Goal: Task Accomplishment & Management: Complete application form

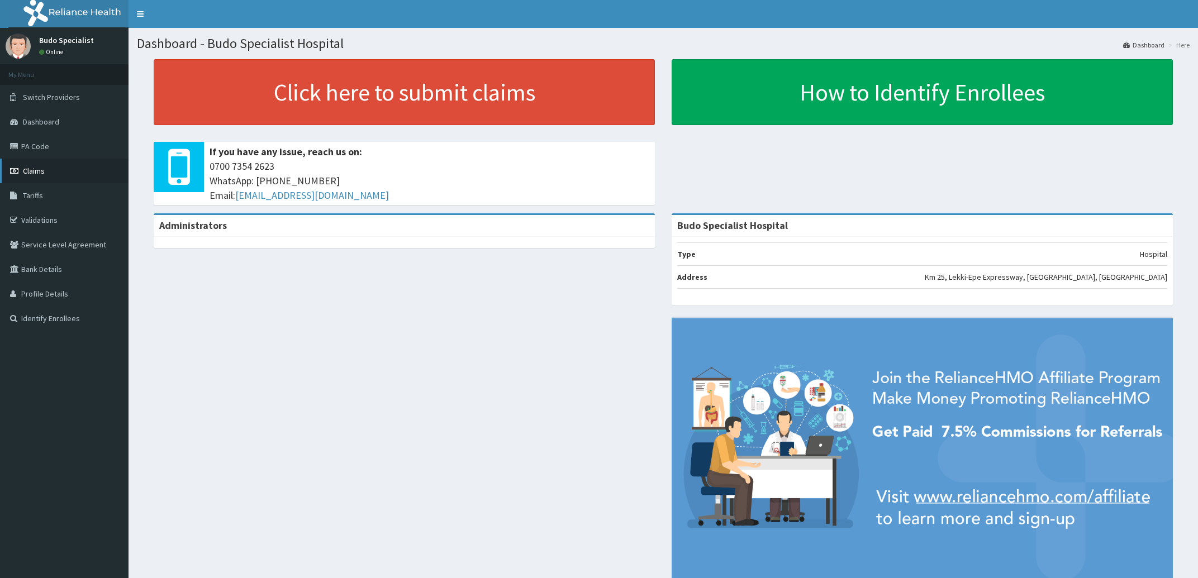
click at [31, 173] on span "Claims" at bounding box center [34, 171] width 22 height 10
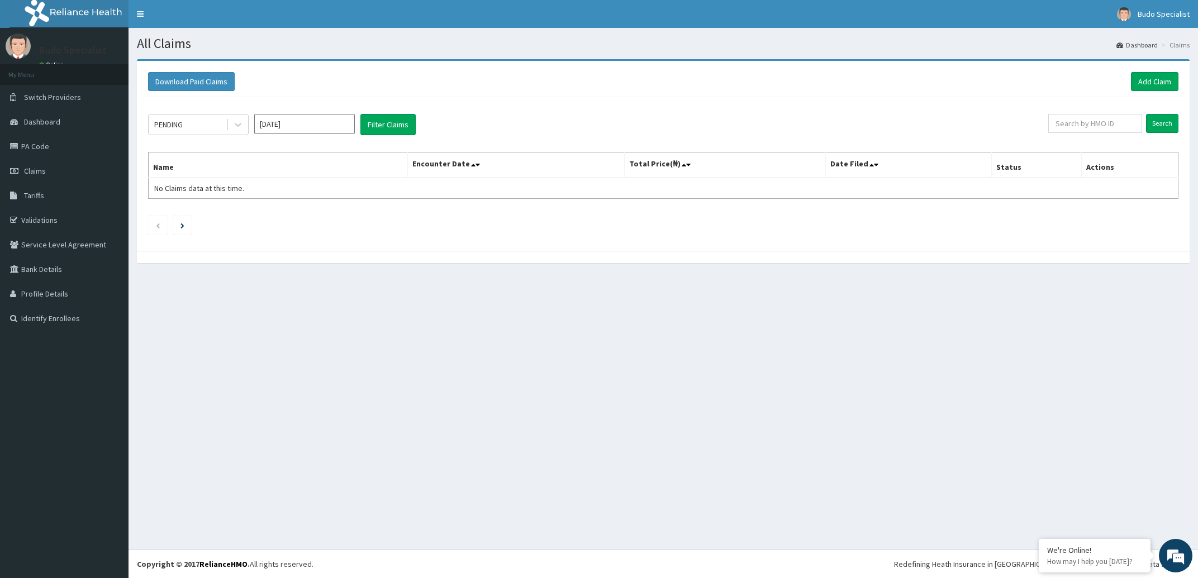
click at [123, 451] on aside "Budo Specialist Online My Menu Switch Providers Dashboard PA Code Claims Tariff…" at bounding box center [64, 289] width 129 height 578
click at [1143, 81] on link "Add Claim" at bounding box center [1154, 81] width 47 height 19
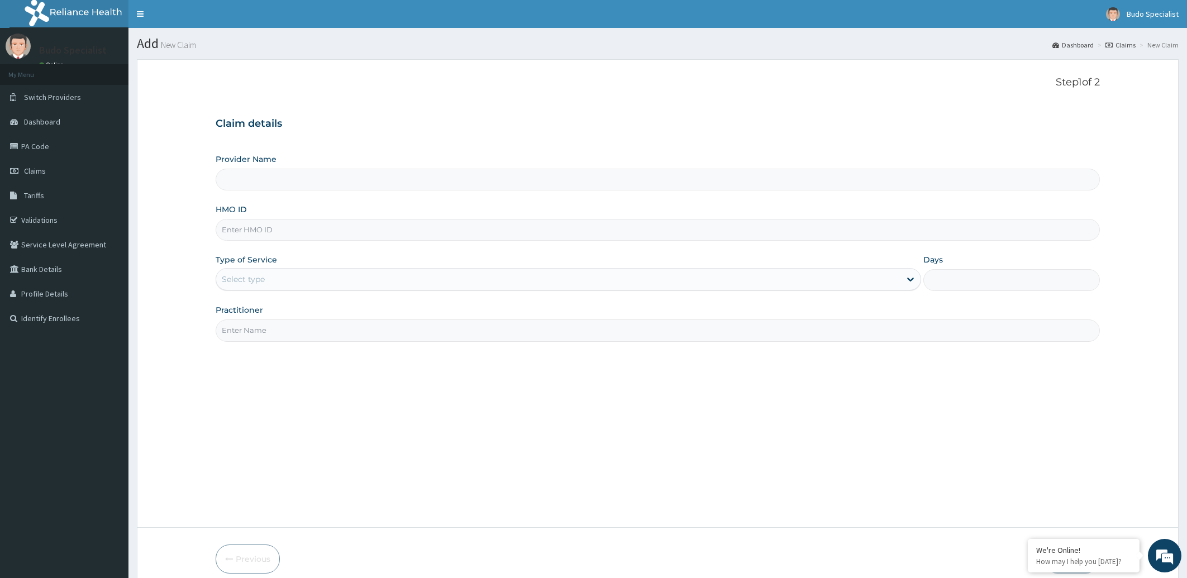
type input "Budo Specialist Hospital"
click at [229, 235] on input "HMO ID" at bounding box center [658, 230] width 885 height 22
type input "s"
type input "SSN/10410/A"
click at [266, 277] on div "Select type" at bounding box center [558, 279] width 685 height 18
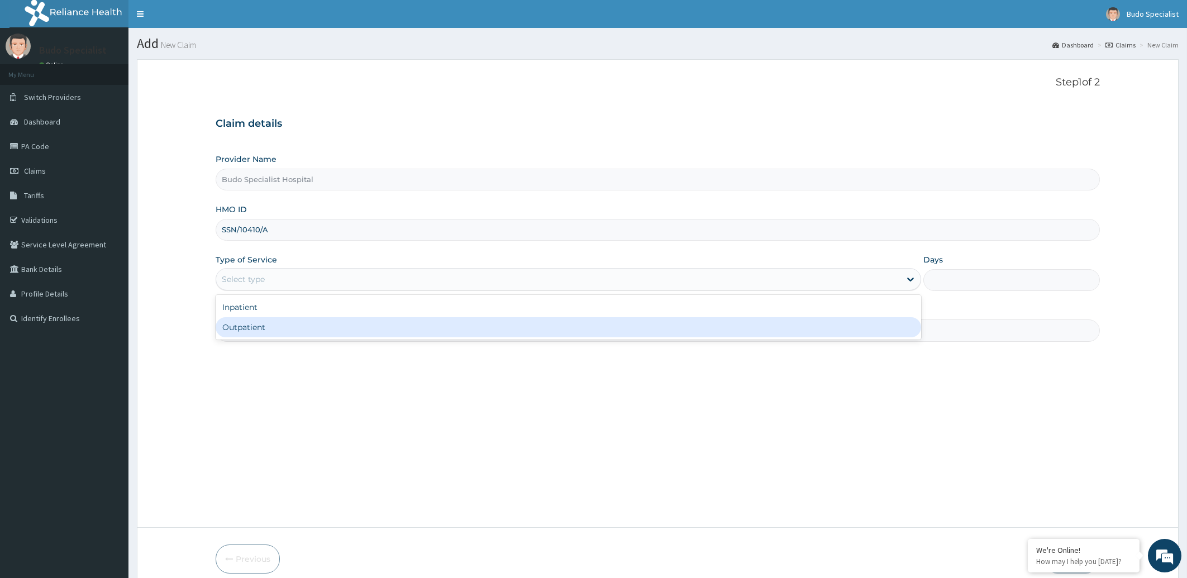
click at [273, 327] on div "Outpatient" at bounding box center [569, 327] width 706 height 20
type input "1"
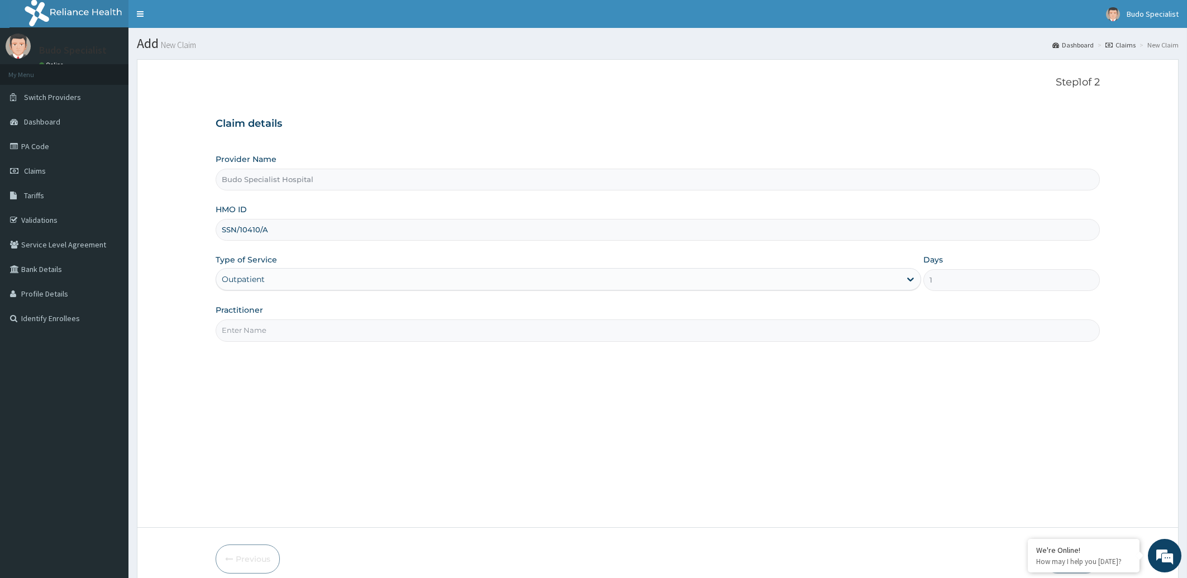
click at [273, 334] on input "Practitioner" at bounding box center [658, 331] width 885 height 22
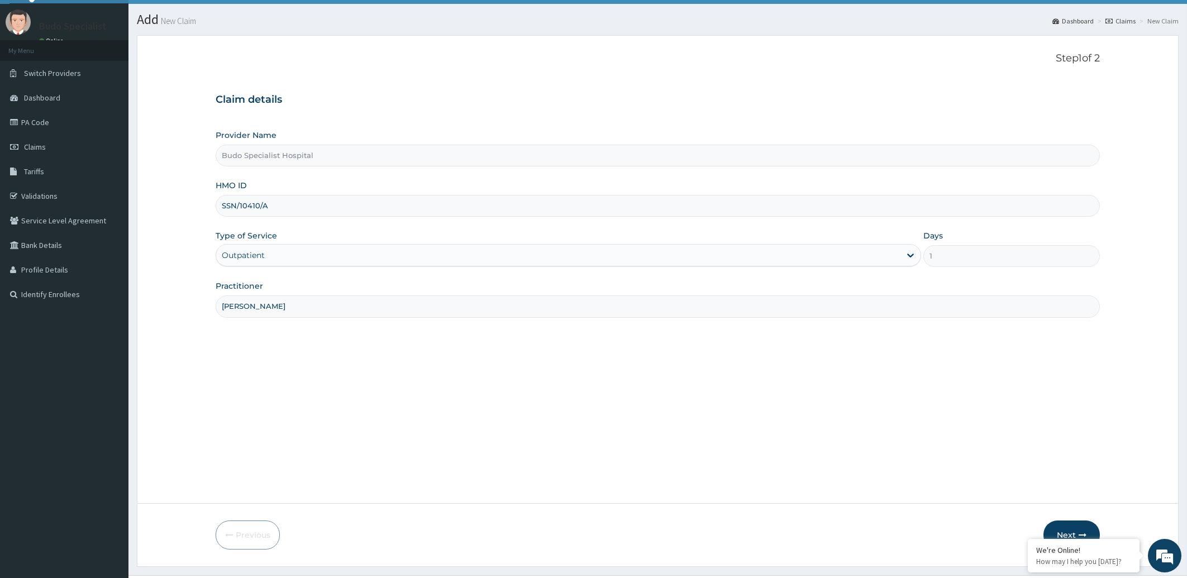
scroll to position [50, 0]
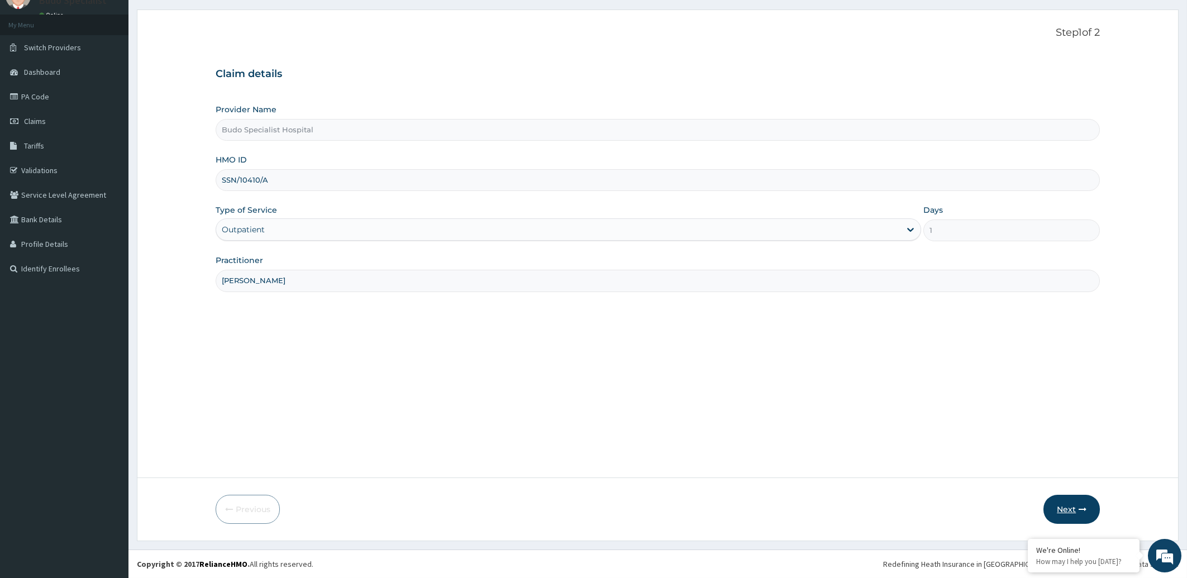
type input "DR OKUSE"
click at [1062, 510] on button "Next" at bounding box center [1072, 509] width 56 height 29
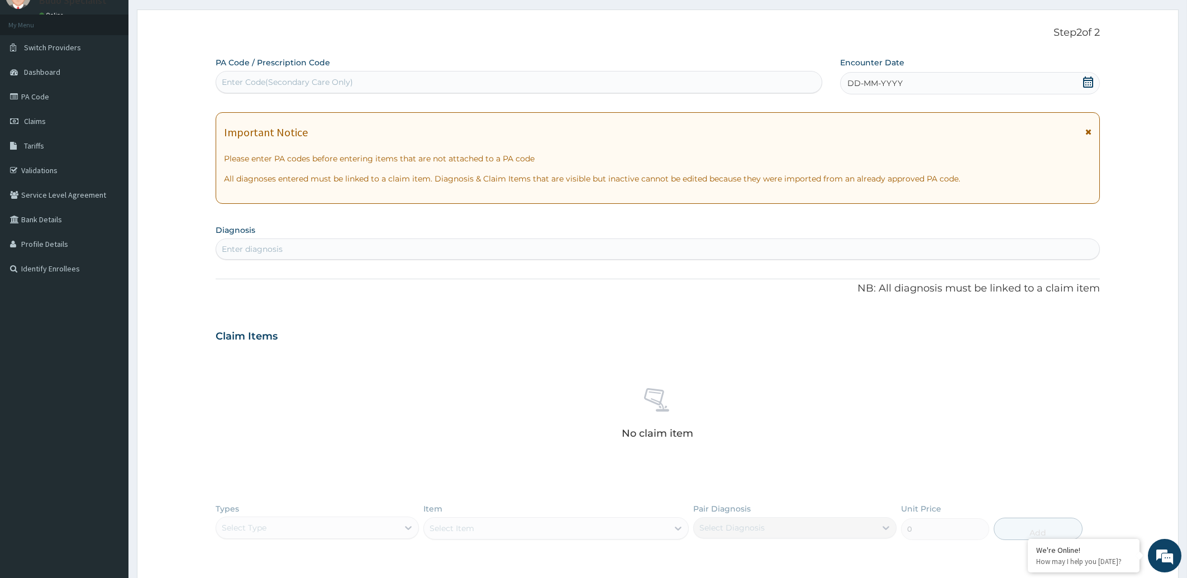
click at [921, 84] on div "DD-MM-YYYY" at bounding box center [970, 83] width 260 height 22
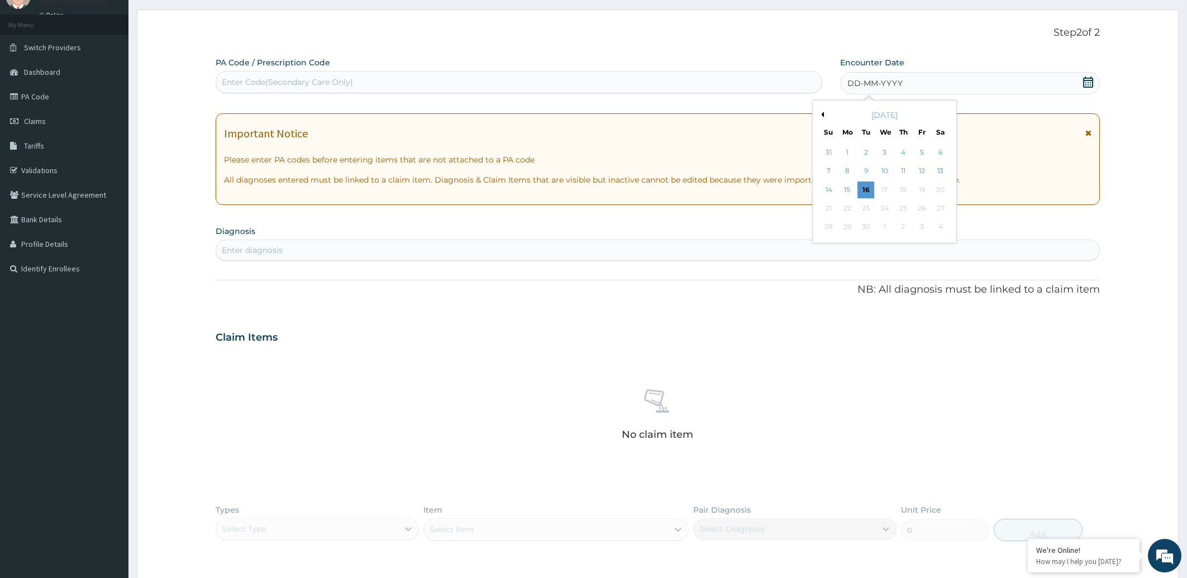
click at [822, 116] on button "Previous Month" at bounding box center [822, 115] width 6 height 6
click at [886, 173] on div "6" at bounding box center [884, 171] width 17 height 17
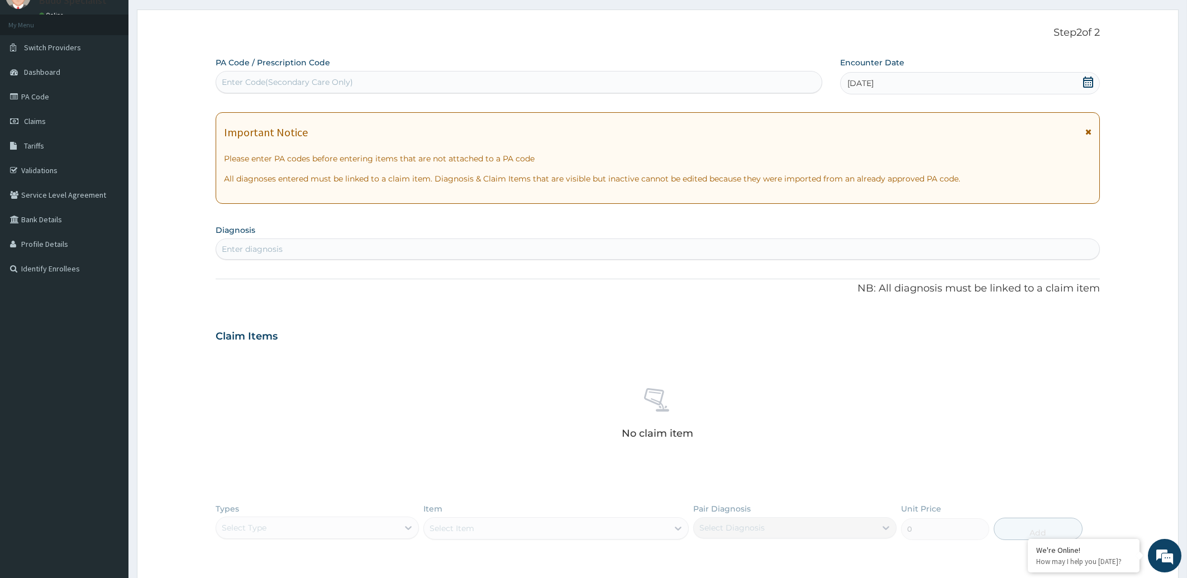
click at [277, 249] on div "Enter diagnosis" at bounding box center [252, 249] width 61 height 11
type input "PEPTIC ULCER"
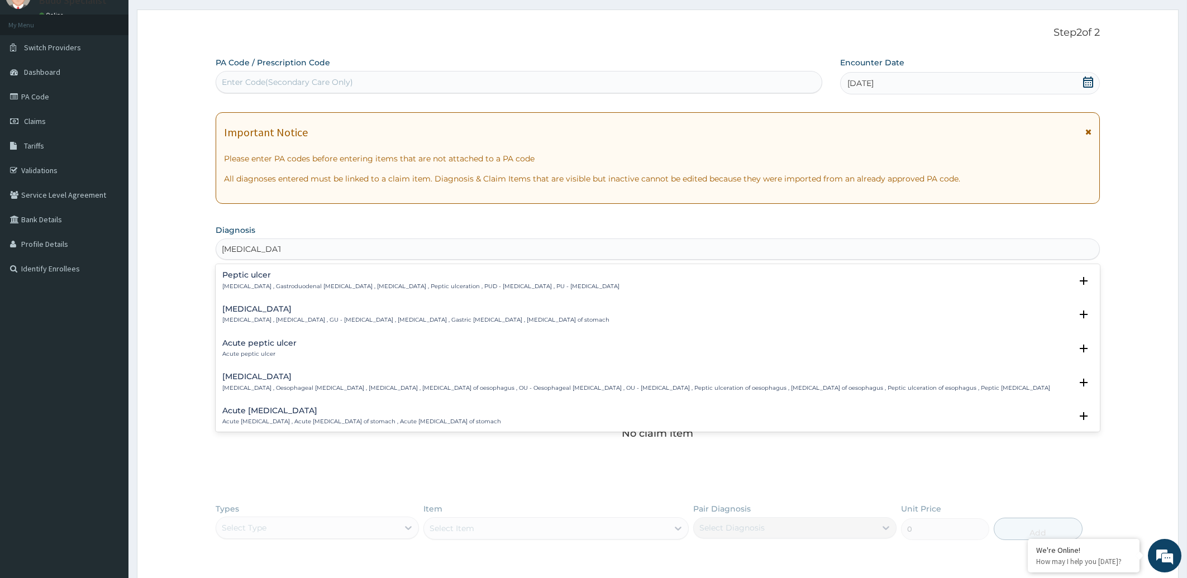
click at [262, 281] on div "Peptic ulcer Peptic ulcer , Gastroduodenal ulcer , Peptic ulcer disease , Pepti…" at bounding box center [420, 281] width 397 height 20
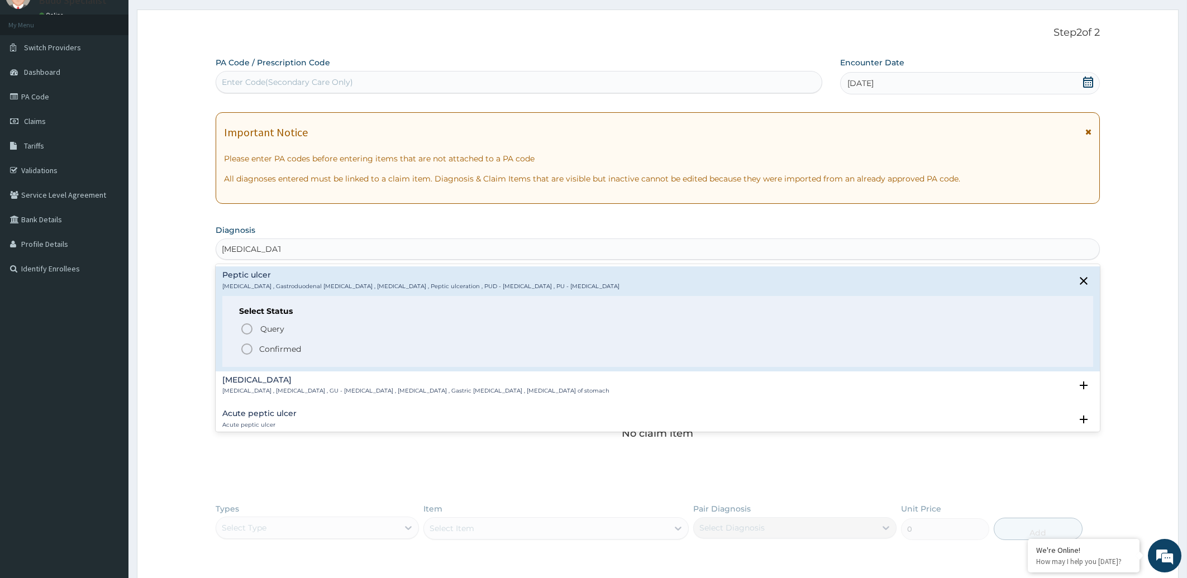
click at [246, 351] on icon "status option filled" at bounding box center [246, 348] width 13 height 13
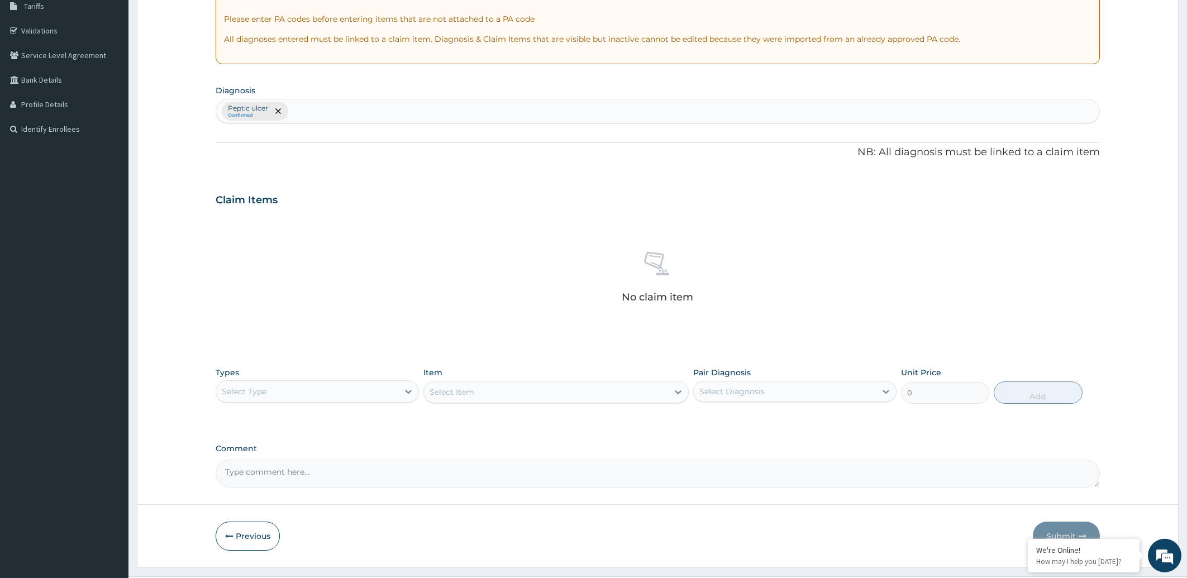
scroll to position [216, 0]
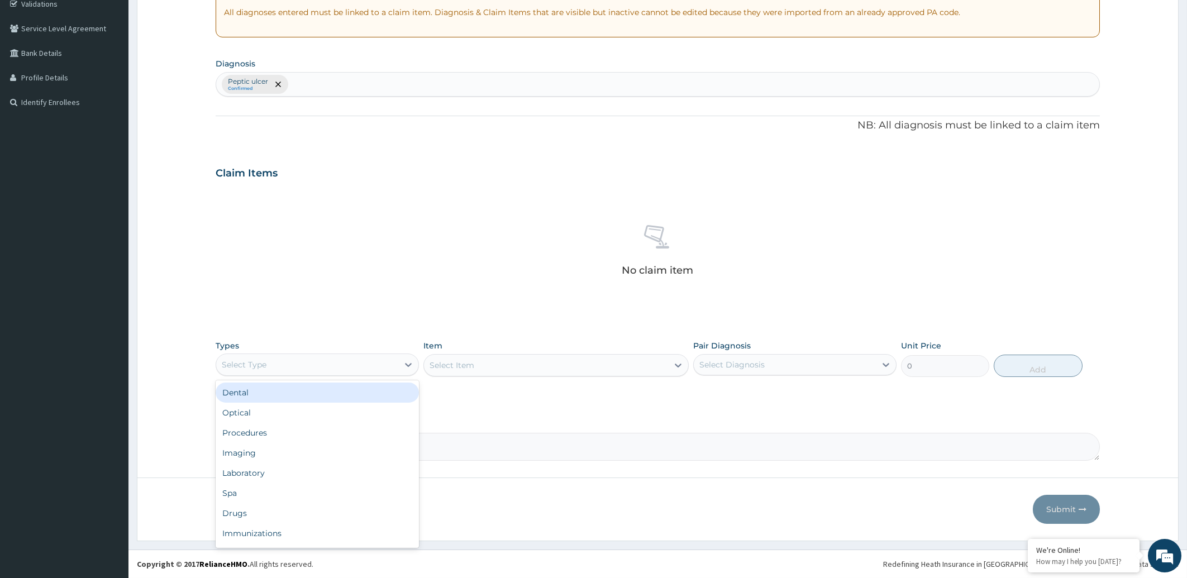
click at [312, 373] on div "Select Type" at bounding box center [307, 365] width 182 height 18
click at [309, 429] on div "Procedures" at bounding box center [317, 433] width 203 height 20
click at [478, 363] on div "Select Item" at bounding box center [556, 365] width 265 height 22
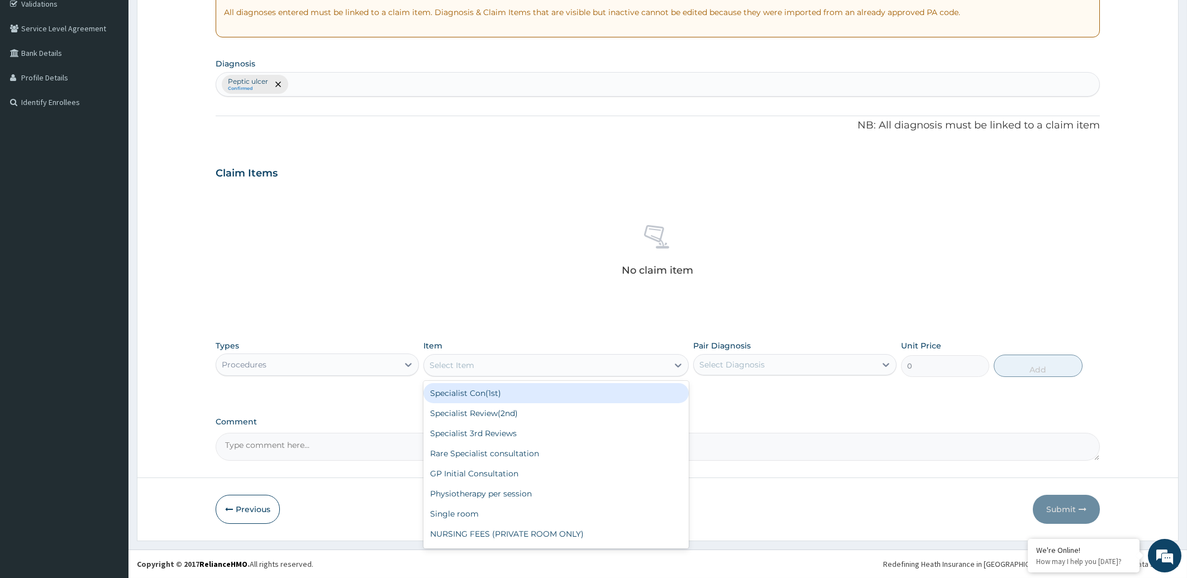
click at [596, 365] on div "Select Item" at bounding box center [546, 365] width 244 height 18
type input "C"
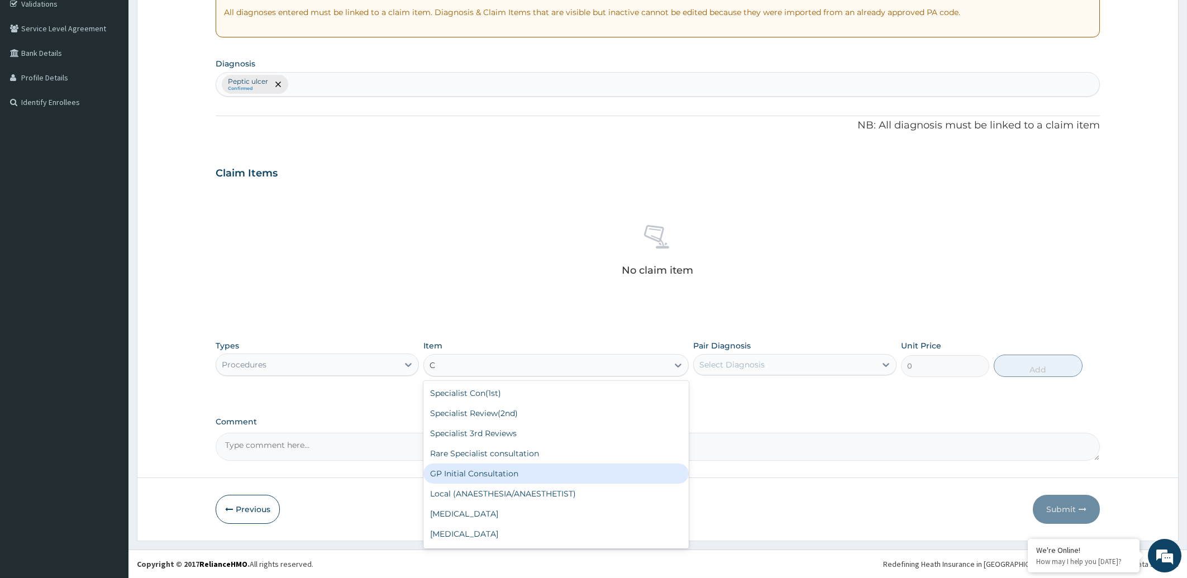
click at [561, 475] on div "GP Initial Consultation" at bounding box center [556, 474] width 265 height 20
type input "2000"
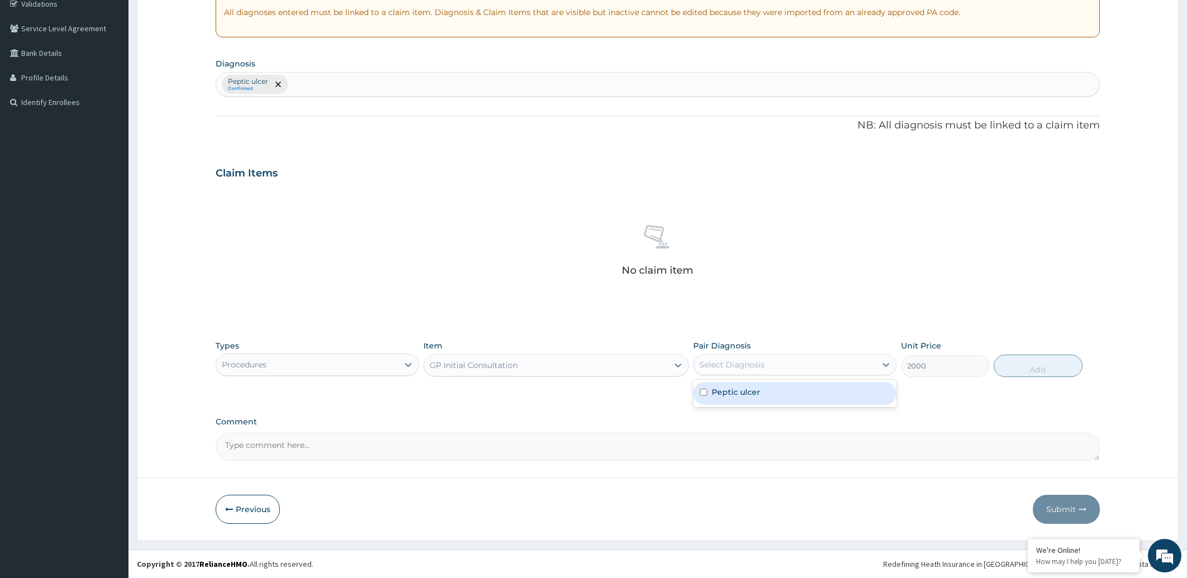
click at [771, 361] on div "Select Diagnosis" at bounding box center [785, 365] width 182 height 18
click at [760, 400] on div "Peptic ulcer" at bounding box center [794, 393] width 203 height 23
checkbox input "true"
click at [1035, 364] on button "Add" at bounding box center [1038, 366] width 88 height 22
type input "0"
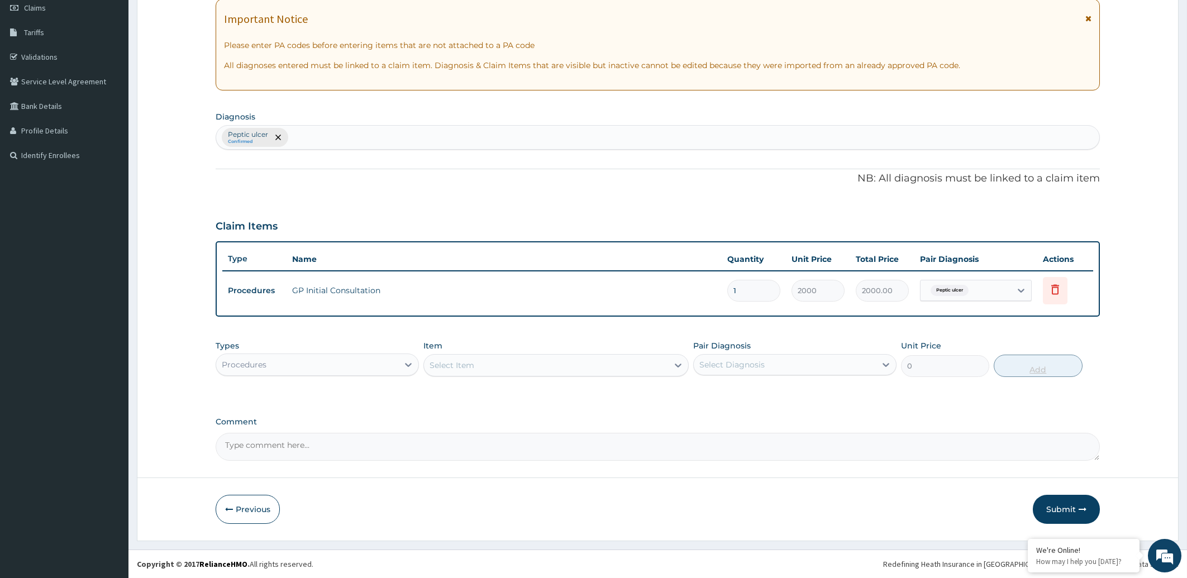
scroll to position [162, 0]
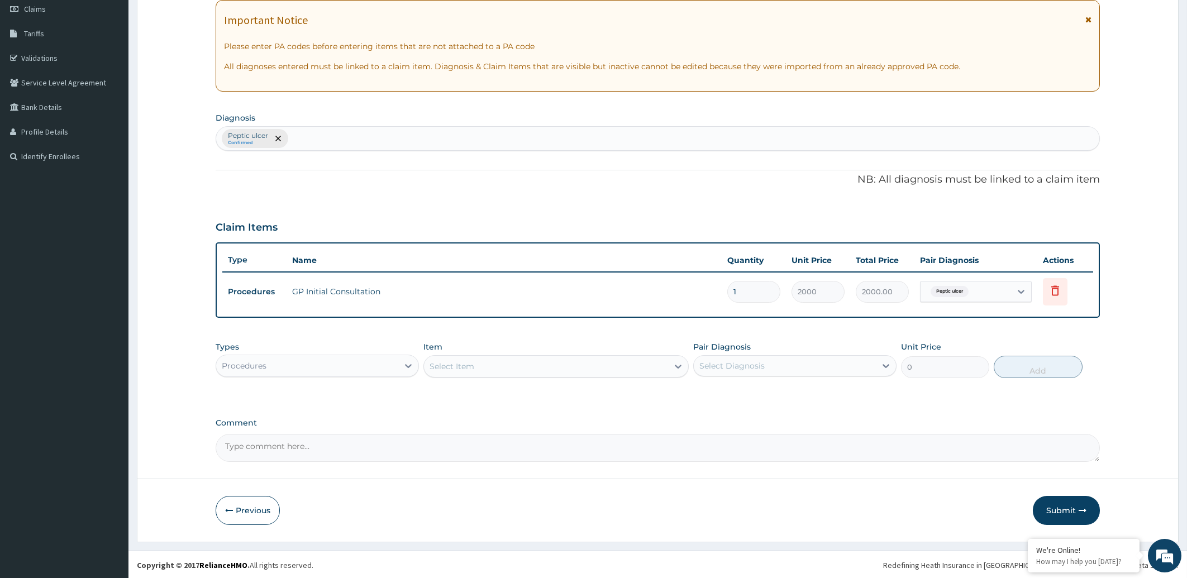
click at [269, 366] on div "Procedures" at bounding box center [307, 366] width 182 height 18
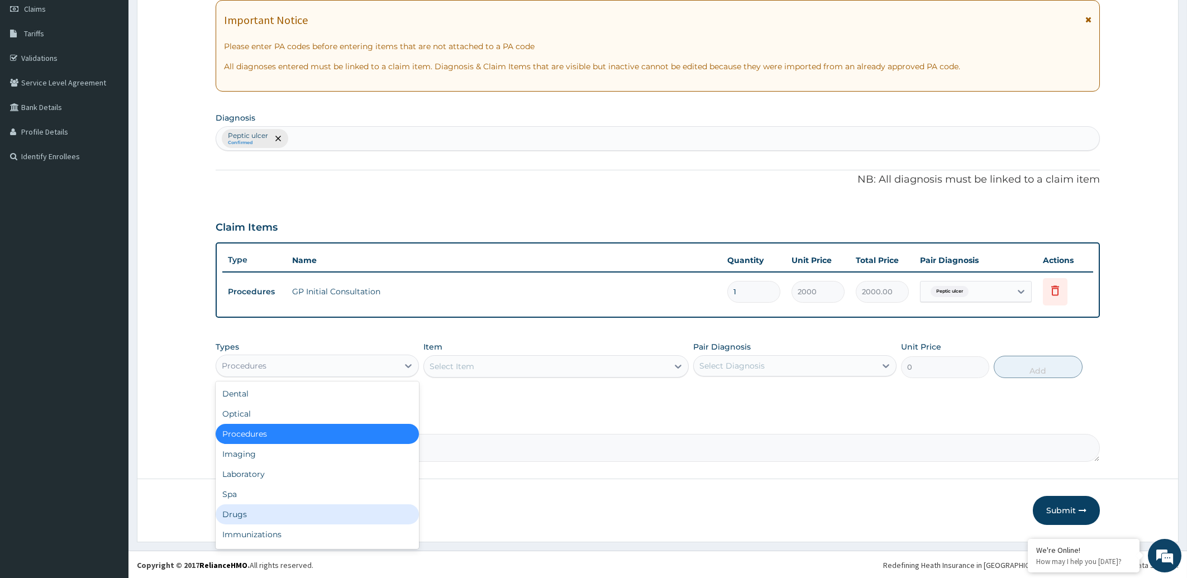
click at [249, 510] on div "Drugs" at bounding box center [317, 515] width 203 height 20
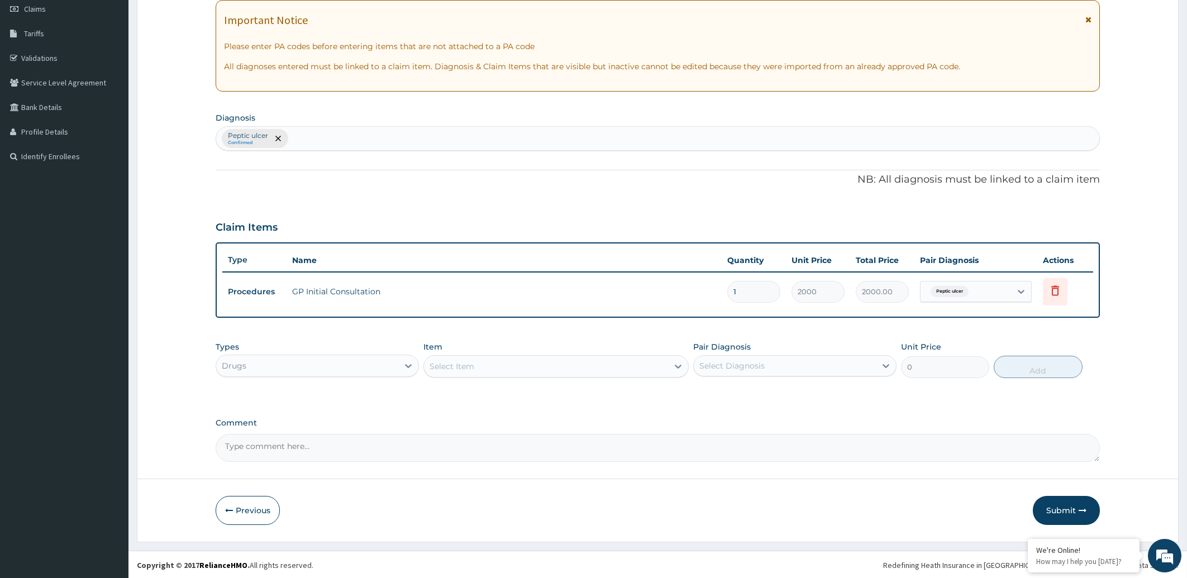
click at [482, 369] on div "Select Item" at bounding box center [546, 367] width 244 height 18
type input "OMEPR"
click at [494, 389] on div "OMEPRAZOLE 20MG" at bounding box center [556, 394] width 265 height 20
type input "55"
click at [777, 363] on div "Select Diagnosis" at bounding box center [785, 366] width 182 height 18
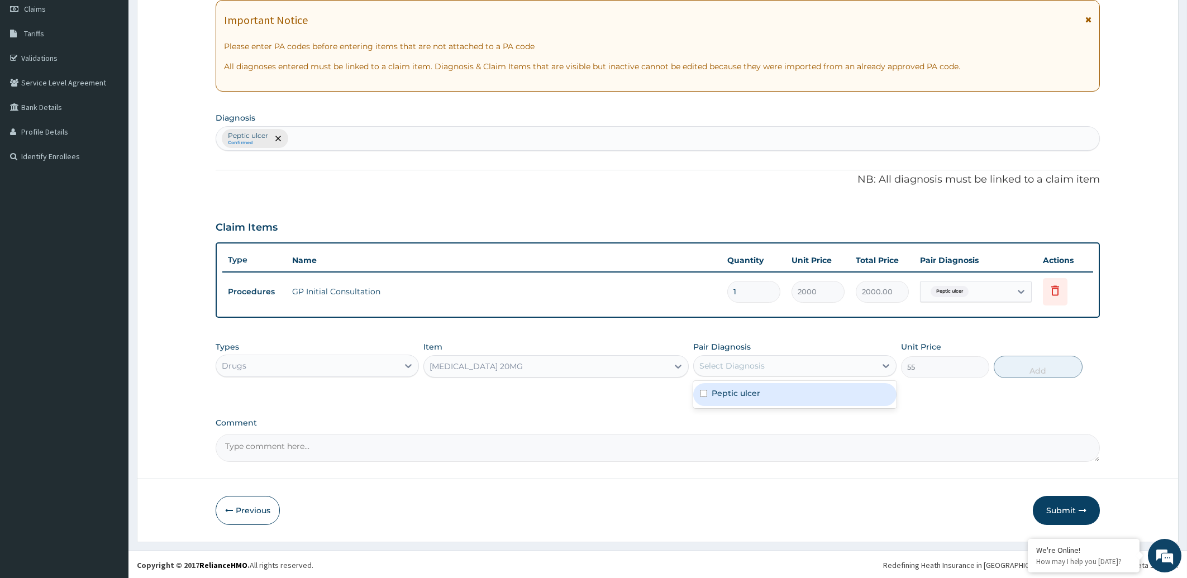
click at [772, 392] on div "Peptic ulcer" at bounding box center [794, 394] width 203 height 23
checkbox input "true"
click at [1026, 368] on button "Add" at bounding box center [1038, 367] width 88 height 22
type input "0"
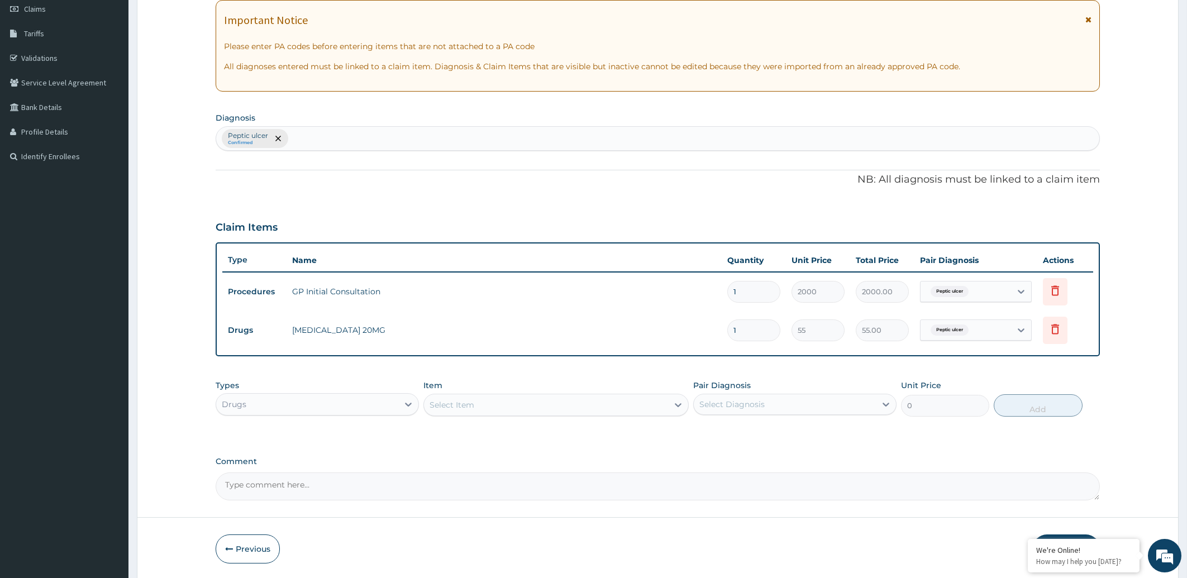
click at [750, 331] on input "1" at bounding box center [753, 331] width 53 height 22
type input "14"
type input "770.00"
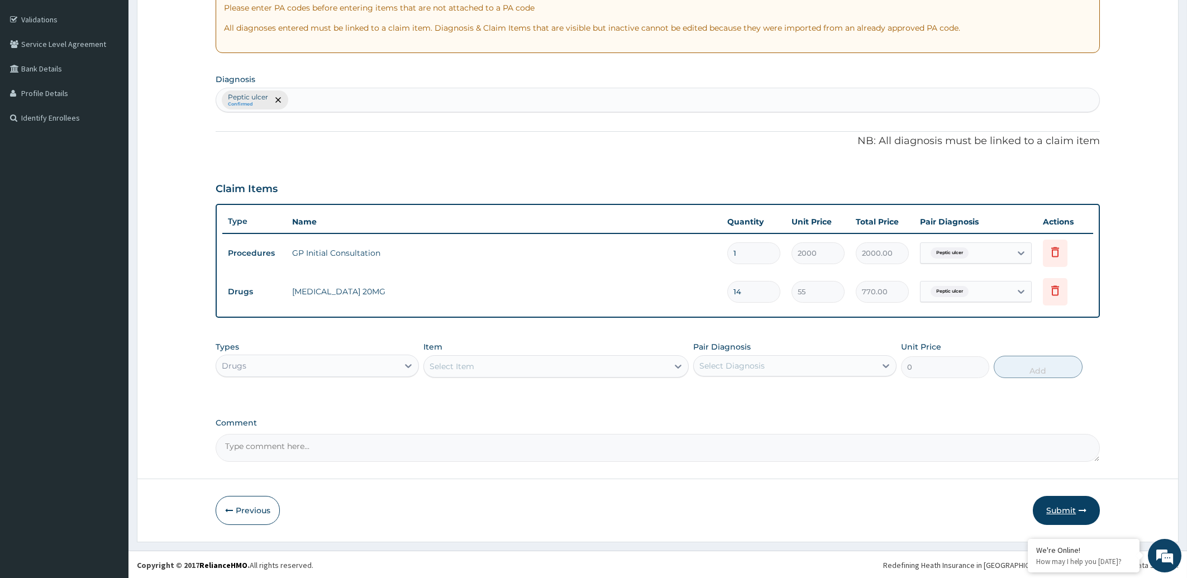
type input "14"
click at [1064, 506] on button "Submit" at bounding box center [1066, 510] width 67 height 29
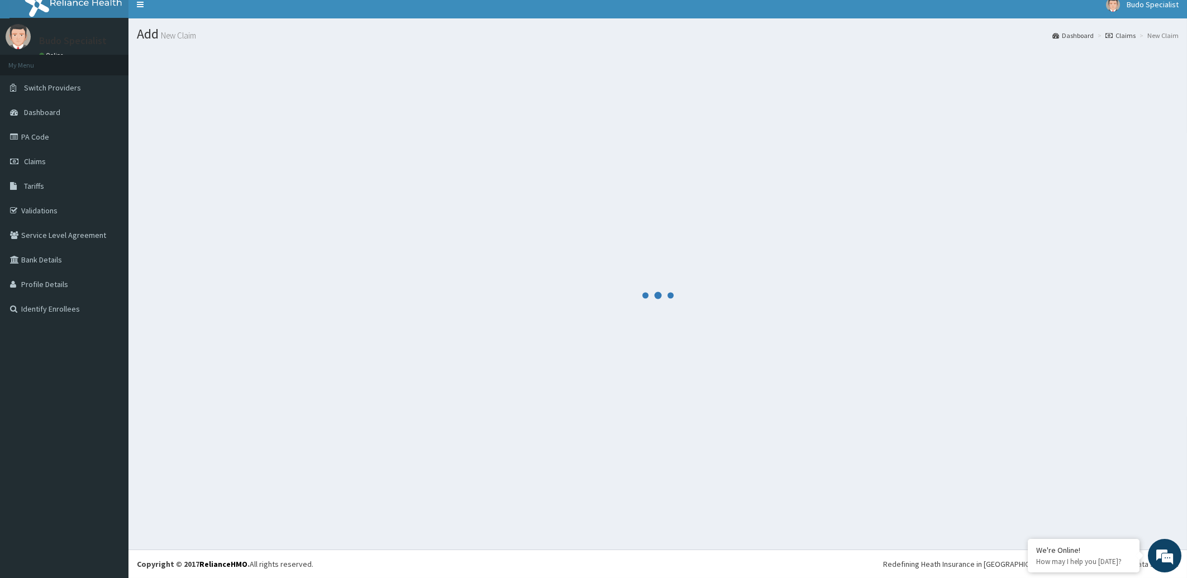
scroll to position [9, 0]
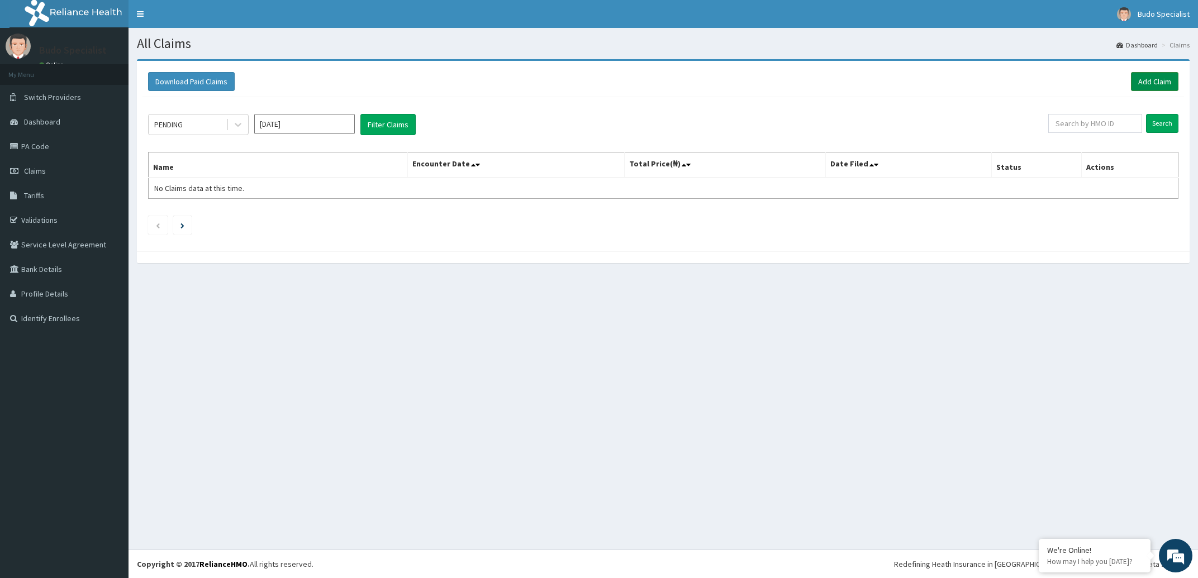
click at [1159, 80] on link "Add Claim" at bounding box center [1154, 81] width 47 height 19
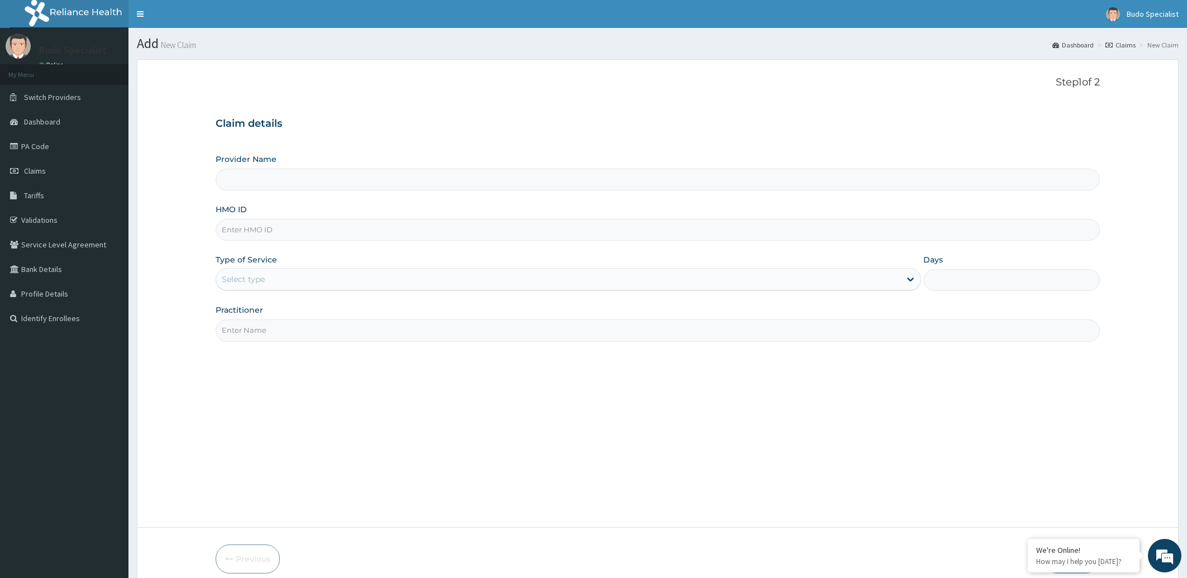
type input "Budo Specialist Hospital"
click at [255, 233] on input "HMO ID" at bounding box center [658, 230] width 885 height 22
type input "LGL/10132/B"
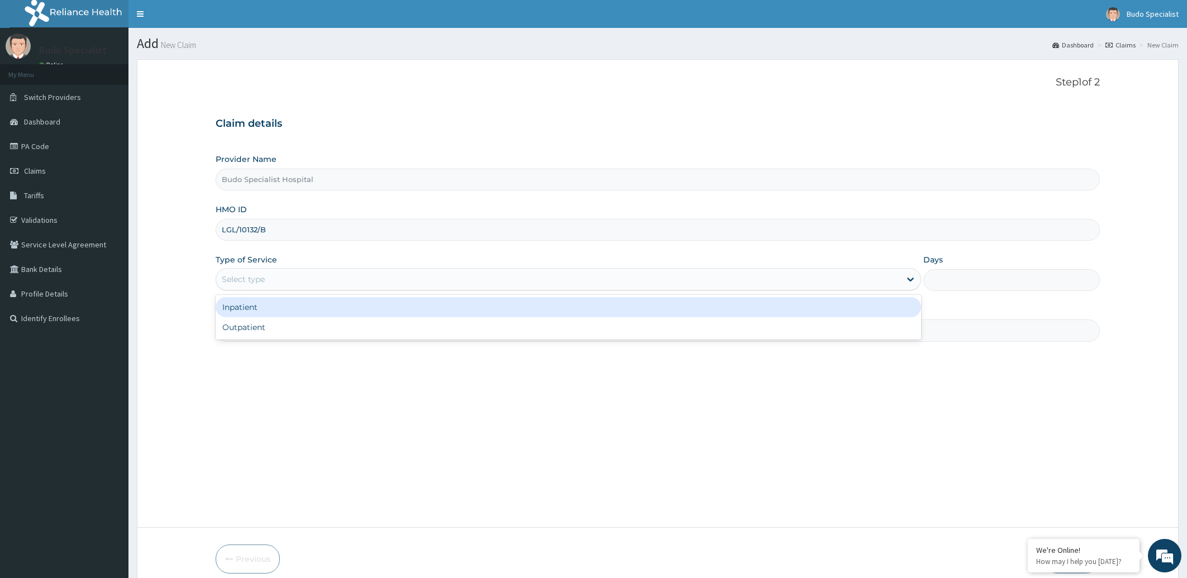
click at [261, 283] on div "Select type" at bounding box center [243, 279] width 43 height 11
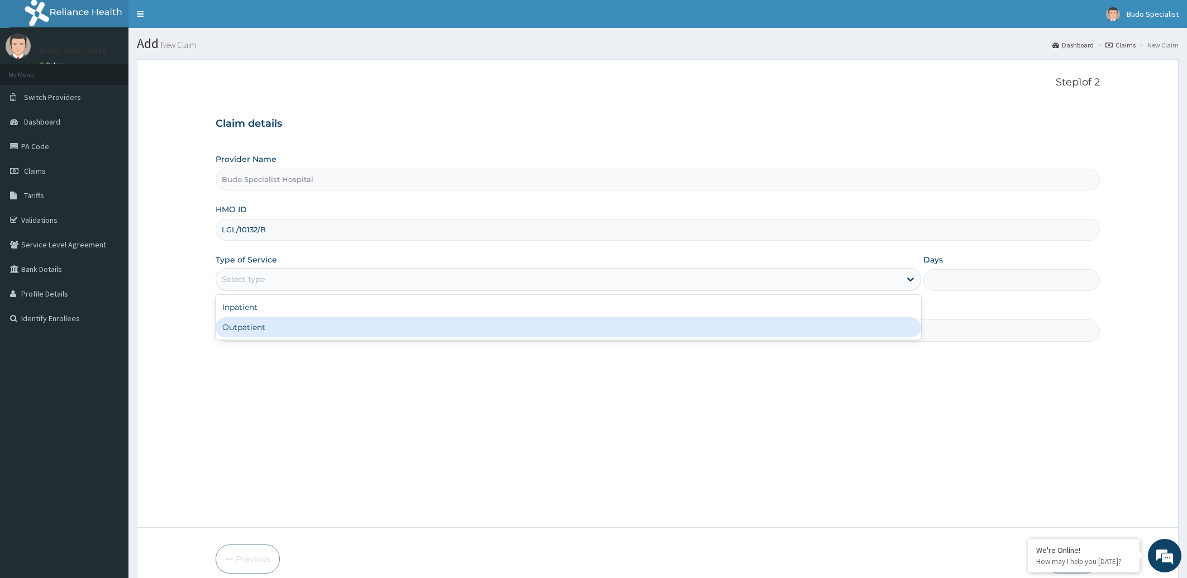
click at [266, 324] on div "Outpatient" at bounding box center [569, 327] width 706 height 20
type input "1"
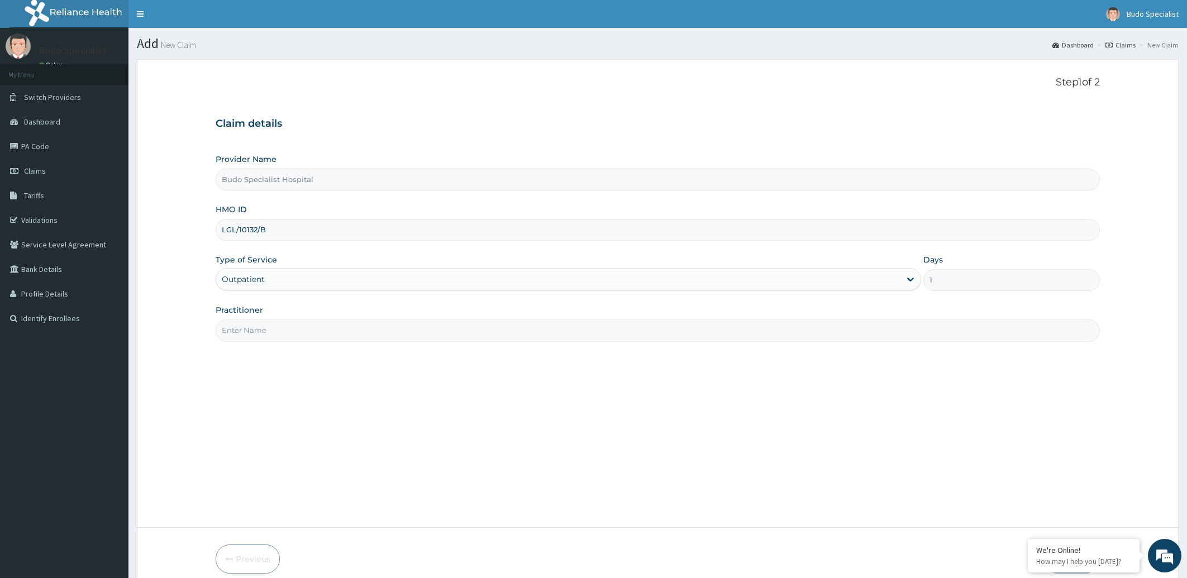
click at [248, 325] on input "Practitioner" at bounding box center [658, 331] width 885 height 22
click at [248, 338] on input "Practitioner" at bounding box center [658, 331] width 885 height 22
type input "D"
type input "S"
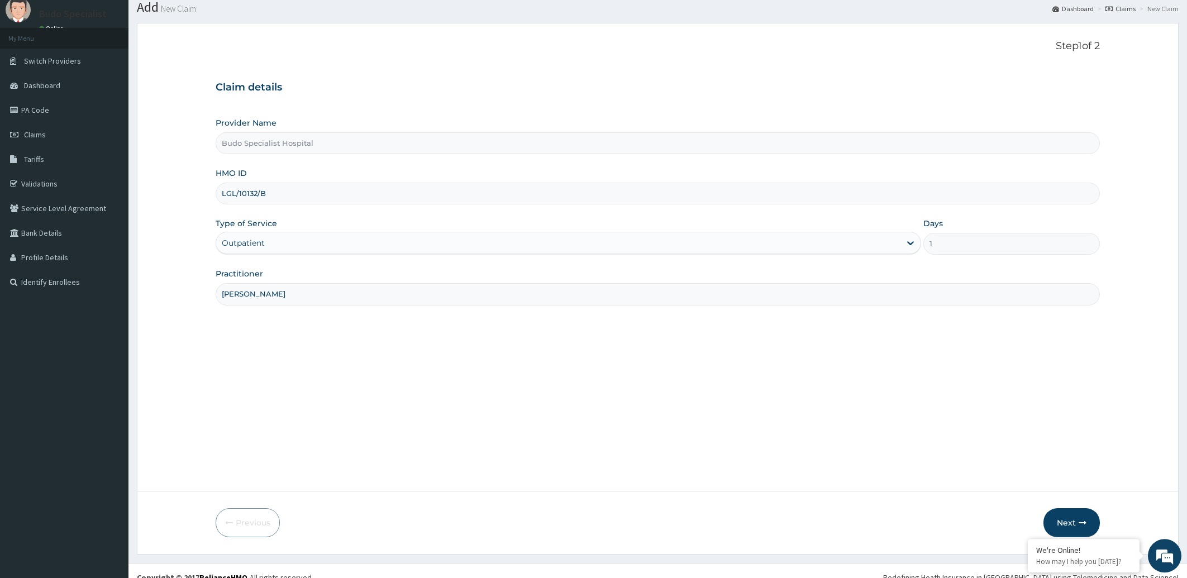
scroll to position [50, 0]
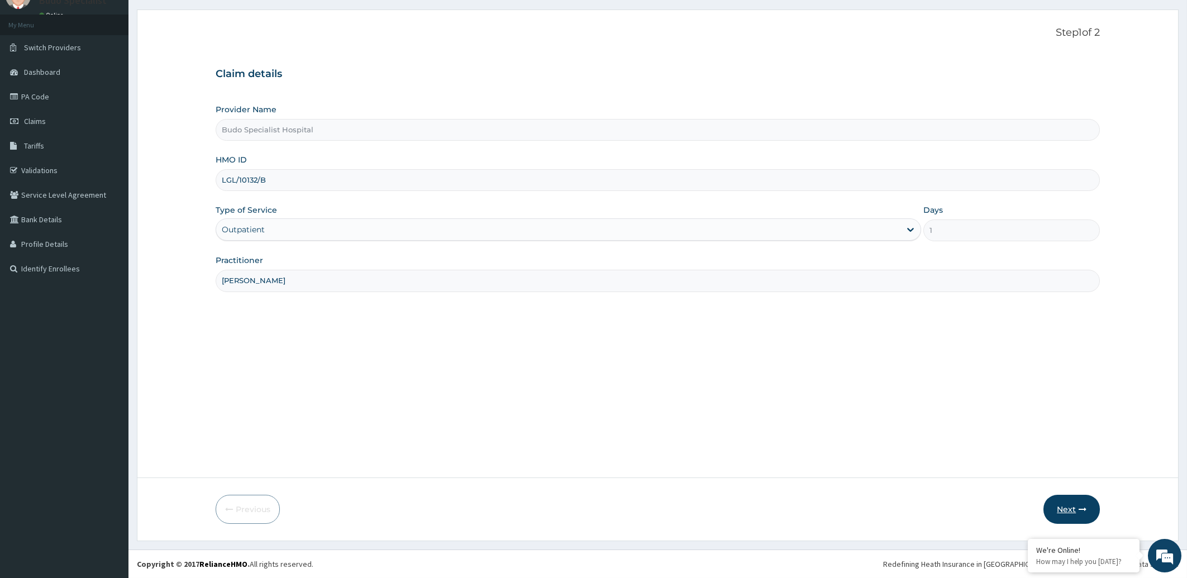
type input "DR OKUSE"
click at [1068, 511] on button "Next" at bounding box center [1072, 509] width 56 height 29
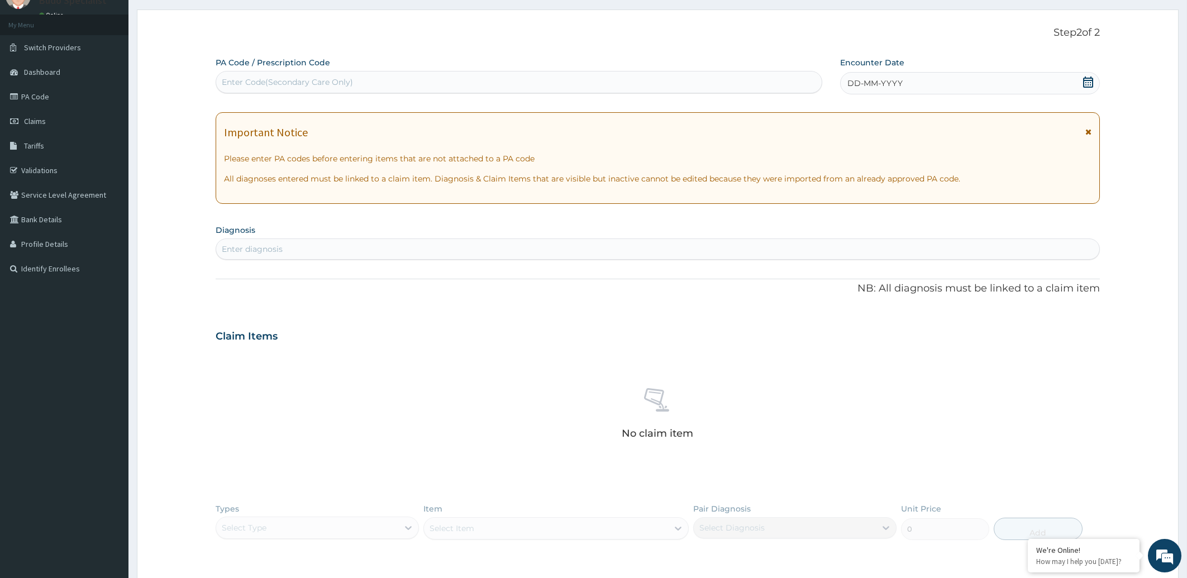
click at [886, 87] on span "DD-MM-YYYY" at bounding box center [875, 83] width 55 height 11
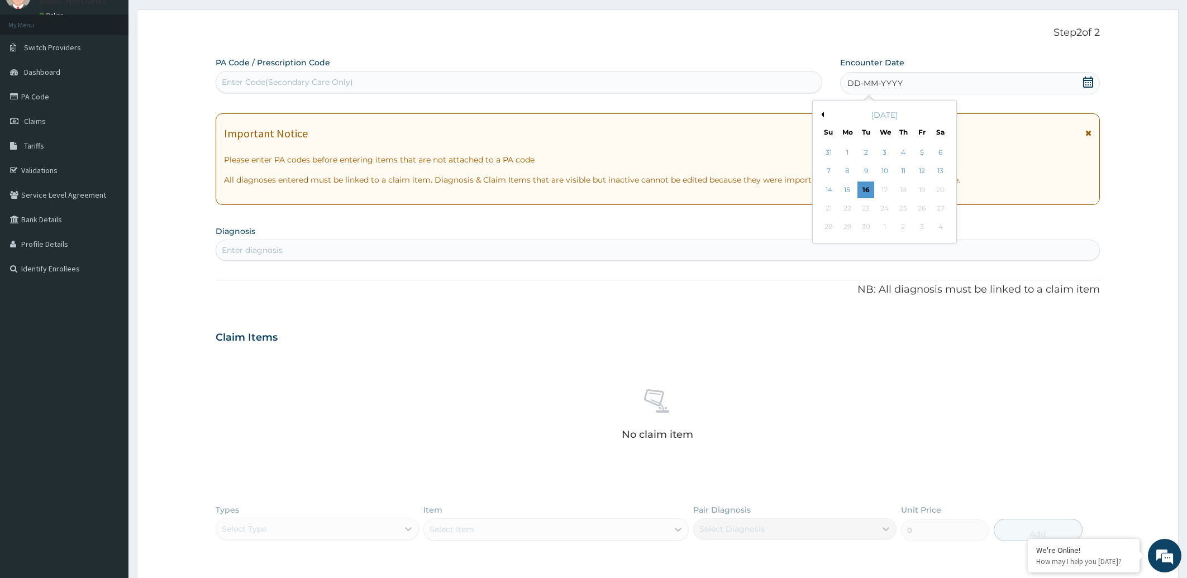
click at [825, 112] on div "September 2025" at bounding box center [884, 115] width 135 height 11
click at [823, 117] on button "Previous Month" at bounding box center [822, 115] width 6 height 6
click at [883, 174] on div "6" at bounding box center [884, 171] width 17 height 17
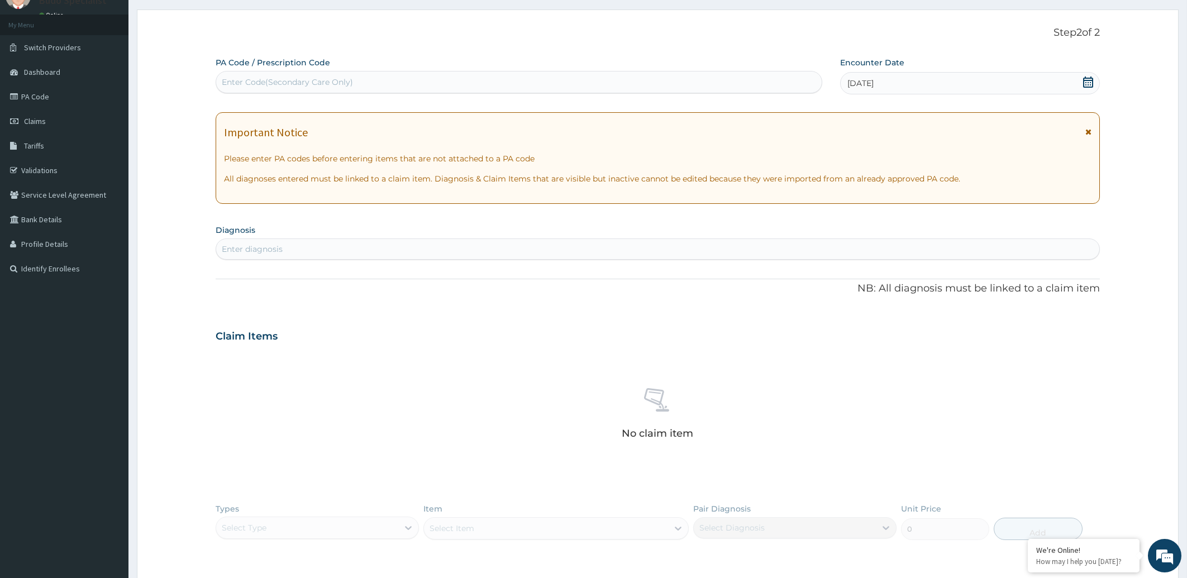
click at [321, 249] on div "Enter diagnosis" at bounding box center [658, 249] width 884 height 18
type input "FALCIPA"
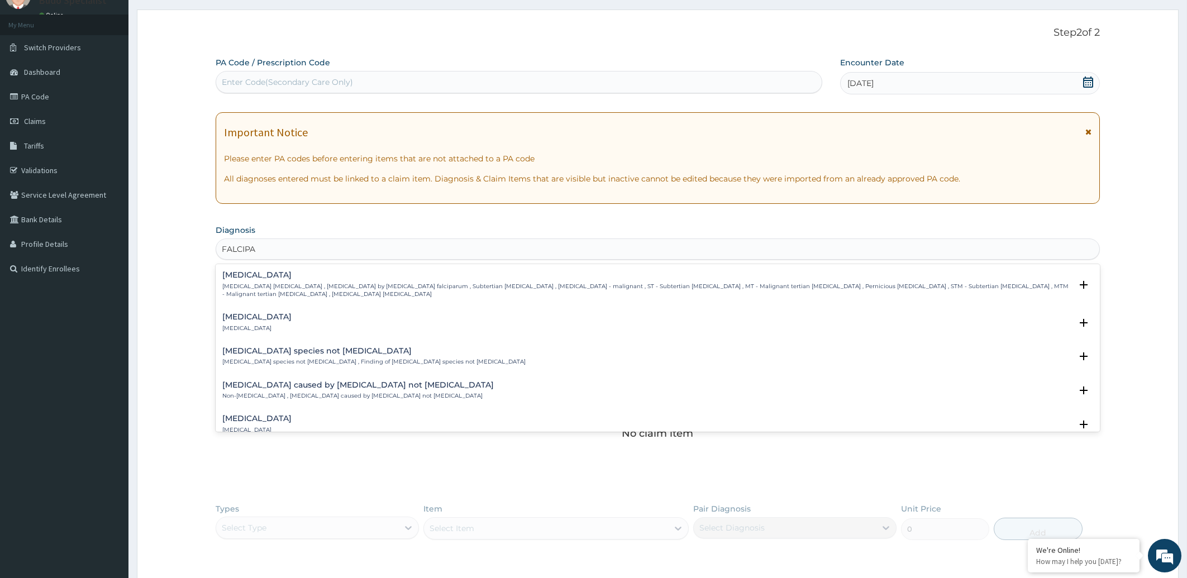
click at [268, 277] on h4 "Falciparum malaria" at bounding box center [647, 275] width 850 height 8
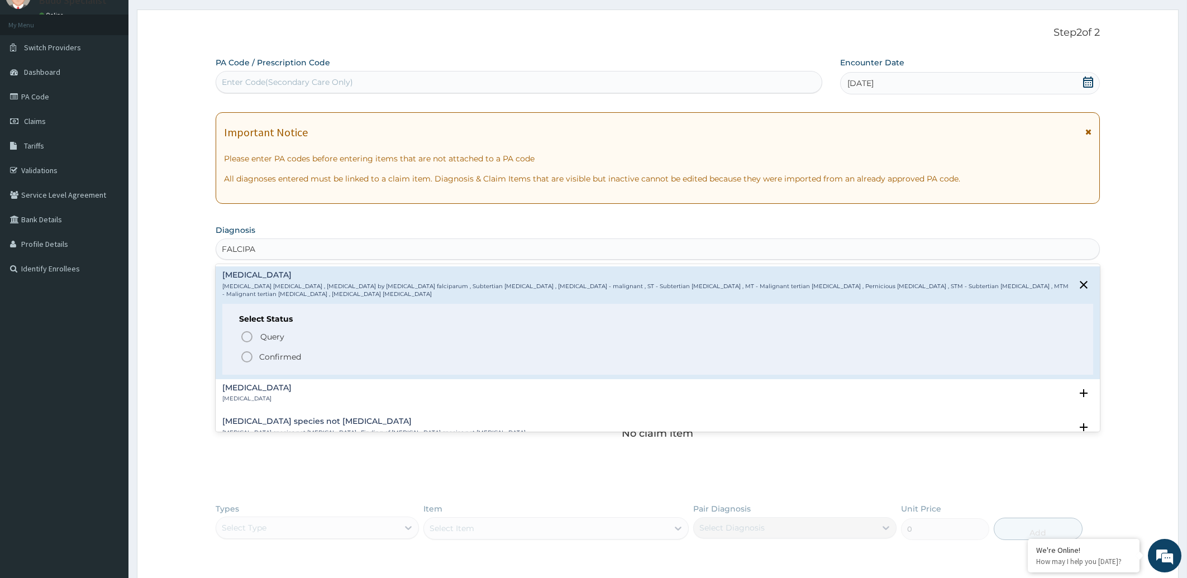
click at [249, 356] on icon "status option filled" at bounding box center [246, 356] width 13 height 13
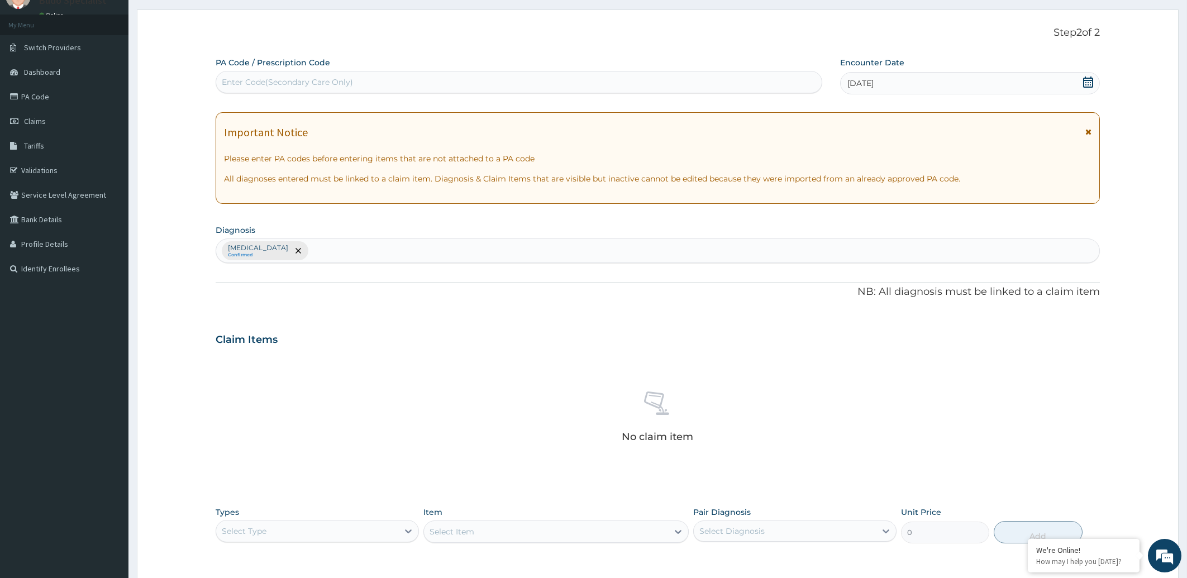
click at [325, 246] on div "Falciparum malaria Confirmed" at bounding box center [658, 250] width 884 height 23
type input "SEPS"
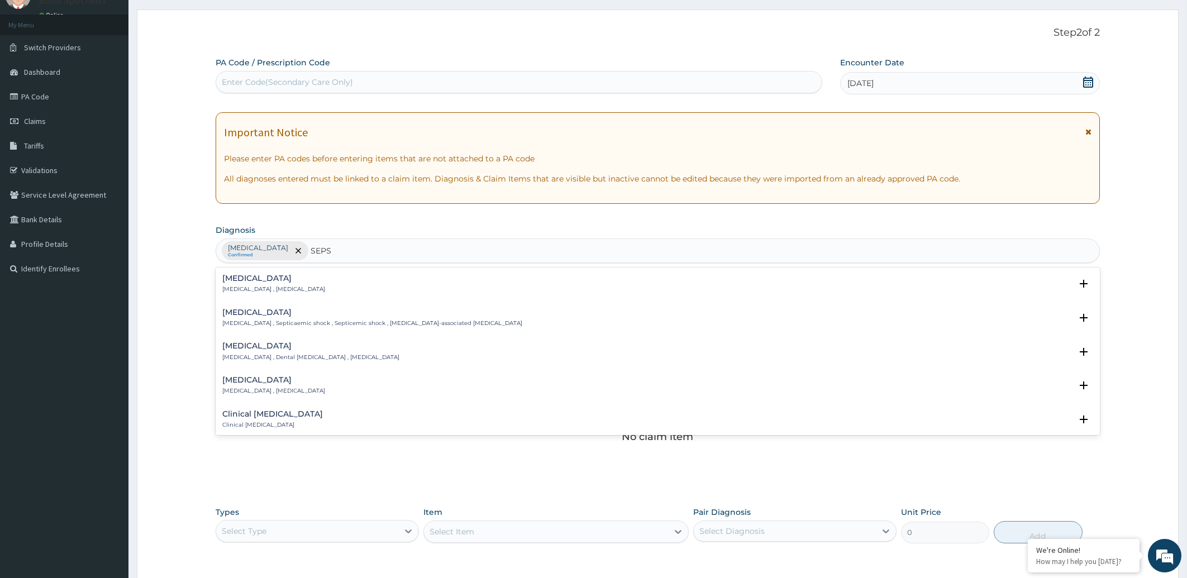
click at [273, 283] on div "Sepsis Systemic infection , Sepsis" at bounding box center [273, 284] width 103 height 20
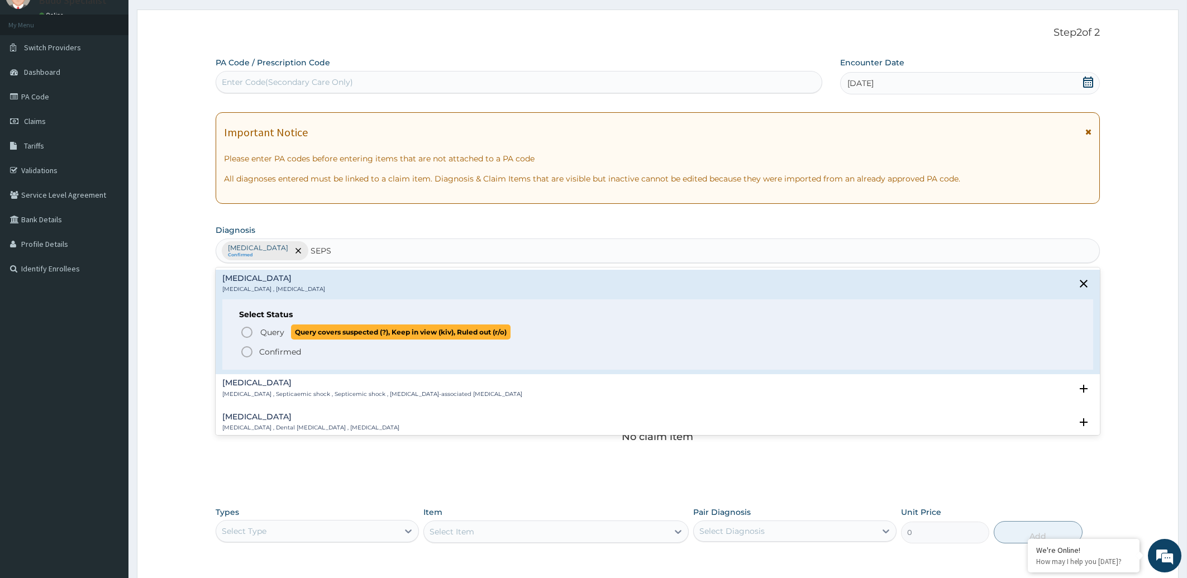
click at [245, 331] on icon "status option query" at bounding box center [246, 332] width 13 height 13
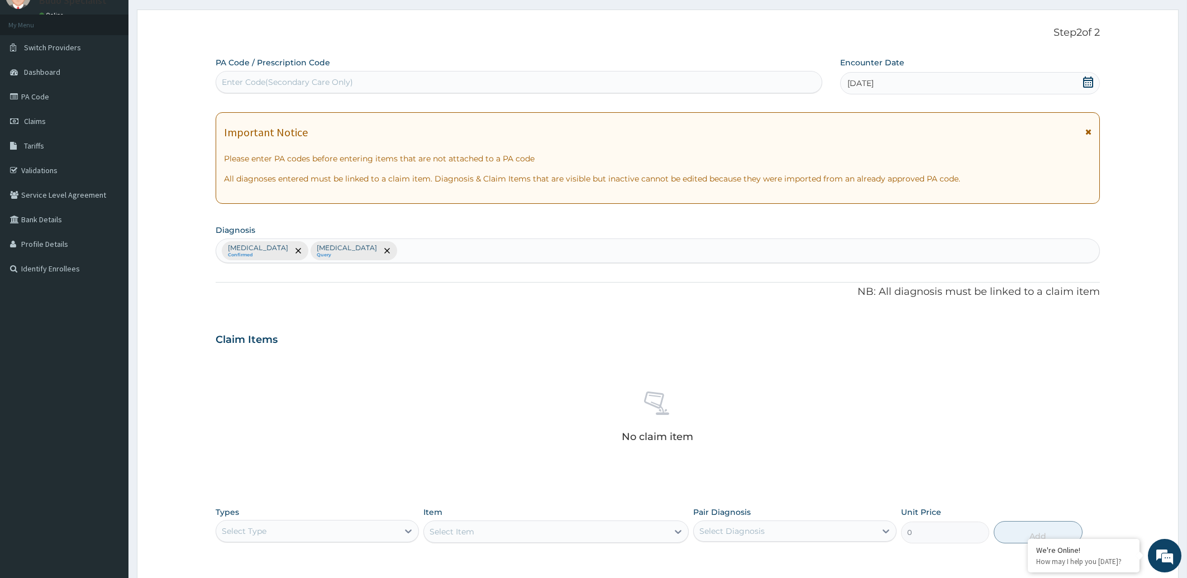
click at [380, 256] on div "Falciparum malaria Confirmed Sepsis Query" at bounding box center [658, 250] width 884 height 23
type input "UPPER RESPI"
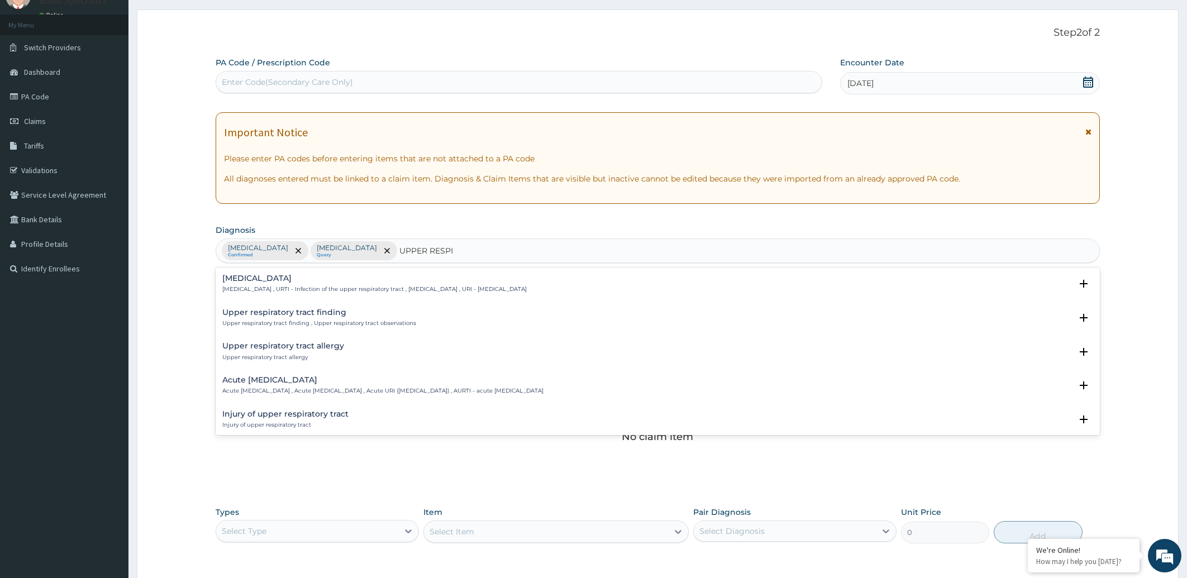
click at [283, 287] on p "Upper respiratory infection , URTI - Infection of the upper respiratory tract ,…" at bounding box center [374, 290] width 304 height 8
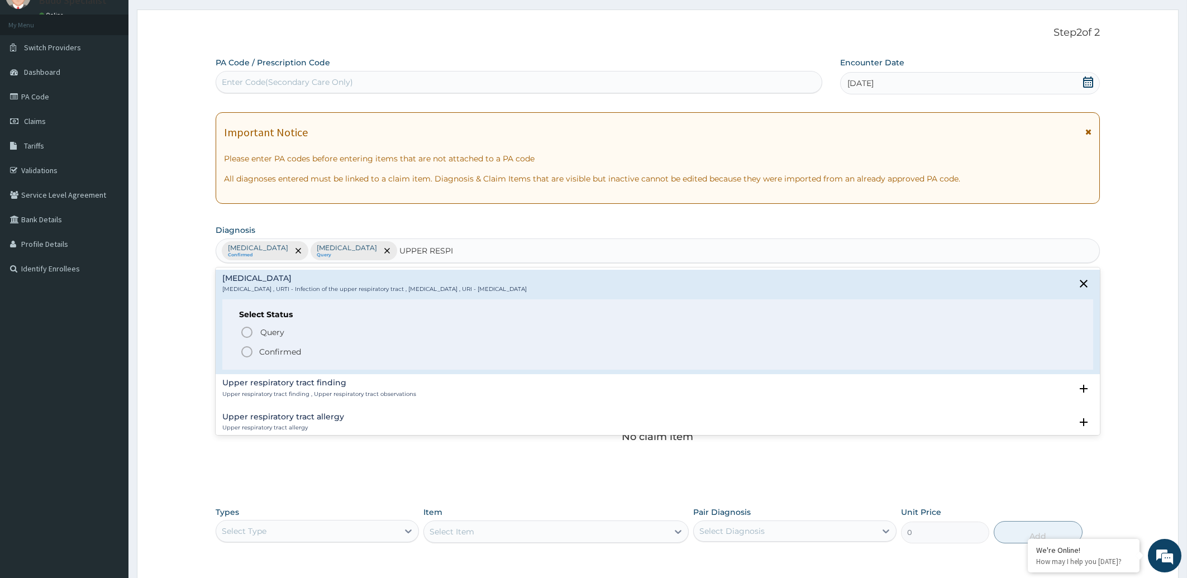
click at [247, 350] on icon "status option filled" at bounding box center [246, 351] width 13 height 13
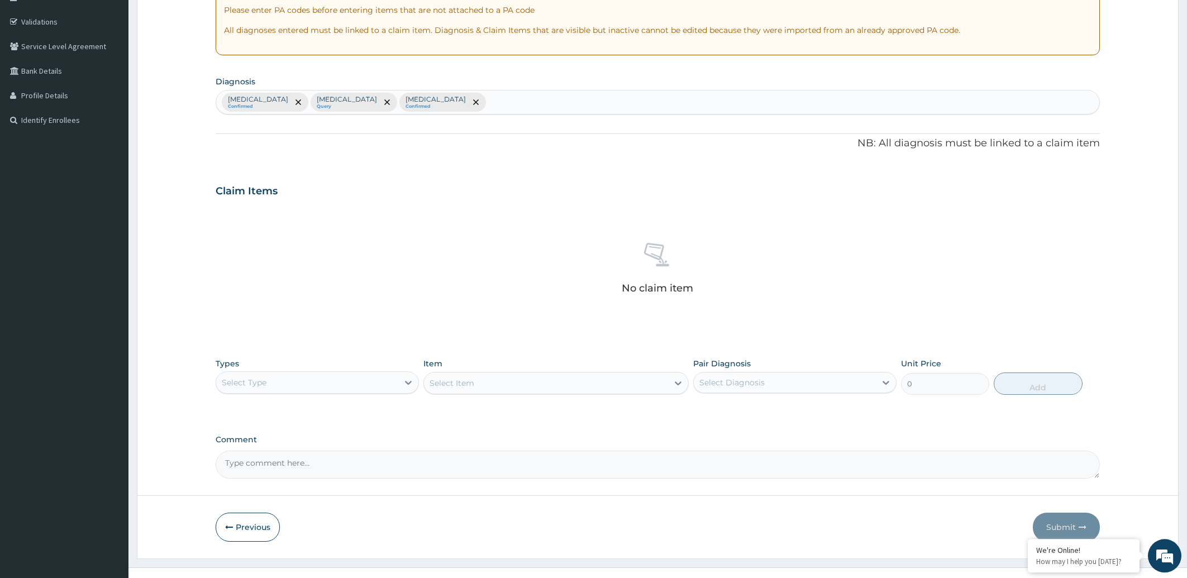
scroll to position [216, 0]
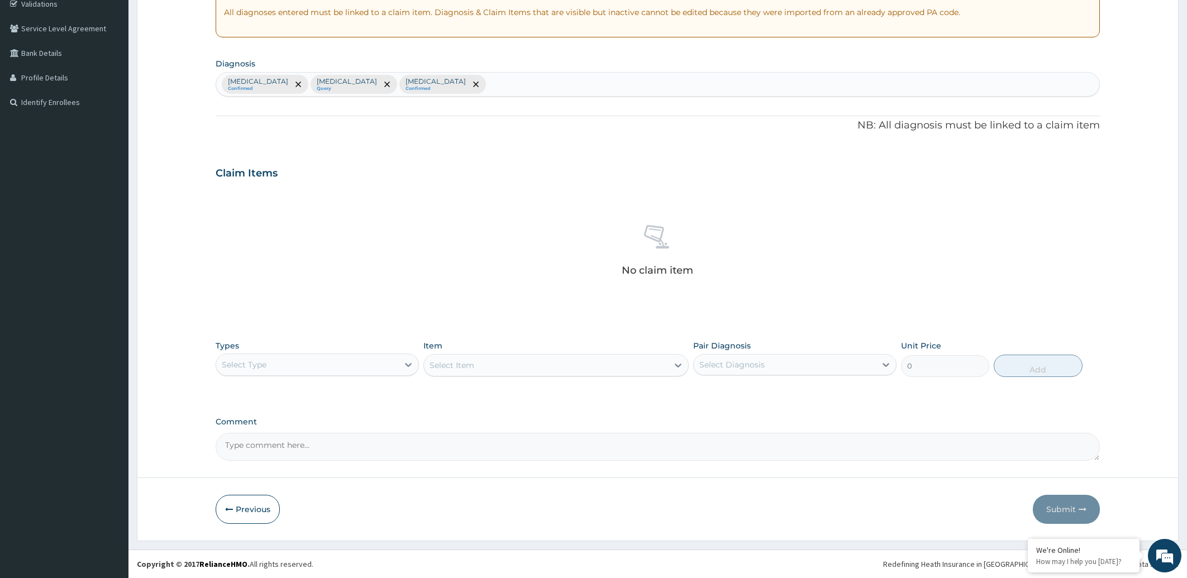
click at [395, 365] on div "Select Type" at bounding box center [307, 365] width 182 height 18
click at [364, 424] on div "Procedures" at bounding box center [317, 433] width 203 height 20
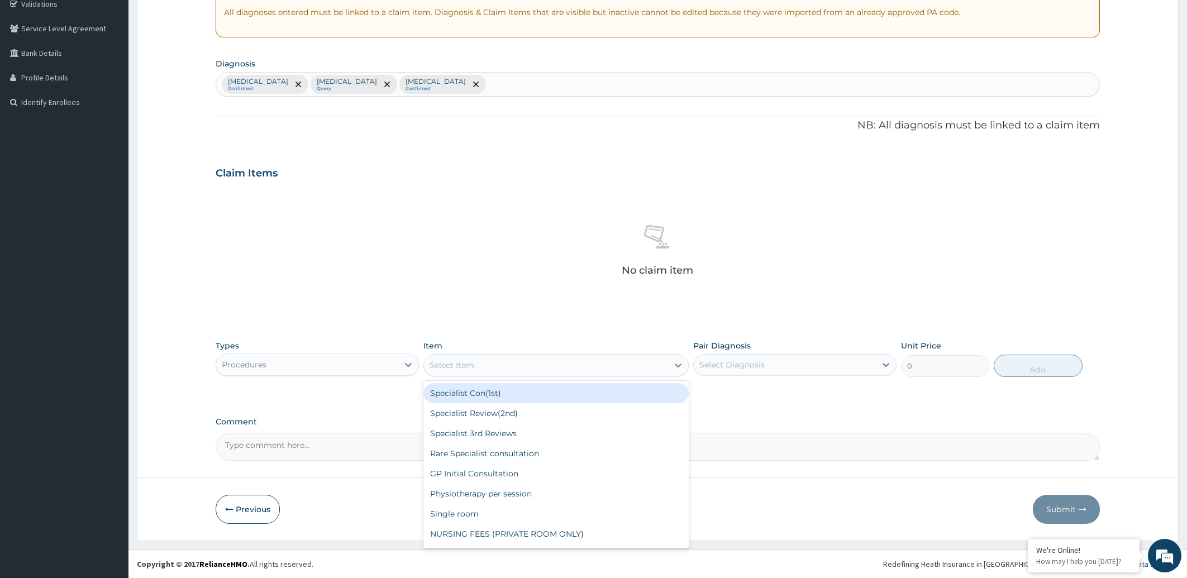
click at [513, 358] on div "Select Item" at bounding box center [546, 365] width 244 height 18
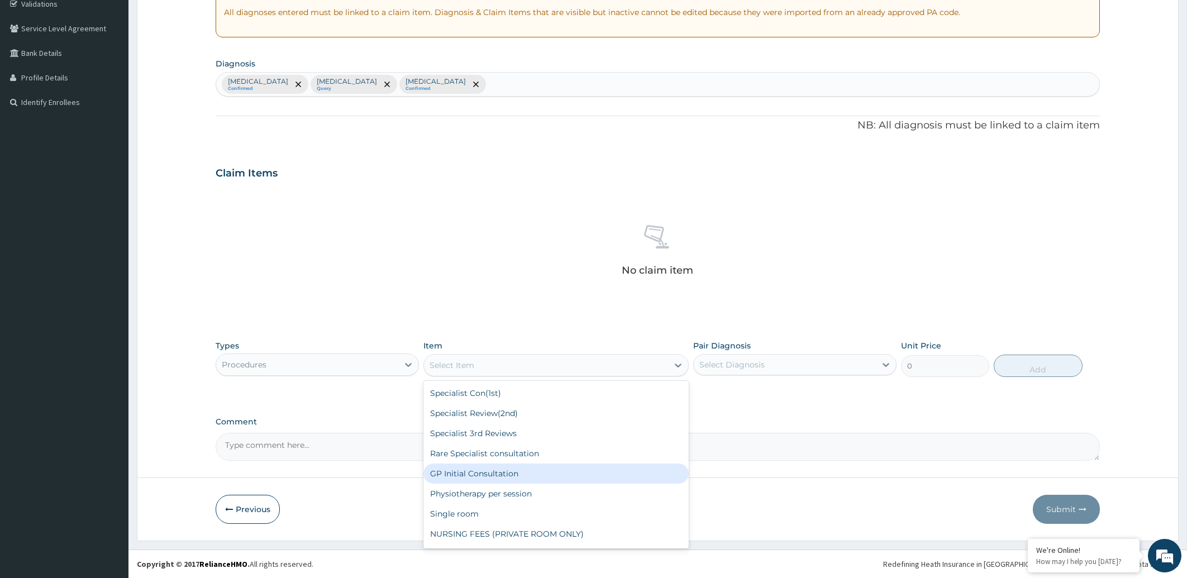
click at [518, 474] on div "GP Initial Consultation" at bounding box center [556, 474] width 265 height 20
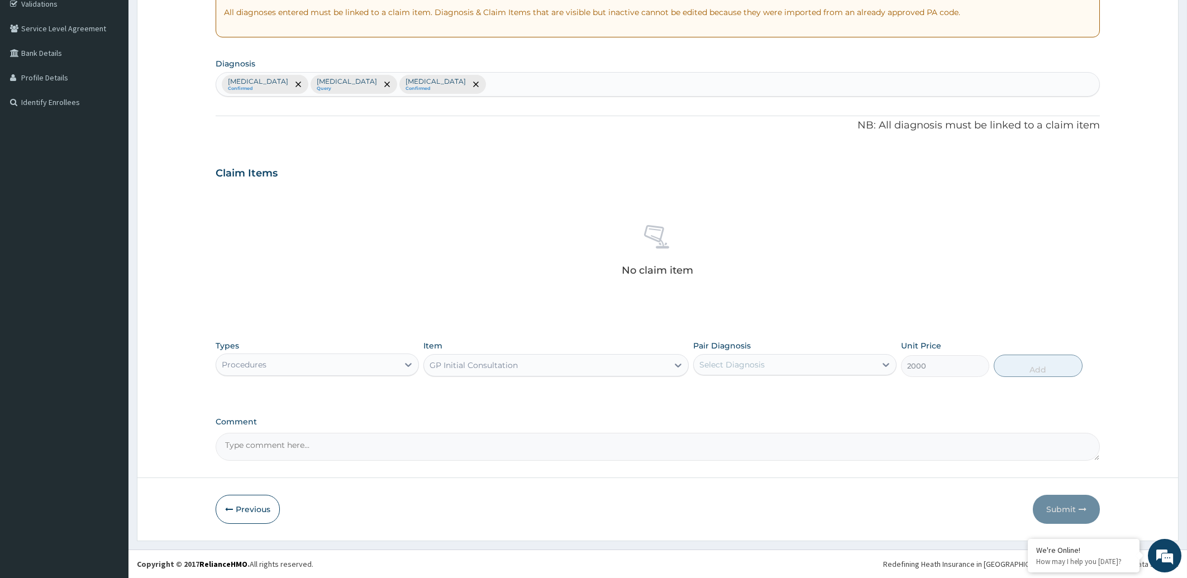
type input "2000"
click at [768, 363] on div "Select Diagnosis" at bounding box center [785, 365] width 182 height 18
click at [750, 395] on label "Falciparum malaria" at bounding box center [746, 392] width 69 height 11
checkbox input "true"
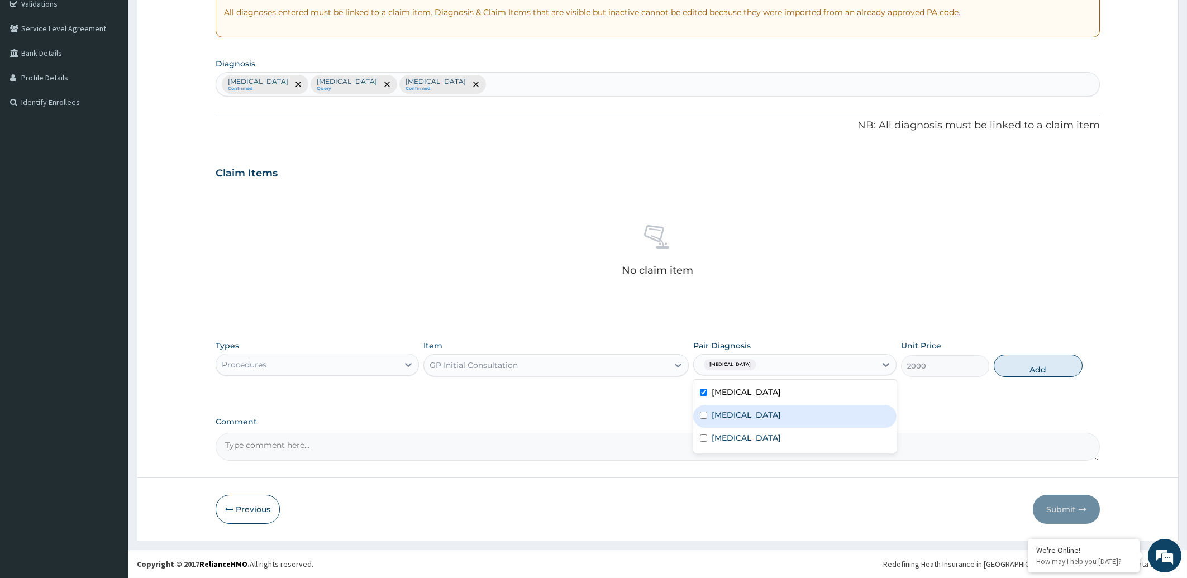
click at [740, 413] on div "Sepsis" at bounding box center [794, 416] width 203 height 23
checkbox input "true"
click at [744, 439] on label "Upper respiratory infection" at bounding box center [746, 437] width 69 height 11
checkbox input "true"
click at [1041, 373] on button "Add" at bounding box center [1038, 366] width 88 height 22
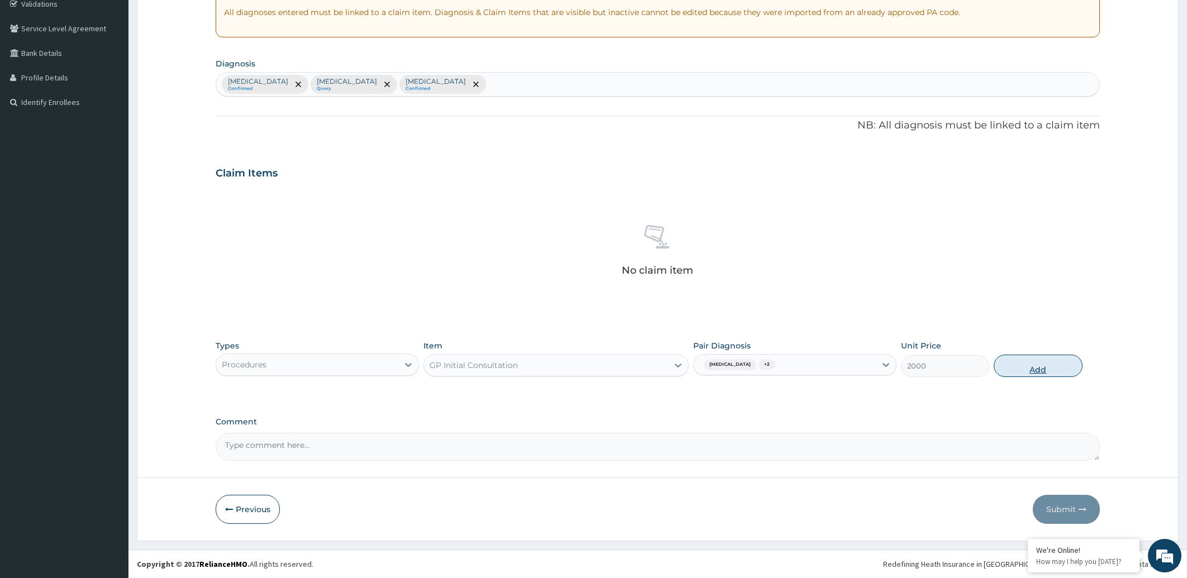
type input "0"
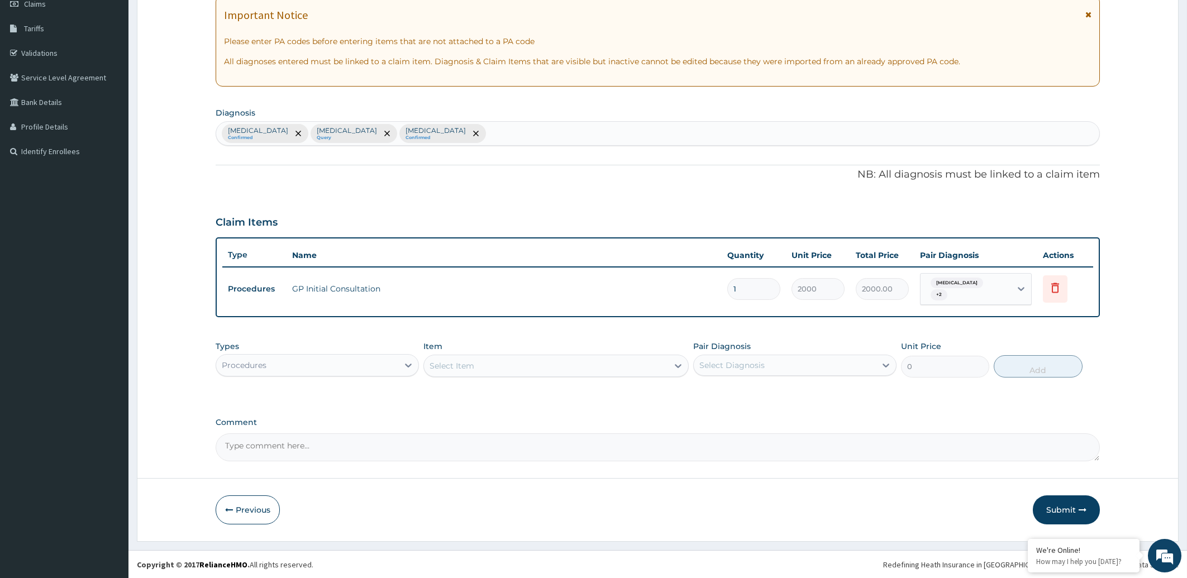
click at [321, 366] on div "Procedures" at bounding box center [307, 365] width 182 height 18
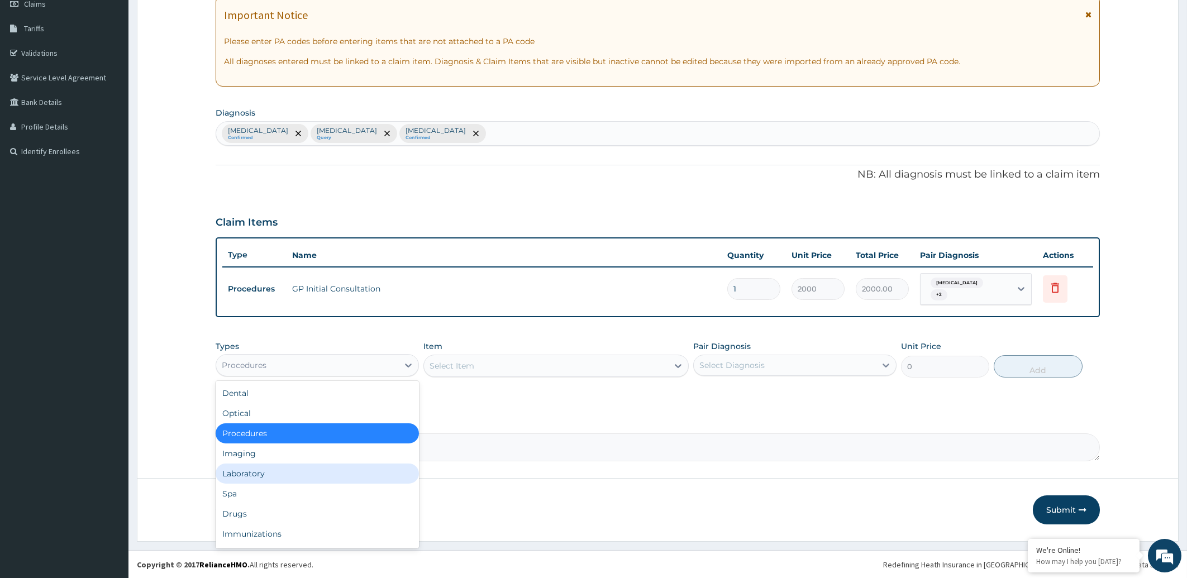
click at [332, 468] on div "Laboratory" at bounding box center [317, 474] width 203 height 20
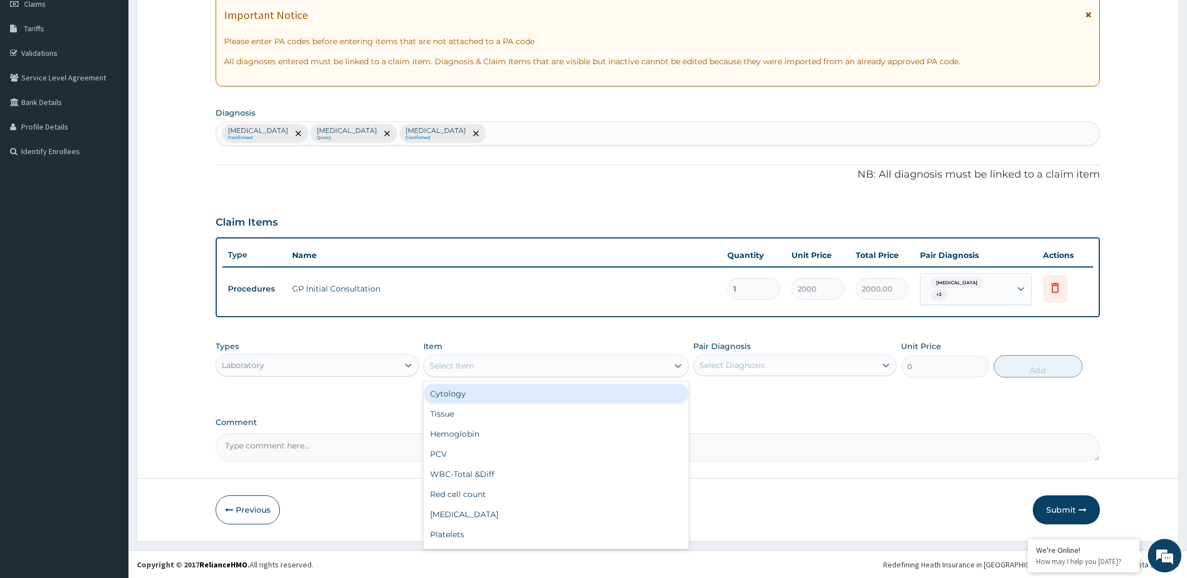
click at [517, 365] on div "Select Item" at bounding box center [546, 366] width 244 height 18
type input "N"
type input "MALA"
click at [544, 396] on div "Malaria Parasite" at bounding box center [556, 394] width 265 height 20
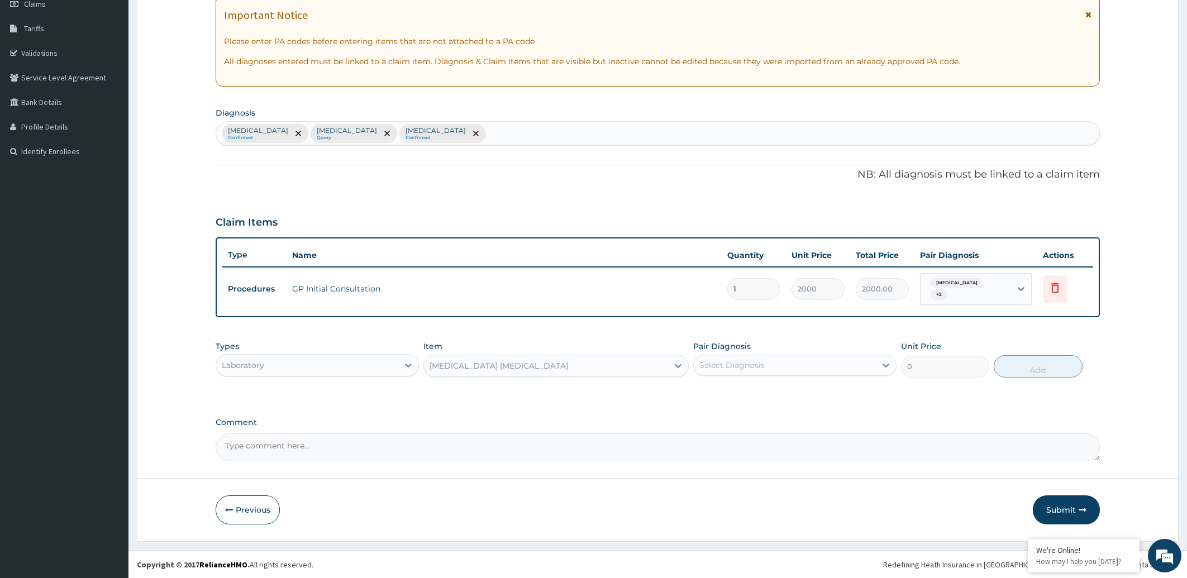
type input "2000"
click at [736, 362] on div "Select Diagnosis" at bounding box center [732, 365] width 65 height 11
click at [749, 393] on label "Falciparum malaria" at bounding box center [746, 392] width 69 height 11
checkbox input "true"
click at [1046, 365] on button "Add" at bounding box center [1038, 366] width 88 height 22
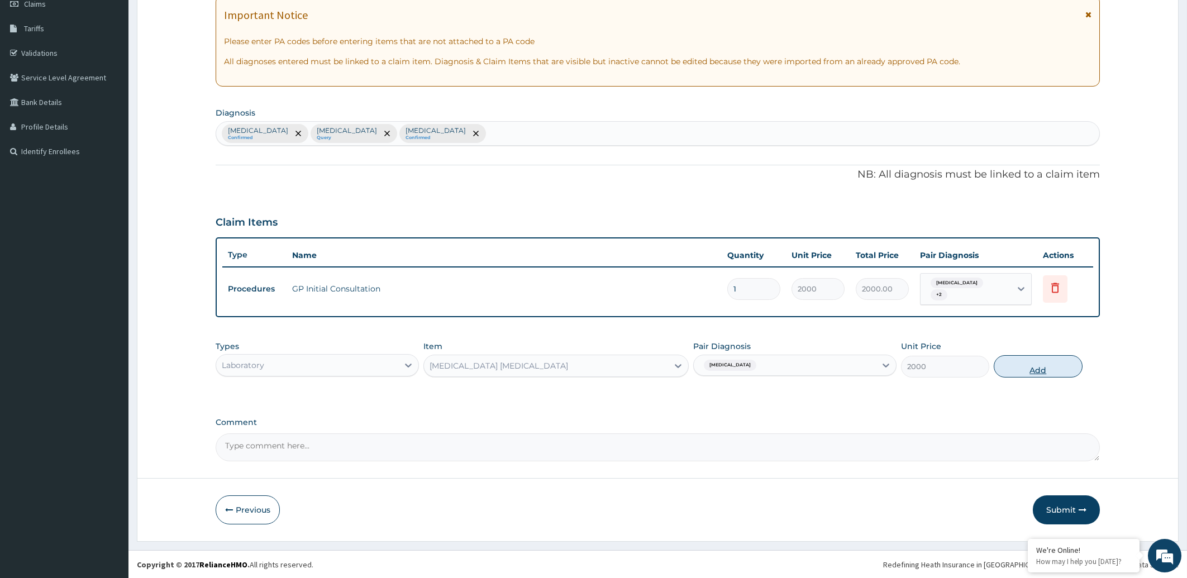
type input "0"
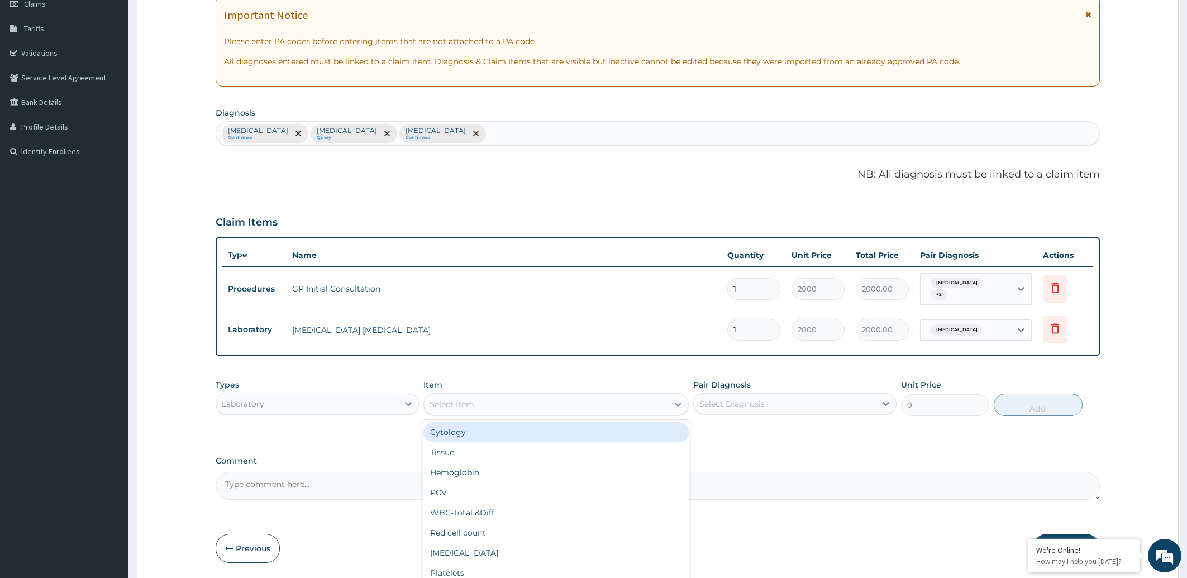
click at [553, 410] on div "Select Item" at bounding box center [546, 405] width 244 height 18
type input "FULL"
click at [547, 431] on div "FULL BLOOD COUNT" at bounding box center [556, 432] width 265 height 20
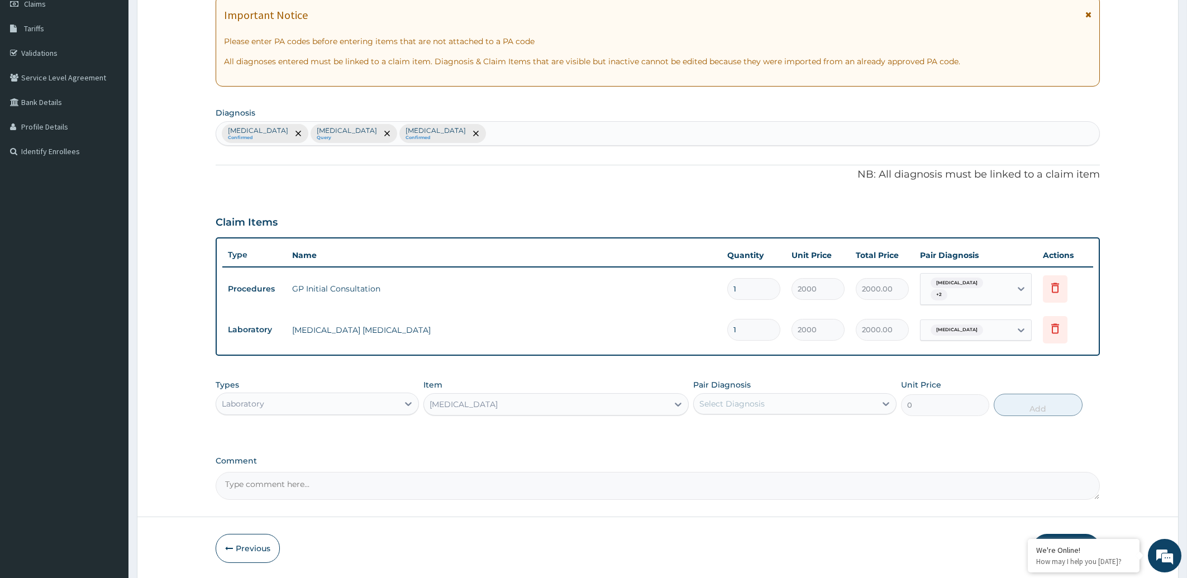
type input "5000"
click at [734, 403] on div "Select Diagnosis" at bounding box center [732, 403] width 65 height 11
click at [726, 453] on label "Sepsis" at bounding box center [746, 454] width 69 height 11
checkbox input "true"
click at [1017, 406] on button "Add" at bounding box center [1038, 405] width 88 height 22
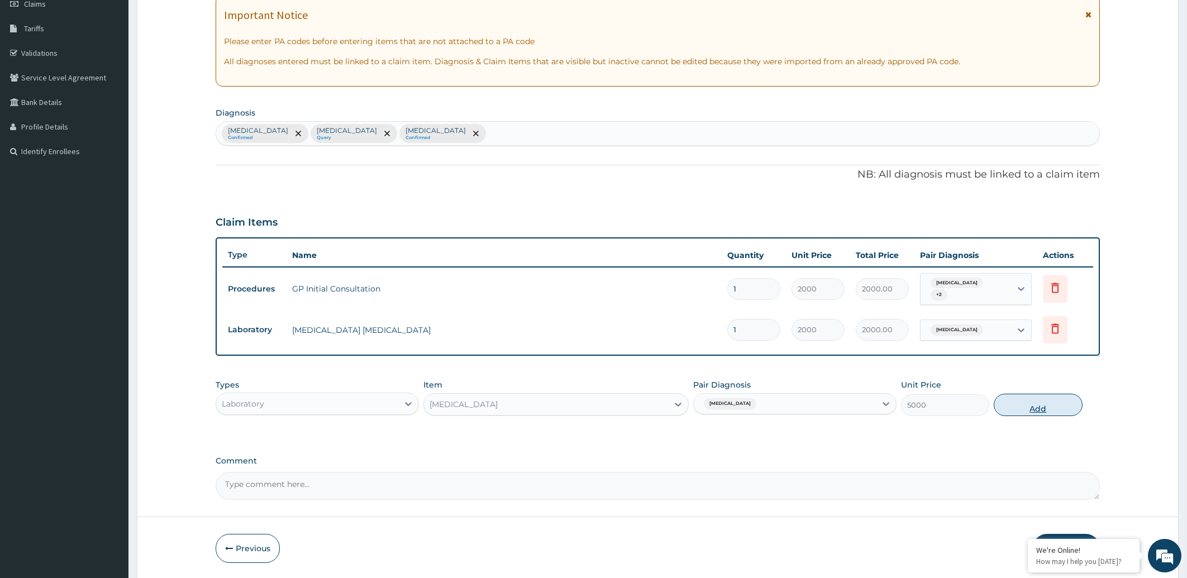
type input "0"
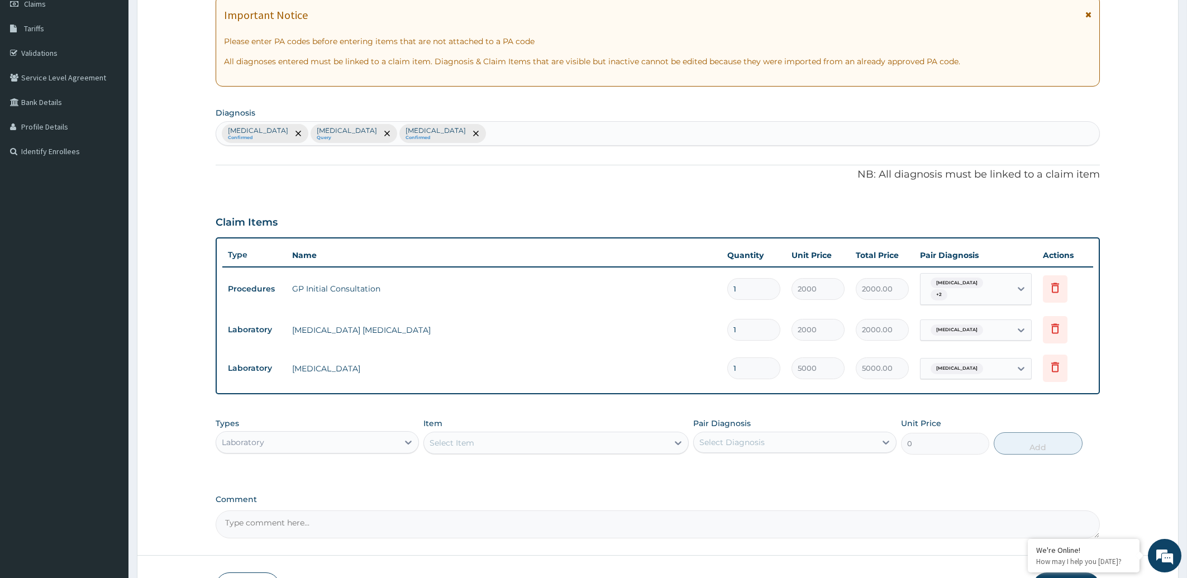
click at [289, 442] on div "Laboratory" at bounding box center [307, 443] width 182 height 18
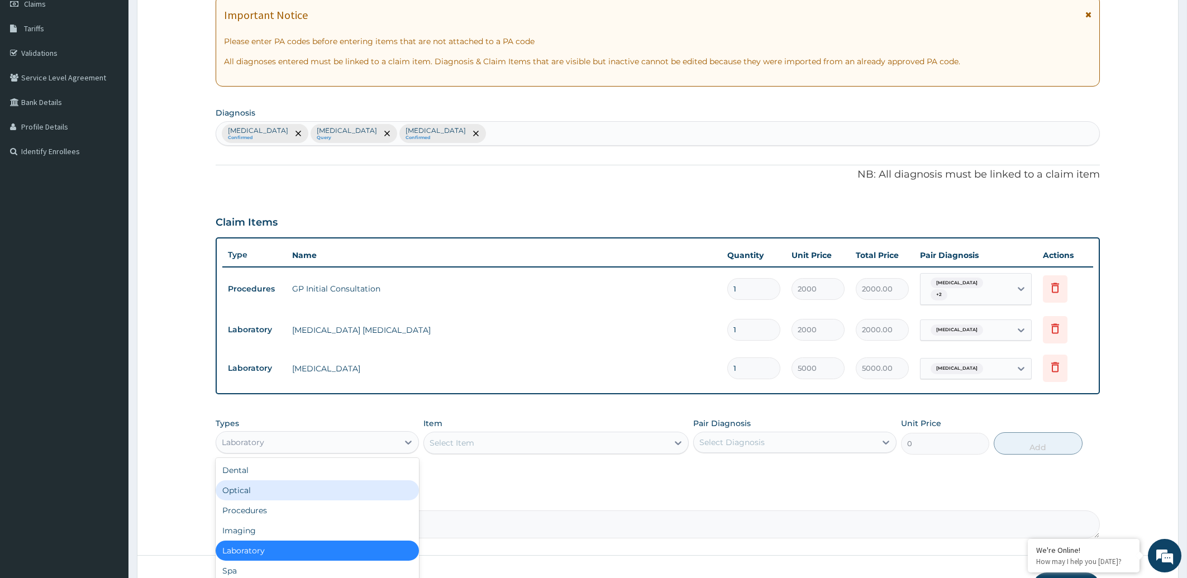
scroll to position [38, 0]
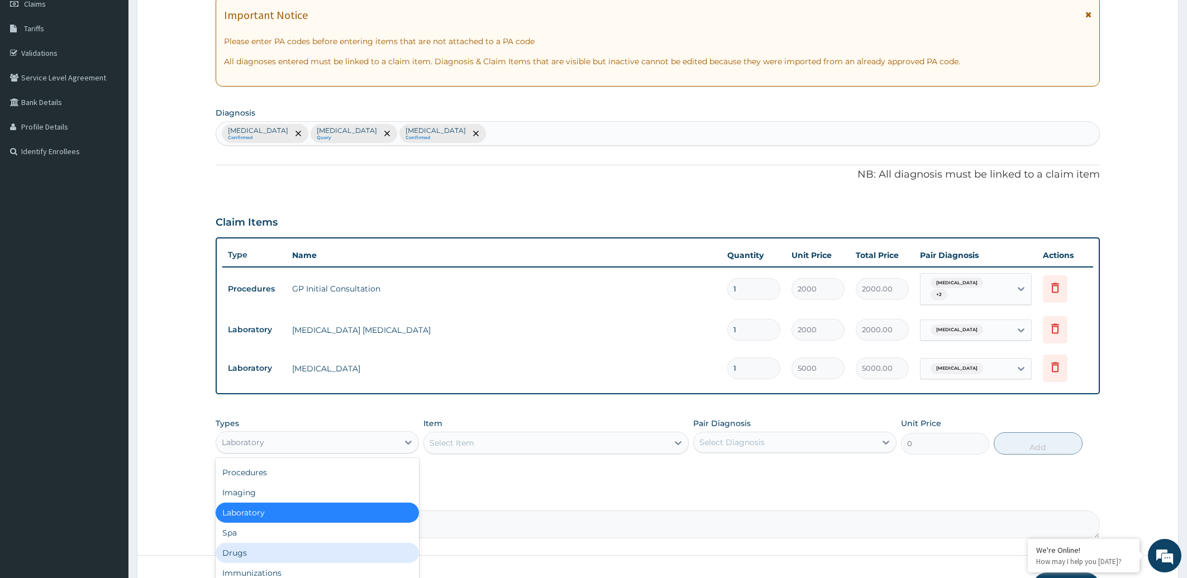
click at [253, 552] on div "Drugs" at bounding box center [317, 553] width 203 height 20
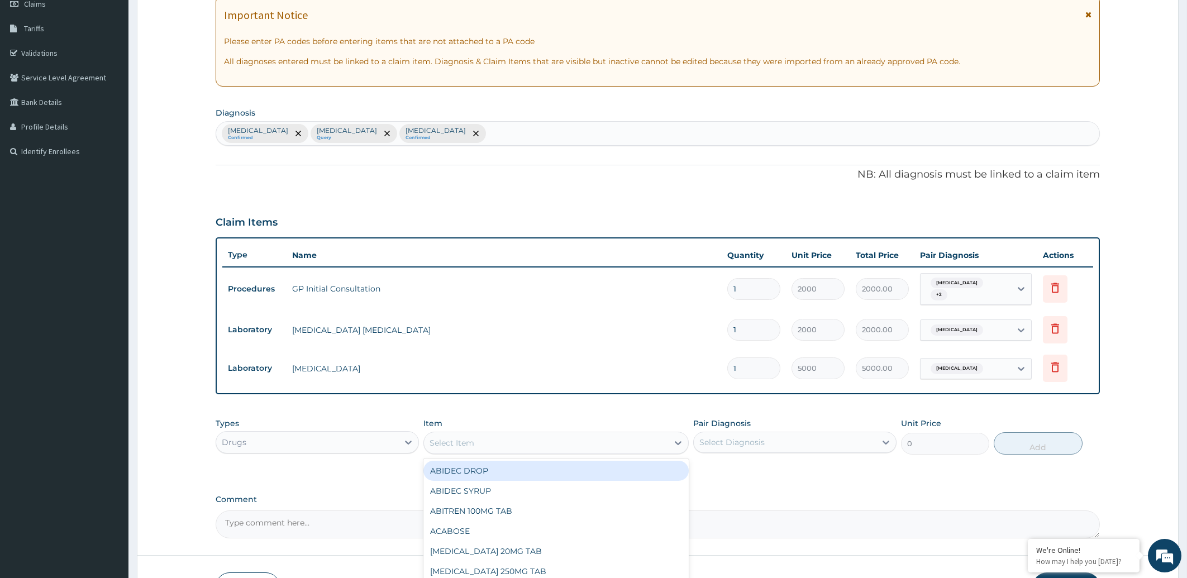
click at [507, 442] on div "Select Item" at bounding box center [546, 443] width 244 height 18
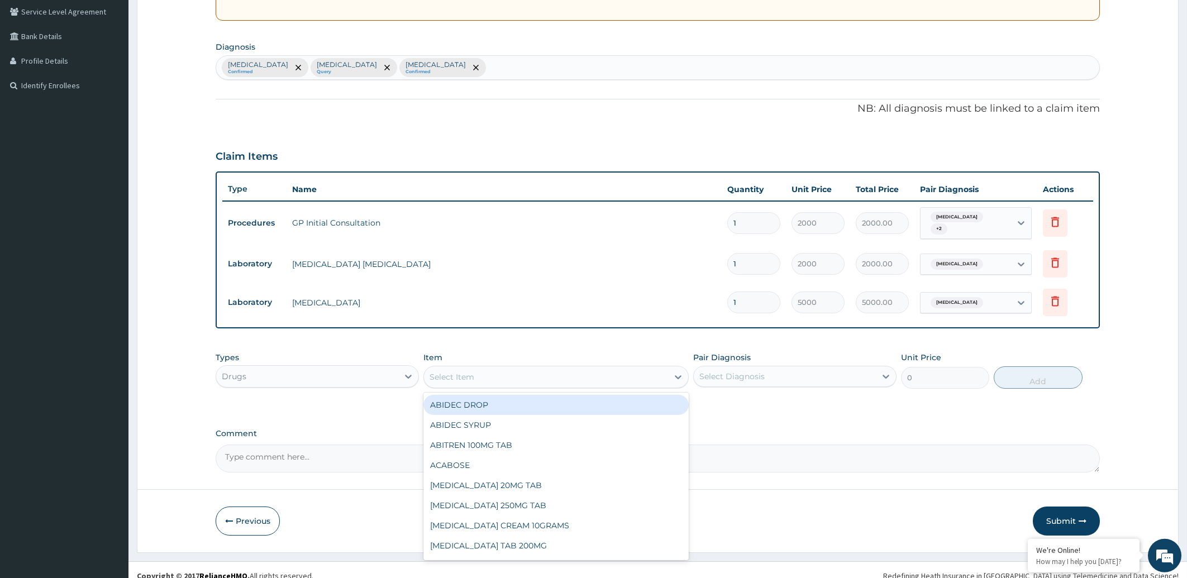
scroll to position [244, 0]
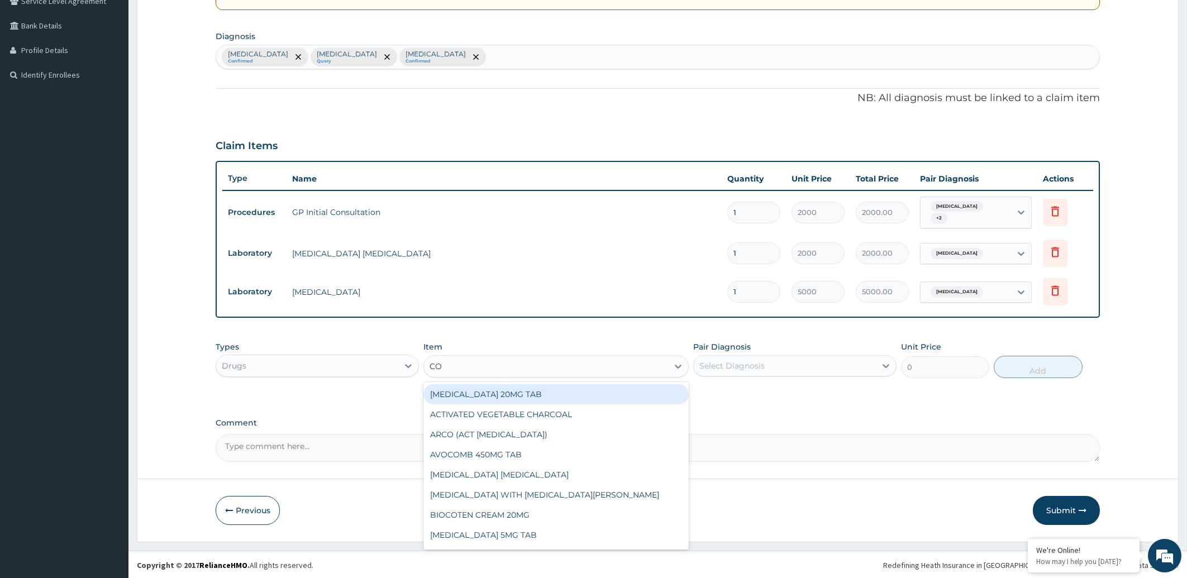
type input "COA"
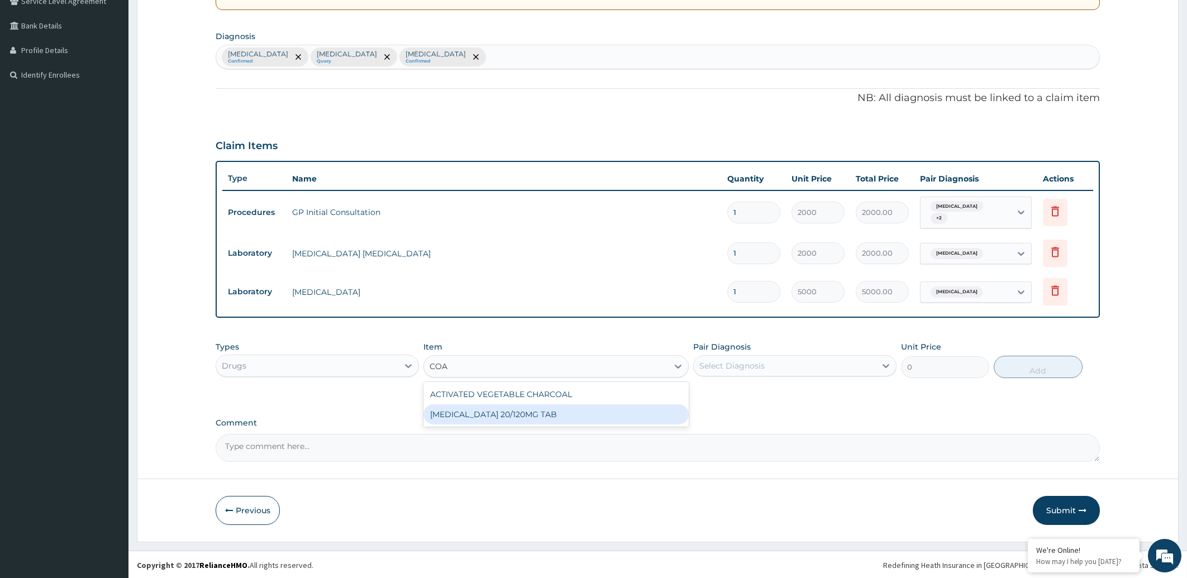
click at [511, 413] on div "[MEDICAL_DATA] 20/120MG TAB" at bounding box center [556, 415] width 265 height 20
type input "1350"
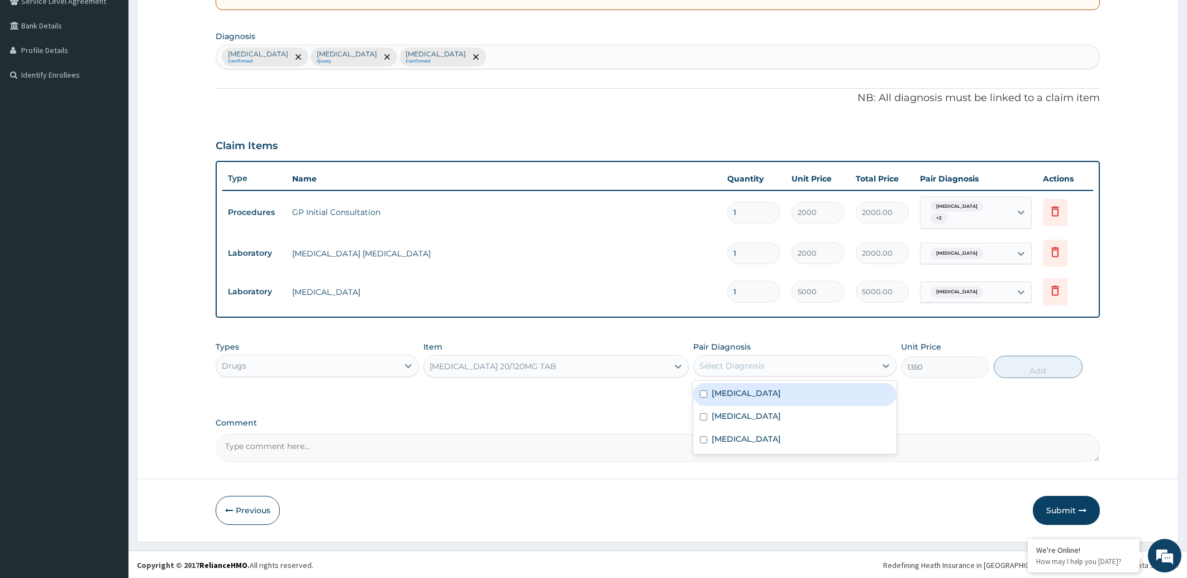
click at [836, 367] on div "Select Diagnosis" at bounding box center [785, 366] width 182 height 18
click at [737, 393] on label "Falciparum malaria" at bounding box center [746, 393] width 69 height 11
checkbox input "true"
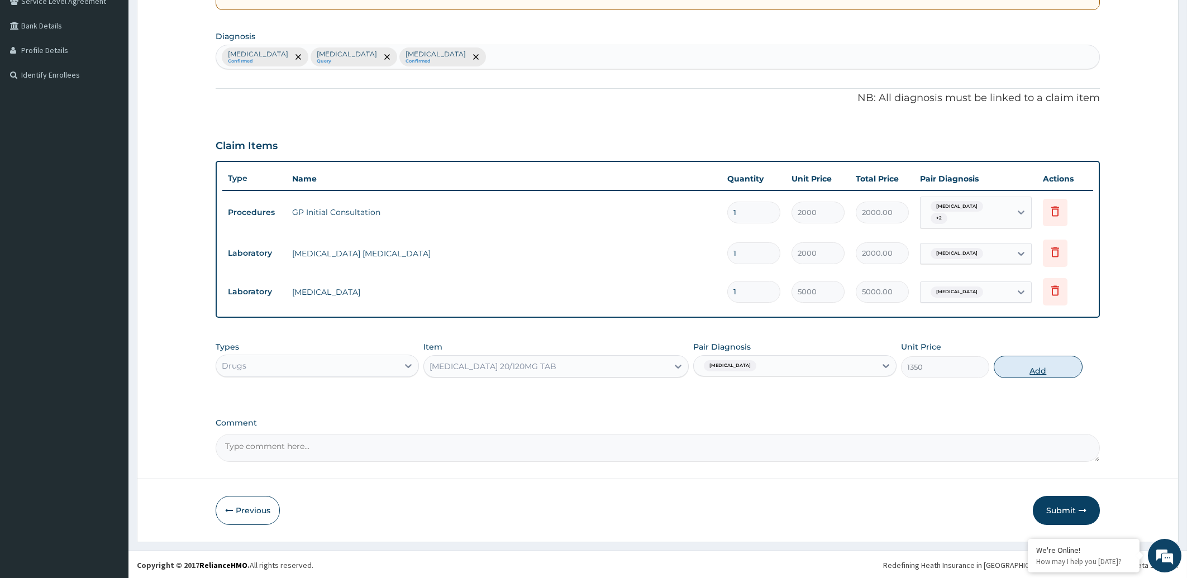
click at [1041, 362] on button "Add" at bounding box center [1038, 367] width 88 height 22
type input "0"
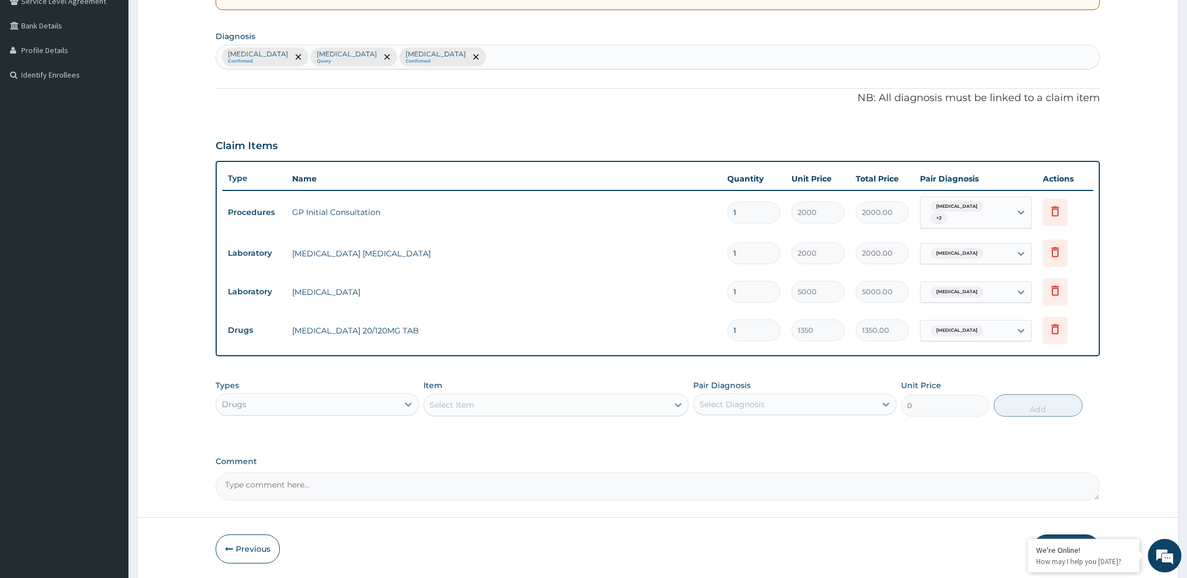
click at [467, 402] on div "Select Item" at bounding box center [452, 404] width 45 height 11
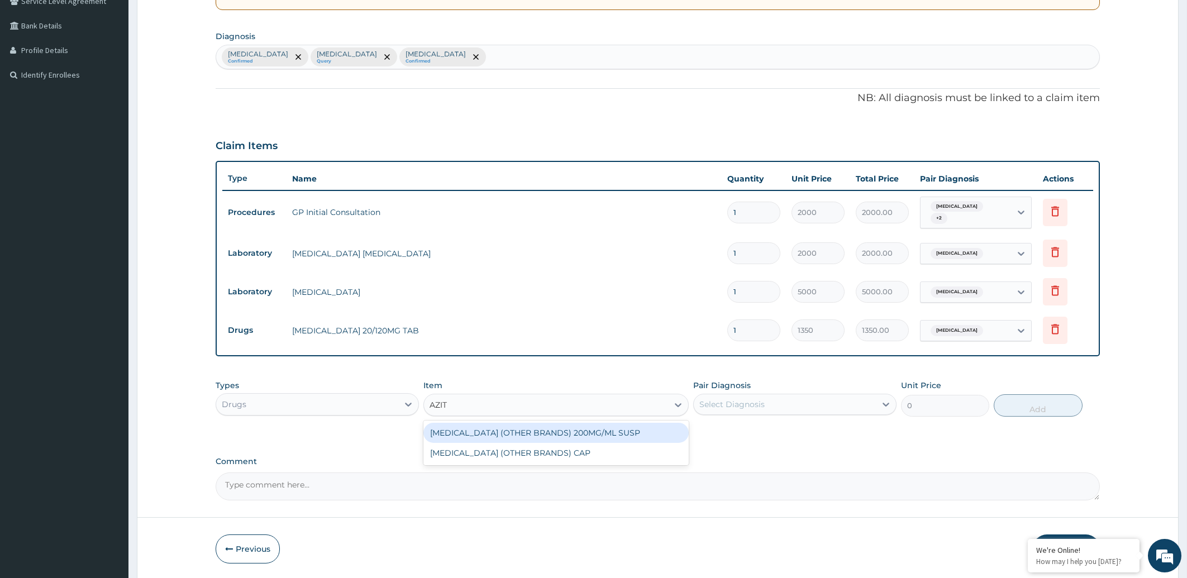
type input "AZITH"
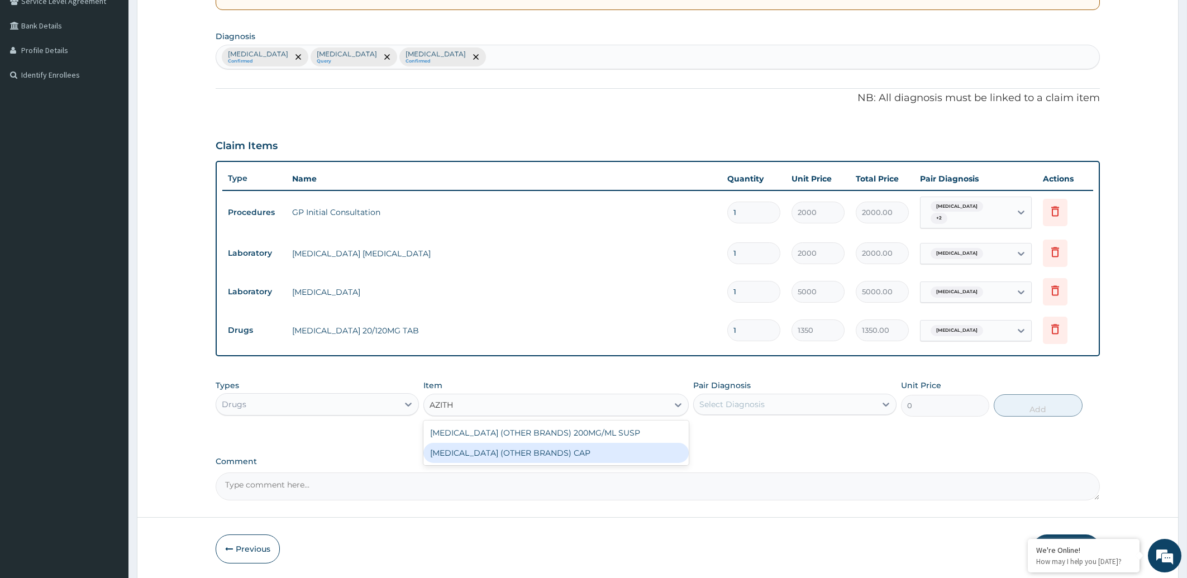
click at [499, 453] on div "[MEDICAL_DATA] (OTHER BRANDS) CAP" at bounding box center [556, 453] width 265 height 20
type input "400"
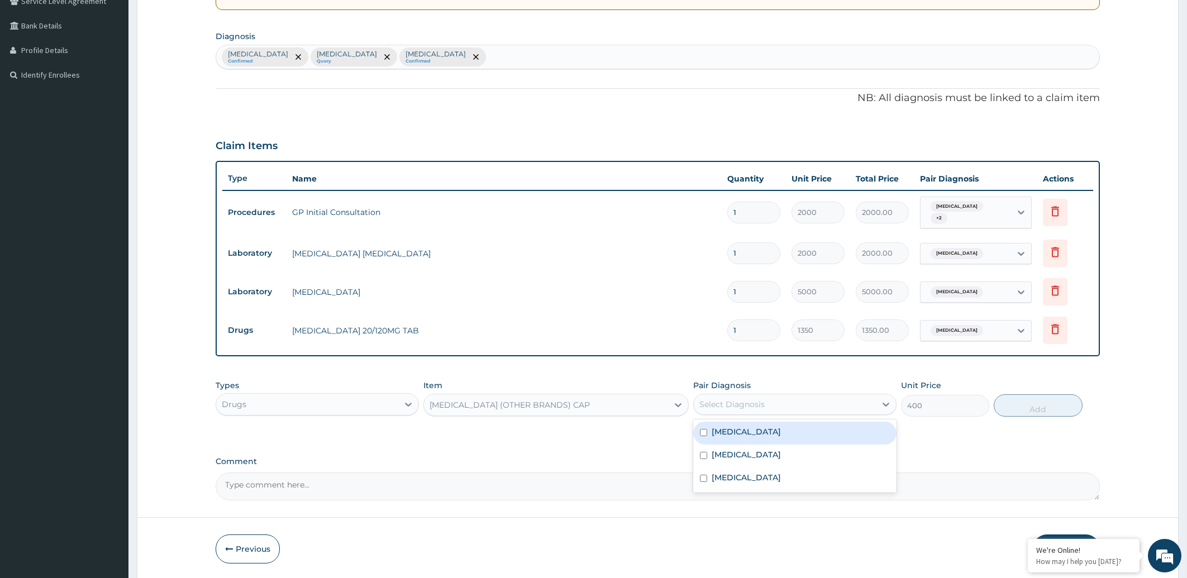
click at [751, 405] on div "Select Diagnosis" at bounding box center [732, 404] width 65 height 11
click at [725, 478] on label "Upper respiratory infection" at bounding box center [746, 477] width 69 height 11
checkbox input "true"
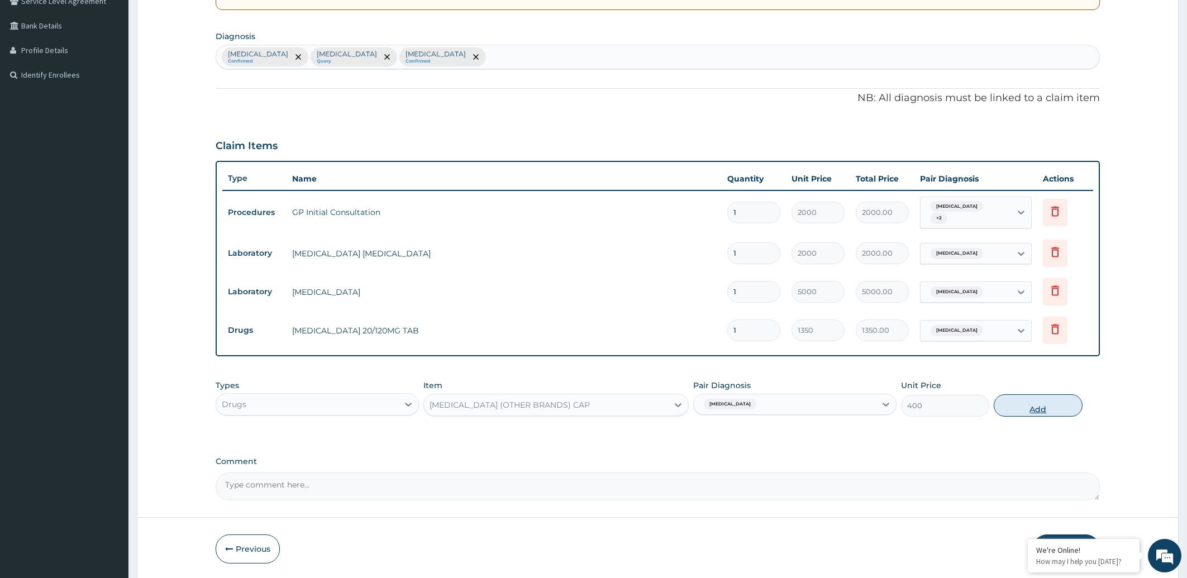
click at [1029, 403] on button "Add" at bounding box center [1038, 405] width 88 height 22
type input "0"
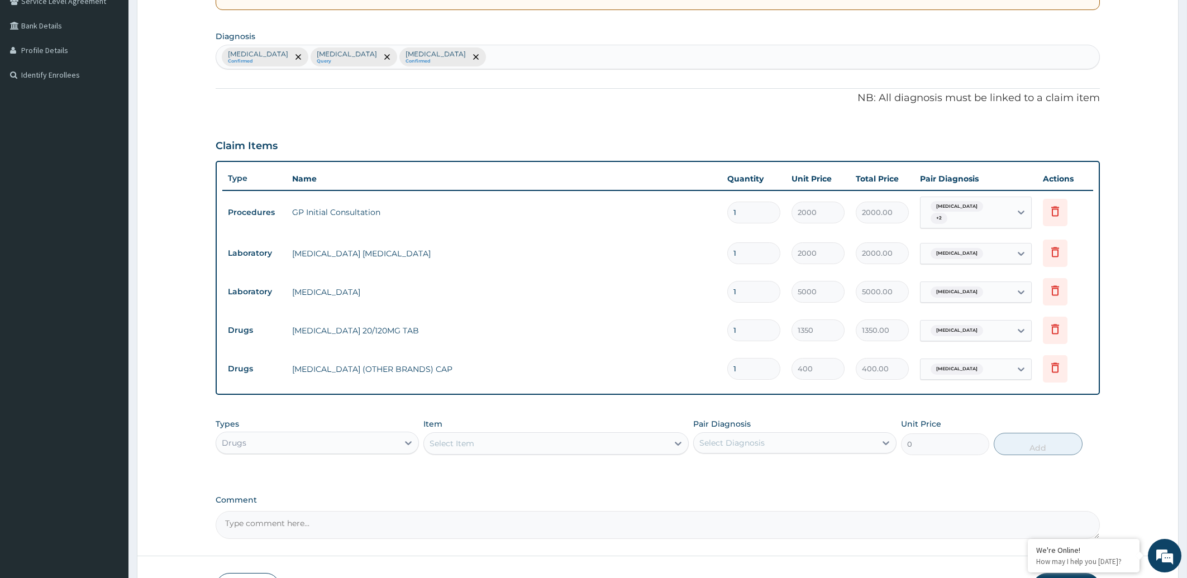
click at [750, 366] on input "1" at bounding box center [753, 369] width 53 height 22
type input "10"
type input "4000.00"
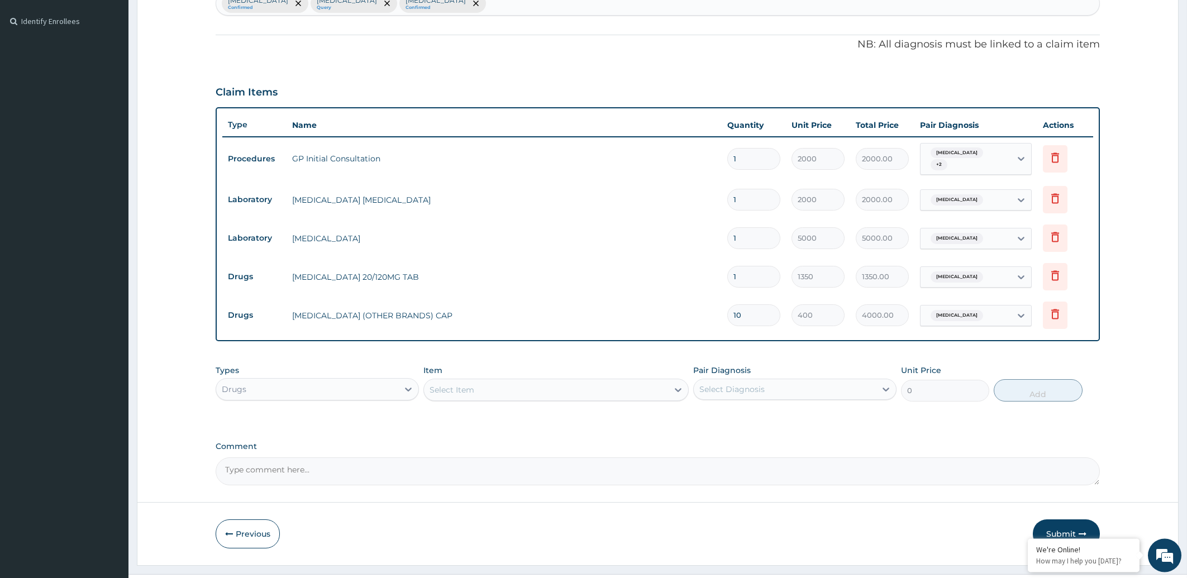
scroll to position [321, 0]
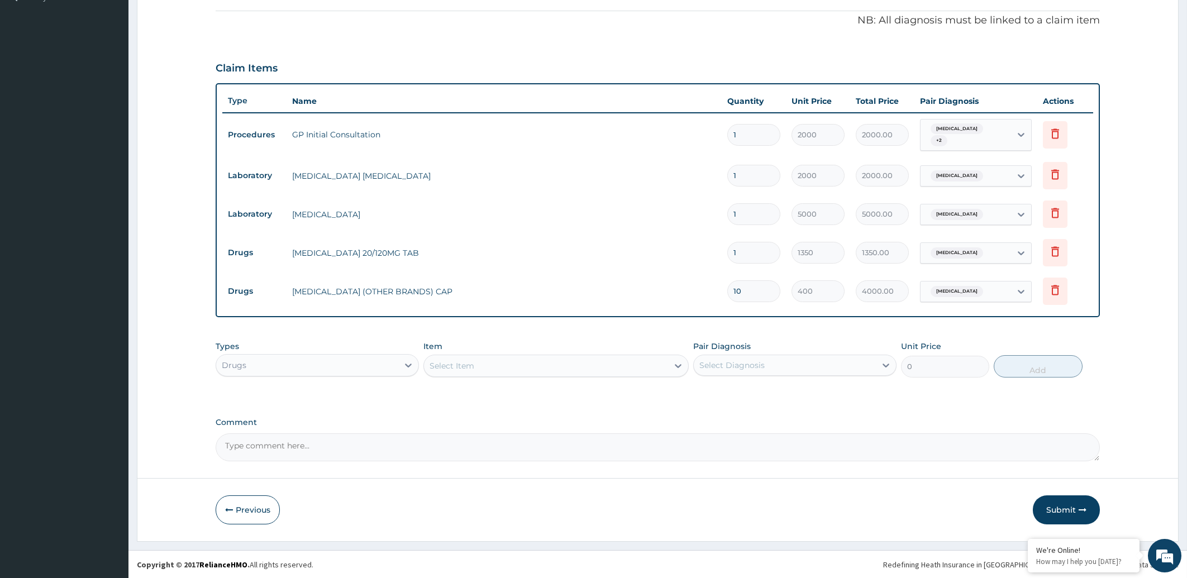
type input "10"
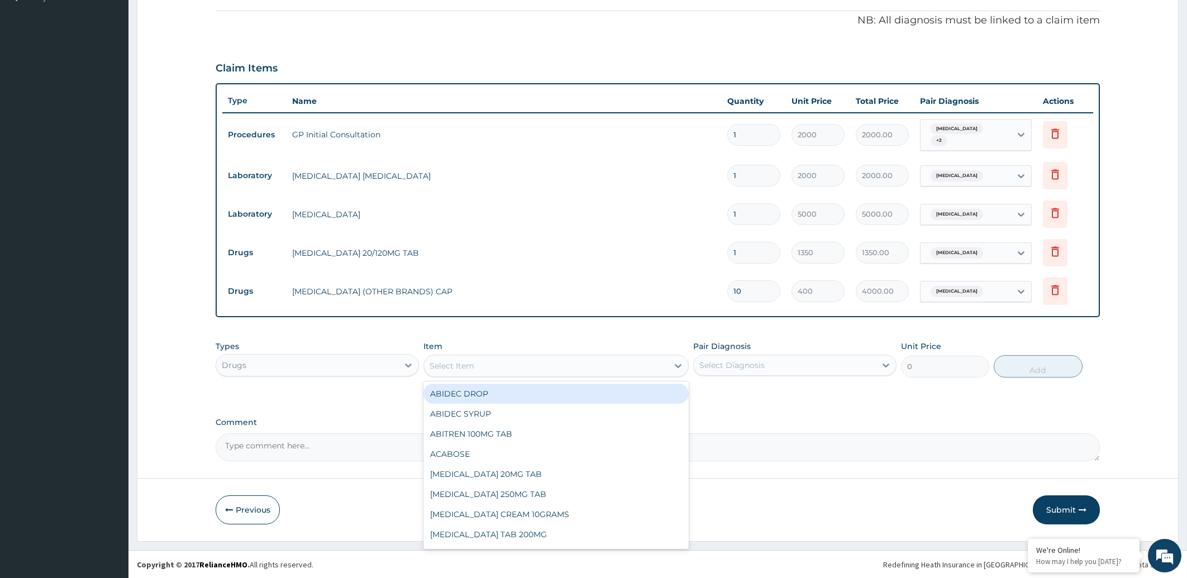
click at [492, 366] on div "Select Item" at bounding box center [546, 366] width 244 height 18
type input "LORAT"
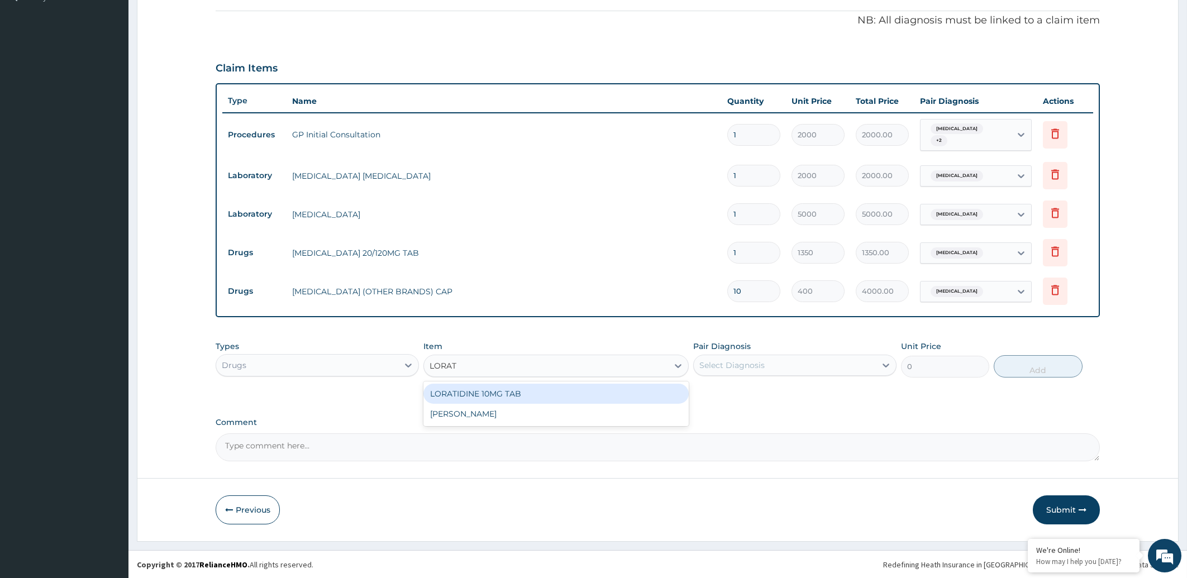
click at [478, 395] on div "LORATIDINE 10MG TAB" at bounding box center [556, 394] width 265 height 20
type input "1200"
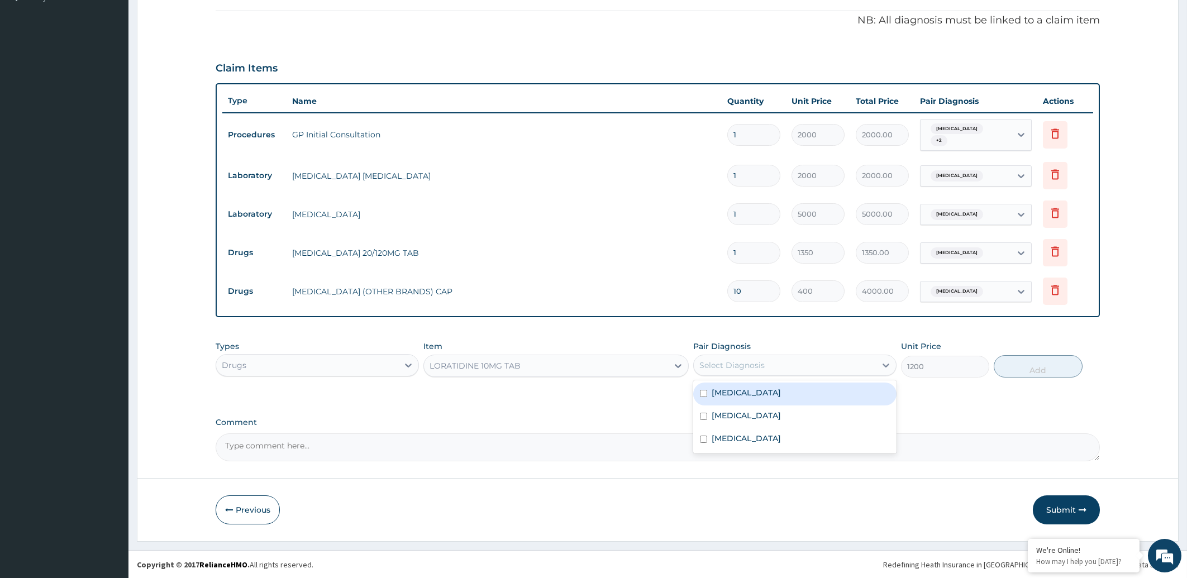
click at [748, 360] on div "Select Diagnosis" at bounding box center [732, 365] width 65 height 11
click at [753, 437] on label "Upper respiratory infection" at bounding box center [746, 438] width 69 height 11
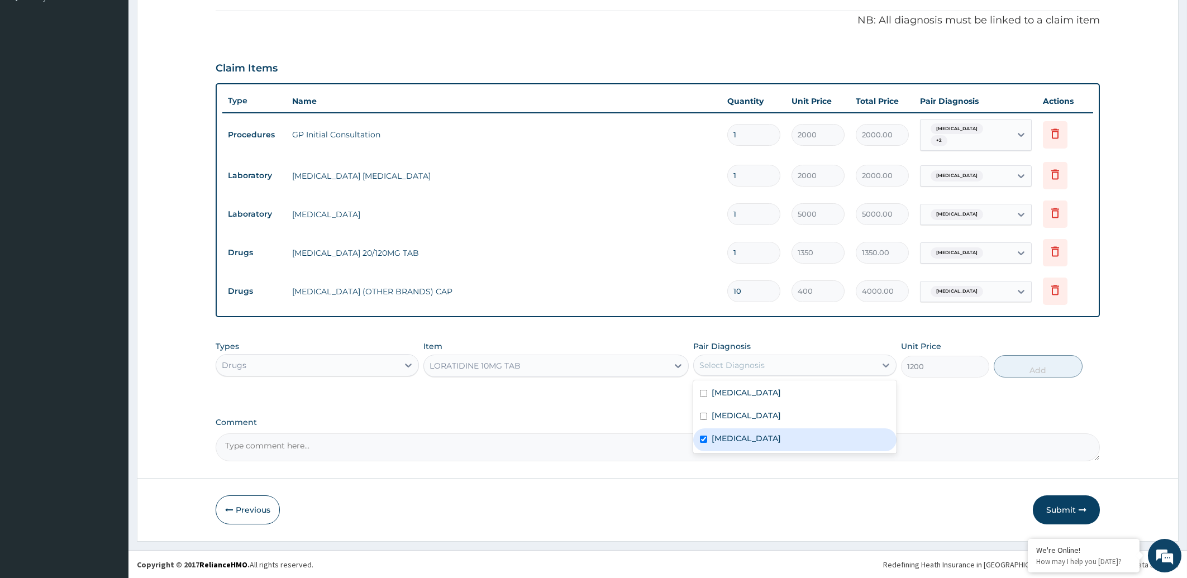
checkbox input "true"
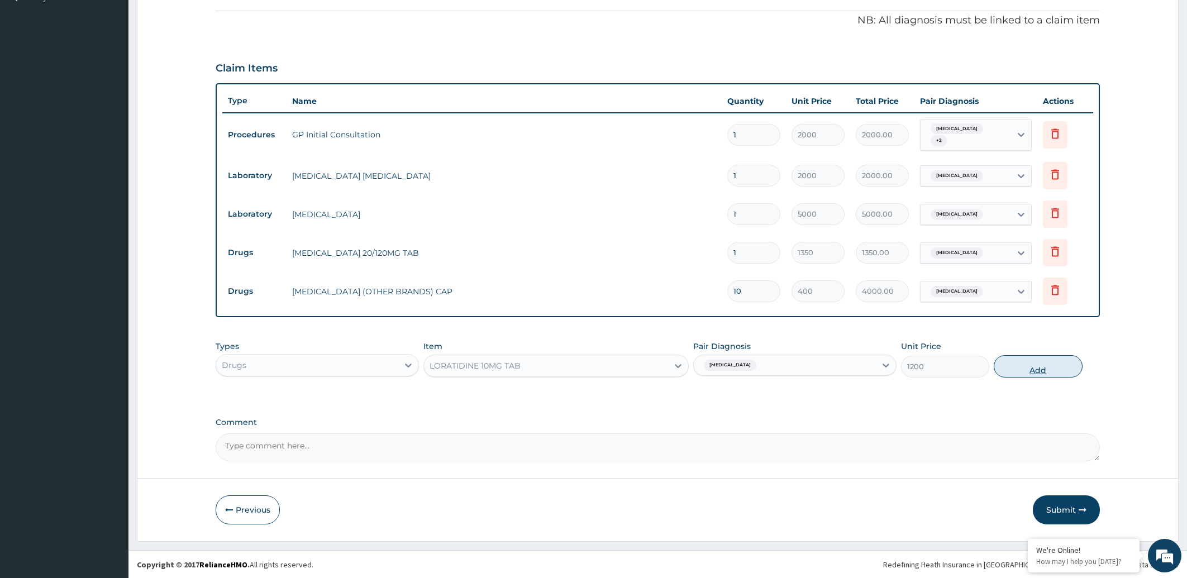
click at [1039, 370] on button "Add" at bounding box center [1038, 366] width 88 height 22
type input "0"
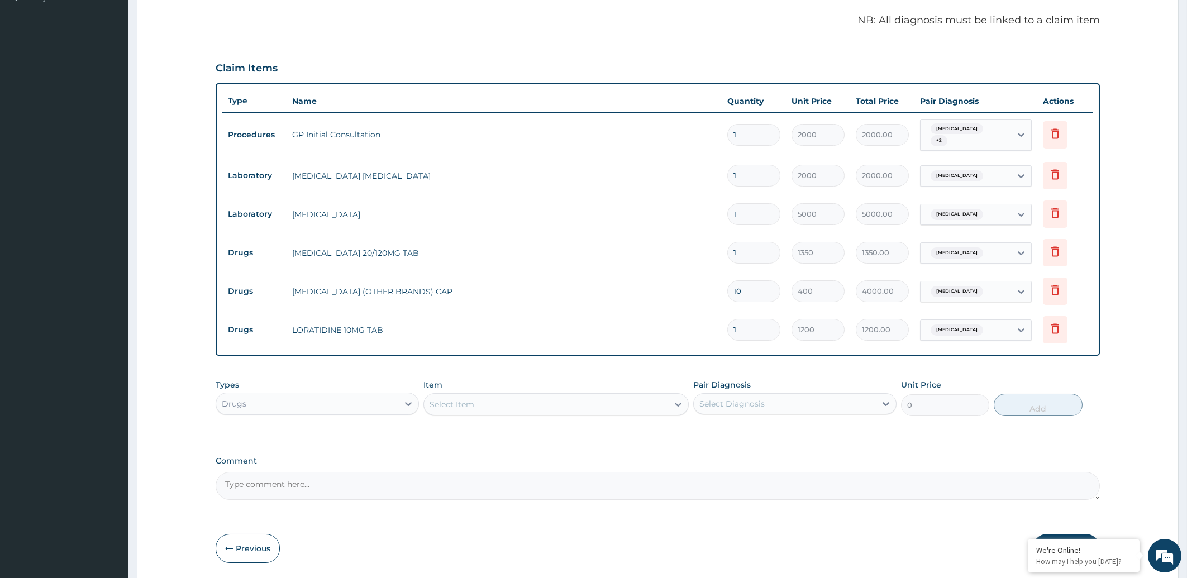
click at [750, 330] on input "1" at bounding box center [753, 330] width 53 height 22
type input "0.00"
type input "5"
type input "6000.00"
type input "5"
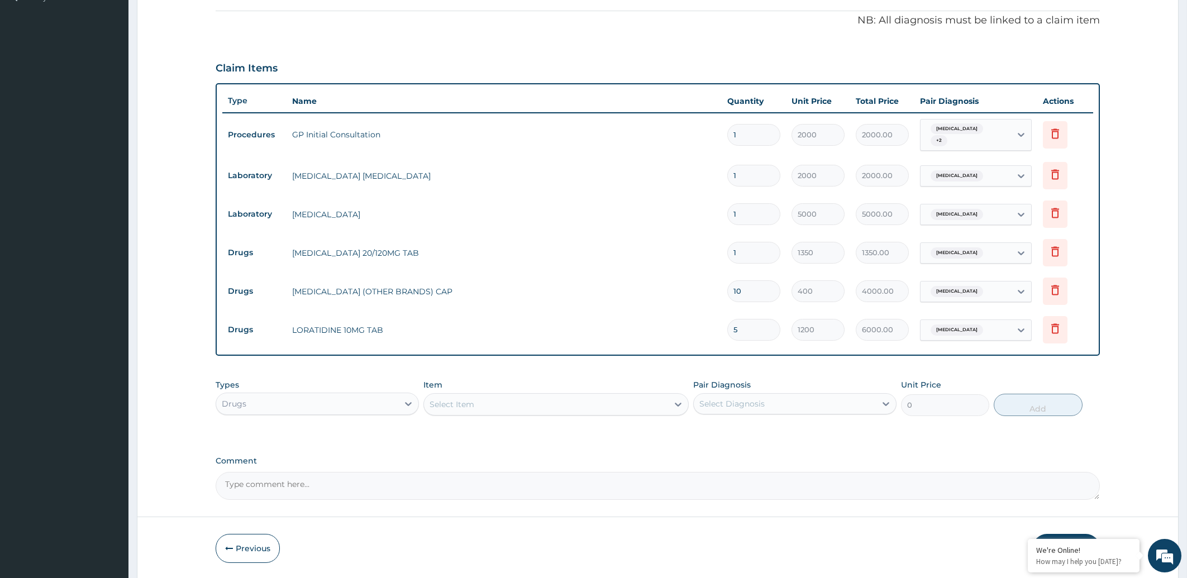
click at [568, 410] on div "Select Item" at bounding box center [546, 405] width 244 height 18
type input "MENTHO"
click at [531, 429] on div "MENTHODEX COUGH SYRUP" at bounding box center [556, 432] width 265 height 20
type input "850"
click at [768, 402] on div "Select Diagnosis" at bounding box center [785, 404] width 182 height 18
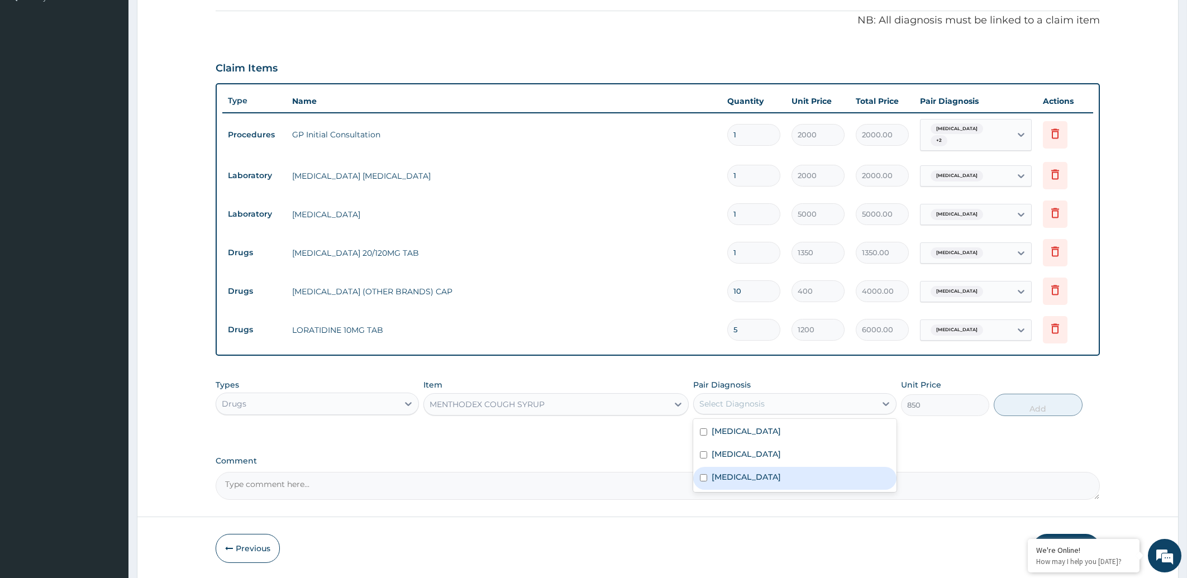
click at [754, 477] on label "[MEDICAL_DATA]" at bounding box center [746, 477] width 69 height 11
checkbox input "true"
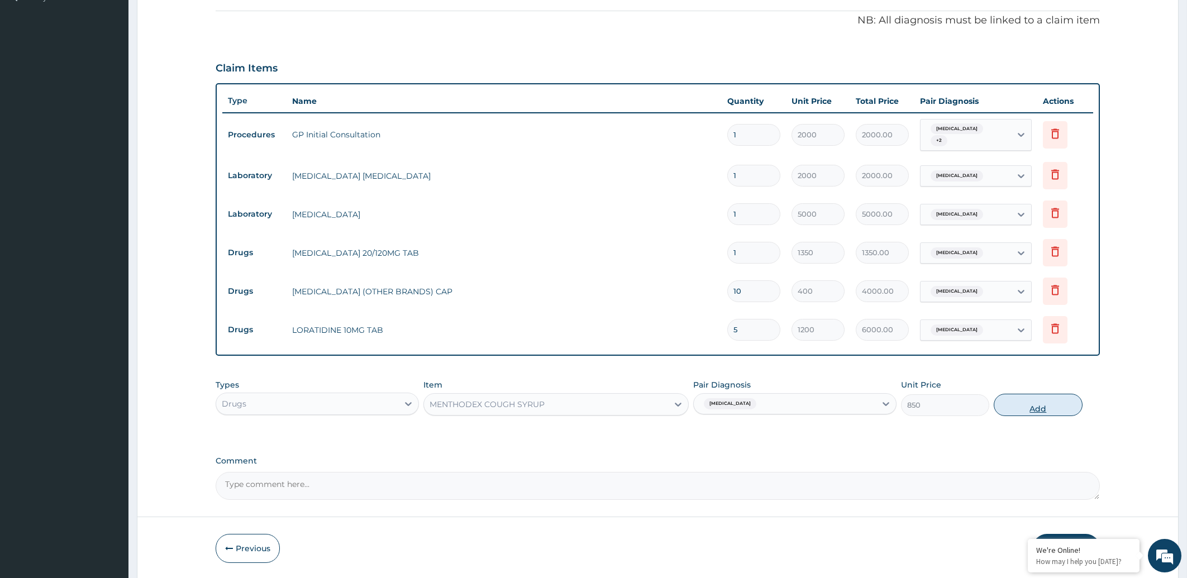
click at [1020, 406] on button "Add" at bounding box center [1038, 405] width 88 height 22
type input "0"
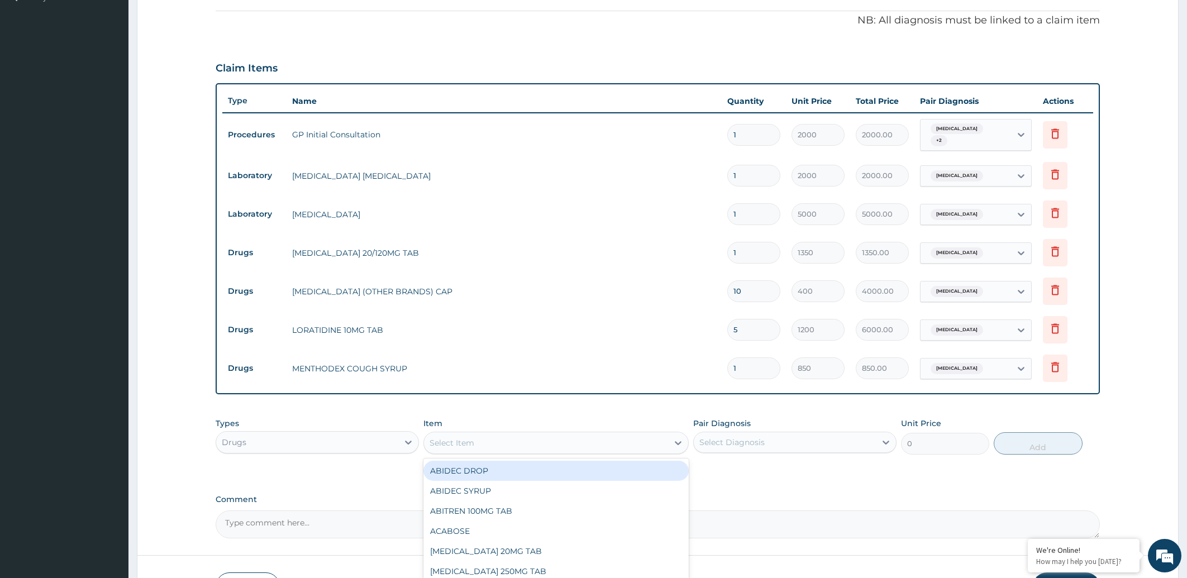
click at [515, 440] on div "Select Item" at bounding box center [546, 443] width 244 height 18
type input "PARACE"
click at [516, 471] on div "[MEDICAL_DATA] 500MG TAB" at bounding box center [556, 471] width 265 height 20
type input "10"
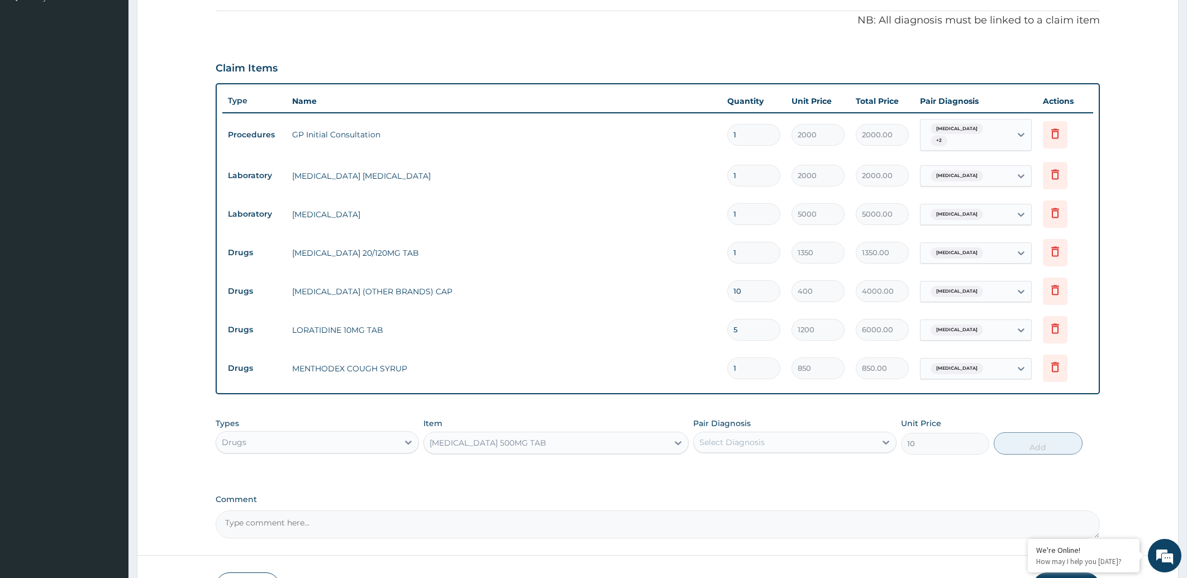
click at [747, 445] on div "Select Diagnosis" at bounding box center [732, 442] width 65 height 11
click at [746, 467] on label "[MEDICAL_DATA]" at bounding box center [746, 469] width 69 height 11
checkbox input "true"
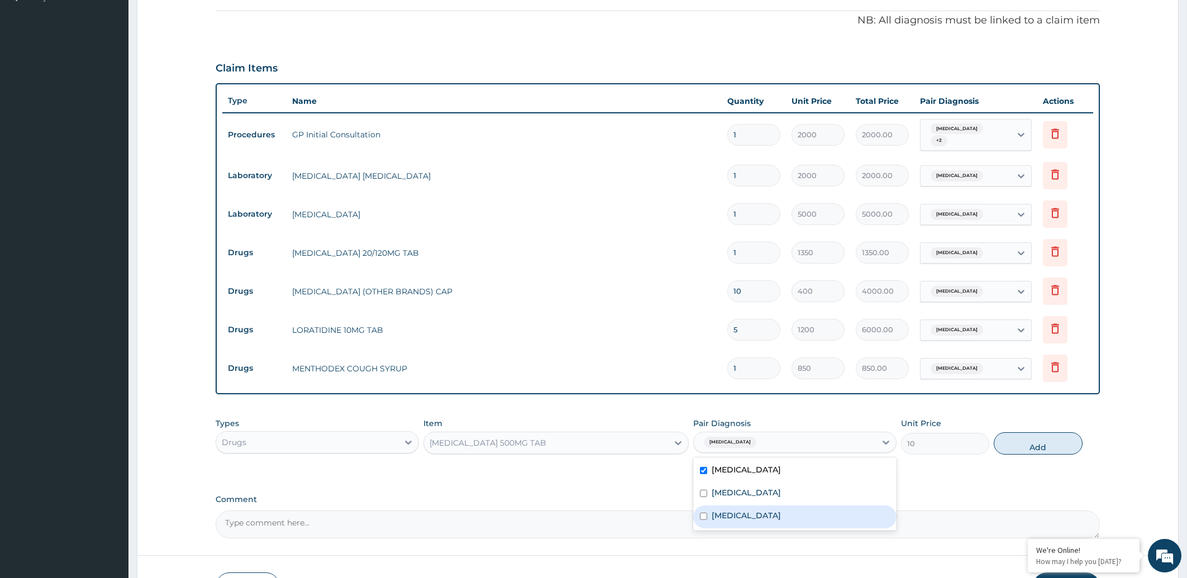
click at [744, 515] on label "[MEDICAL_DATA]" at bounding box center [746, 515] width 69 height 11
checkbox input "true"
click at [1030, 441] on button "Add" at bounding box center [1038, 443] width 88 height 22
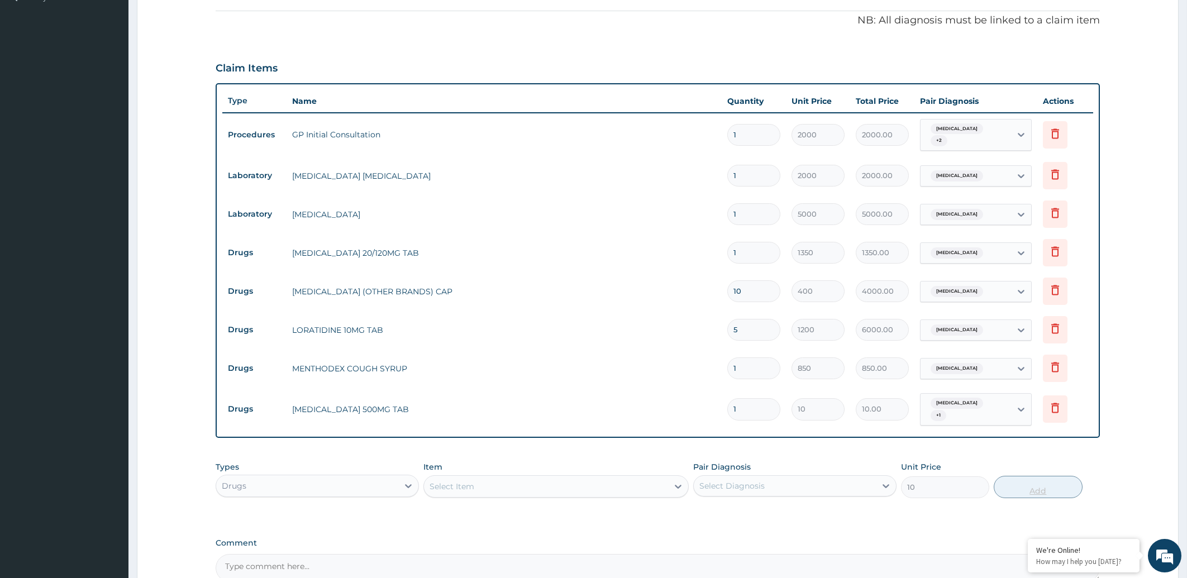
type input "0"
click at [743, 413] on input "1" at bounding box center [753, 409] width 53 height 22
type input "0.00"
type input "3"
type input "30.00"
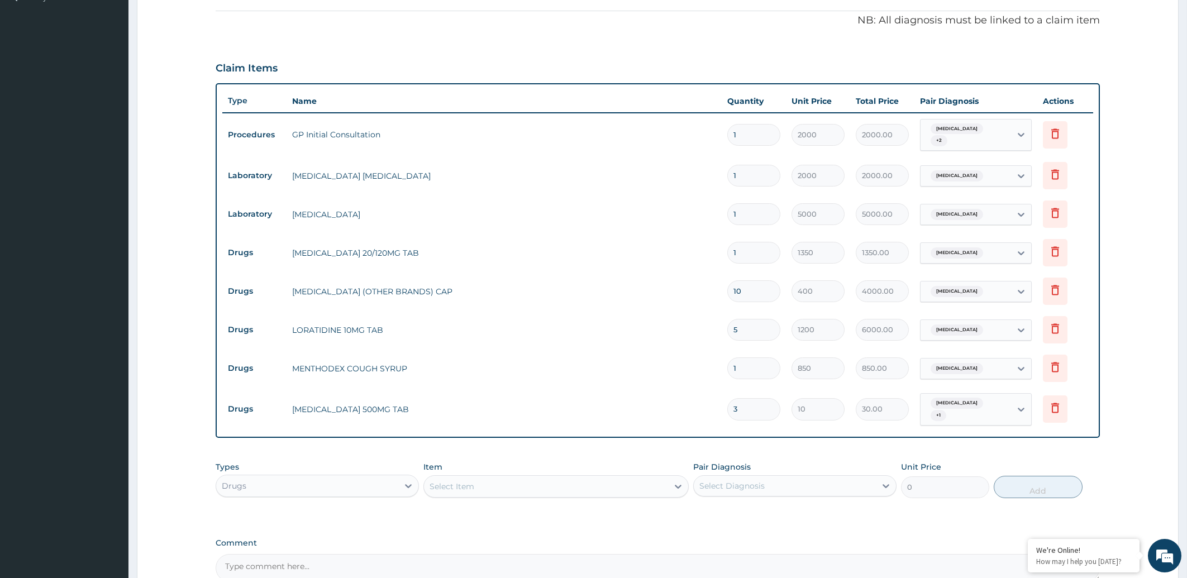
type input "30"
type input "300.00"
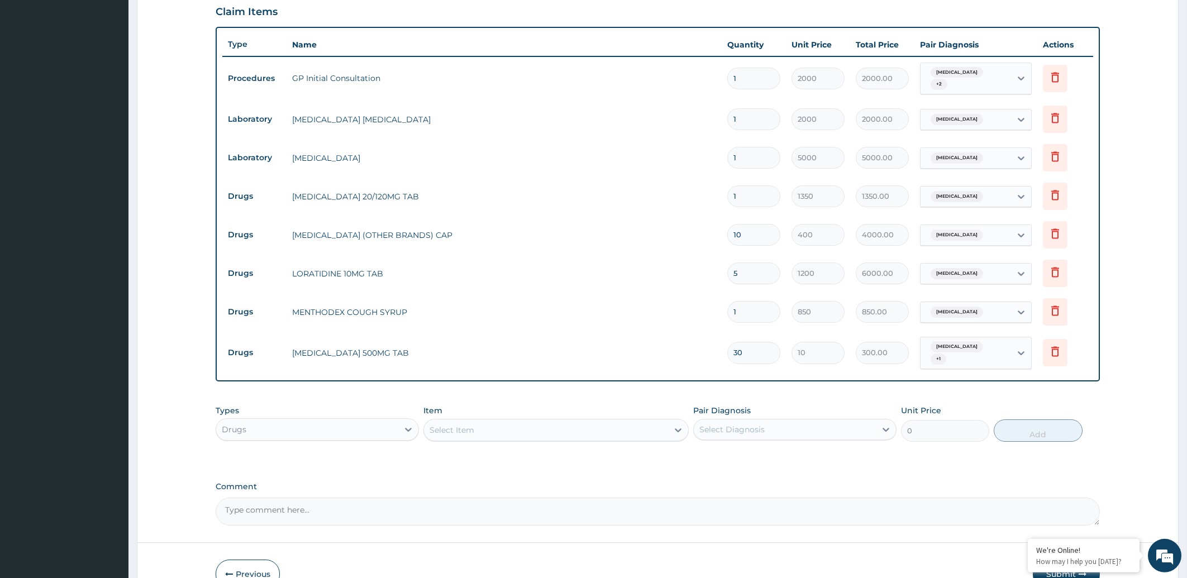
scroll to position [419, 0]
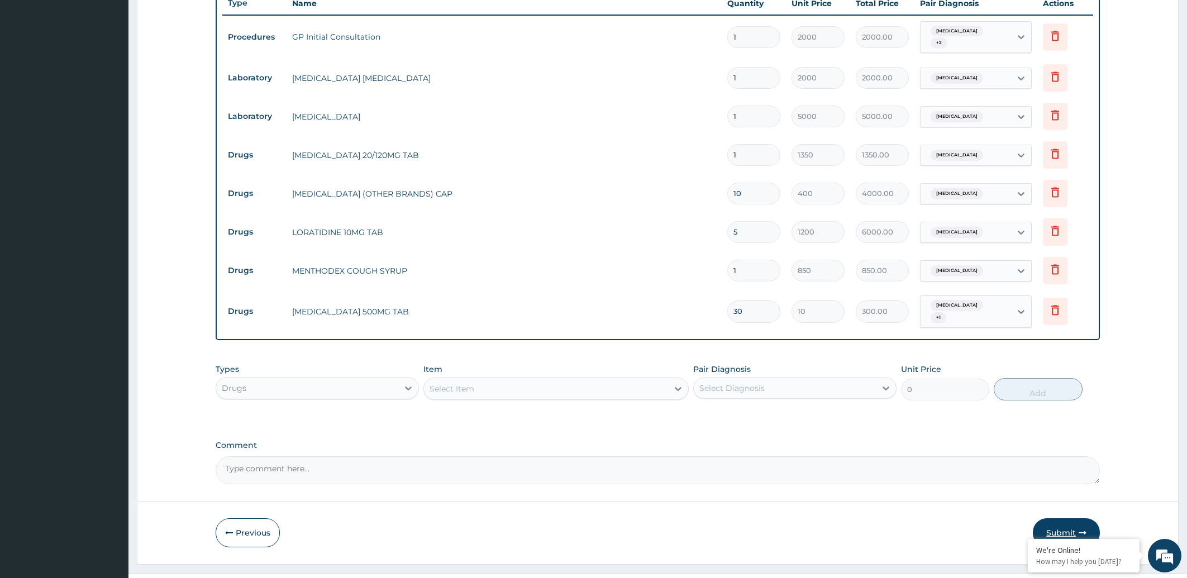
type input "30"
click at [1081, 531] on icon "button" at bounding box center [1083, 533] width 8 height 8
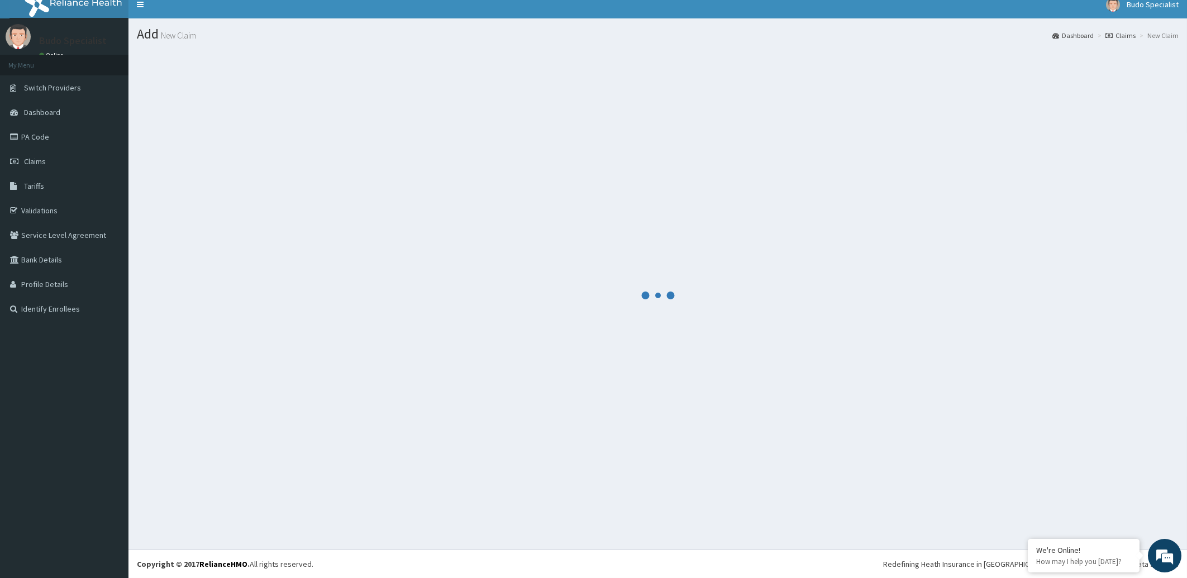
scroll to position [9, 0]
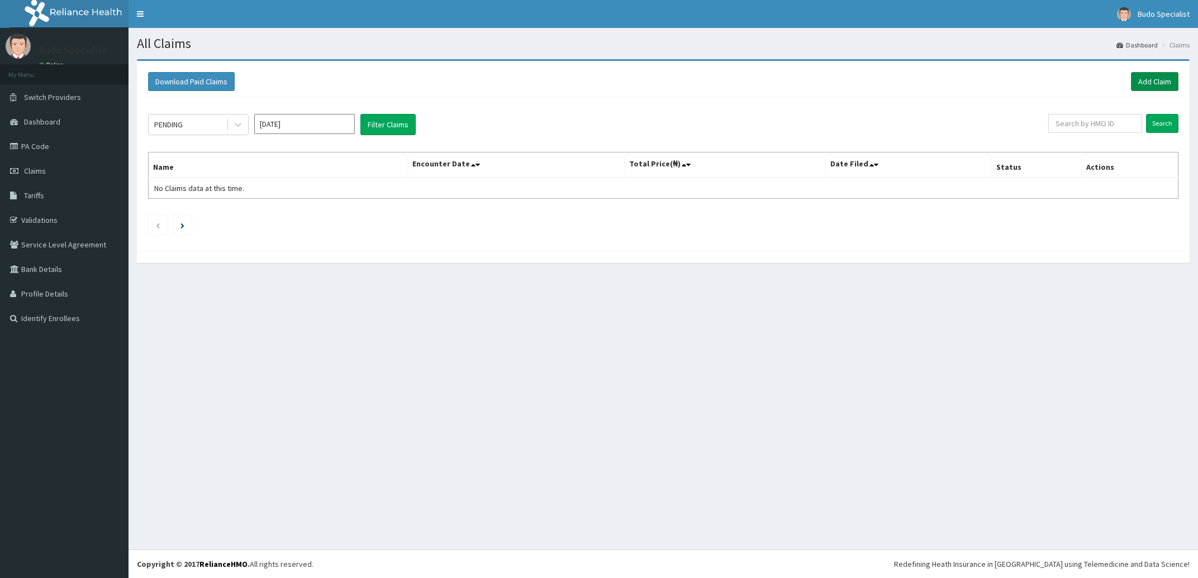
click at [1149, 82] on link "Add Claim" at bounding box center [1154, 81] width 47 height 19
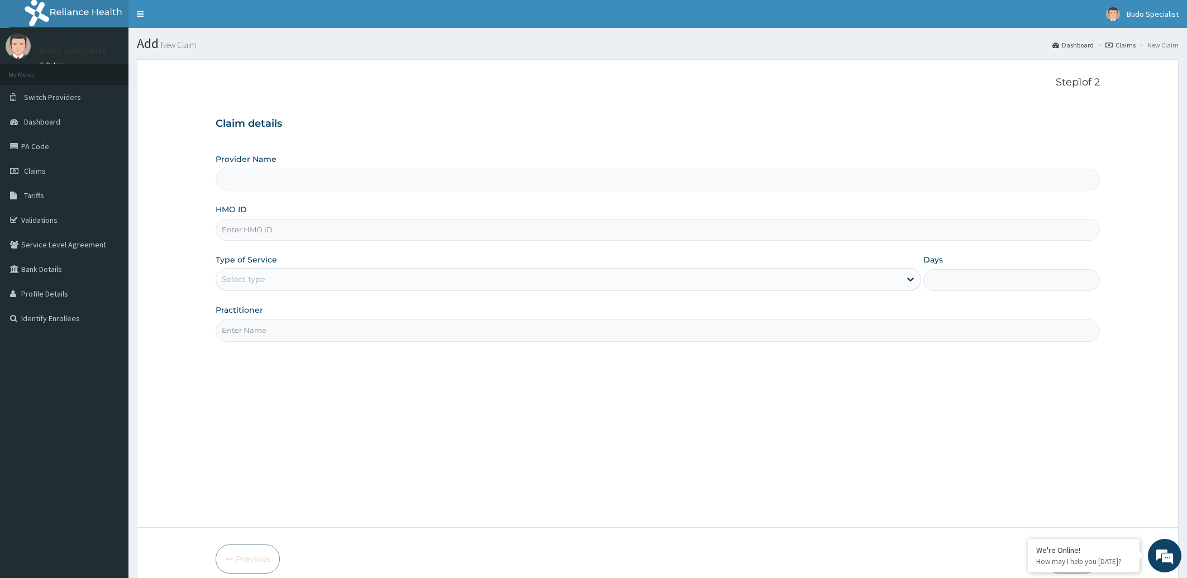
type input "Budo Specialist Hospital"
click at [287, 231] on input "HMO ID" at bounding box center [658, 230] width 885 height 22
type input "SLB/10460/B"
click at [264, 283] on div "Select type" at bounding box center [243, 279] width 43 height 11
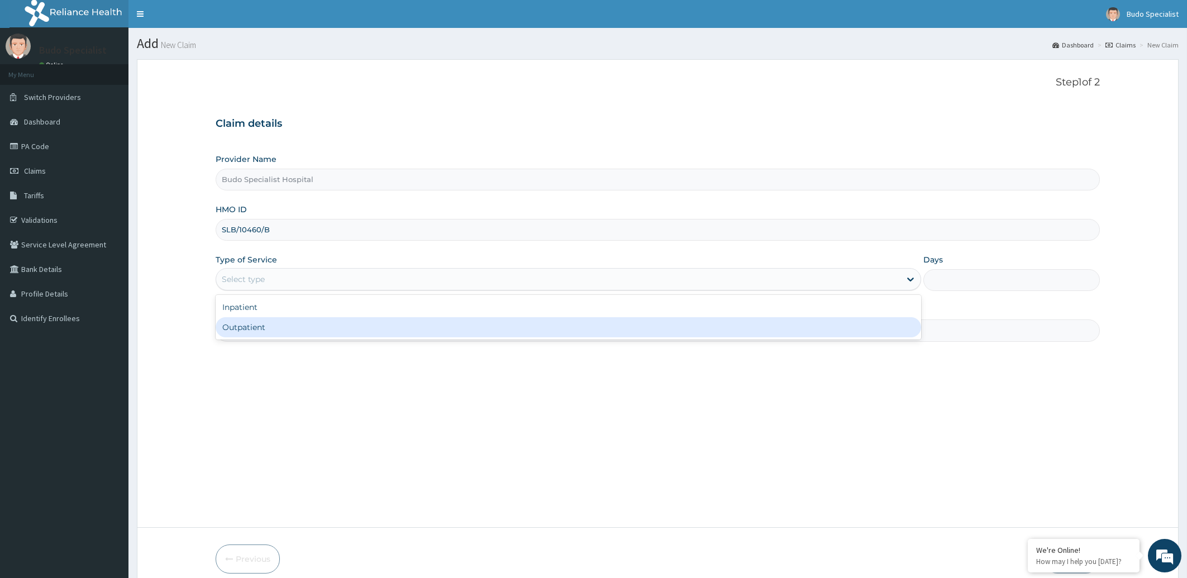
click at [267, 331] on div "Outpatient" at bounding box center [569, 327] width 706 height 20
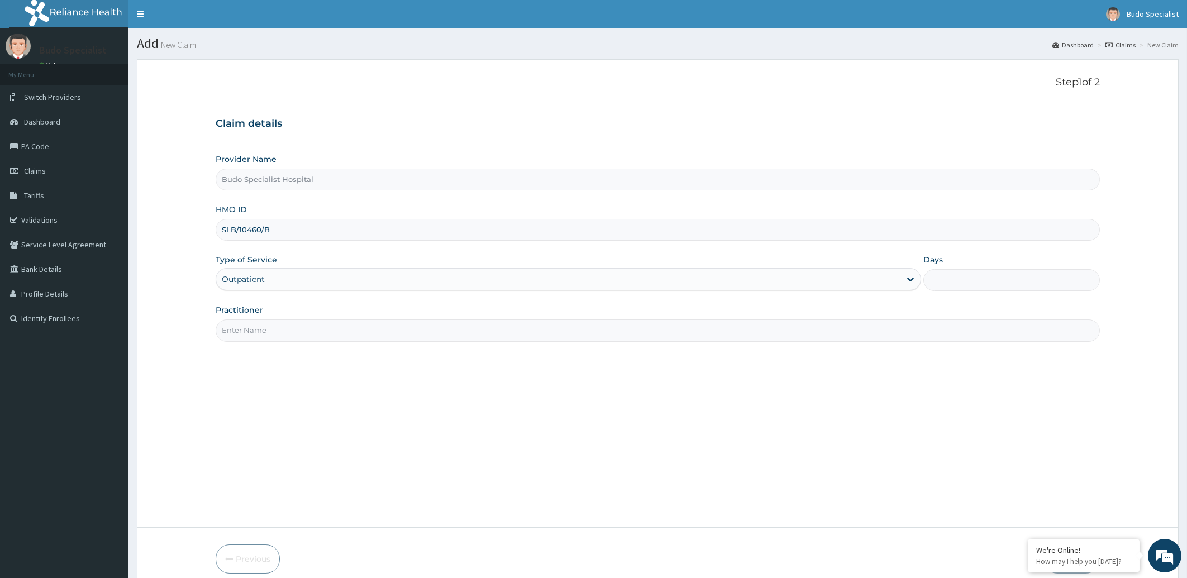
type input "1"
click at [303, 337] on input "Practitioner" at bounding box center [658, 331] width 885 height 22
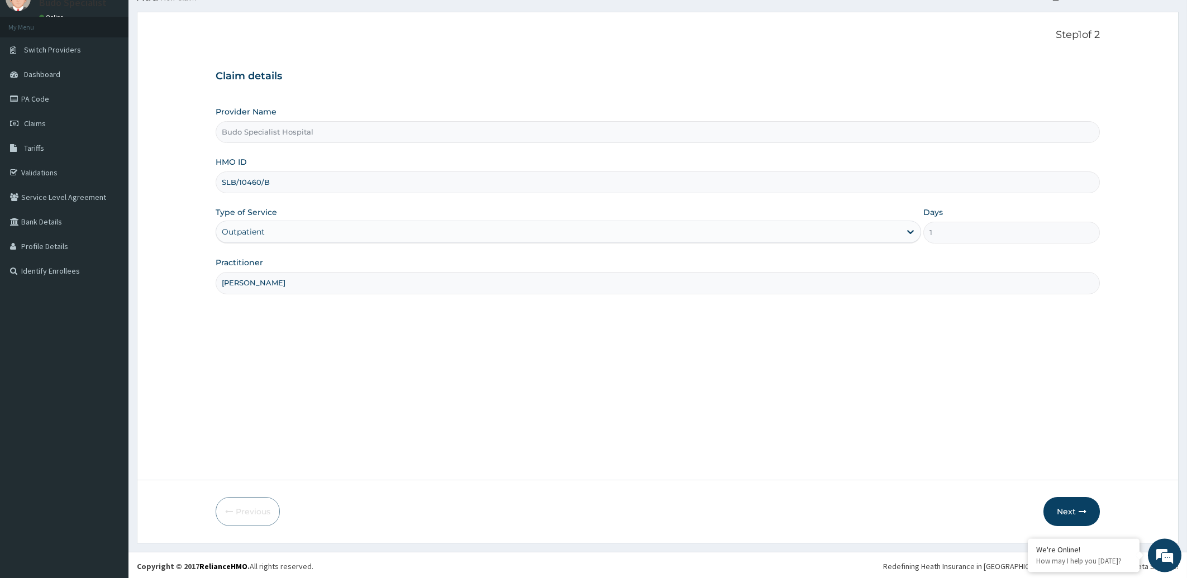
scroll to position [50, 0]
type input "[PERSON_NAME]"
click at [1058, 508] on button "Next" at bounding box center [1072, 509] width 56 height 29
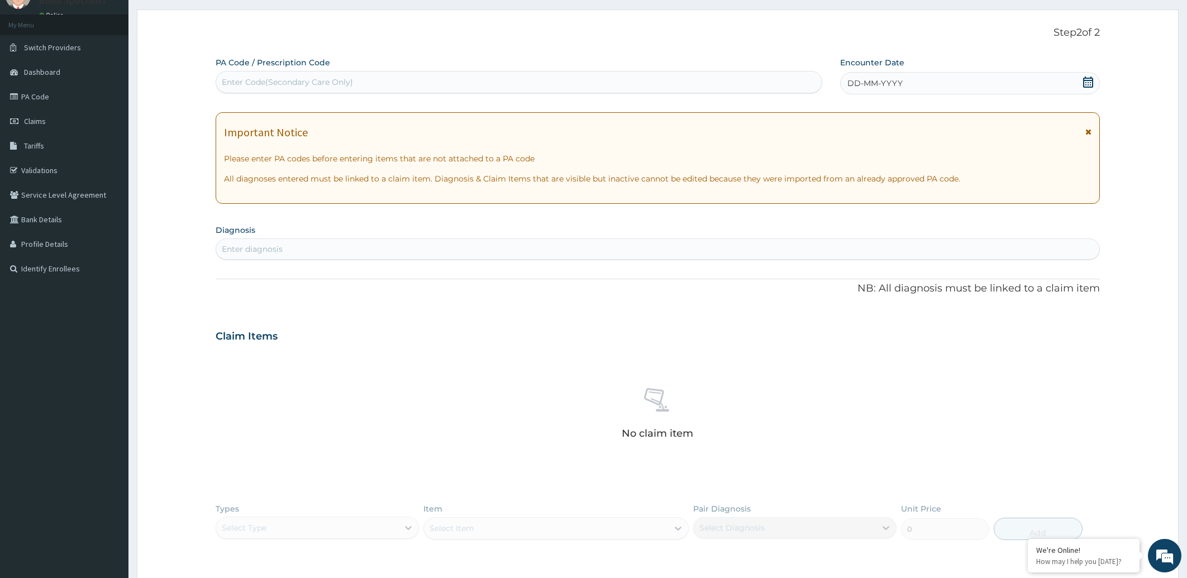
click at [306, 80] on div "Enter Code(Secondary Care Only)" at bounding box center [287, 82] width 131 height 11
type input "PA/C4F69F"
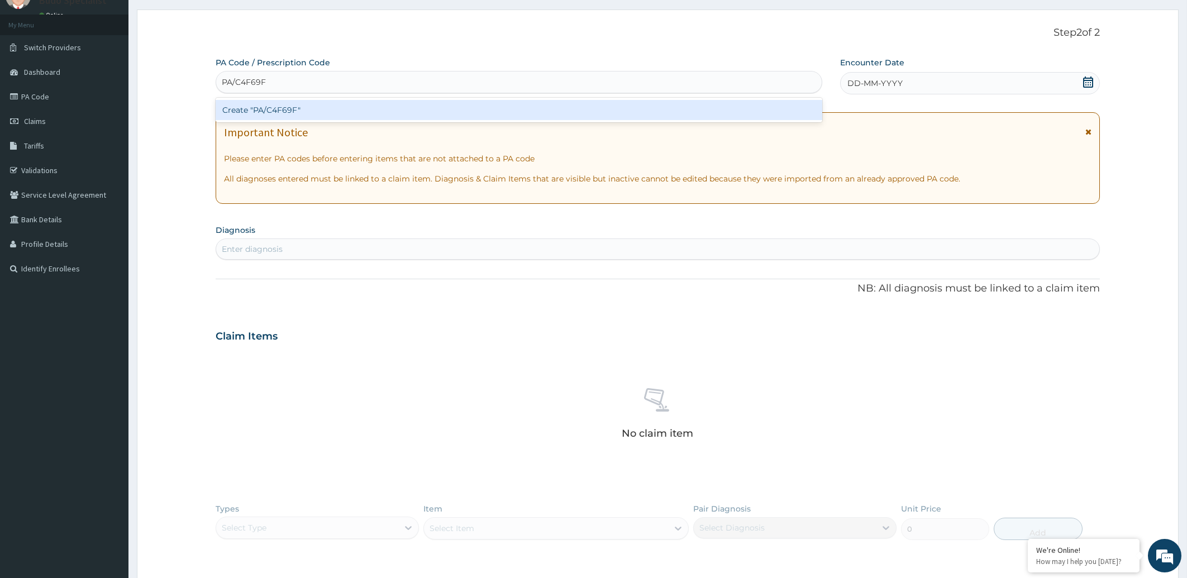
click at [311, 109] on div "Create "PA/C4F69F"" at bounding box center [519, 110] width 607 height 20
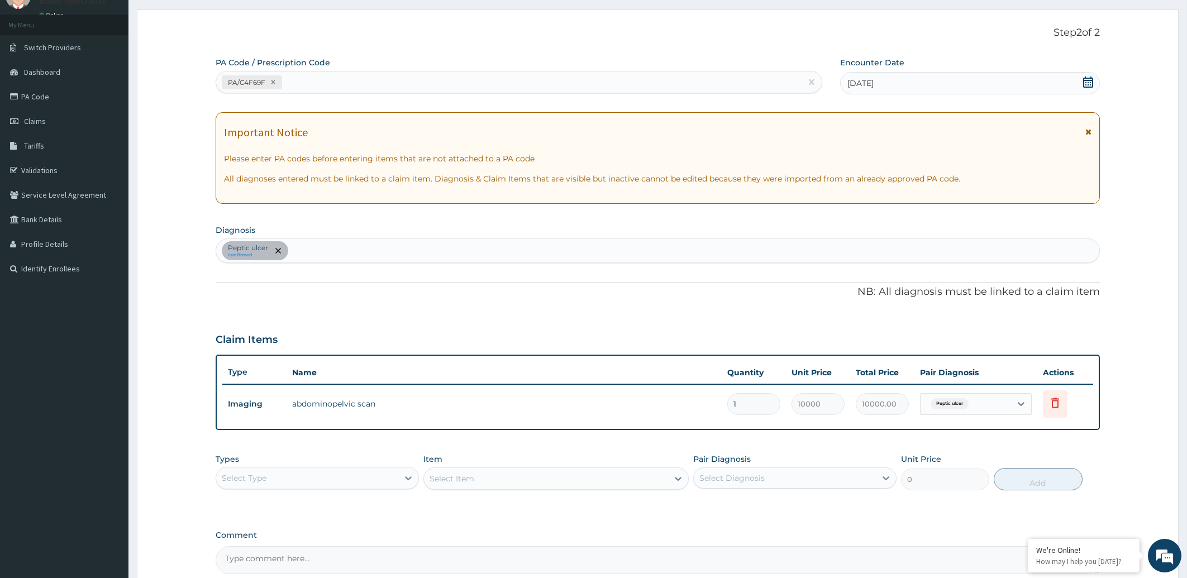
click at [318, 248] on div "Peptic ulcer confirmed" at bounding box center [658, 250] width 884 height 23
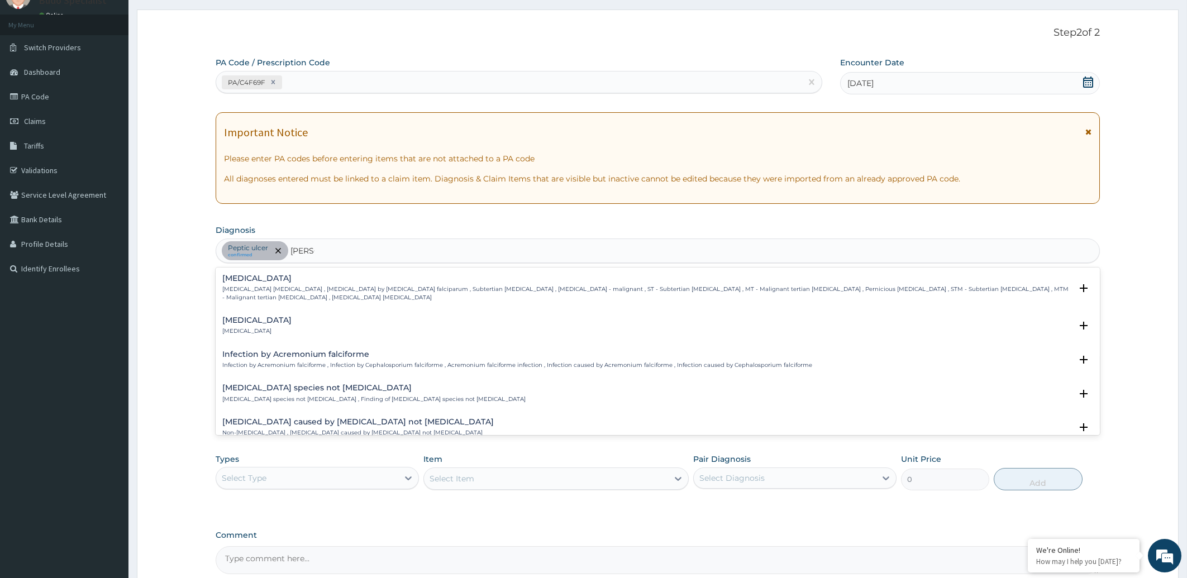
type input "FALCIP"
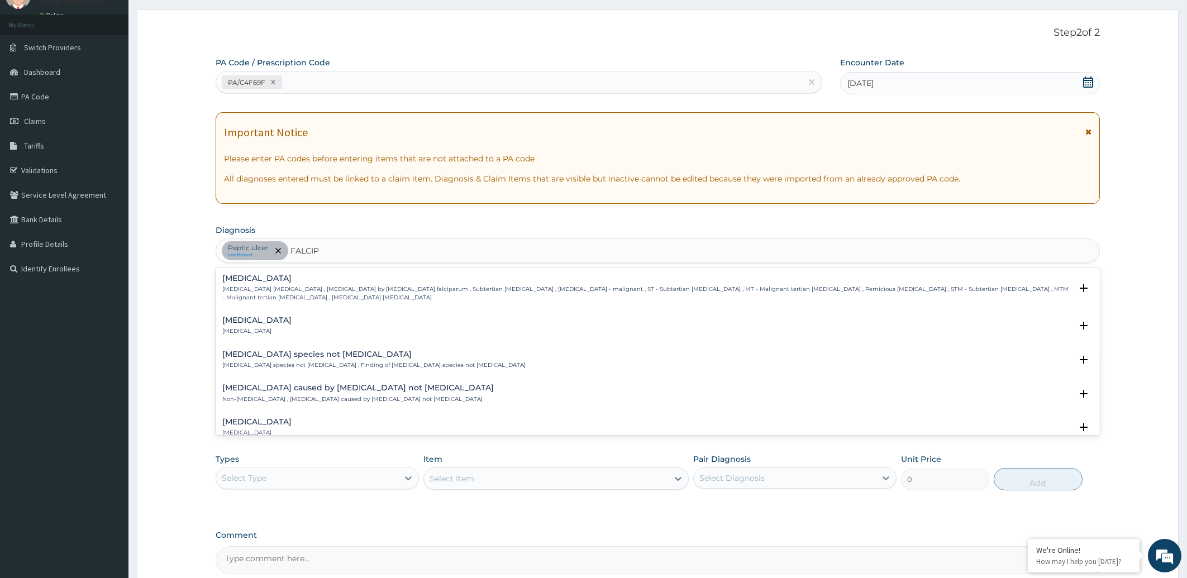
click at [332, 288] on p "Falciparum malaria , Malignant tertian malaria , Malaria by Plasmodium falcipar…" at bounding box center [647, 294] width 850 height 16
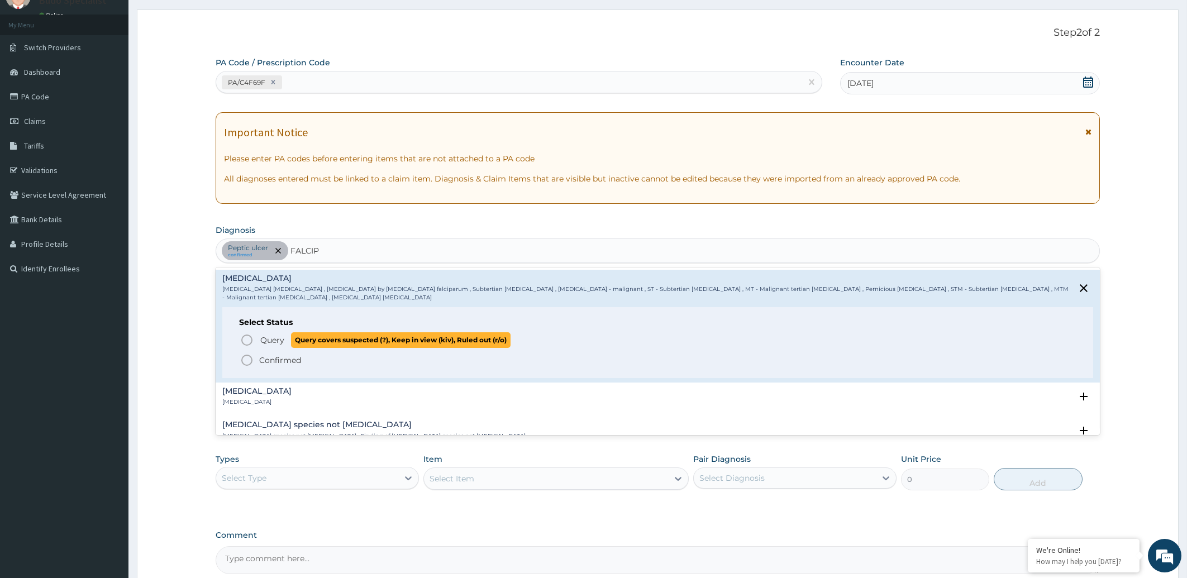
click at [248, 342] on icon "status option query" at bounding box center [246, 340] width 13 height 13
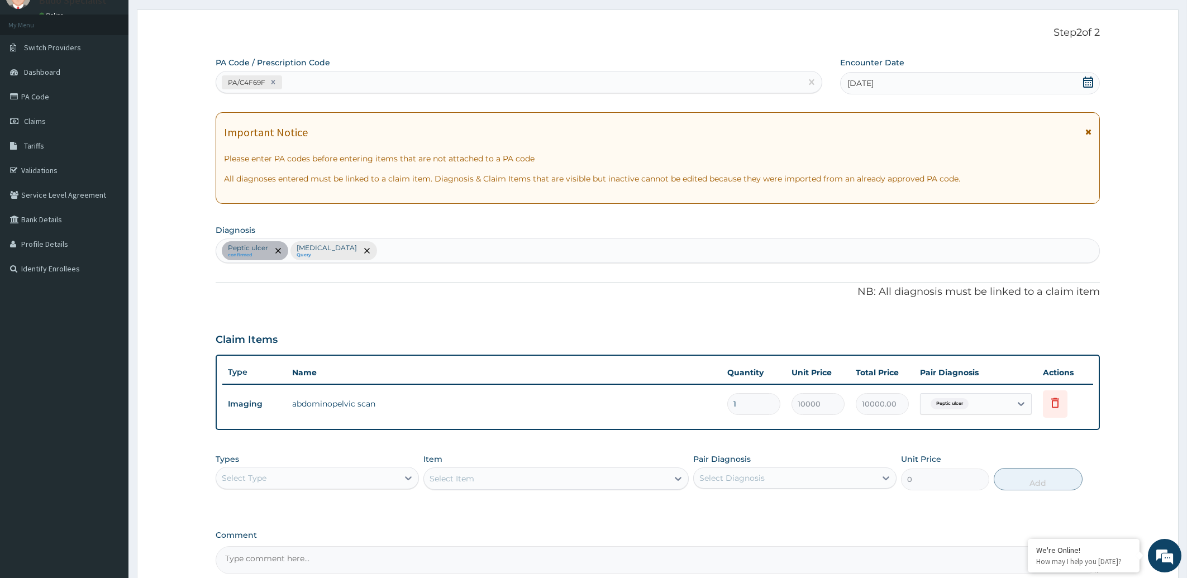
click at [410, 251] on div "Peptic ulcer confirmed Falciparum malaria Query" at bounding box center [658, 250] width 884 height 23
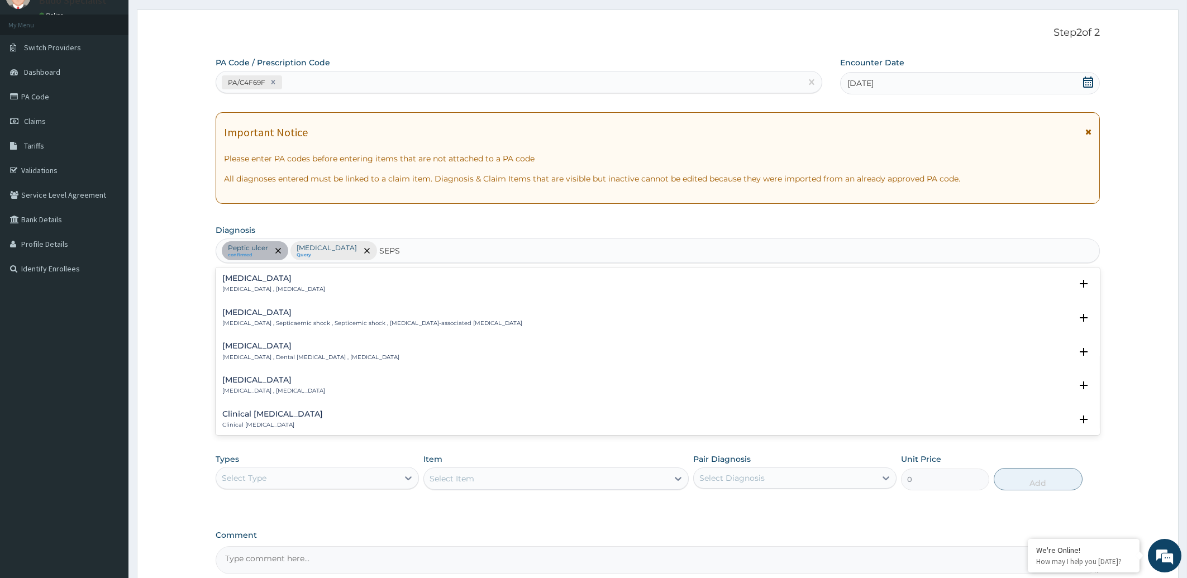
type input "SEPSI"
click at [298, 282] on div "Sepsis Systemic infection , Sepsis" at bounding box center [658, 284] width 872 height 20
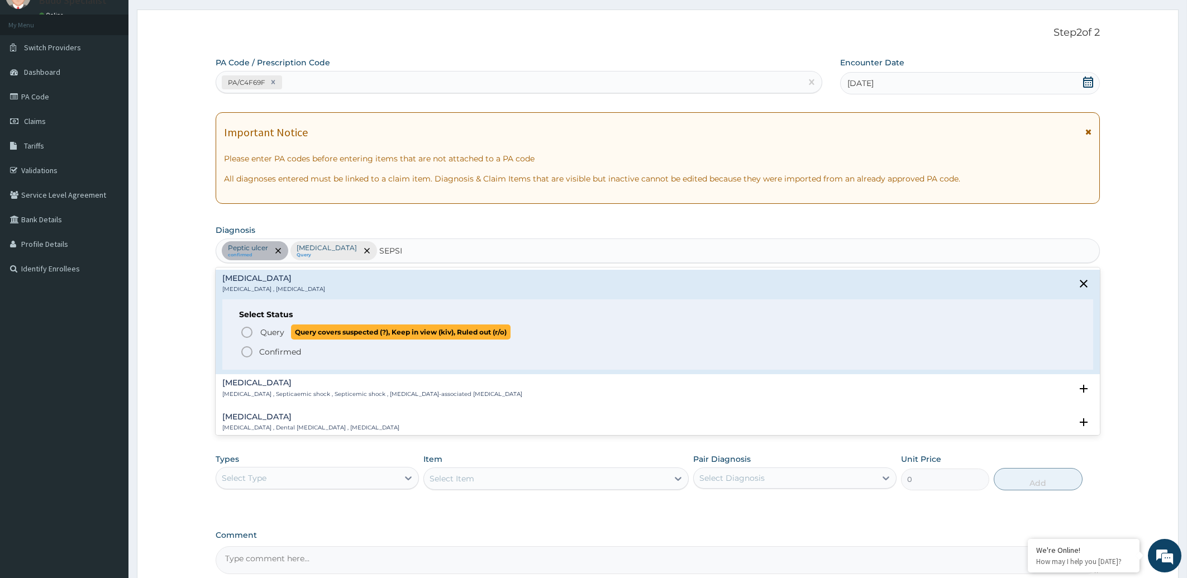
click at [248, 335] on icon "status option query" at bounding box center [246, 332] width 13 height 13
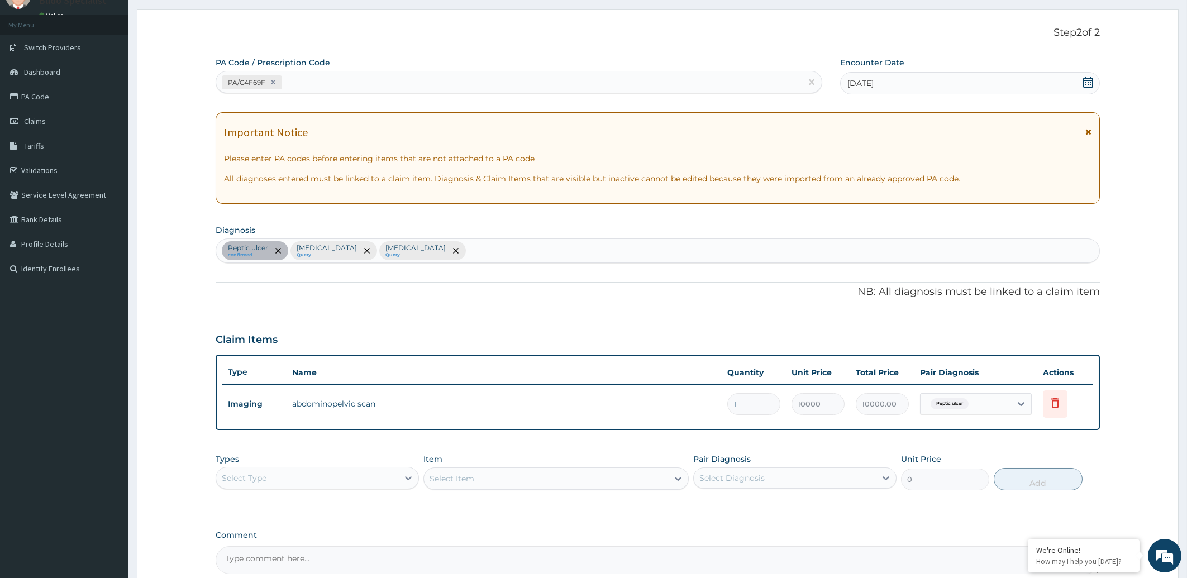
click at [449, 253] on div "Peptic ulcer confirmed Falciparum malaria Query Sepsis Query" at bounding box center [658, 250] width 884 height 23
type input "ASCA"
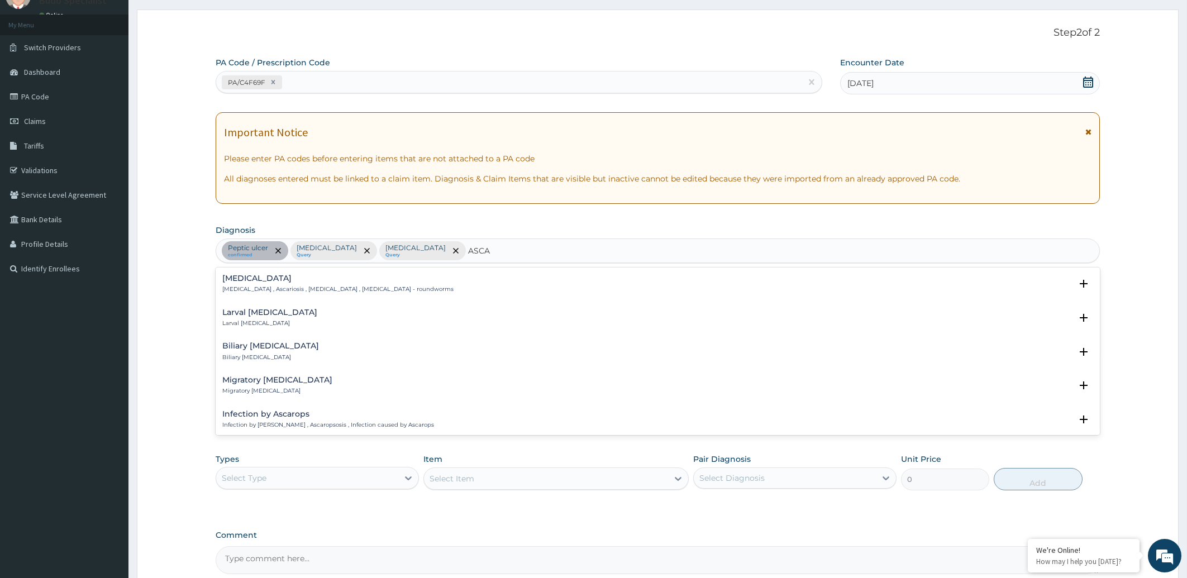
click at [323, 283] on div "Ascariasis Ascariasis , Ascariosis , Ascaridiasis , Ascariasis - roundworms" at bounding box center [337, 284] width 231 height 20
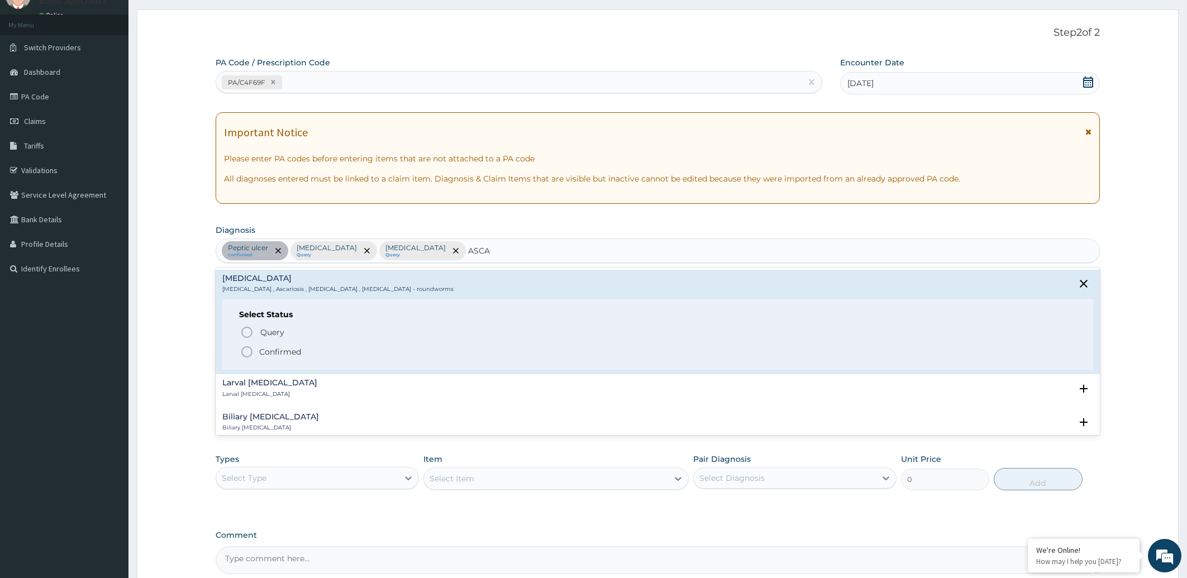
click at [246, 352] on icon "status option filled" at bounding box center [246, 351] width 13 height 13
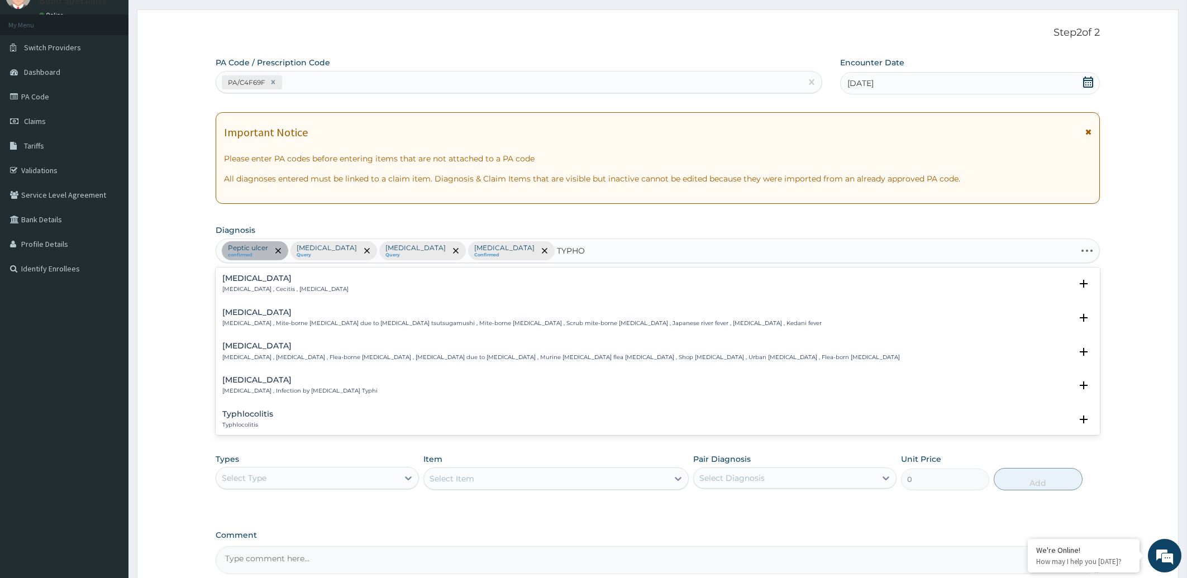
type input "TYPHOI"
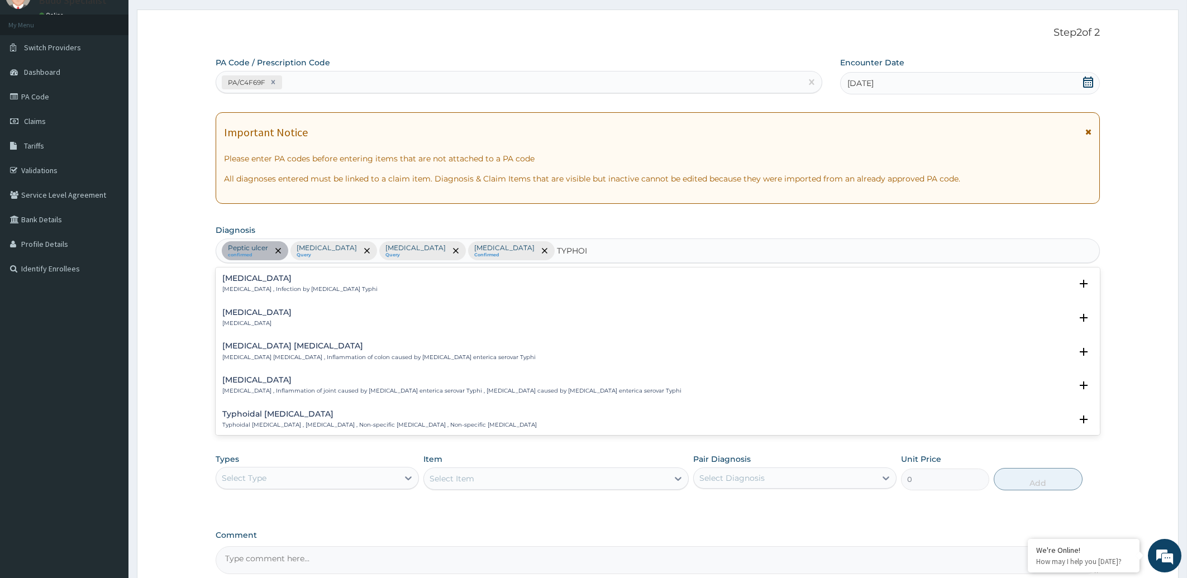
click at [290, 291] on p "Typhoid fever , Infection by Salmonella Typhi" at bounding box center [299, 290] width 155 height 8
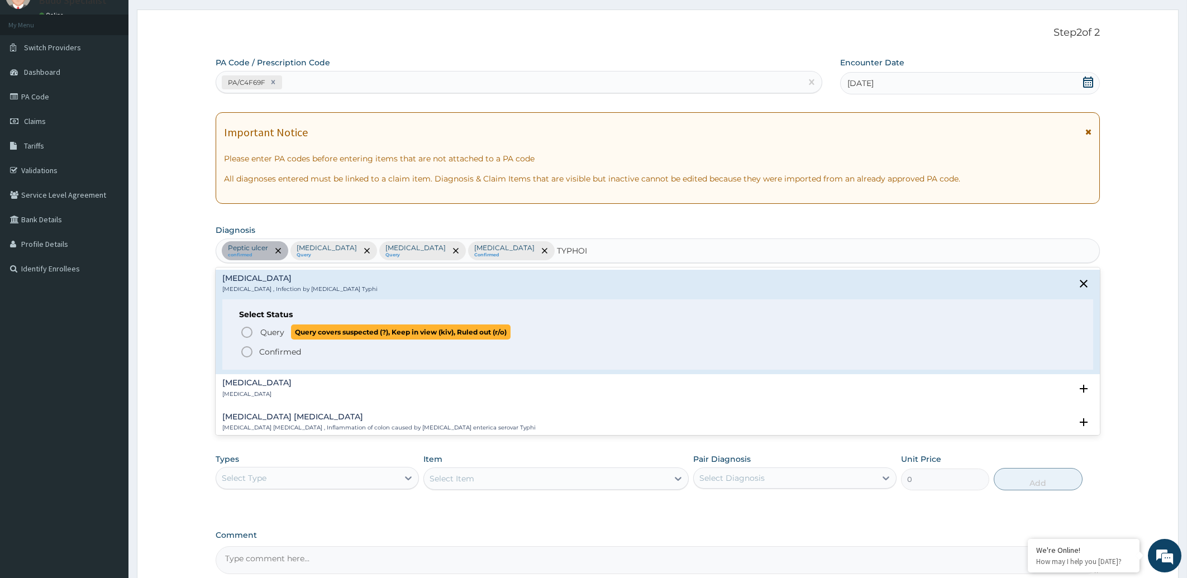
click at [246, 332] on icon "status option query" at bounding box center [246, 332] width 13 height 13
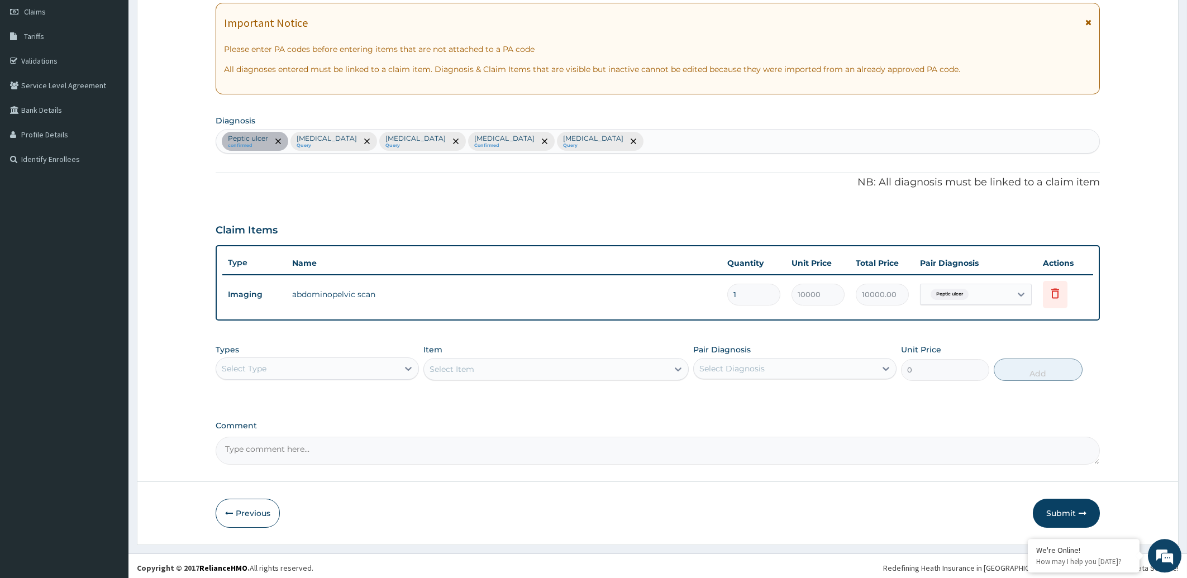
scroll to position [162, 0]
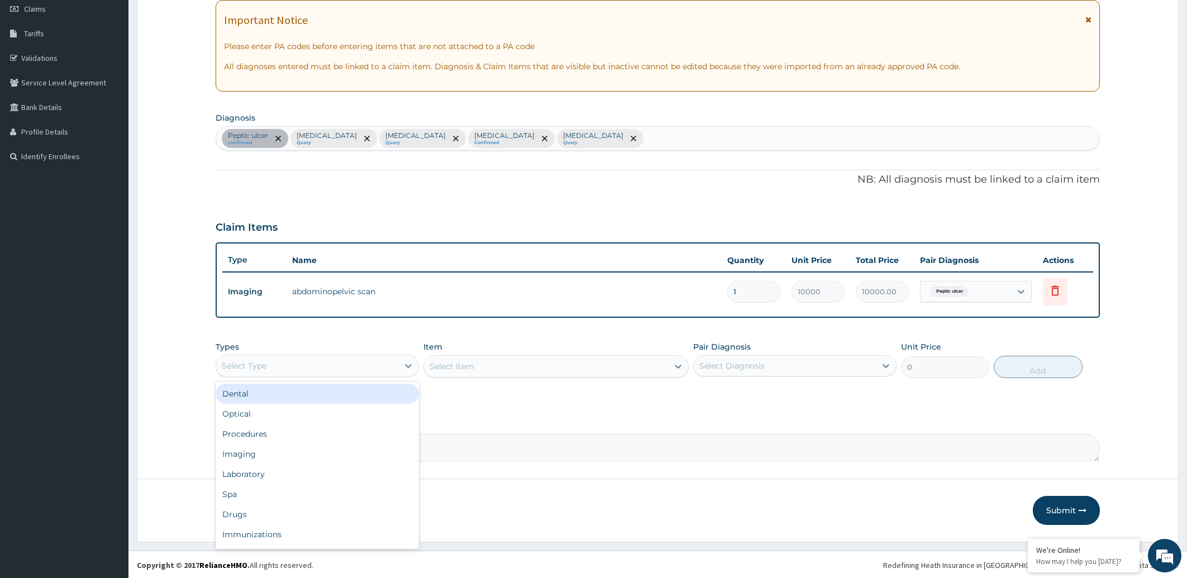
click at [323, 367] on div "Select Type" at bounding box center [307, 366] width 182 height 18
click at [315, 432] on div "Procedures" at bounding box center [317, 434] width 203 height 20
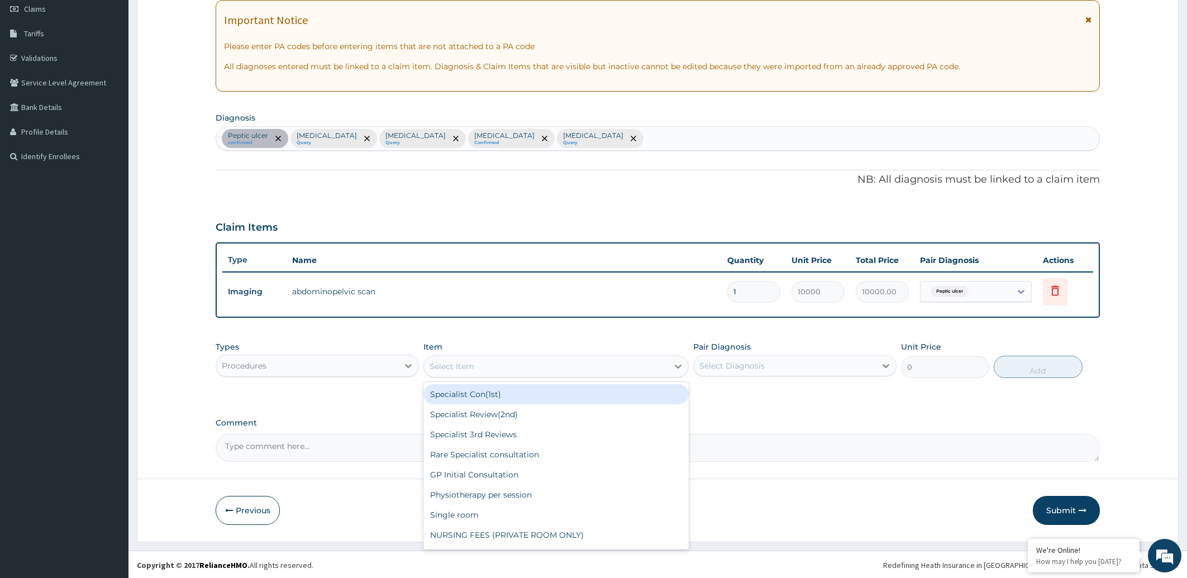
click at [504, 359] on div "Select Item" at bounding box center [546, 367] width 244 height 18
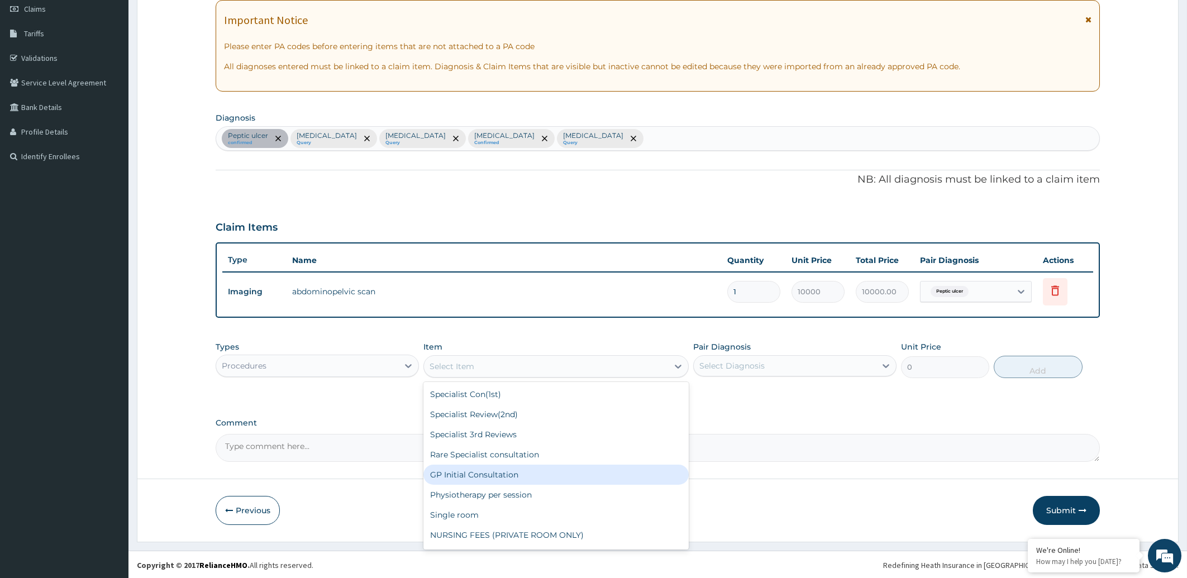
click at [467, 470] on div "GP Initial Consultation" at bounding box center [556, 475] width 265 height 20
type input "2000"
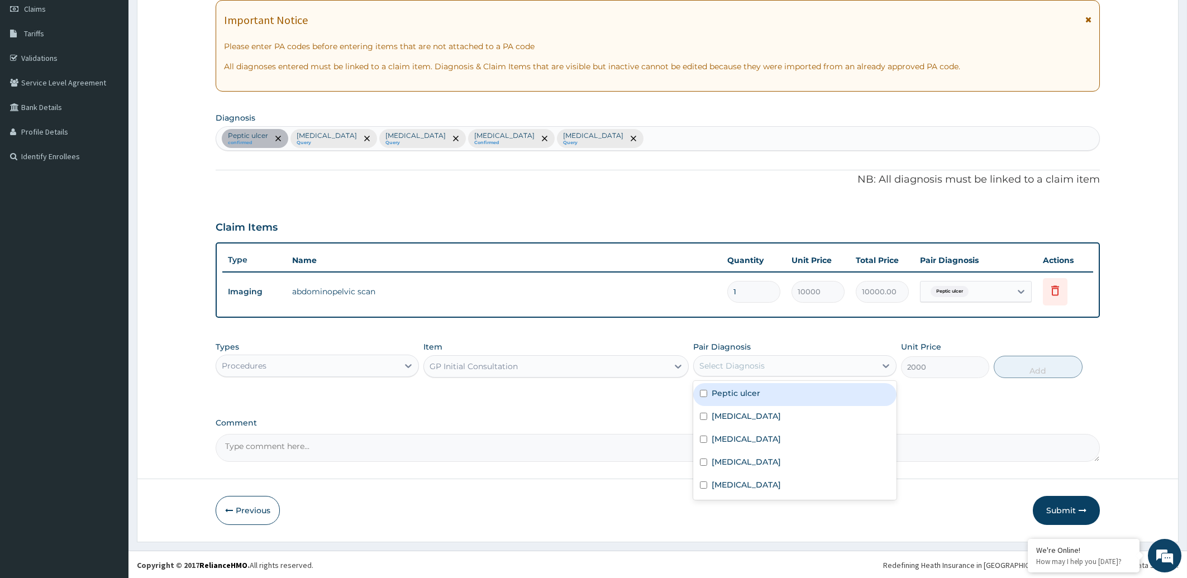
click at [803, 365] on div "Select Diagnosis" at bounding box center [785, 366] width 182 height 18
click at [786, 394] on div "Peptic ulcer" at bounding box center [794, 394] width 203 height 23
checkbox input "true"
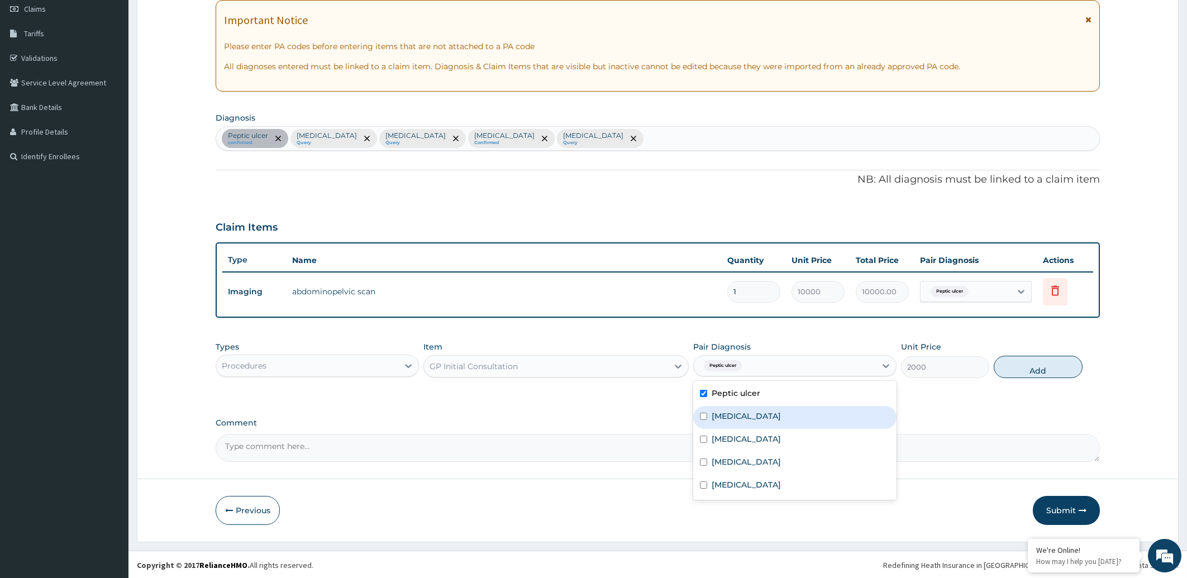
click at [780, 411] on label "Falciparum malaria" at bounding box center [746, 416] width 69 height 11
checkbox input "true"
click at [777, 432] on div "Sepsis" at bounding box center [794, 440] width 203 height 23
checkbox input "true"
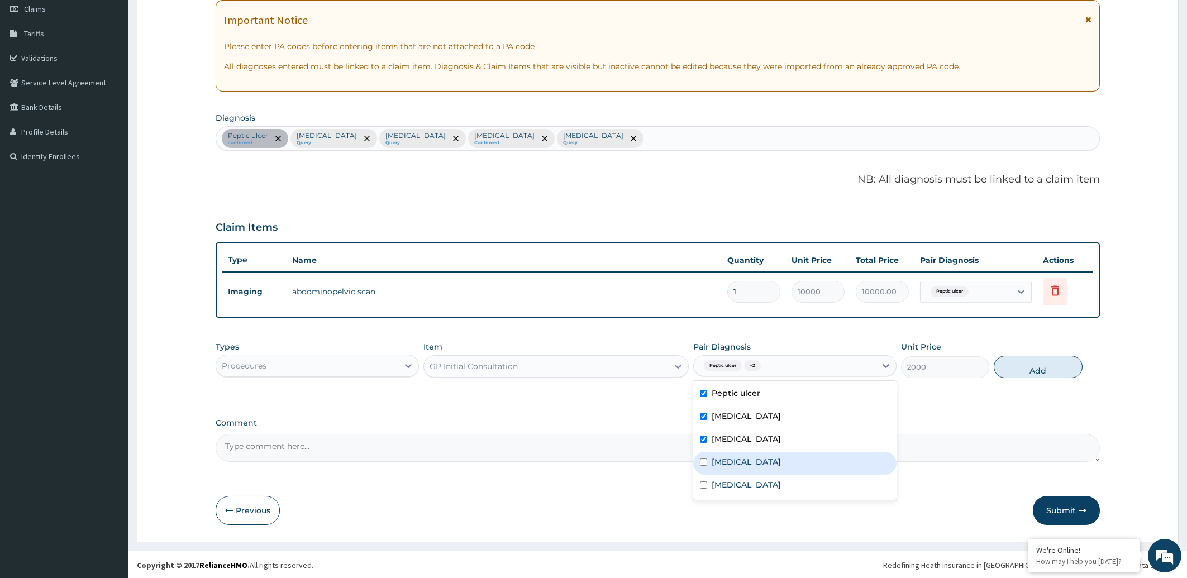
click at [769, 456] on div "Ascariasis" at bounding box center [794, 463] width 203 height 23
checkbox input "true"
click at [762, 484] on label "Typhoid fever" at bounding box center [746, 484] width 69 height 11
checkbox input "true"
click at [1034, 366] on button "Add" at bounding box center [1038, 367] width 88 height 22
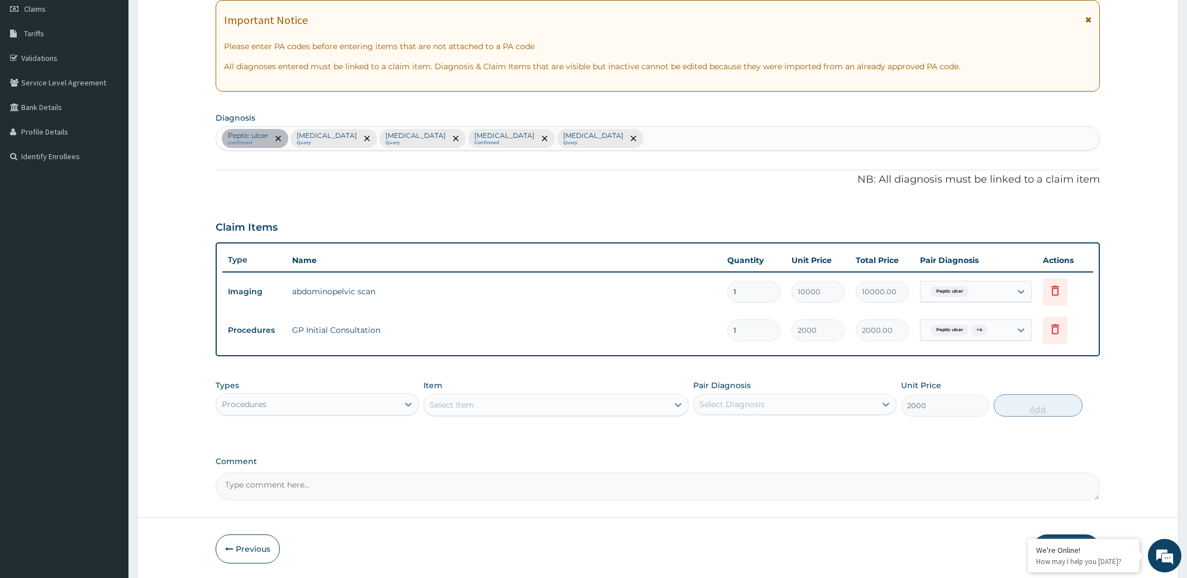
type input "0"
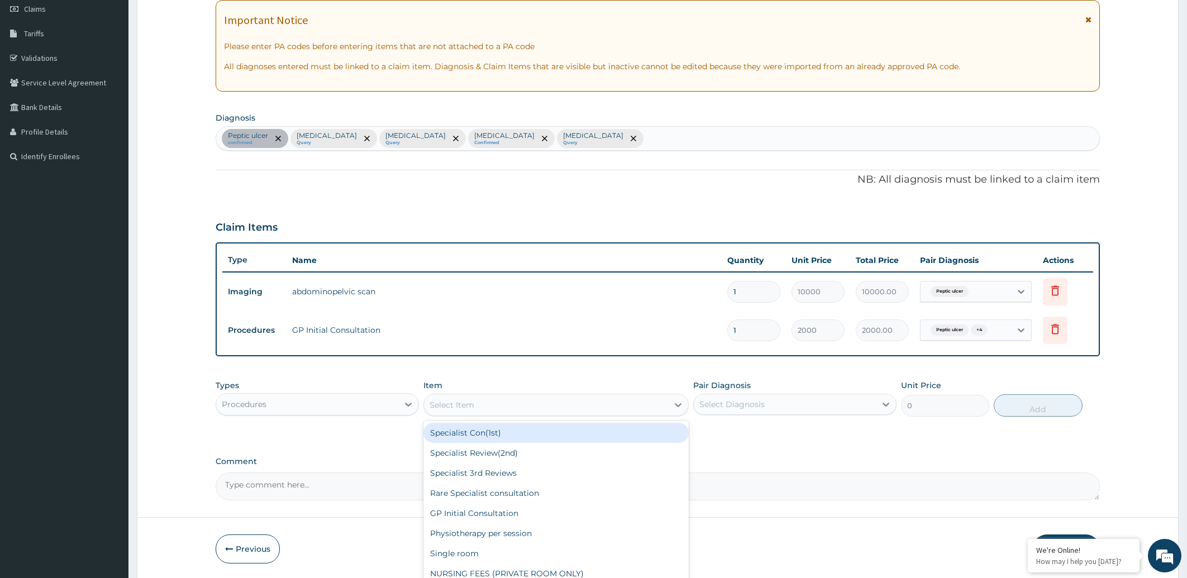
click at [463, 401] on div "Select Item" at bounding box center [452, 404] width 45 height 11
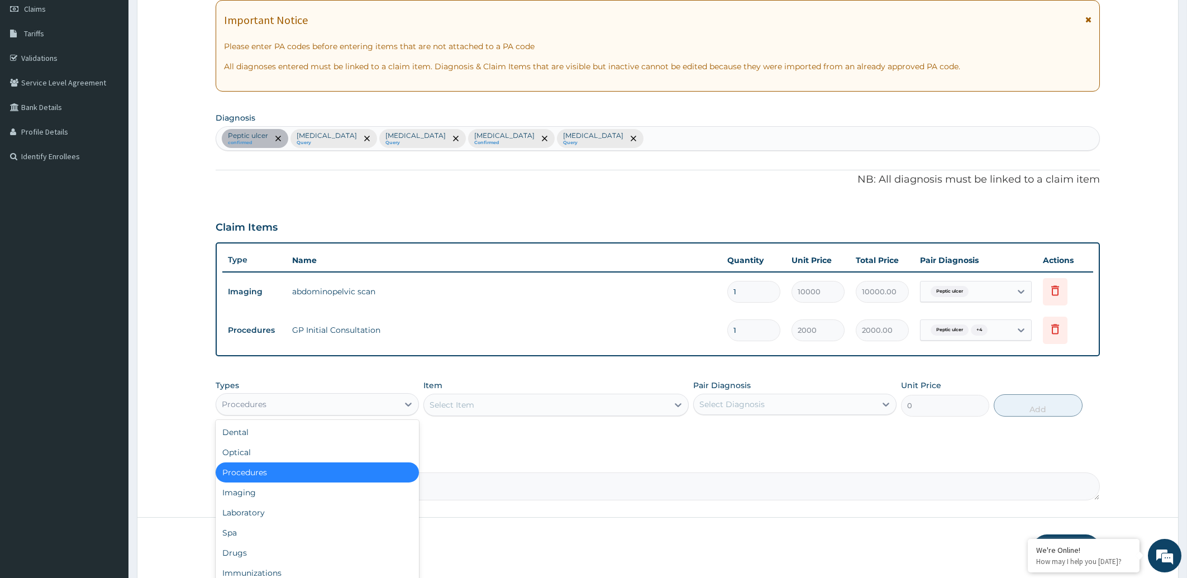
click at [260, 405] on div "Procedures" at bounding box center [244, 404] width 45 height 11
click at [247, 511] on div "Laboratory" at bounding box center [317, 513] width 203 height 20
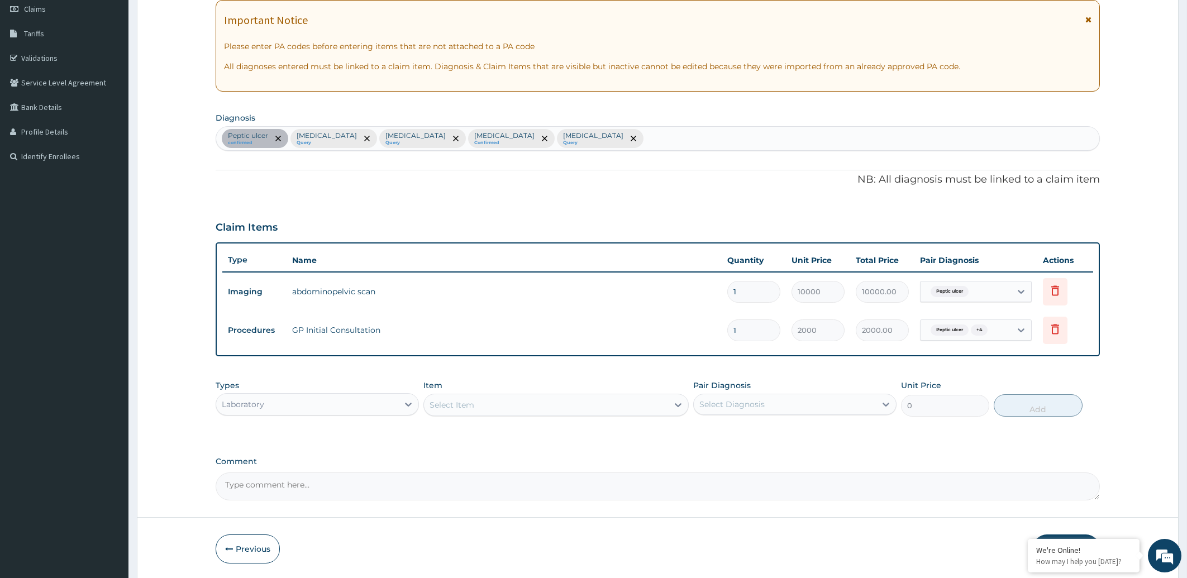
click at [474, 399] on div "Select Item" at bounding box center [452, 404] width 45 height 11
type input "STOOL"
click at [469, 454] on div "Stool MCS" at bounding box center [556, 453] width 265 height 20
type input "1500"
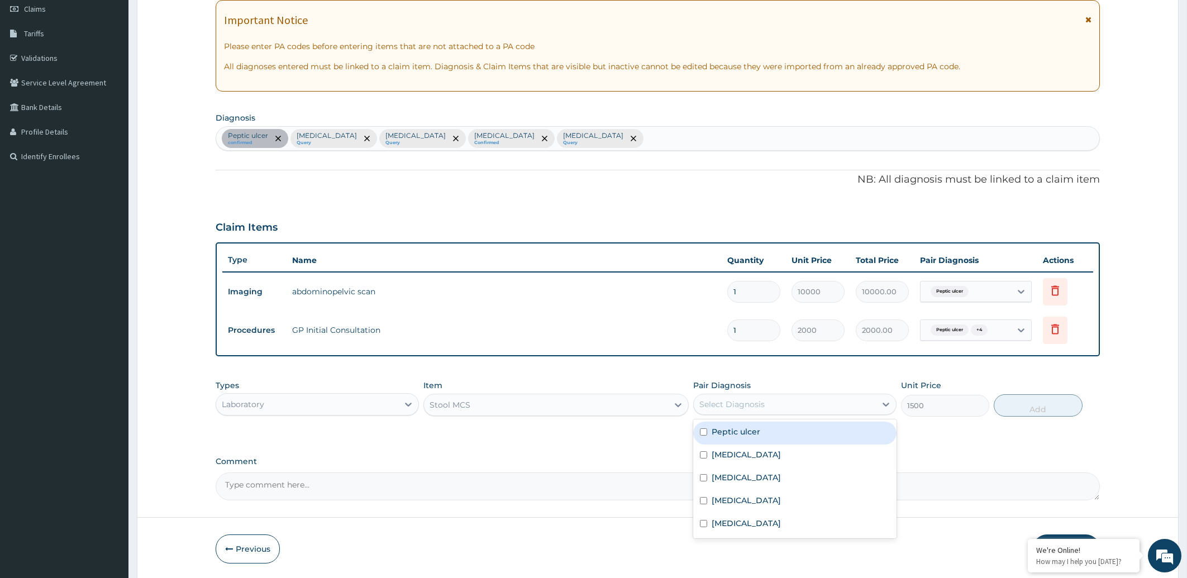
click at [729, 399] on div "Select Diagnosis" at bounding box center [732, 404] width 65 height 11
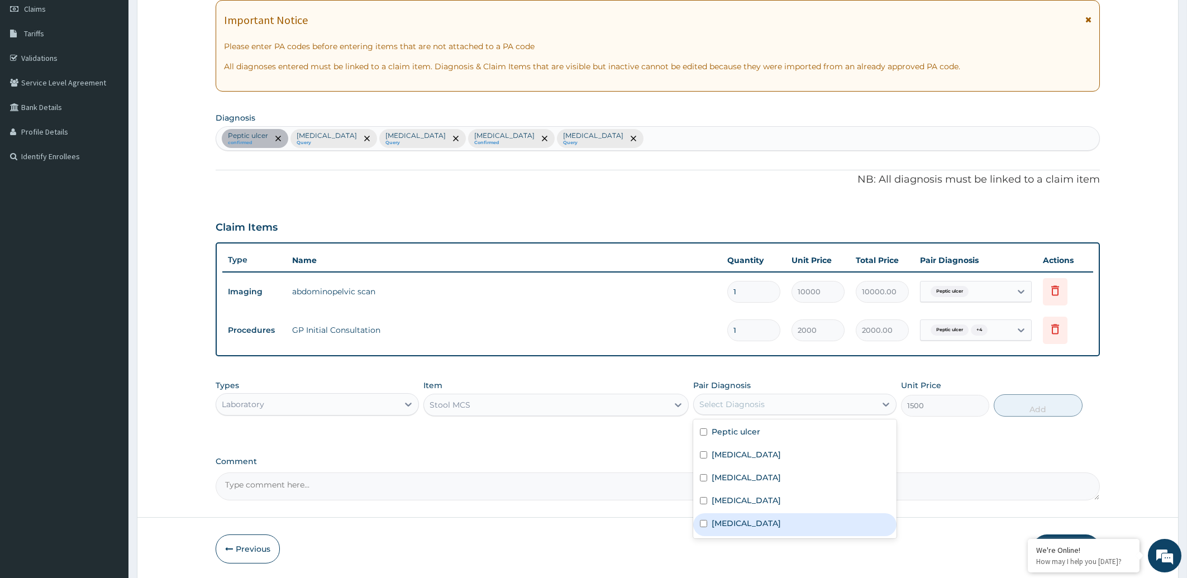
click at [732, 525] on label "Typhoid fever" at bounding box center [746, 523] width 69 height 11
checkbox input "true"
click at [1024, 408] on button "Add" at bounding box center [1038, 405] width 88 height 22
type input "0"
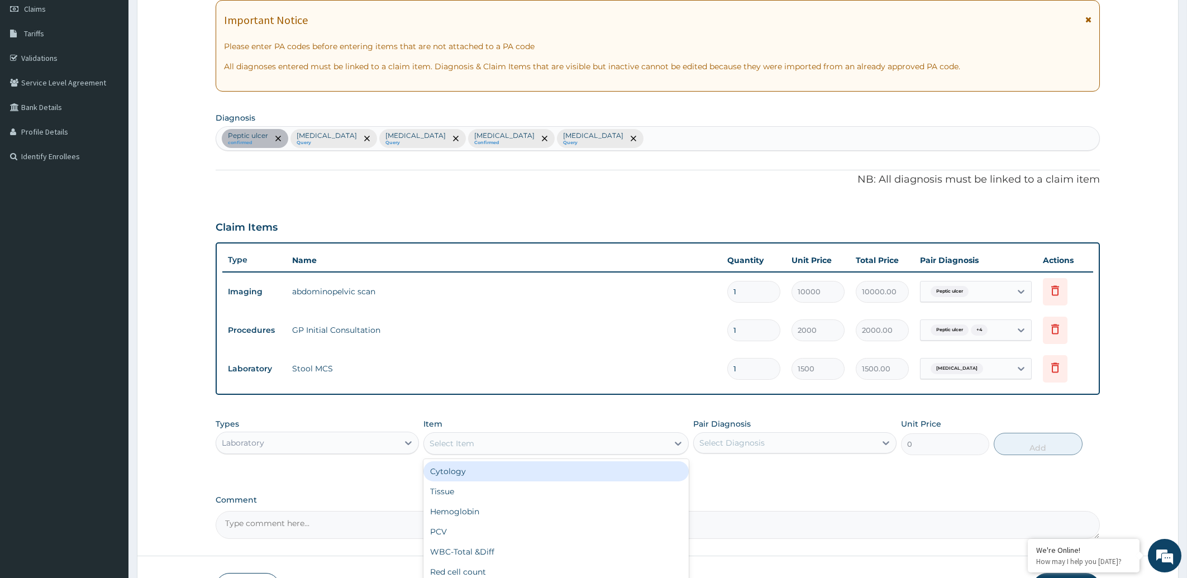
click at [555, 447] on div "Select Item" at bounding box center [546, 444] width 244 height 18
type input "FULL"
click at [553, 469] on div "FULL BLOOD COUNT" at bounding box center [556, 471] width 265 height 20
type input "5000"
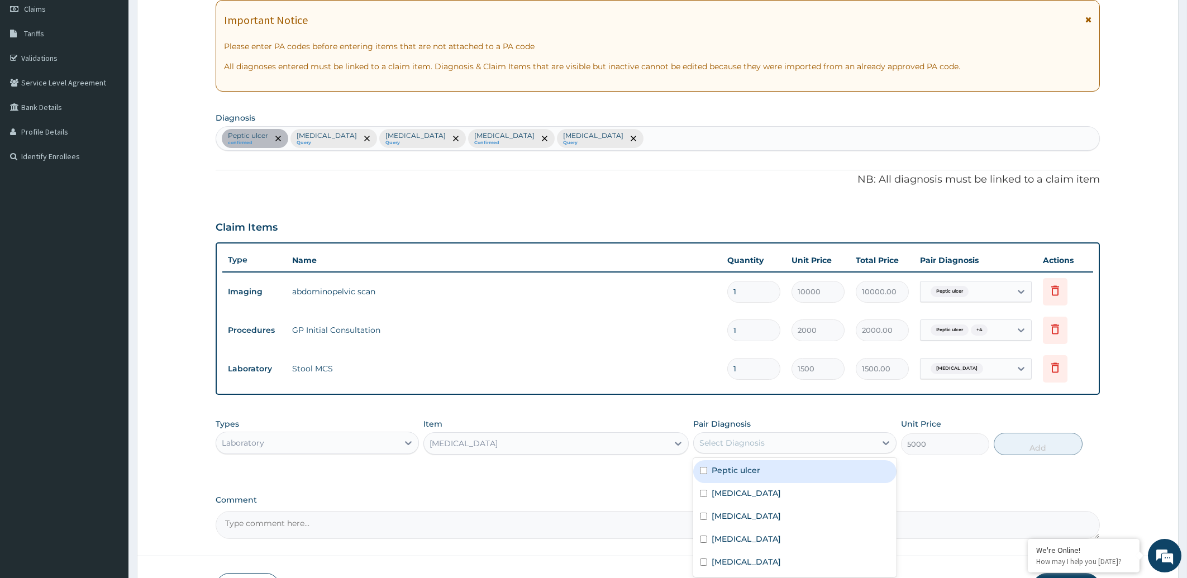
click at [744, 434] on div "Select Diagnosis" at bounding box center [785, 443] width 182 height 18
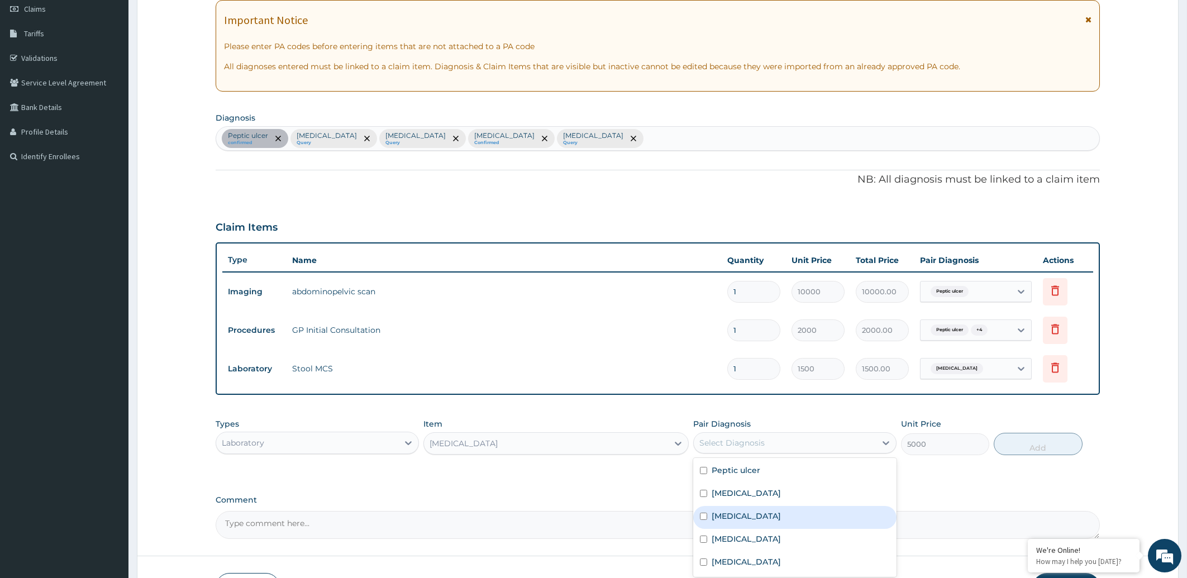
click at [732, 518] on label "Sepsis" at bounding box center [746, 516] width 69 height 11
checkbox input "true"
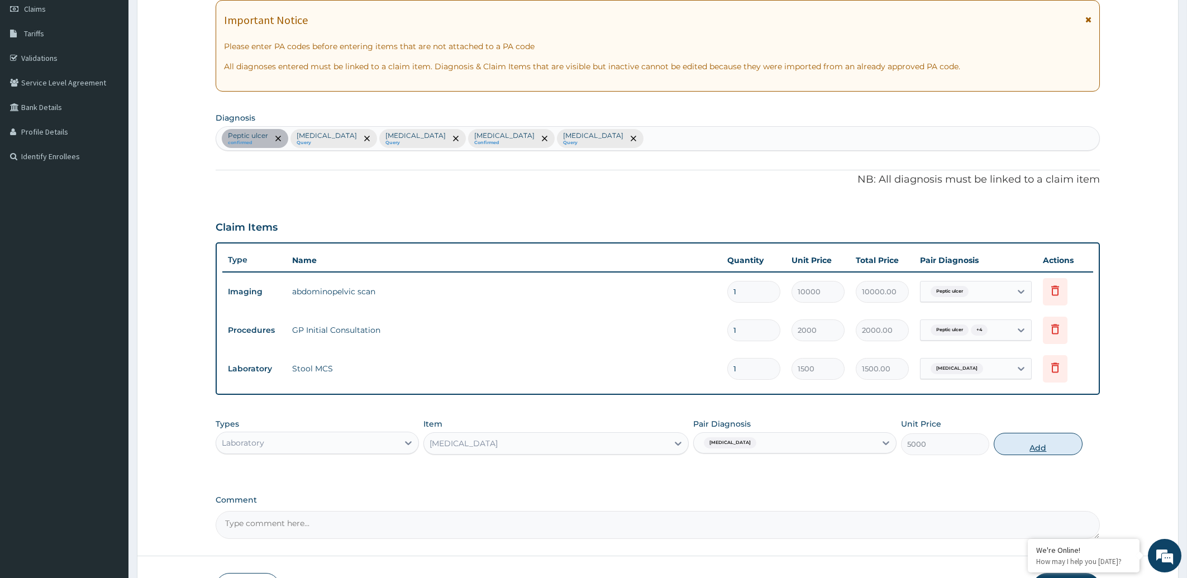
click at [1022, 439] on button "Add" at bounding box center [1038, 444] width 88 height 22
type input "0"
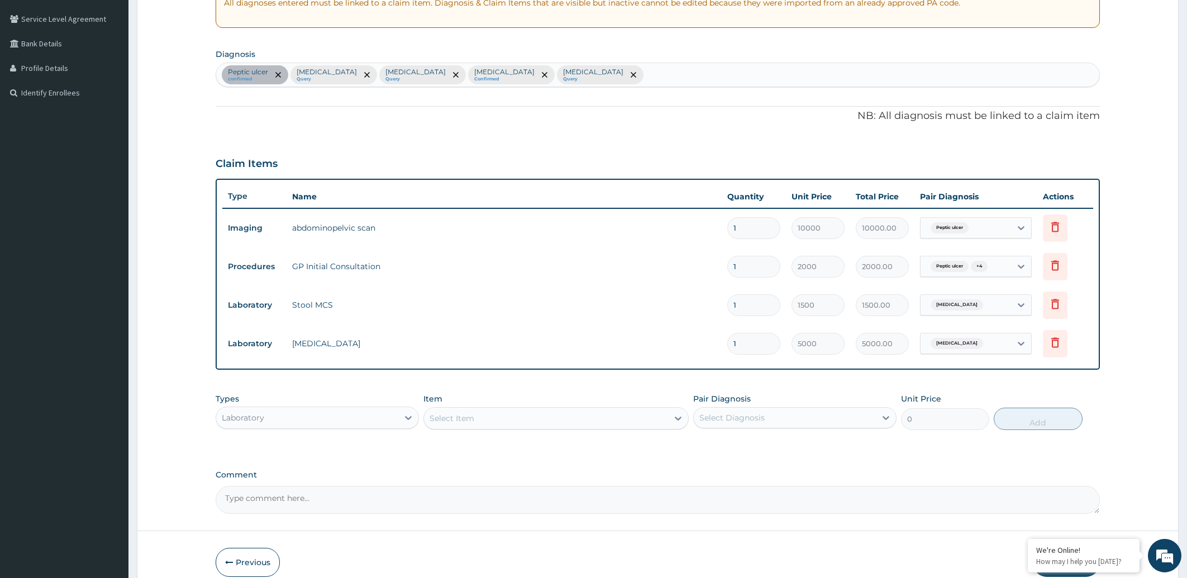
scroll to position [277, 0]
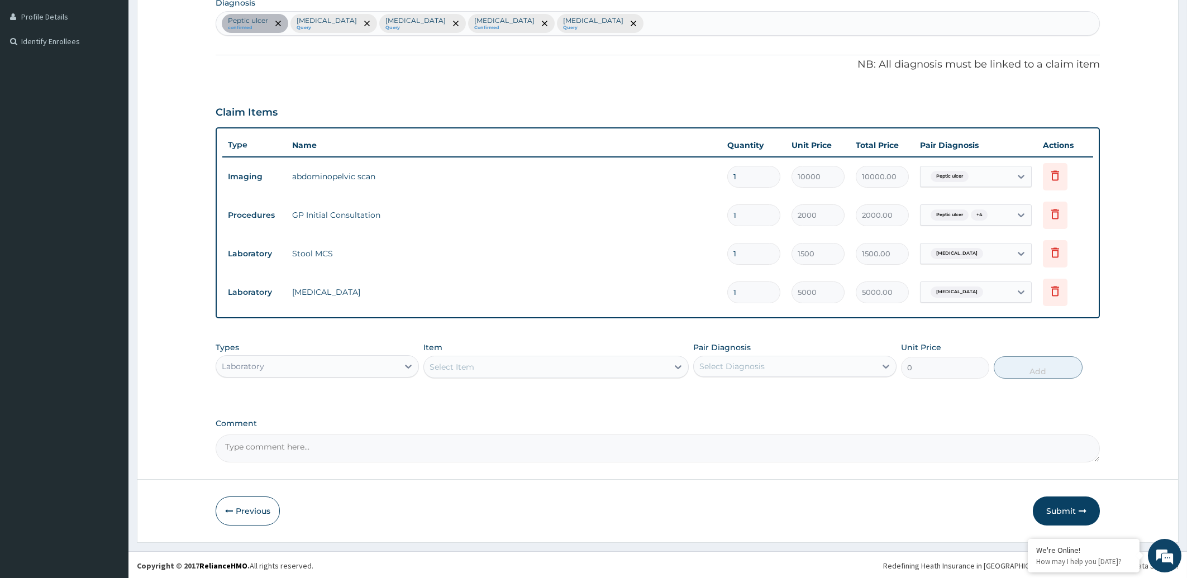
click at [291, 360] on div "Laboratory" at bounding box center [307, 367] width 182 height 18
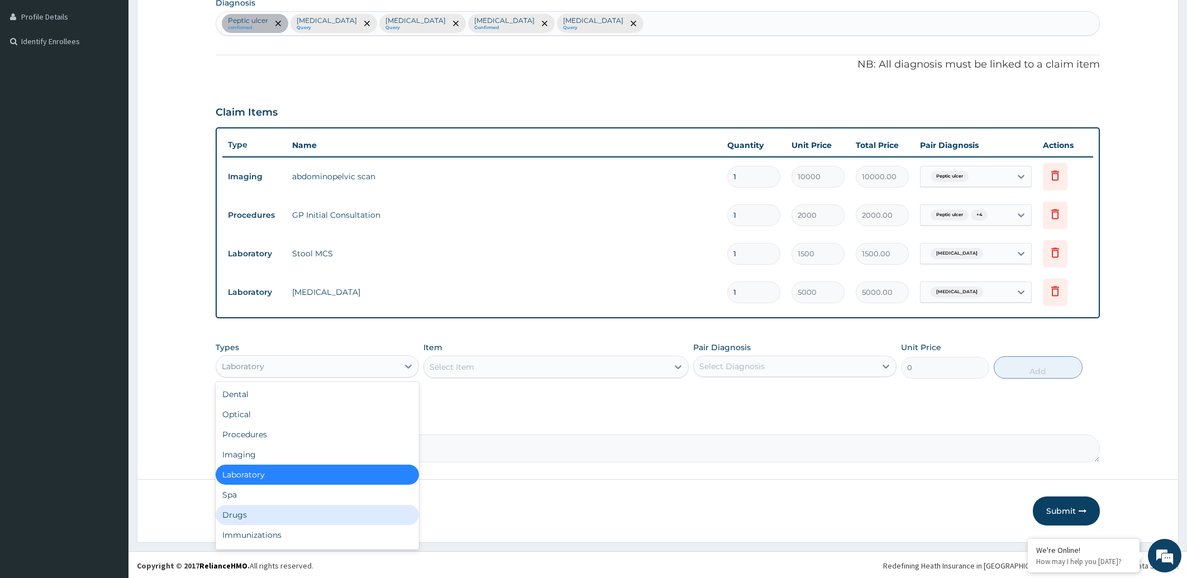
click at [269, 514] on div "Drugs" at bounding box center [317, 515] width 203 height 20
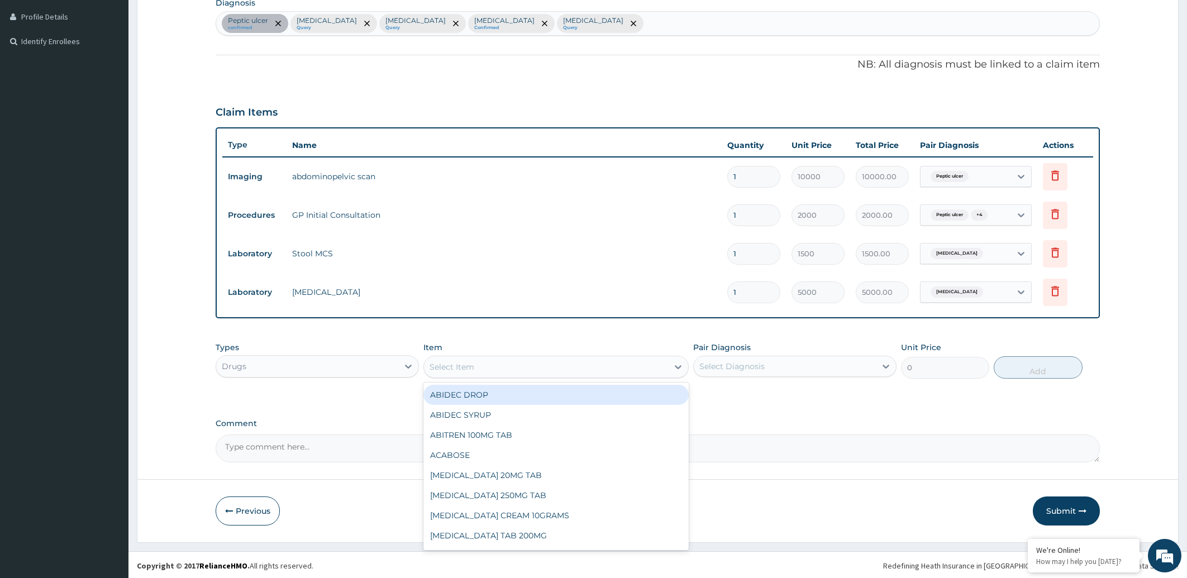
click at [579, 363] on div "Select Item" at bounding box center [546, 367] width 244 height 18
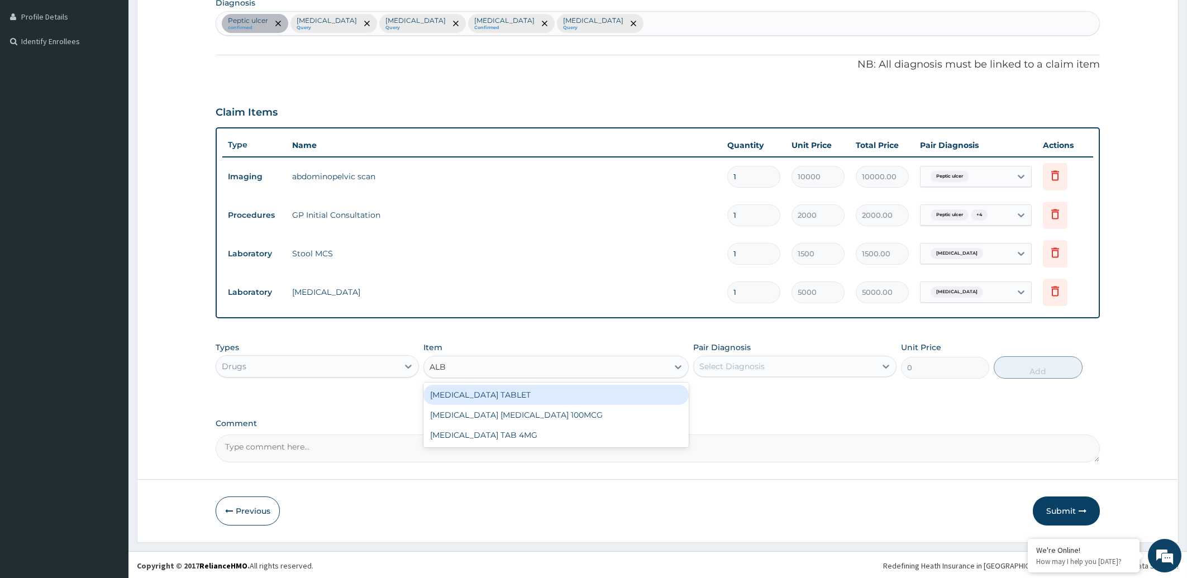
type input "ALBE"
click at [568, 394] on div "[MEDICAL_DATA] TABLET" at bounding box center [556, 395] width 265 height 20
type input "200"
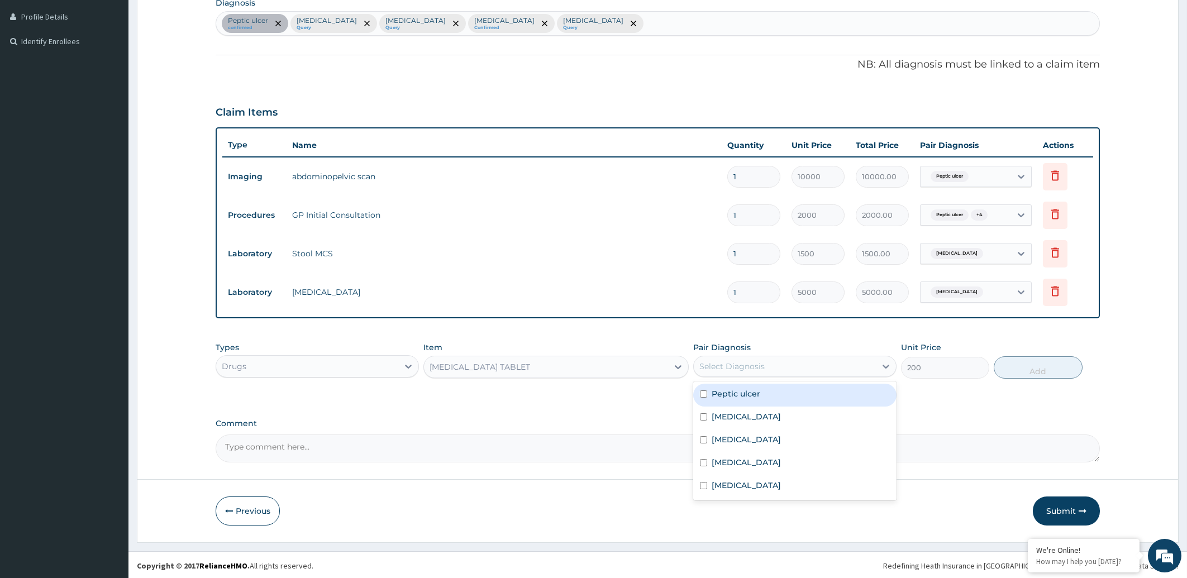
click at [730, 361] on div "Select Diagnosis" at bounding box center [732, 366] width 65 height 11
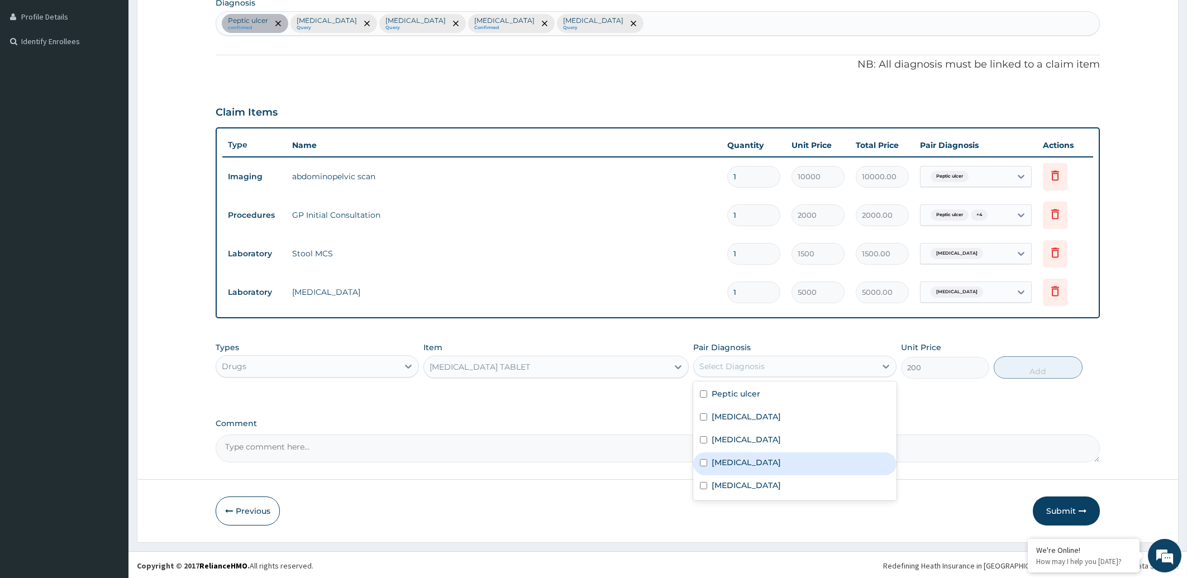
click at [718, 460] on label "Ascariasis" at bounding box center [746, 462] width 69 height 11
checkbox input "true"
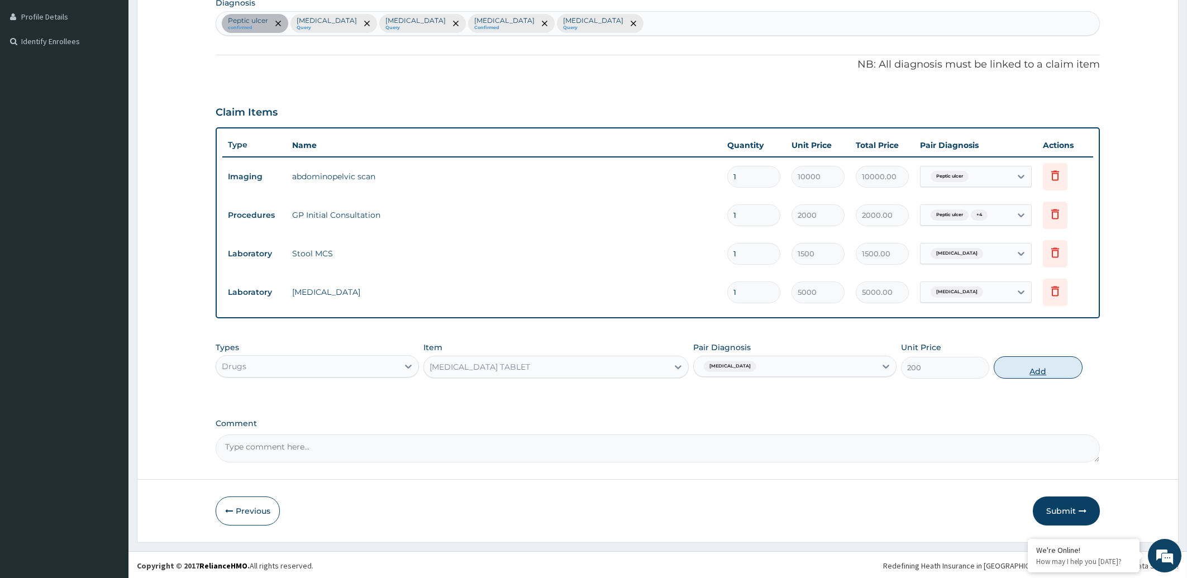
click at [1031, 369] on button "Add" at bounding box center [1038, 367] width 88 height 22
type input "0"
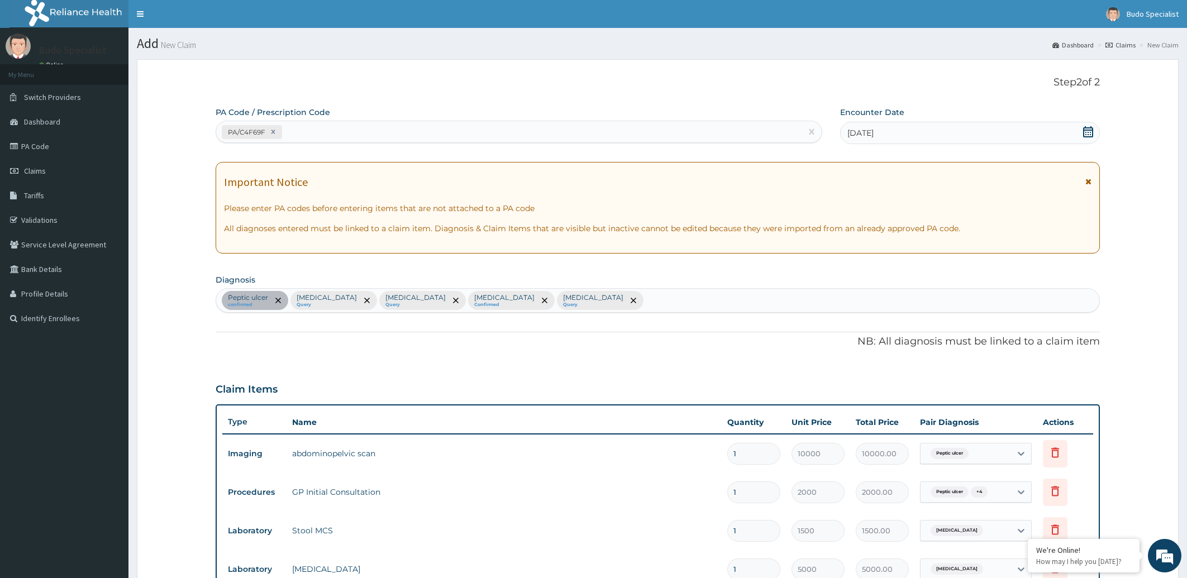
scroll to position [316, 0]
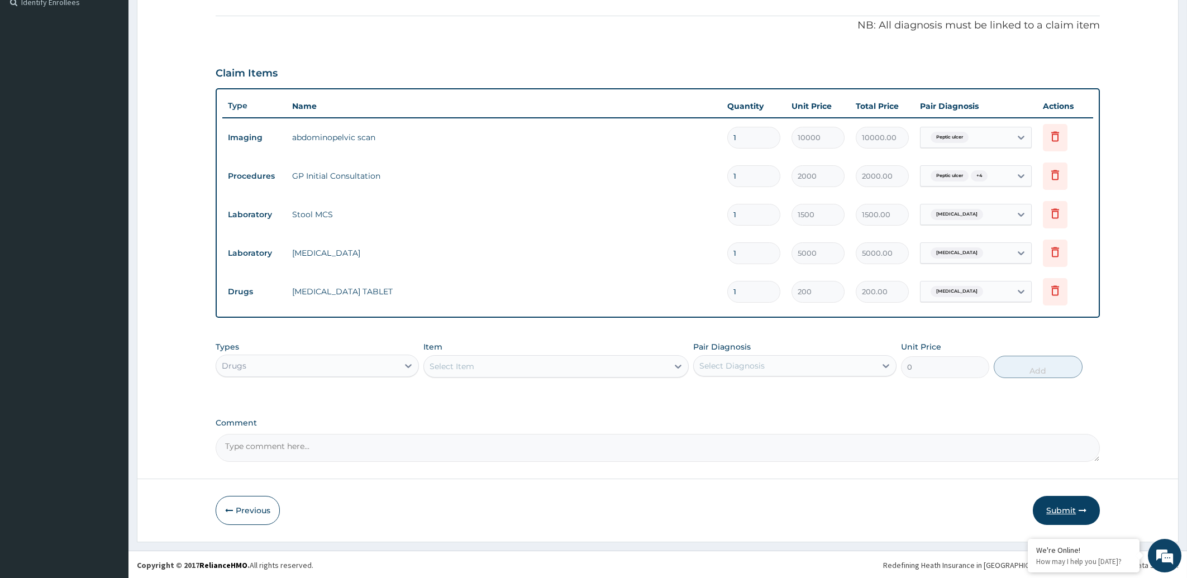
click at [1061, 510] on button "Submit" at bounding box center [1066, 510] width 67 height 29
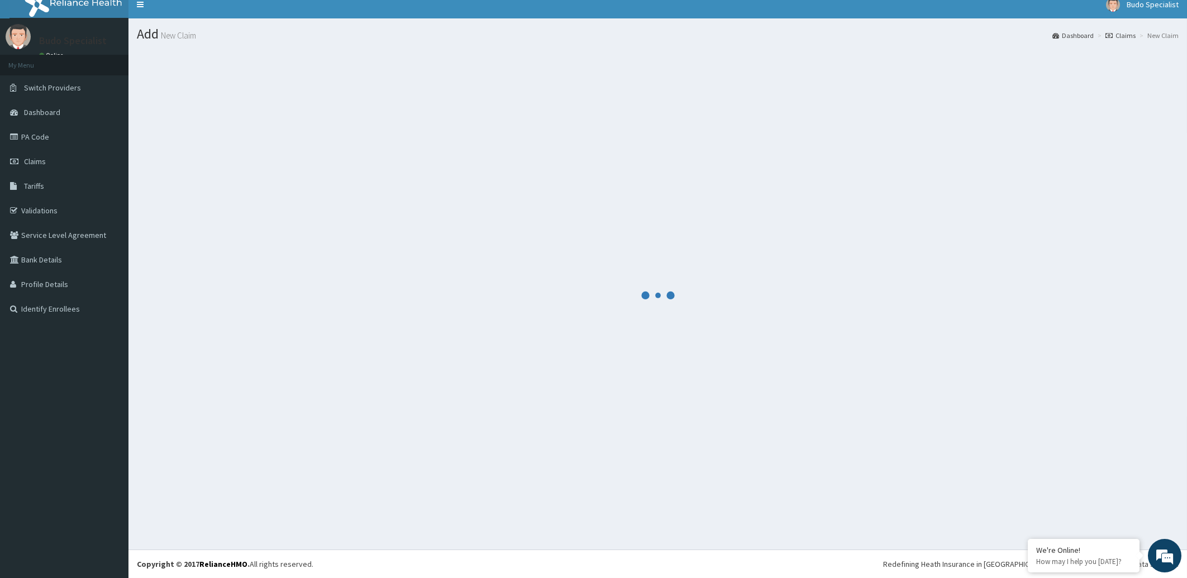
scroll to position [9, 0]
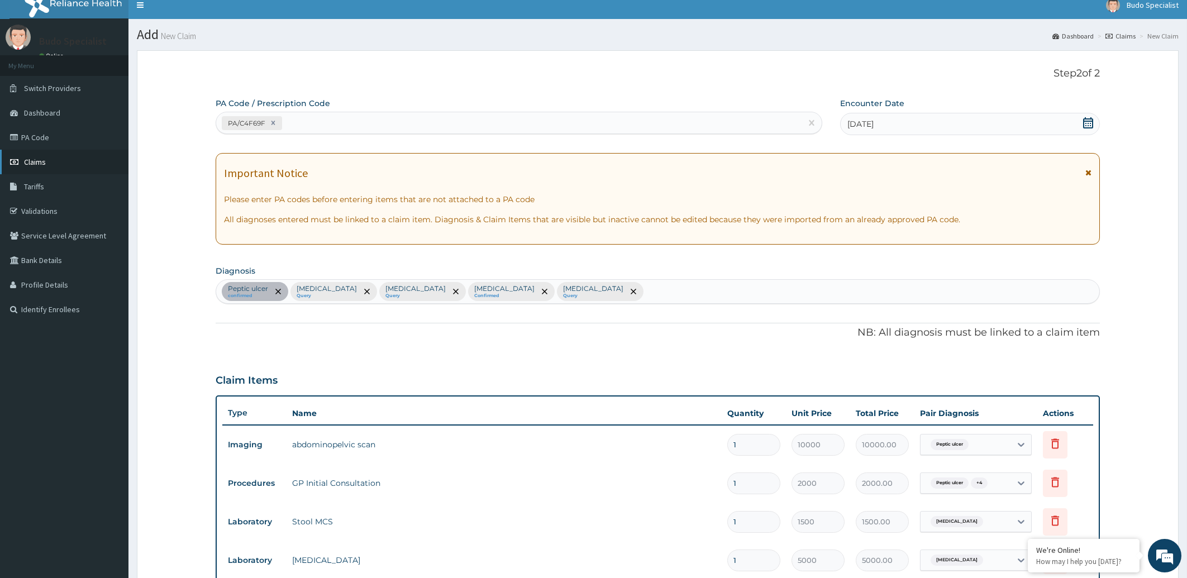
click at [35, 158] on span "Claims" at bounding box center [35, 162] width 22 height 10
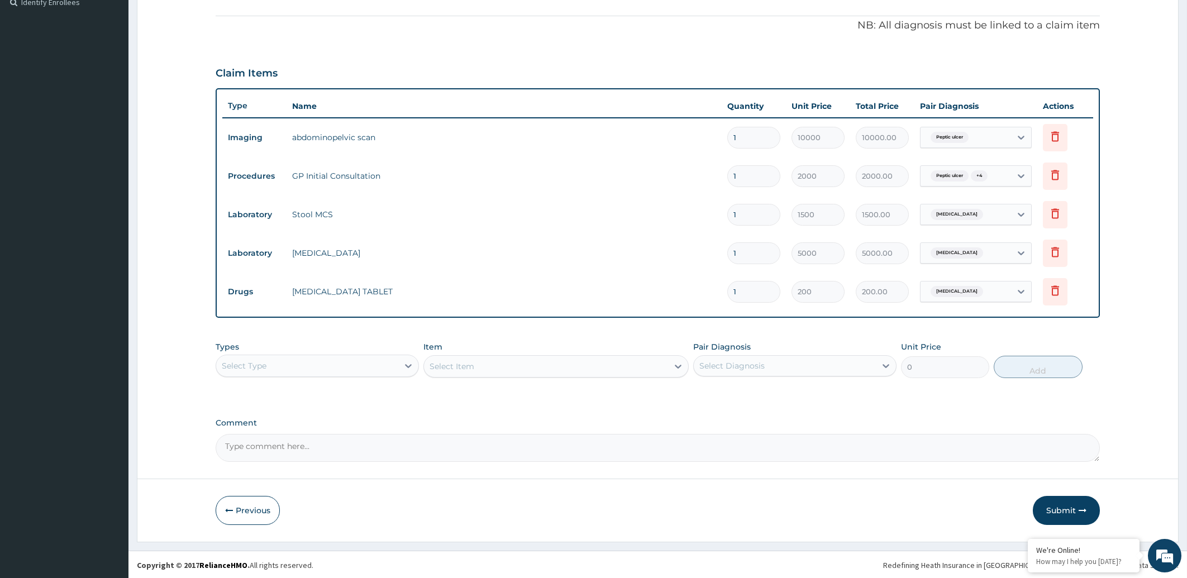
scroll to position [0, 0]
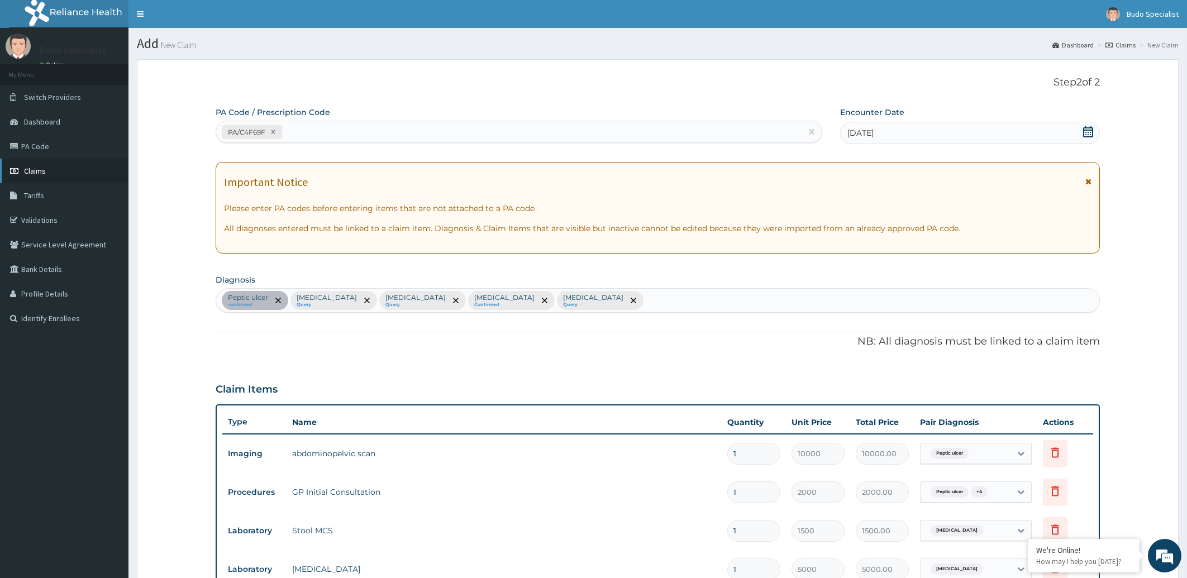
click at [39, 173] on span "Claims" at bounding box center [35, 171] width 22 height 10
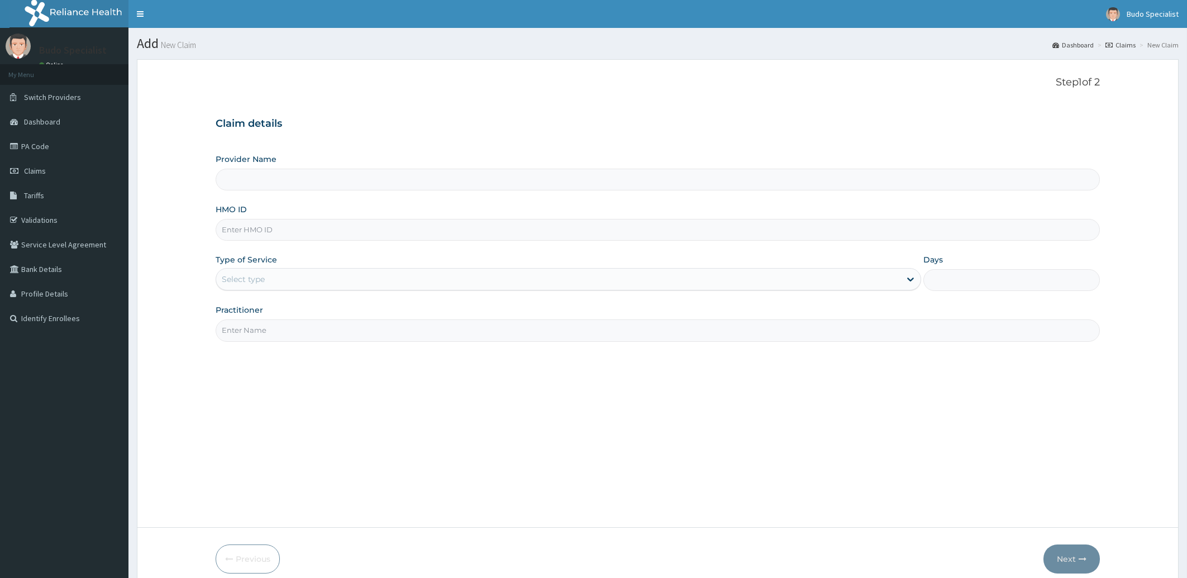
type input "Budo Specialist Hospital"
click at [242, 230] on input "HMO ID" at bounding box center [658, 230] width 885 height 22
type input "LPS/10100/A"
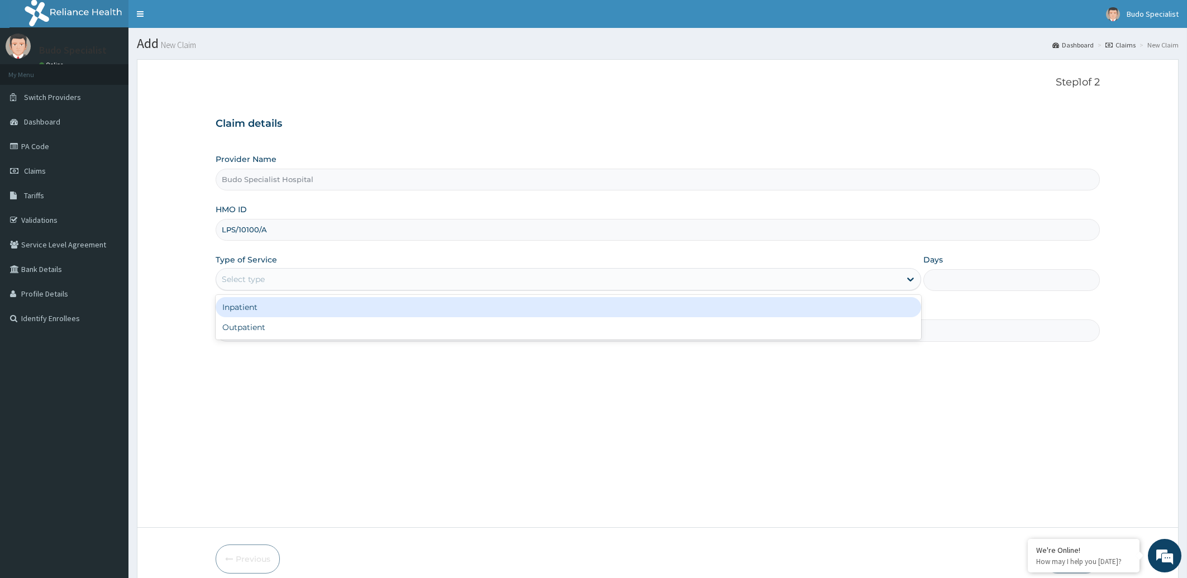
click at [289, 272] on div "Select type" at bounding box center [558, 279] width 685 height 18
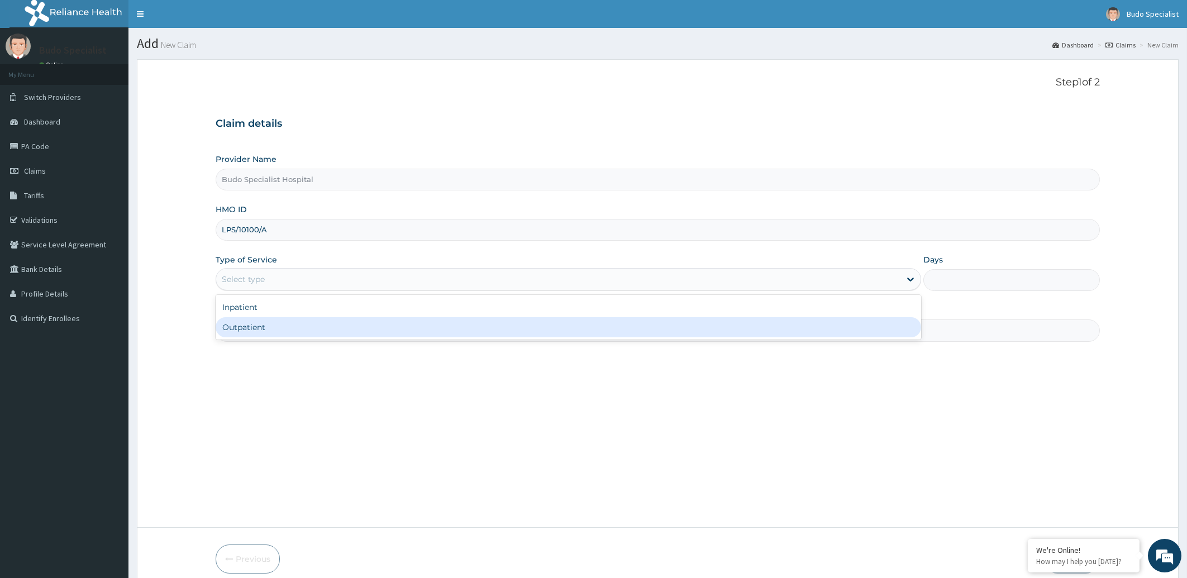
click at [271, 322] on div "Outpatient" at bounding box center [569, 327] width 706 height 20
type input "1"
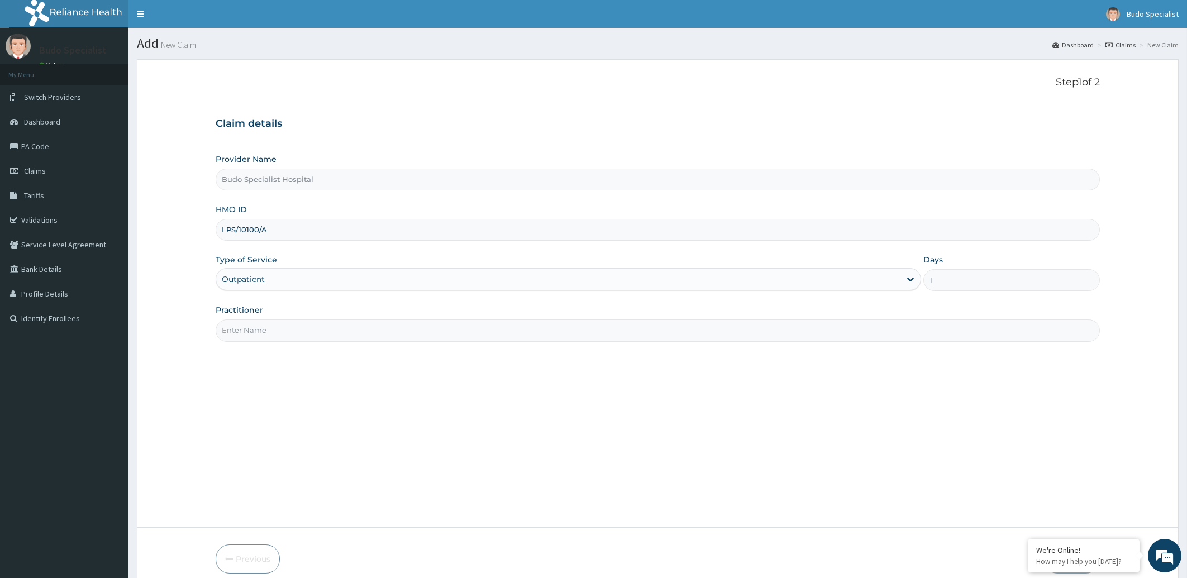
click at [275, 329] on input "Practitioner" at bounding box center [658, 331] width 885 height 22
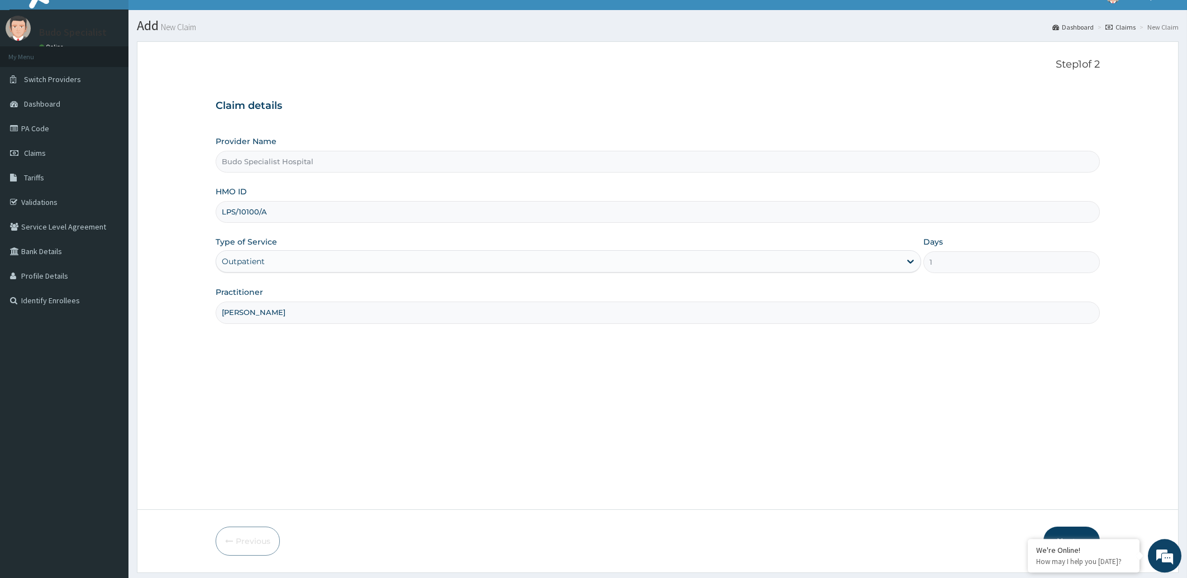
scroll to position [50, 0]
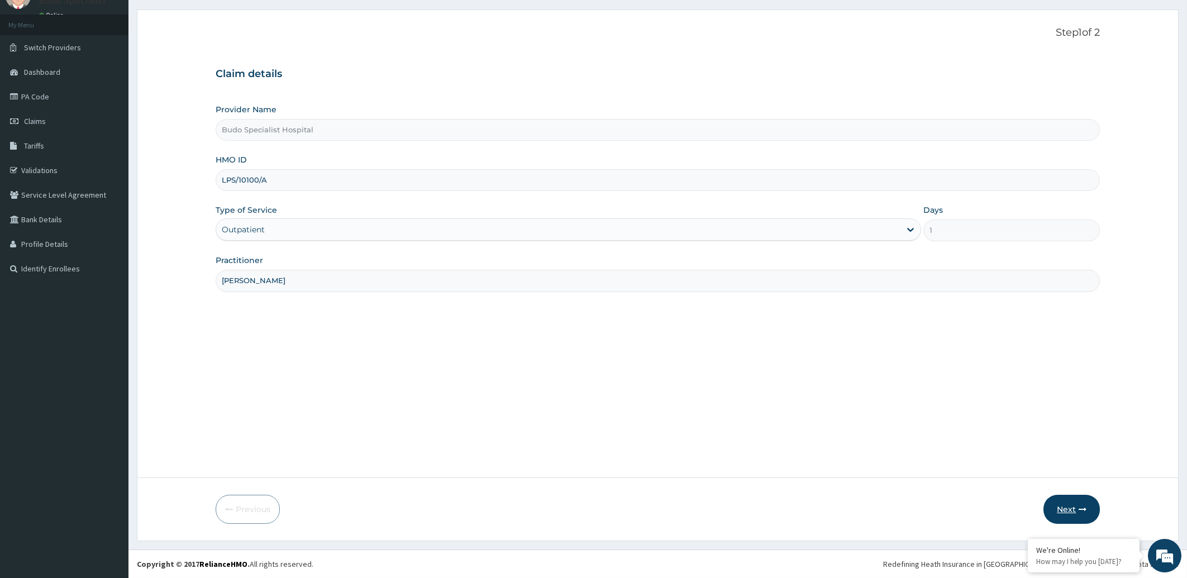
type input "[PERSON_NAME]"
click at [1070, 506] on button "Next" at bounding box center [1072, 509] width 56 height 29
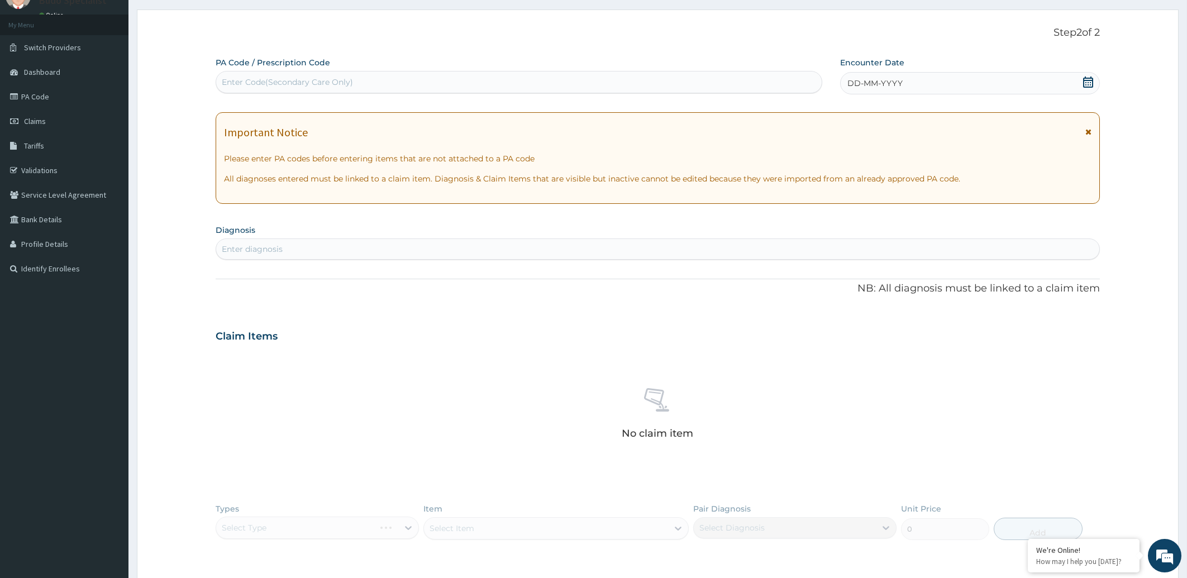
click at [257, 84] on div "Enter Code(Secondary Care Only)" at bounding box center [287, 82] width 131 height 11
type input "PA/45ACB2"
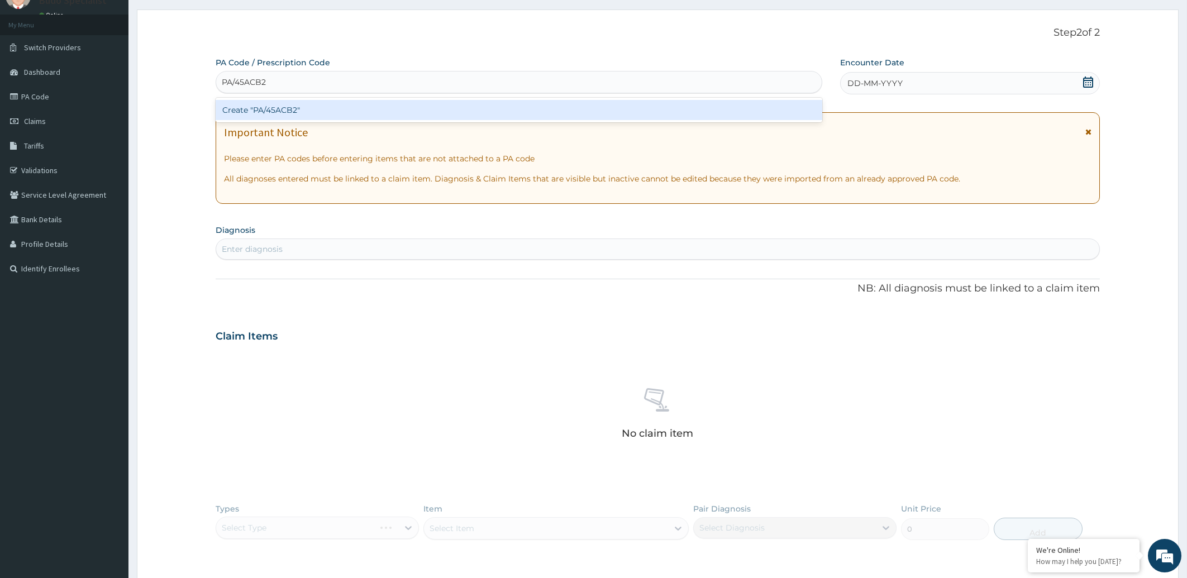
click at [339, 111] on div "Create "PA/45ACB2"" at bounding box center [519, 110] width 607 height 20
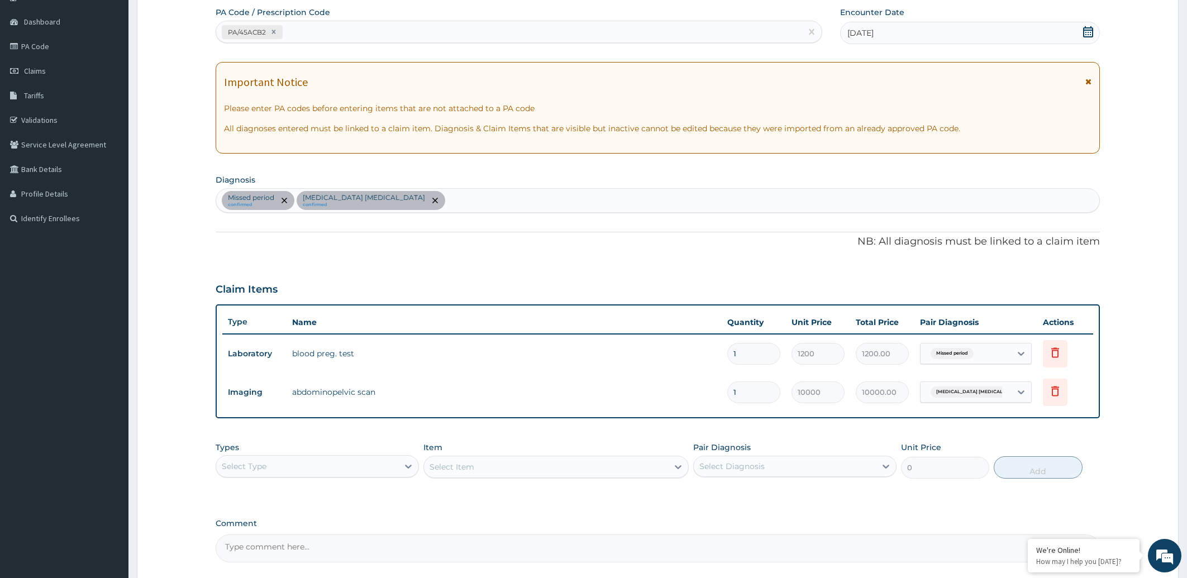
scroll to position [201, 0]
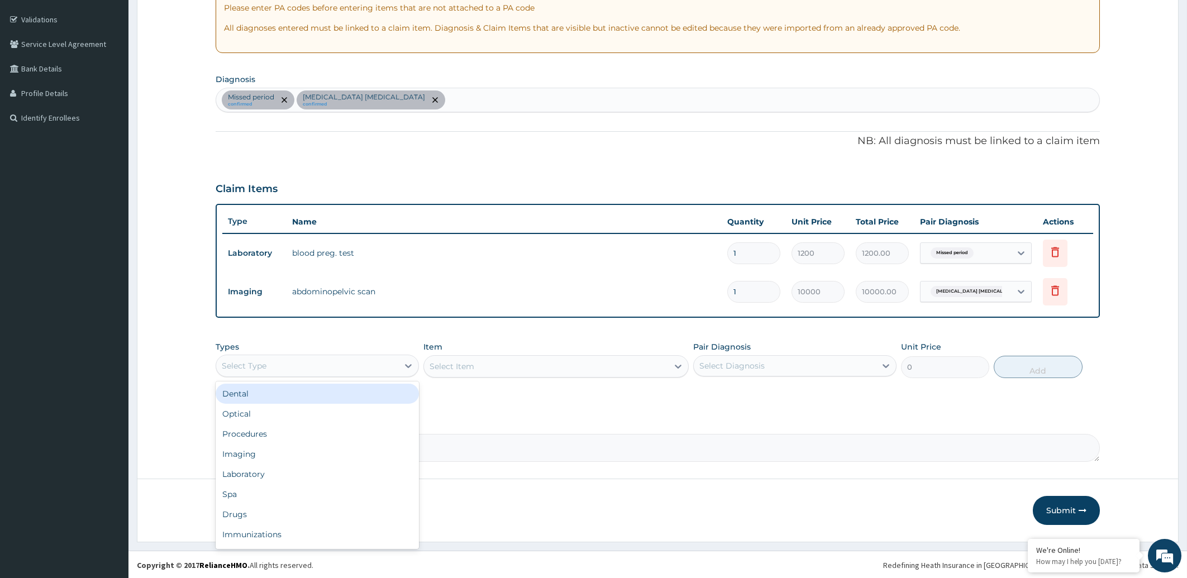
click at [341, 363] on div "Select Type" at bounding box center [307, 366] width 182 height 18
click at [325, 427] on div "Procedures" at bounding box center [317, 434] width 203 height 20
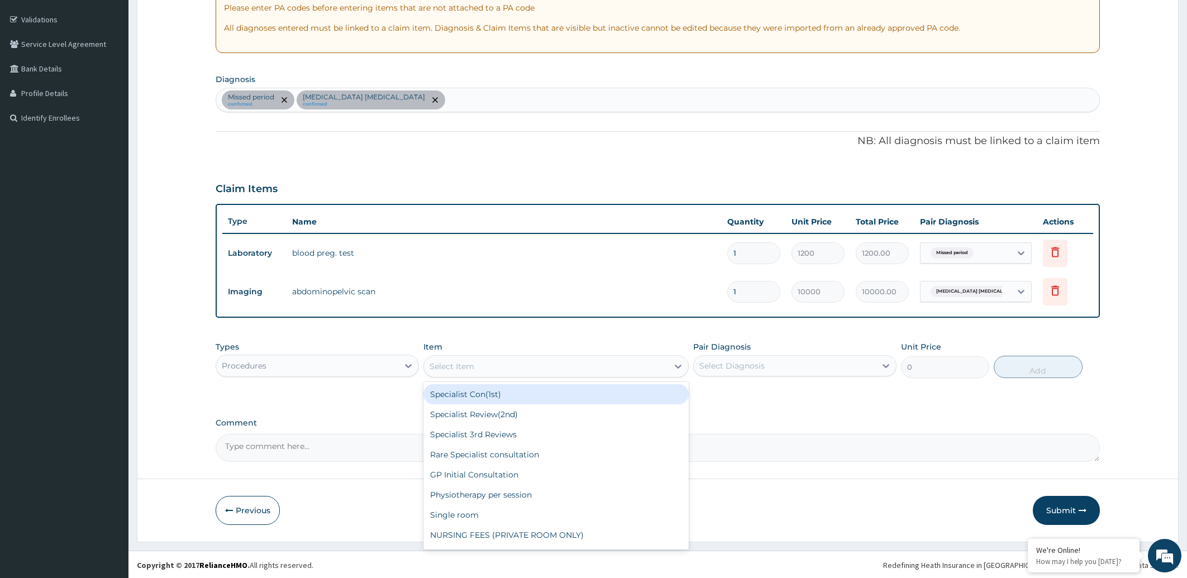
click at [520, 364] on div "Select Item" at bounding box center [546, 367] width 244 height 18
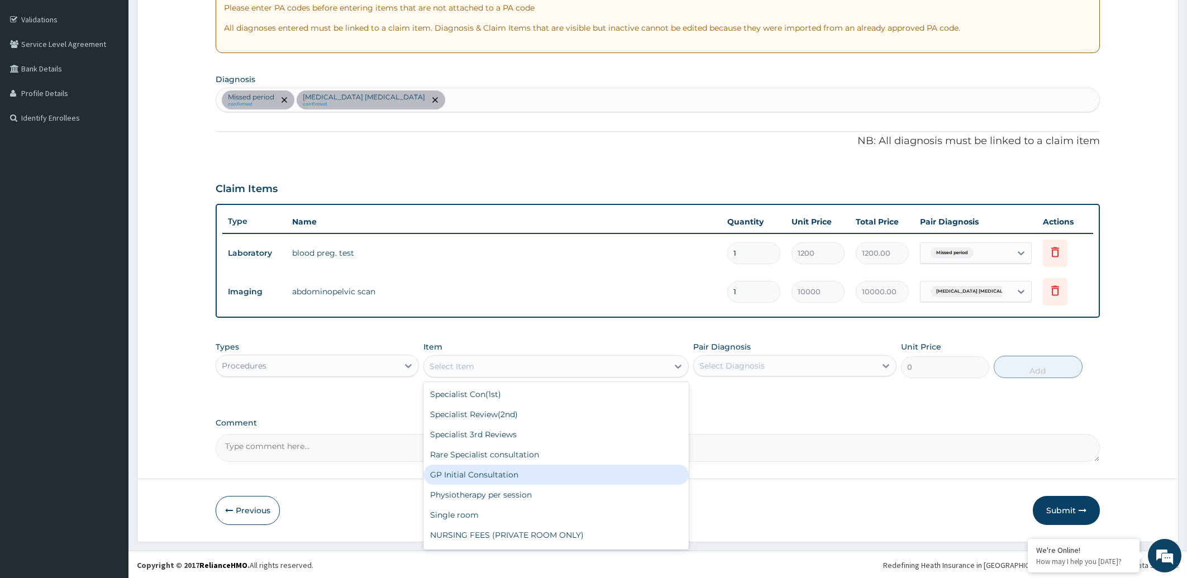
click at [505, 470] on div "GP Initial Consultation" at bounding box center [556, 475] width 265 height 20
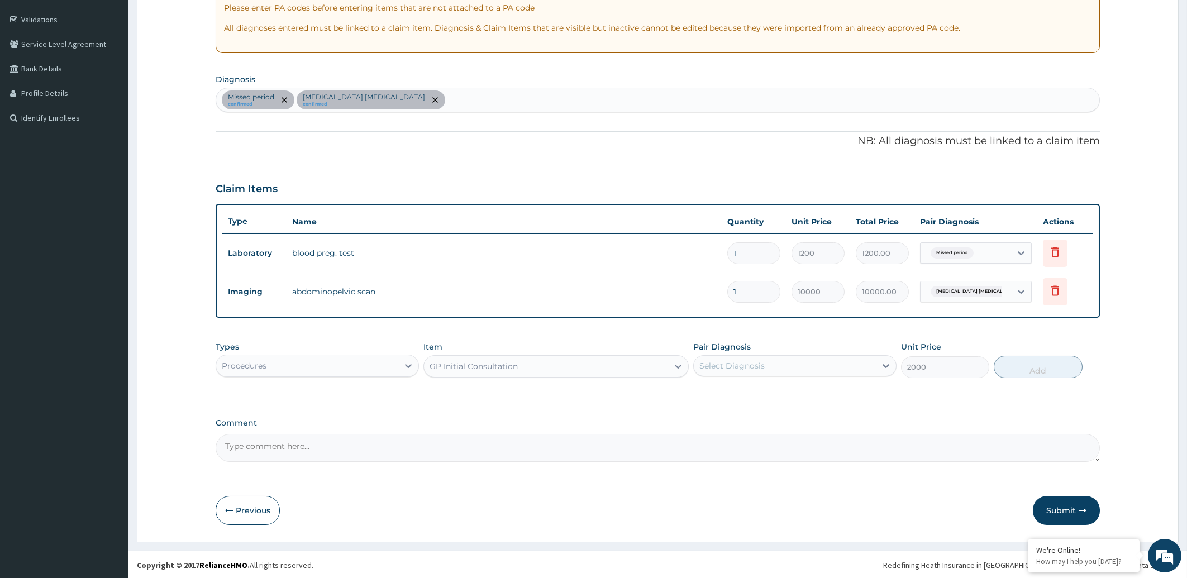
type input "2000"
click at [755, 367] on div "Select Diagnosis" at bounding box center [732, 365] width 65 height 11
click at [748, 385] on div "Missed period" at bounding box center [794, 394] width 203 height 23
checkbox input "true"
click at [745, 407] on div "[MEDICAL_DATA] [MEDICAL_DATA]" at bounding box center [794, 417] width 203 height 23
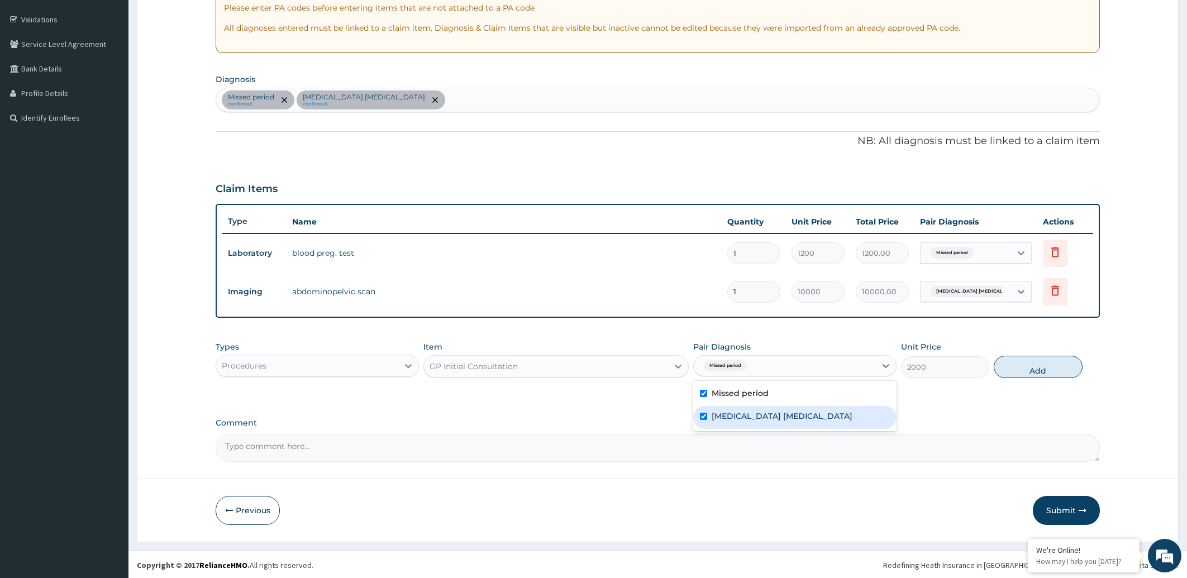
checkbox input "true"
click at [1023, 365] on button "Add" at bounding box center [1038, 367] width 88 height 22
type input "0"
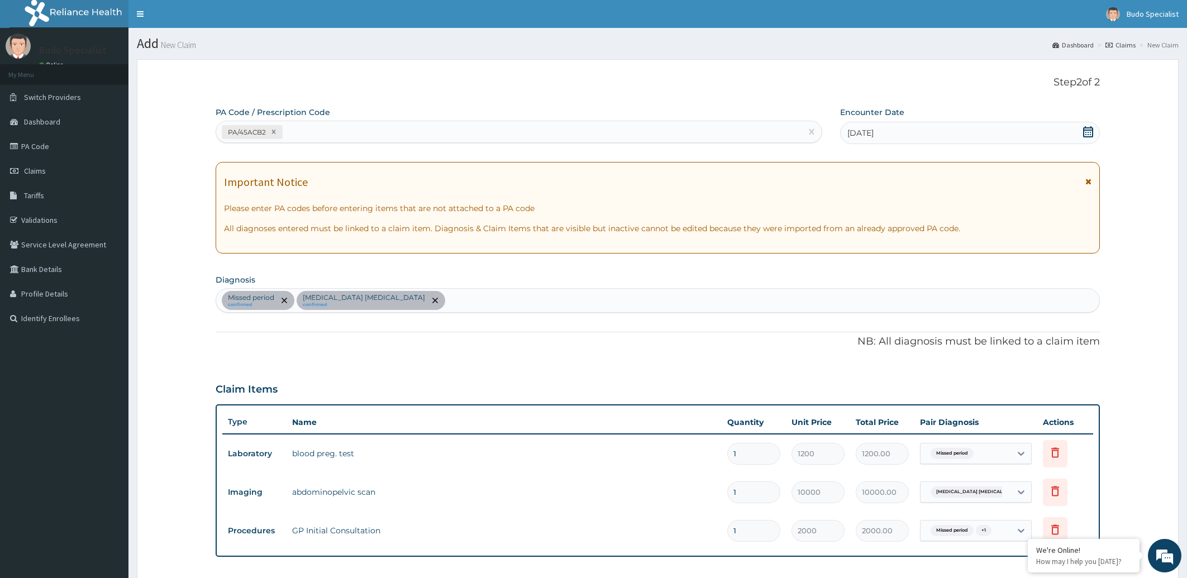
scroll to position [239, 0]
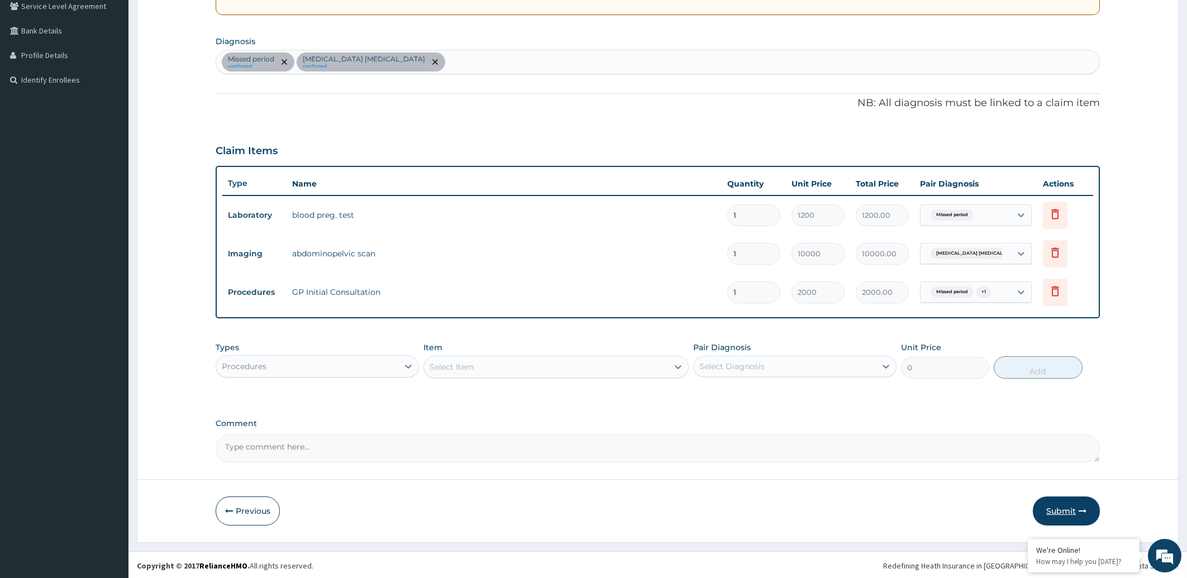
click at [1053, 506] on button "Submit" at bounding box center [1066, 511] width 67 height 29
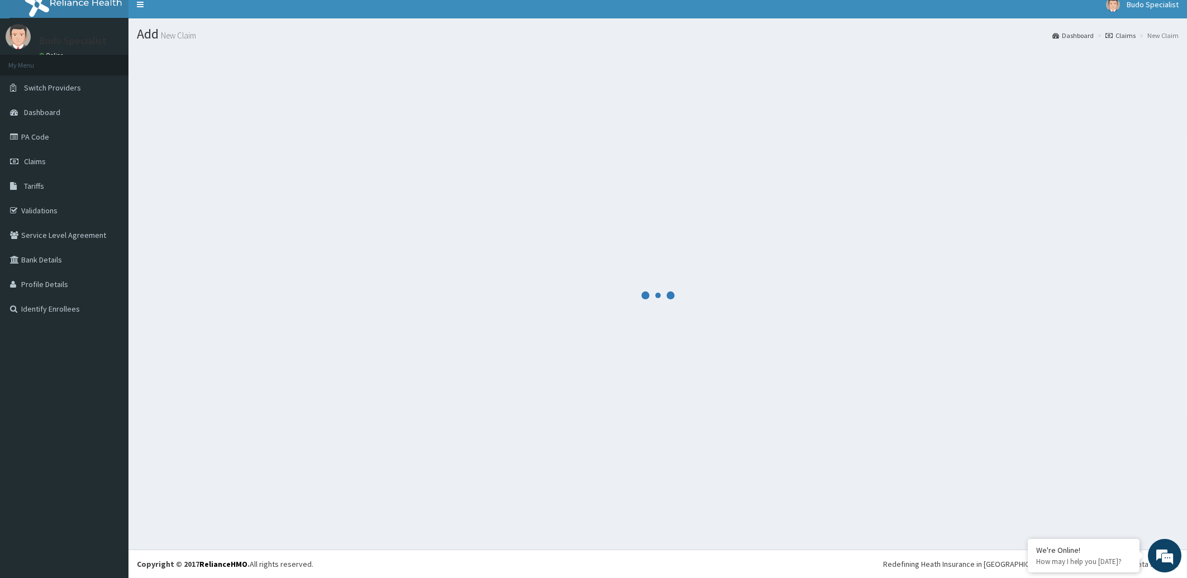
scroll to position [9, 0]
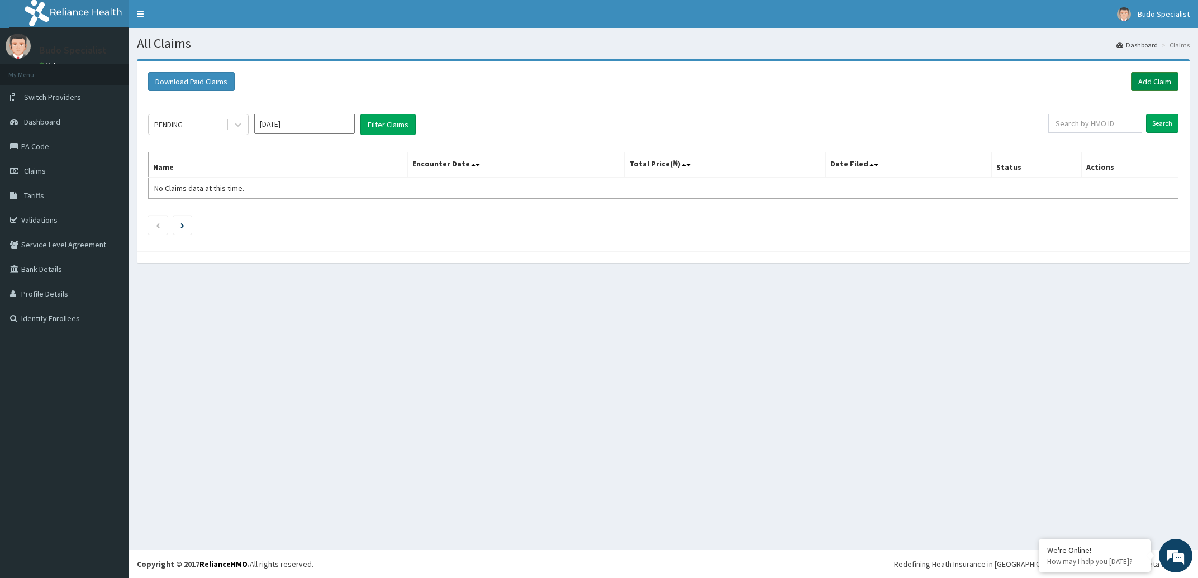
click at [1156, 79] on link "Add Claim" at bounding box center [1154, 81] width 47 height 19
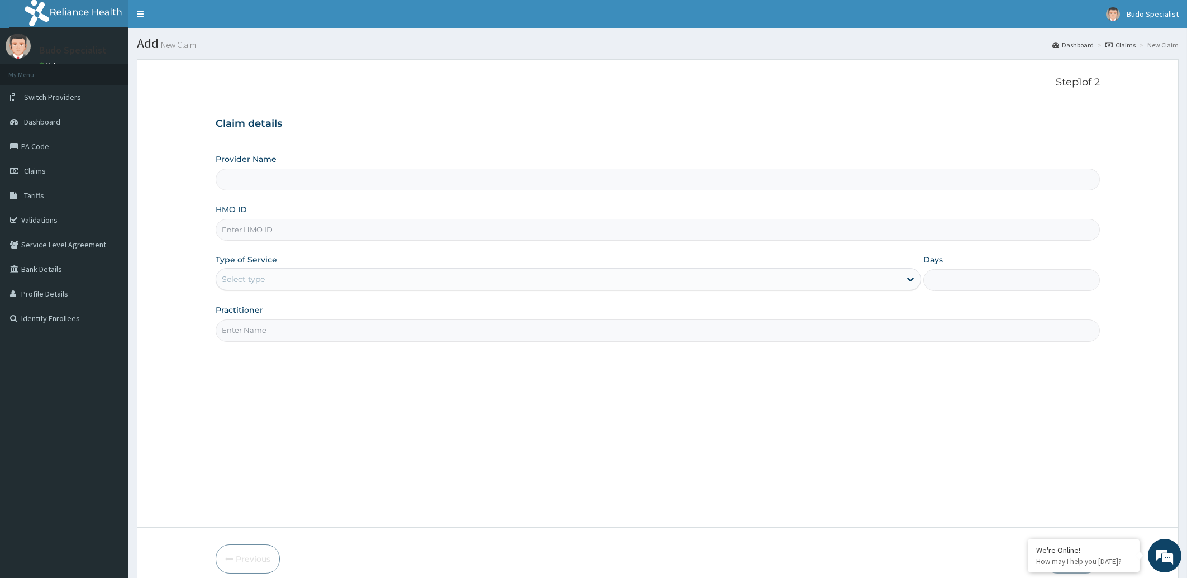
type input "Budo Specialist Hospital"
click at [260, 226] on input "HMO ID" at bounding box center [658, 230] width 885 height 22
type input "LBP/10237/A"
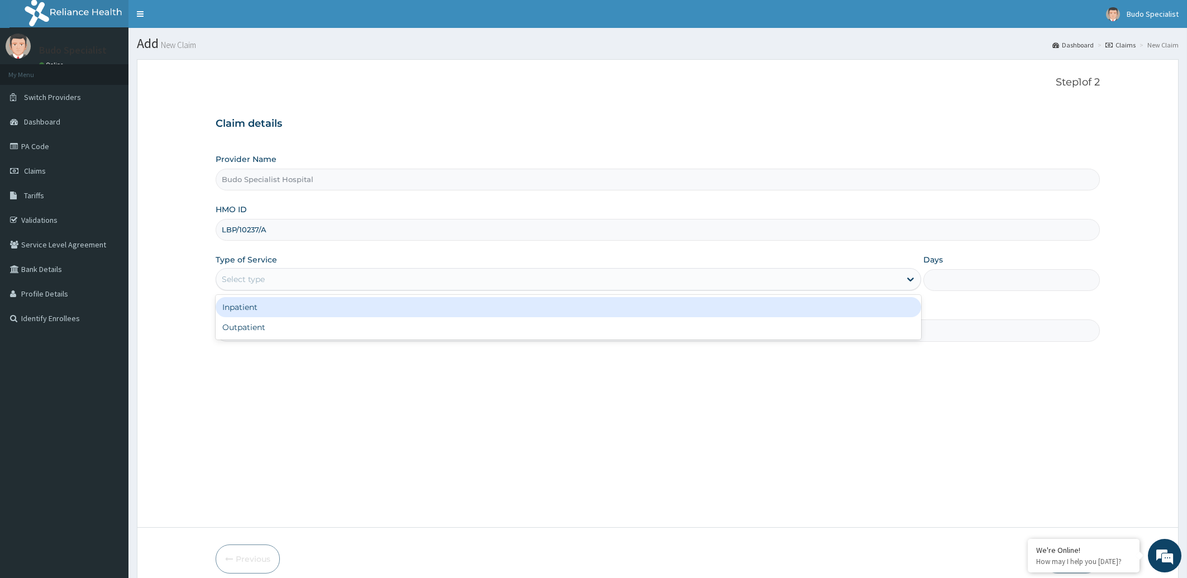
click at [259, 280] on div "Select type" at bounding box center [243, 279] width 43 height 11
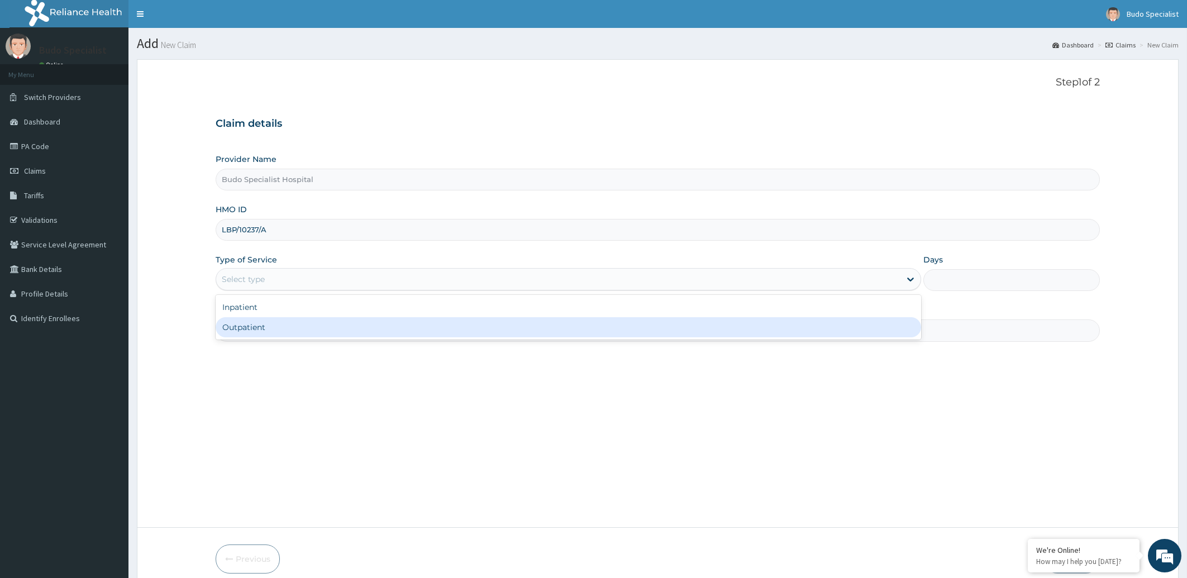
click at [256, 329] on div "Outpatient" at bounding box center [569, 327] width 706 height 20
type input "1"
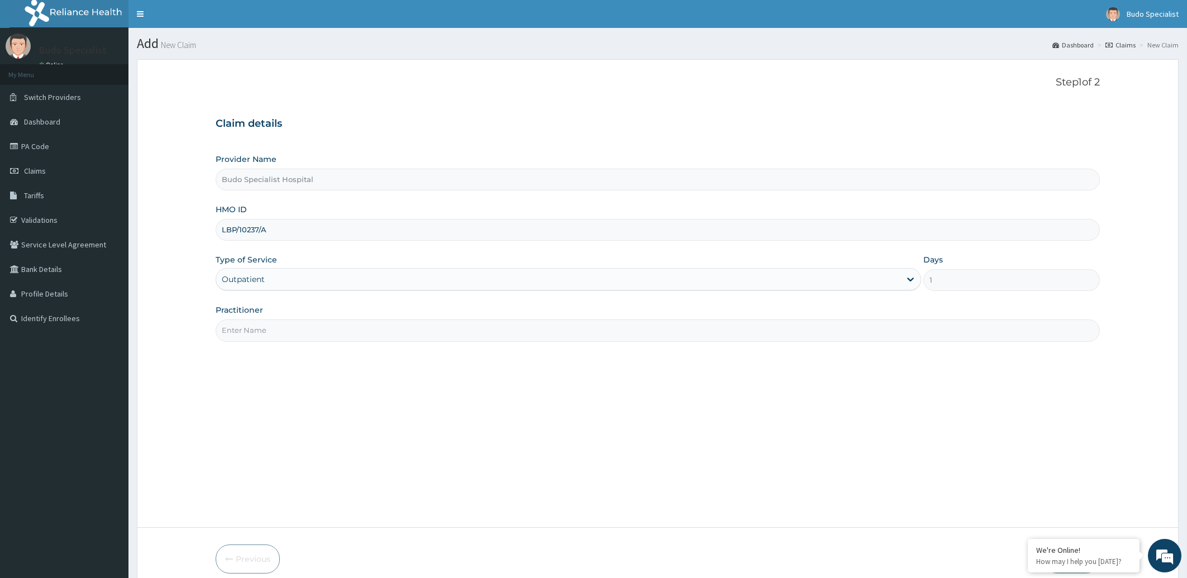
click at [267, 328] on input "Practitioner" at bounding box center [658, 331] width 885 height 22
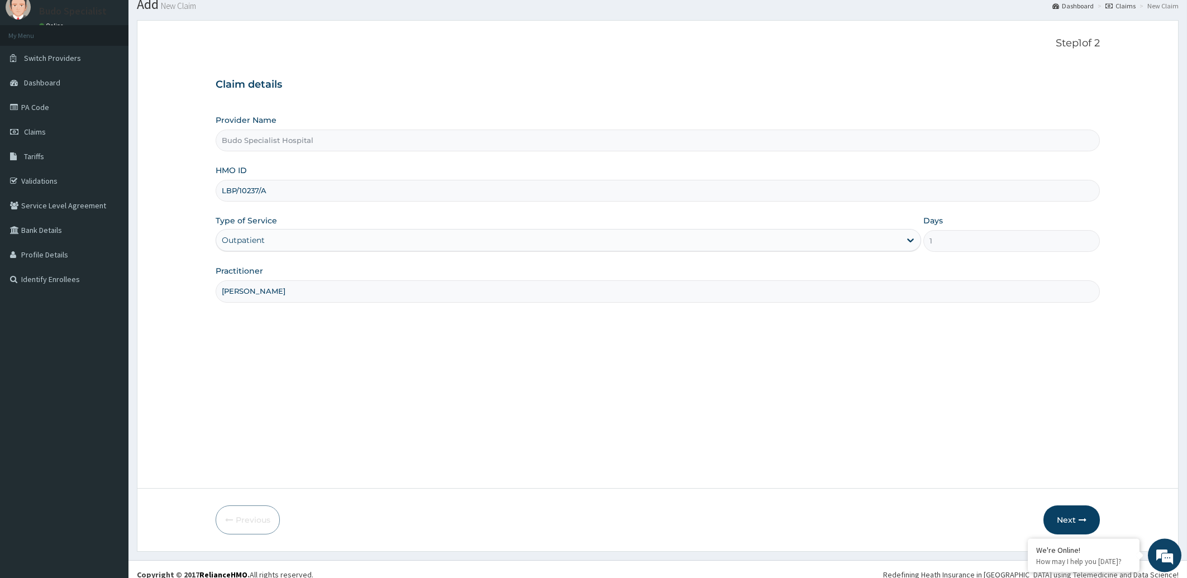
scroll to position [50, 0]
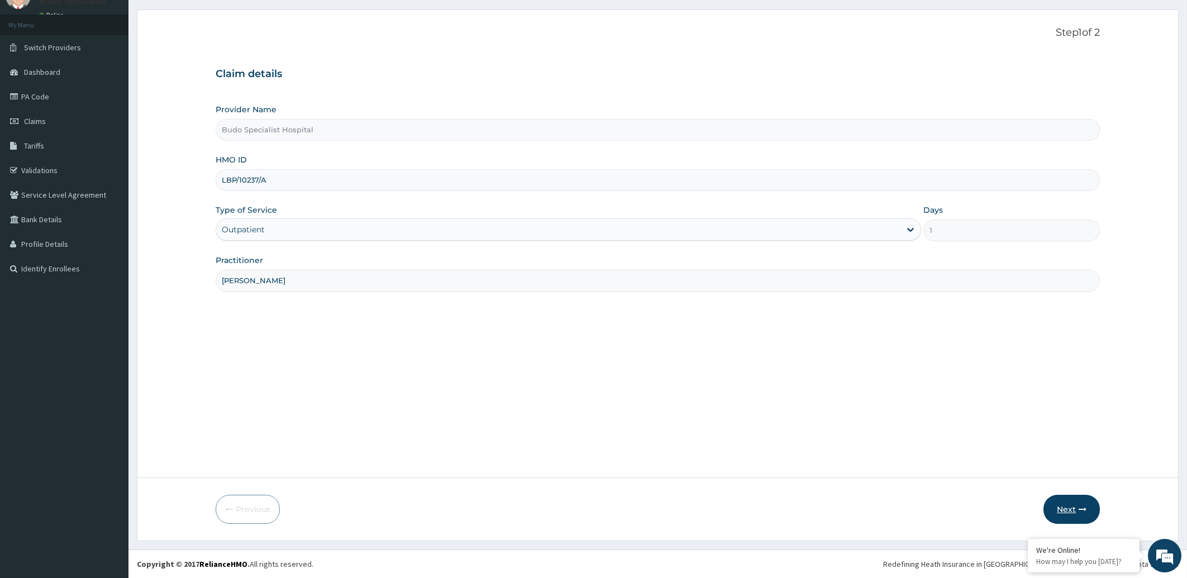
type input "[PERSON_NAME]"
click at [1074, 512] on button "Next" at bounding box center [1072, 509] width 56 height 29
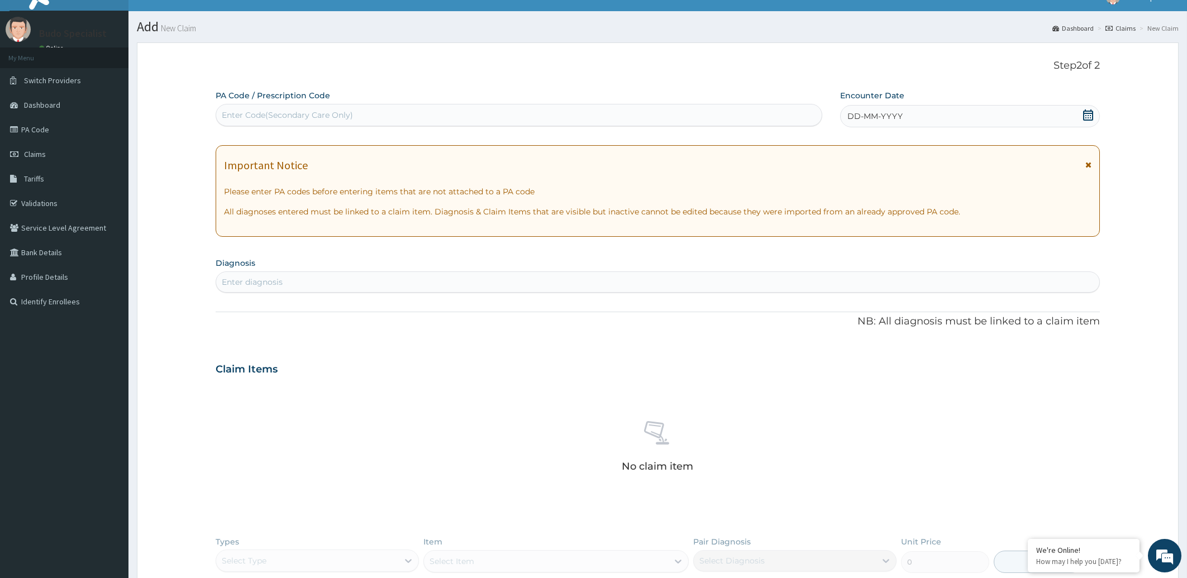
scroll to position [0, 0]
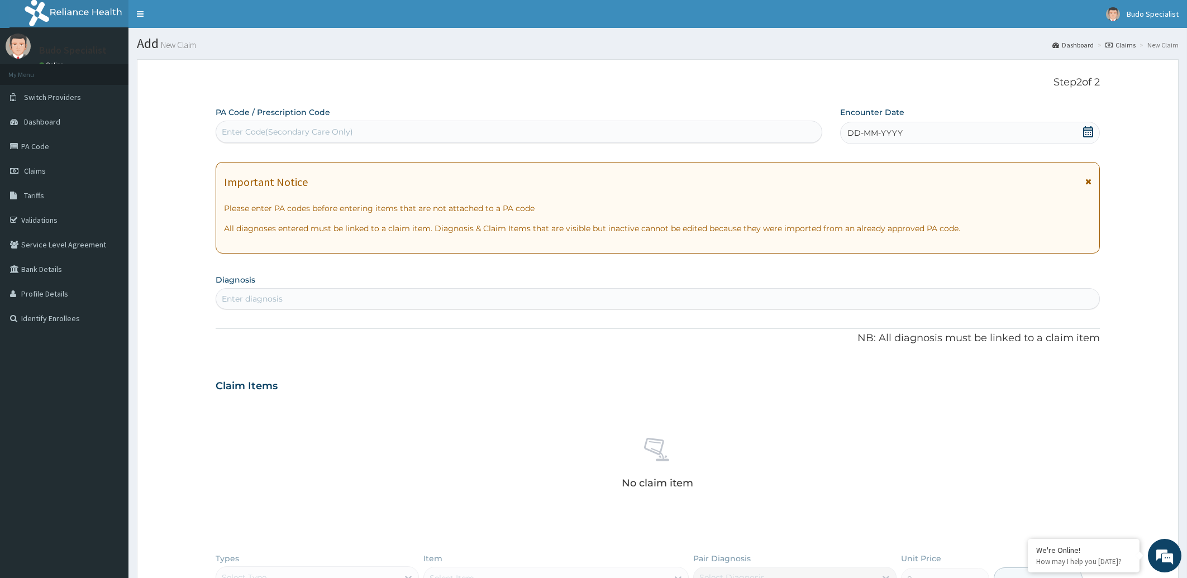
click at [607, 134] on div "Enter Code(Secondary Care Only)" at bounding box center [519, 132] width 606 height 18
click at [258, 133] on div "Enter Code(Secondary Care Only)" at bounding box center [287, 131] width 131 height 11
click at [897, 134] on span "DD-MM-YYYY" at bounding box center [875, 132] width 55 height 11
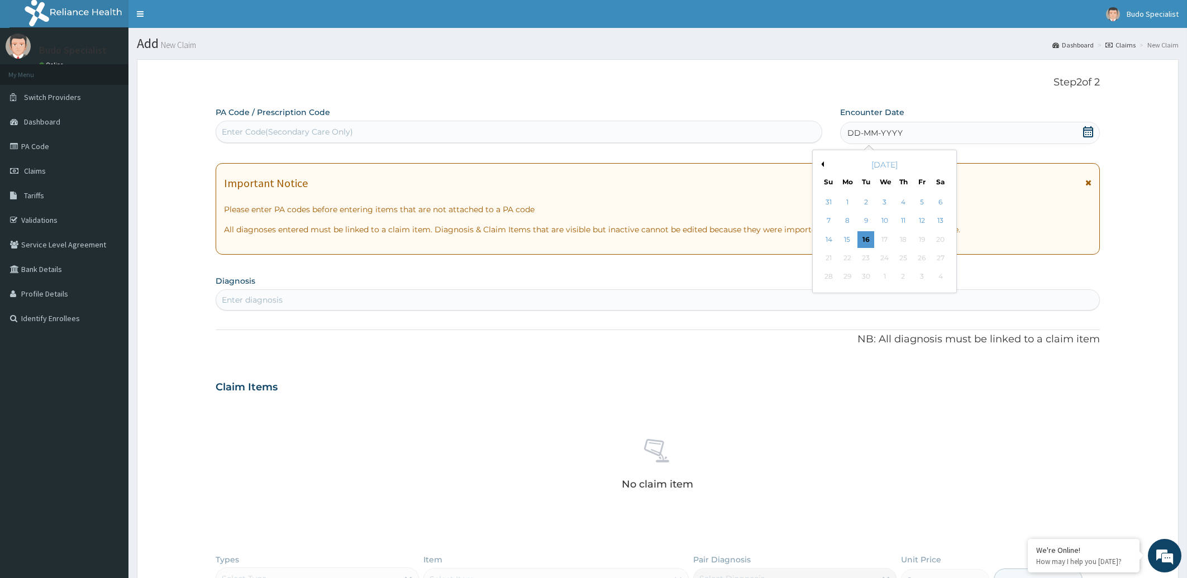
click at [821, 164] on button "Previous Month" at bounding box center [822, 164] width 6 height 6
click at [902, 221] on div "7" at bounding box center [903, 221] width 17 height 17
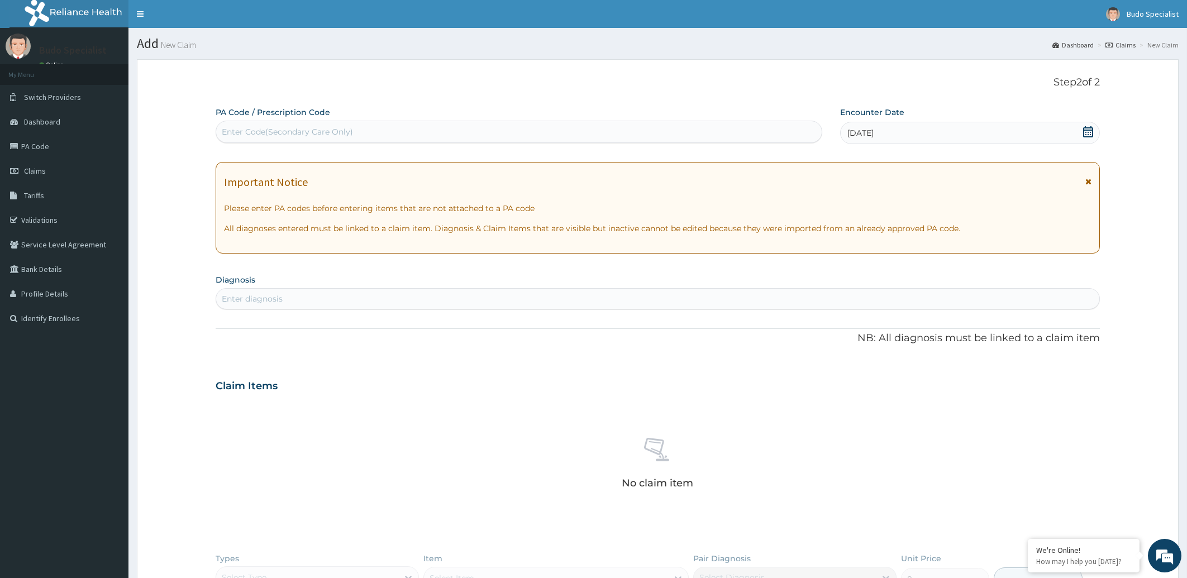
click at [300, 299] on div "Enter diagnosis" at bounding box center [658, 299] width 884 height 18
click at [267, 298] on div "Enter diagnosis" at bounding box center [252, 298] width 61 height 11
type input "[MEDICAL_DATA] CR"
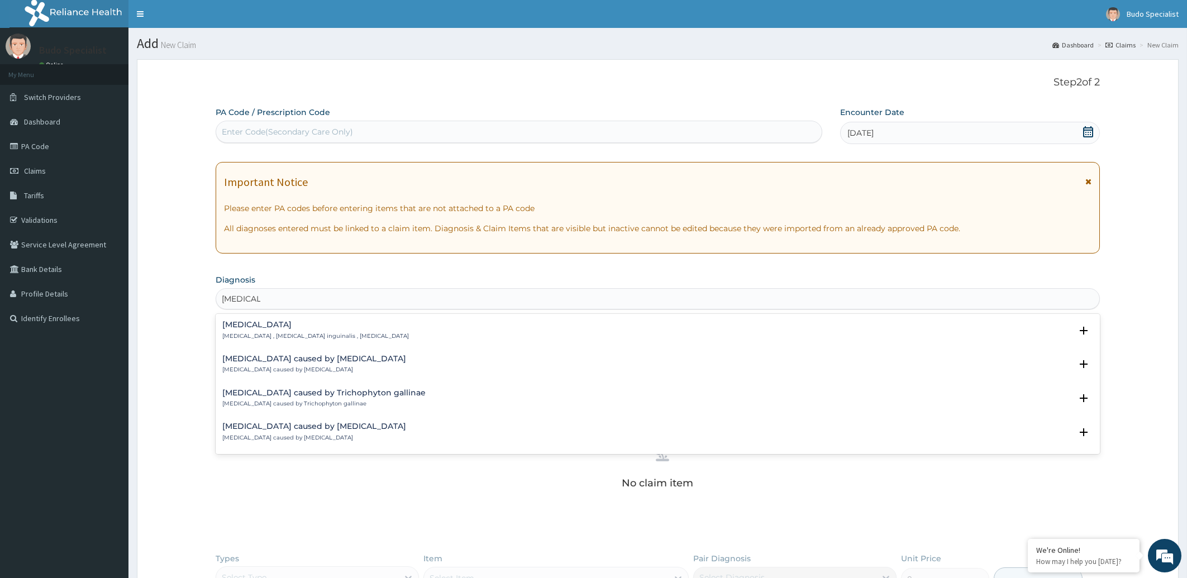
click at [251, 331] on div "[MEDICAL_DATA] [MEDICAL_DATA] , [MEDICAL_DATA] inguinalis , [MEDICAL_DATA]" at bounding box center [315, 331] width 187 height 20
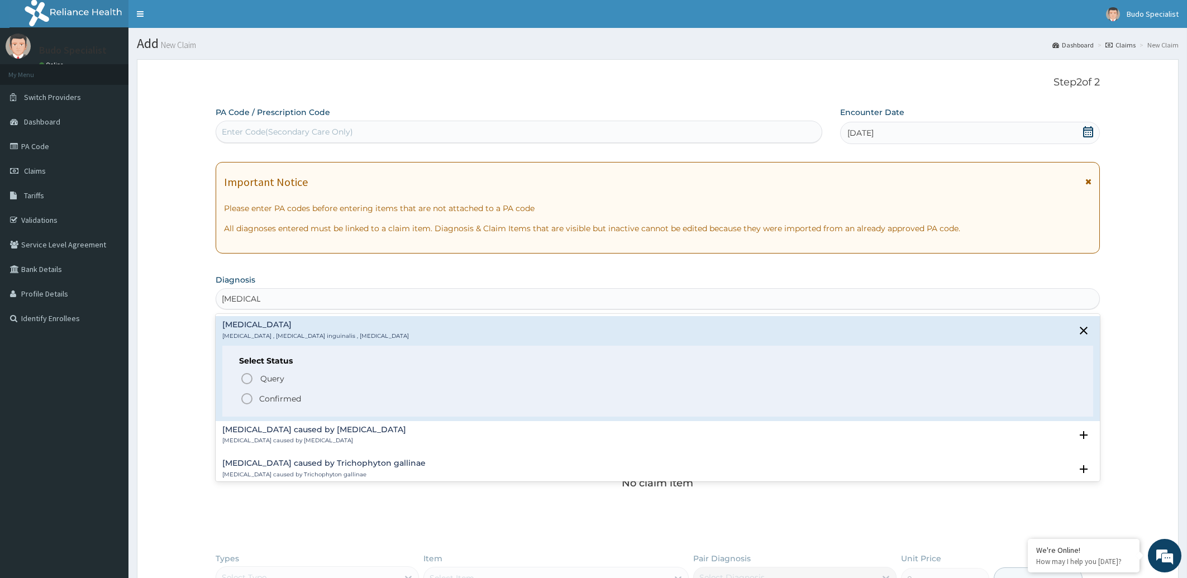
click at [247, 399] on icon "status option filled" at bounding box center [246, 398] width 13 height 13
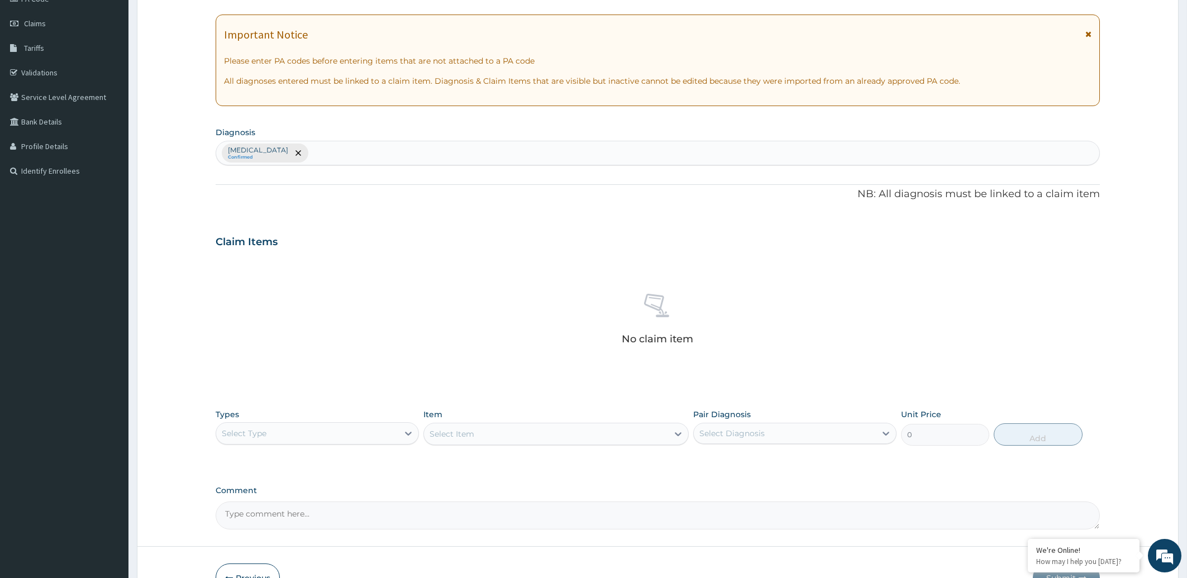
scroll to position [216, 0]
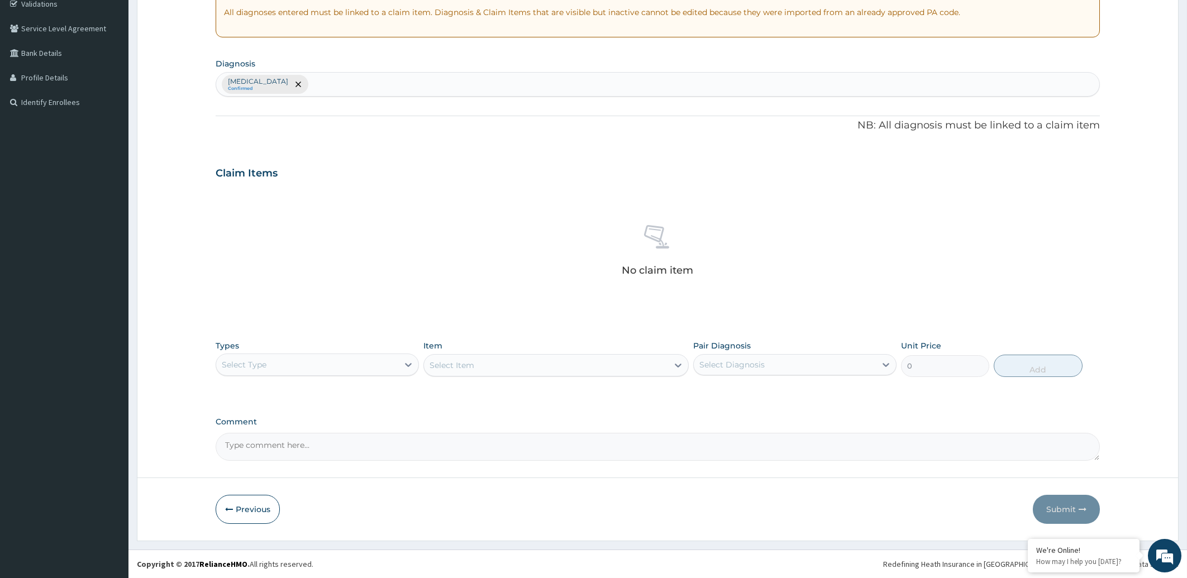
click at [304, 364] on div "Select Type" at bounding box center [307, 365] width 182 height 18
click at [299, 437] on div "Procedures" at bounding box center [317, 433] width 203 height 20
click at [516, 365] on div "Select Item" at bounding box center [546, 365] width 244 height 18
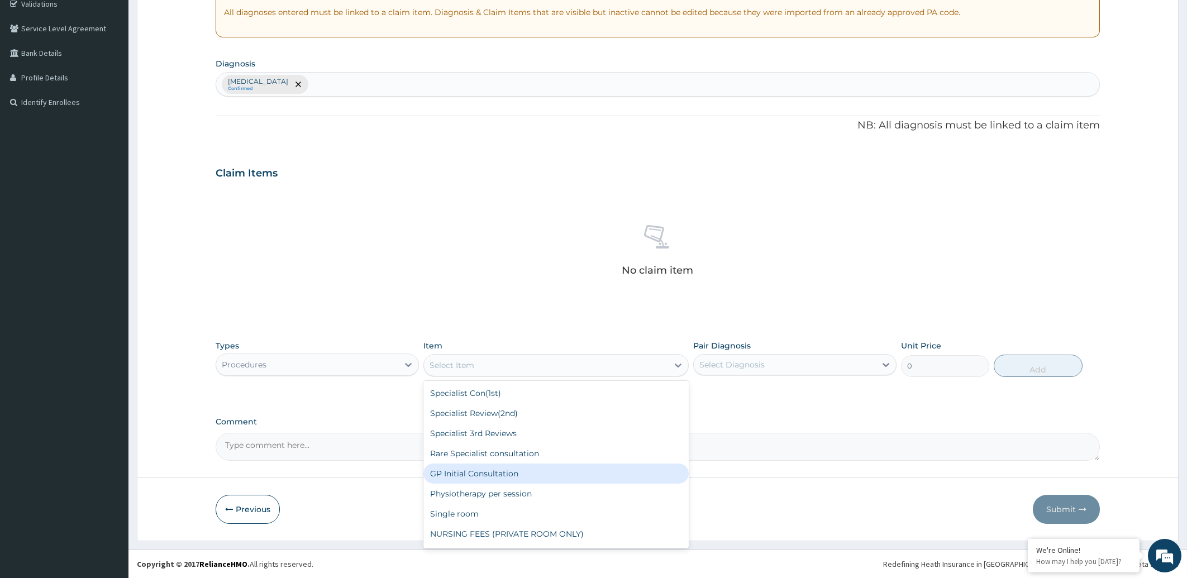
click at [503, 470] on div "GP Initial Consultation" at bounding box center [556, 474] width 265 height 20
type input "2000"
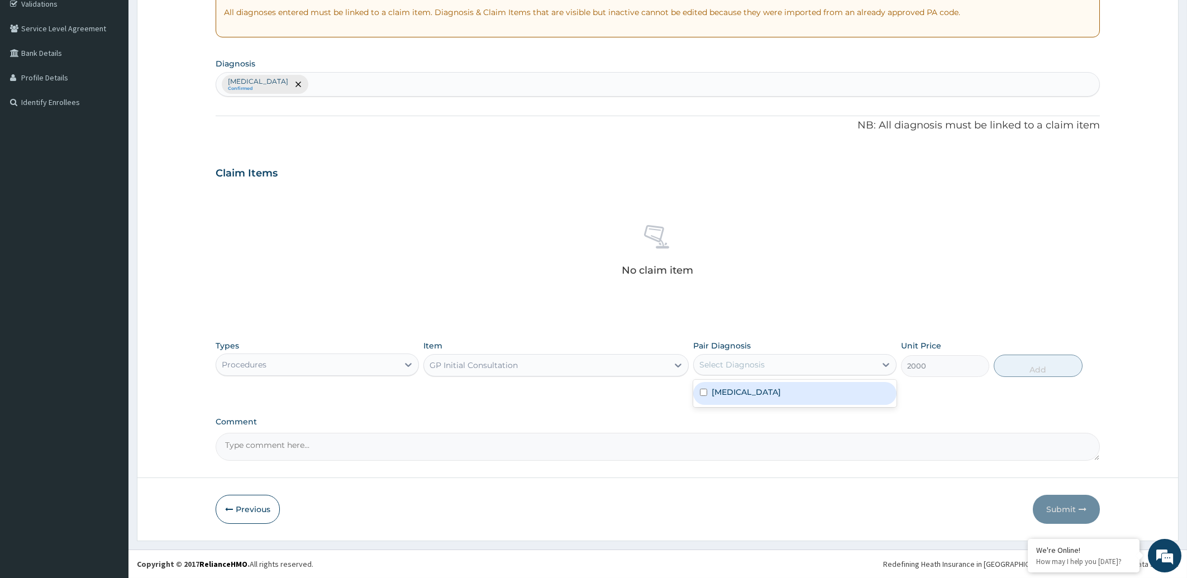
click at [839, 366] on div "Select Diagnosis" at bounding box center [785, 365] width 182 height 18
click at [820, 398] on div "[MEDICAL_DATA]" at bounding box center [794, 393] width 203 height 23
checkbox input "true"
click at [1041, 365] on button "Add" at bounding box center [1038, 366] width 88 height 22
type input "0"
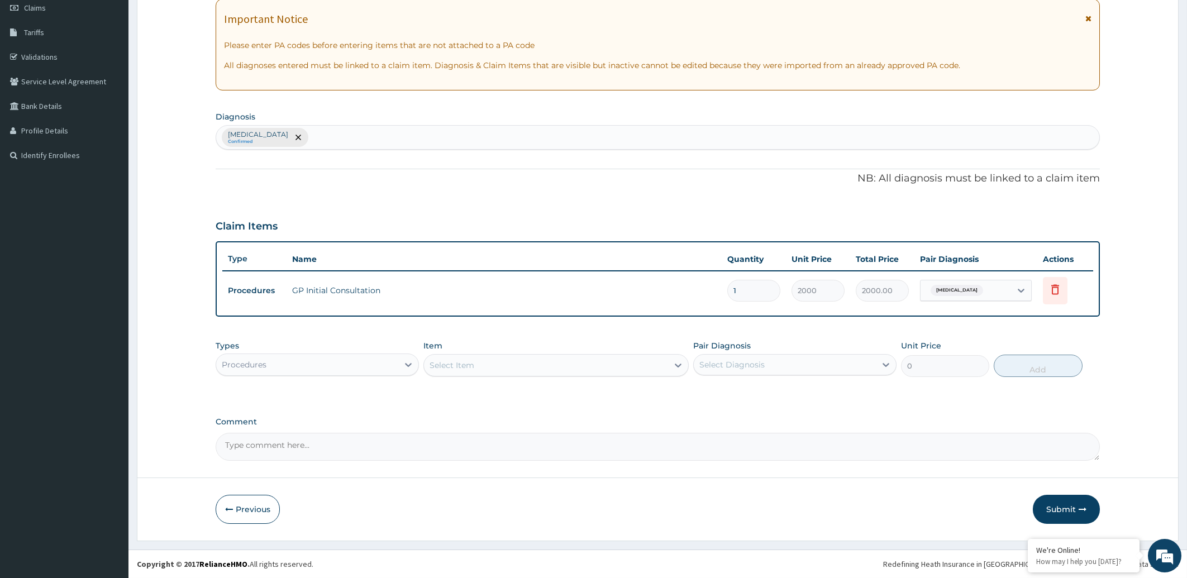
scroll to position [162, 0]
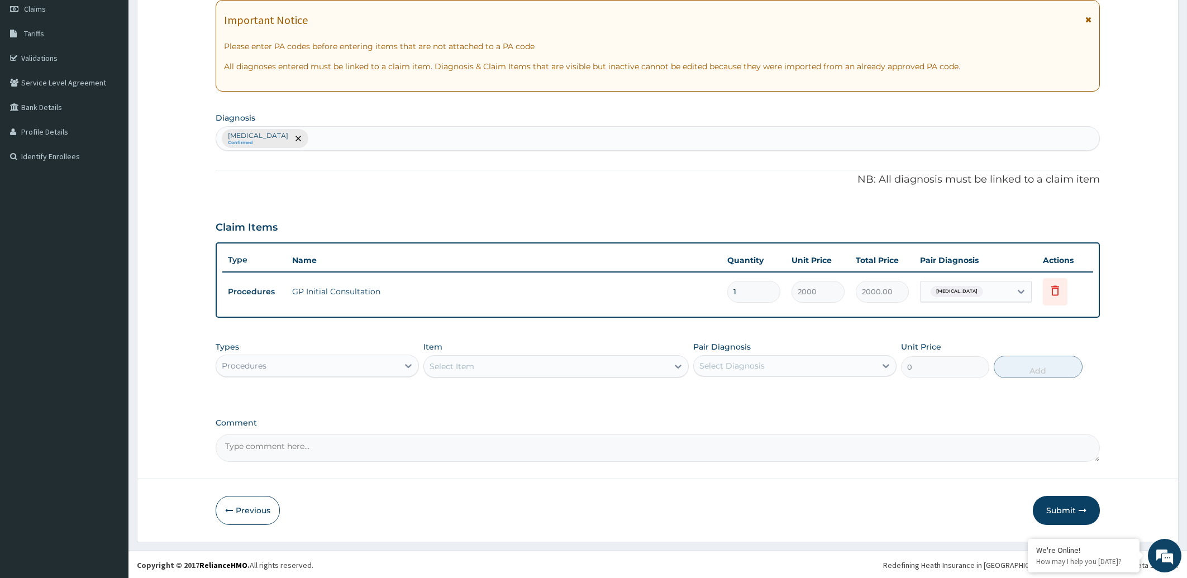
click at [307, 137] on div "[MEDICAL_DATA] Confirmed" at bounding box center [658, 138] width 884 height 23
click at [298, 364] on div "Procedures" at bounding box center [307, 366] width 182 height 18
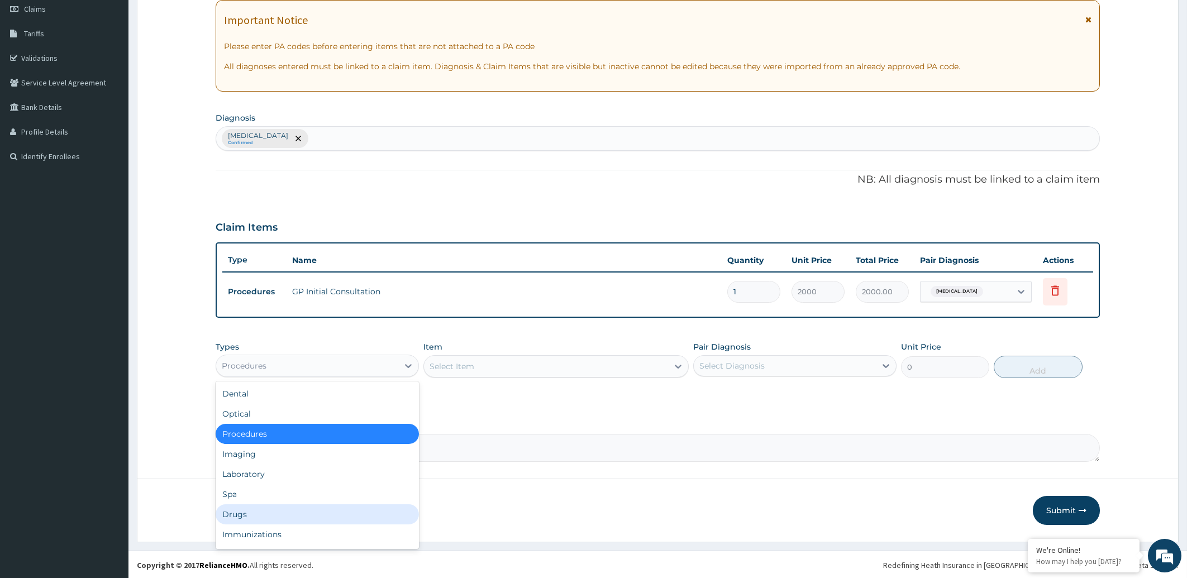
click at [273, 515] on div "Drugs" at bounding box center [317, 515] width 203 height 20
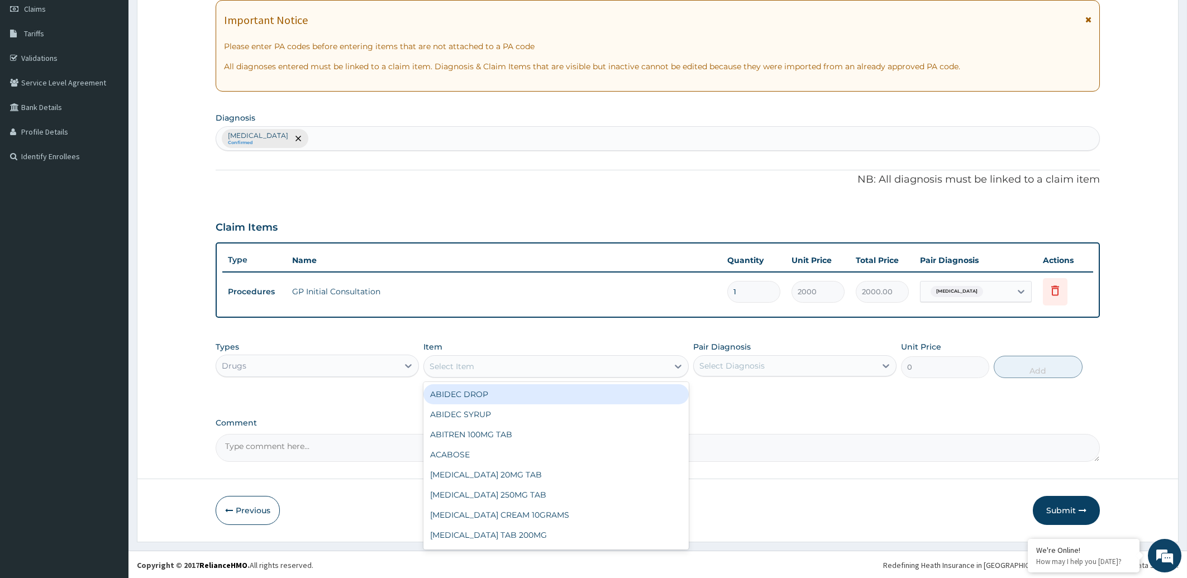
click at [455, 366] on div "Select Item" at bounding box center [452, 366] width 45 height 11
type input "C"
type input "MYCOT"
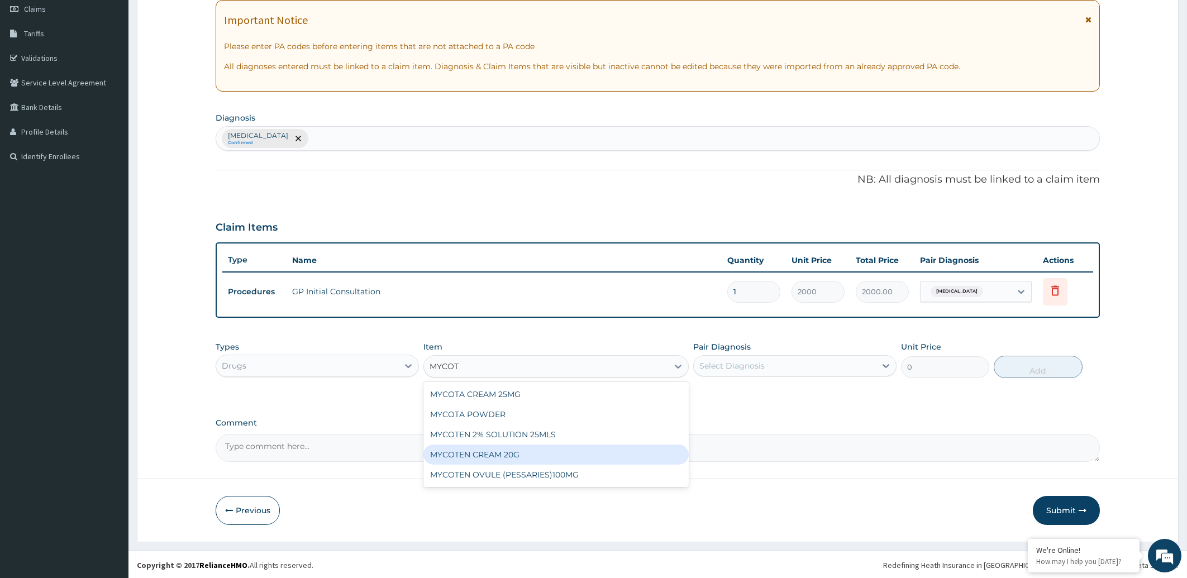
click at [455, 454] on div "MYCOTEN CREAM 20G" at bounding box center [556, 455] width 265 height 20
type input "550"
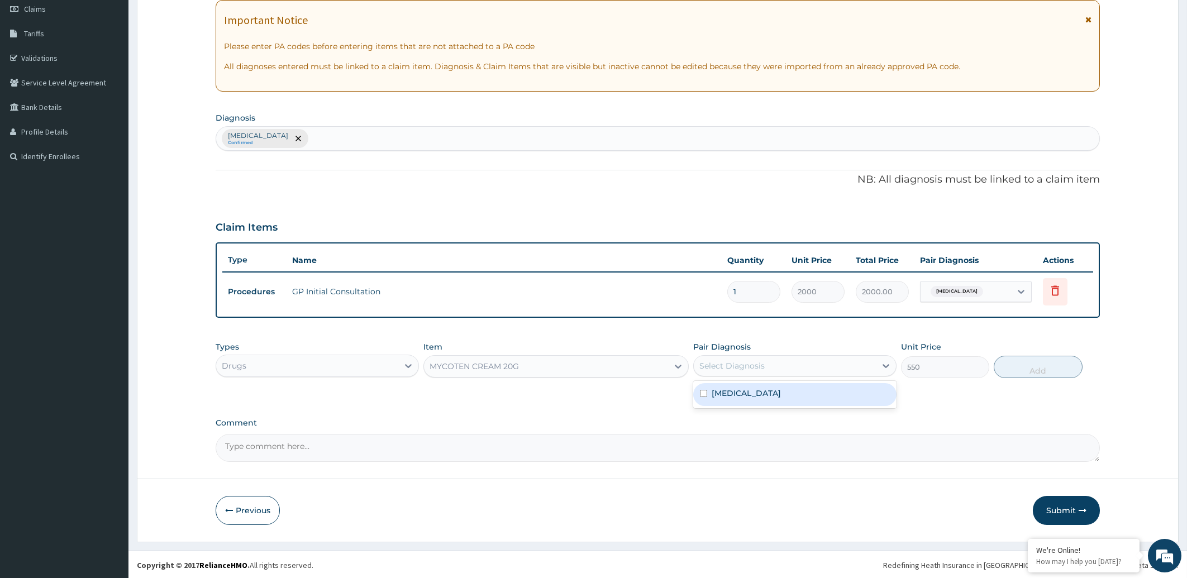
click at [786, 368] on div "Select Diagnosis" at bounding box center [785, 366] width 182 height 18
click at [772, 397] on div "Tinea cruris" at bounding box center [794, 394] width 203 height 23
checkbox input "true"
click at [1062, 369] on button "Add" at bounding box center [1038, 367] width 88 height 22
type input "0"
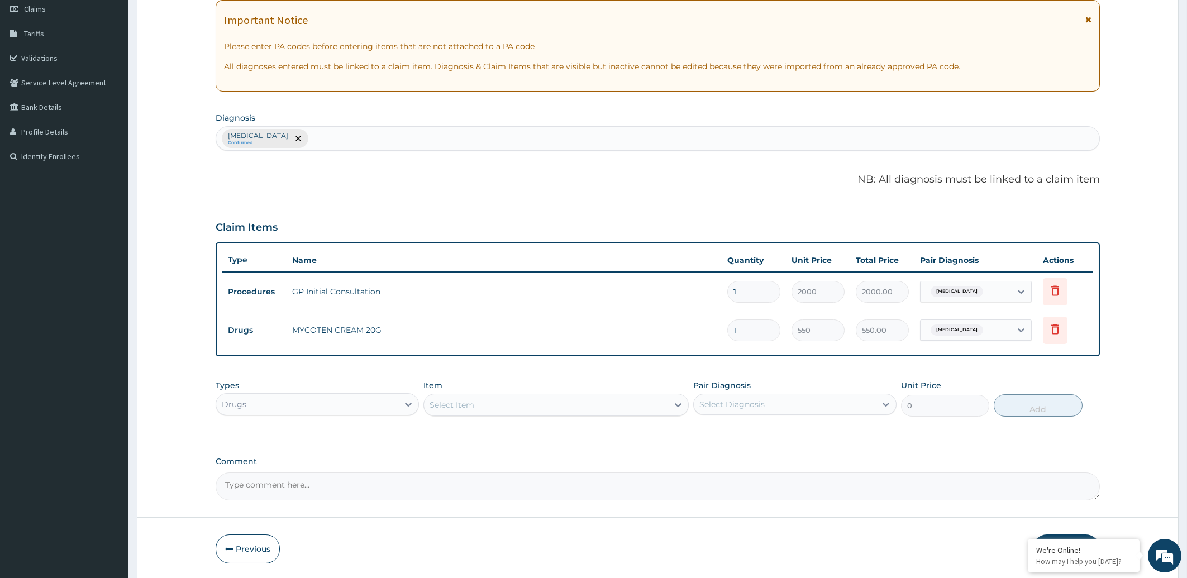
click at [470, 399] on div "Select Item" at bounding box center [452, 404] width 45 height 11
type input "PREDNI"
click at [499, 432] on div "PREDNISOLONE 5MG TAB" at bounding box center [556, 433] width 265 height 20
type input "10"
click at [795, 406] on div "Select Diagnosis" at bounding box center [785, 405] width 182 height 18
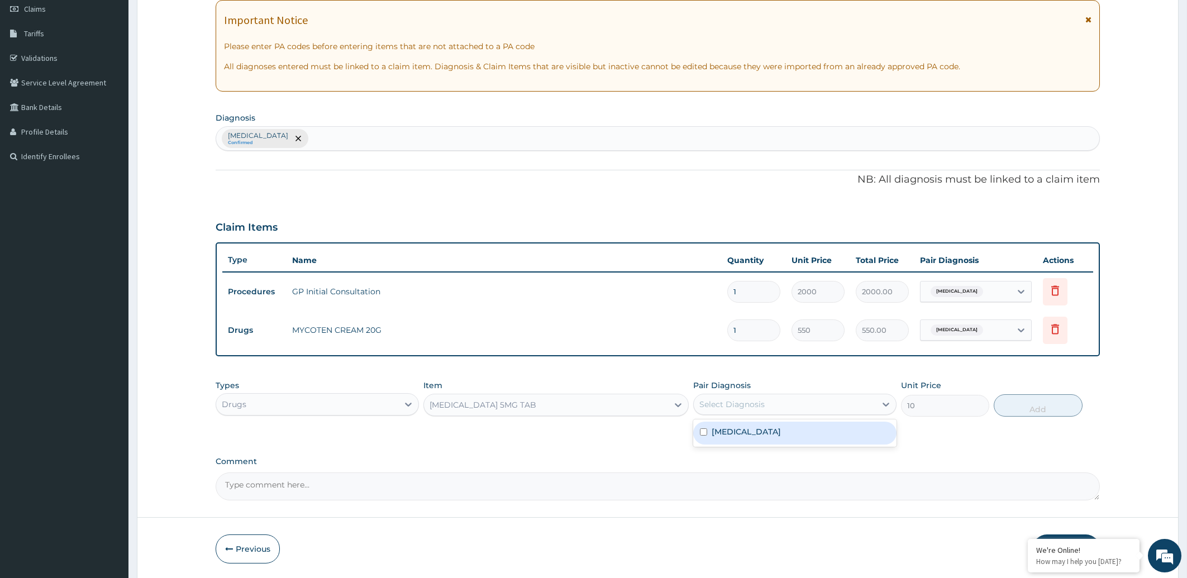
click at [779, 437] on div "Tinea cruris" at bounding box center [794, 433] width 203 height 23
checkbox input "true"
drag, startPoint x: 1017, startPoint y: 399, endPoint x: 969, endPoint y: 389, distance: 49.2
click at [1016, 399] on button "Add" at bounding box center [1038, 405] width 88 height 22
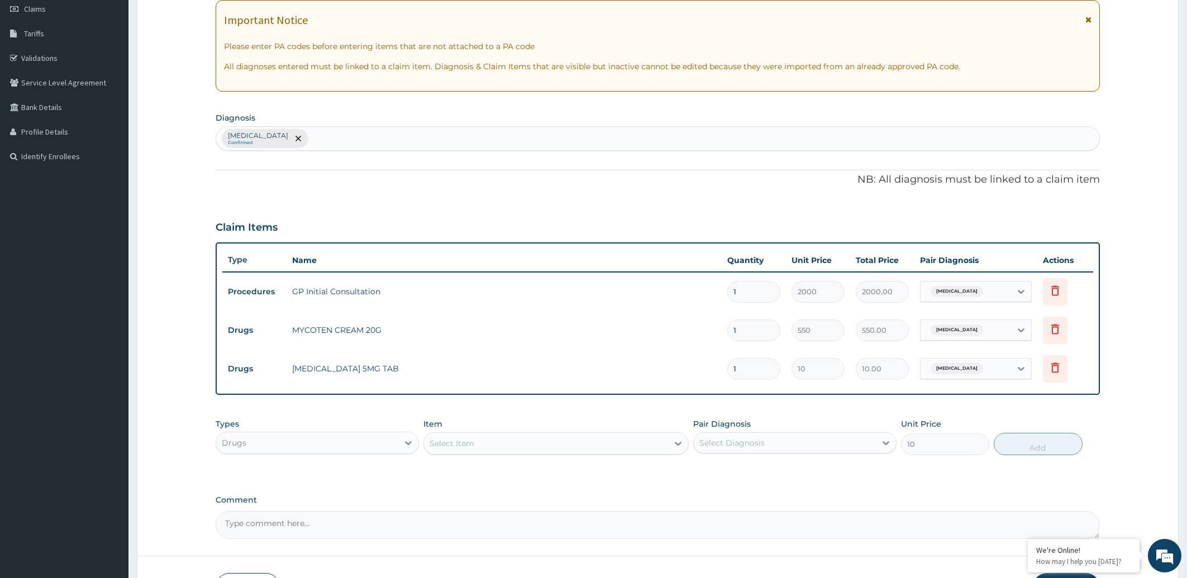
type input "0"
click at [764, 366] on input "1" at bounding box center [753, 369] width 53 height 22
type input "0.00"
type input "5"
type input "50.00"
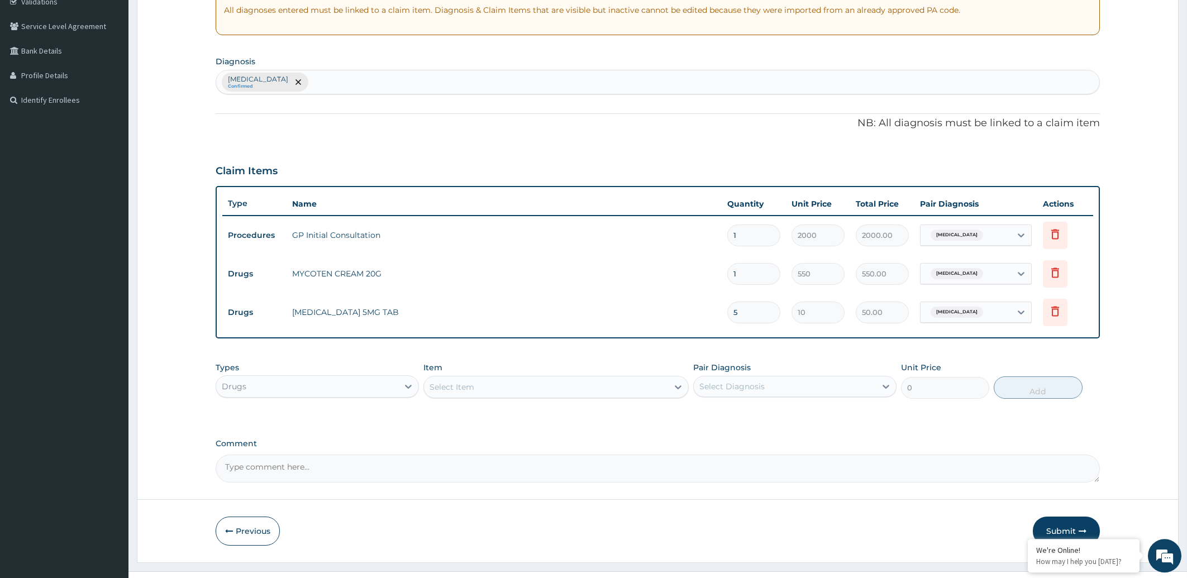
scroll to position [239, 0]
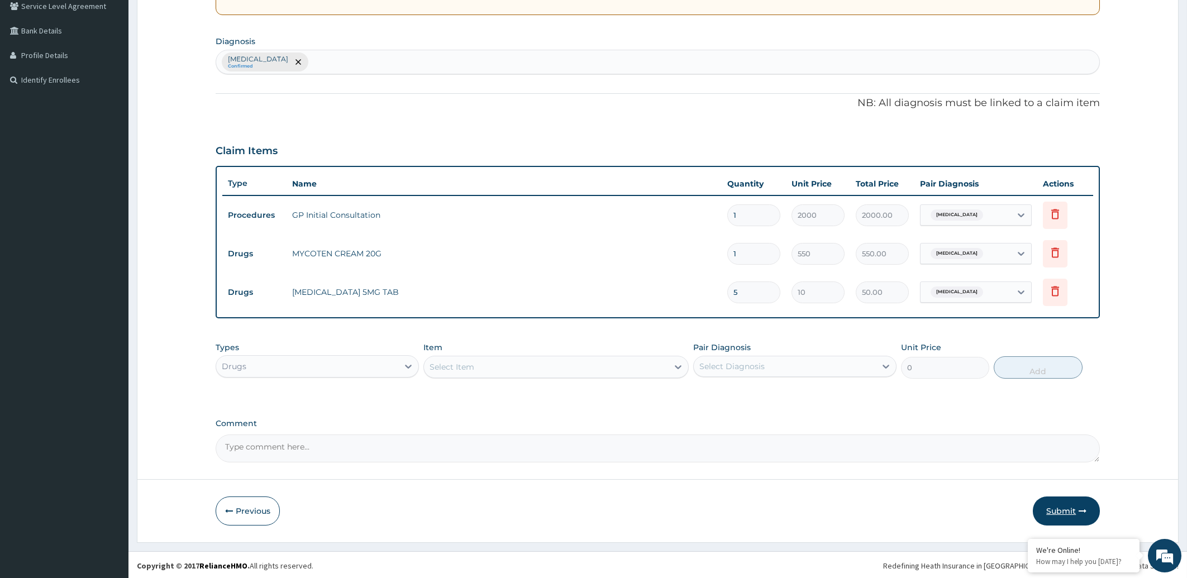
type input "5"
click at [1070, 510] on button "Submit" at bounding box center [1066, 511] width 67 height 29
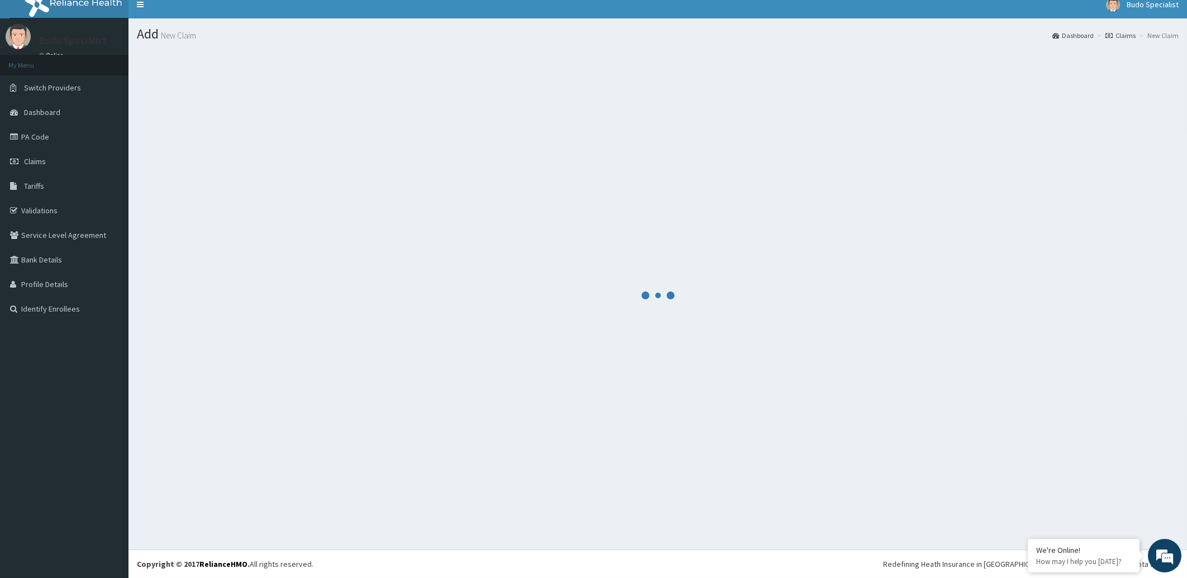
scroll to position [9, 0]
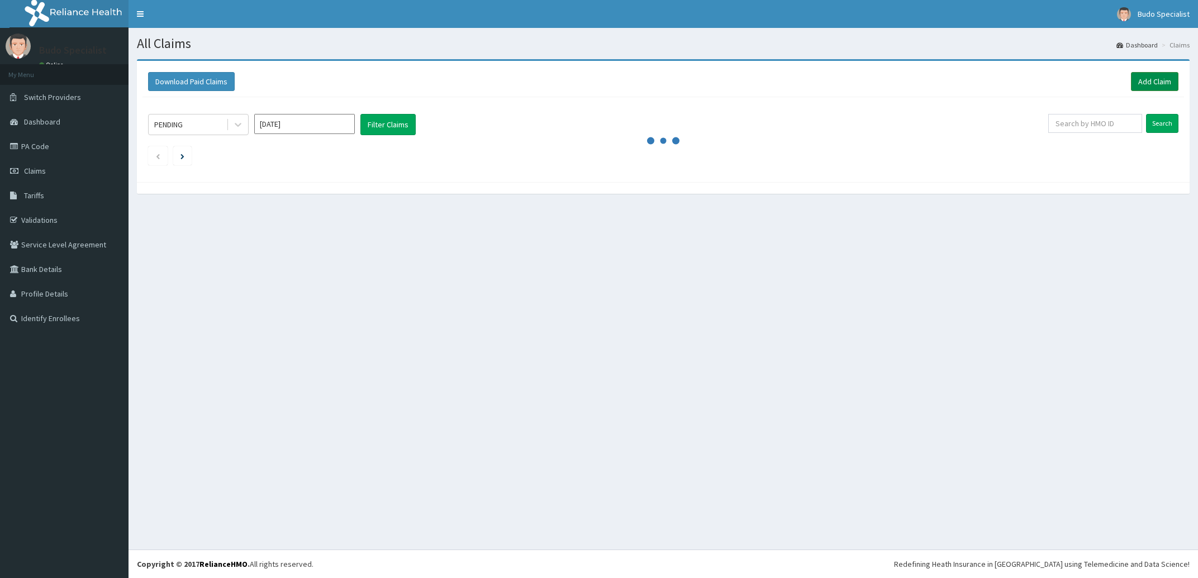
click at [1142, 80] on link "Add Claim" at bounding box center [1154, 81] width 47 height 19
click at [1153, 83] on link "Add Claim" at bounding box center [1154, 81] width 47 height 19
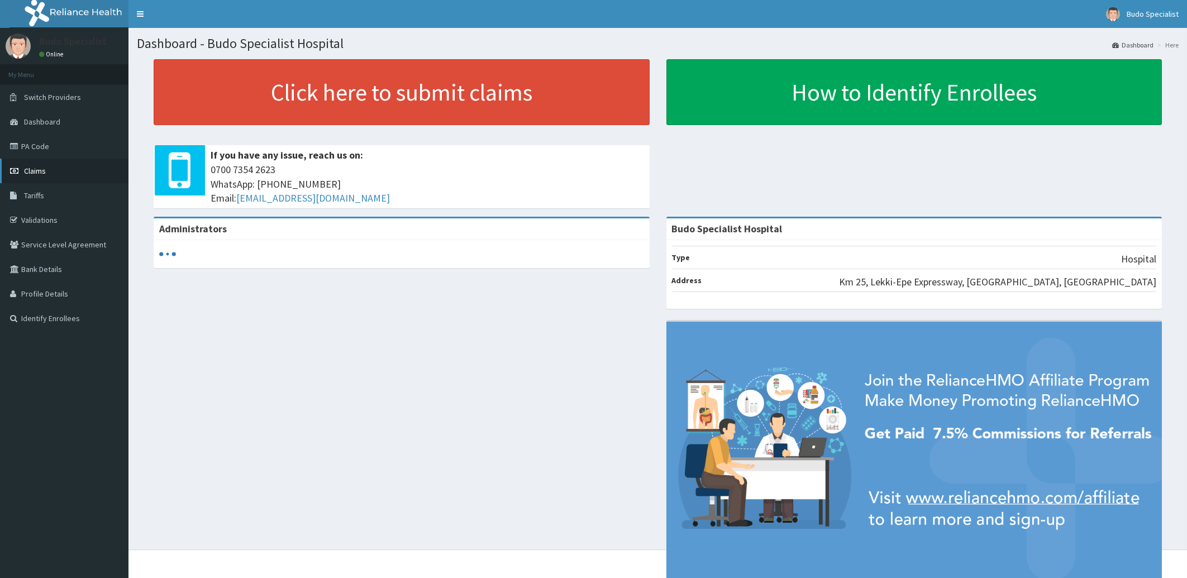
click at [32, 170] on span "Claims" at bounding box center [35, 171] width 22 height 10
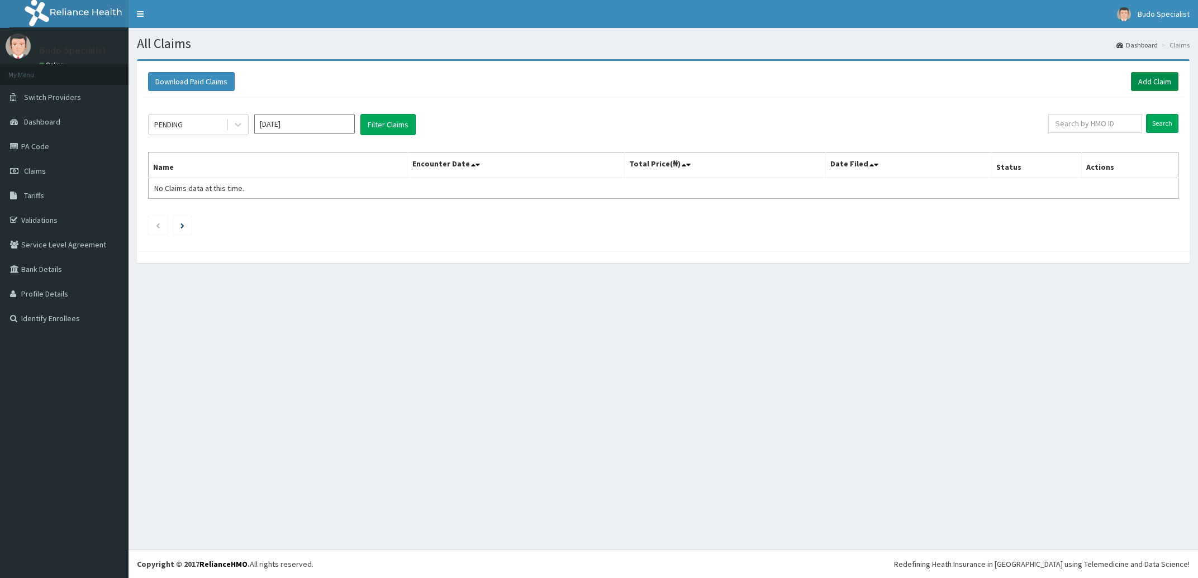
click at [1157, 82] on link "Add Claim" at bounding box center [1154, 81] width 47 height 19
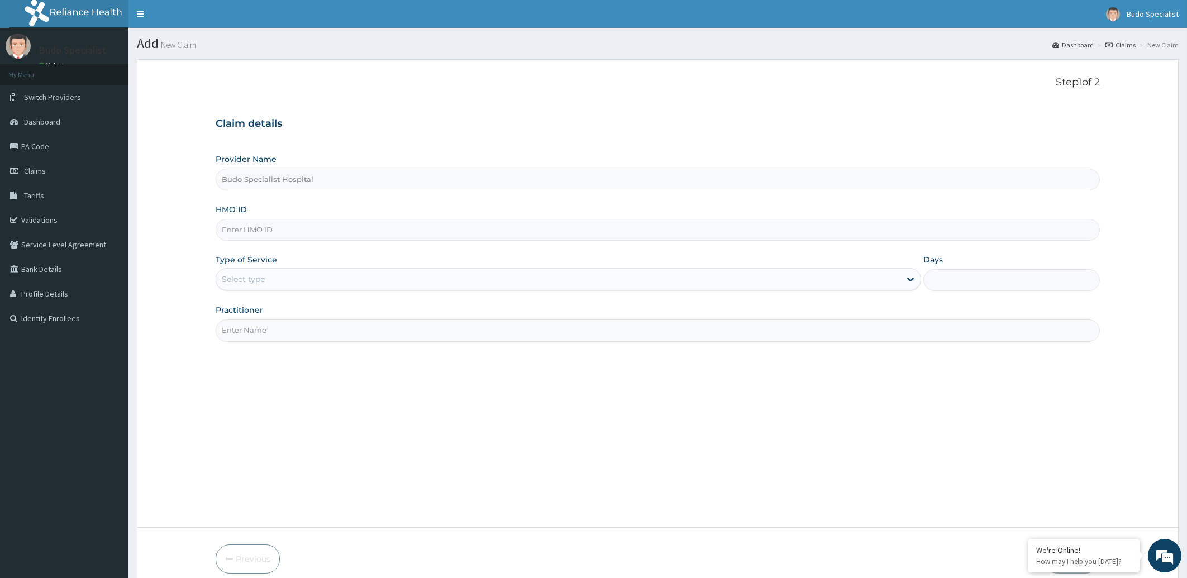
click at [271, 234] on input "HMO ID" at bounding box center [658, 230] width 885 height 22
type input "BRI/10095/A"
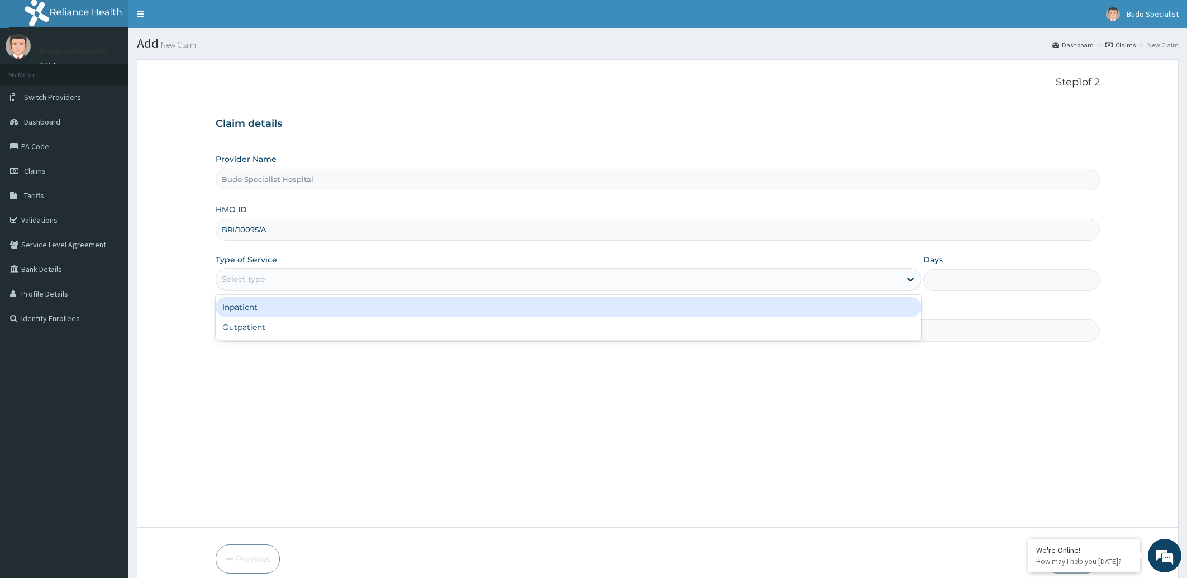
click at [283, 278] on div "Select type" at bounding box center [558, 279] width 685 height 18
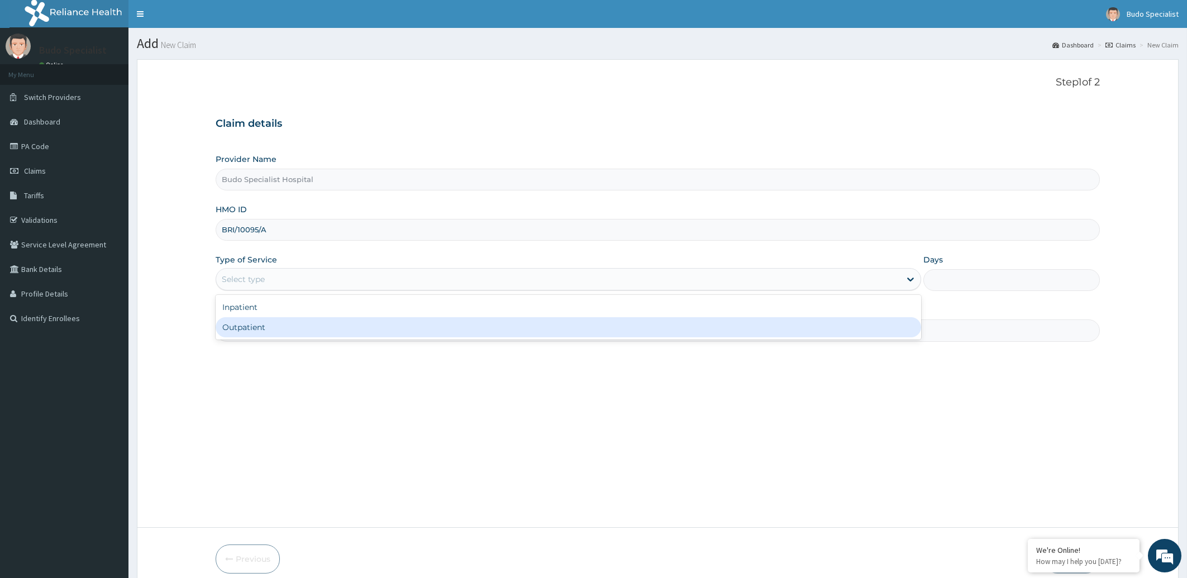
click at [271, 330] on div "Outpatient" at bounding box center [569, 327] width 706 height 20
type input "1"
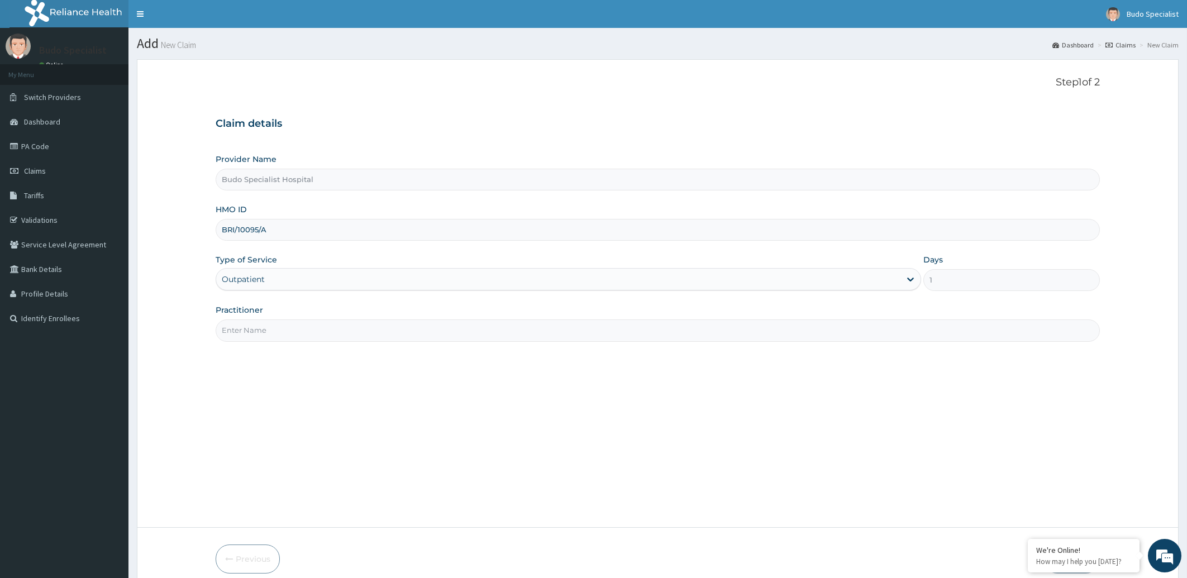
click at [277, 334] on input "Practitioner" at bounding box center [658, 331] width 885 height 22
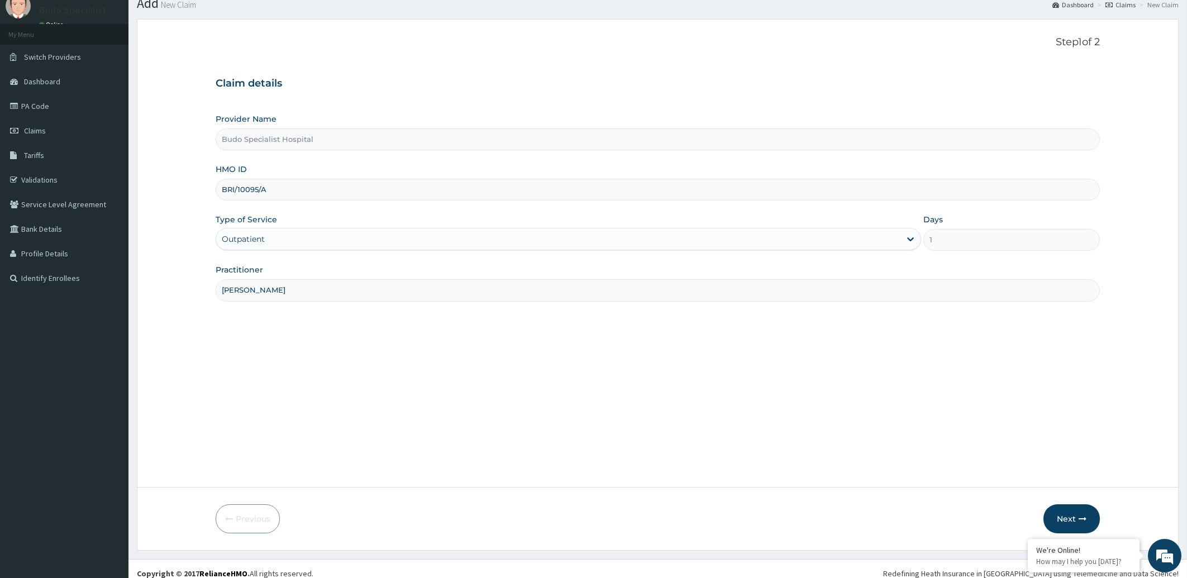
scroll to position [50, 0]
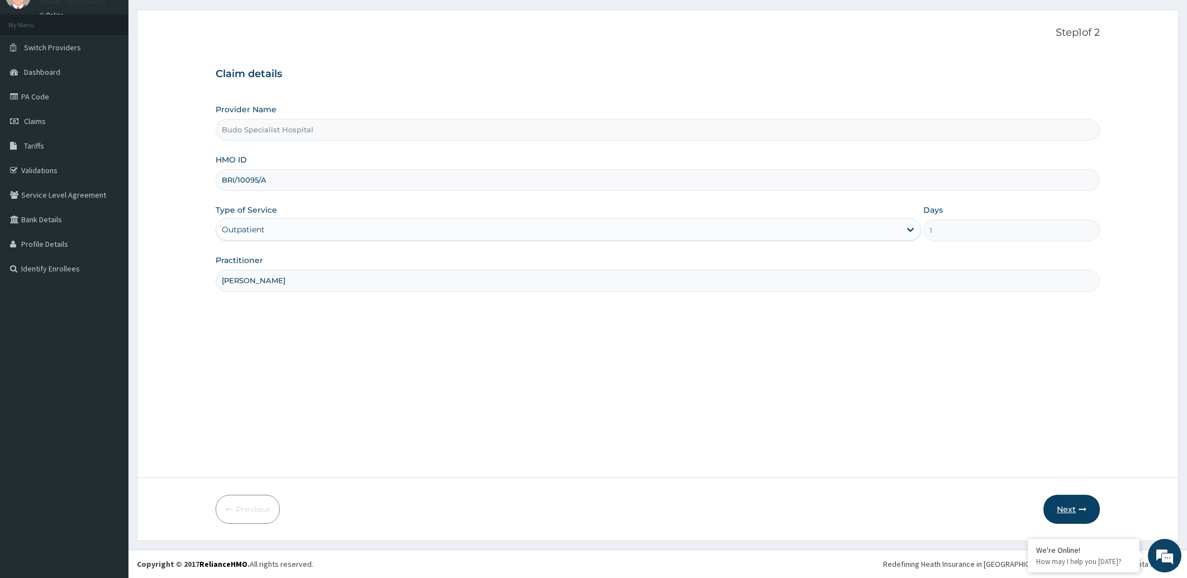
type input "DR GAMBO"
click at [1073, 512] on button "Next" at bounding box center [1072, 509] width 56 height 29
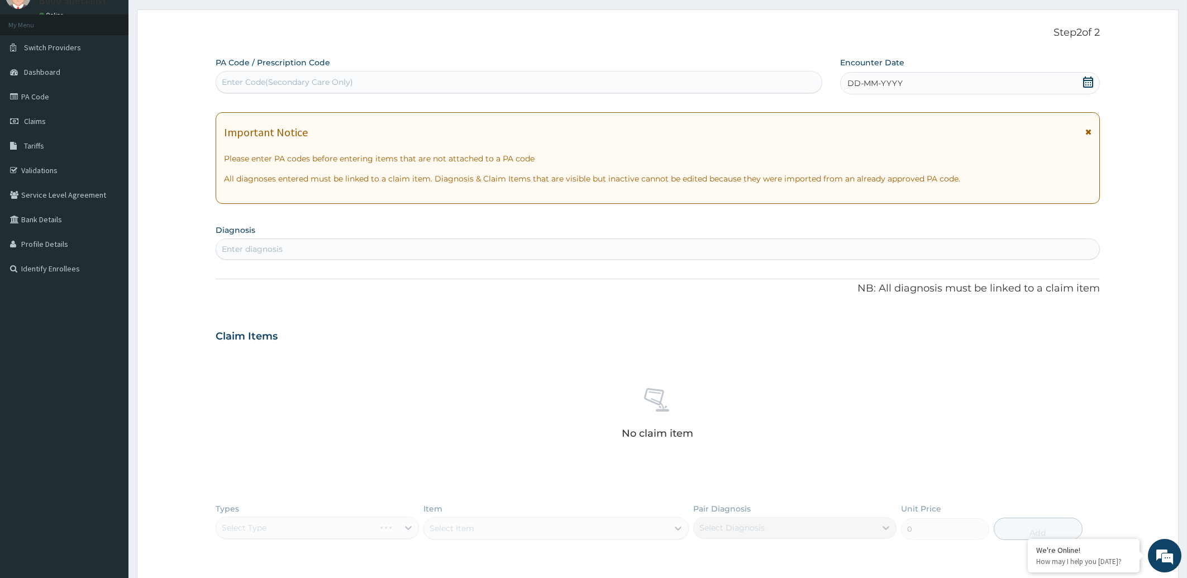
click at [895, 84] on span "DD-MM-YYYY" at bounding box center [875, 83] width 55 height 11
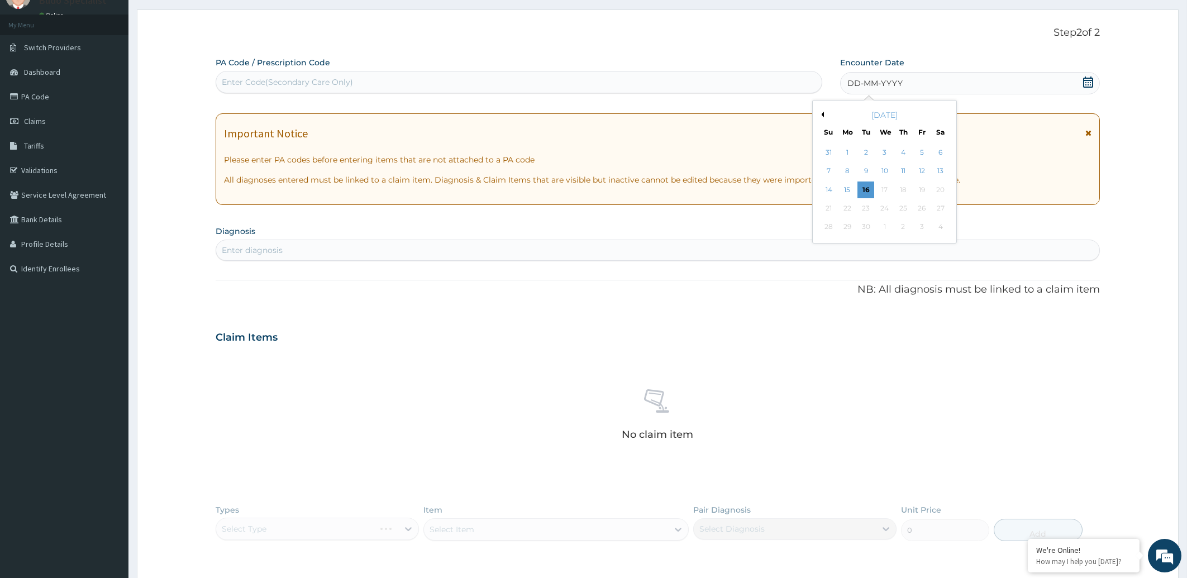
click at [819, 113] on button "Previous Month" at bounding box center [822, 115] width 6 height 6
click at [921, 173] on div "8" at bounding box center [921, 171] width 17 height 17
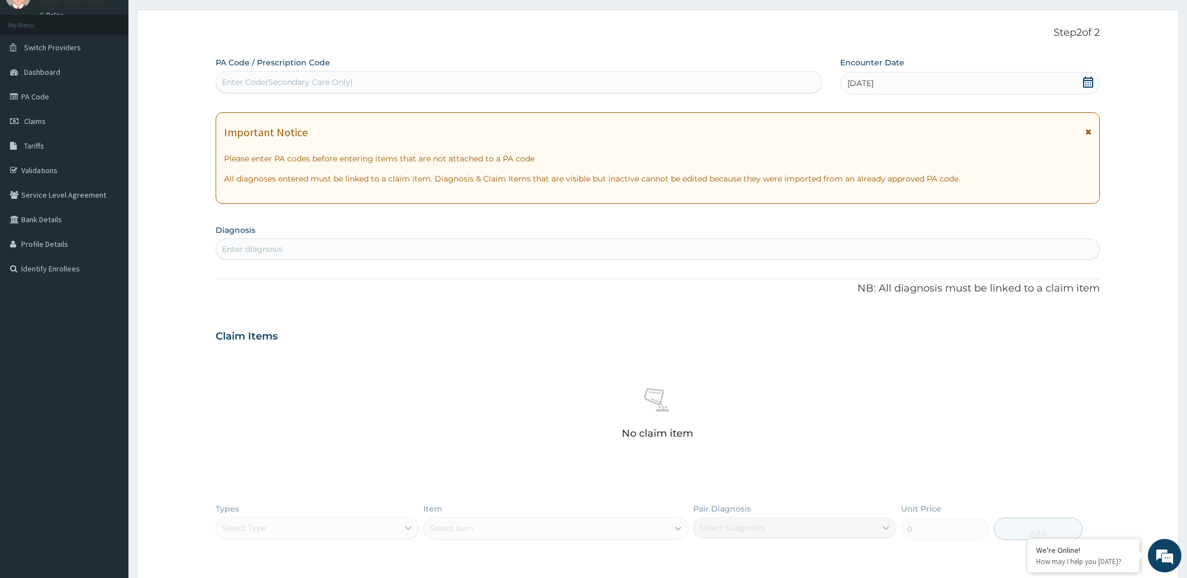
click at [259, 246] on div "Enter diagnosis" at bounding box center [252, 249] width 61 height 11
type input "UPPER RESPI"
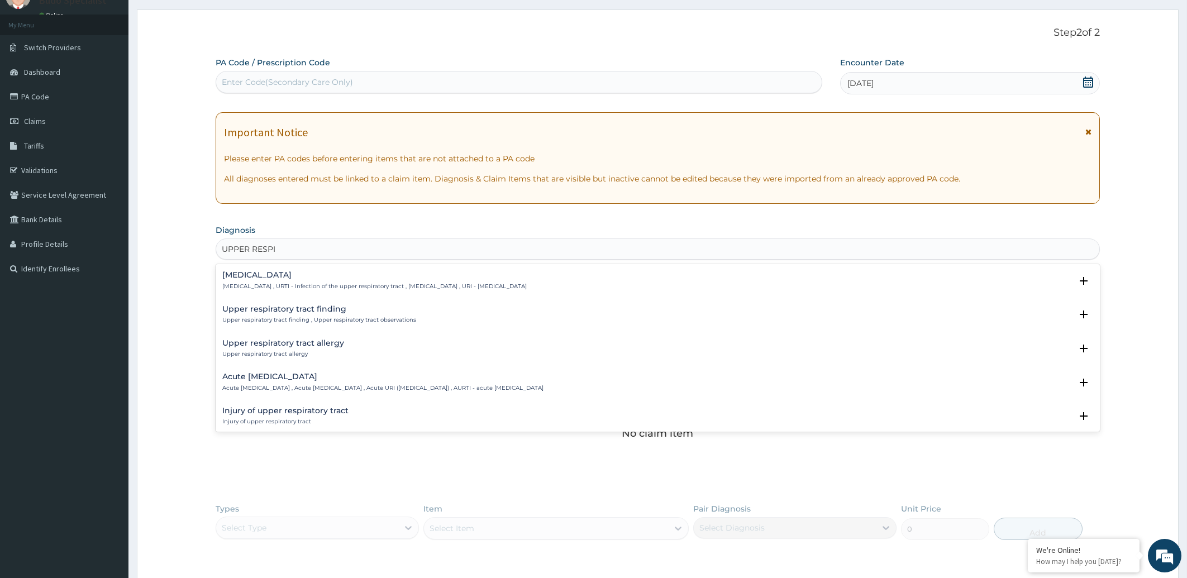
click at [289, 279] on h4 "Upper respiratory infection" at bounding box center [374, 275] width 304 height 8
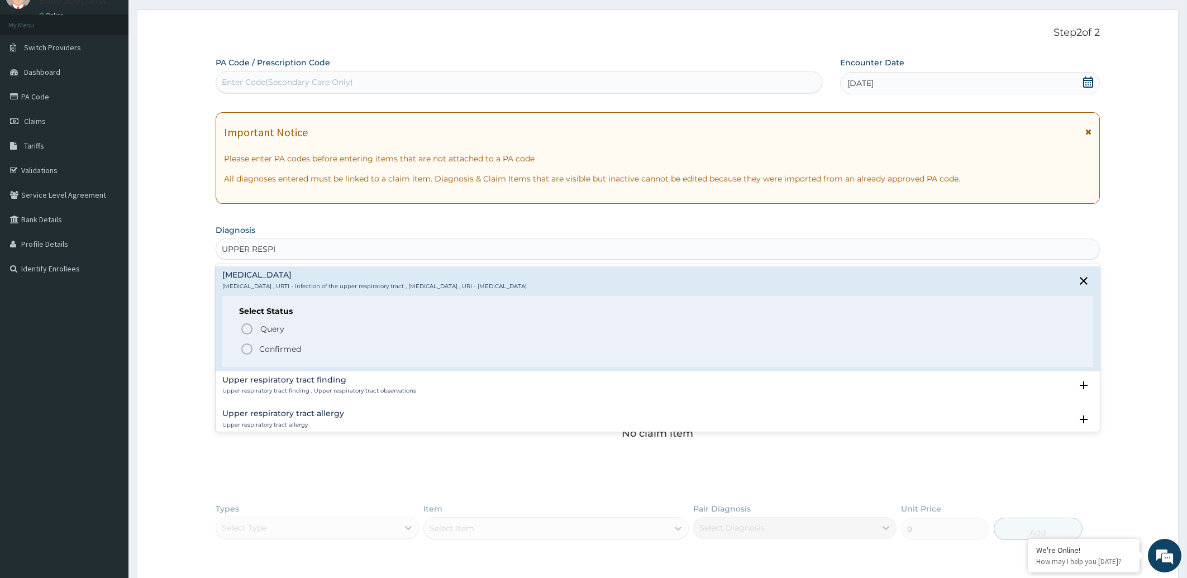
click at [247, 349] on icon "status option filled" at bounding box center [246, 348] width 13 height 13
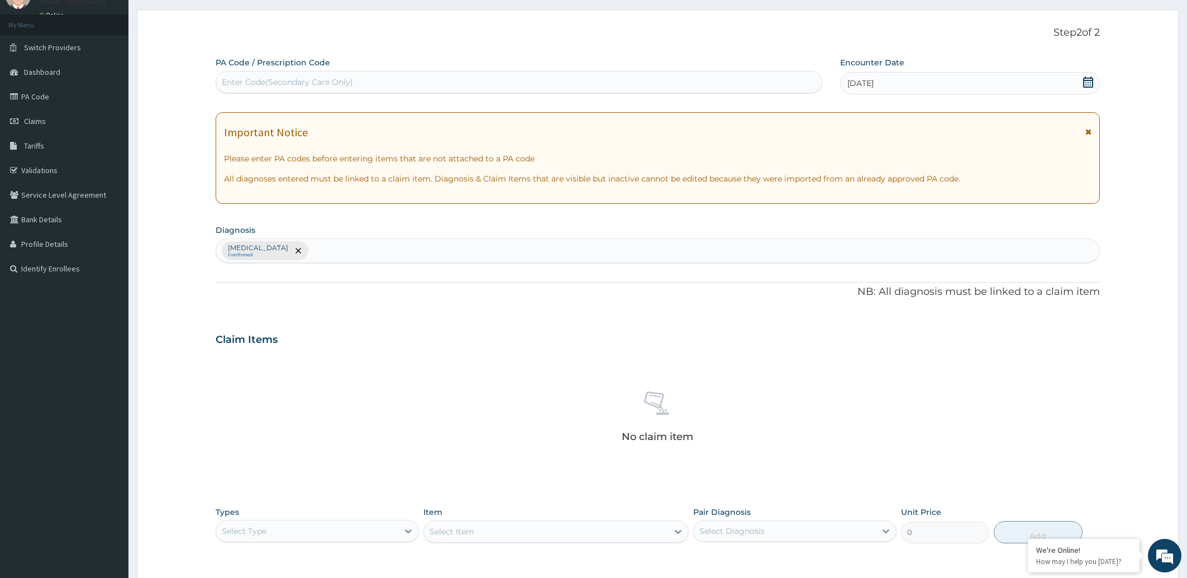
click at [355, 241] on div "Upper respiratory infection Confirmed" at bounding box center [658, 250] width 884 height 23
type input "[PERSON_NAME]"
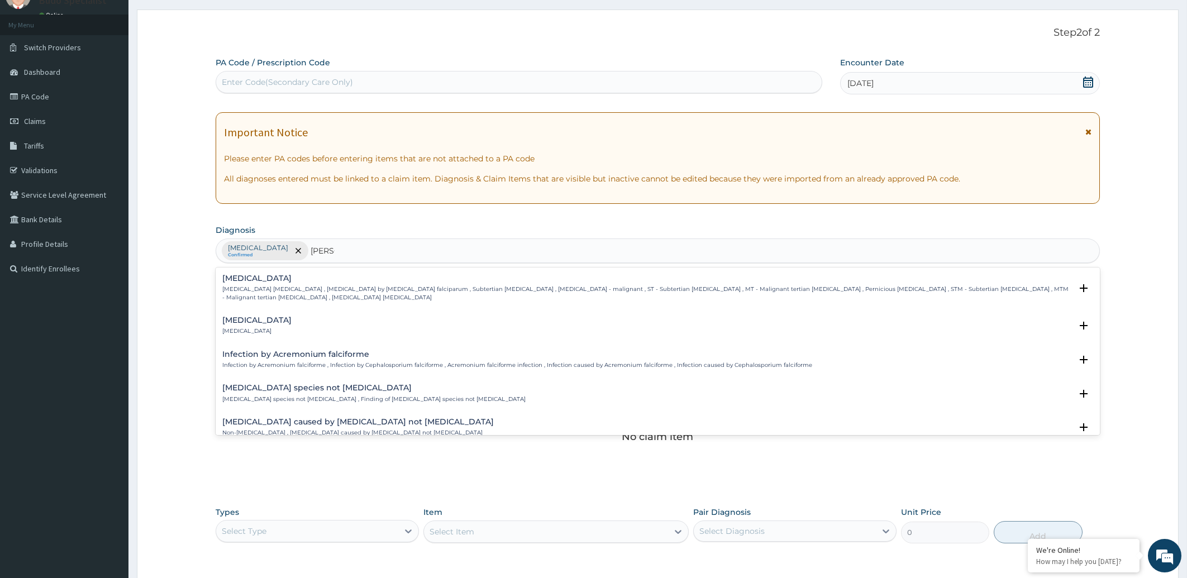
click at [339, 284] on div "Falciparum malaria Falciparum malaria , Malignant tertian malaria , Malaria by …" at bounding box center [647, 287] width 850 height 27
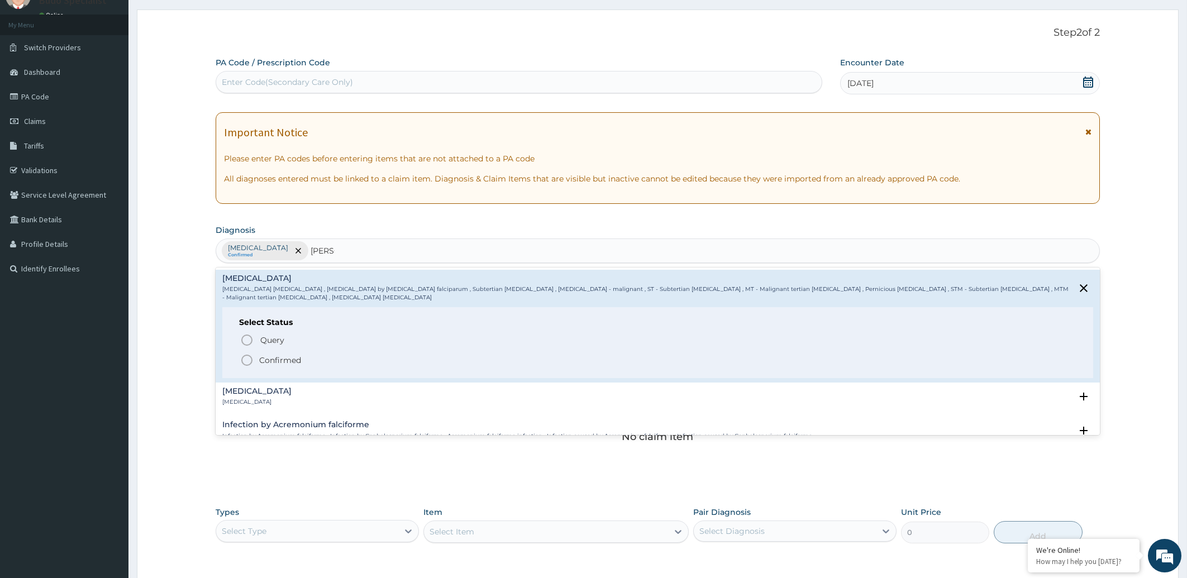
click at [242, 357] on circle "status option filled" at bounding box center [247, 360] width 10 height 10
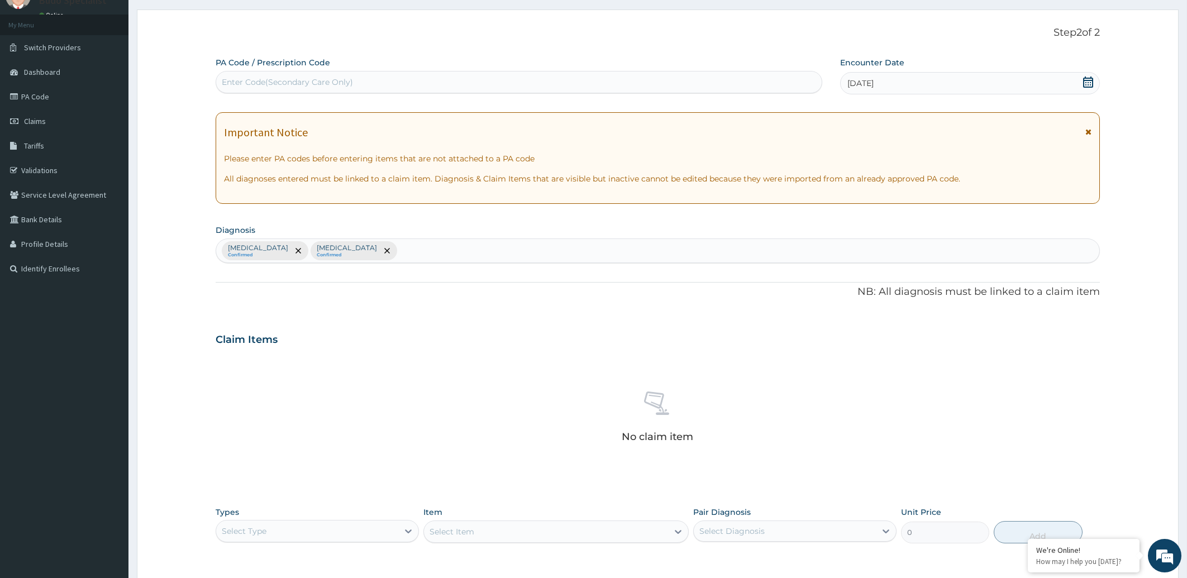
click at [439, 248] on div "Upper respiratory infection Confirmed Falciparum malaria Confirmed" at bounding box center [658, 250] width 884 height 23
type input "SEPS"
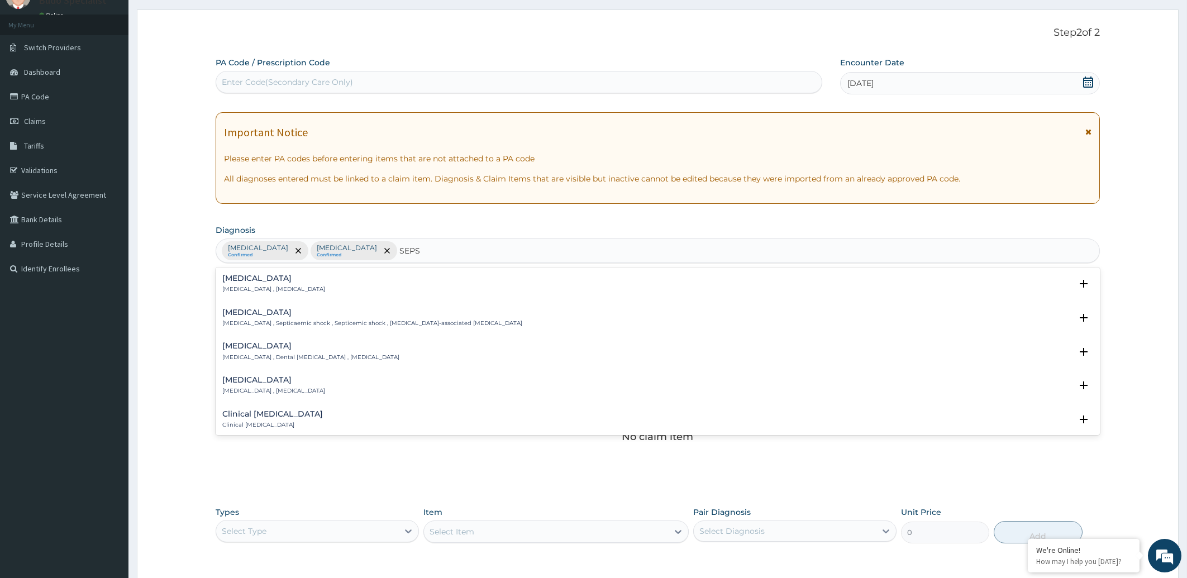
click at [364, 283] on div "Sepsis Systemic infection , Sepsis" at bounding box center [658, 284] width 872 height 20
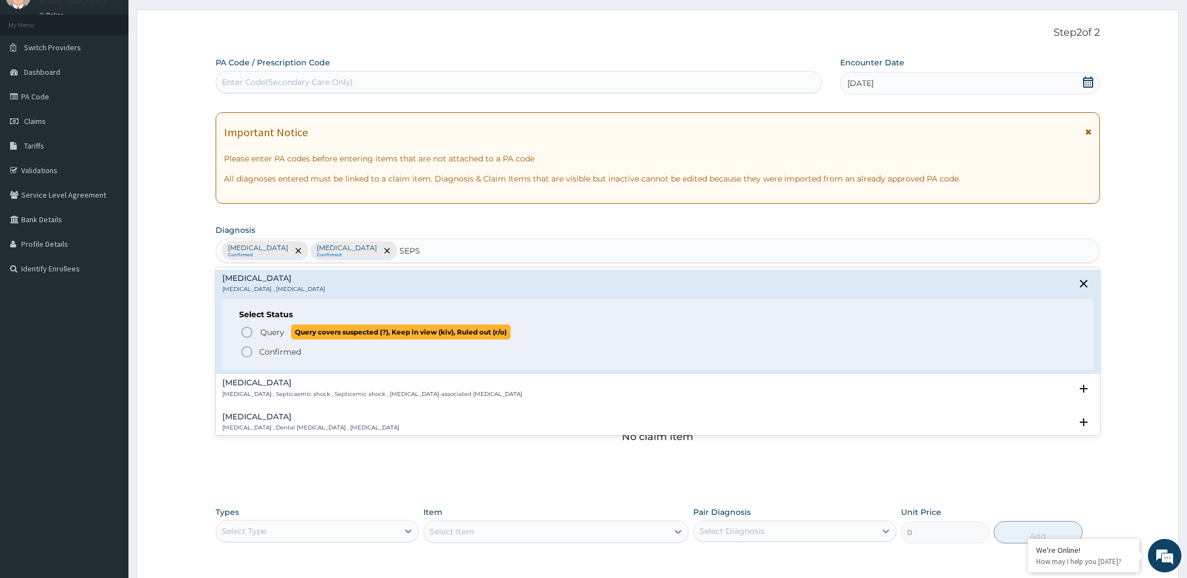
click at [289, 330] on p "Query Query covers suspected (?), Keep in view (kiv), Ruled out (r/o)" at bounding box center [384, 332] width 251 height 15
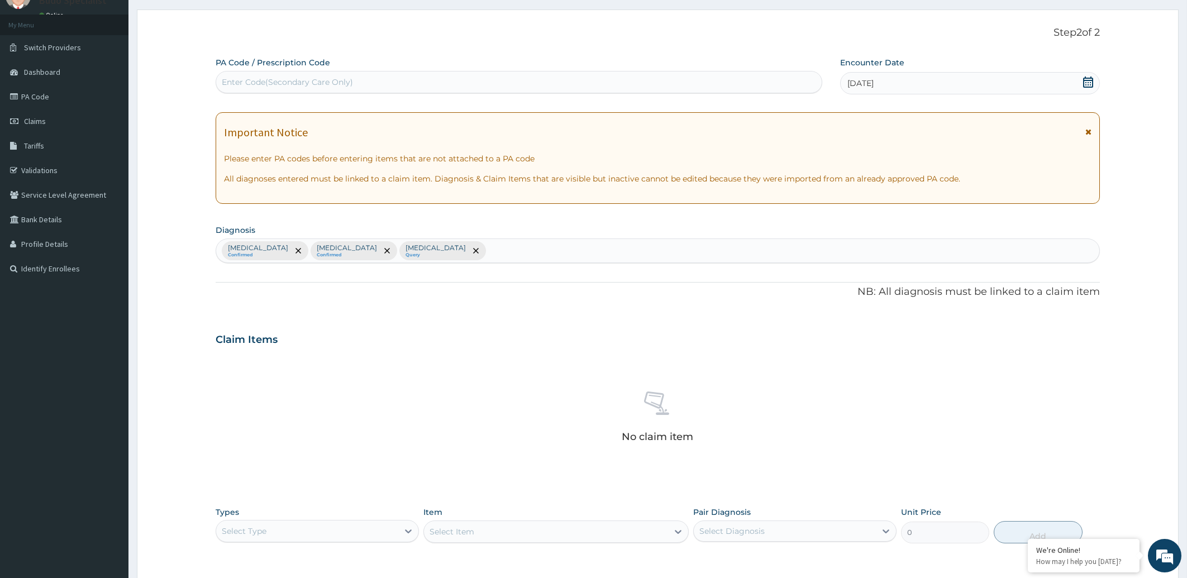
click at [508, 253] on div "Upper respiratory infection Confirmed Falciparum malaria Confirmed Sepsis Query" at bounding box center [658, 250] width 884 height 23
type input "PHAR"
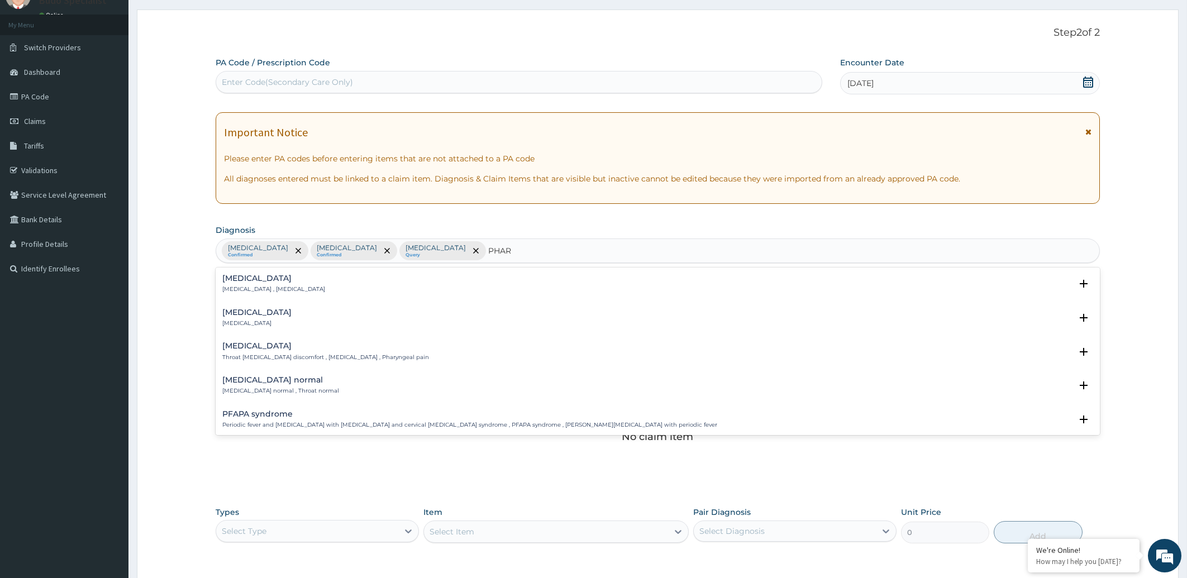
click at [245, 317] on div "Pharyngitis Pharyngitis" at bounding box center [256, 318] width 69 height 20
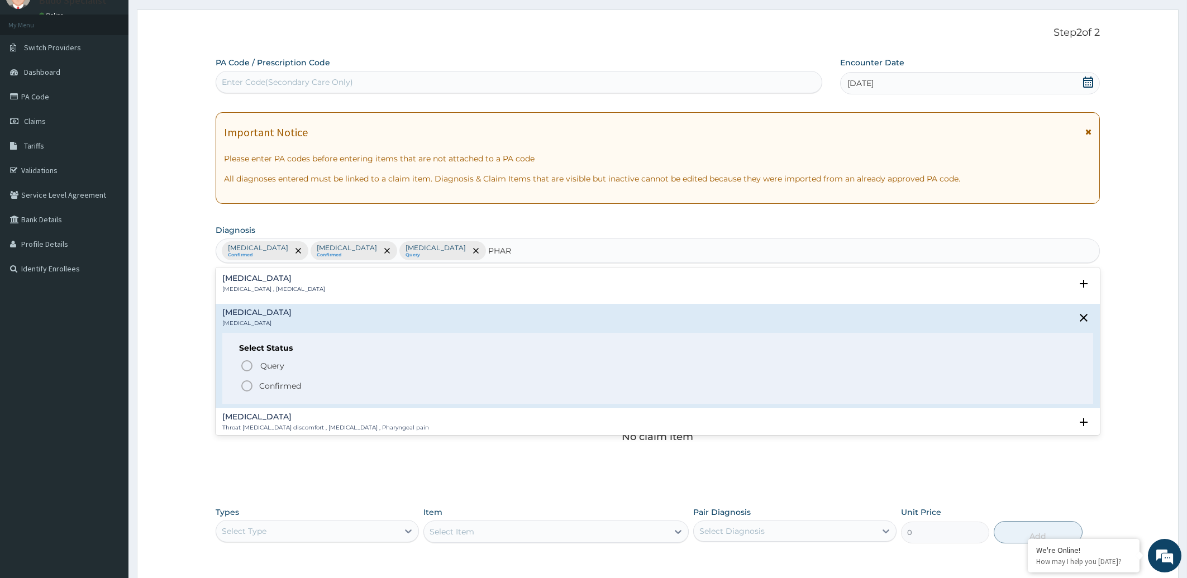
click at [248, 383] on icon "status option filled" at bounding box center [246, 385] width 13 height 13
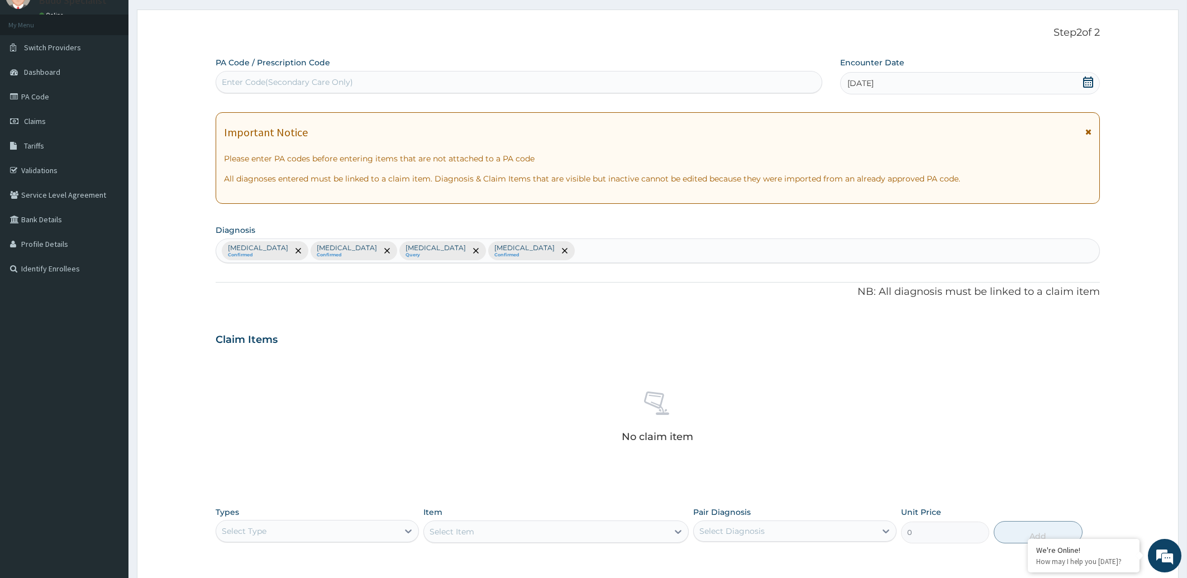
scroll to position [216, 0]
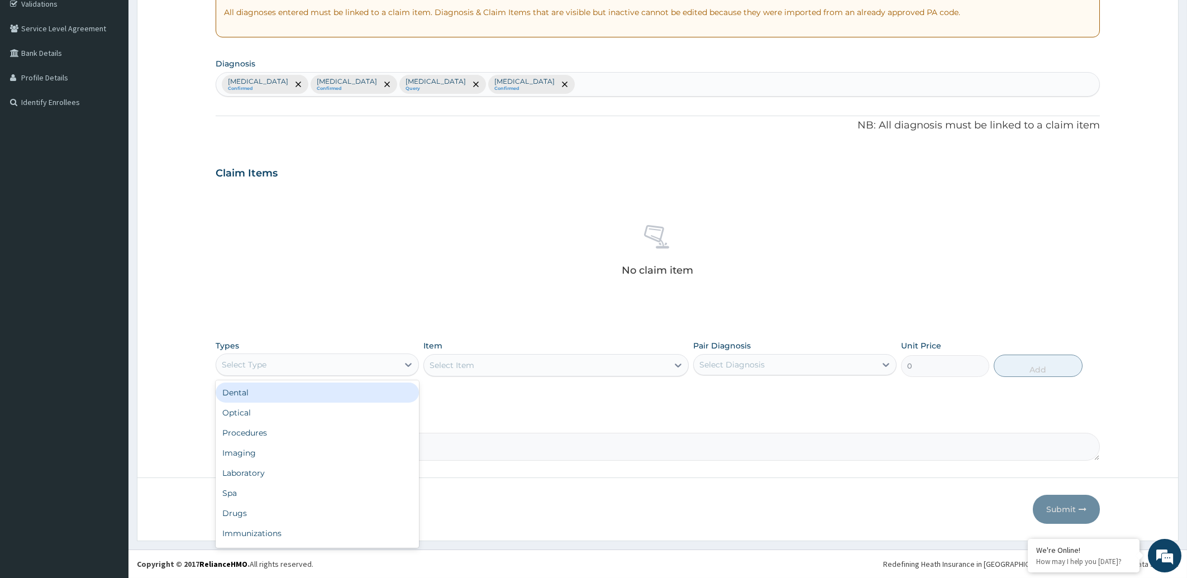
click at [312, 363] on div "Select Type" at bounding box center [307, 365] width 182 height 18
click at [320, 368] on div "Select Type" at bounding box center [307, 365] width 182 height 18
drag, startPoint x: 315, startPoint y: 435, endPoint x: 346, endPoint y: 422, distance: 33.5
click at [315, 435] on div "Procedures" at bounding box center [317, 433] width 203 height 20
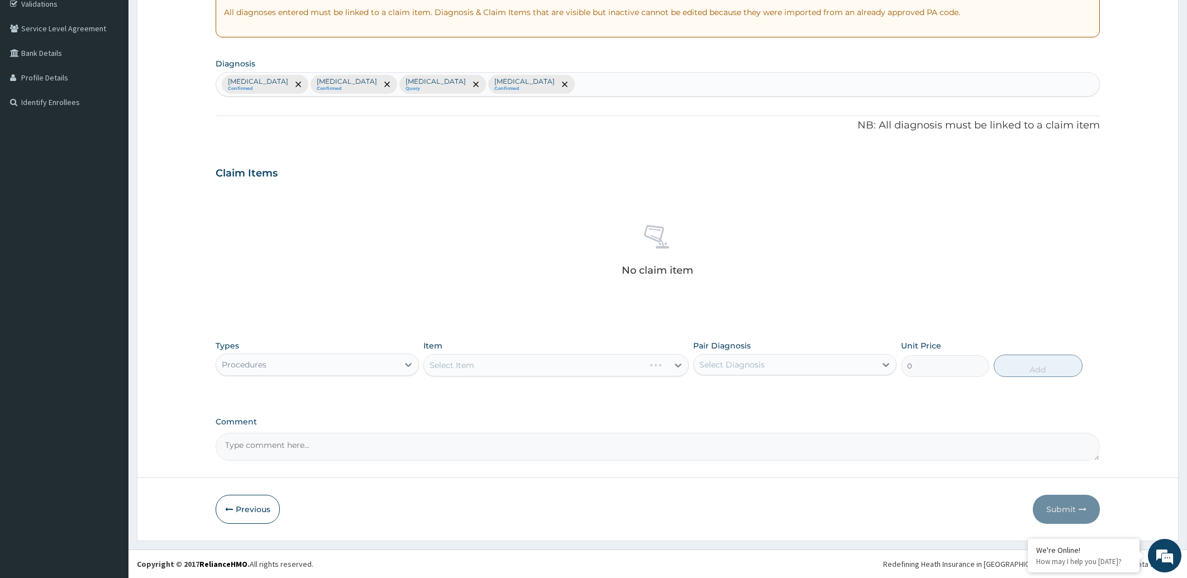
click at [497, 364] on div "Select Item" at bounding box center [556, 365] width 265 height 22
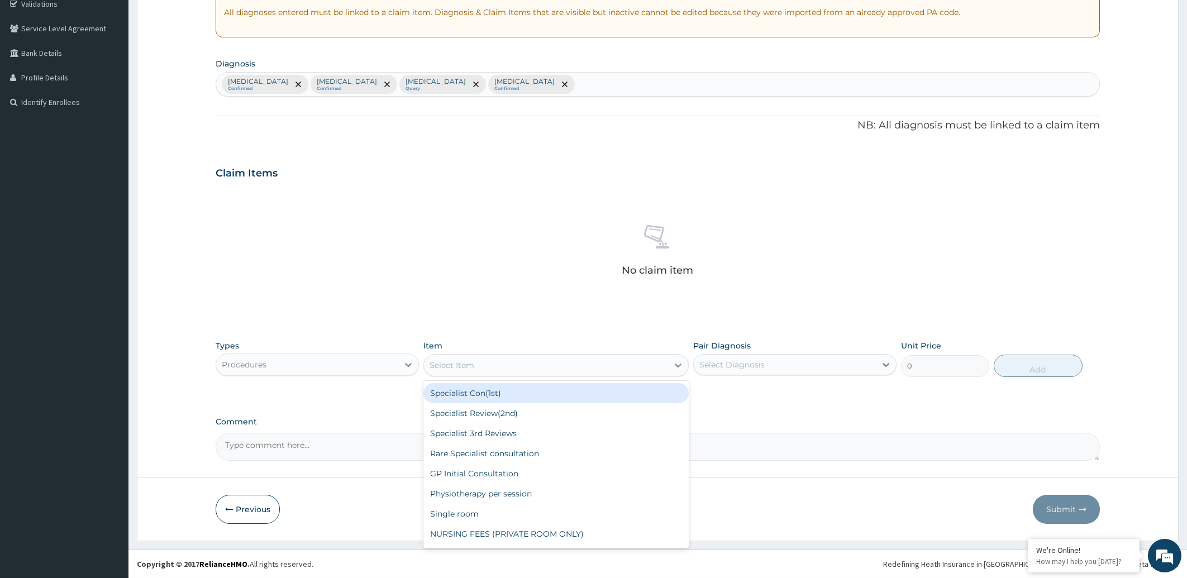
click at [497, 364] on div "Select Item" at bounding box center [546, 365] width 244 height 18
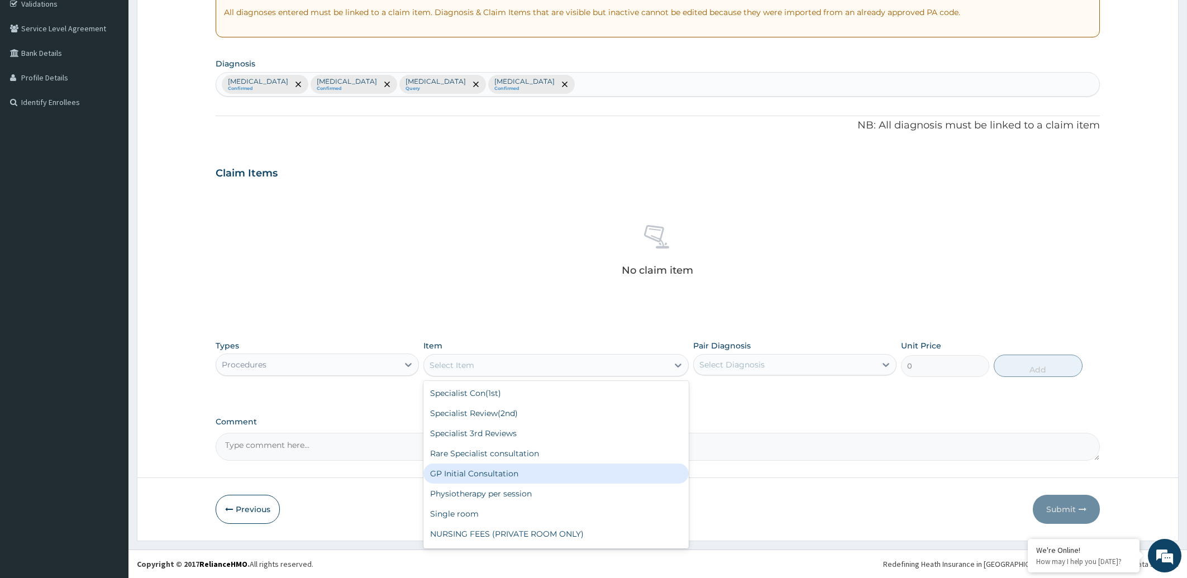
click at [482, 469] on div "GP Initial Consultation" at bounding box center [556, 474] width 265 height 20
type input "2000"
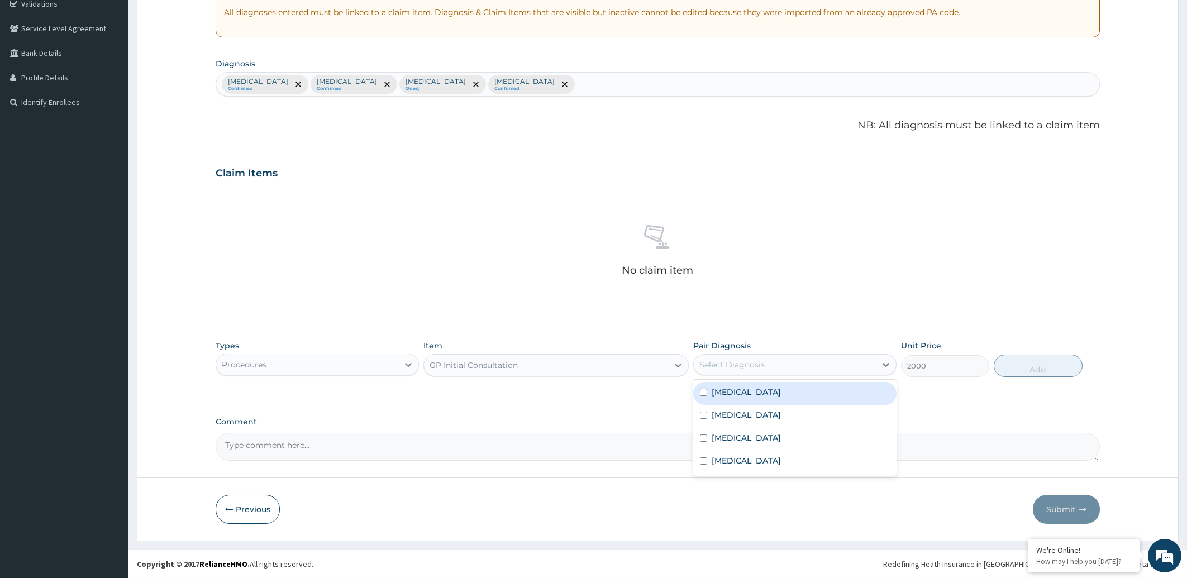
click at [749, 366] on div "Select Diagnosis" at bounding box center [732, 364] width 65 height 11
click at [742, 393] on label "Upper respiratory infection" at bounding box center [746, 392] width 69 height 11
checkbox input "true"
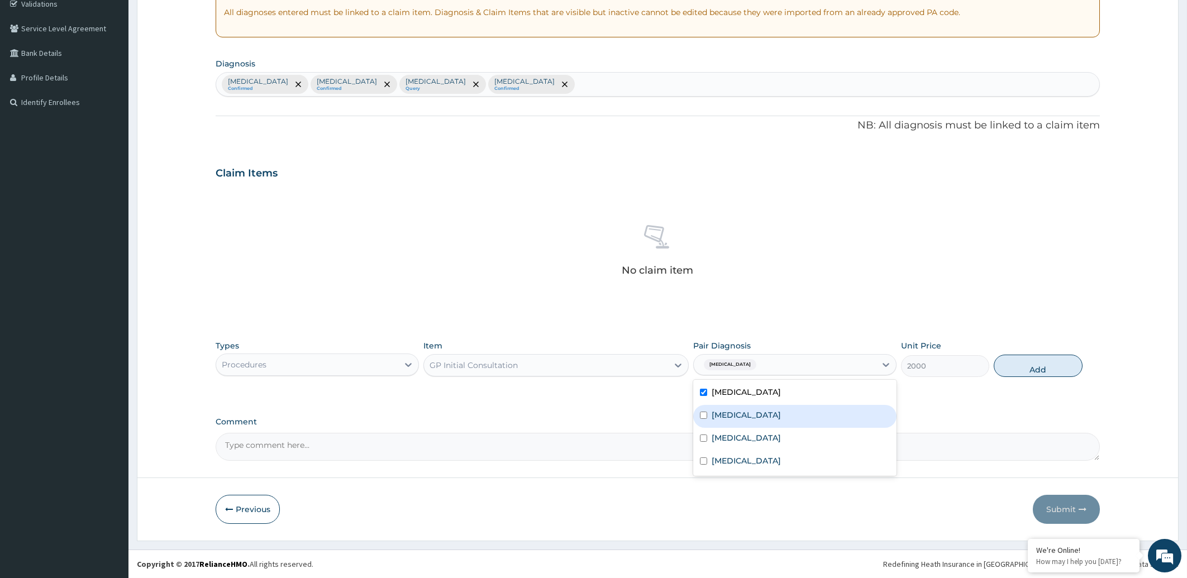
click at [740, 410] on div "Falciparum malaria" at bounding box center [794, 416] width 203 height 23
checkbox input "true"
click at [739, 431] on div "Sepsis" at bounding box center [794, 439] width 203 height 23
checkbox input "true"
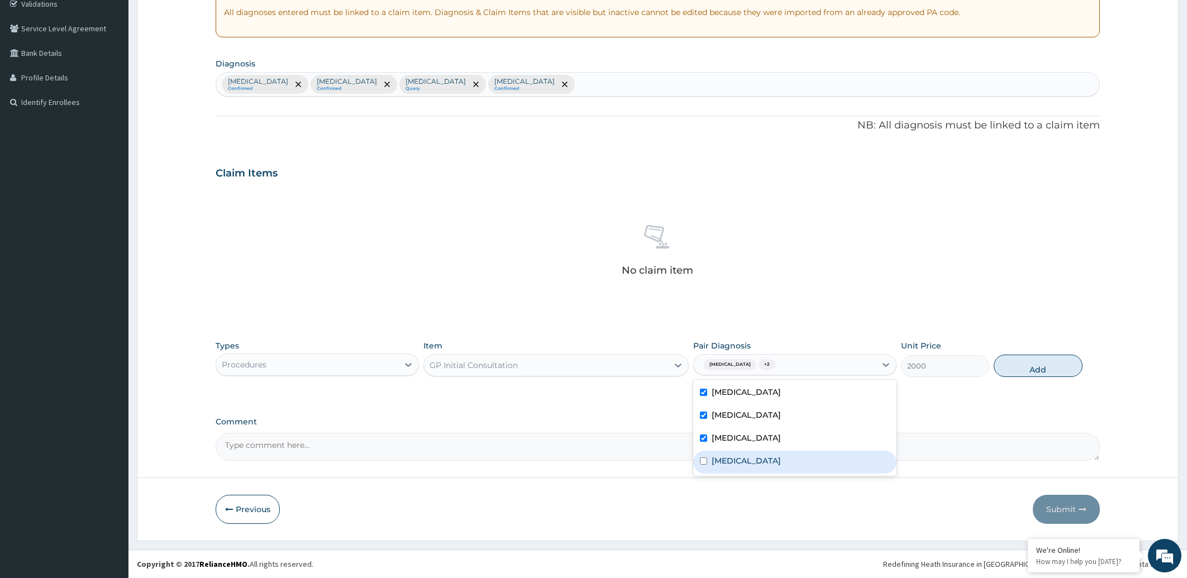
click at [739, 460] on label "Pharyngitis" at bounding box center [746, 460] width 69 height 11
checkbox input "true"
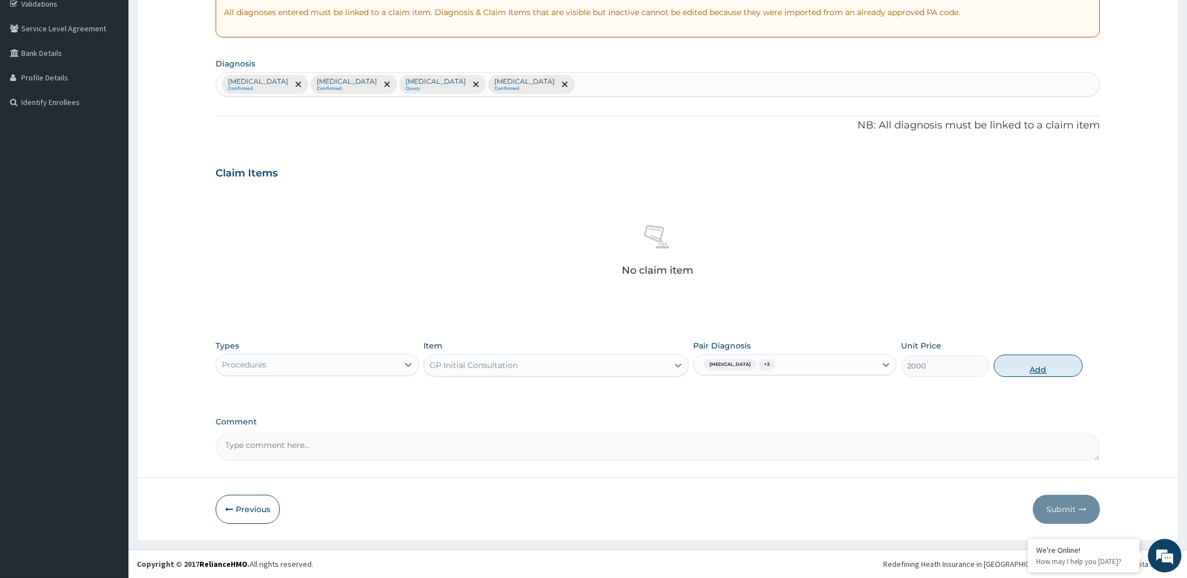
click at [1036, 370] on button "Add" at bounding box center [1038, 366] width 88 height 22
type input "0"
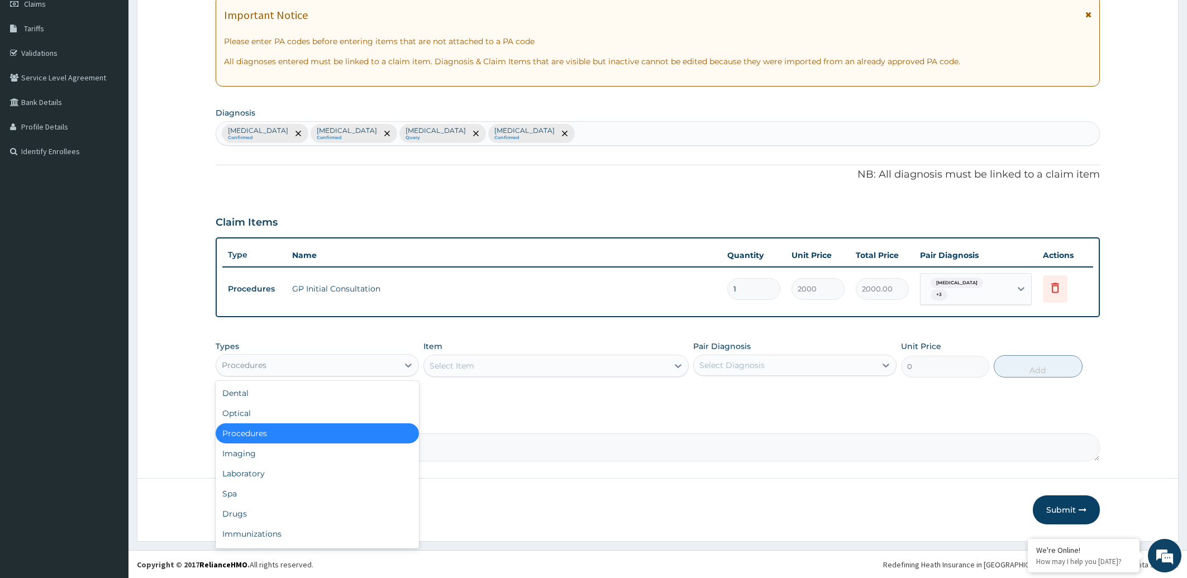
click at [308, 361] on div "Procedures" at bounding box center [307, 365] width 182 height 18
click at [259, 470] on div "Laboratory" at bounding box center [317, 474] width 203 height 20
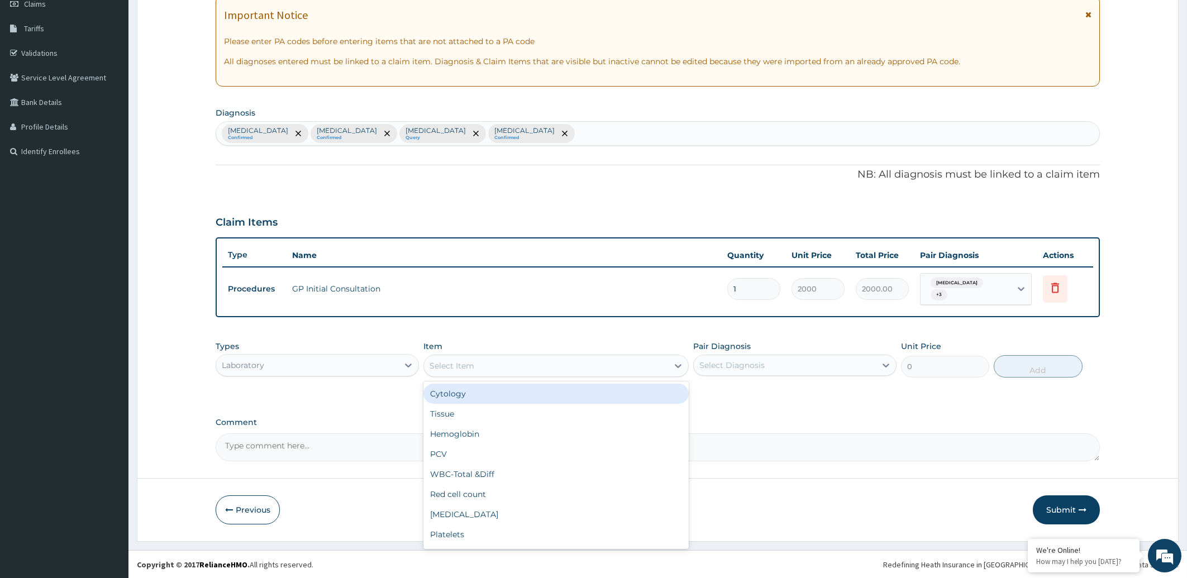
click at [472, 357] on div "Select Item" at bounding box center [546, 366] width 244 height 18
type input "MAL"
click at [518, 395] on div "Malaria Parasite" at bounding box center [556, 394] width 265 height 20
type input "2000"
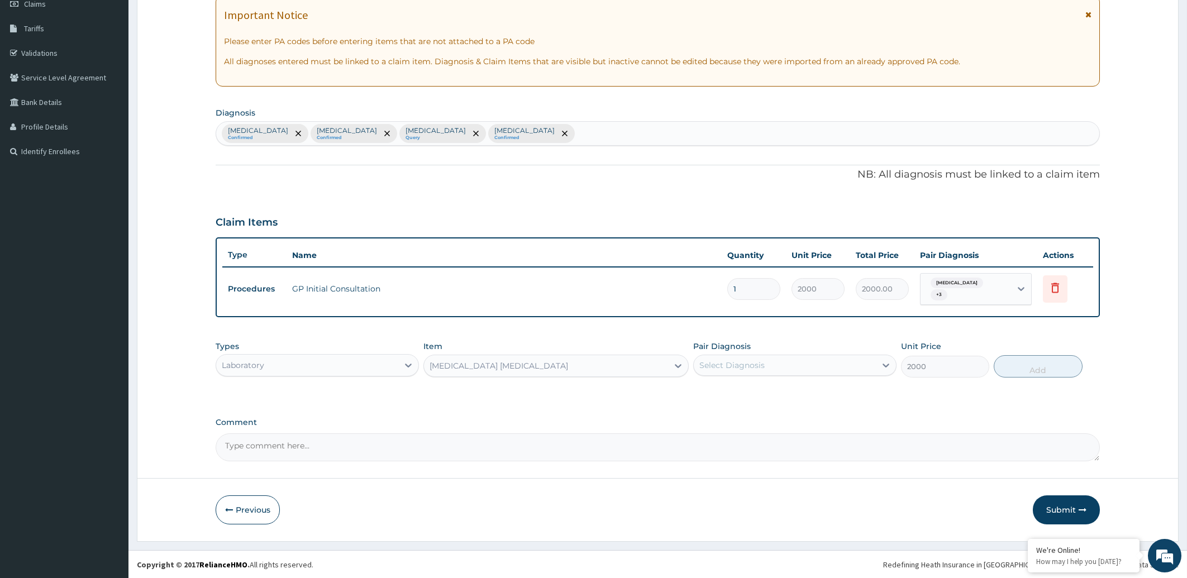
click at [804, 365] on div "Select Diagnosis" at bounding box center [785, 365] width 182 height 18
click at [801, 412] on div "Falciparum malaria" at bounding box center [794, 417] width 203 height 23
checkbox input "true"
click at [1051, 370] on button "Add" at bounding box center [1038, 366] width 88 height 22
type input "0"
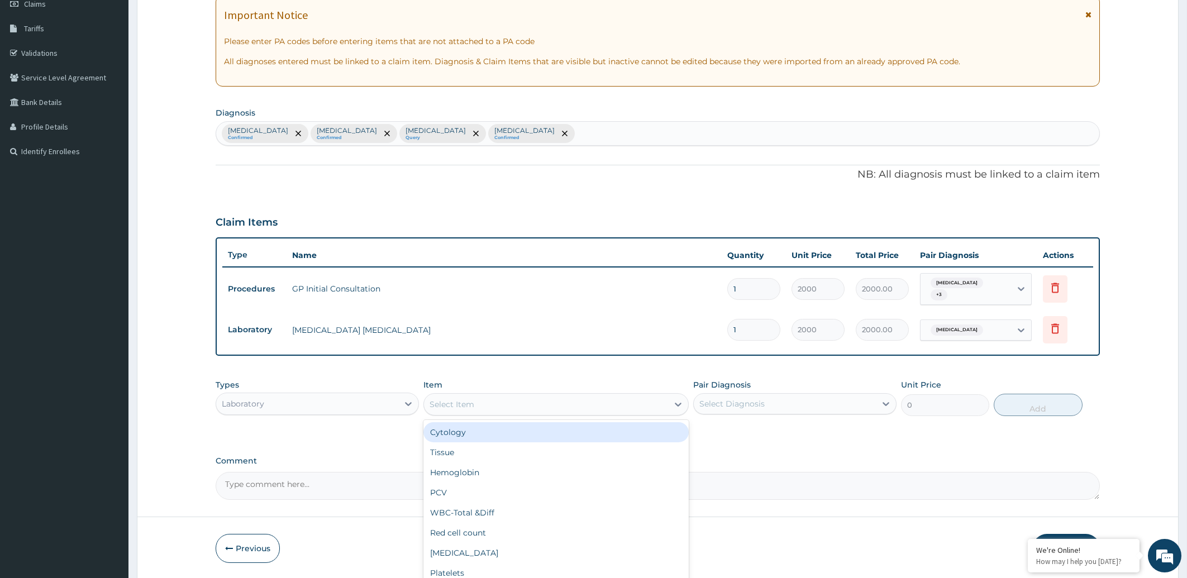
click at [465, 403] on div "Select Item" at bounding box center [452, 404] width 45 height 11
type input "FULL"
click at [485, 427] on div "FULL BLOOD COUNT" at bounding box center [556, 432] width 265 height 20
type input "5000"
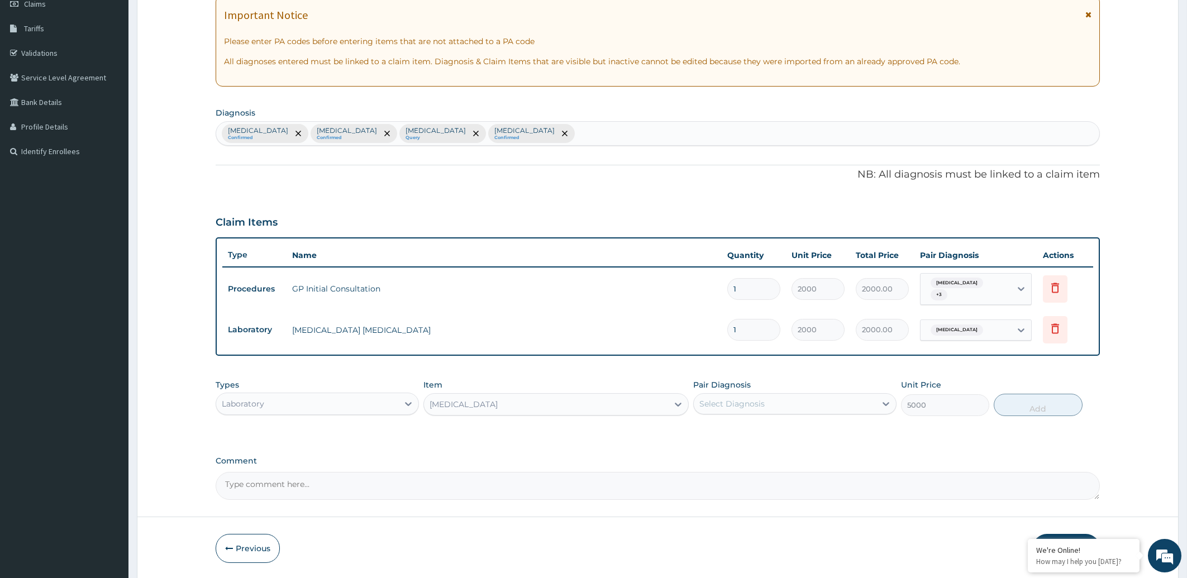
click at [744, 407] on div "Select Diagnosis" at bounding box center [732, 403] width 65 height 11
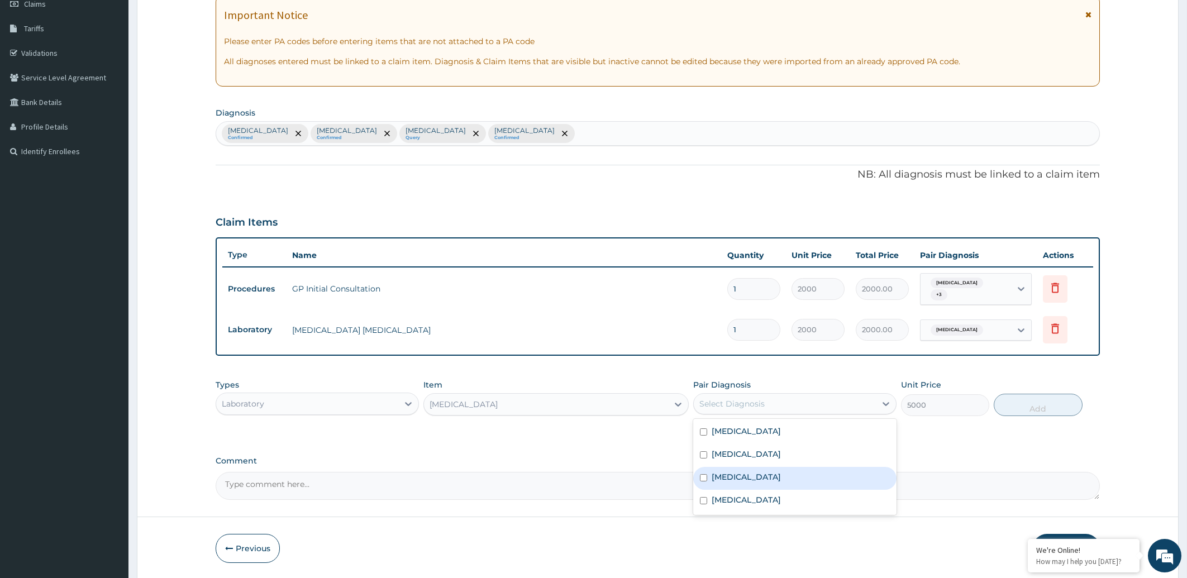
click at [740, 471] on div "Sepsis" at bounding box center [794, 478] width 203 height 23
checkbox input "true"
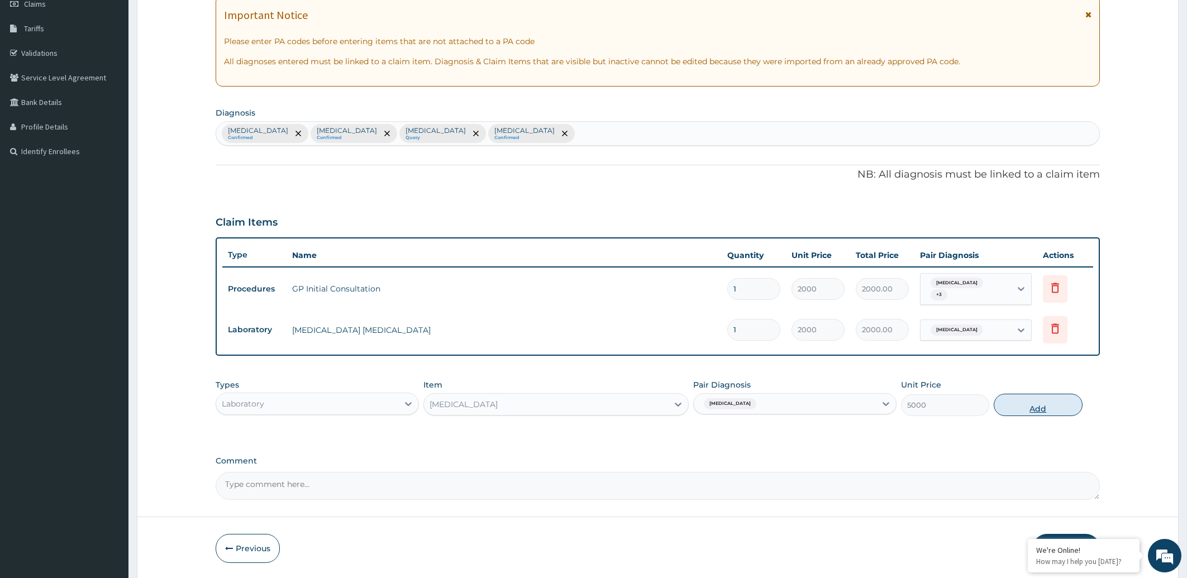
click at [1046, 405] on button "Add" at bounding box center [1038, 405] width 88 height 22
type input "0"
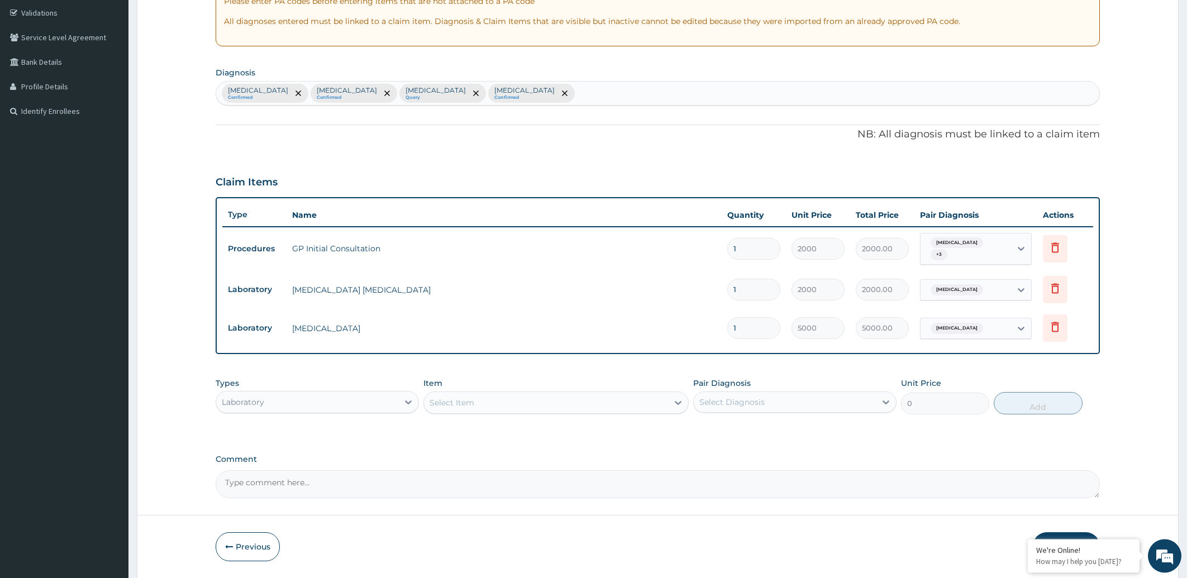
scroll to position [244, 0]
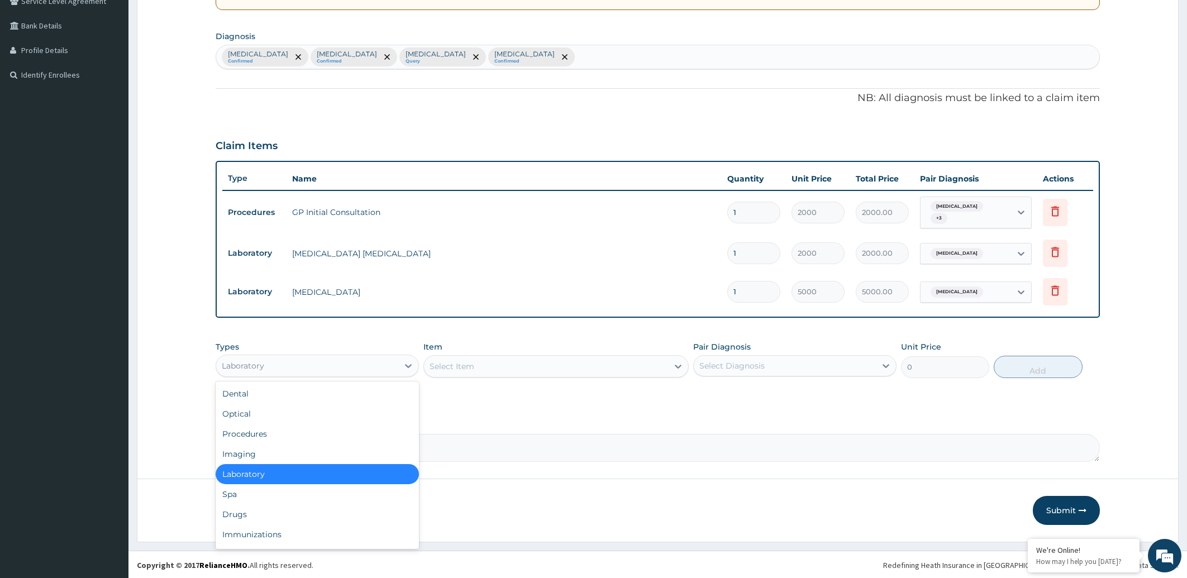
click at [317, 367] on div "Laboratory" at bounding box center [307, 366] width 182 height 18
click at [259, 509] on div "Drugs" at bounding box center [317, 515] width 203 height 20
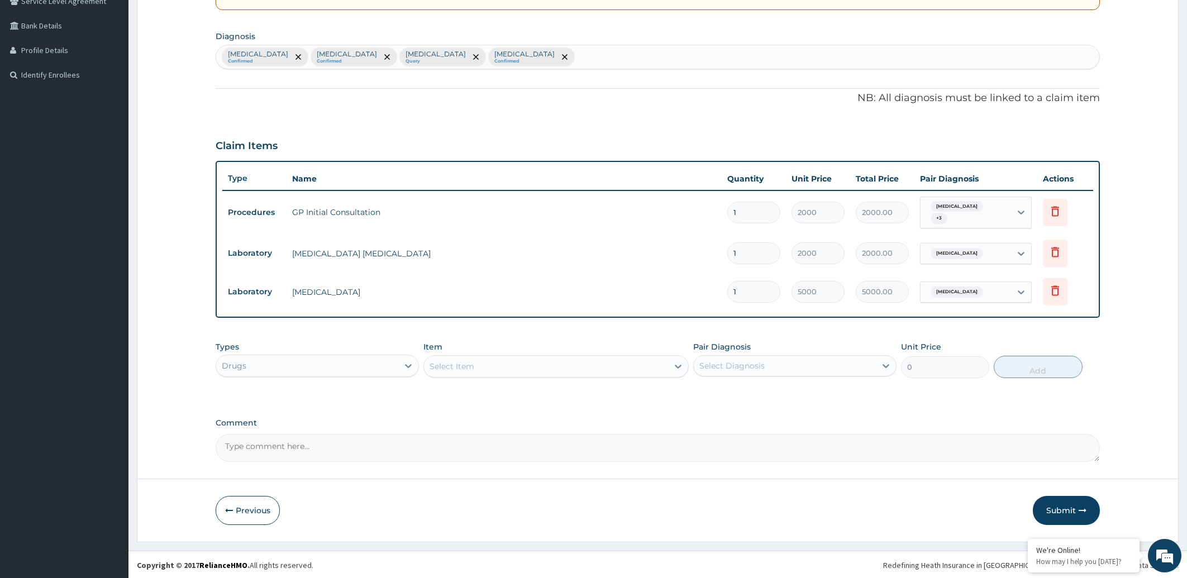
click at [520, 367] on div "Select Item" at bounding box center [546, 367] width 244 height 18
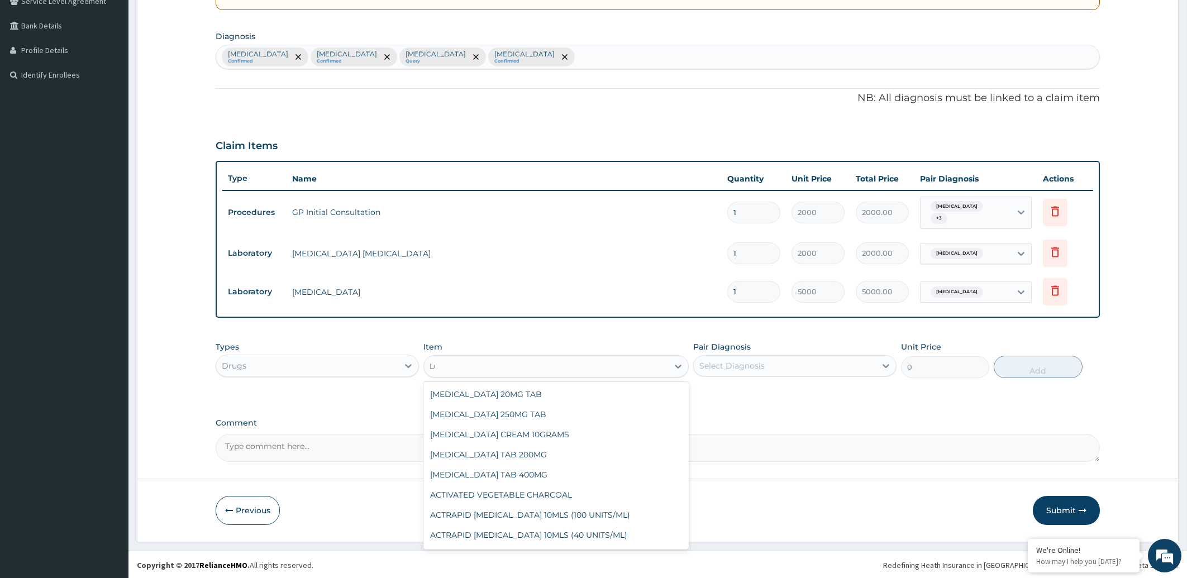
type input "L"
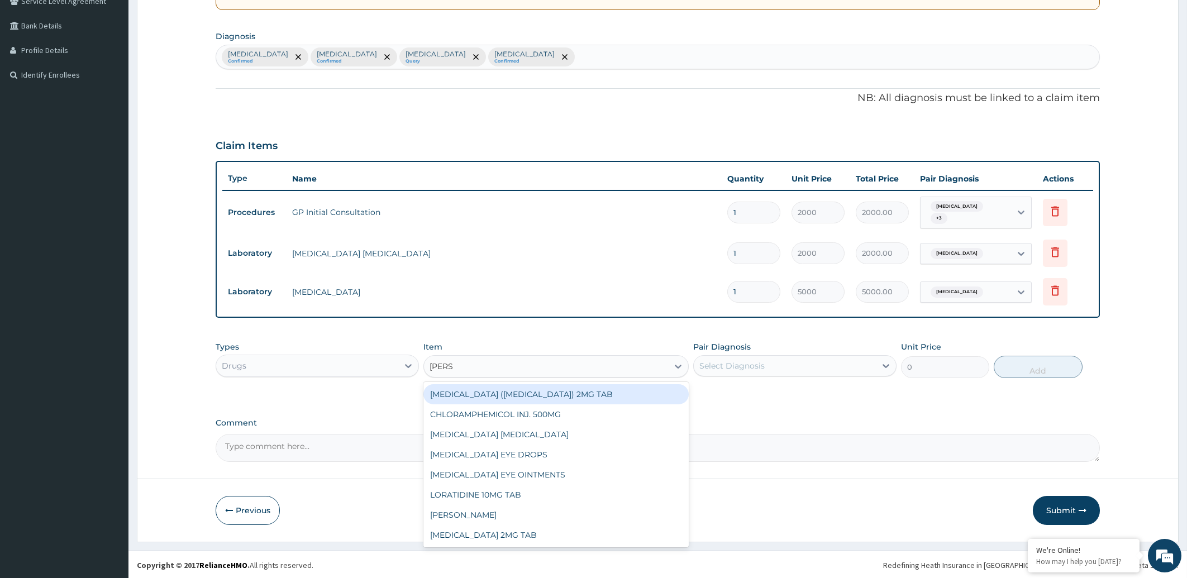
type input "LORAT"
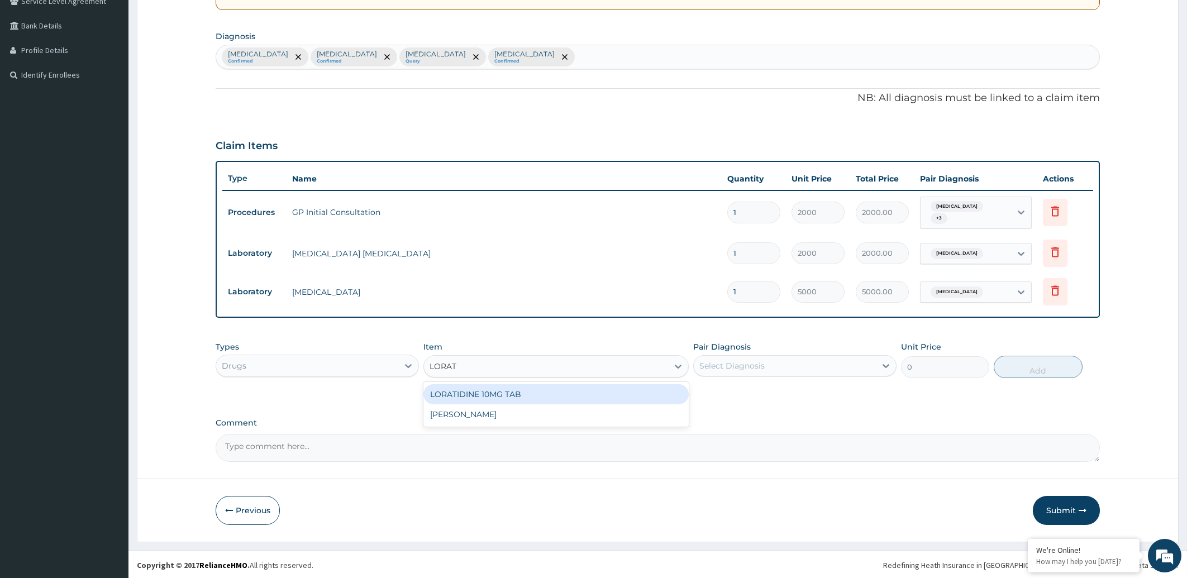
click at [525, 392] on div "LORATIDINE 10MG TAB" at bounding box center [556, 394] width 265 height 20
type input "1200"
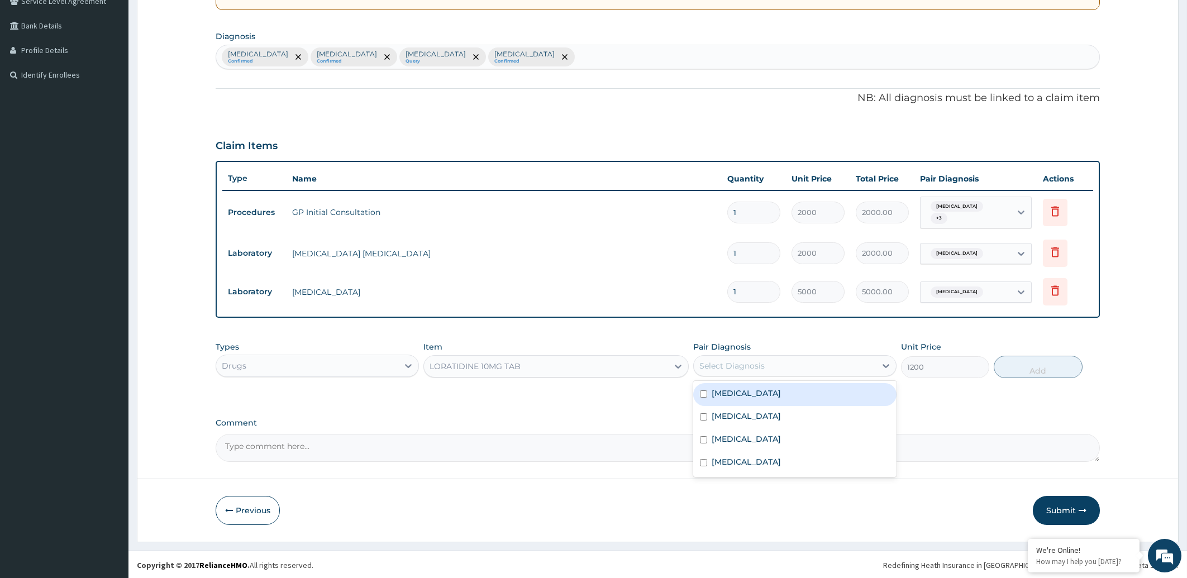
click at [765, 368] on div "Select Diagnosis" at bounding box center [785, 366] width 182 height 18
click at [744, 391] on label "Upper respiratory infection" at bounding box center [746, 393] width 69 height 11
checkbox input "true"
click at [1027, 366] on button "Add" at bounding box center [1038, 367] width 88 height 22
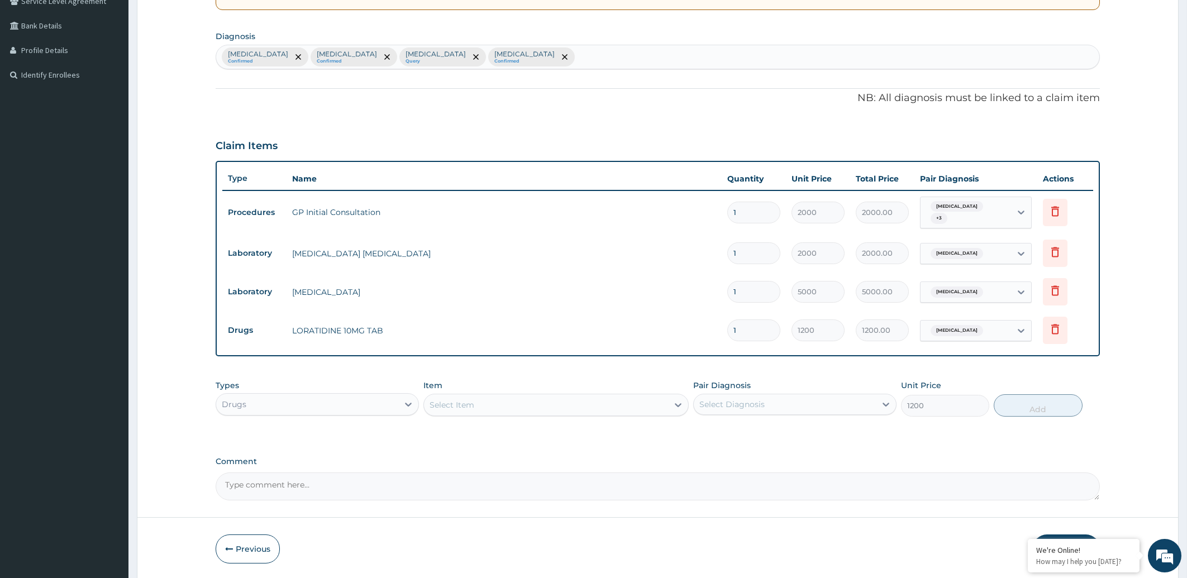
type input "0"
click at [749, 332] on input "1" at bounding box center [753, 331] width 53 height 22
type input "0.00"
type input "5"
type input "6000.00"
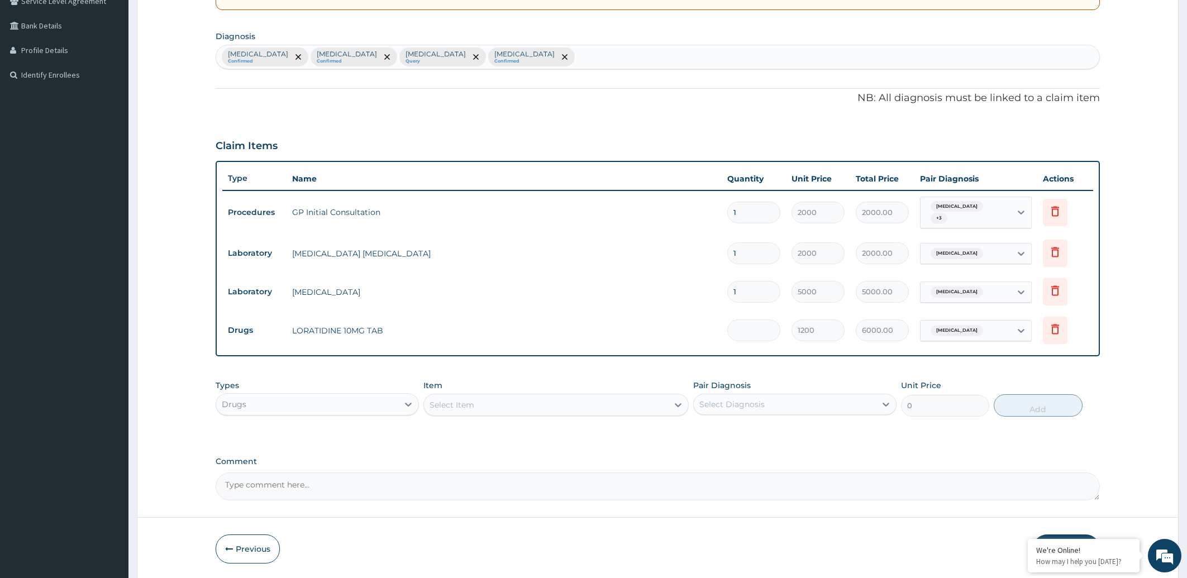
type input "0.00"
type input "1"
type input "1200.00"
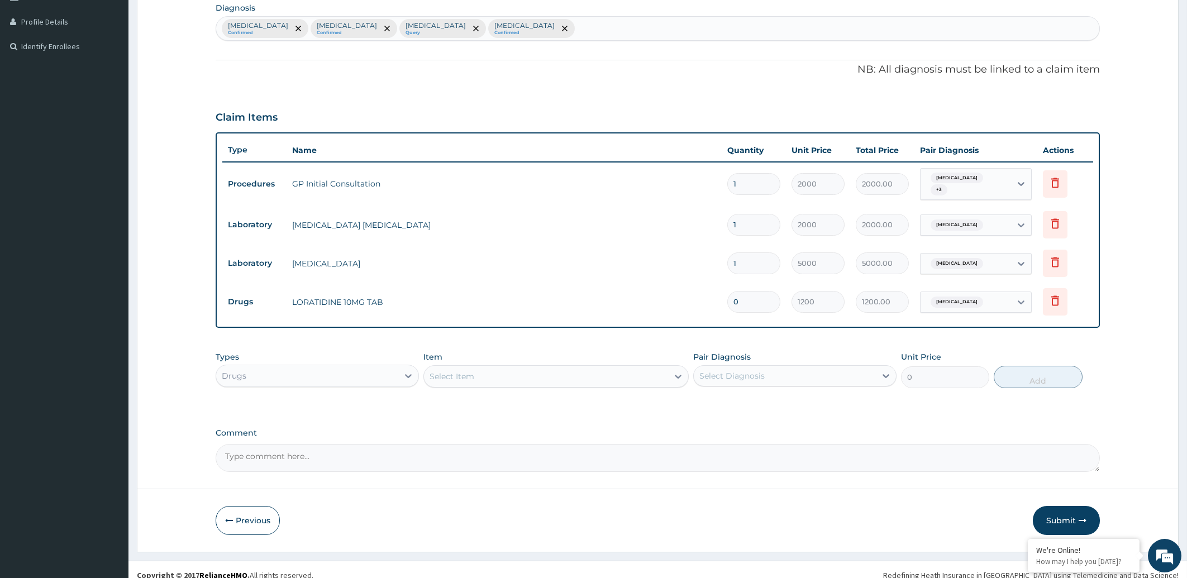
type input "1"
type input "1200.00"
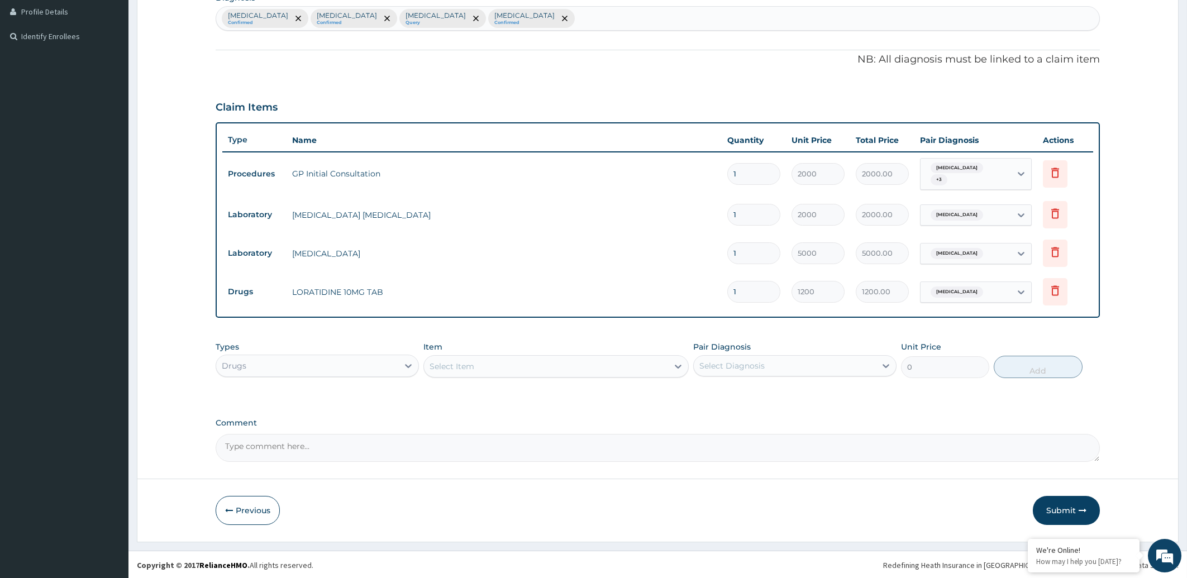
type input "0"
type input "0.00"
type input "1"
type input "1200.00"
click at [479, 368] on div "Select Item" at bounding box center [546, 367] width 244 height 18
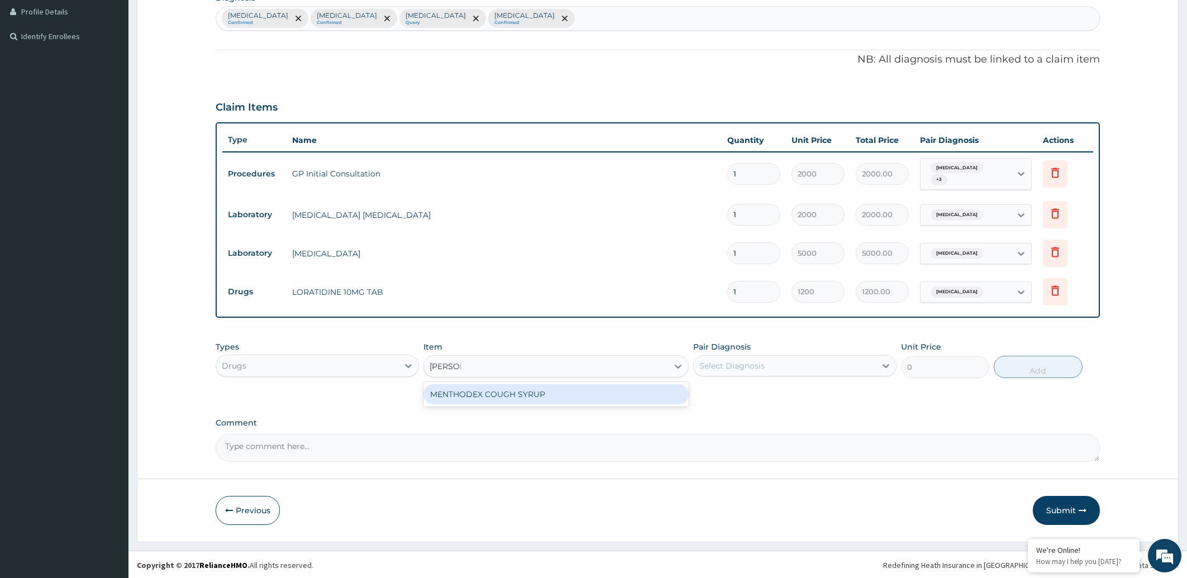
type input "MENTHO"
click at [517, 392] on div "MENTHODEX COUGH SYRUP" at bounding box center [556, 394] width 265 height 20
type input "850"
click at [760, 363] on div "Select Diagnosis" at bounding box center [732, 365] width 65 height 11
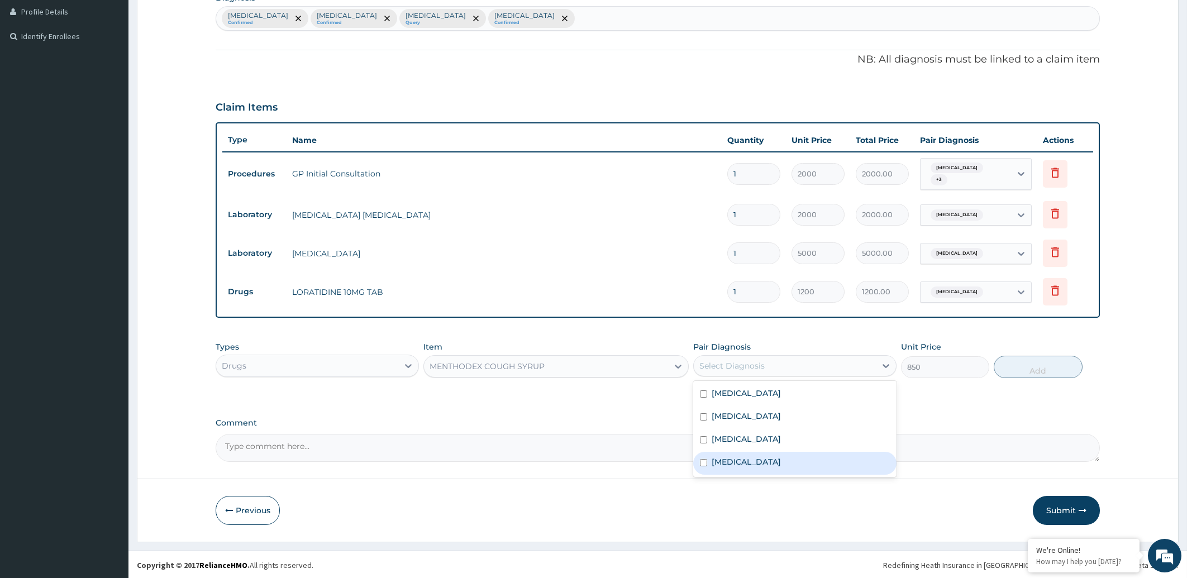
click at [759, 458] on div "Pharyngitis" at bounding box center [794, 463] width 203 height 23
checkbox input "true"
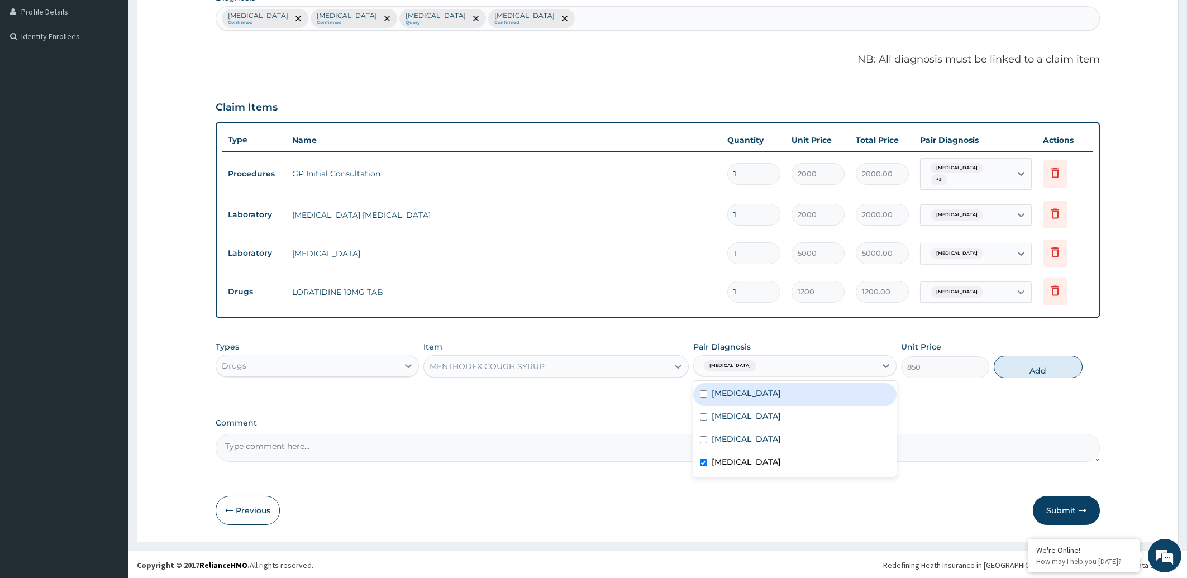
click at [760, 394] on label "Upper respiratory infection" at bounding box center [746, 393] width 69 height 11
checkbox input "true"
click at [1032, 368] on button "Add" at bounding box center [1038, 367] width 88 height 22
type input "0"
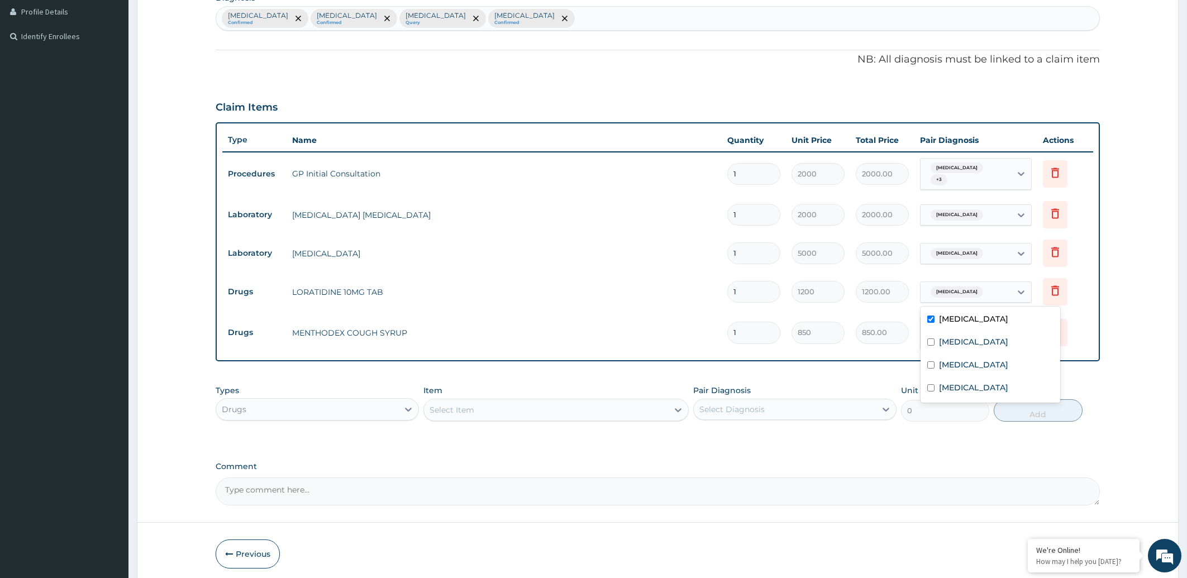
click at [961, 294] on span "Upper respiratory infection" at bounding box center [957, 292] width 53 height 11
click at [957, 389] on label "Pharyngitis" at bounding box center [973, 387] width 69 height 11
checkbox input "true"
click at [887, 321] on td "850.00" at bounding box center [882, 337] width 64 height 33
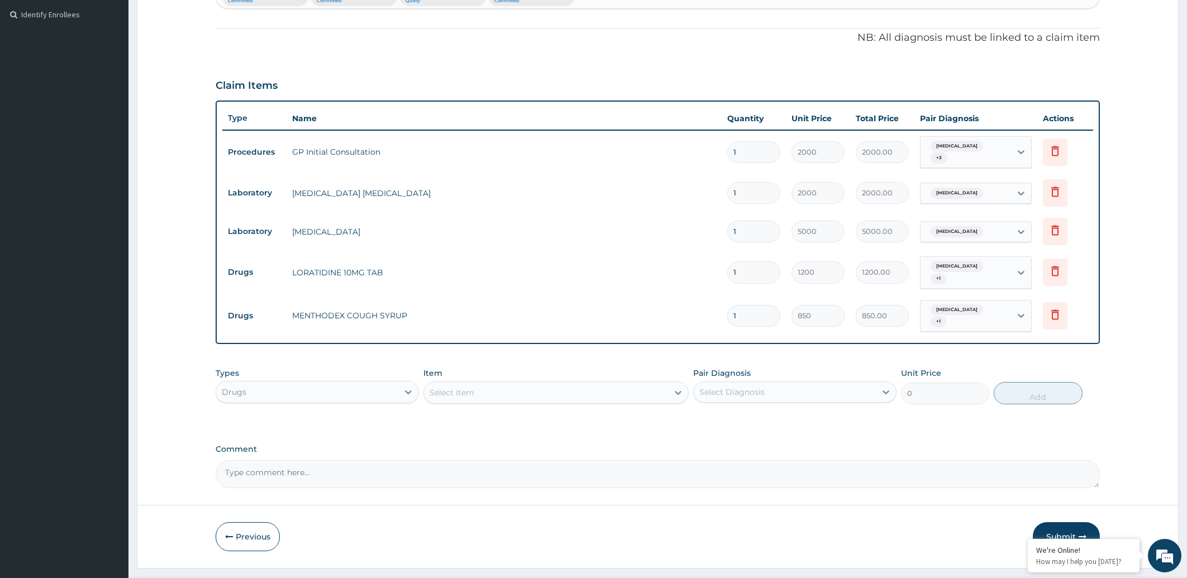
scroll to position [326, 0]
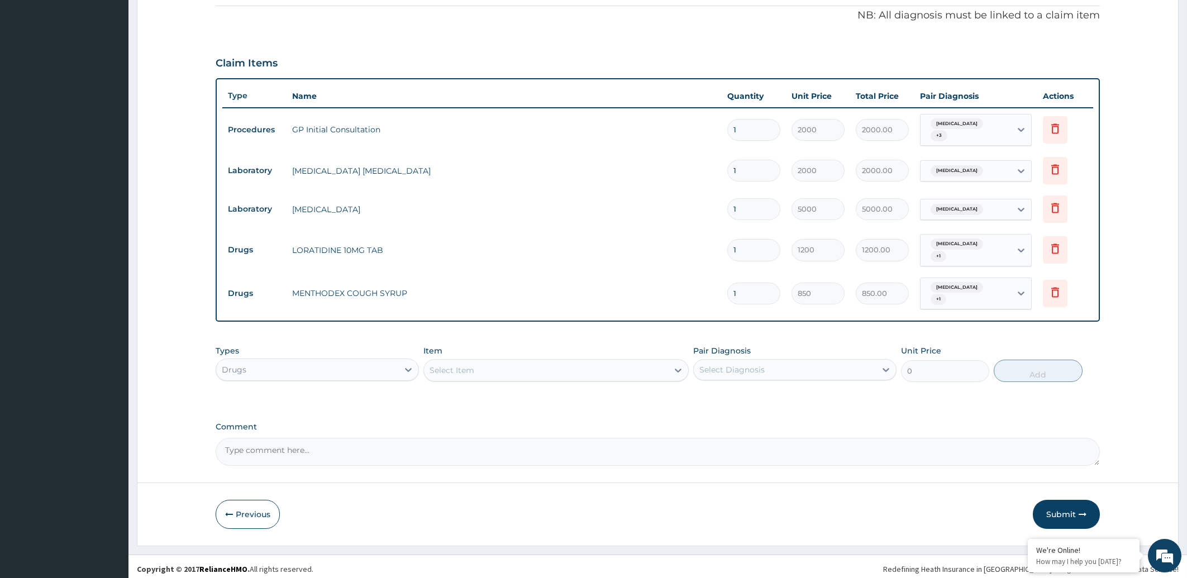
click at [502, 366] on div "Select Item" at bounding box center [546, 370] width 244 height 18
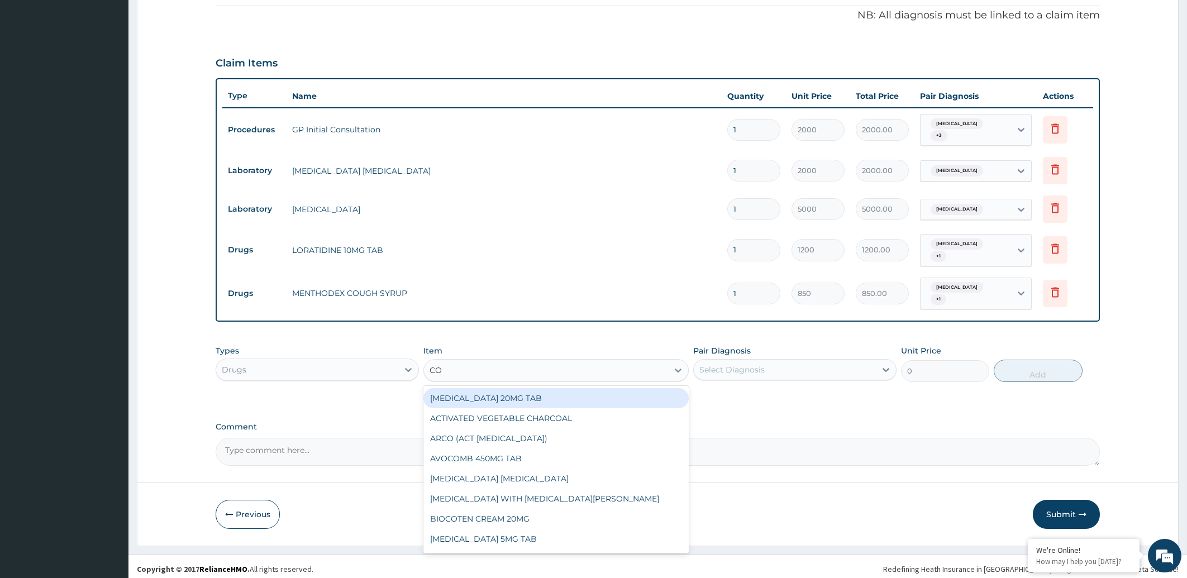
type input "COA"
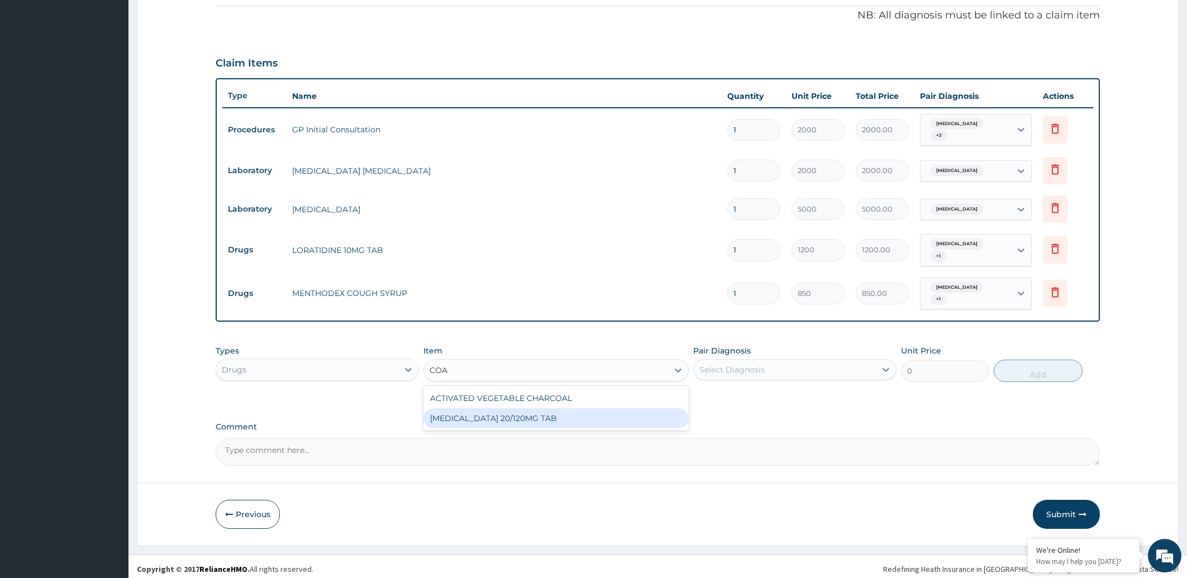
click at [530, 418] on div "[MEDICAL_DATA] 20/120MG TAB" at bounding box center [556, 418] width 265 height 20
type input "1350"
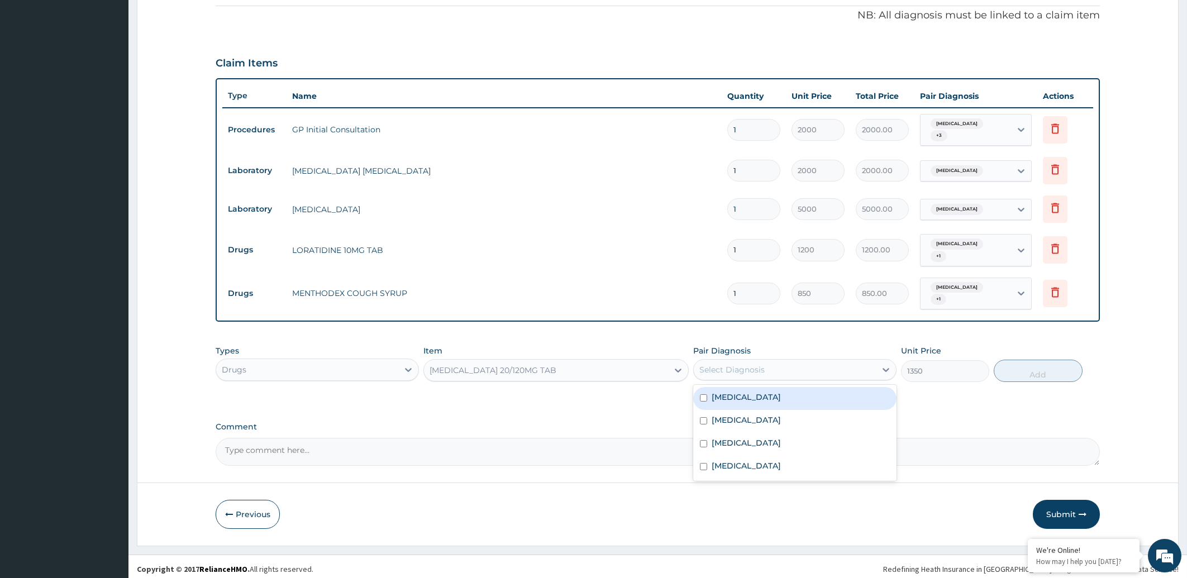
click at [815, 361] on div "Select Diagnosis" at bounding box center [785, 370] width 182 height 18
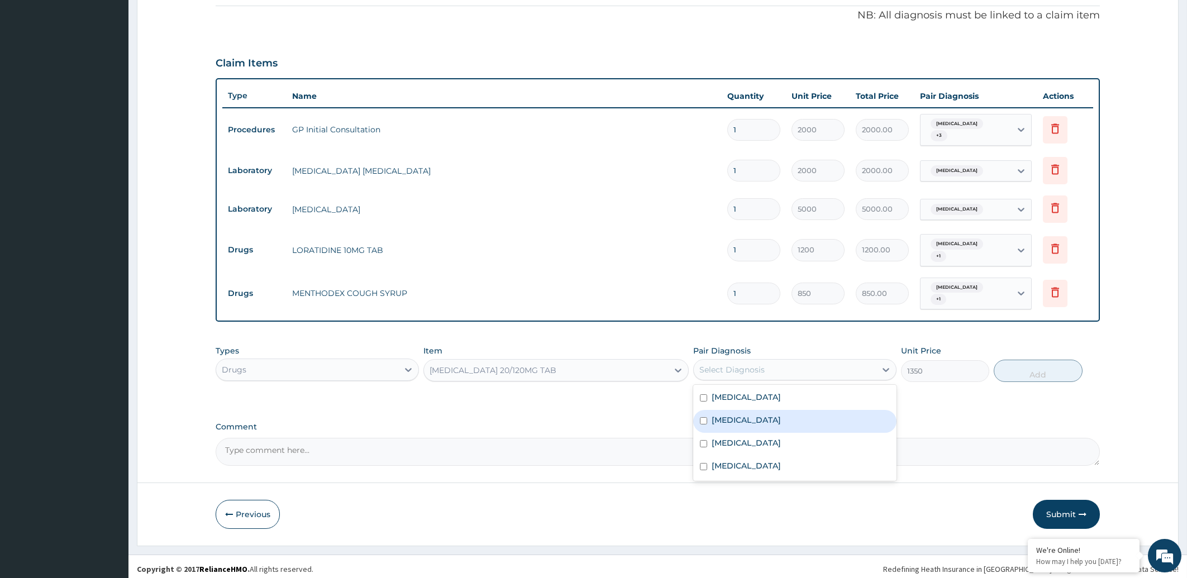
click at [781, 416] on label "[MEDICAL_DATA]" at bounding box center [746, 420] width 69 height 11
checkbox input "true"
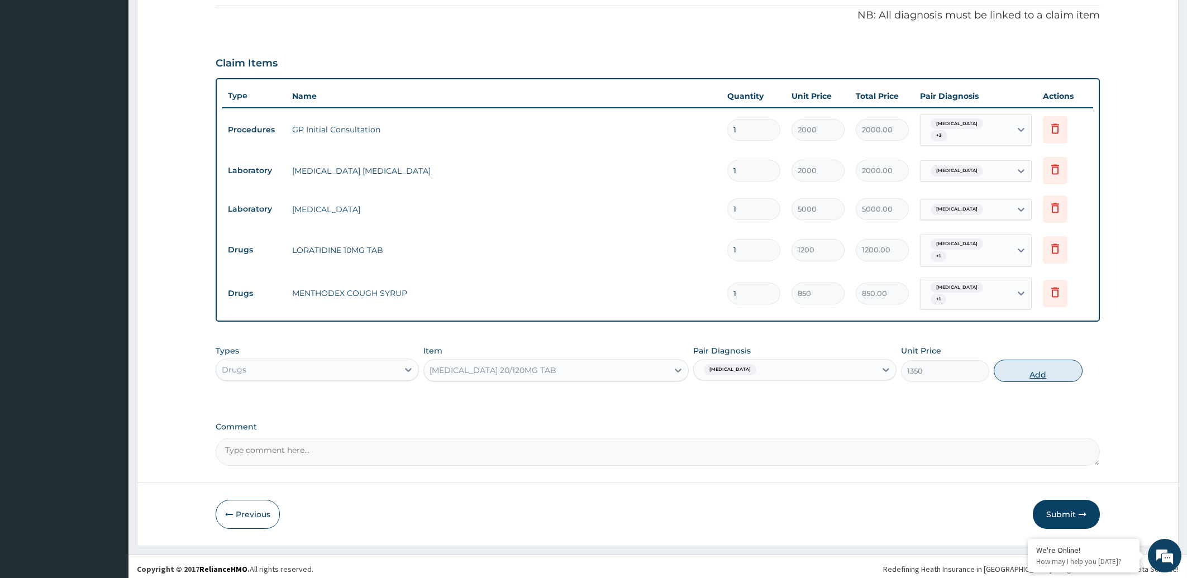
click at [1039, 368] on button "Add" at bounding box center [1038, 371] width 88 height 22
type input "0"
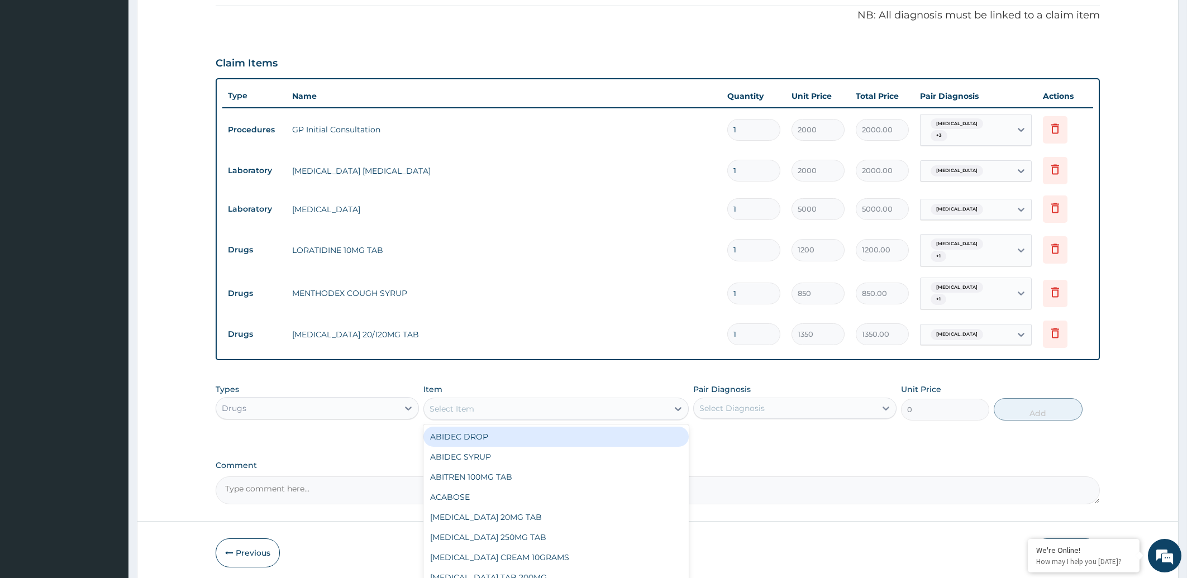
click at [488, 408] on div "Select Item" at bounding box center [546, 409] width 244 height 18
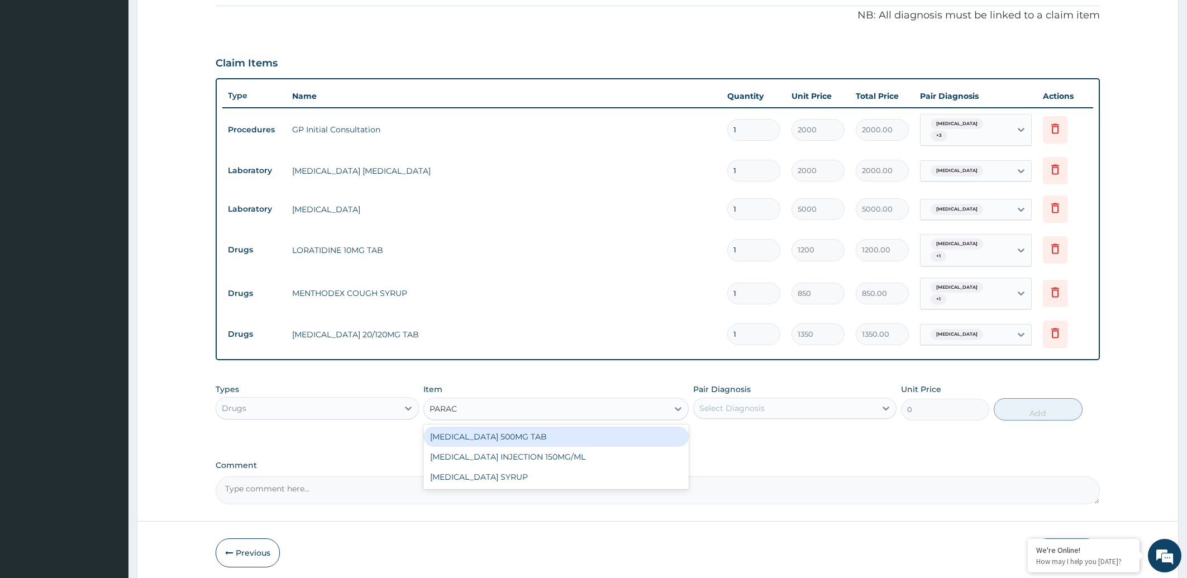
type input "PARACE"
click at [488, 432] on div "[MEDICAL_DATA] 500MG TAB" at bounding box center [556, 437] width 265 height 20
type input "10"
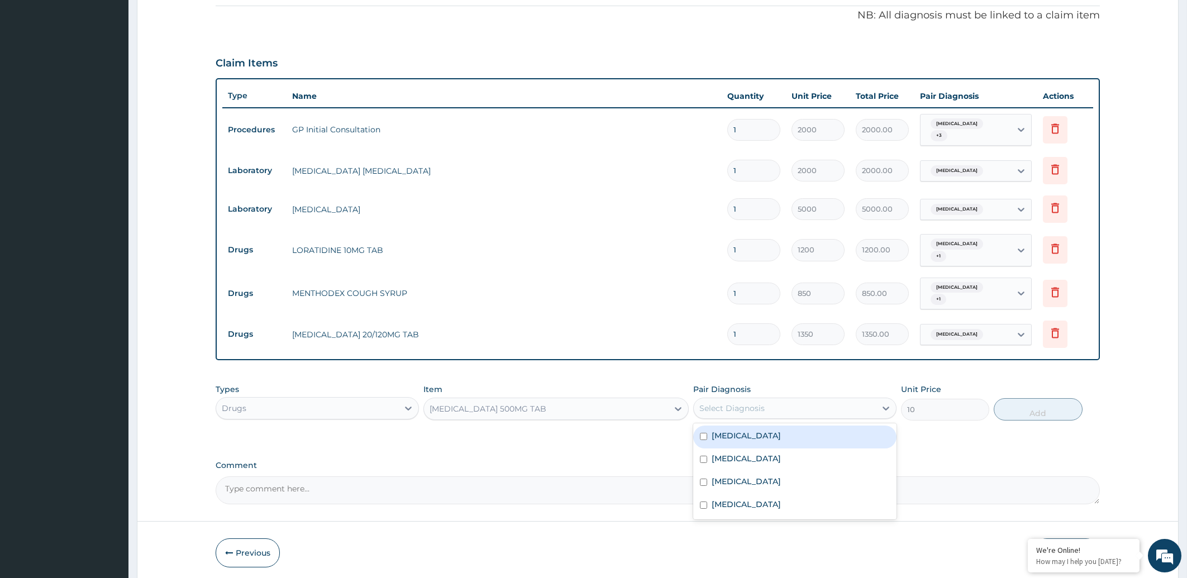
click at [760, 403] on div "Select Diagnosis" at bounding box center [732, 408] width 65 height 11
click at [745, 430] on label "[MEDICAL_DATA]" at bounding box center [746, 435] width 69 height 11
checkbox input "true"
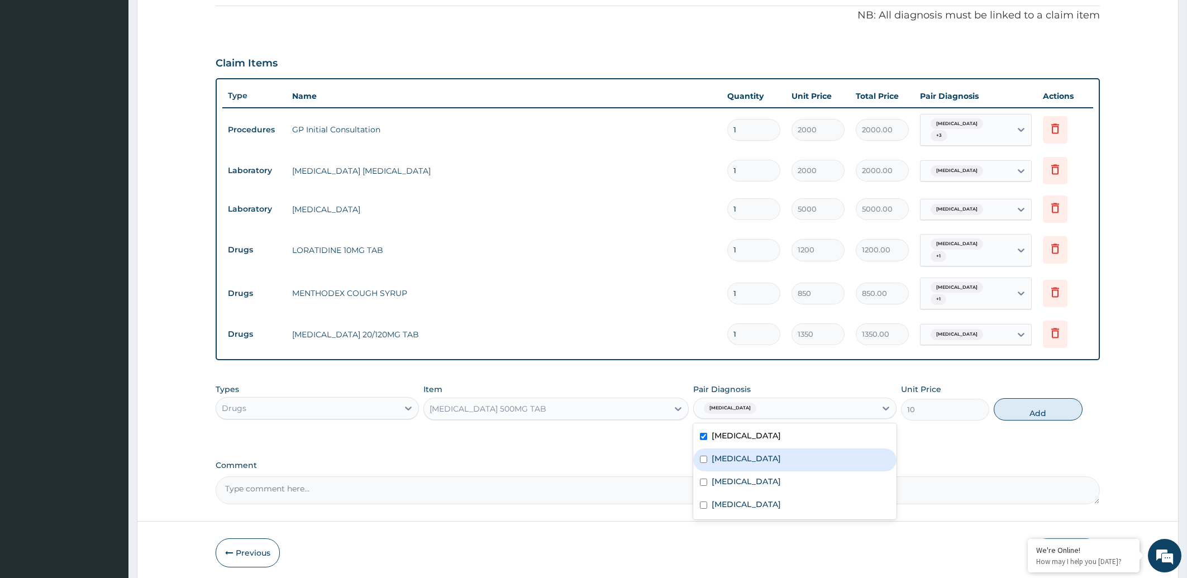
click at [745, 453] on label "[MEDICAL_DATA]" at bounding box center [746, 458] width 69 height 11
checkbox input "true"
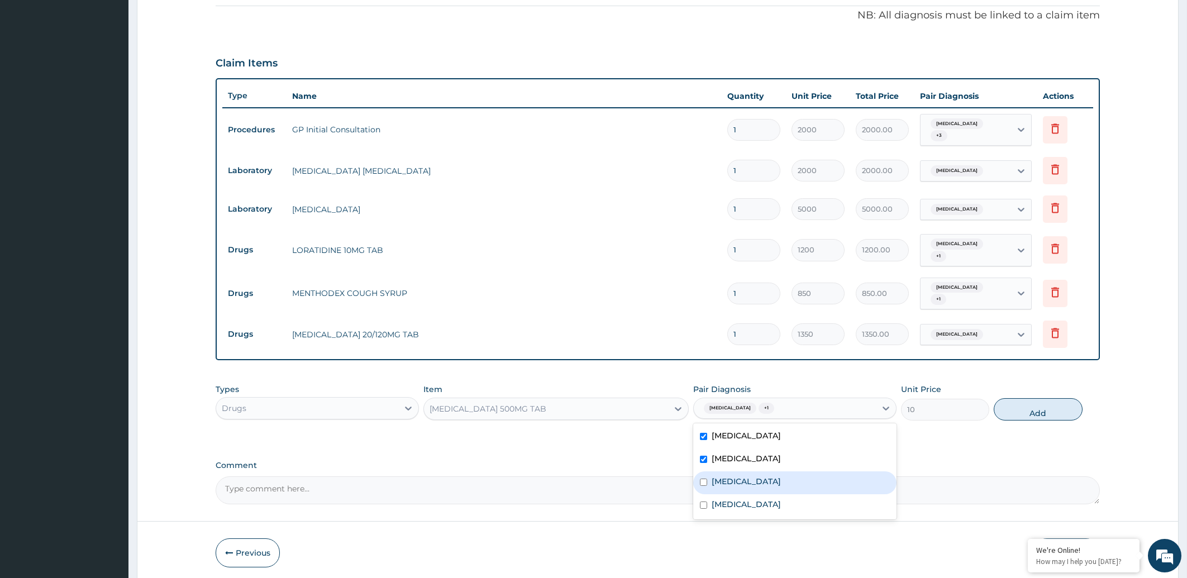
click at [745, 474] on div "[MEDICAL_DATA]" at bounding box center [794, 483] width 203 height 23
checkbox input "true"
click at [747, 503] on label "Pharyngitis" at bounding box center [746, 504] width 69 height 11
checkbox input "true"
click at [1039, 407] on button "Add" at bounding box center [1038, 409] width 88 height 22
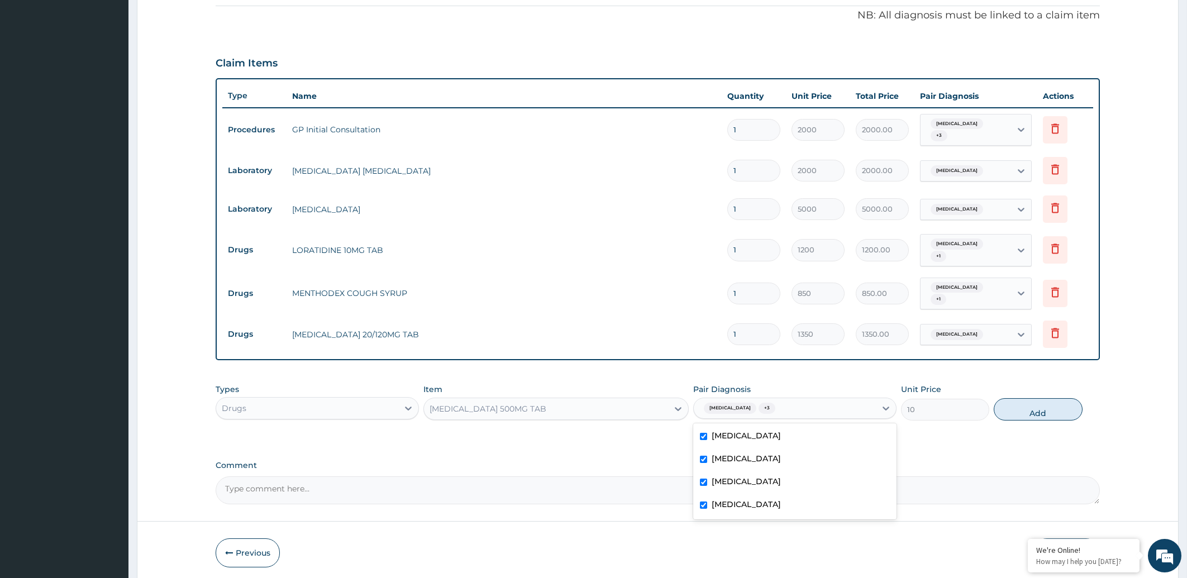
type input "0"
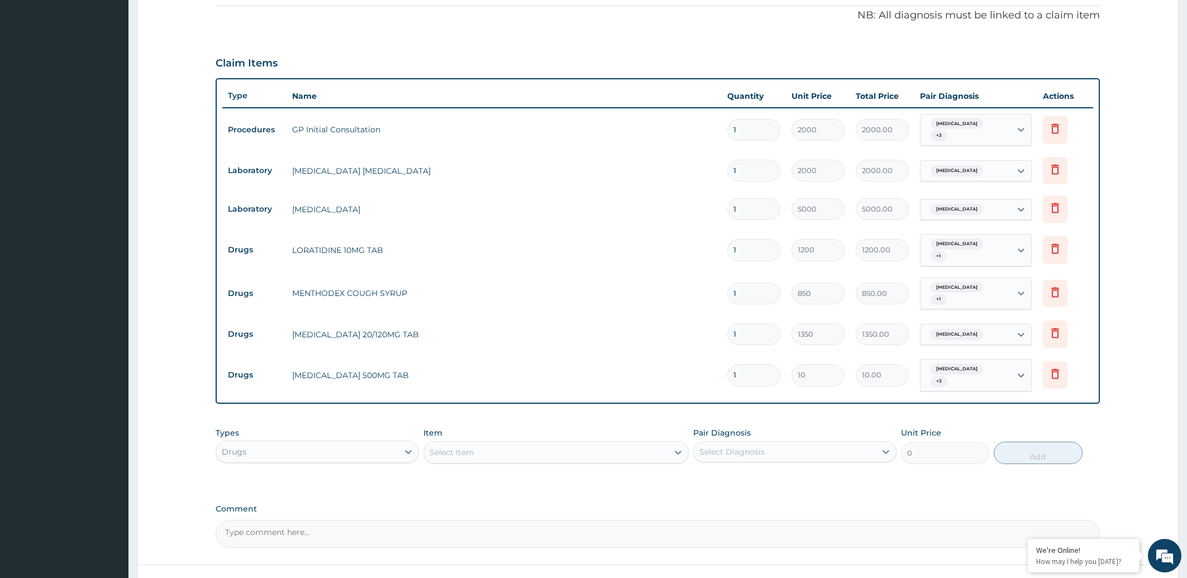
click at [758, 373] on input "1" at bounding box center [753, 375] width 53 height 22
type input "0.00"
type input "3"
type input "30.00"
type input "30"
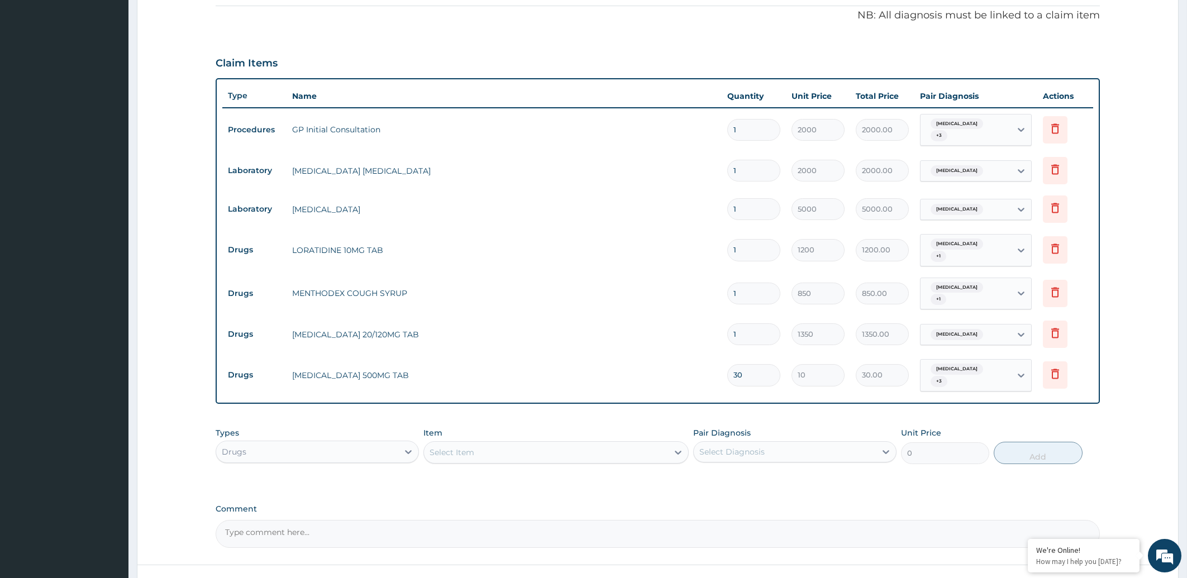
type input "300.00"
type input "29"
type input "290.00"
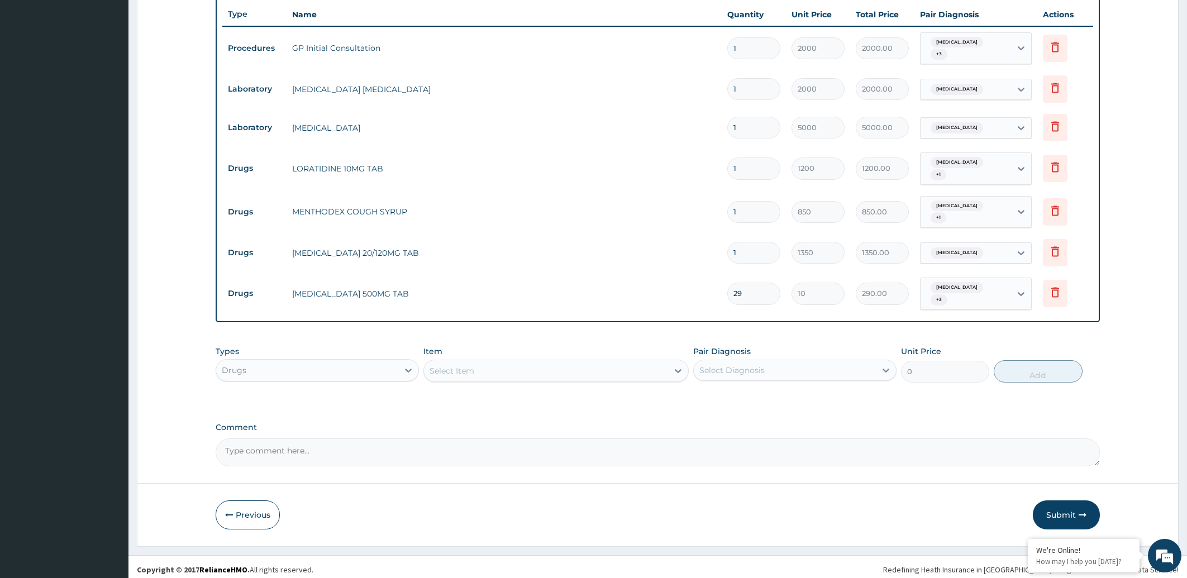
click at [506, 369] on div "Select Item" at bounding box center [546, 371] width 244 height 18
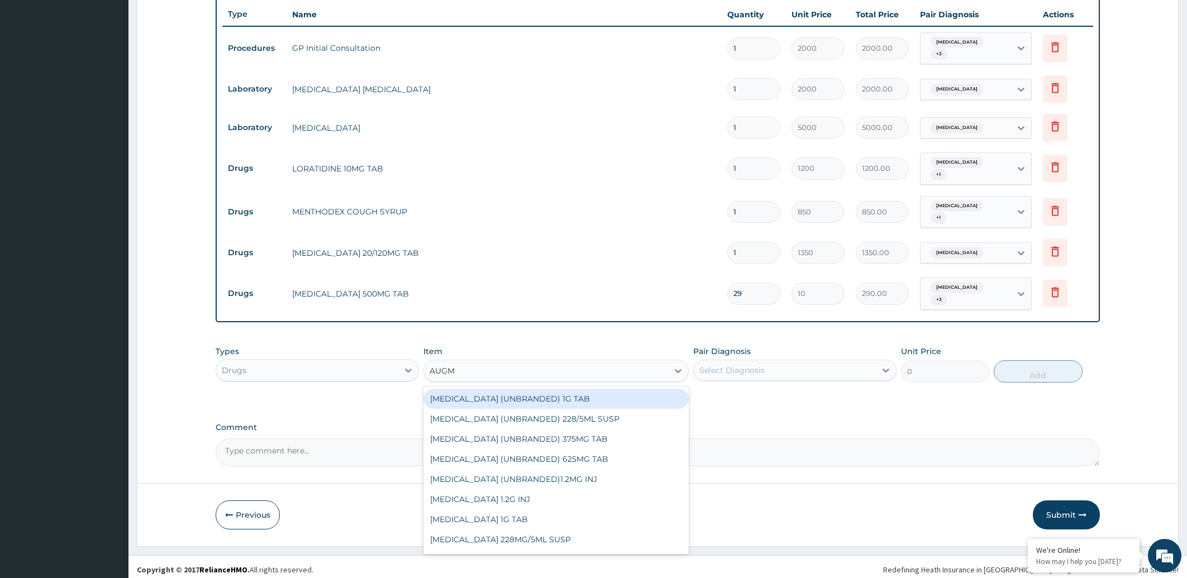
type input "AUGM"
click at [754, 287] on input "29" at bounding box center [753, 294] width 53 height 22
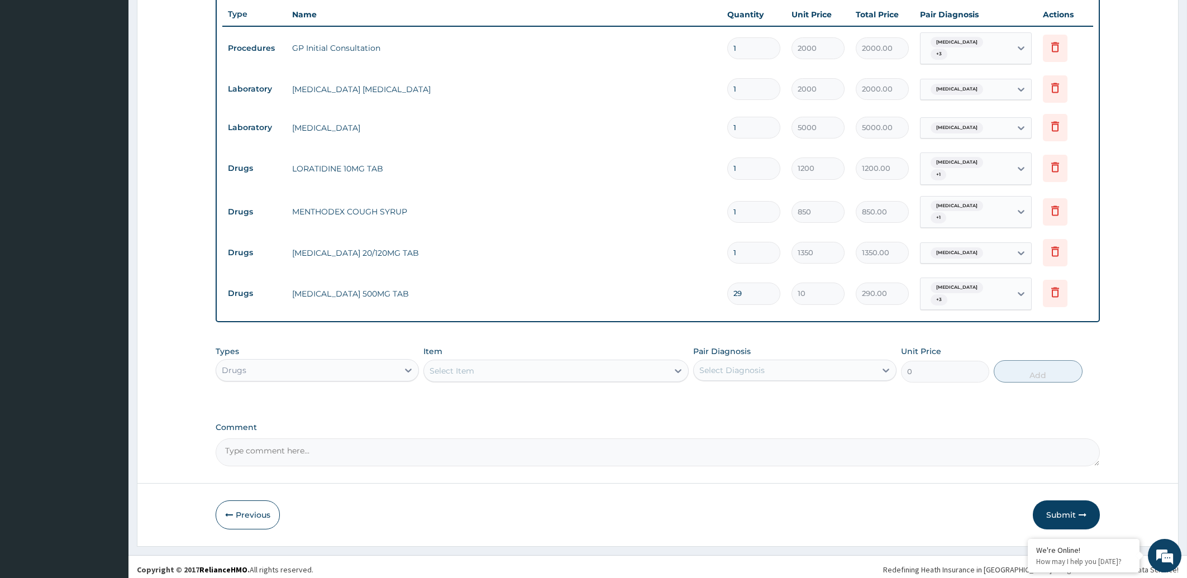
type input "2"
type input "20.00"
type input "23"
type input "230.00"
type input "230"
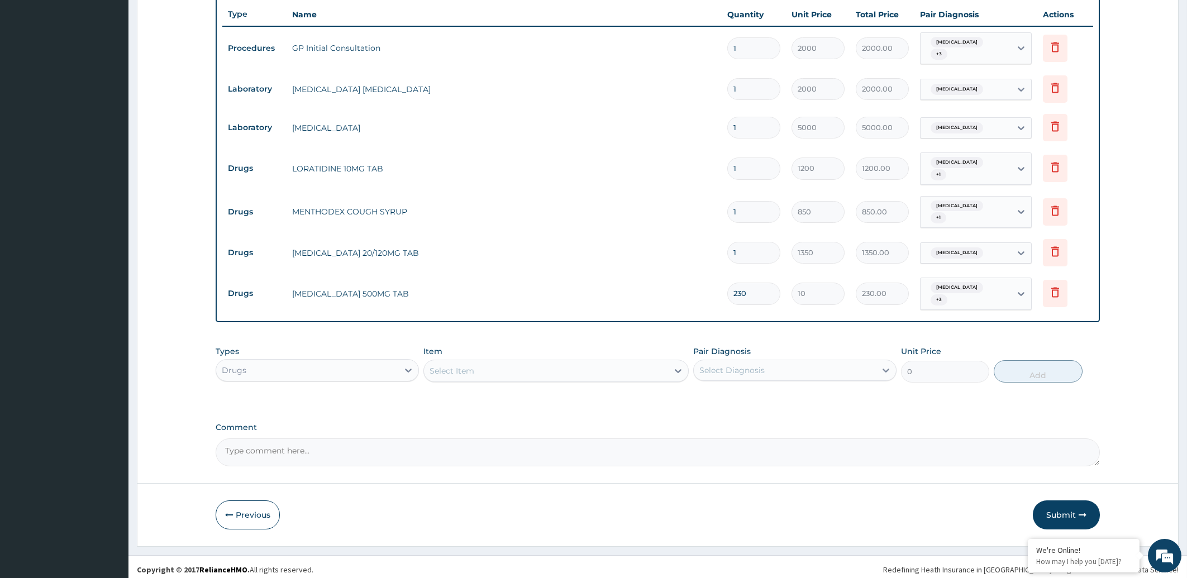
type input "2300.00"
type input "23"
type input "230.00"
type input "2"
type input "20.00"
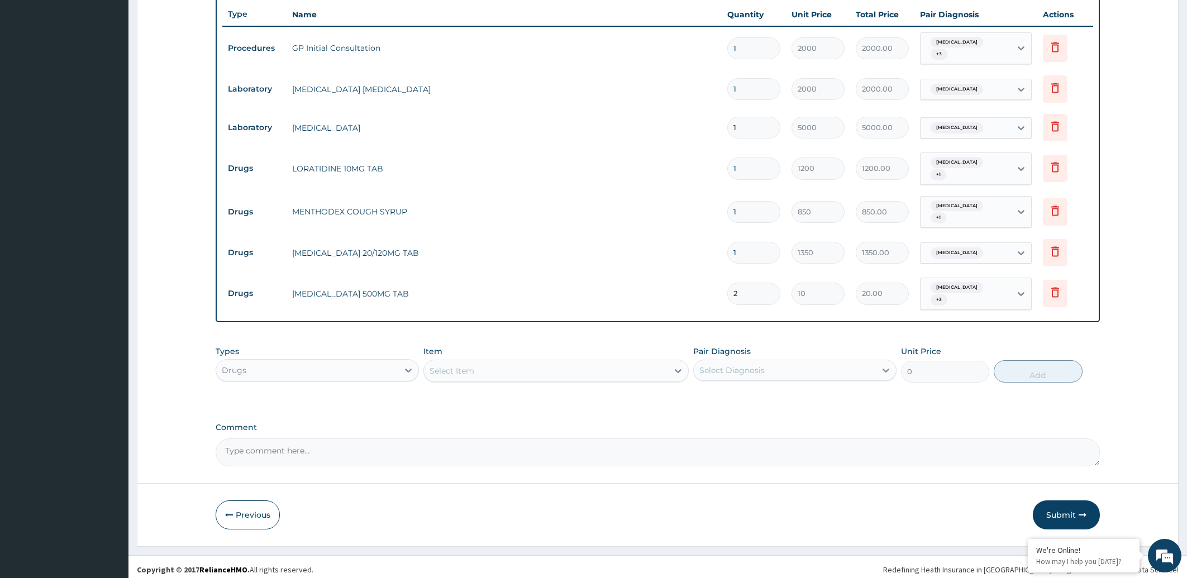
type input "0.00"
type input "3"
type input "30.00"
type input "30"
type input "300.00"
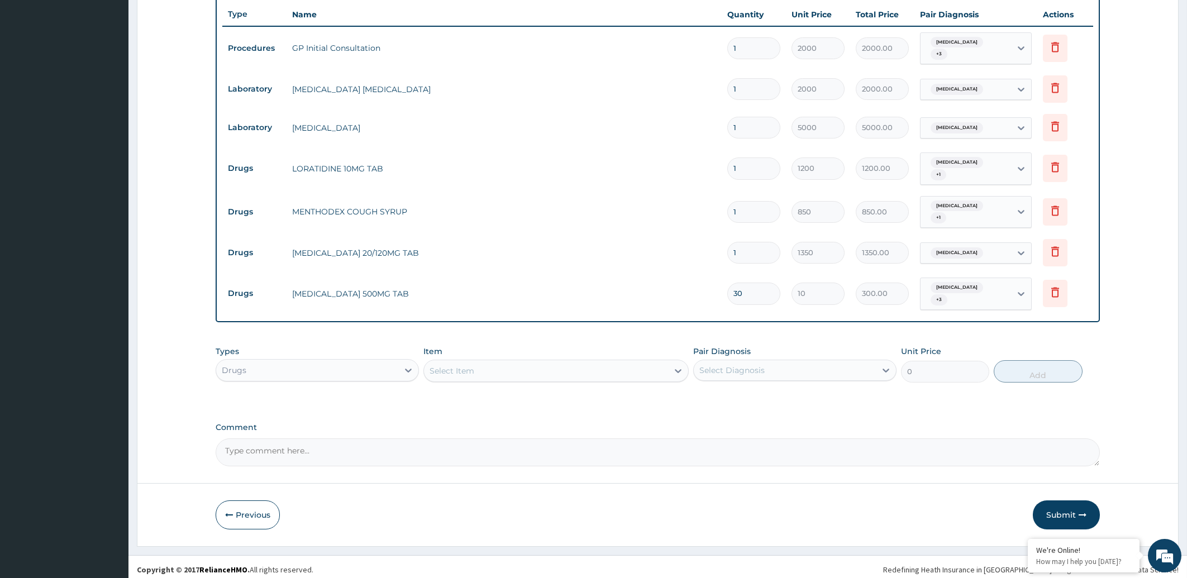
type input "29"
type input "290.00"
type input "28"
type input "280.00"
click at [465, 365] on div "Select Item" at bounding box center [452, 370] width 45 height 11
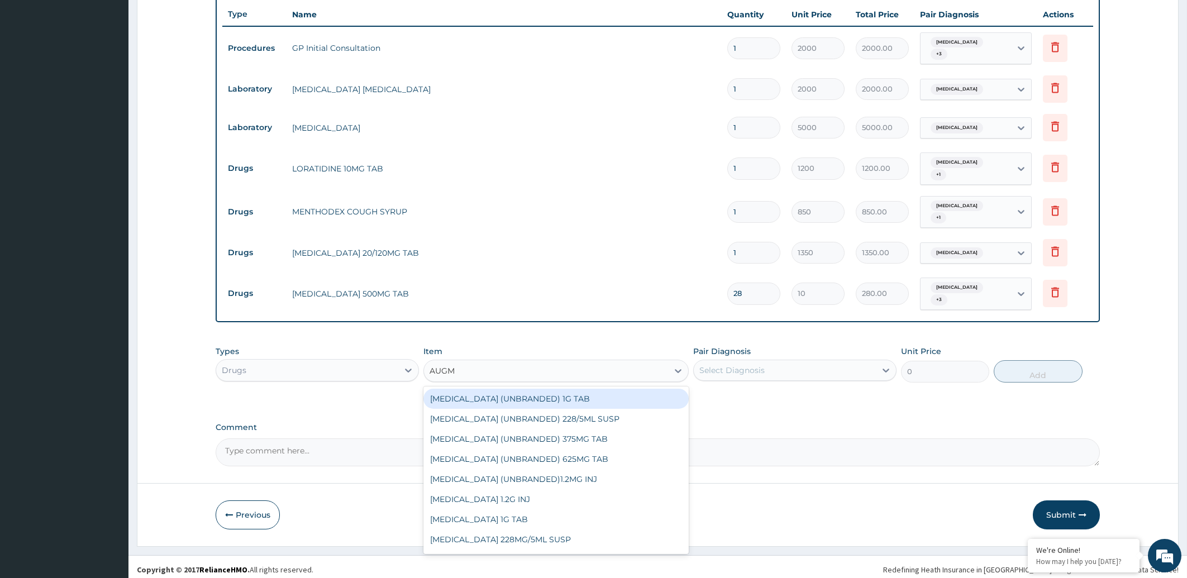
type input "AUGME"
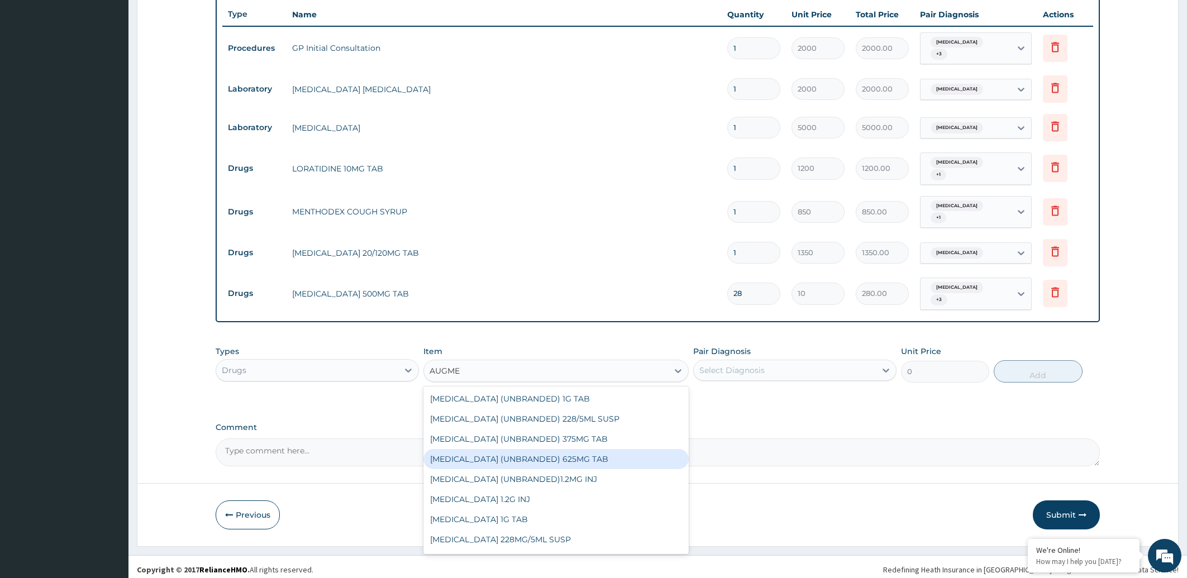
click at [545, 453] on div "AUGMENTIN (UNBRANDED) 625MG TAB" at bounding box center [556, 459] width 265 height 20
type input "125"
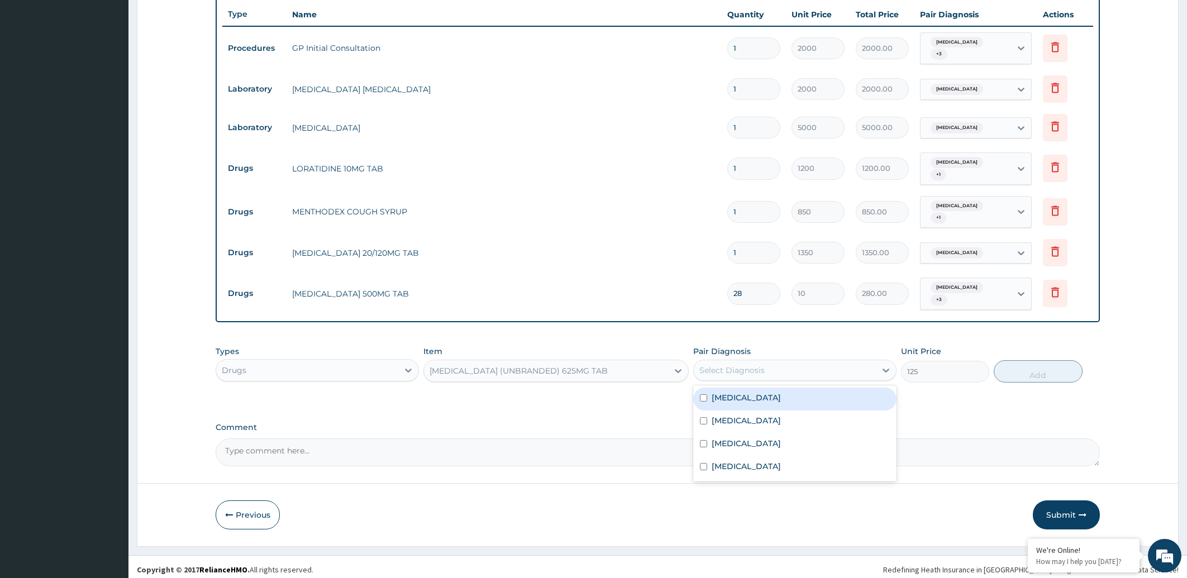
click at [798, 364] on div "Select Diagnosis" at bounding box center [785, 370] width 182 height 18
click at [781, 392] on label "Upper respiratory infection" at bounding box center [746, 397] width 69 height 11
checkbox input "true"
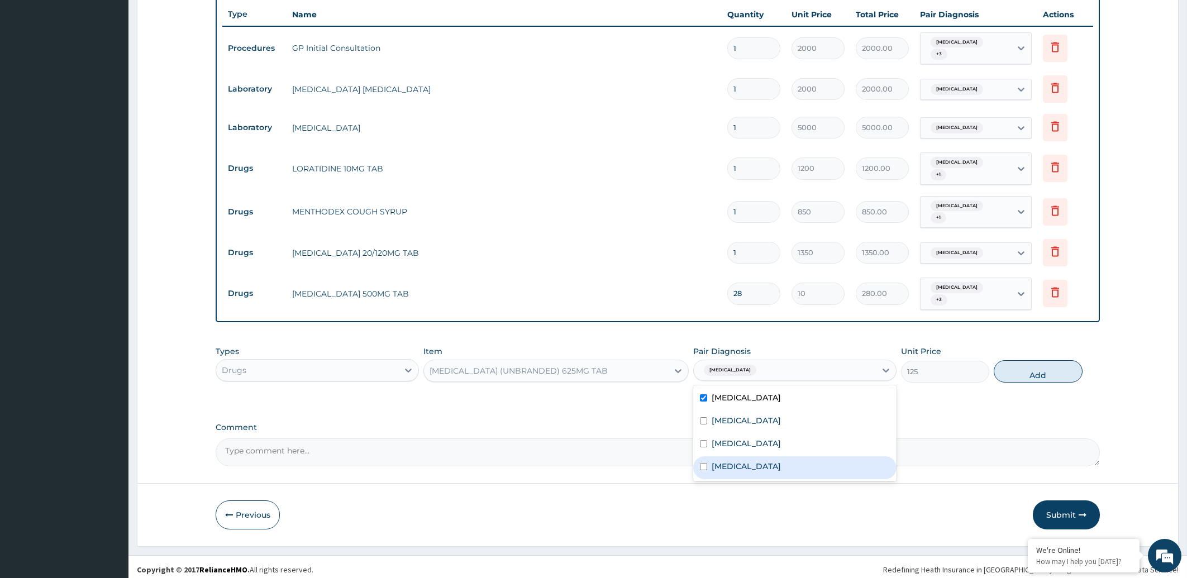
click at [767, 463] on div "Pharyngitis" at bounding box center [794, 467] width 203 height 23
checkbox input "true"
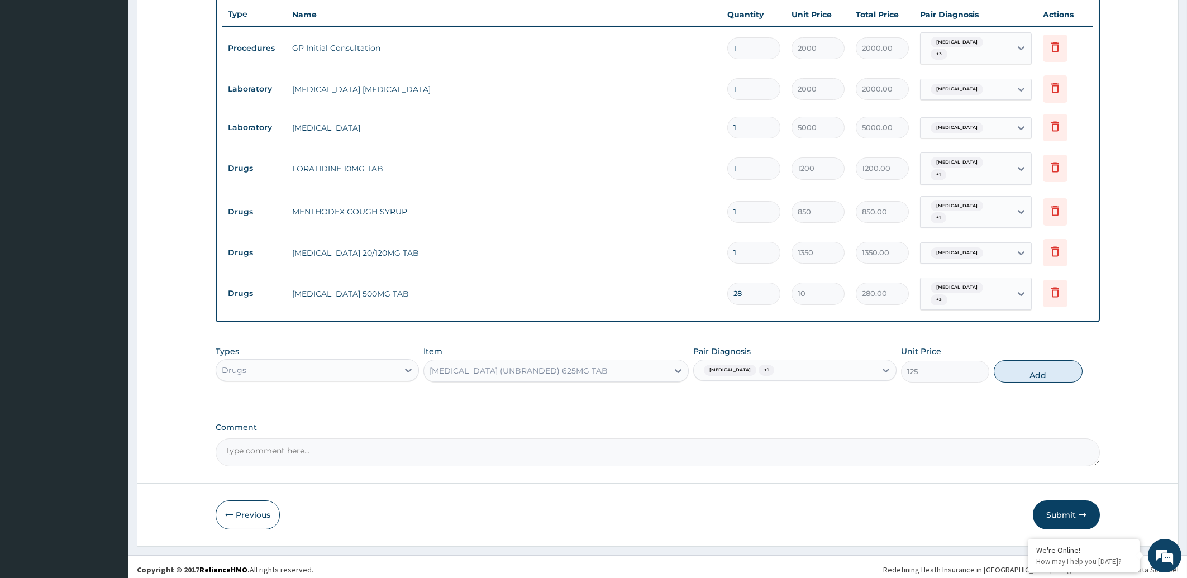
click at [1036, 365] on button "Add" at bounding box center [1038, 371] width 88 height 22
type input "0"
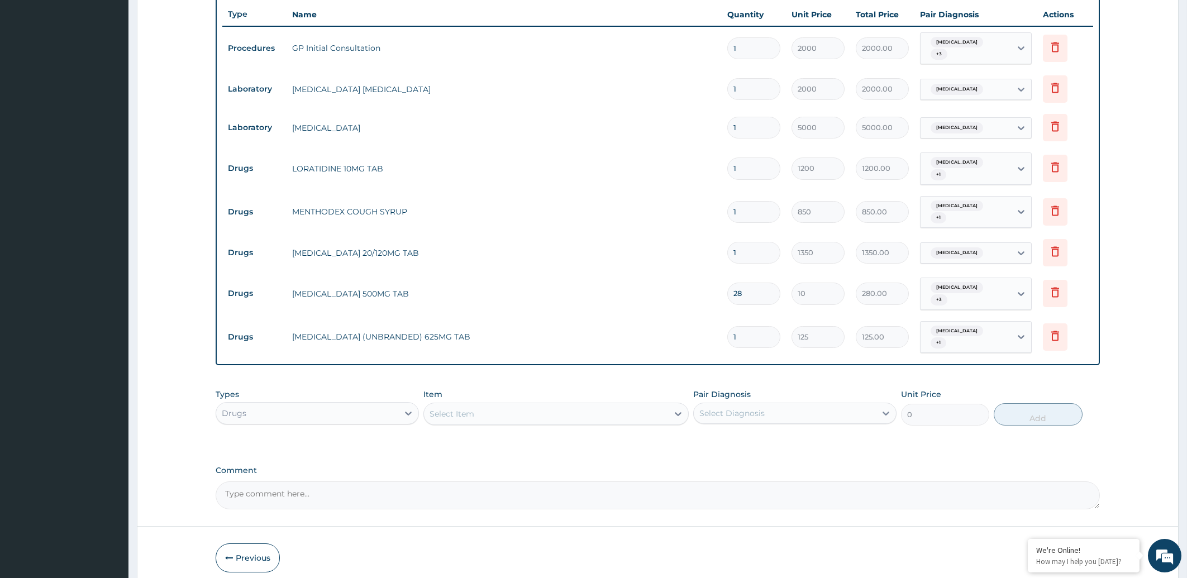
click at [754, 330] on input "1" at bounding box center [753, 337] width 53 height 22
type input "14"
type input "1750.00"
type input "14"
click at [487, 408] on div "Select Item" at bounding box center [546, 414] width 244 height 18
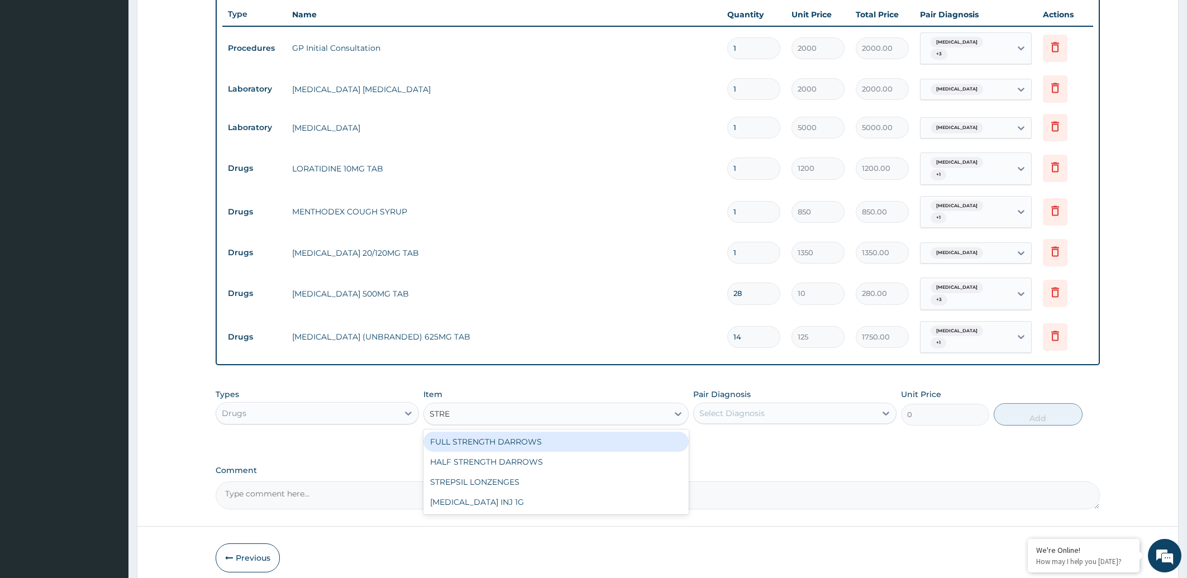
type input "STREP"
click at [486, 437] on div "STREPSIL LONZENGES" at bounding box center [556, 442] width 265 height 20
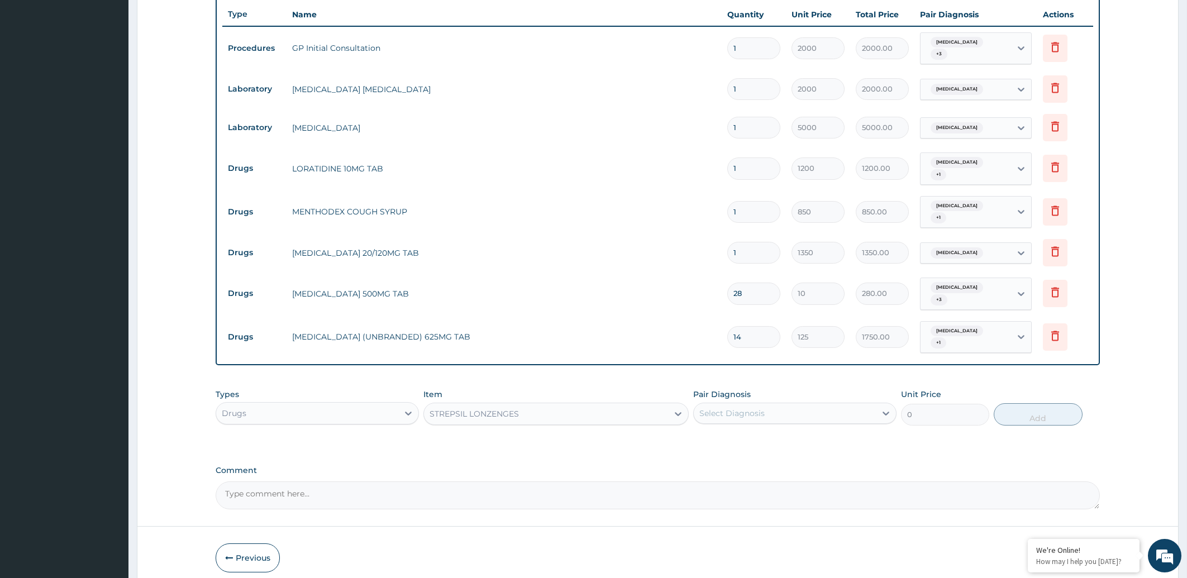
type input "100"
click at [743, 410] on div "Select Diagnosis" at bounding box center [732, 413] width 65 height 11
click at [741, 435] on label "Upper respiratory infection" at bounding box center [746, 440] width 69 height 11
checkbox input "true"
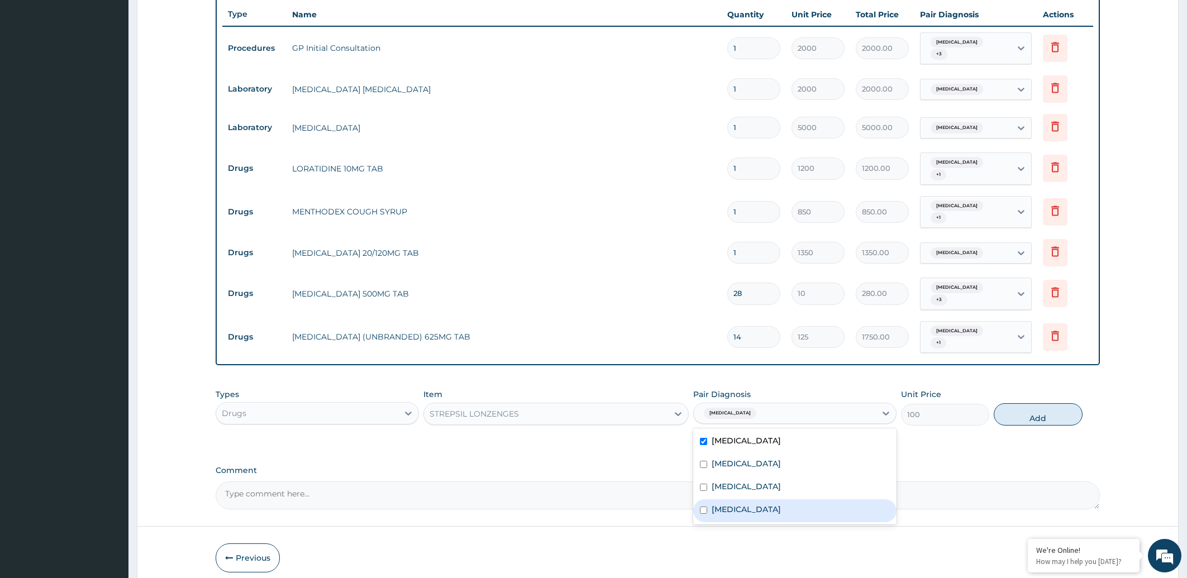
drag, startPoint x: 729, startPoint y: 506, endPoint x: 733, endPoint y: 499, distance: 8.5
click at [729, 505] on label "Pharyngitis" at bounding box center [746, 509] width 69 height 11
checkbox input "true"
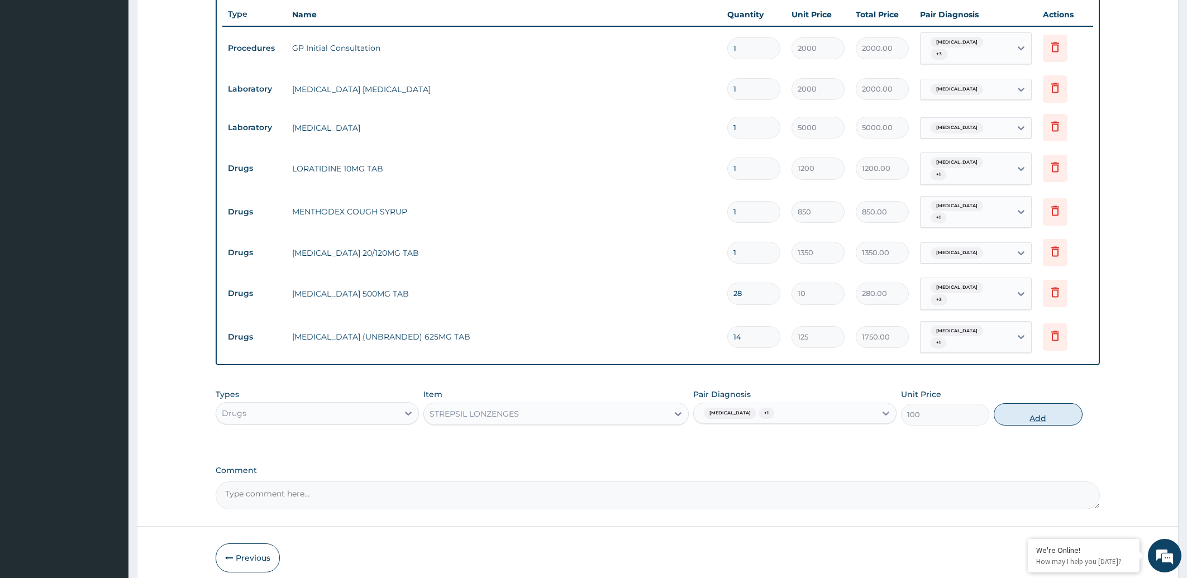
click at [1044, 410] on button "Add" at bounding box center [1038, 414] width 88 height 22
type input "0"
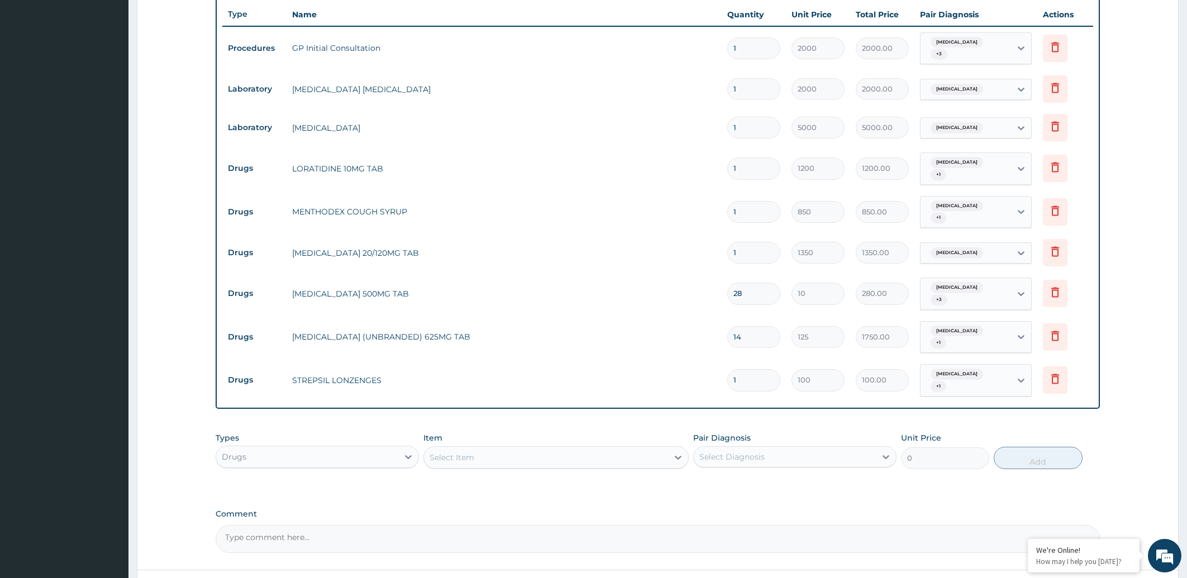
click at [744, 378] on input "1" at bounding box center [753, 380] width 53 height 22
type input "15"
type input "1500.00"
type input "15"
click at [625, 455] on div "Select Item" at bounding box center [546, 458] width 244 height 18
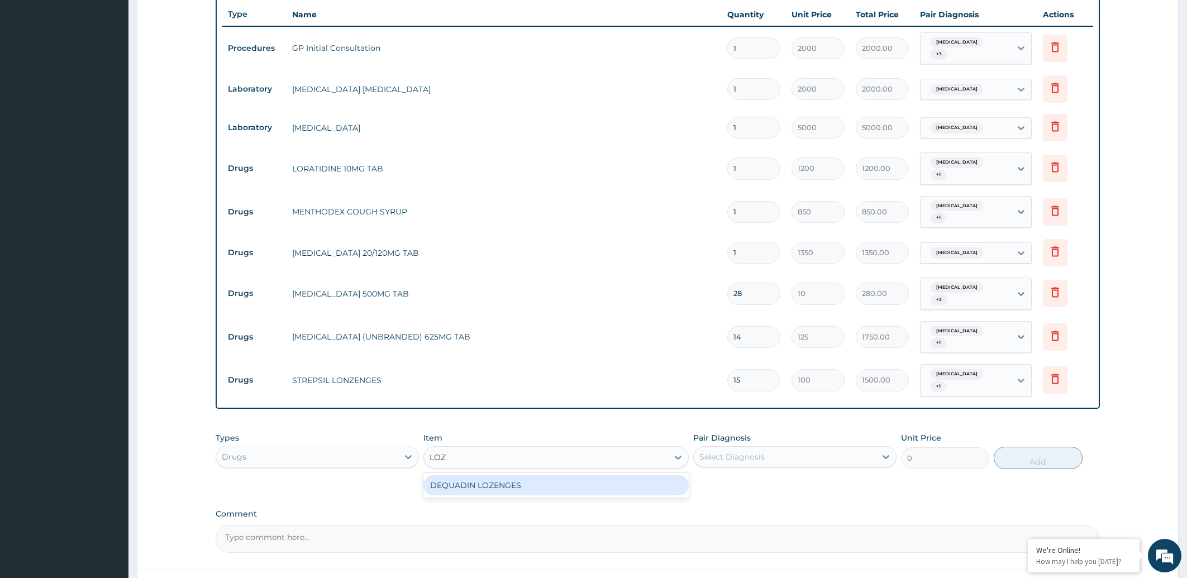
type input "LOZE"
click at [620, 481] on div "DEQUADIN LOZENGES" at bounding box center [556, 485] width 265 height 20
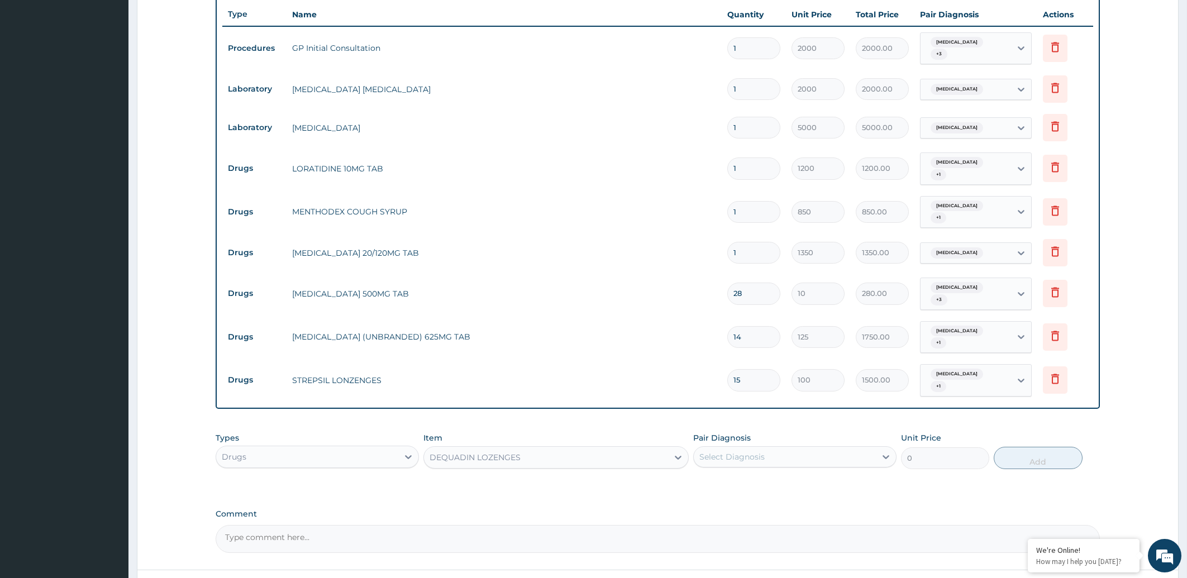
type input "25"
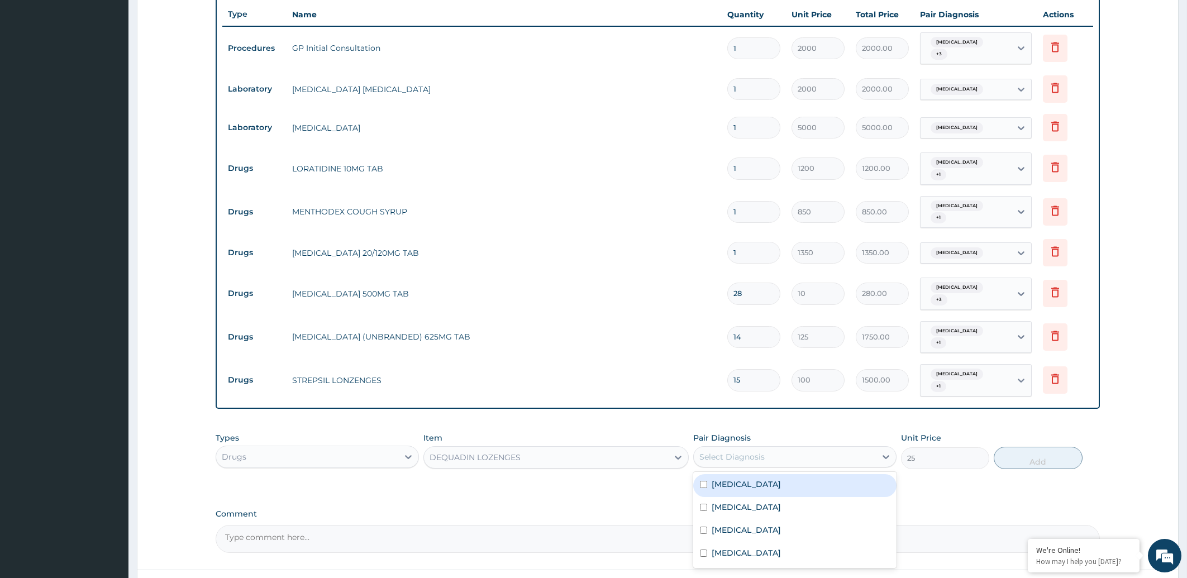
click at [720, 454] on div "Select Diagnosis" at bounding box center [732, 456] width 65 height 11
click at [738, 482] on label "Upper respiratory infection" at bounding box center [746, 484] width 69 height 11
checkbox input "true"
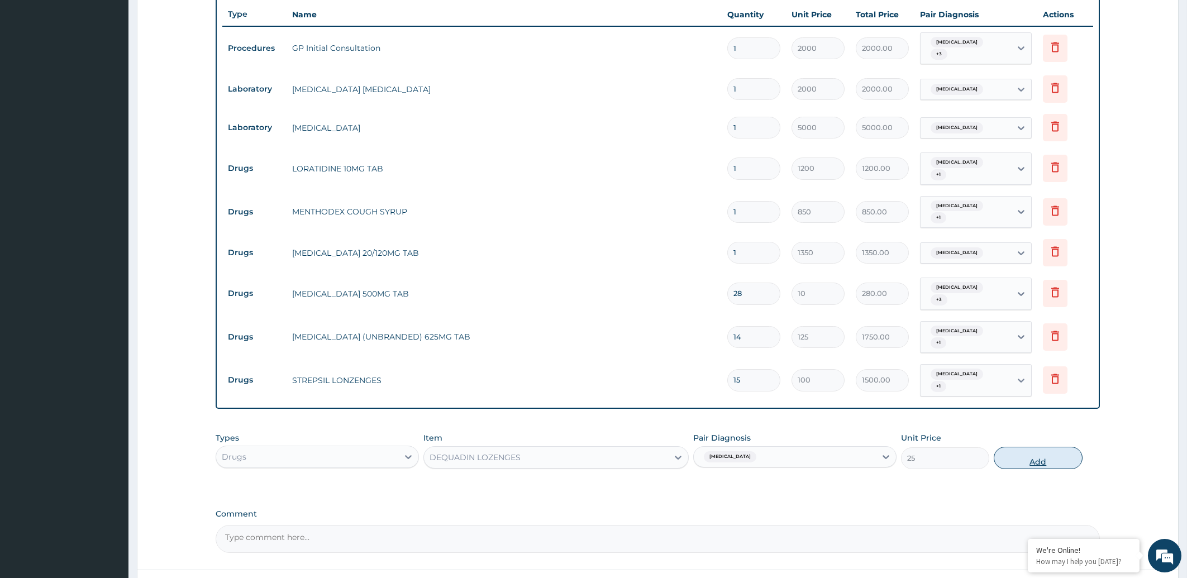
click at [1055, 451] on button "Add" at bounding box center [1038, 458] width 88 height 22
type input "0"
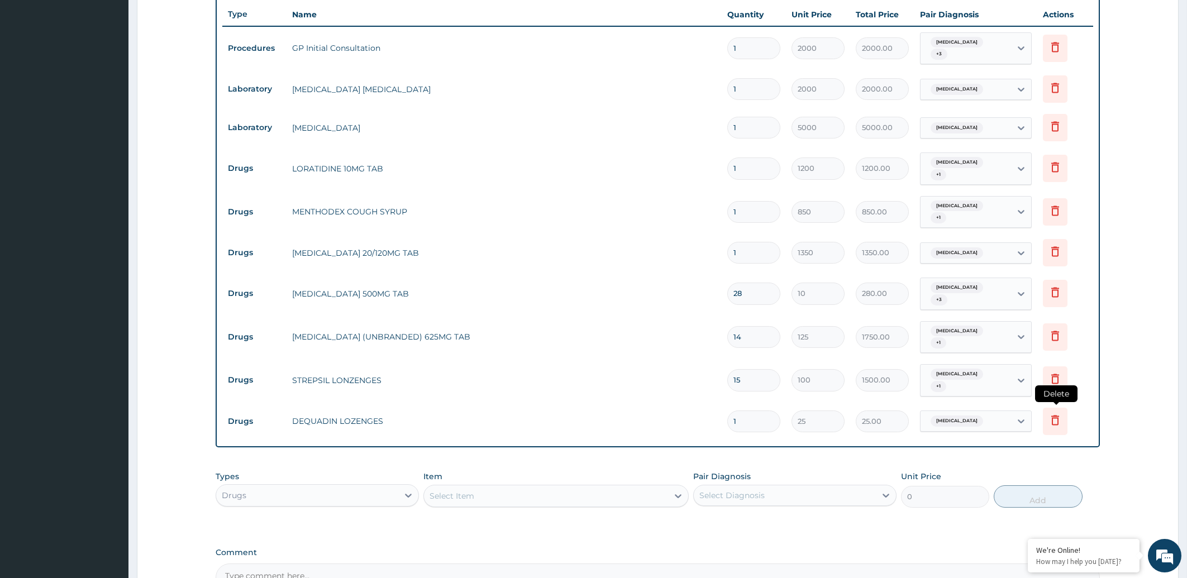
click at [1058, 415] on icon at bounding box center [1055, 420] width 8 height 10
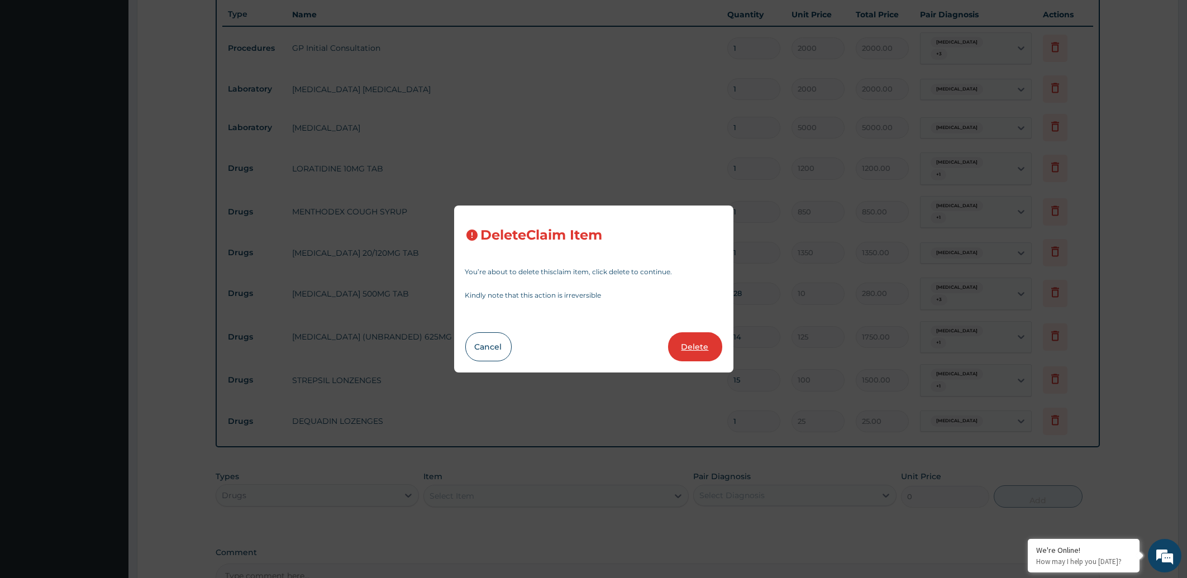
click at [698, 347] on button "Delete" at bounding box center [695, 346] width 54 height 29
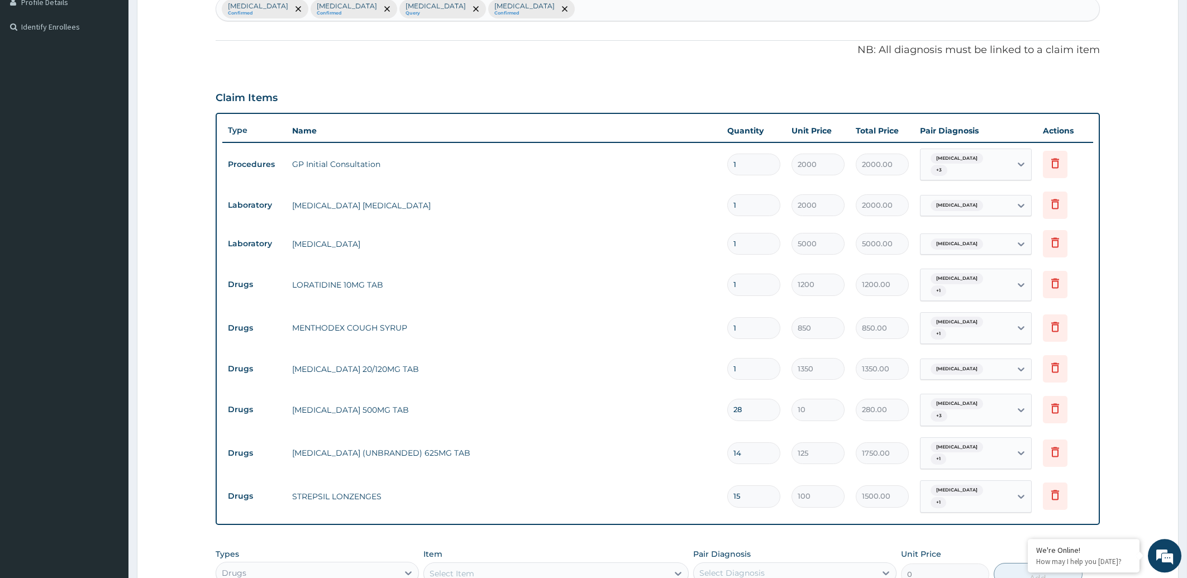
scroll to position [494, 0]
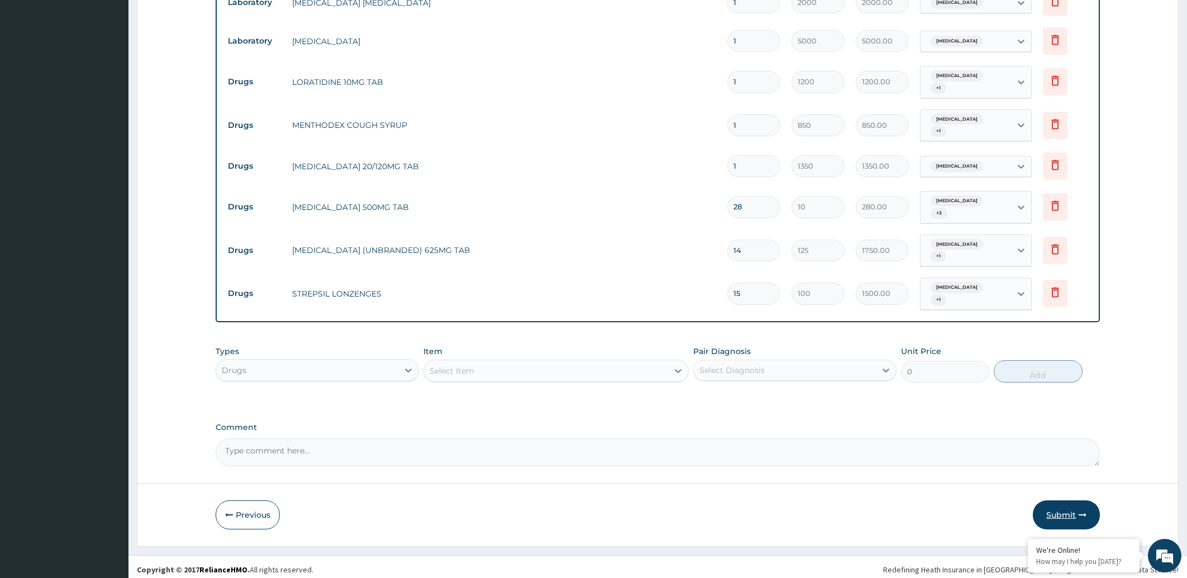
click at [1057, 510] on button "Submit" at bounding box center [1066, 515] width 67 height 29
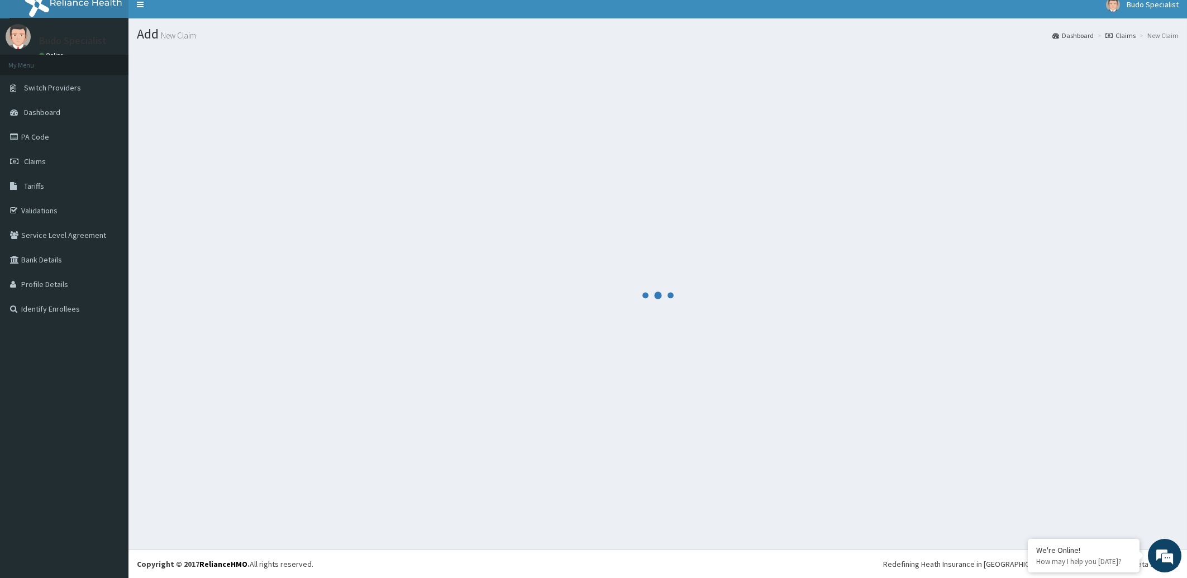
scroll to position [9, 0]
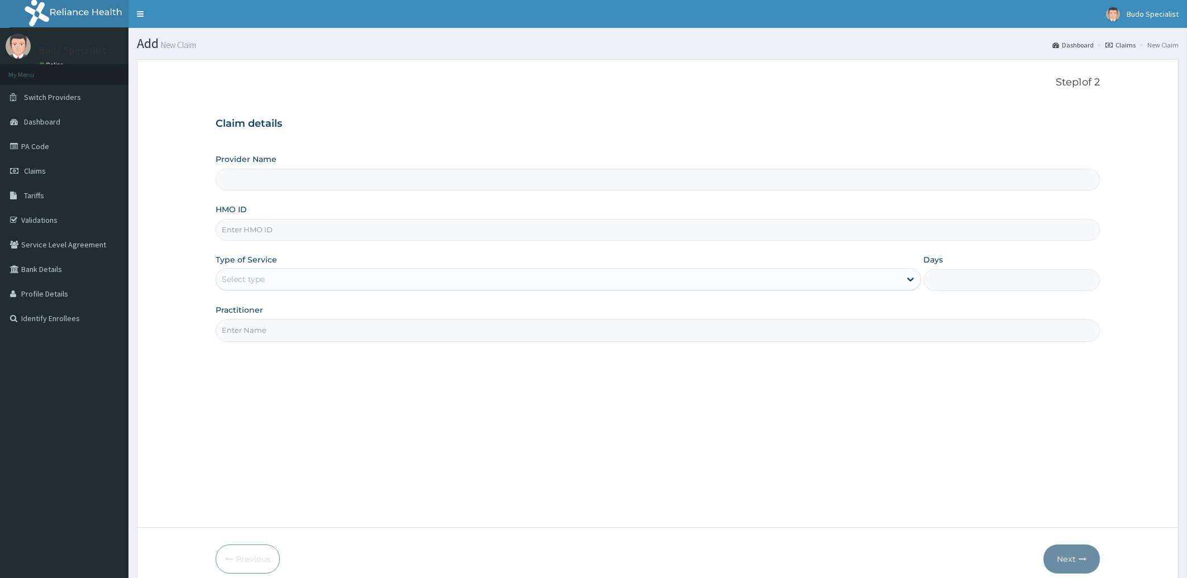
type input "Budo Specialist Hospital"
click at [254, 232] on input "HMO ID" at bounding box center [658, 230] width 885 height 22
type input "LGL/10132/B"
click at [267, 278] on div "Select type" at bounding box center [558, 279] width 685 height 18
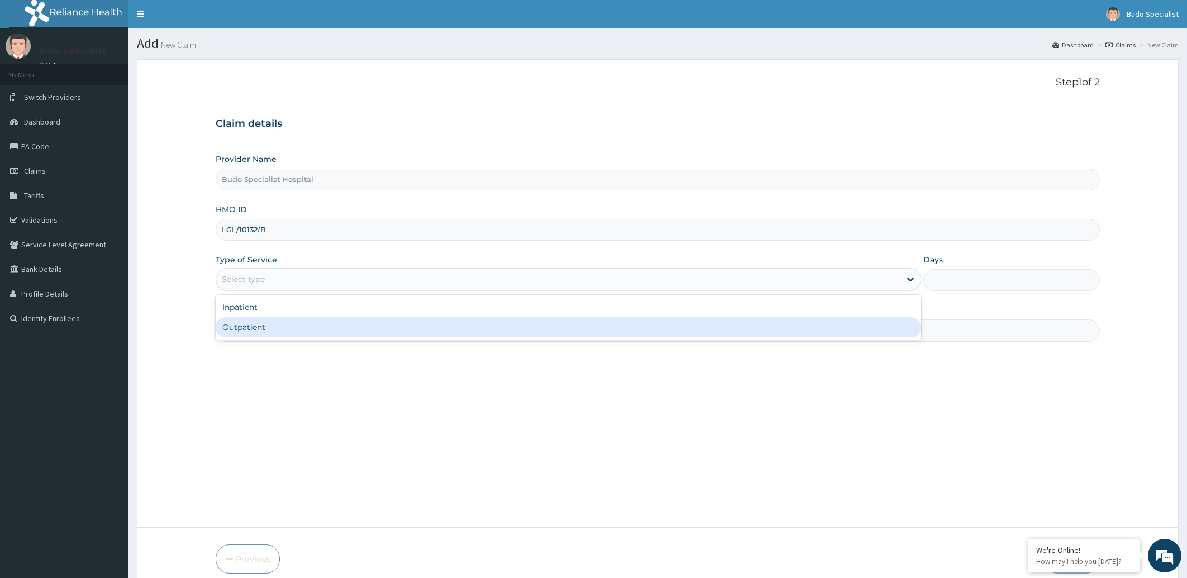
click at [255, 327] on div "Outpatient" at bounding box center [569, 327] width 706 height 20
type input "1"
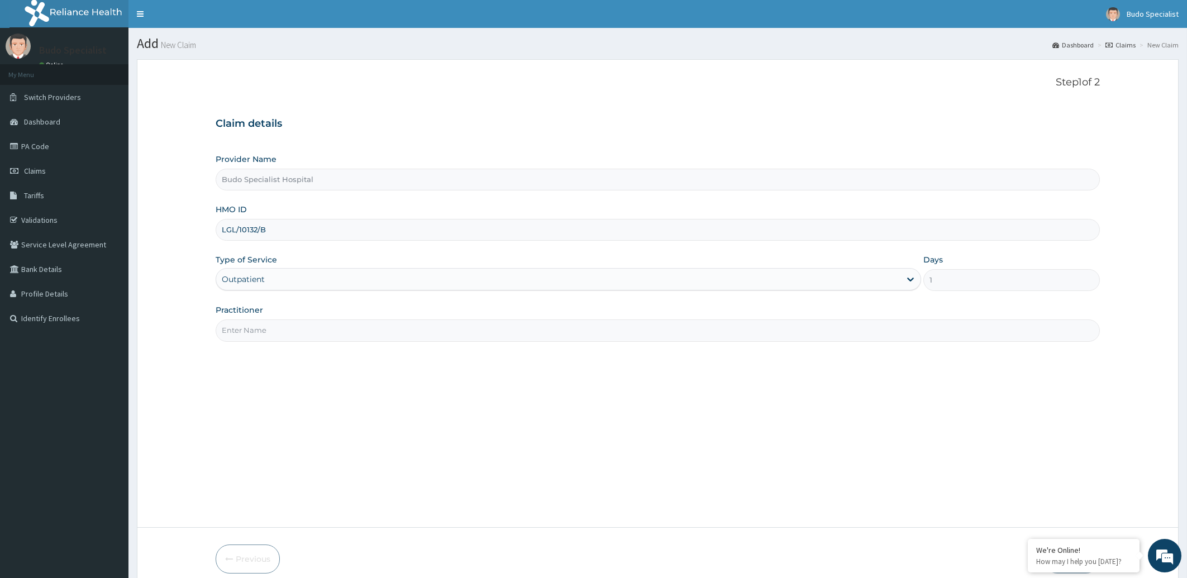
click at [280, 330] on input "Practitioner" at bounding box center [658, 331] width 885 height 22
click at [33, 144] on link "PA Code" at bounding box center [64, 146] width 129 height 25
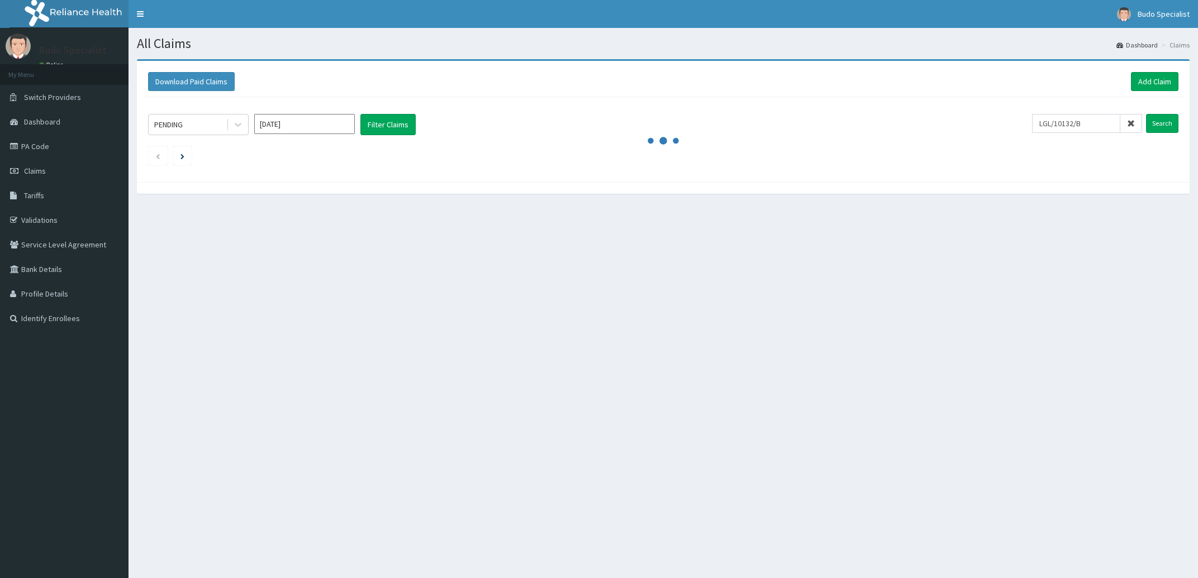
click at [1127, 123] on icon at bounding box center [1131, 124] width 8 height 8
click at [1077, 124] on input "text" at bounding box center [1095, 123] width 94 height 19
type input "LGL/10132/B"
click at [1146, 122] on input "Search" at bounding box center [1162, 123] width 32 height 19
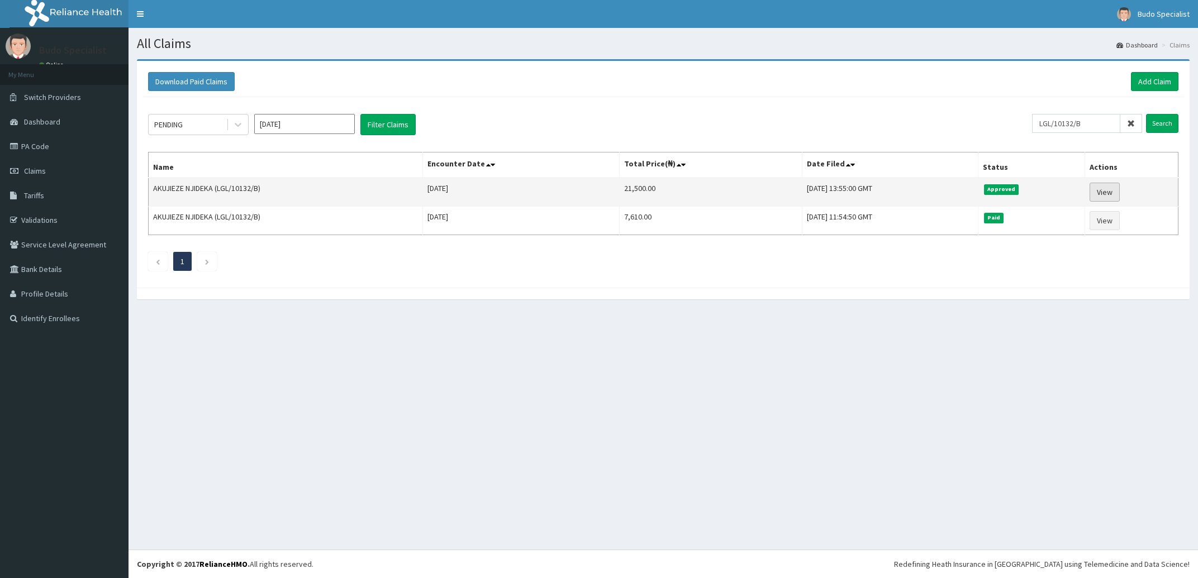
click at [1114, 194] on link "View" at bounding box center [1104, 192] width 30 height 19
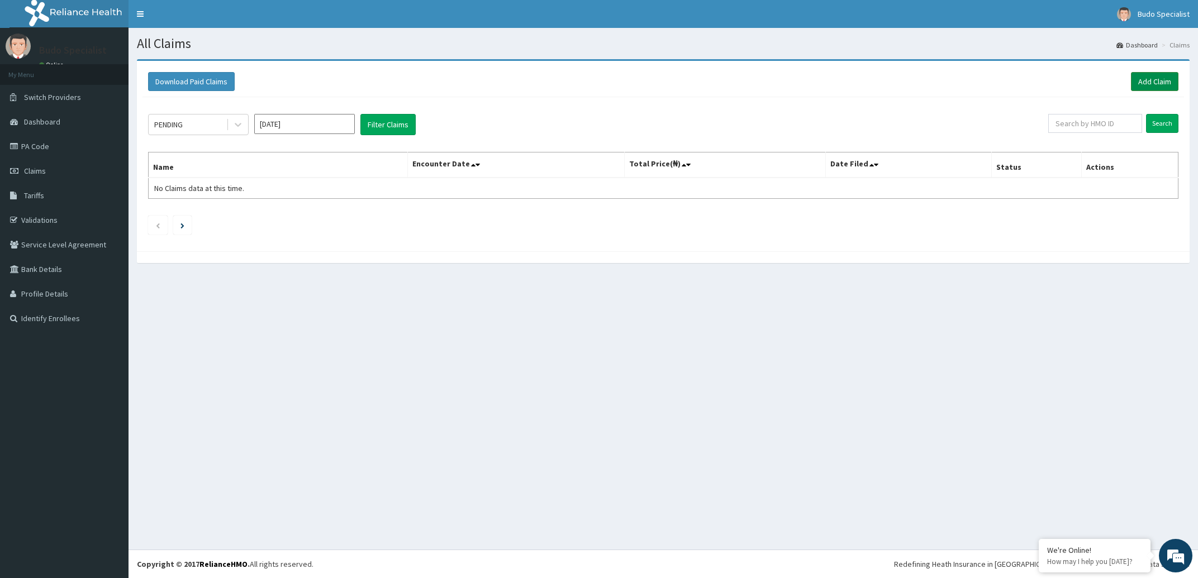
click at [1154, 80] on link "Add Claim" at bounding box center [1154, 81] width 47 height 19
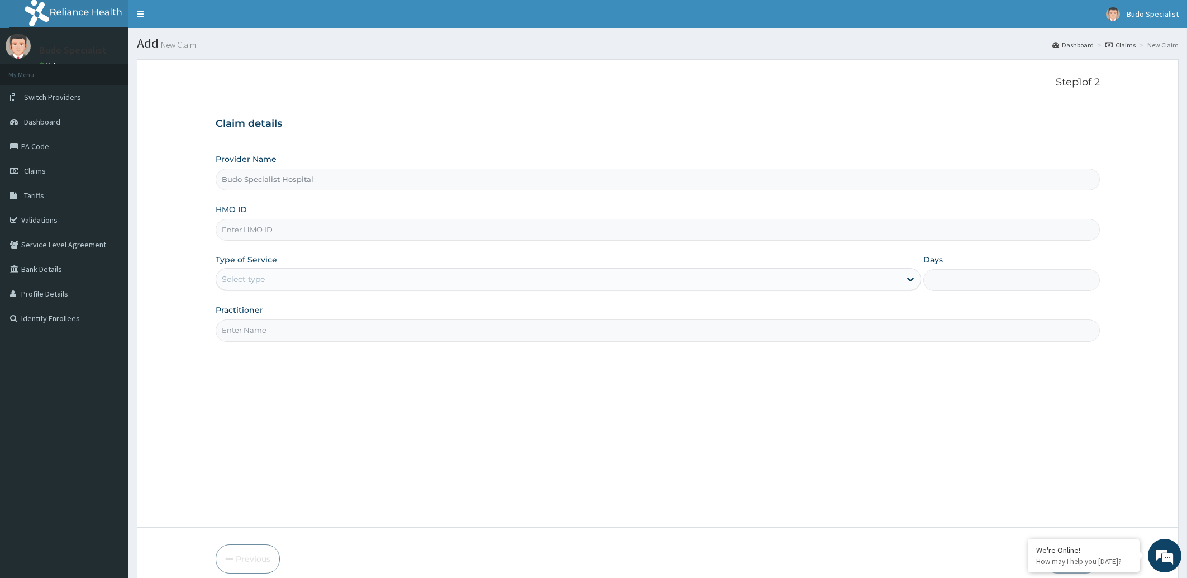
click at [250, 230] on input "HMO ID" at bounding box center [658, 230] width 885 height 22
type input "LPS/10100/A"
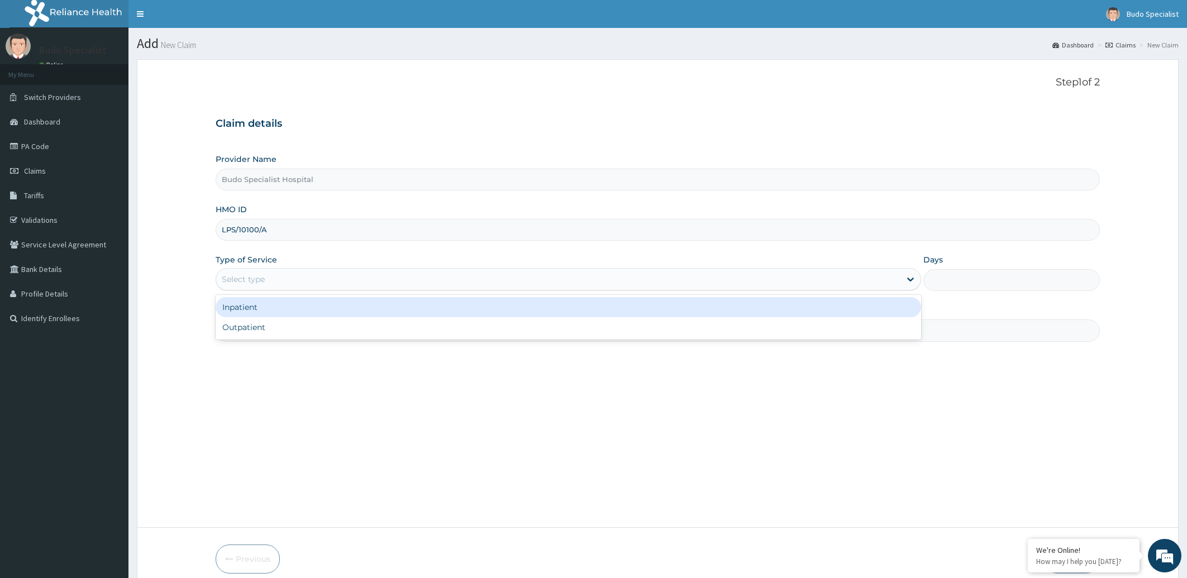
click at [279, 280] on div "Select type" at bounding box center [558, 279] width 685 height 18
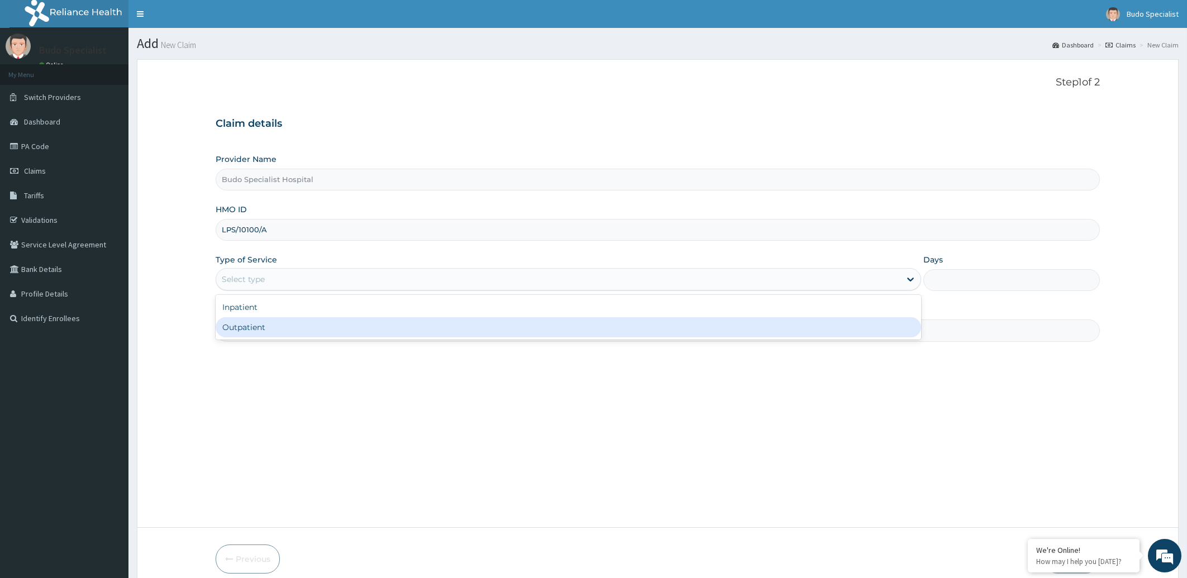
click at [253, 330] on div "Outpatient" at bounding box center [569, 327] width 706 height 20
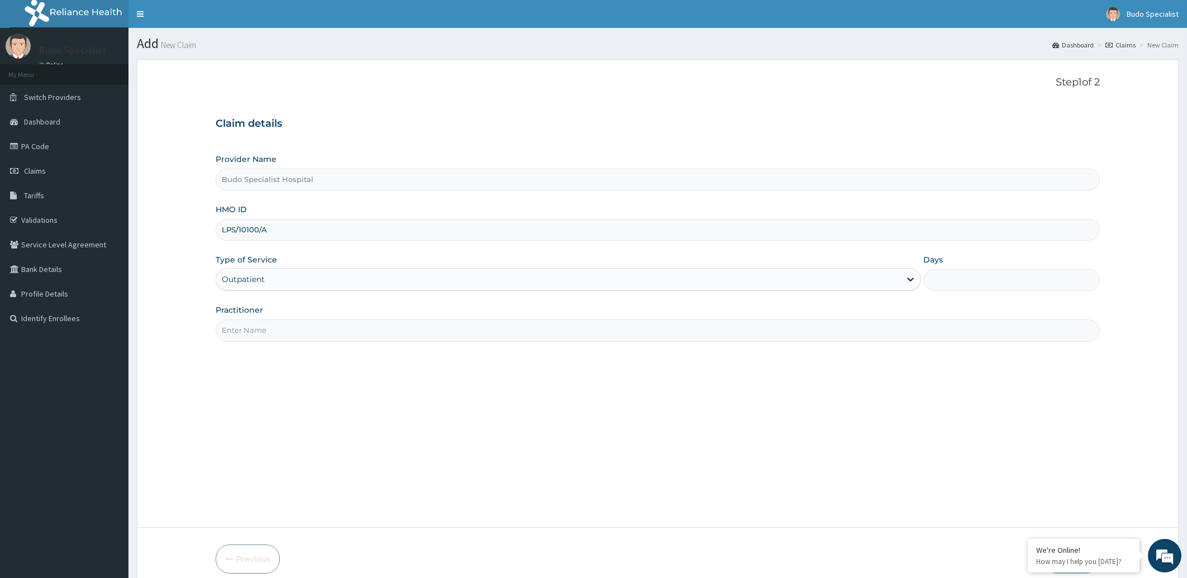
type input "1"
click at [286, 331] on input "Practitioner" at bounding box center [658, 331] width 885 height 22
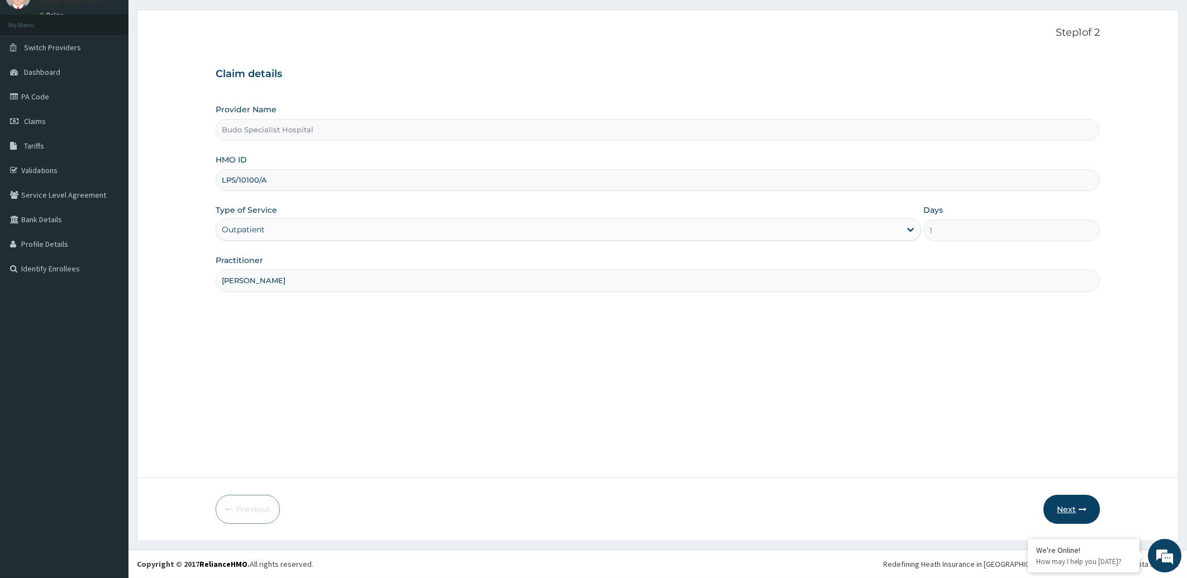
type input "DR GAMBO"
click at [1071, 512] on button "Next" at bounding box center [1072, 509] width 56 height 29
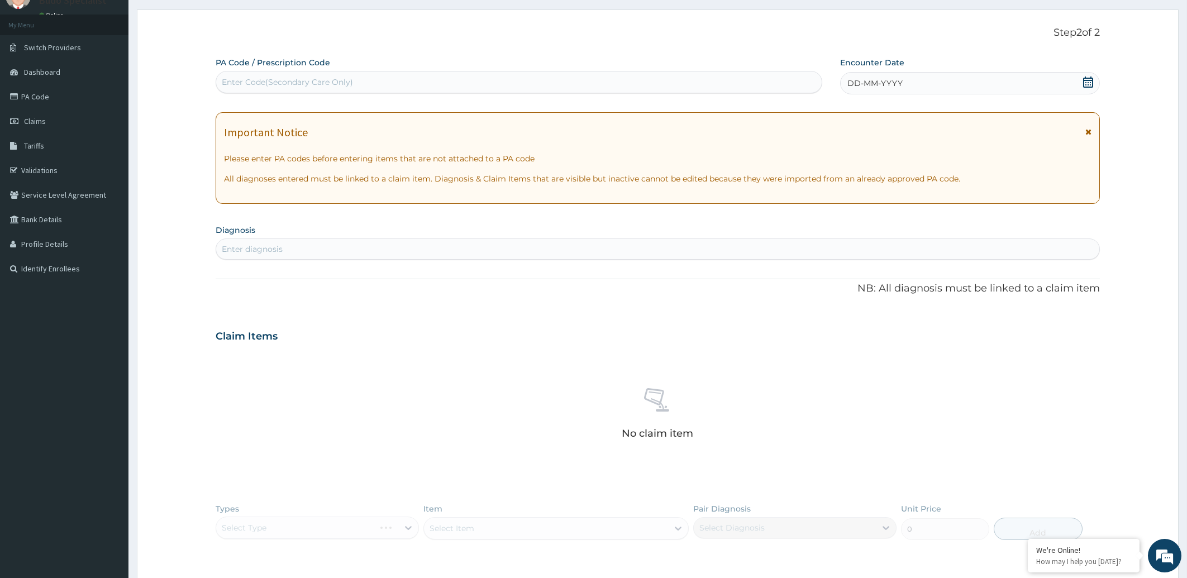
click at [910, 82] on div "DD-MM-YYYY" at bounding box center [970, 83] width 260 height 22
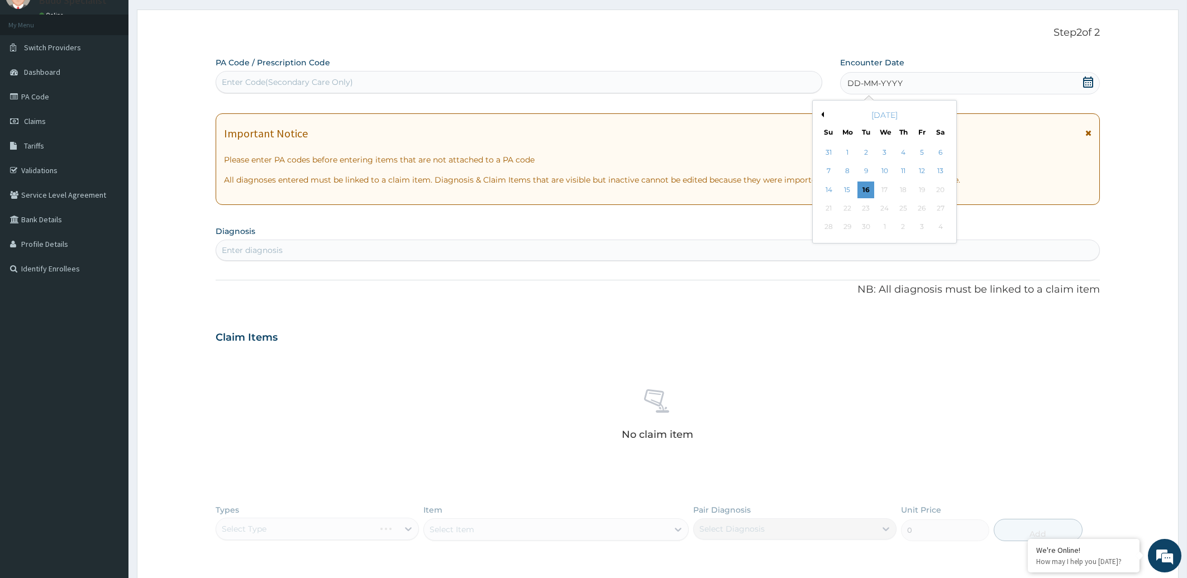
click at [824, 115] on button "Previous Month" at bounding box center [822, 115] width 6 height 6
click at [924, 172] on div "8" at bounding box center [921, 171] width 17 height 17
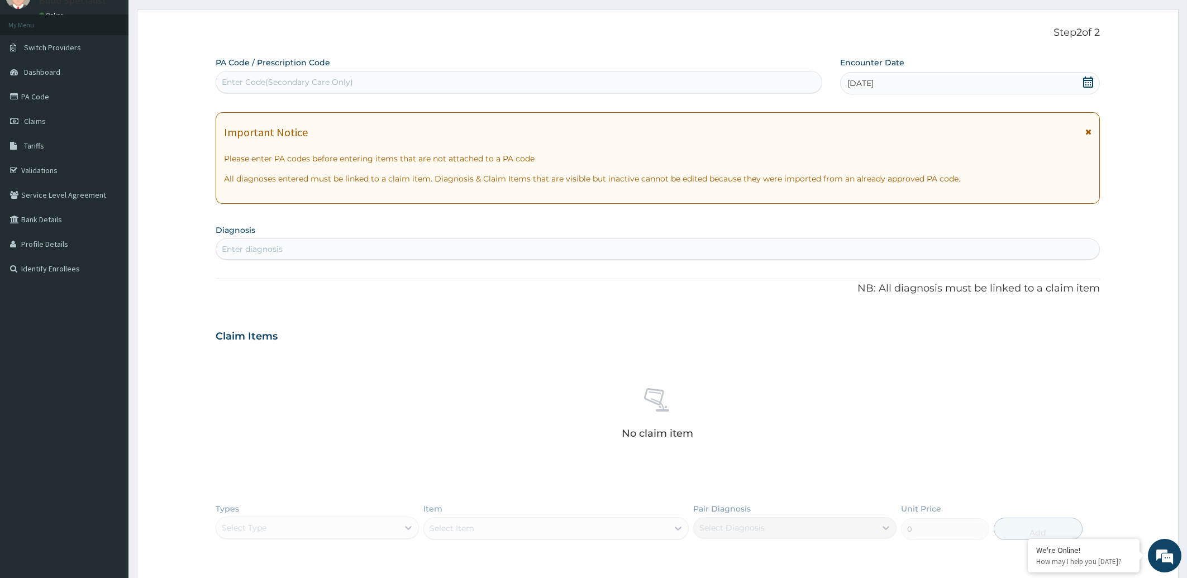
click at [258, 251] on div "Enter diagnosis" at bounding box center [252, 249] width 61 height 11
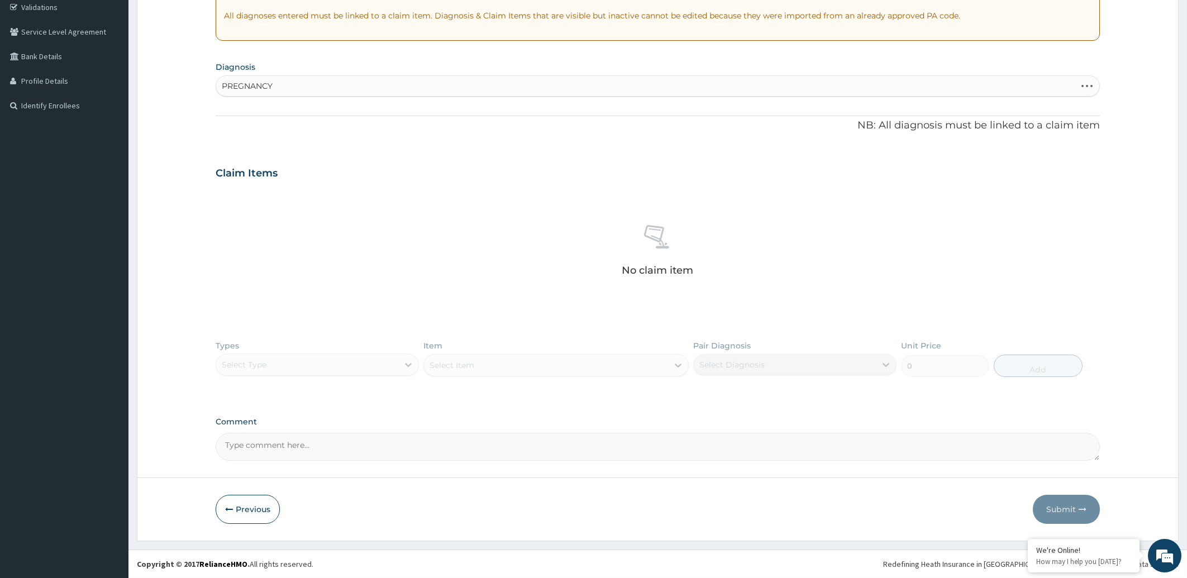
type input "PREGNANCY"
click at [384, 366] on div "Types Select Type Item Select Item Pair Diagnosis Select Diagnosis Unit Price 0…" at bounding box center [658, 367] width 885 height 65
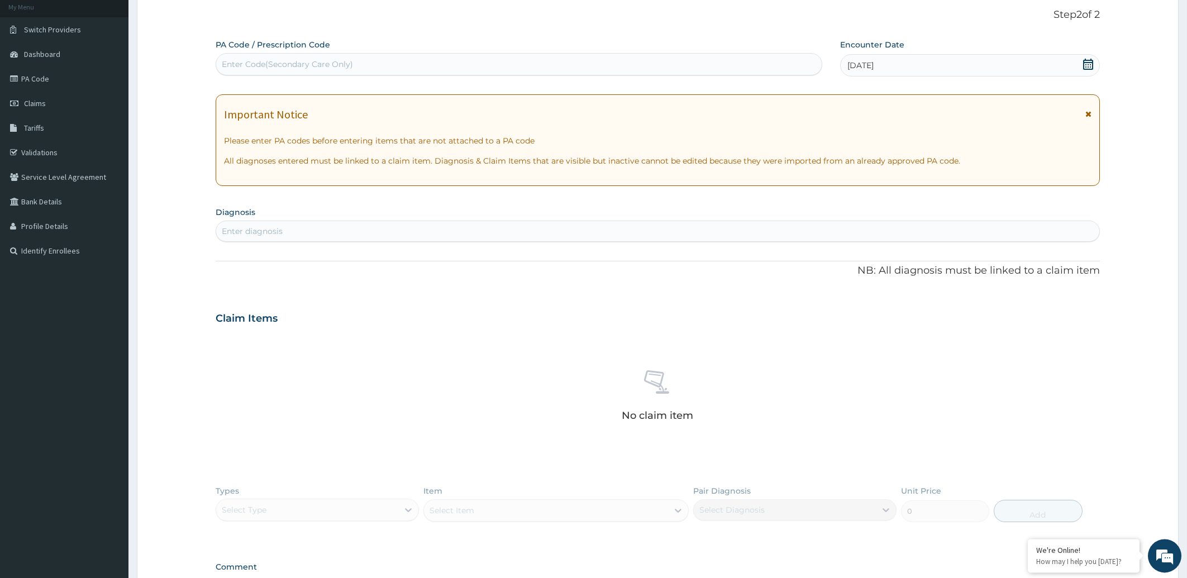
scroll to position [0, 0]
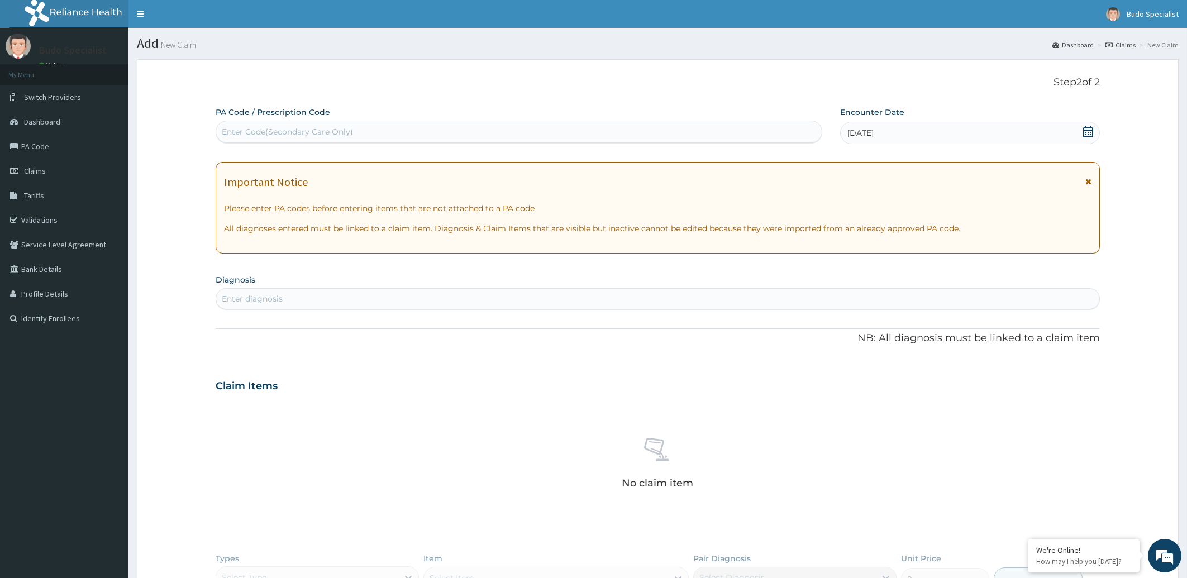
click at [279, 296] on div "Enter diagnosis" at bounding box center [252, 298] width 61 height 11
type input "PREGNANCY"
click at [288, 299] on div "Enter diagnosis" at bounding box center [658, 299] width 884 height 18
type input "C"
type input "PREGN"
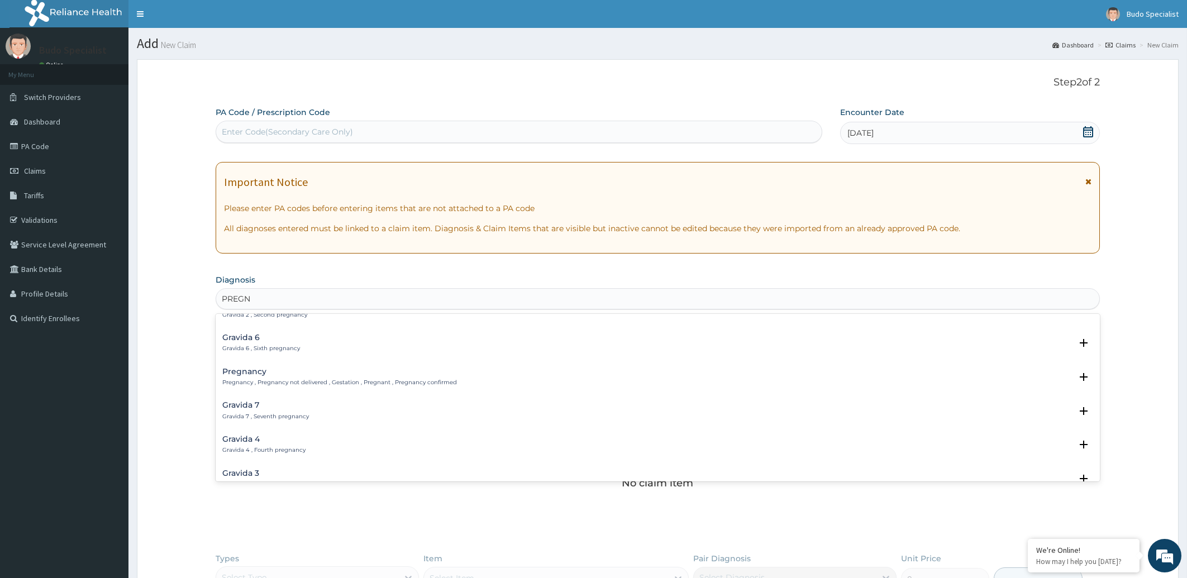
scroll to position [169, 0]
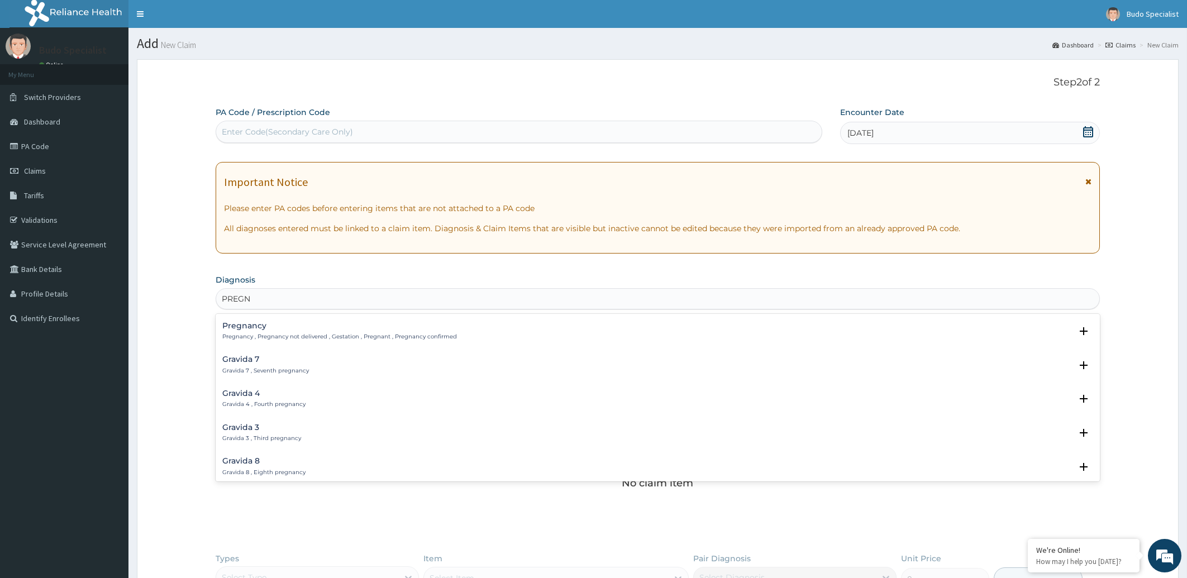
click at [402, 331] on div "Pregnancy Pregnancy , Pregnancy not delivered , Gestation , Pregnant , Pregnanc…" at bounding box center [339, 332] width 235 height 20
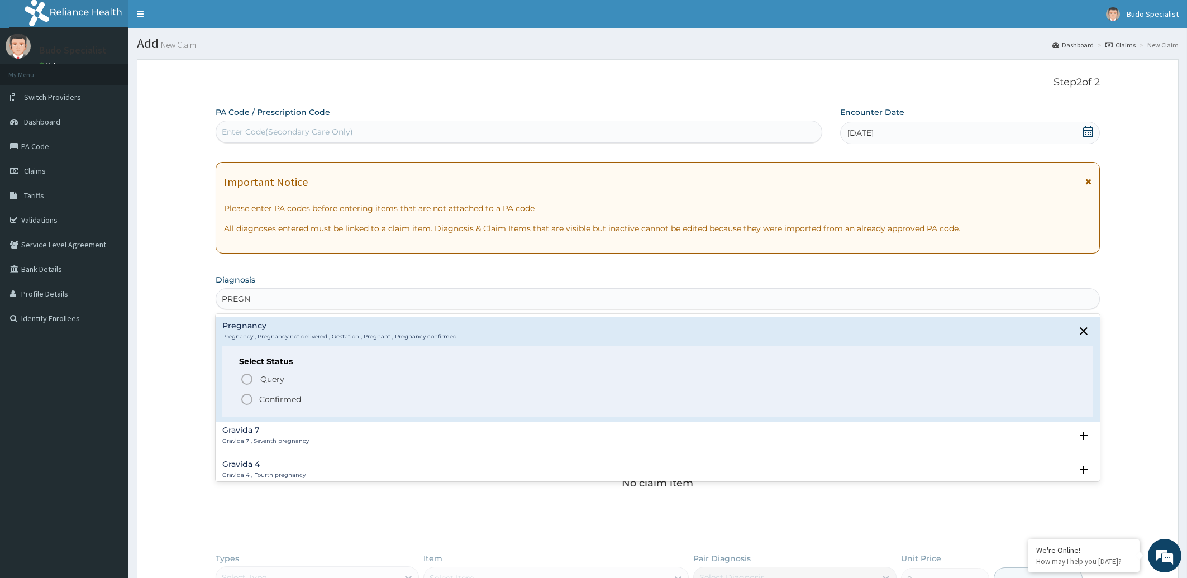
click at [242, 401] on icon "status option filled" at bounding box center [246, 399] width 13 height 13
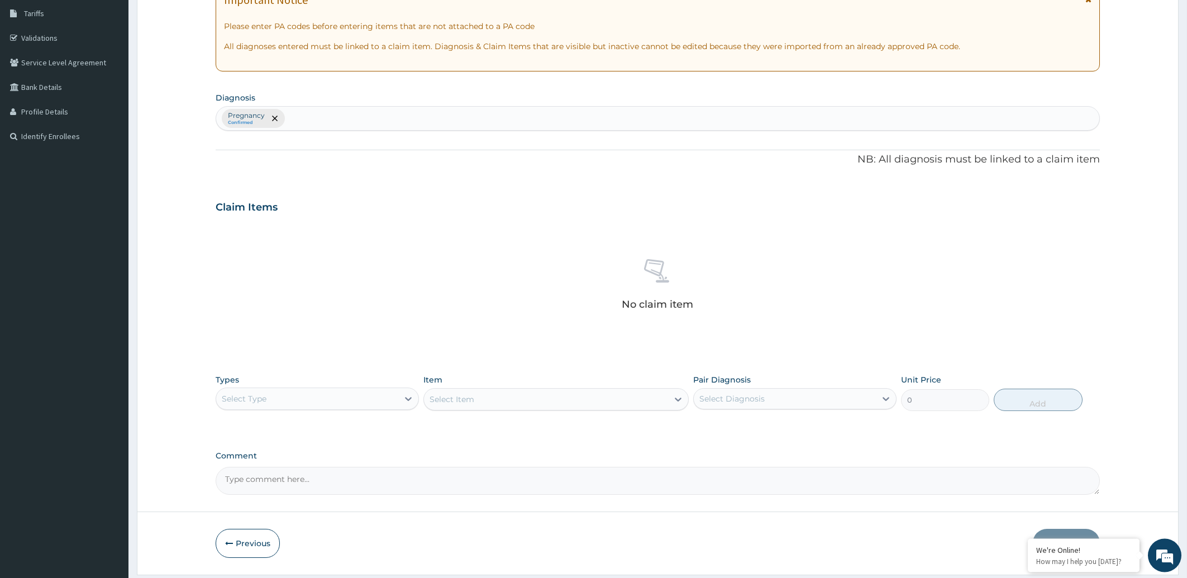
scroll to position [216, 0]
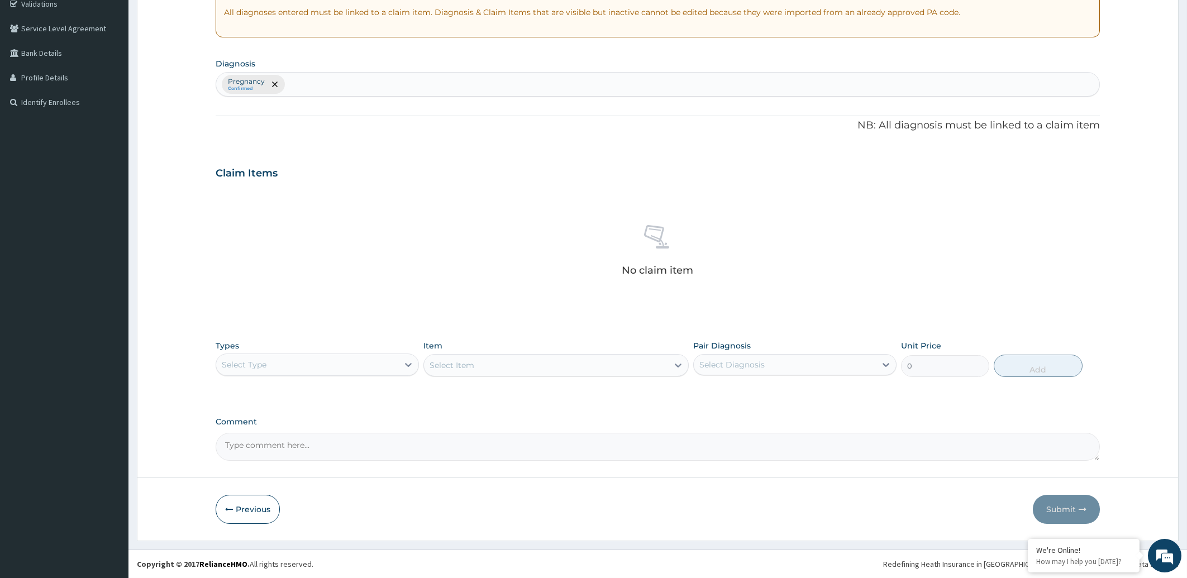
click at [296, 368] on div "Select Type" at bounding box center [307, 365] width 182 height 18
click at [281, 430] on div "Procedures" at bounding box center [317, 433] width 203 height 20
click at [490, 368] on div "Select Item" at bounding box center [556, 365] width 265 height 22
click at [528, 360] on div "Select Item" at bounding box center [556, 365] width 265 height 22
click at [528, 364] on div "Select Item" at bounding box center [556, 365] width 265 height 22
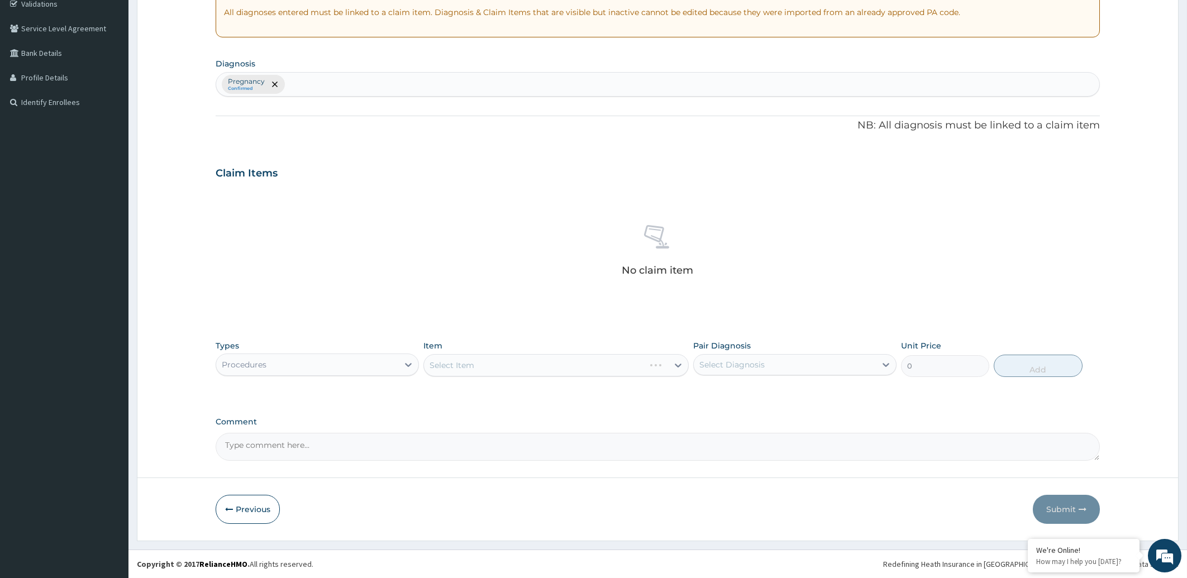
click at [539, 368] on div "Select Item" at bounding box center [556, 365] width 265 height 22
click at [577, 368] on div "Select Item" at bounding box center [556, 365] width 265 height 22
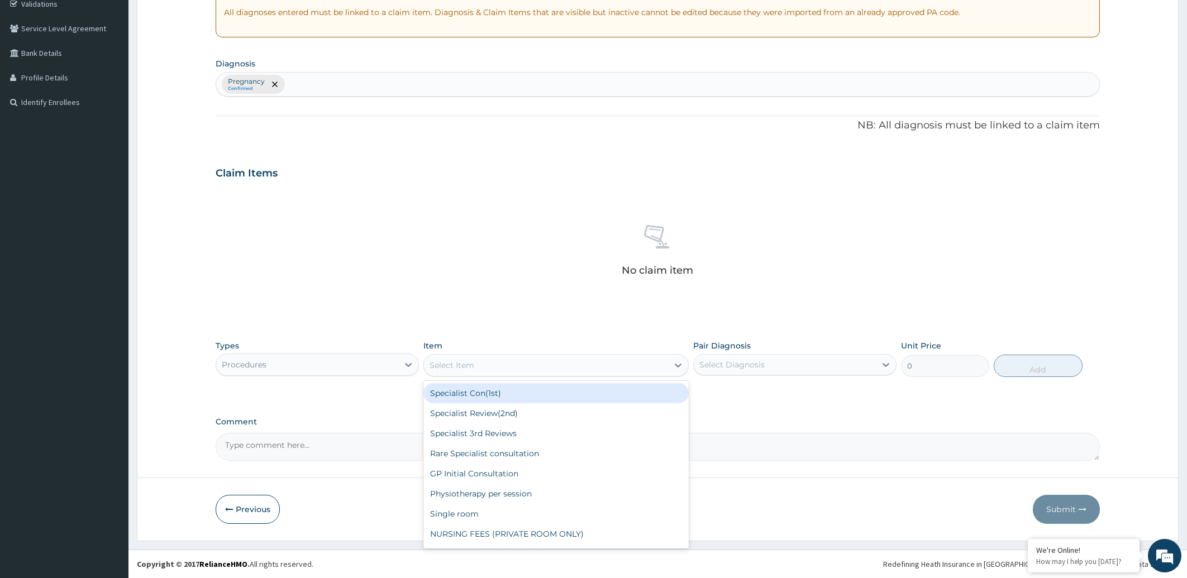
click at [578, 367] on div "Select Item" at bounding box center [546, 365] width 244 height 18
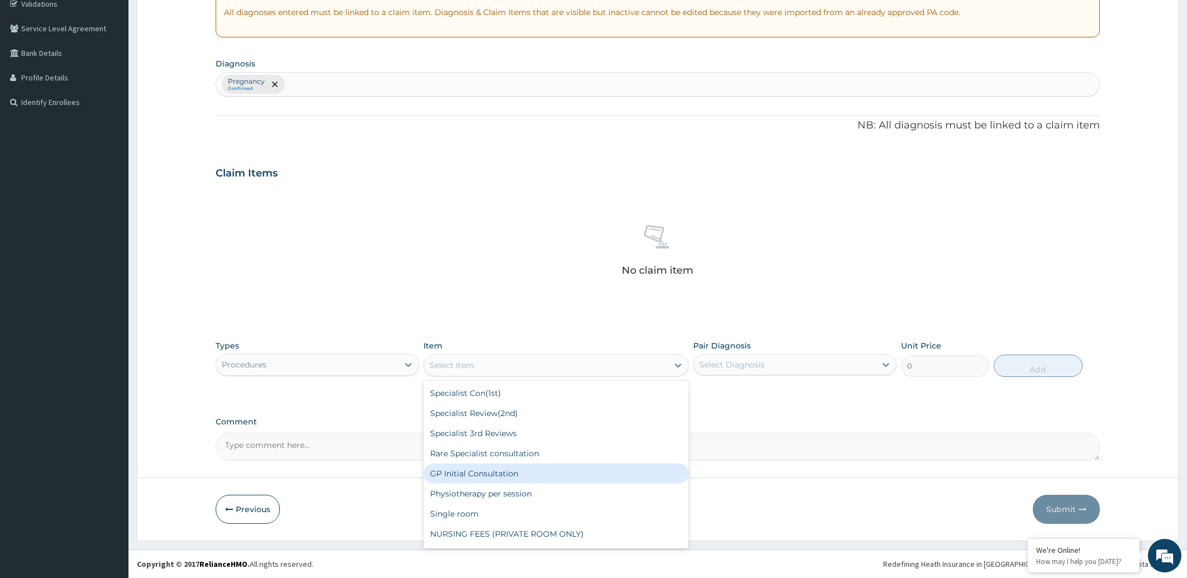
click at [520, 473] on div "GP Initial Consultation" at bounding box center [556, 474] width 265 height 20
type input "2000"
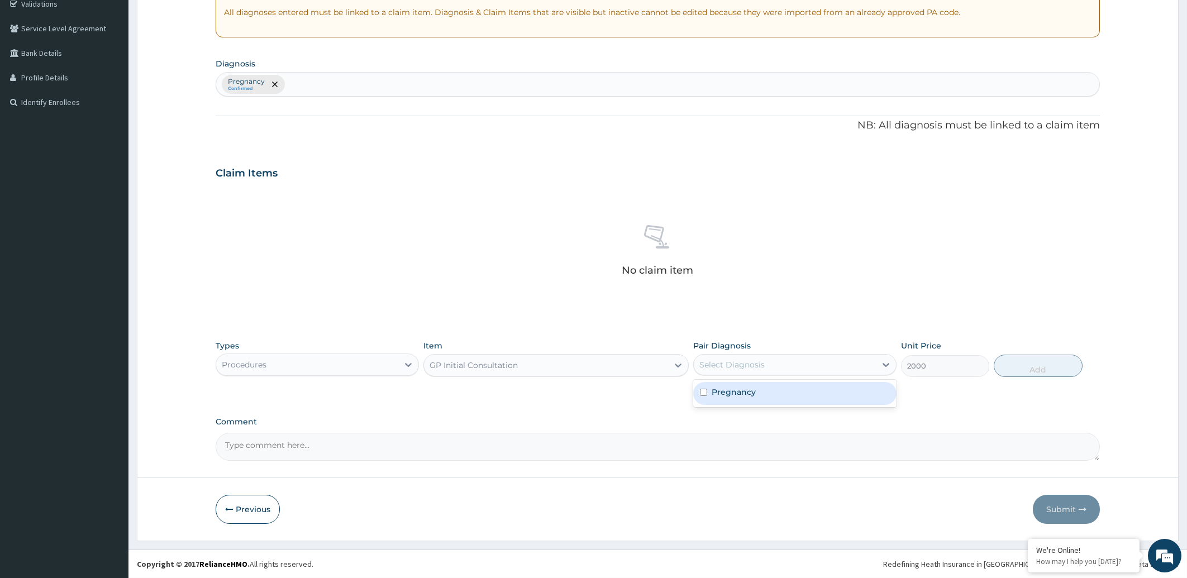
click at [793, 368] on div "Select Diagnosis" at bounding box center [785, 365] width 182 height 18
click at [778, 392] on div "Pregnancy" at bounding box center [794, 393] width 203 height 23
checkbox input "true"
click at [1053, 369] on button "Add" at bounding box center [1038, 366] width 88 height 22
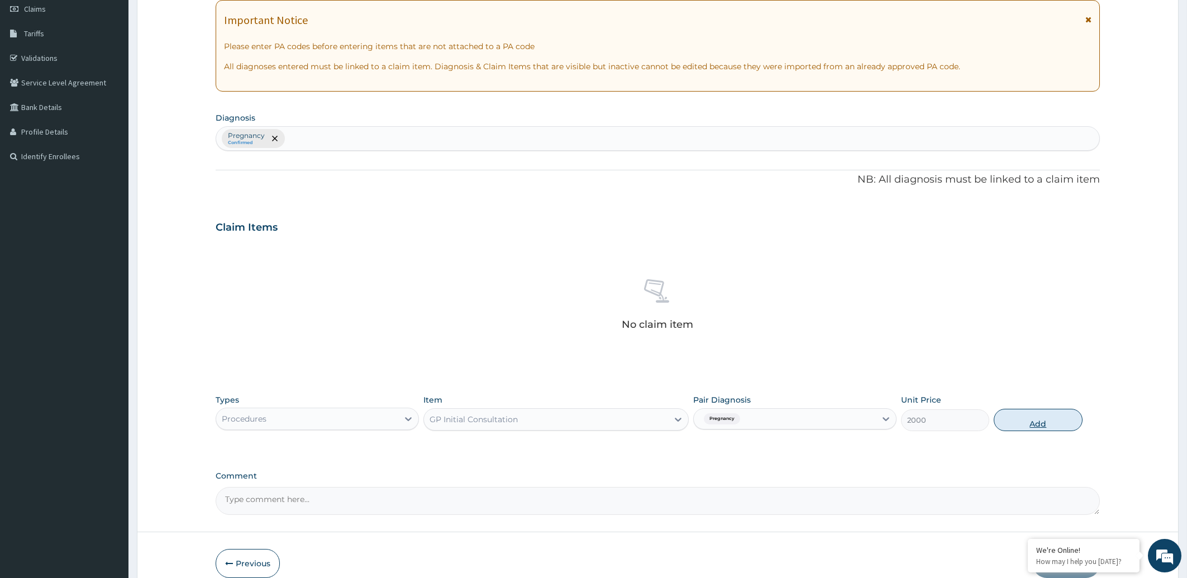
type input "0"
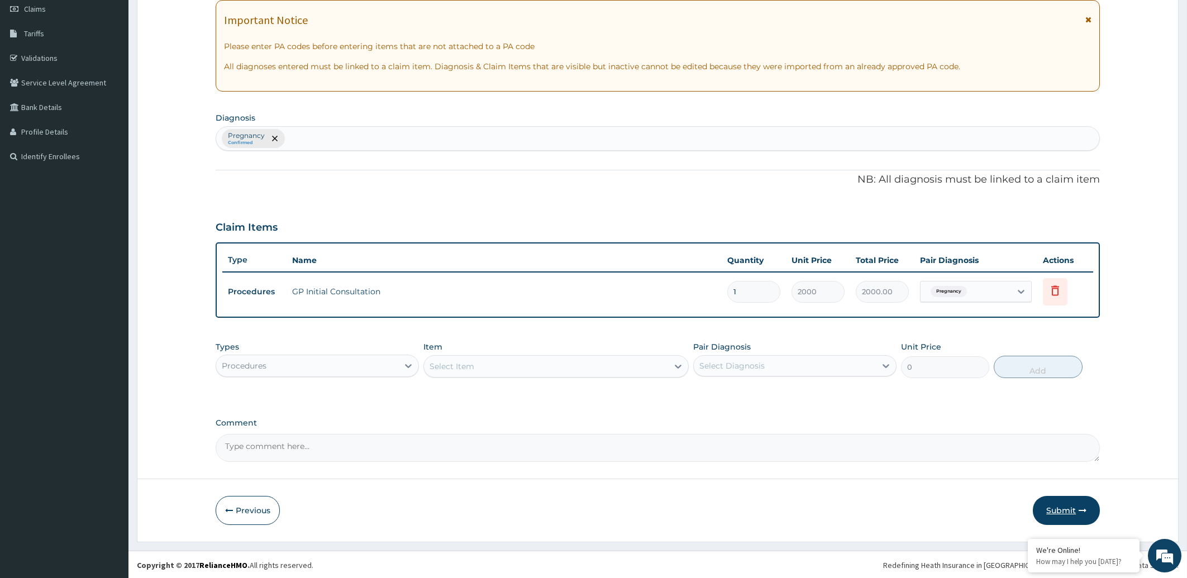
click at [1063, 510] on button "Submit" at bounding box center [1066, 510] width 67 height 29
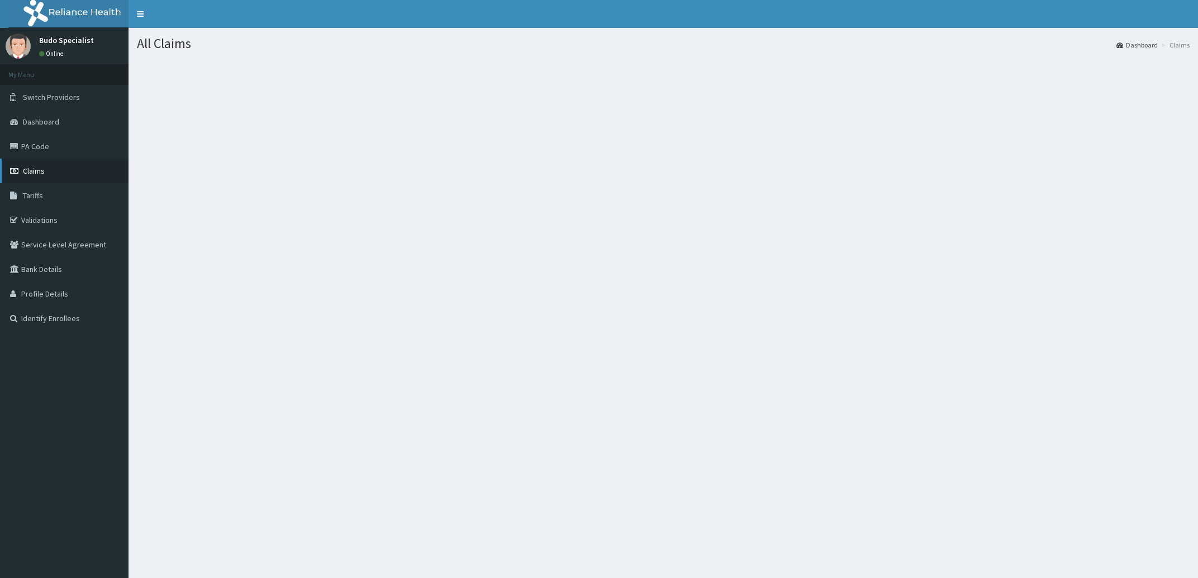
click at [35, 172] on span "Claims" at bounding box center [34, 171] width 22 height 10
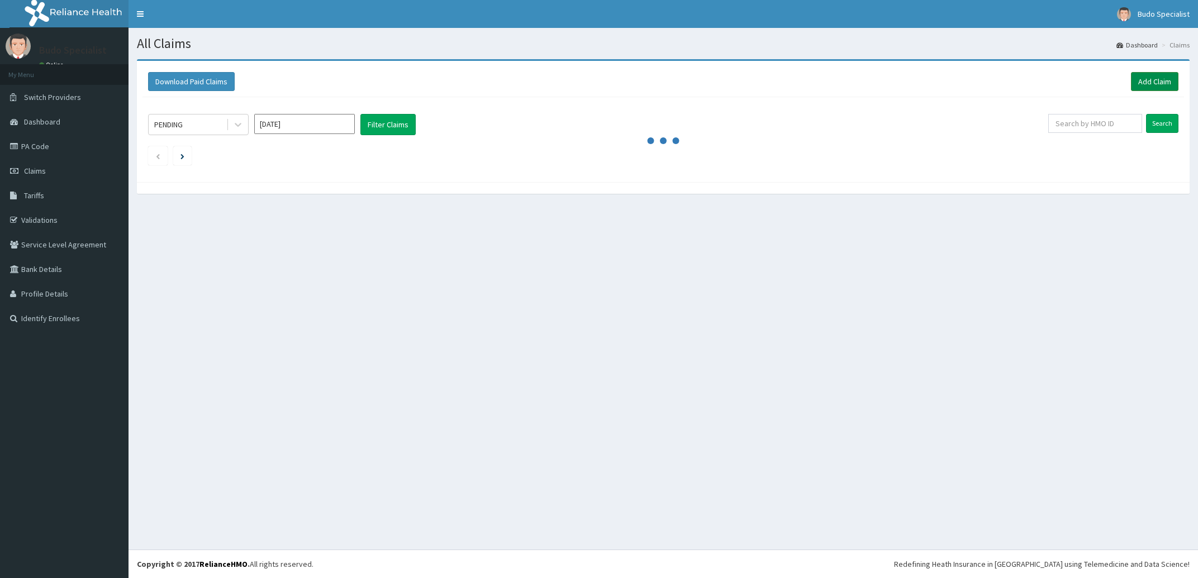
click at [1150, 81] on link "Add Claim" at bounding box center [1154, 81] width 47 height 19
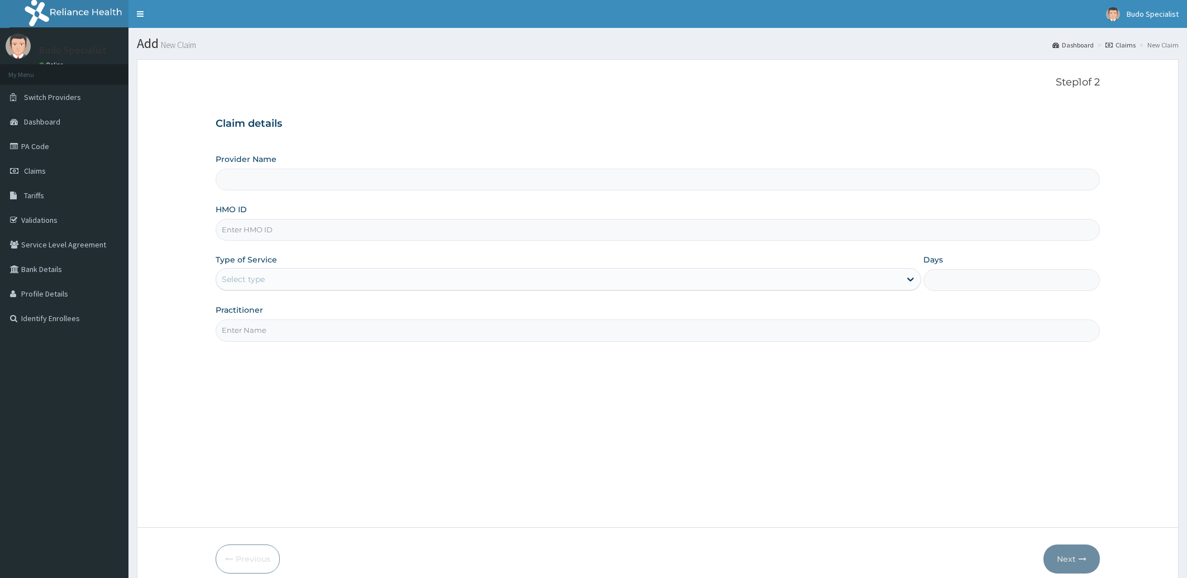
type input "Budo Specialist Hospital"
click at [245, 226] on input "HMO ID" at bounding box center [658, 230] width 885 height 22
click at [250, 236] on input "HMO ID" at bounding box center [658, 230] width 885 height 22
type input "SSY/10013/A"
click at [269, 280] on div "Select type" at bounding box center [558, 279] width 685 height 18
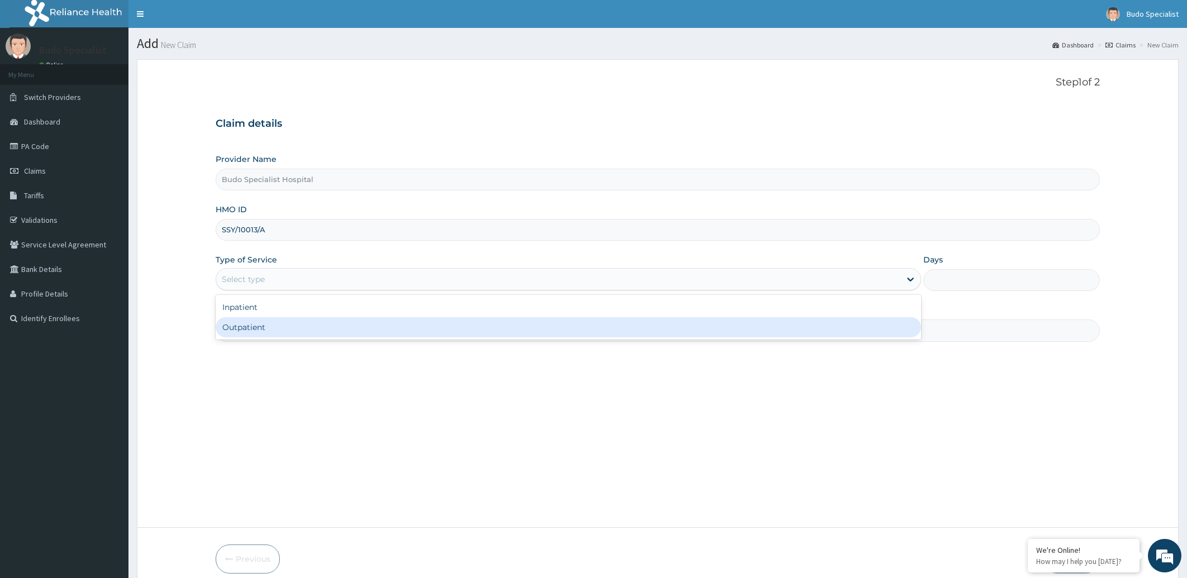
click at [278, 332] on div "Outpatient" at bounding box center [569, 327] width 706 height 20
type input "1"
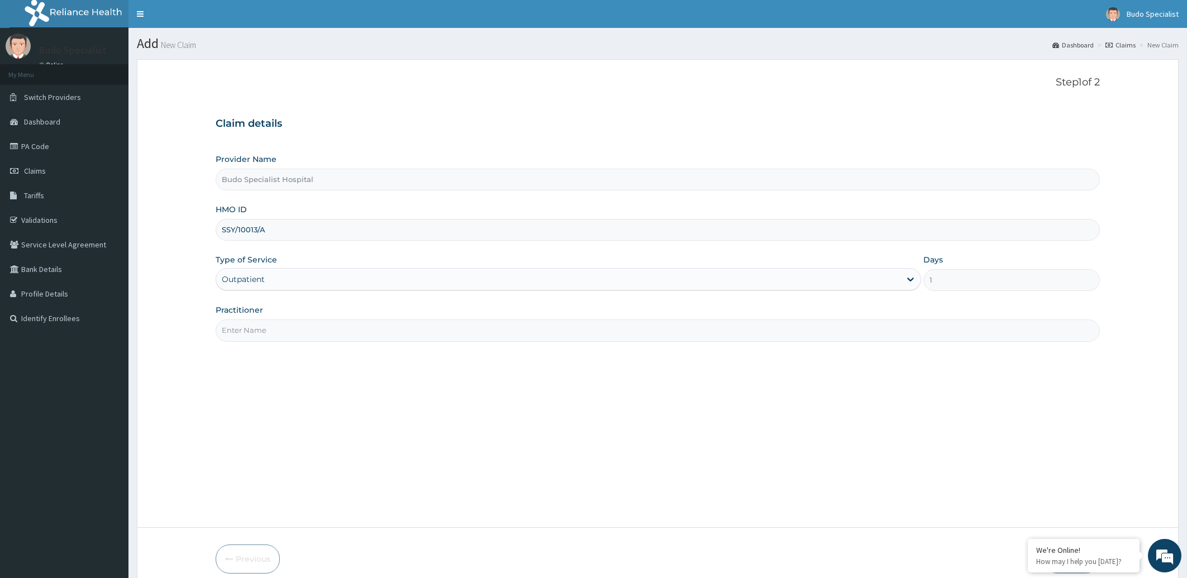
click at [278, 333] on input "Practitioner" at bounding box center [658, 331] width 885 height 22
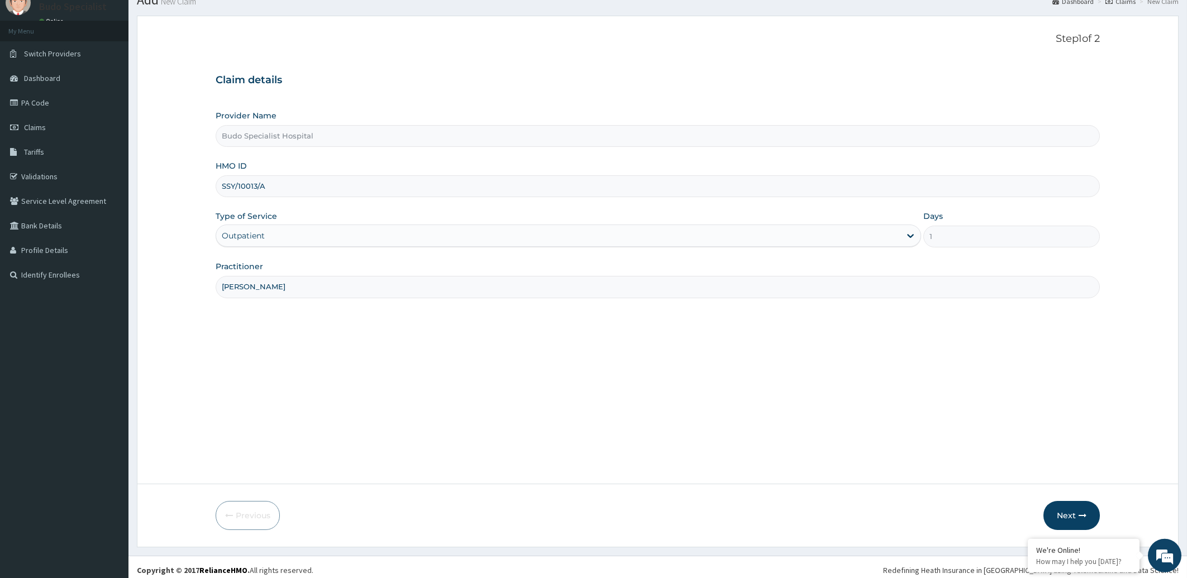
scroll to position [50, 0]
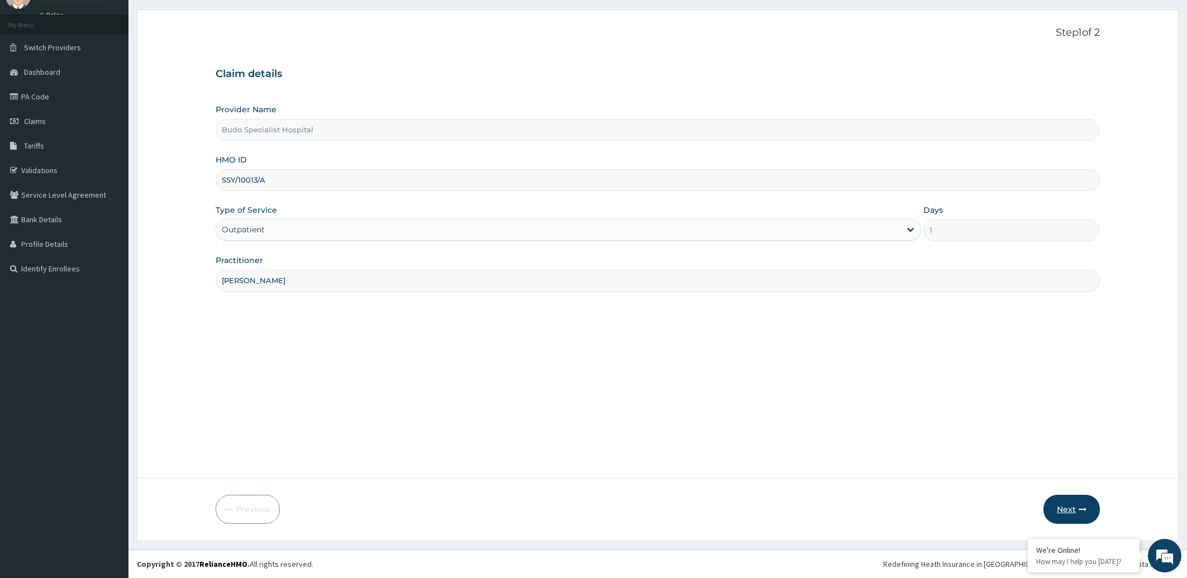
type input "[PERSON_NAME]"
click at [1060, 516] on button "Next" at bounding box center [1072, 509] width 56 height 29
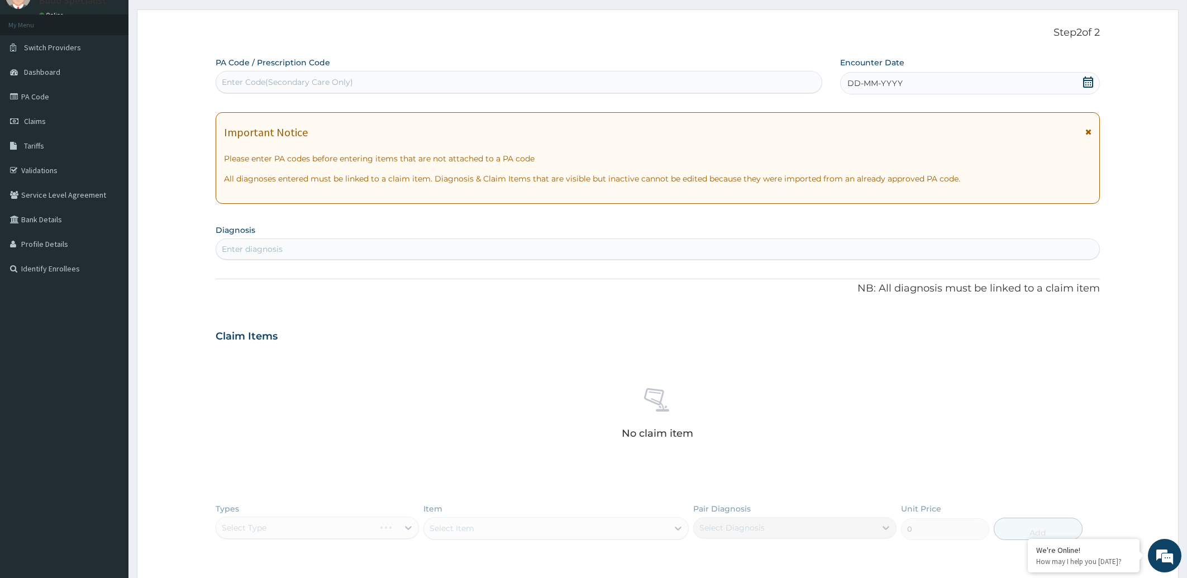
click at [892, 83] on span "DD-MM-YYYY" at bounding box center [875, 83] width 55 height 11
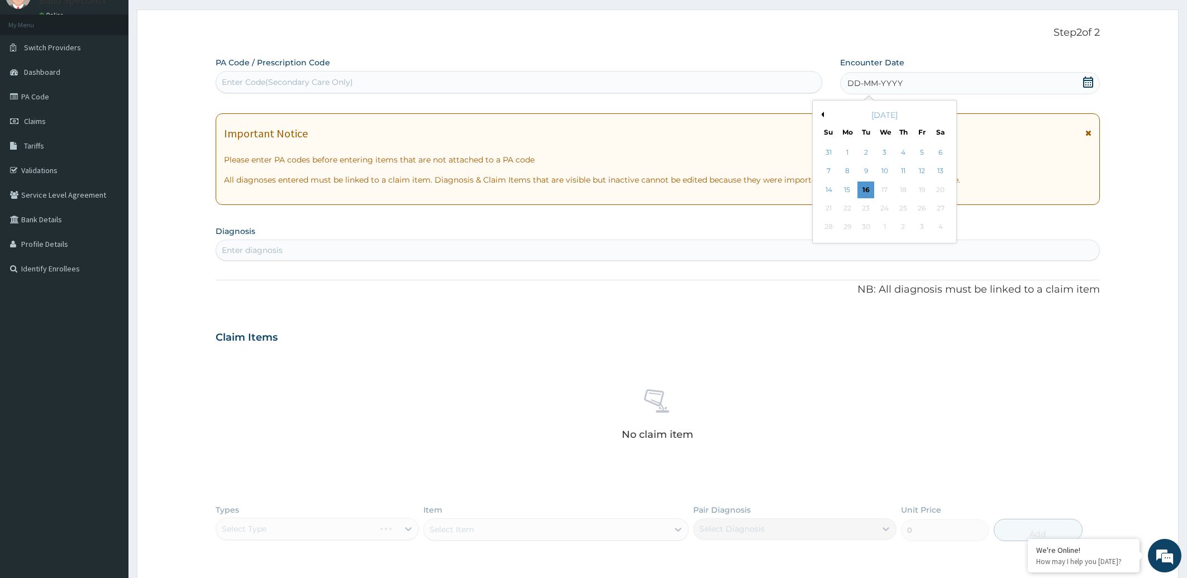
click at [823, 113] on button "Previous Month" at bounding box center [822, 115] width 6 height 6
click at [920, 174] on div "8" at bounding box center [921, 171] width 17 height 17
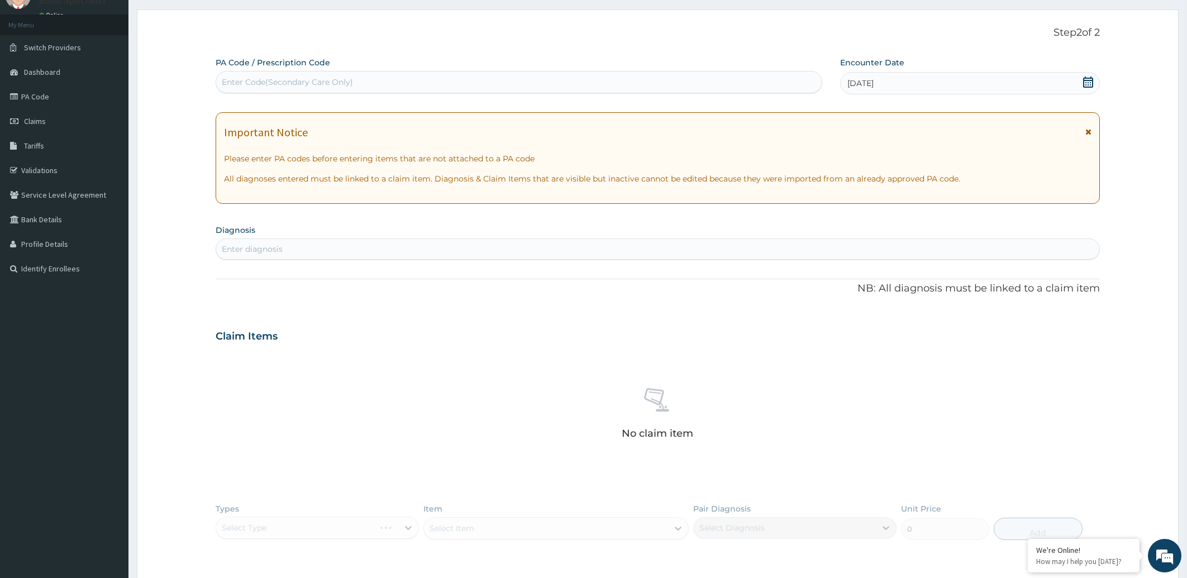
click at [269, 246] on div "Enter diagnosis" at bounding box center [252, 249] width 61 height 11
type input "ANEMI"
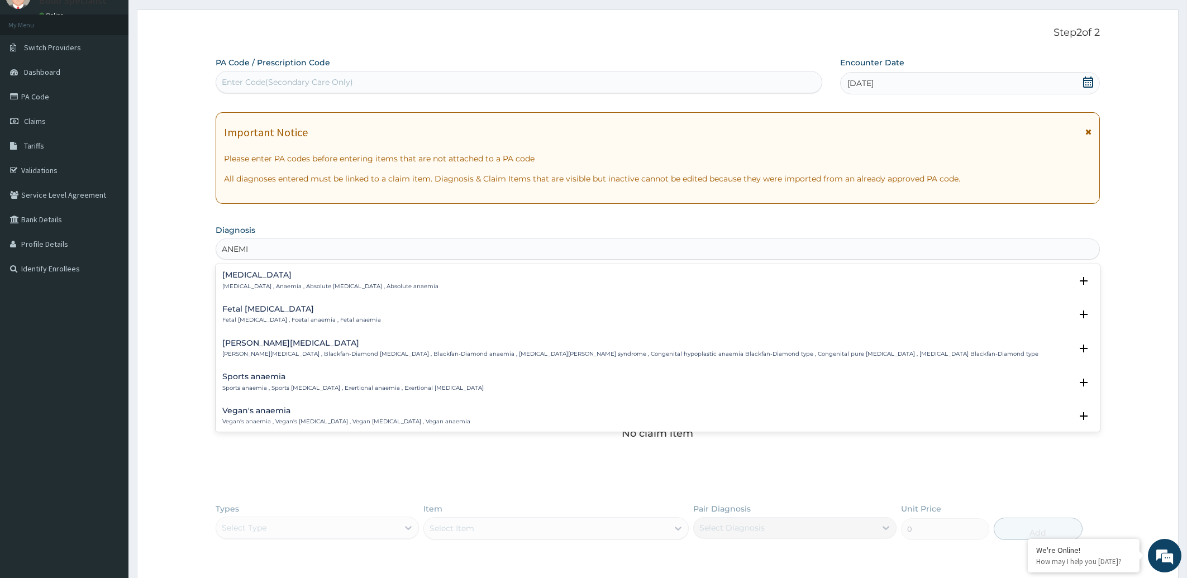
click at [273, 276] on h4 "[MEDICAL_DATA]" at bounding box center [330, 275] width 216 height 8
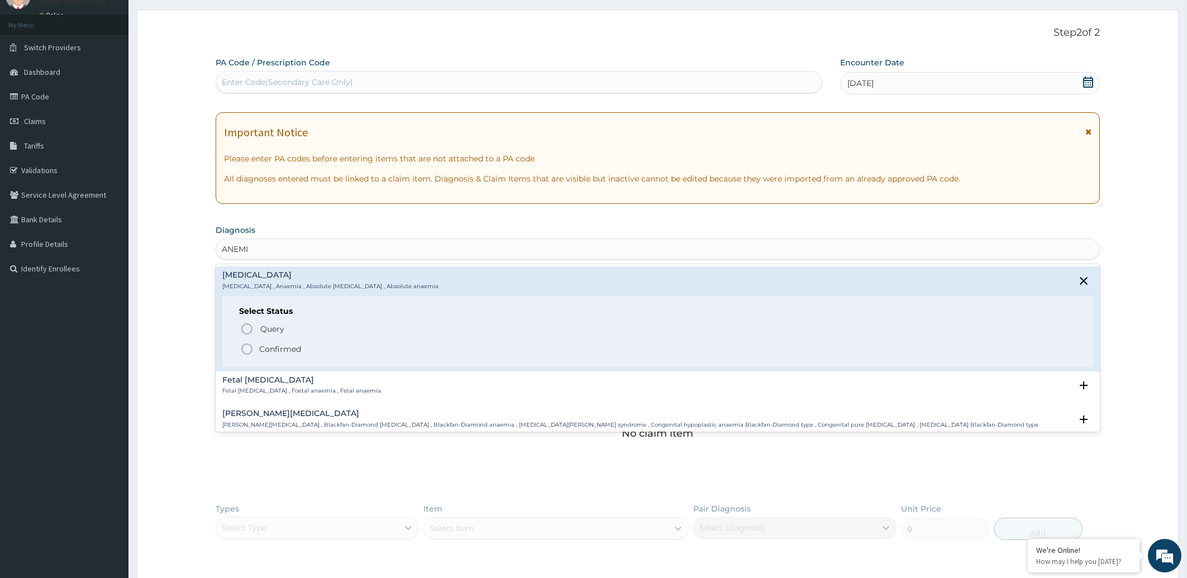
click at [248, 348] on icon "status option filled" at bounding box center [246, 348] width 13 height 13
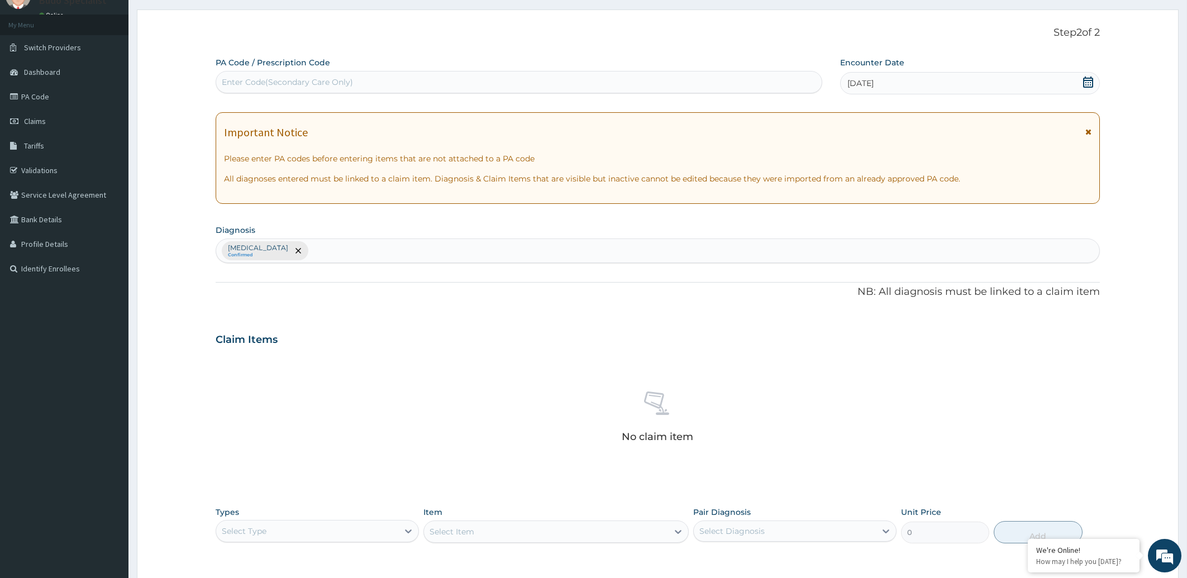
click at [300, 252] on div "[MEDICAL_DATA] Confirmed" at bounding box center [658, 250] width 884 height 23
click at [296, 253] on div "[MEDICAL_DATA] Confirmed" at bounding box center [658, 250] width 884 height 23
type input "FALCIPA"
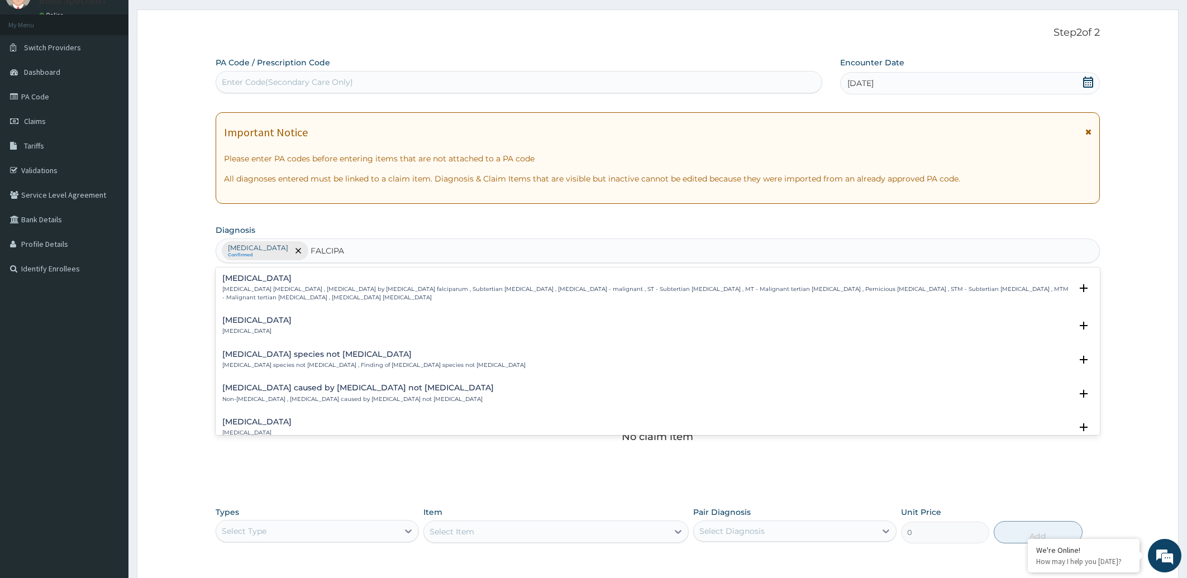
click at [272, 280] on h4 "[MEDICAL_DATA]" at bounding box center [647, 278] width 850 height 8
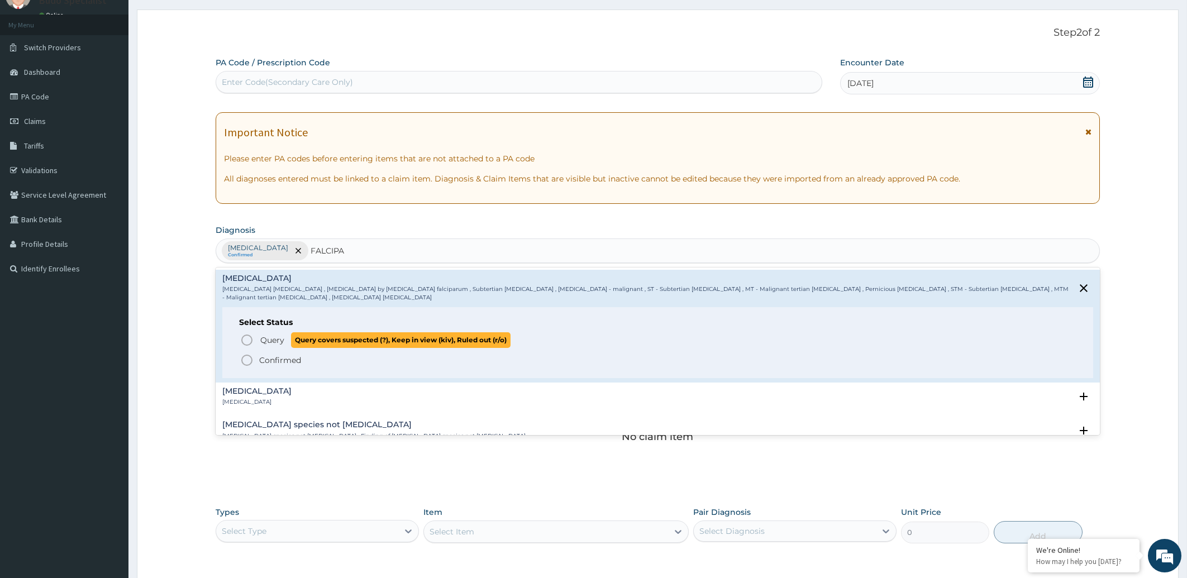
click at [245, 338] on icon "status option query" at bounding box center [246, 340] width 13 height 13
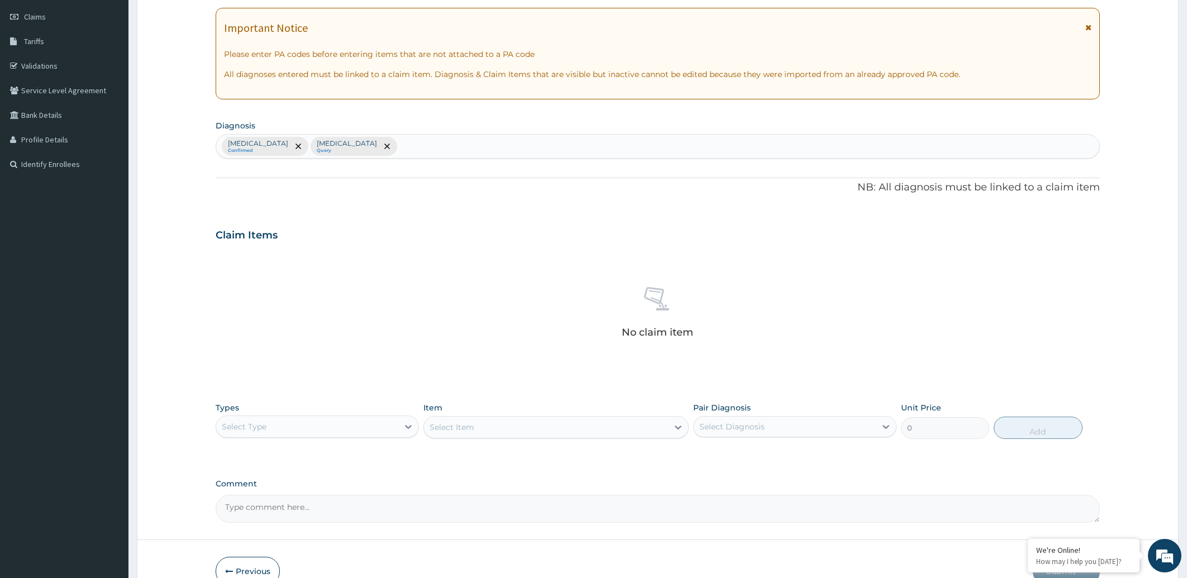
scroll to position [216, 0]
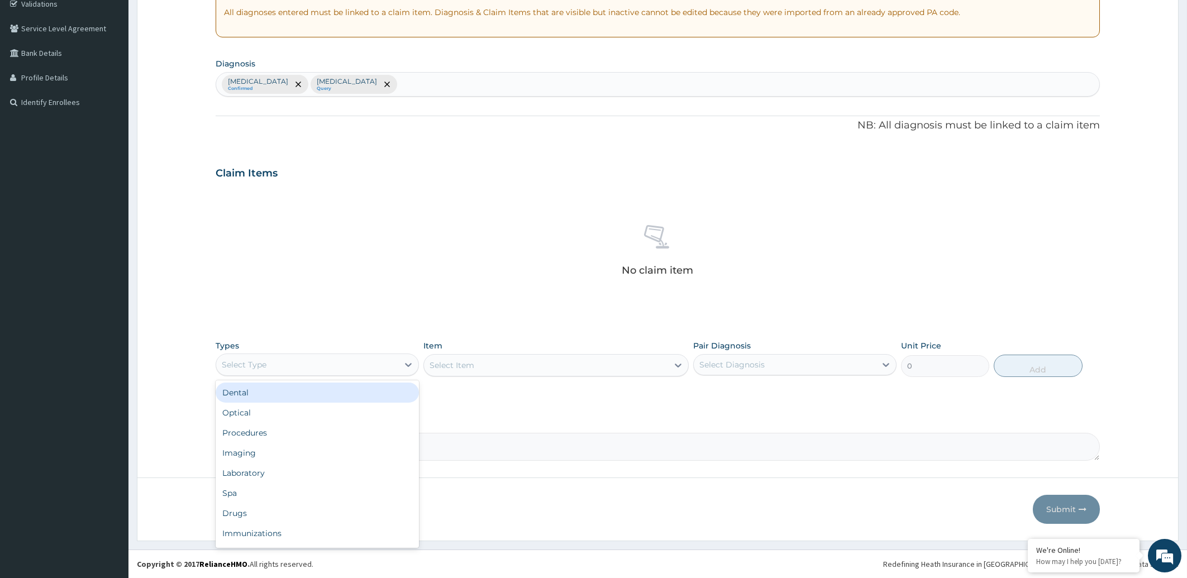
click at [310, 361] on div "Select Type" at bounding box center [307, 365] width 182 height 18
click at [281, 436] on div "Procedures" at bounding box center [317, 433] width 203 height 20
click at [475, 367] on div "Select Item" at bounding box center [546, 365] width 244 height 18
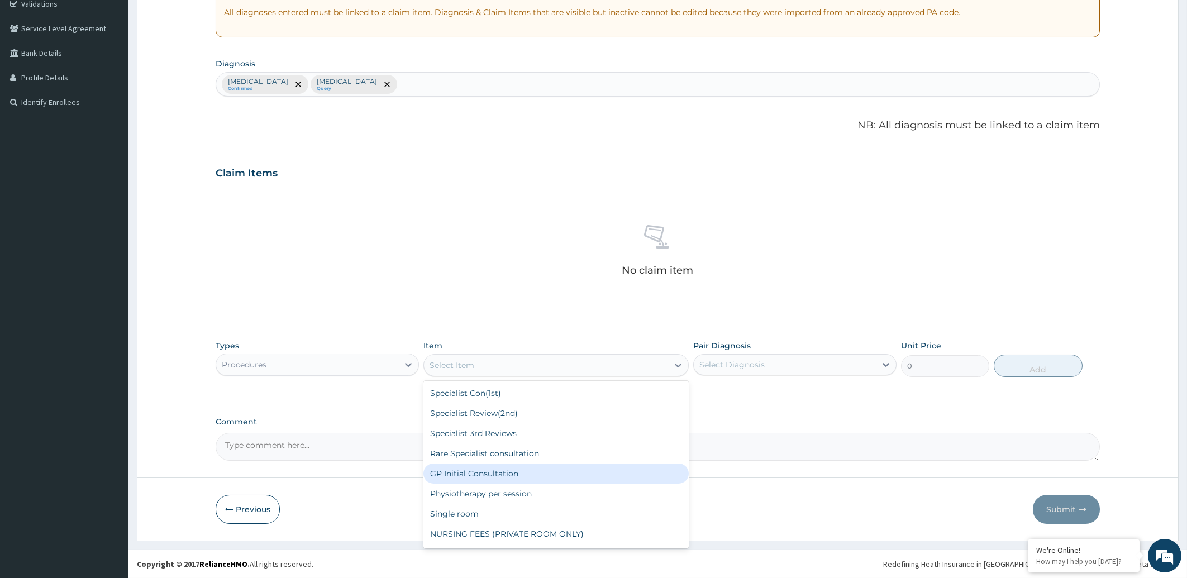
click at [476, 473] on div "GP Initial Consultation" at bounding box center [556, 474] width 265 height 20
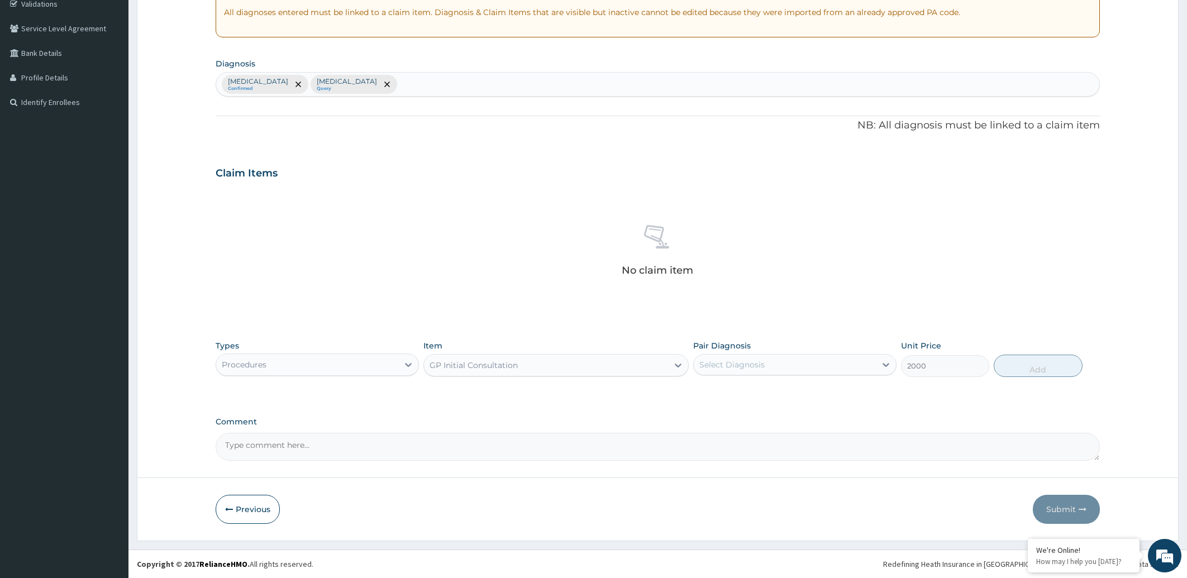
type input "2000"
click at [771, 364] on div "Select Diagnosis" at bounding box center [785, 365] width 182 height 18
click at [755, 391] on div "Anemia" at bounding box center [794, 393] width 203 height 23
checkbox input "true"
click at [750, 412] on label "Falciparum malaria" at bounding box center [746, 415] width 69 height 11
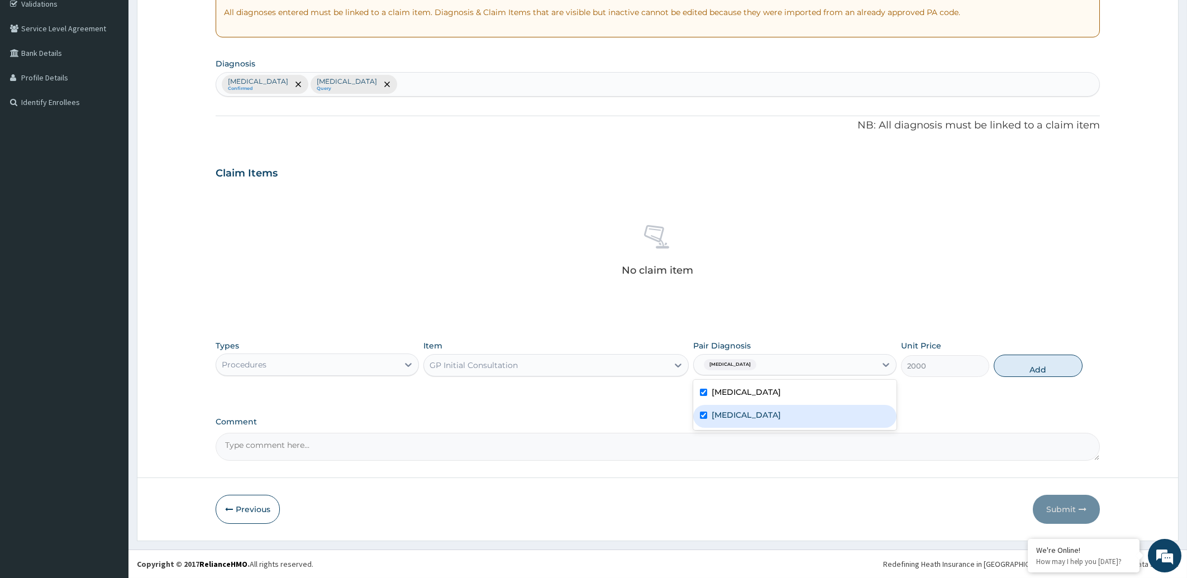
checkbox input "true"
click at [1024, 369] on button "Add" at bounding box center [1038, 366] width 88 height 22
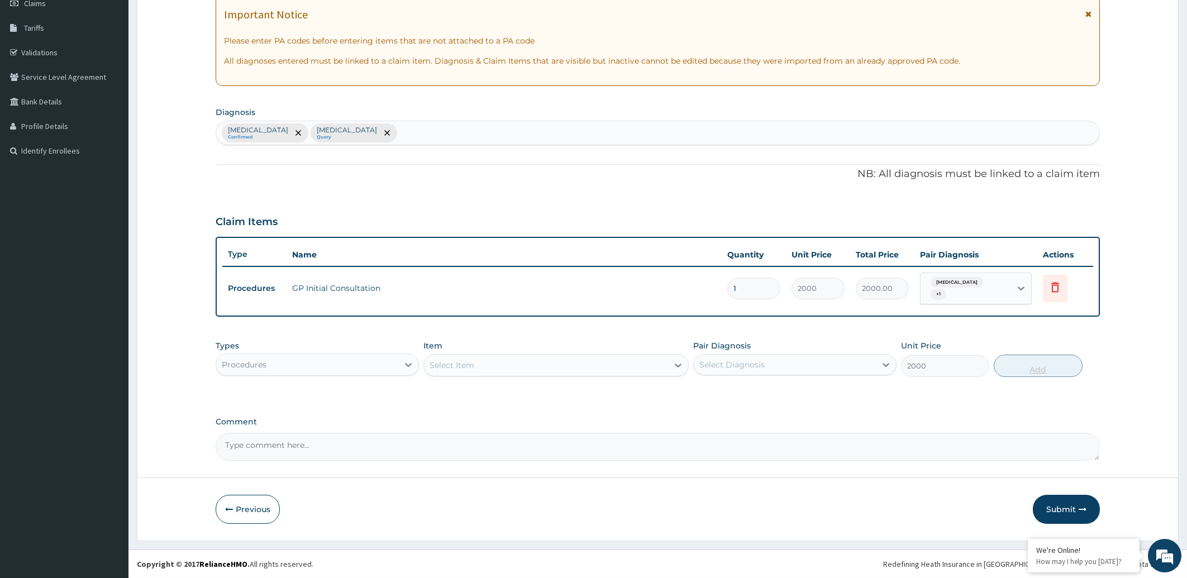
type input "0"
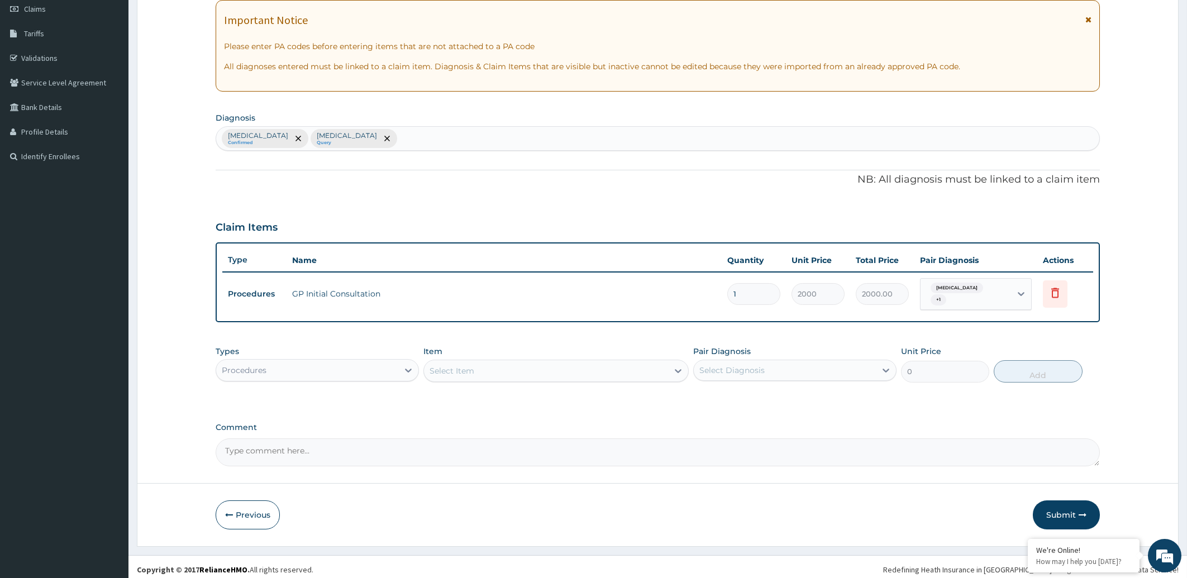
click at [311, 366] on div "Procedures" at bounding box center [307, 370] width 182 height 18
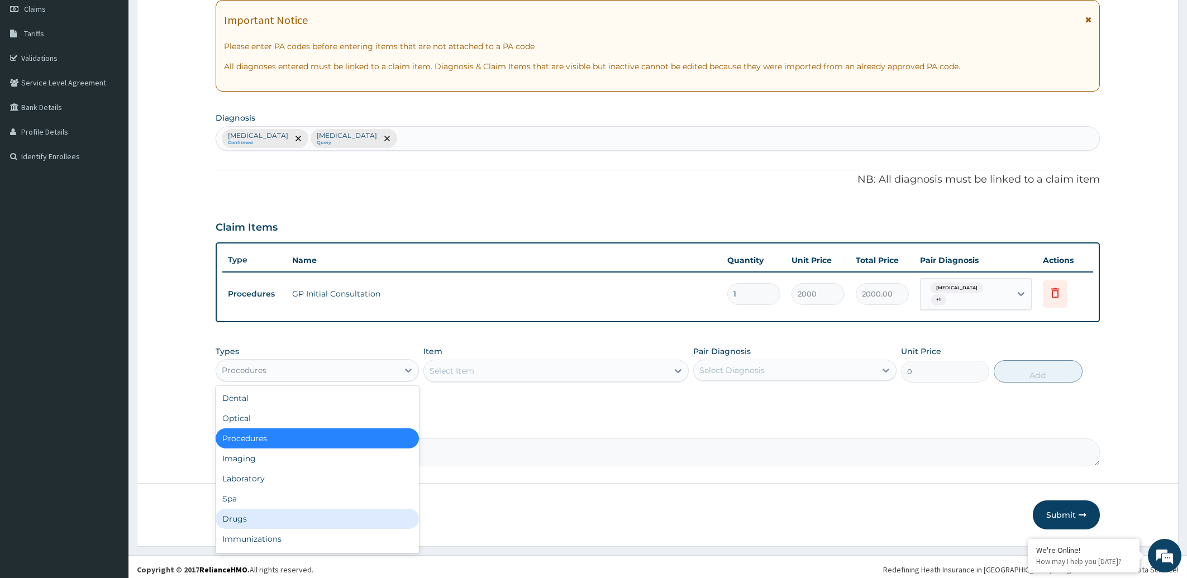
click at [268, 509] on div "Drugs" at bounding box center [317, 519] width 203 height 20
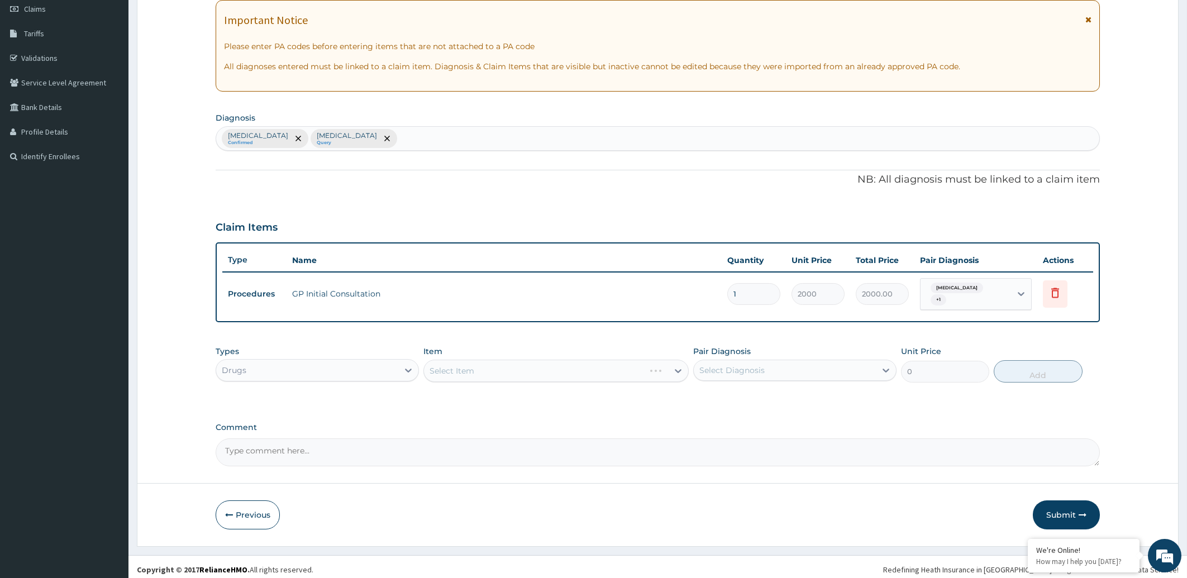
click at [480, 365] on div "Select Item" at bounding box center [556, 371] width 265 height 22
click at [483, 364] on div "Select Item" at bounding box center [546, 371] width 244 height 18
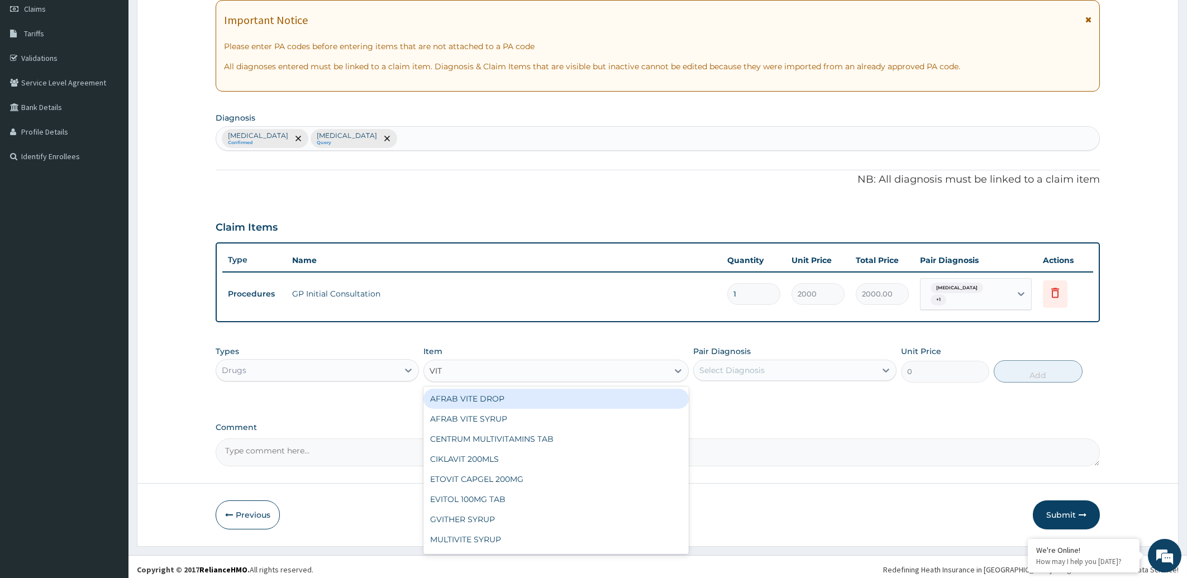
type input "VITA"
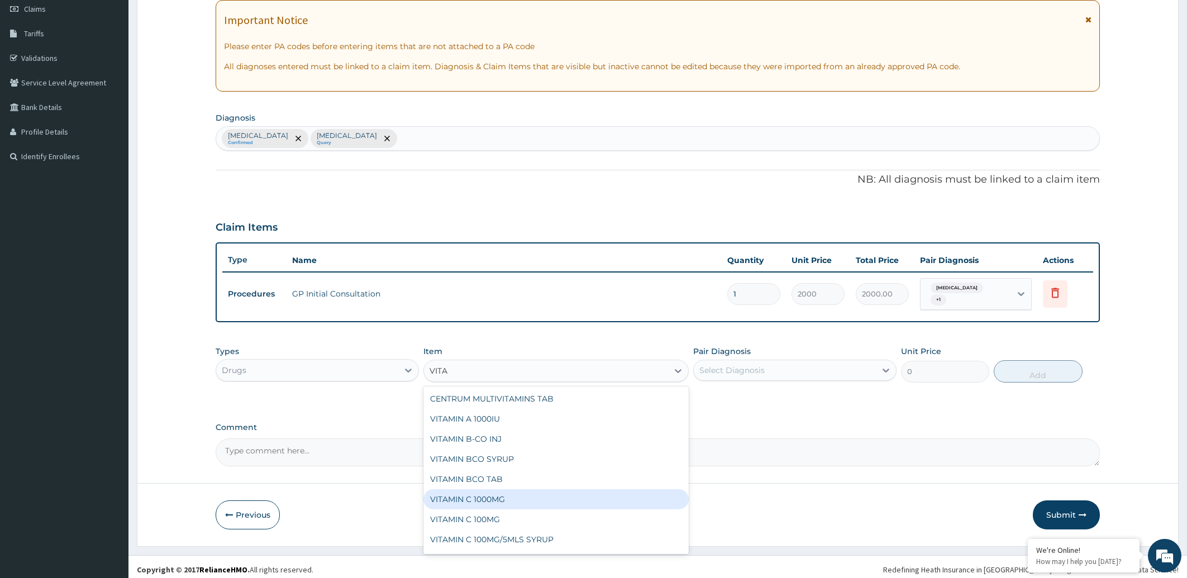
click at [475, 496] on div "VITAMIN C 1000MG" at bounding box center [556, 499] width 265 height 20
type input "45"
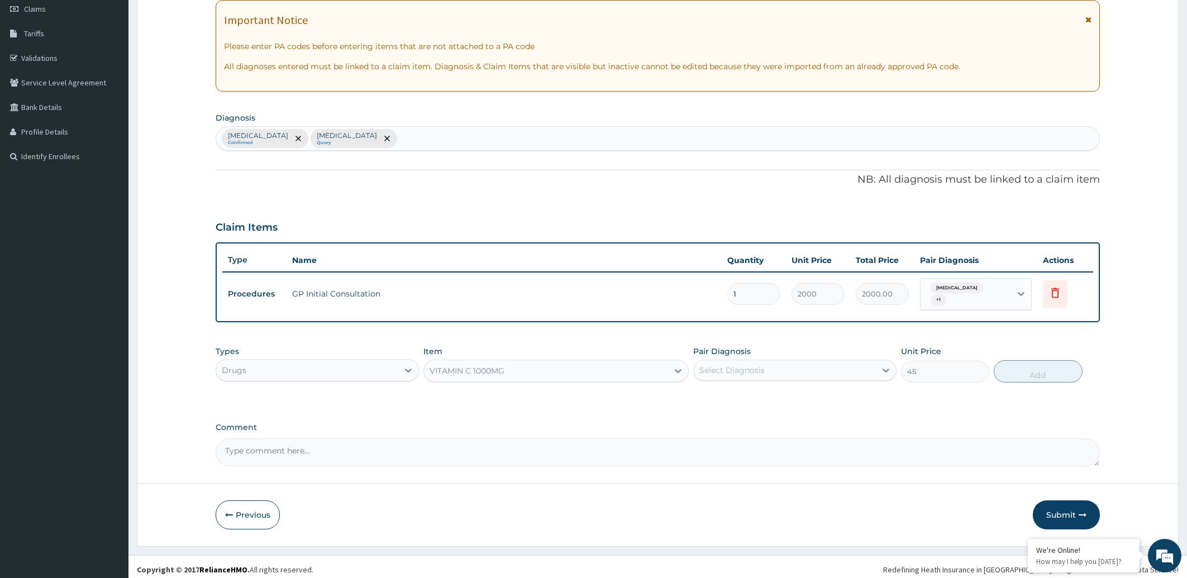
click at [768, 362] on div "Select Diagnosis" at bounding box center [785, 370] width 182 height 18
click at [759, 396] on div "Anemia" at bounding box center [794, 399] width 203 height 23
checkbox input "true"
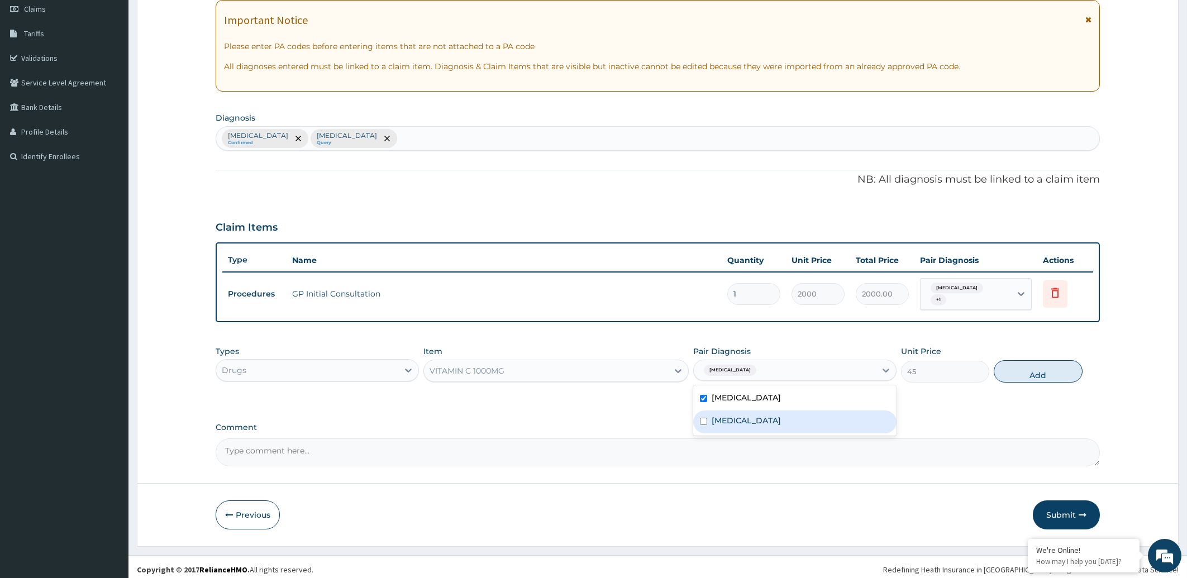
click at [758, 418] on label "[MEDICAL_DATA]" at bounding box center [746, 420] width 69 height 11
checkbox input "true"
click at [1041, 367] on button "Add" at bounding box center [1038, 371] width 88 height 22
type input "0"
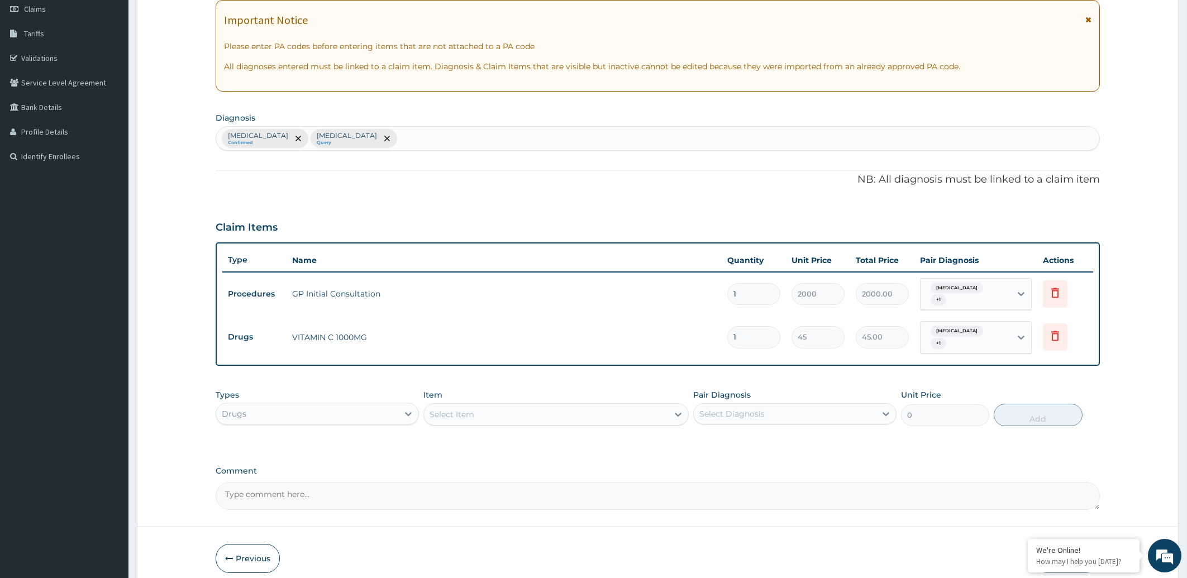
click at [946, 338] on span "+ 1" at bounding box center [939, 343] width 16 height 11
click at [948, 380] on label "Falciparum malaria" at bounding box center [973, 379] width 69 height 11
checkbox input "false"
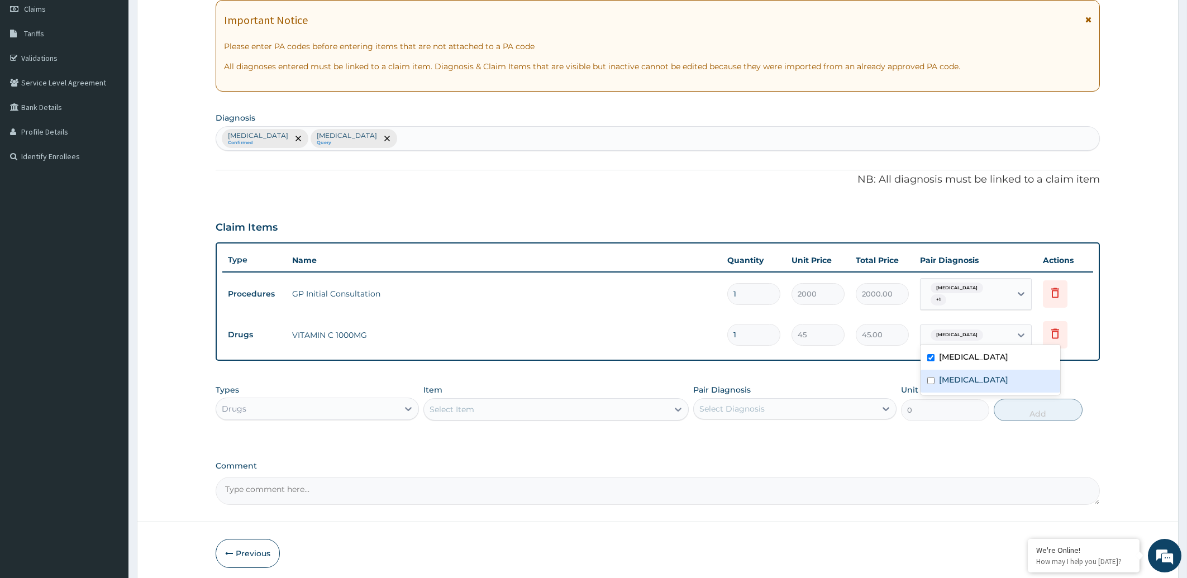
click at [754, 330] on input "1" at bounding box center [753, 335] width 53 height 22
type input "0.00"
type input "4"
type input "180.00"
type input "42"
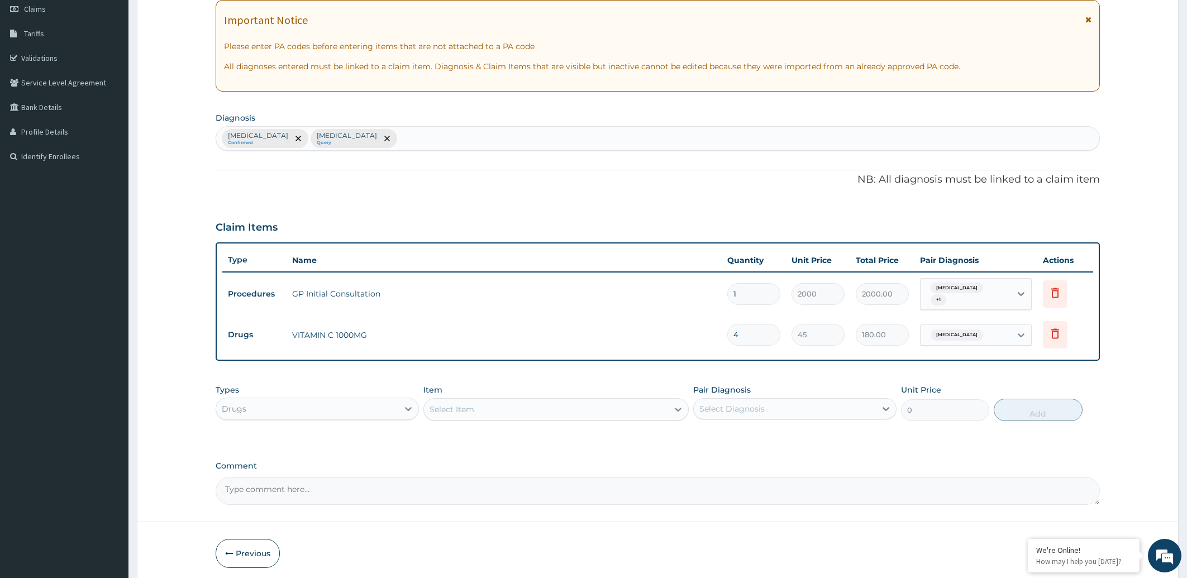
type input "1890.00"
type input "42"
click at [556, 408] on div "Select Item" at bounding box center [546, 410] width 244 height 18
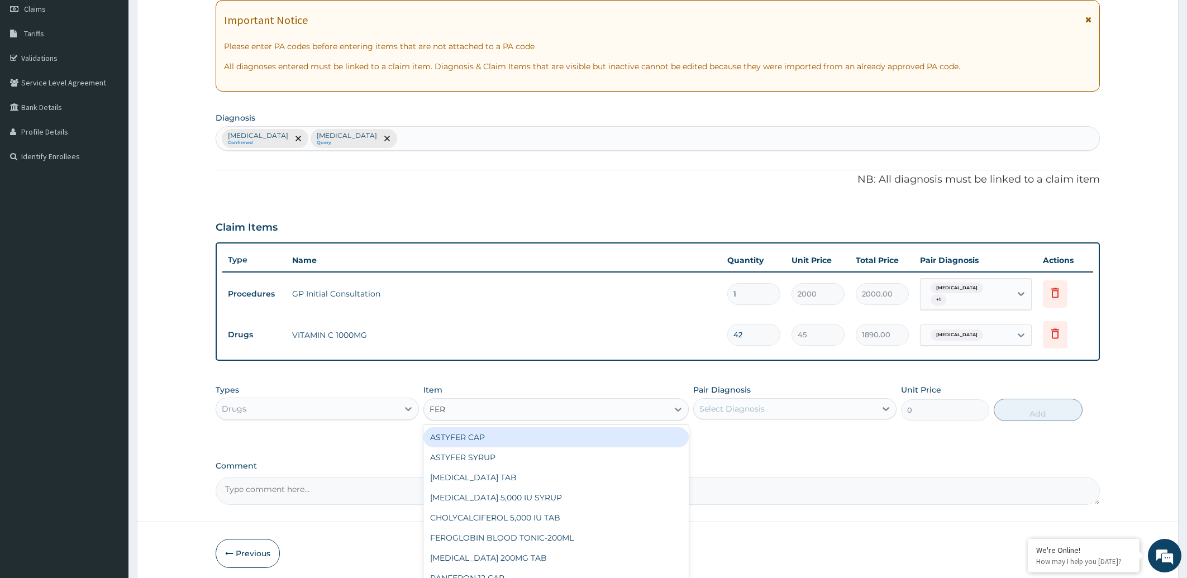
type input "FERR"
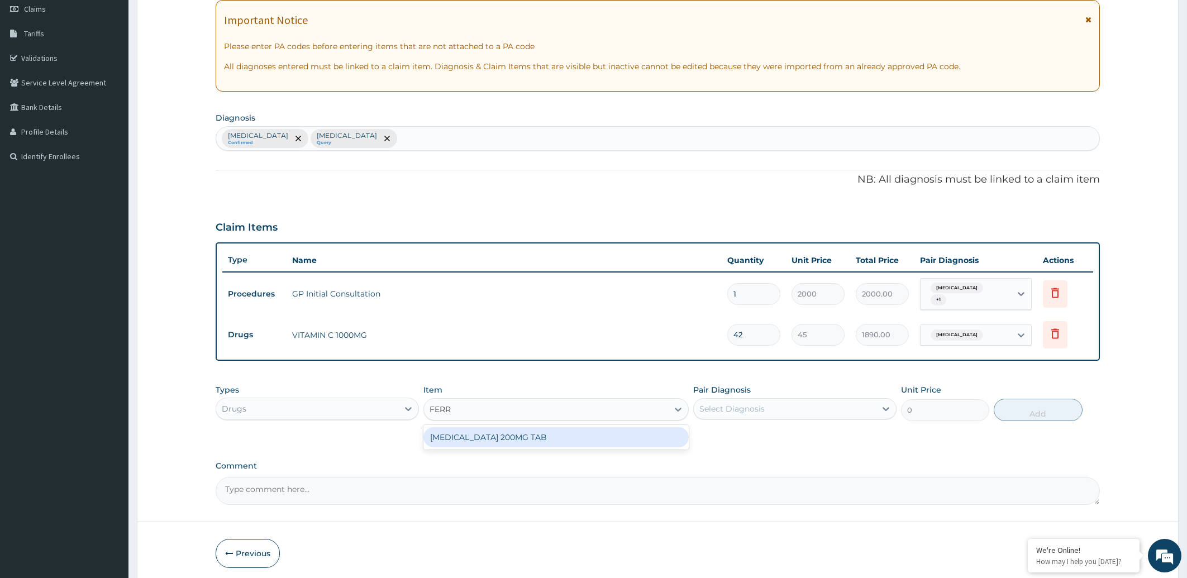
click at [571, 431] on div "[MEDICAL_DATA] 200MG TAB" at bounding box center [556, 437] width 265 height 20
type input "10"
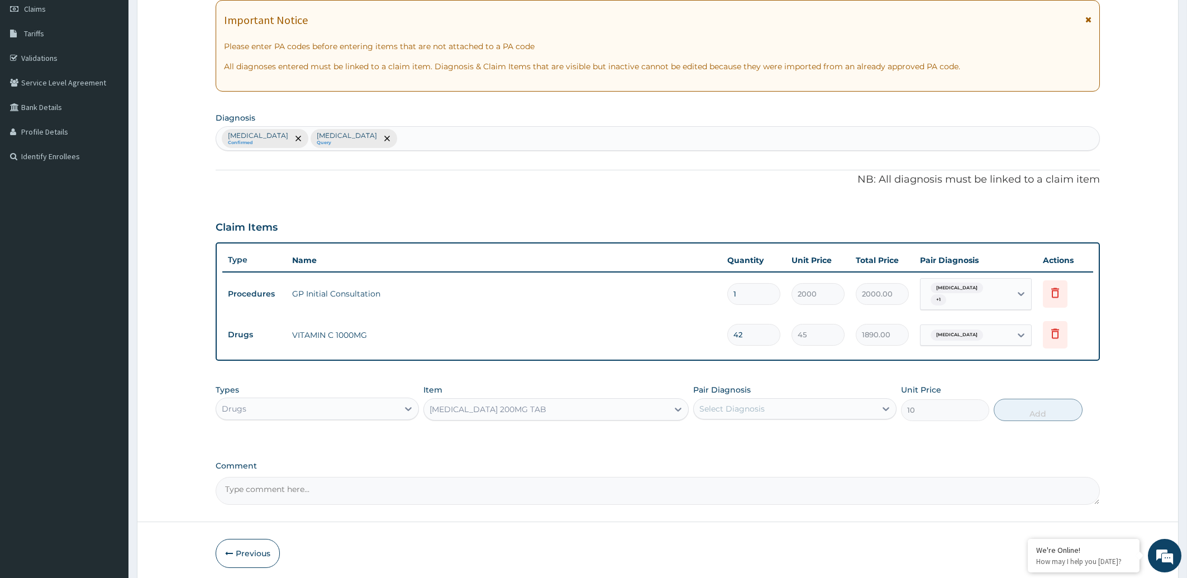
click at [781, 406] on div "Select Diagnosis" at bounding box center [785, 409] width 182 height 18
click at [768, 427] on div "Anemia" at bounding box center [794, 437] width 203 height 23
checkbox input "true"
click at [1030, 408] on button "Add" at bounding box center [1038, 410] width 88 height 22
type input "0"
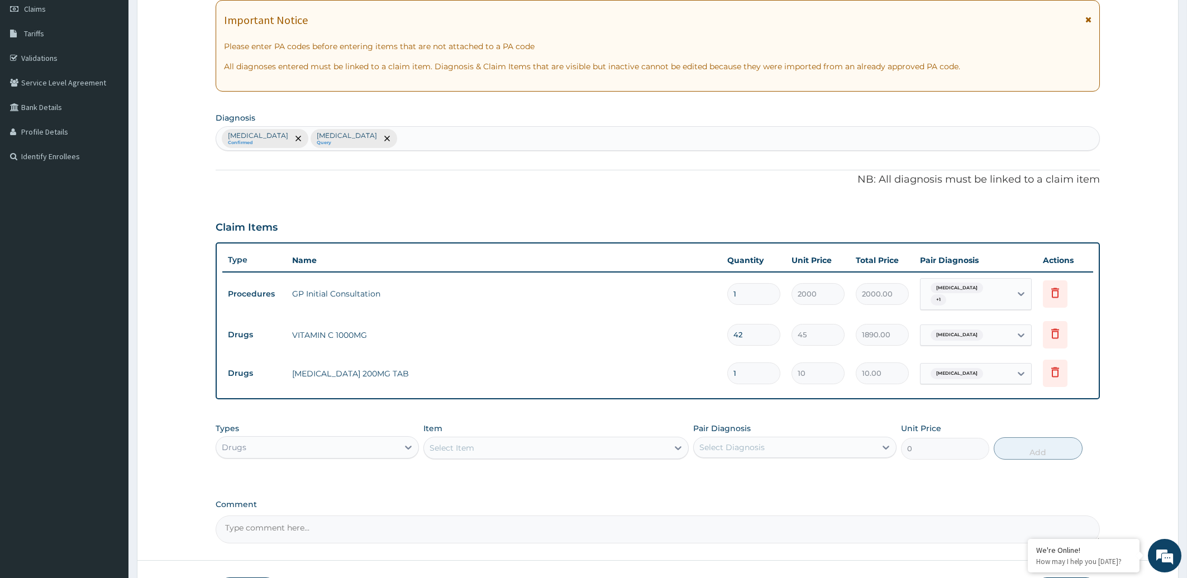
click at [754, 365] on input "1" at bounding box center [753, 374] width 53 height 22
type input "14"
type input "140.00"
type input "14"
click at [604, 444] on div "Select Item" at bounding box center [546, 448] width 244 height 18
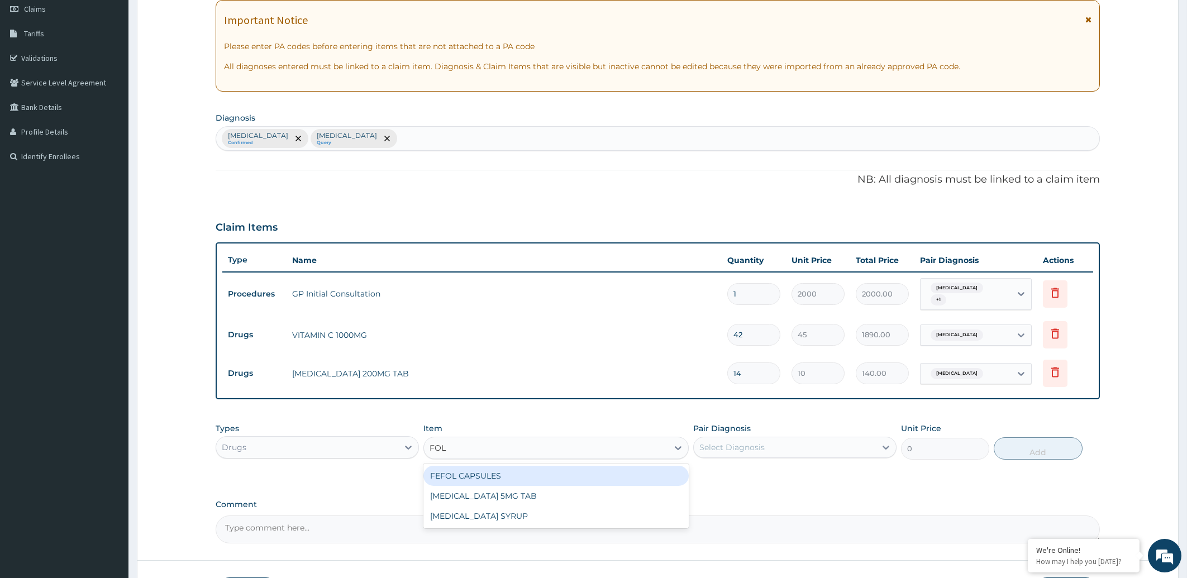
type input "FOLI"
click at [585, 467] on div "[MEDICAL_DATA] 5MG TAB" at bounding box center [556, 476] width 265 height 20
type input "10"
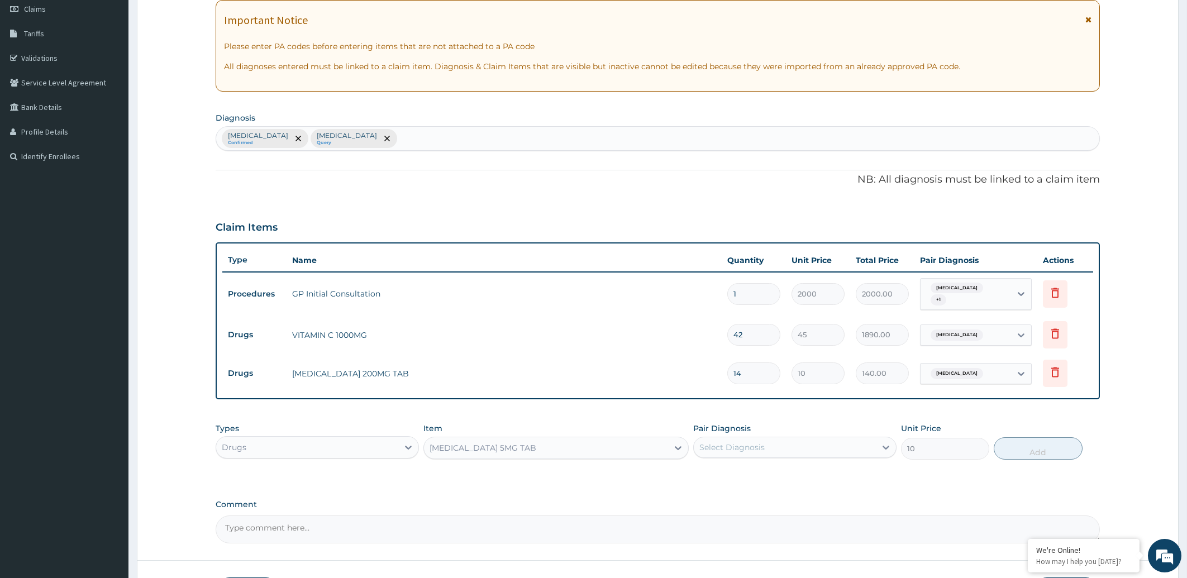
click at [731, 442] on div "Select Diagnosis" at bounding box center [732, 447] width 65 height 11
click at [726, 469] on label "Anemia" at bounding box center [746, 474] width 69 height 11
checkbox input "true"
click at [1044, 445] on button "Add" at bounding box center [1038, 448] width 88 height 22
type input "0"
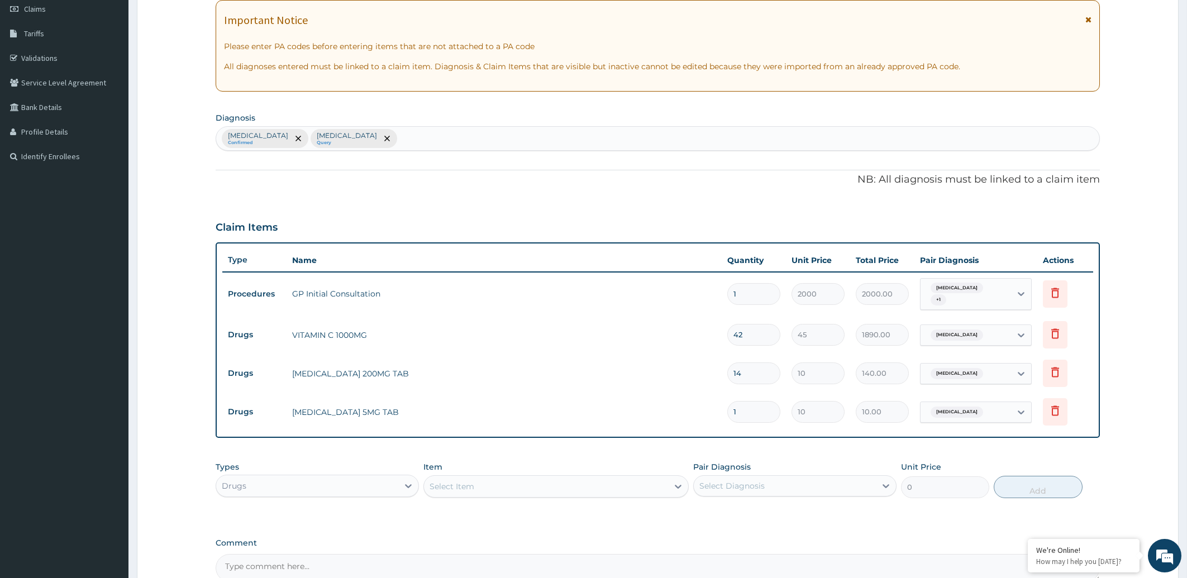
click at [750, 406] on input "1" at bounding box center [753, 412] width 53 height 22
type input "14"
type input "140.00"
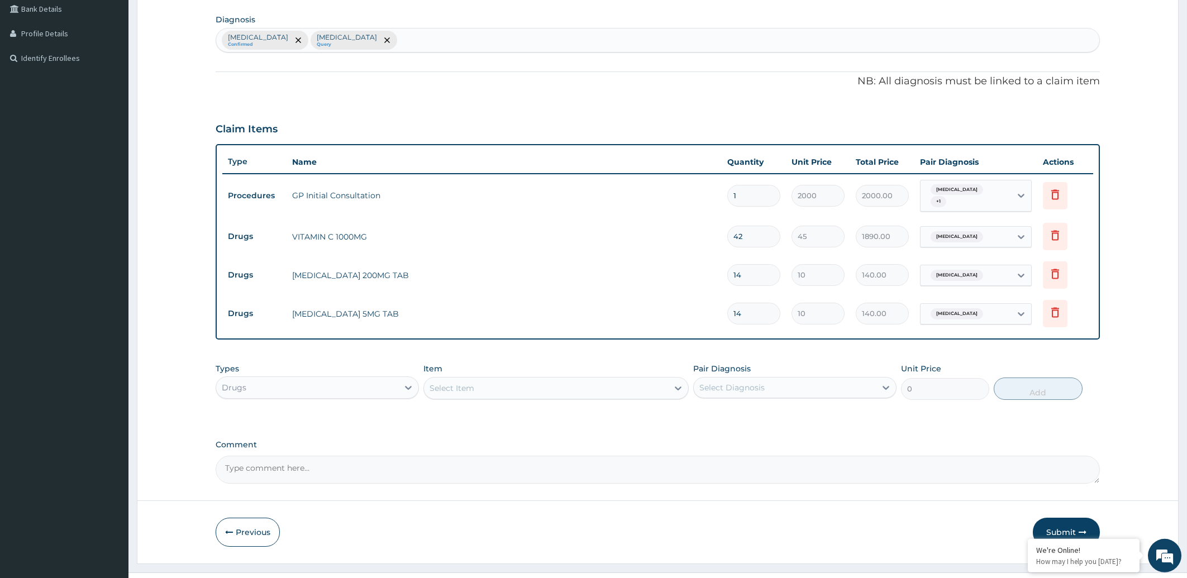
scroll to position [277, 0]
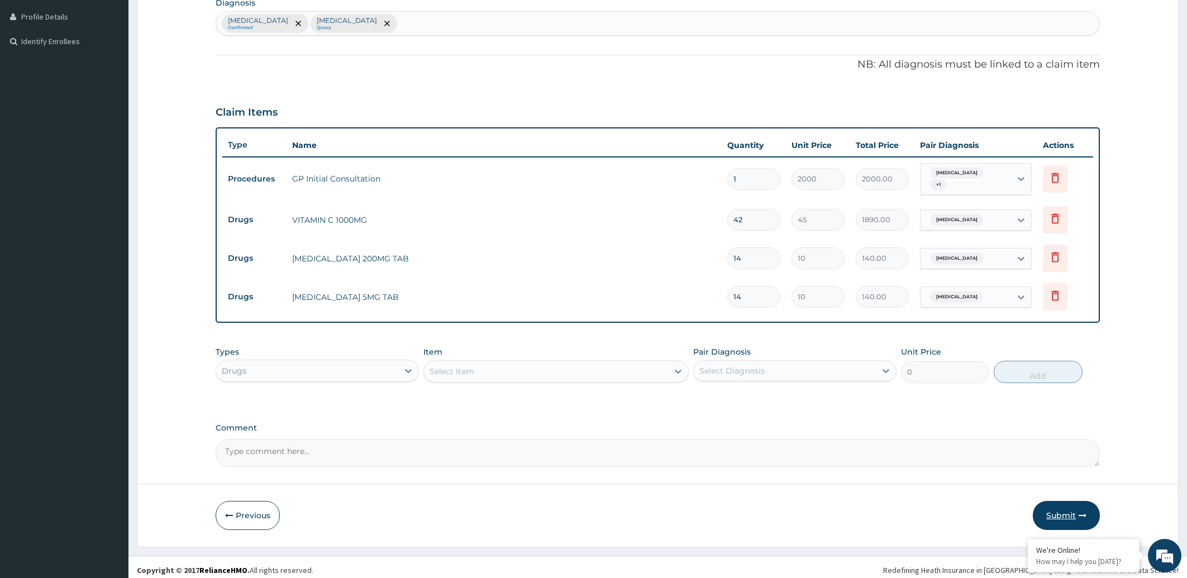
type input "14"
click at [1055, 506] on button "Submit" at bounding box center [1066, 515] width 67 height 29
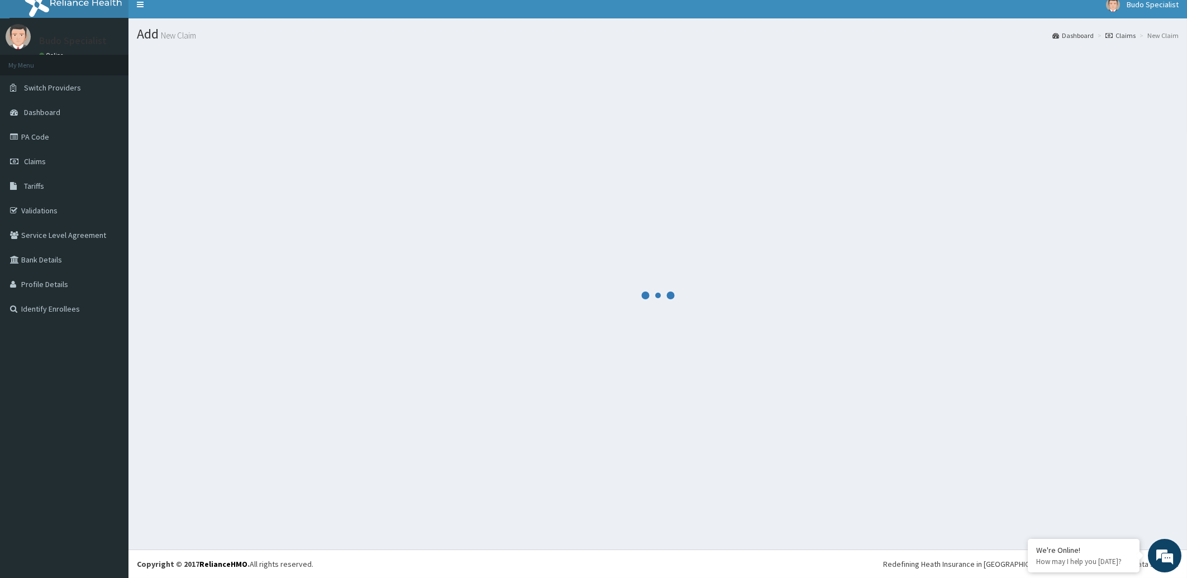
scroll to position [9, 0]
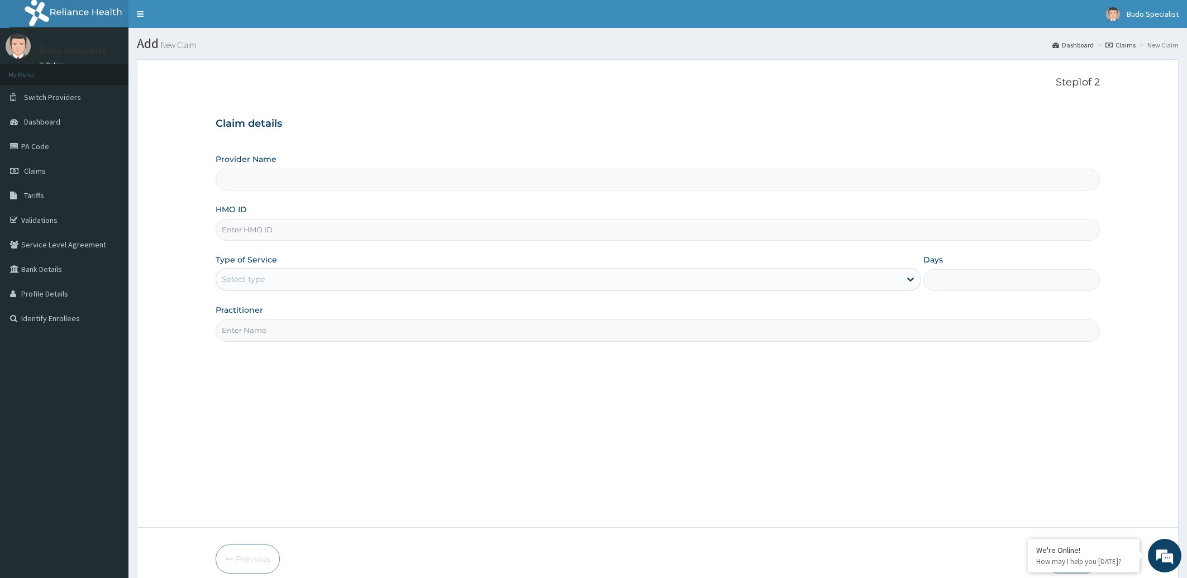
type input "Budo Specialist Hospital"
click at [261, 239] on input "HMO ID" at bounding box center [658, 230] width 885 height 22
type input "AAJ/10055/F"
click at [264, 276] on div "Select type" at bounding box center [243, 279] width 43 height 11
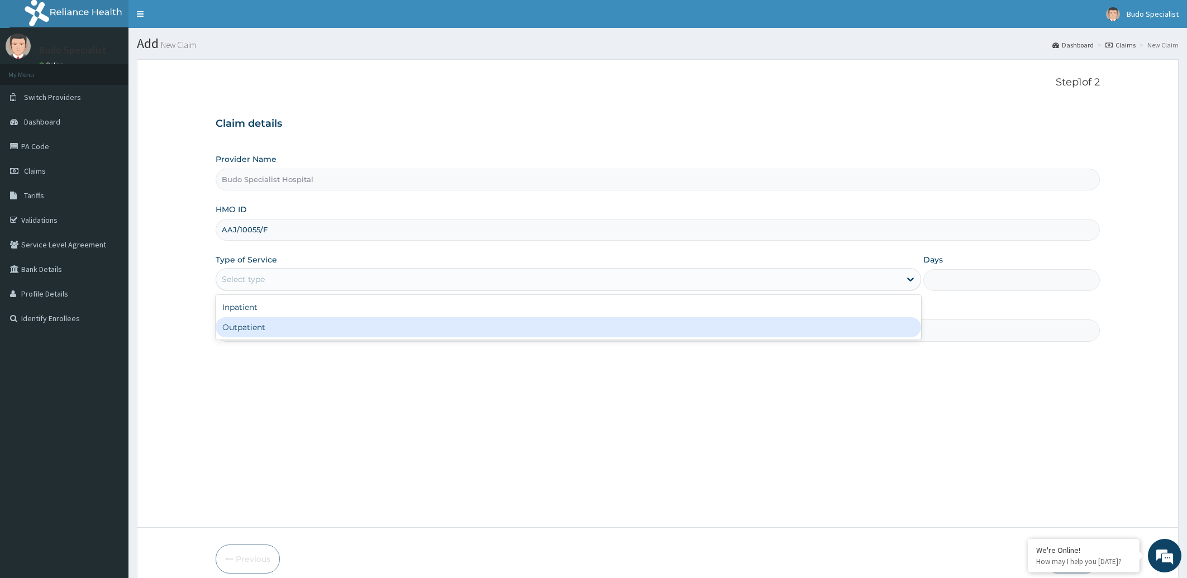
click at [255, 332] on div "Outpatient" at bounding box center [569, 327] width 706 height 20
type input "1"
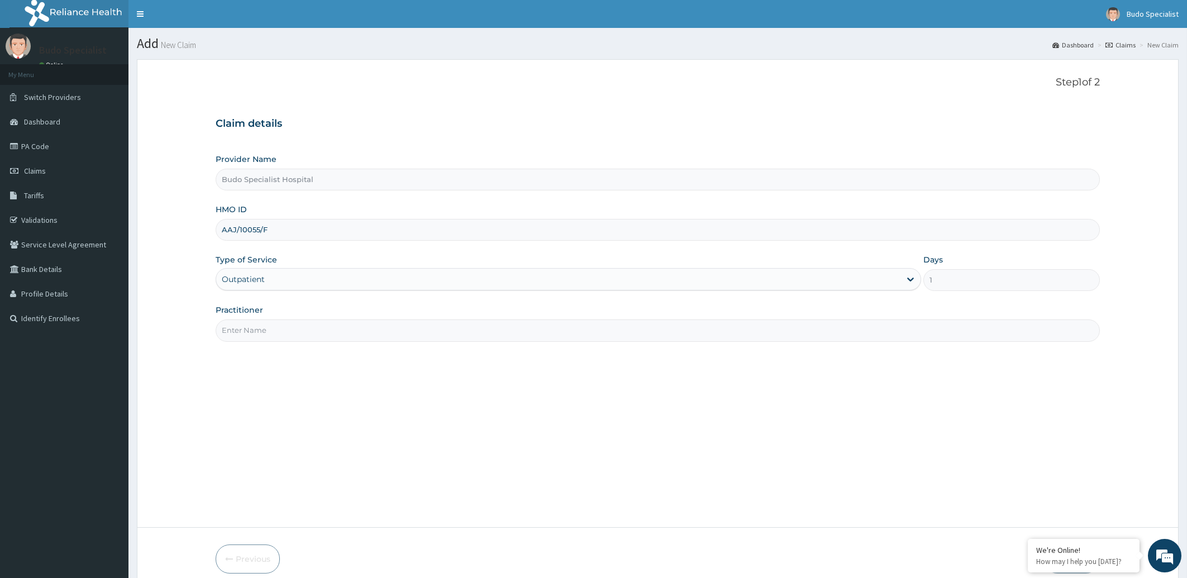
click at [283, 335] on input "Practitioner" at bounding box center [658, 331] width 885 height 22
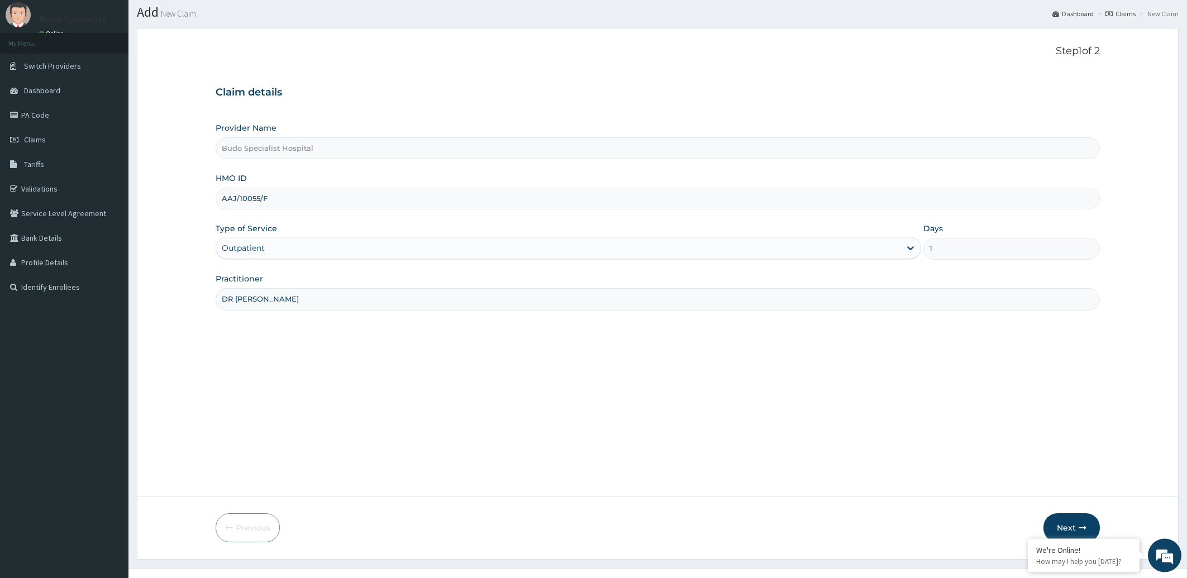
scroll to position [50, 0]
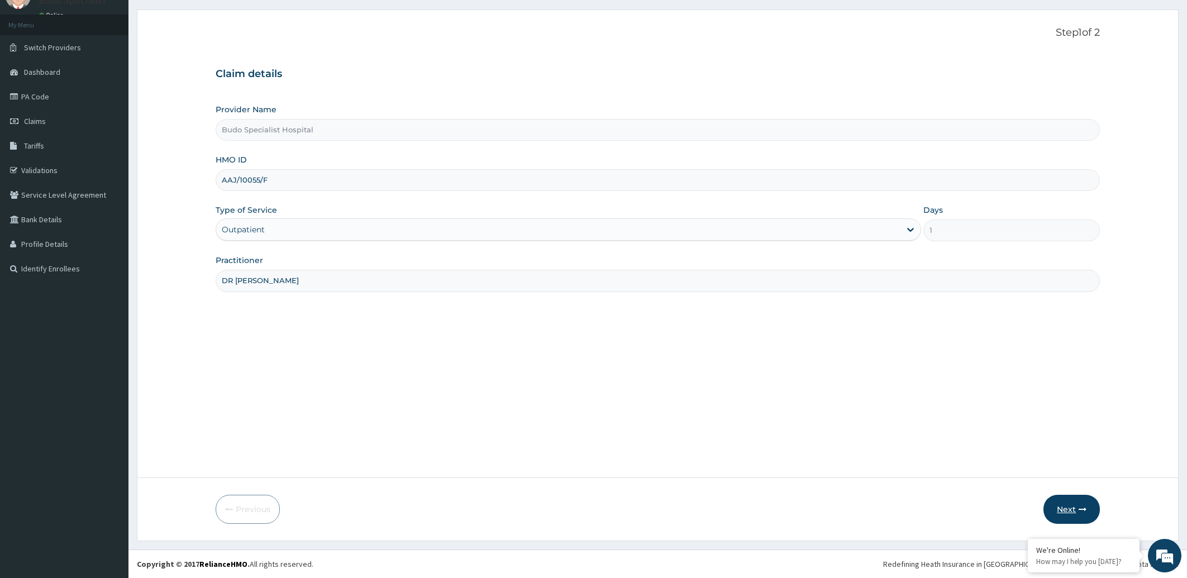
type input "DR [PERSON_NAME]"
click at [1061, 510] on button "Next" at bounding box center [1072, 509] width 56 height 29
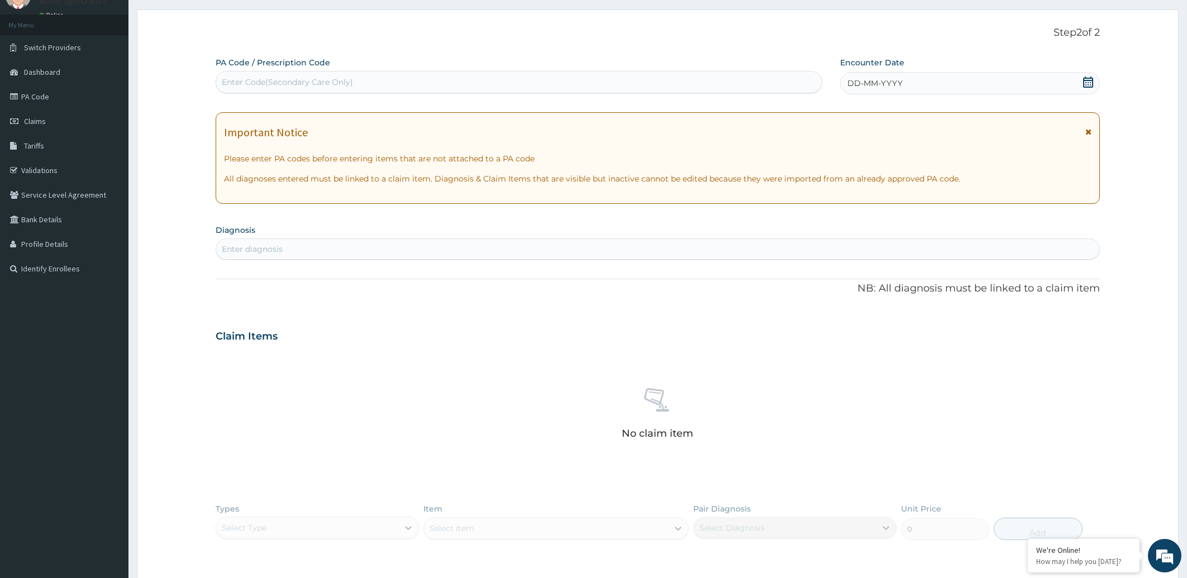
click at [877, 80] on span "DD-MM-YYYY" at bounding box center [875, 83] width 55 height 11
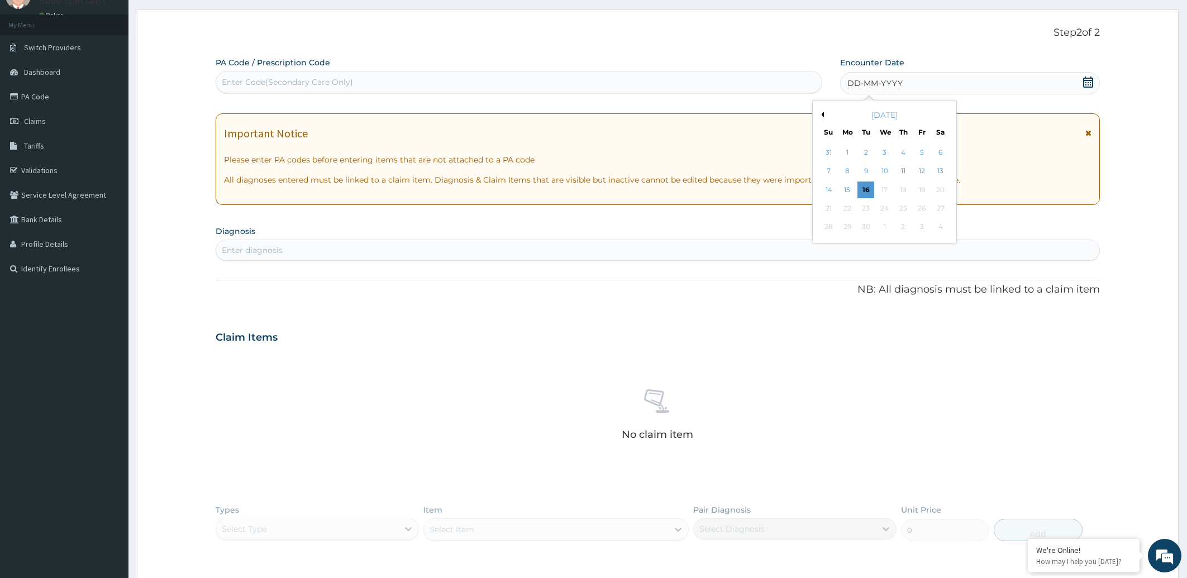
click at [819, 112] on button "Previous Month" at bounding box center [822, 115] width 6 height 6
click at [935, 173] on div "9" at bounding box center [940, 171] width 17 height 17
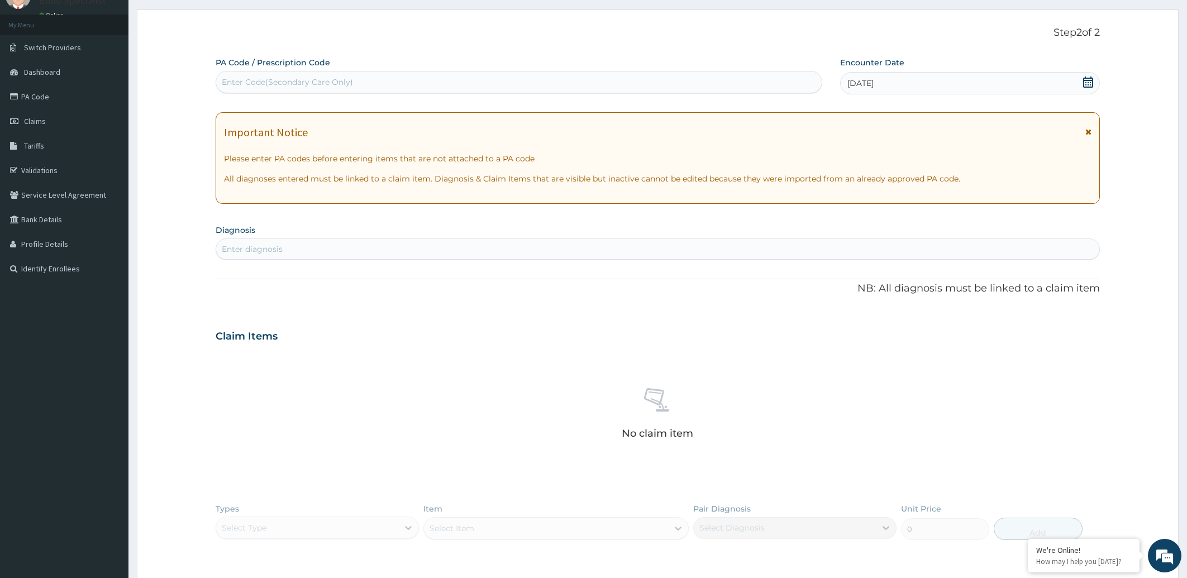
click at [288, 251] on div "Enter diagnosis" at bounding box center [658, 249] width 884 height 18
type input "FALCIP"
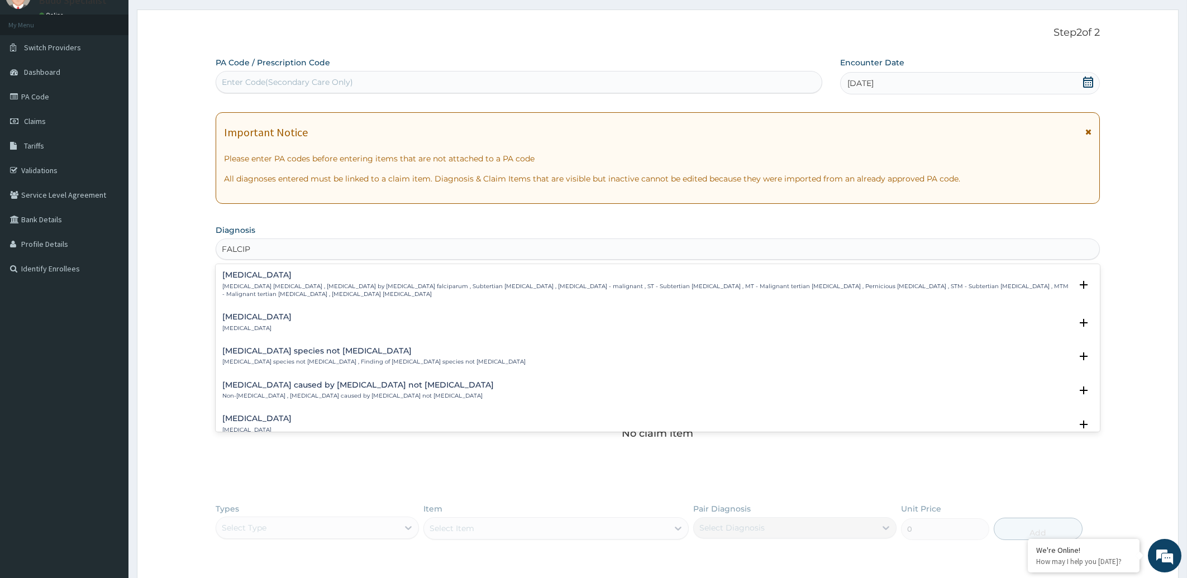
click at [249, 282] on div "Falciparum malaria Falciparum malaria , Malignant tertian malaria , Malaria by …" at bounding box center [647, 284] width 850 height 27
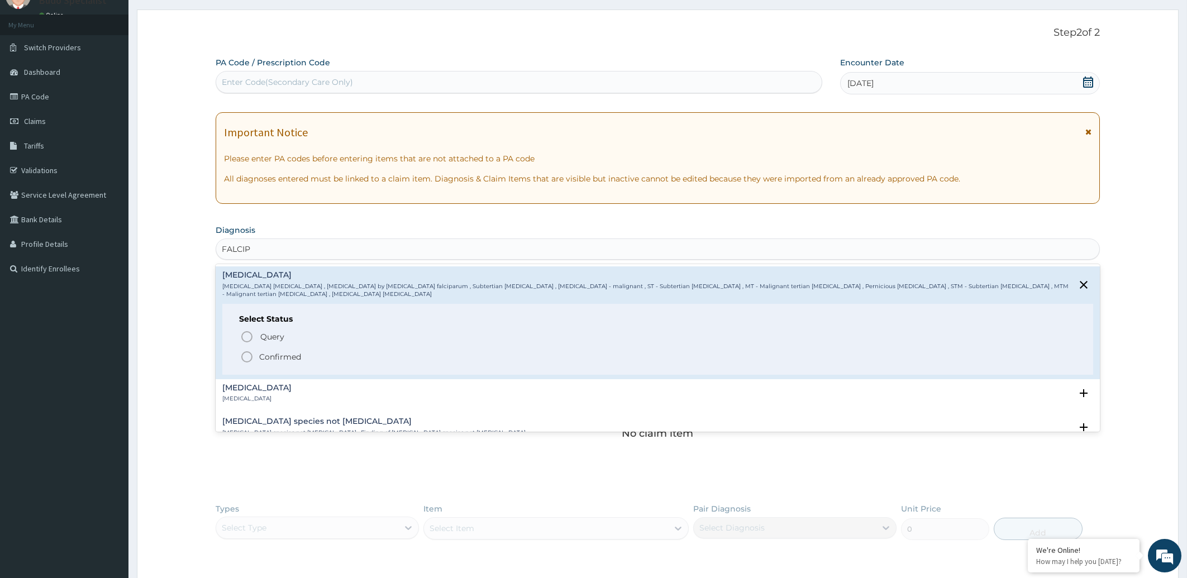
click at [253, 354] on icon "status option filled" at bounding box center [246, 356] width 13 height 13
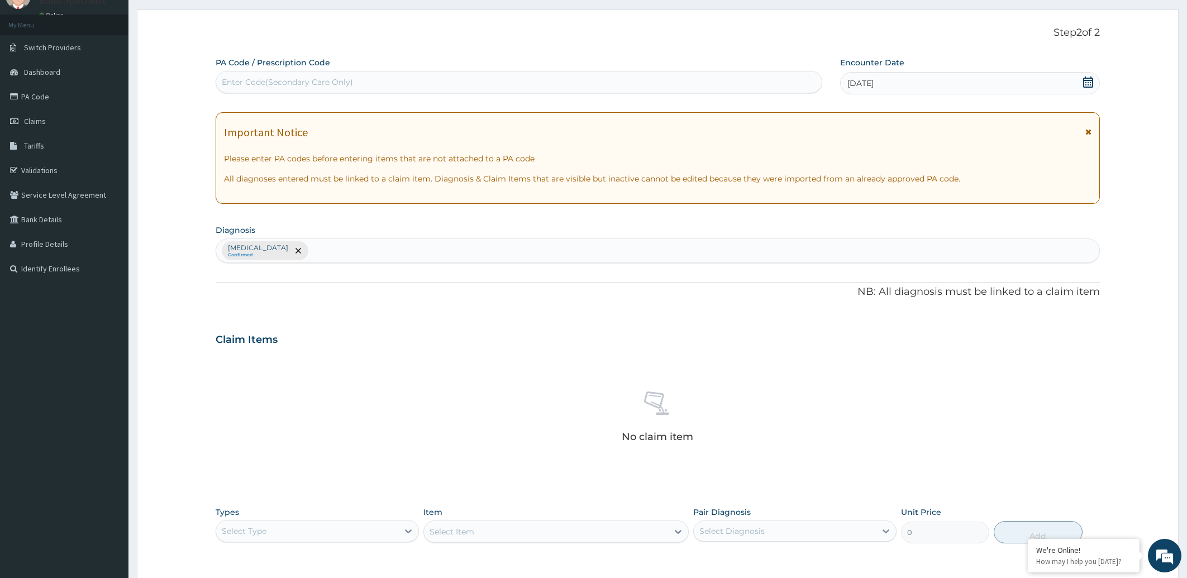
click at [323, 249] on div "Falciparum malaria Confirmed" at bounding box center [658, 250] width 884 height 23
type input "SEPS"
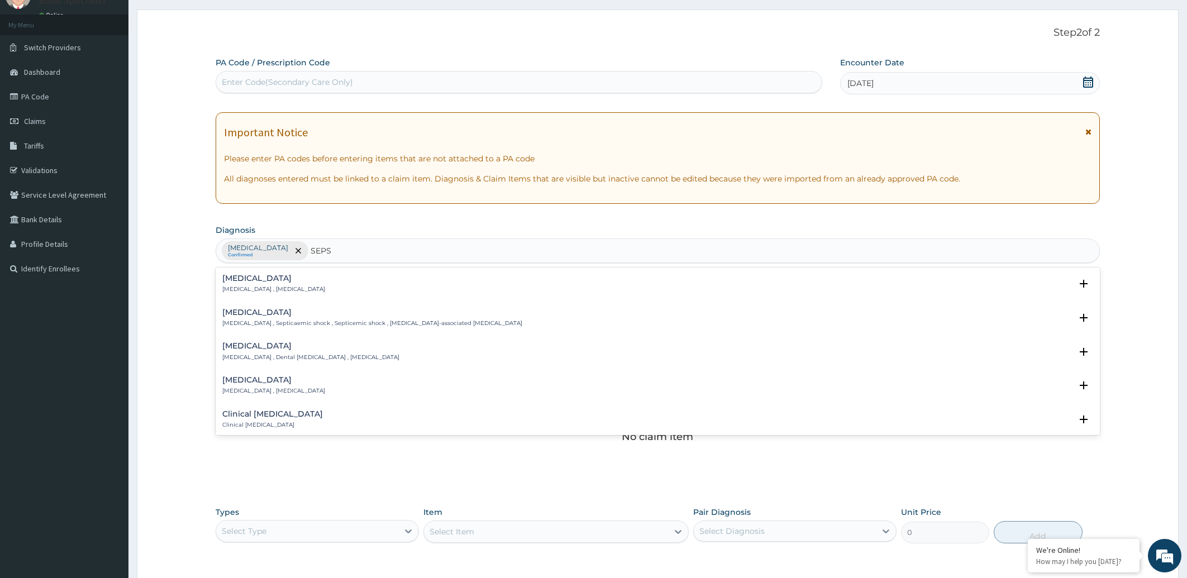
click at [262, 282] on h4 "Sepsis" at bounding box center [273, 278] width 103 height 8
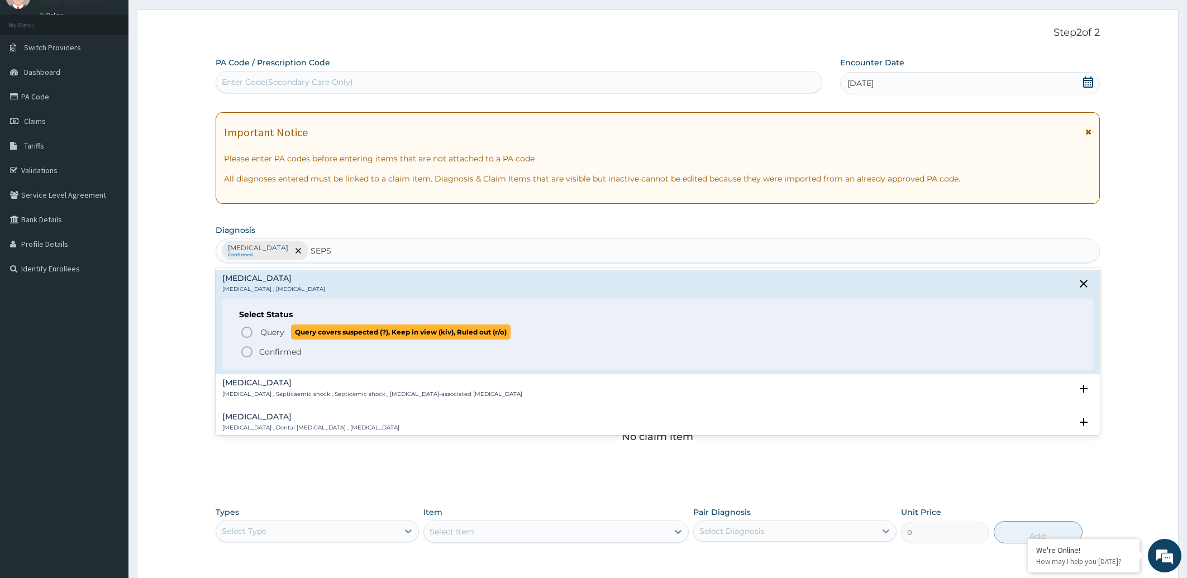
click at [248, 333] on icon "status option query" at bounding box center [246, 332] width 13 height 13
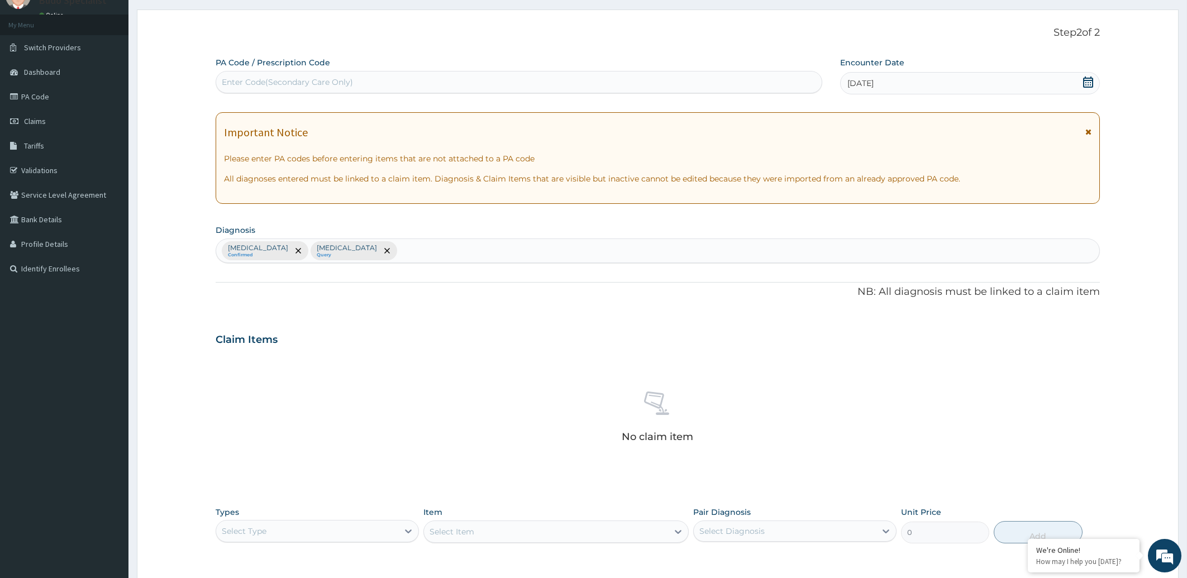
click at [397, 246] on div "Falciparum malaria Confirmed Sepsis Query" at bounding box center [658, 250] width 884 height 23
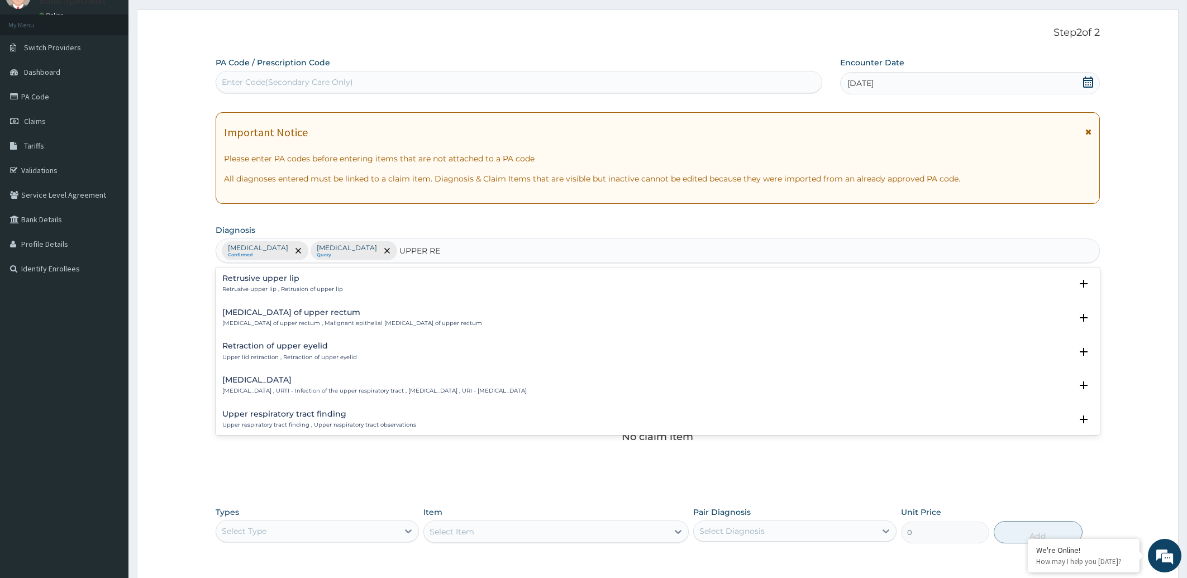
type input "UPPER RES"
click at [327, 286] on div "Upper respiratory infection Upper respiratory infection , URTI - Infection of t…" at bounding box center [374, 284] width 304 height 20
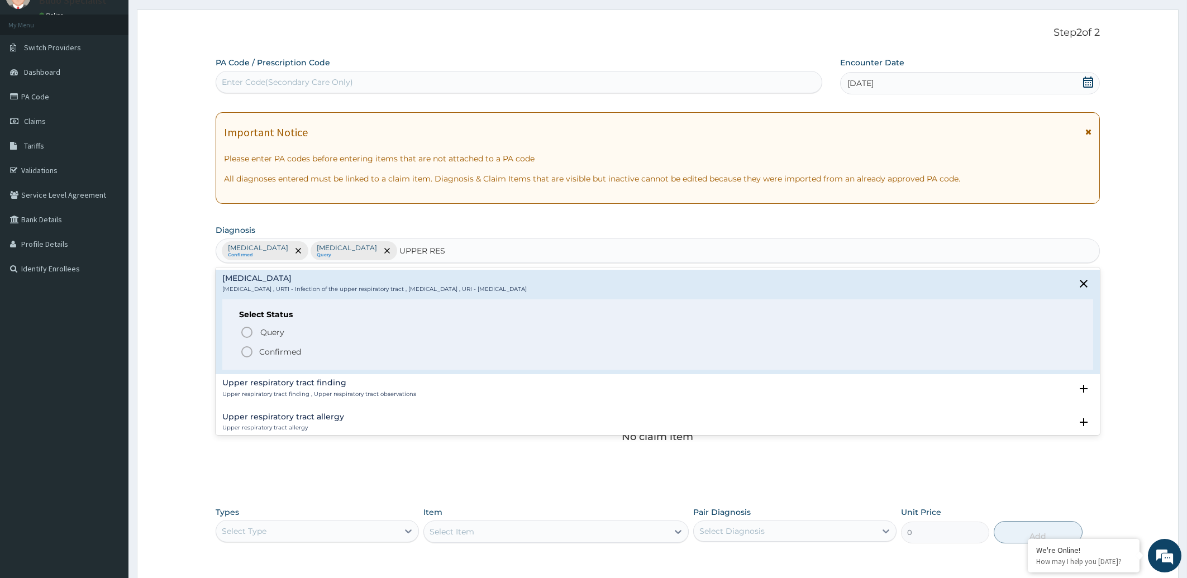
click at [247, 351] on icon "status option filled" at bounding box center [246, 351] width 13 height 13
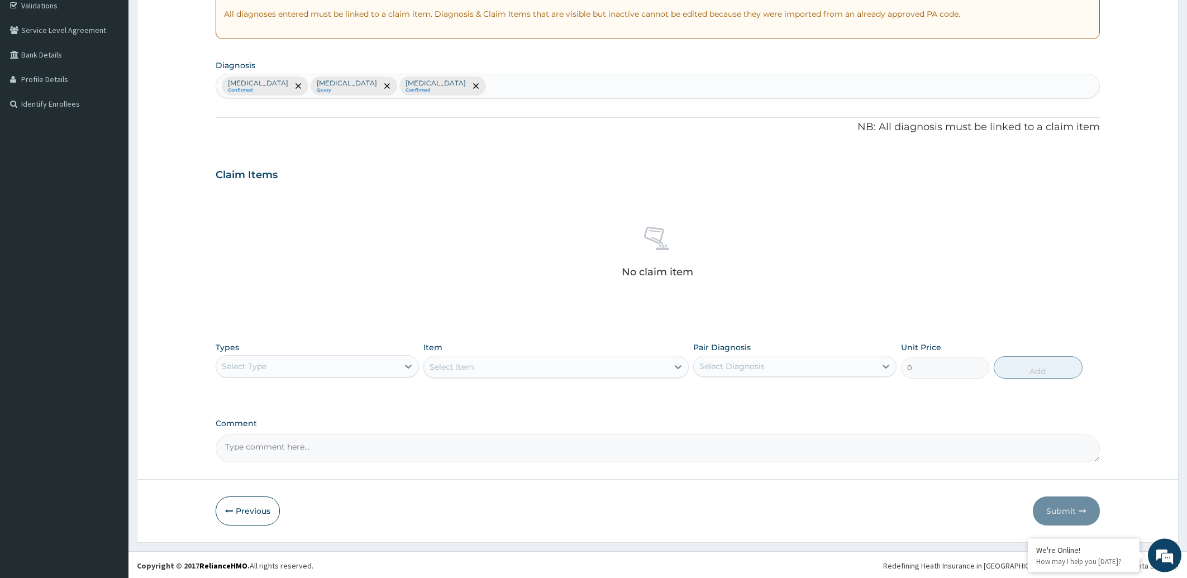
scroll to position [216, 0]
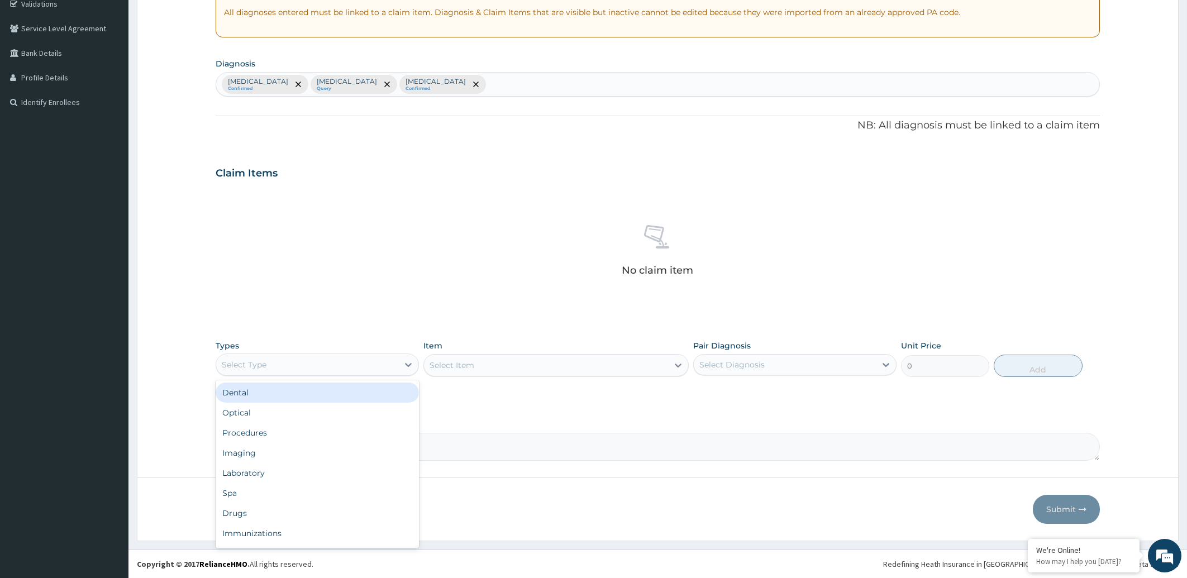
click at [347, 370] on div "Select Type" at bounding box center [307, 365] width 182 height 18
click at [326, 432] on div "Procedures" at bounding box center [317, 433] width 203 height 20
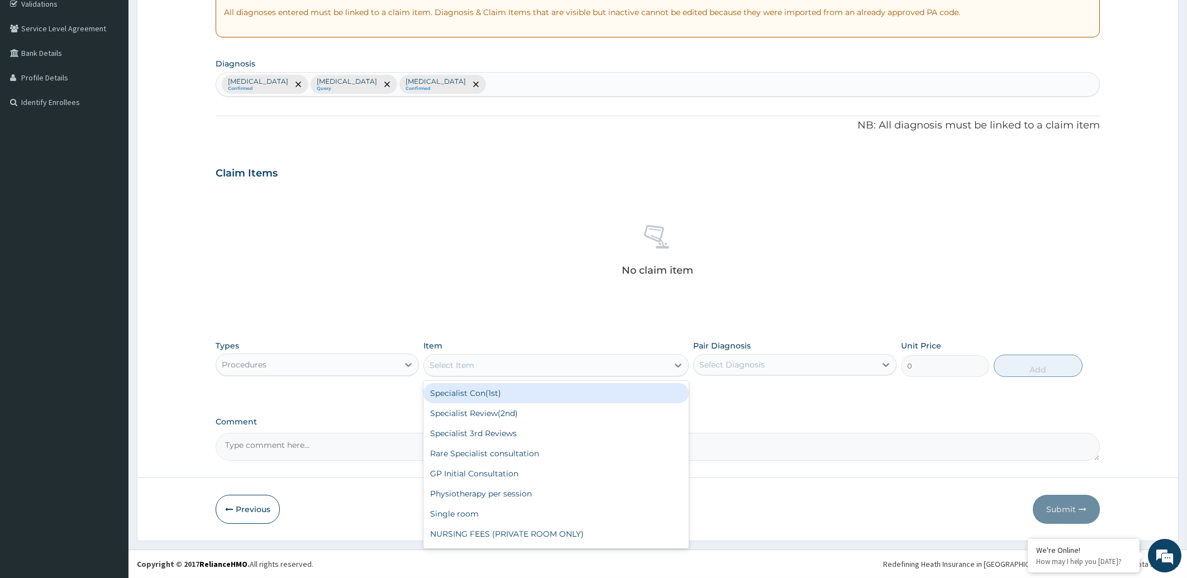
click at [496, 368] on div "Select Item" at bounding box center [546, 365] width 244 height 18
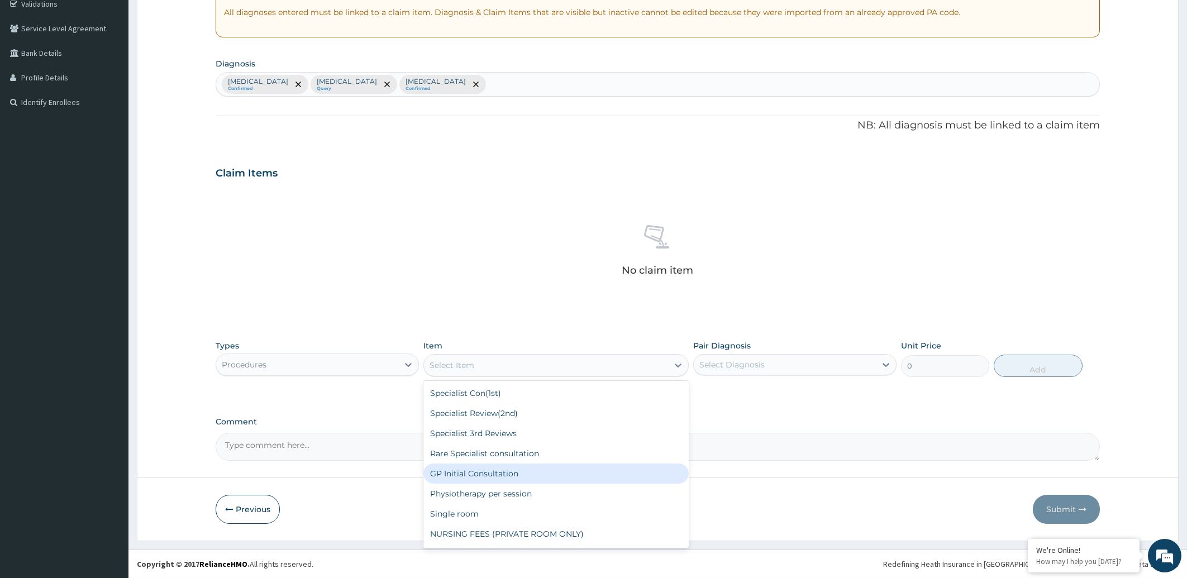
click at [469, 474] on div "GP Initial Consultation" at bounding box center [556, 474] width 265 height 20
type input "2000"
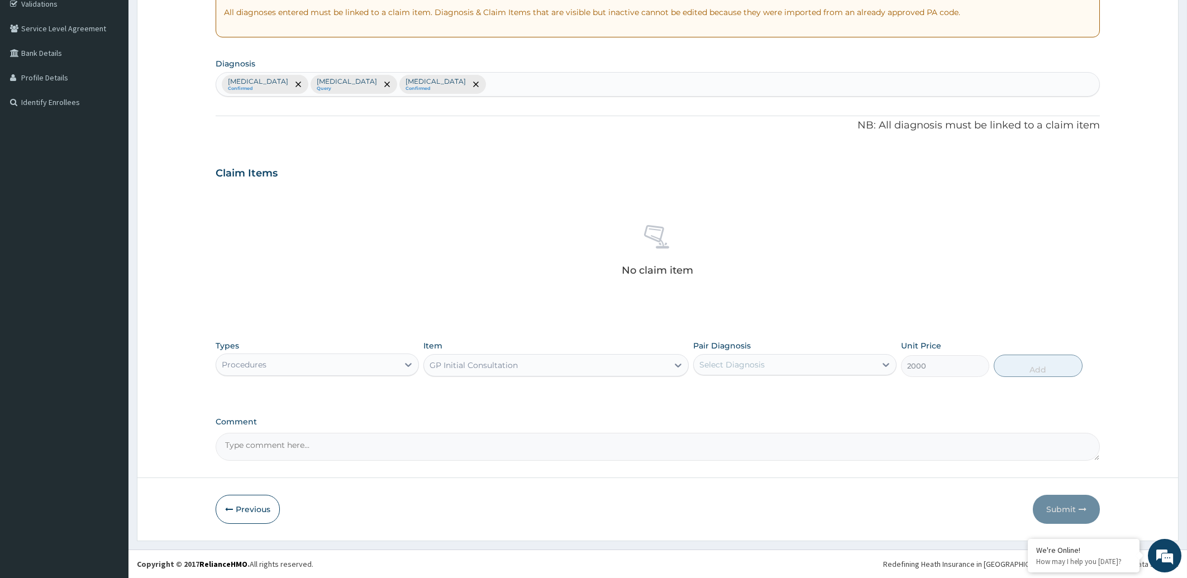
click at [761, 365] on div "Select Diagnosis" at bounding box center [732, 364] width 65 height 11
click at [743, 390] on label "Falciparum malaria" at bounding box center [746, 392] width 69 height 11
checkbox input "true"
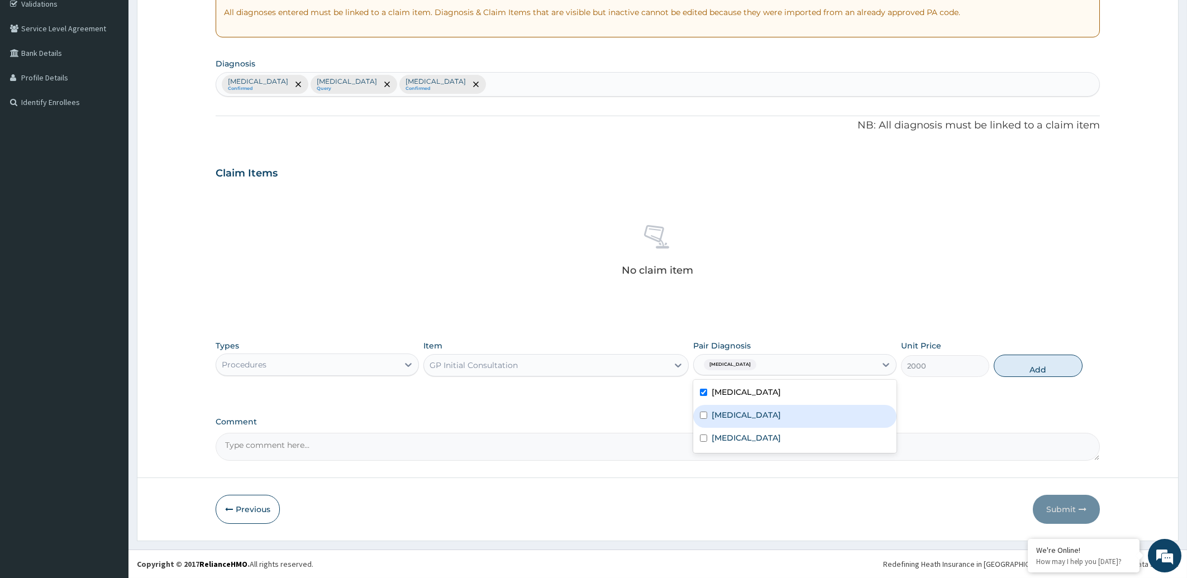
click at [737, 406] on div "Sepsis" at bounding box center [794, 416] width 203 height 23
checkbox input "true"
click at [736, 435] on label "Upper respiratory infection" at bounding box center [746, 437] width 69 height 11
checkbox input "true"
click at [1025, 363] on button "Add" at bounding box center [1038, 366] width 88 height 22
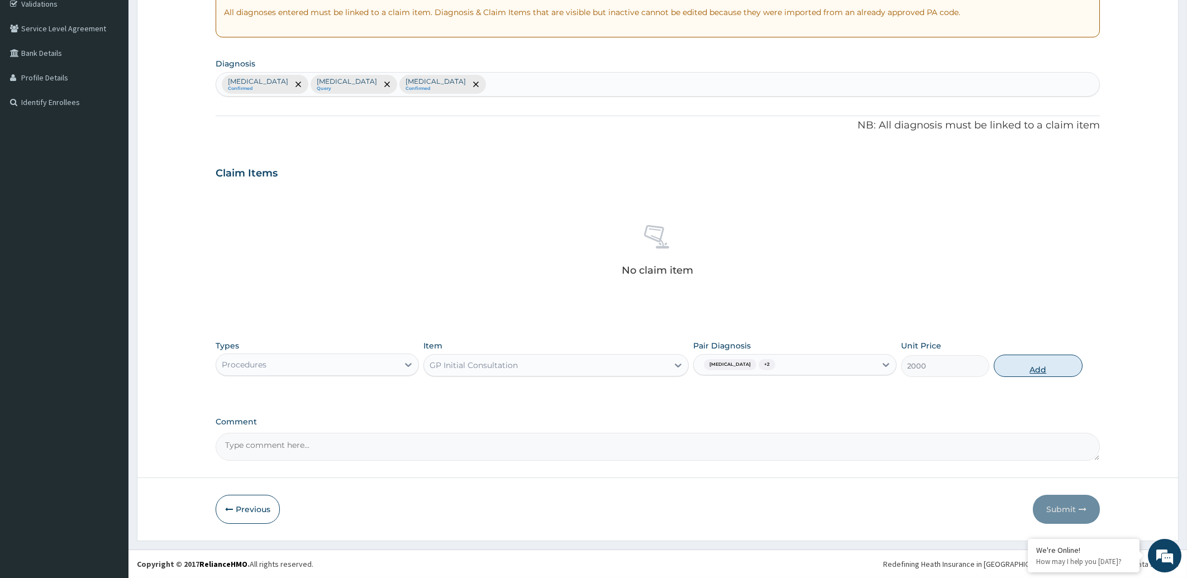
type input "0"
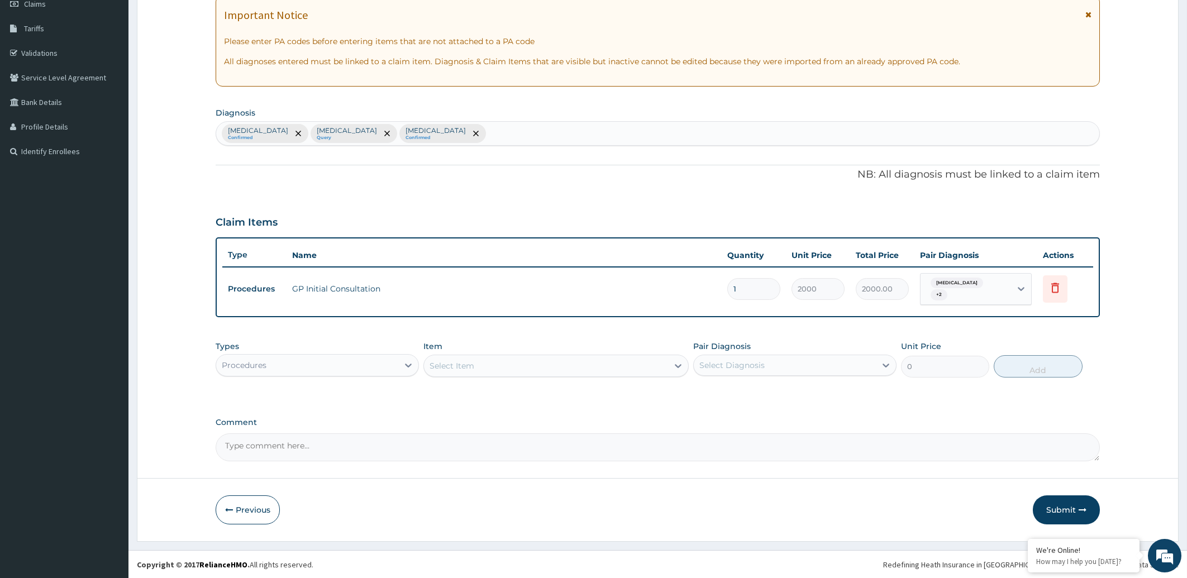
click at [304, 364] on div "Procedures" at bounding box center [307, 365] width 182 height 18
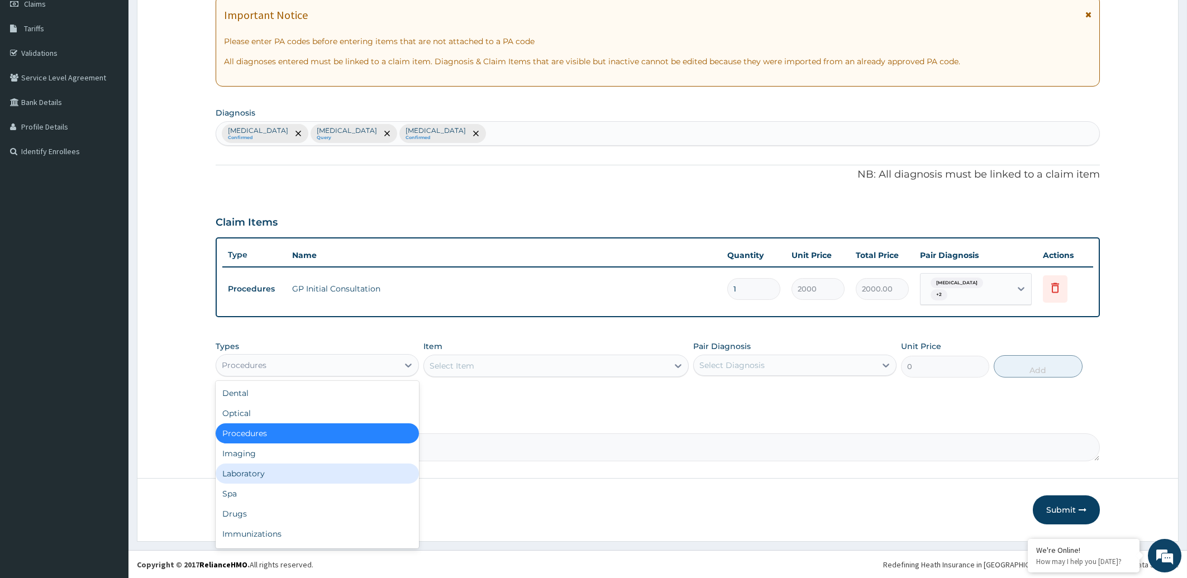
click at [264, 472] on div "Laboratory" at bounding box center [317, 474] width 203 height 20
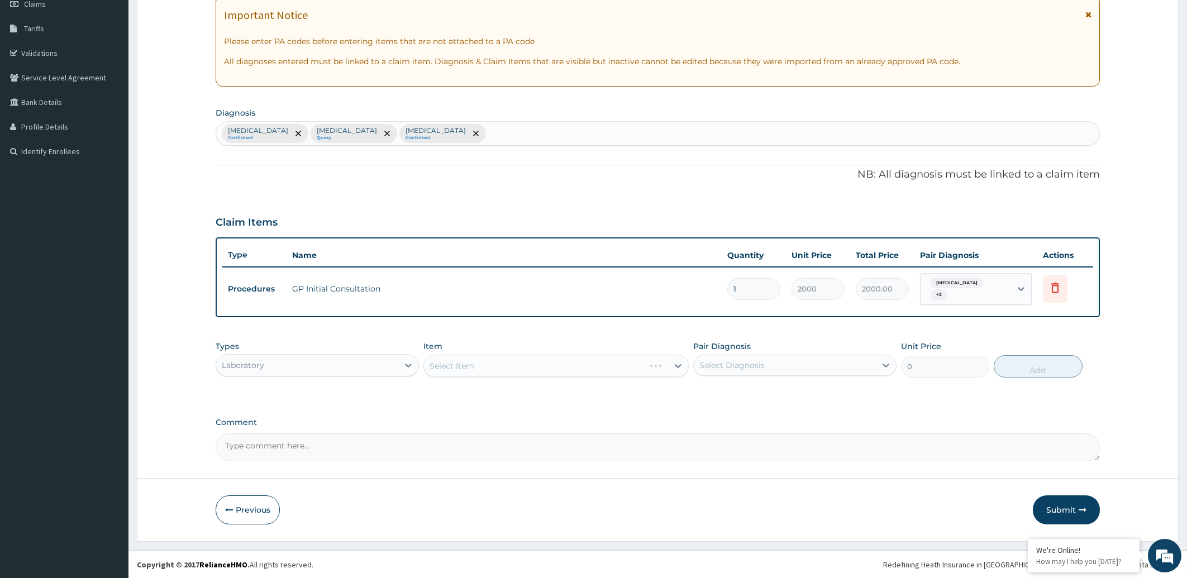
click at [507, 369] on div "Select Item" at bounding box center [556, 366] width 265 height 22
click at [478, 360] on div "Select Item" at bounding box center [546, 366] width 244 height 18
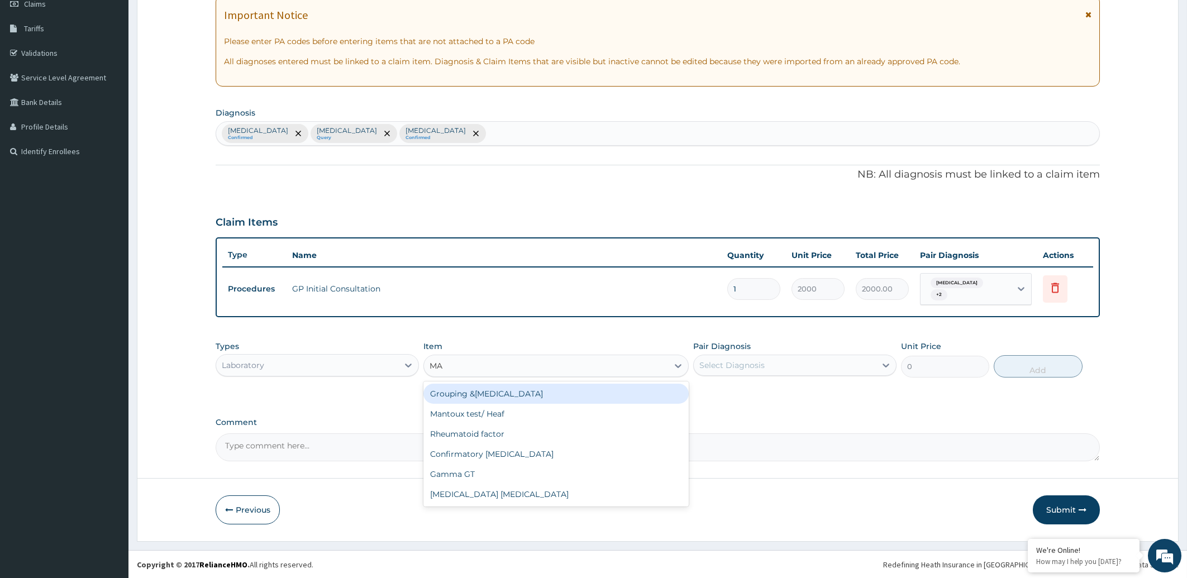
type input "MAL"
click at [501, 396] on div "Malaria Parasite" at bounding box center [556, 394] width 265 height 20
type input "2000"
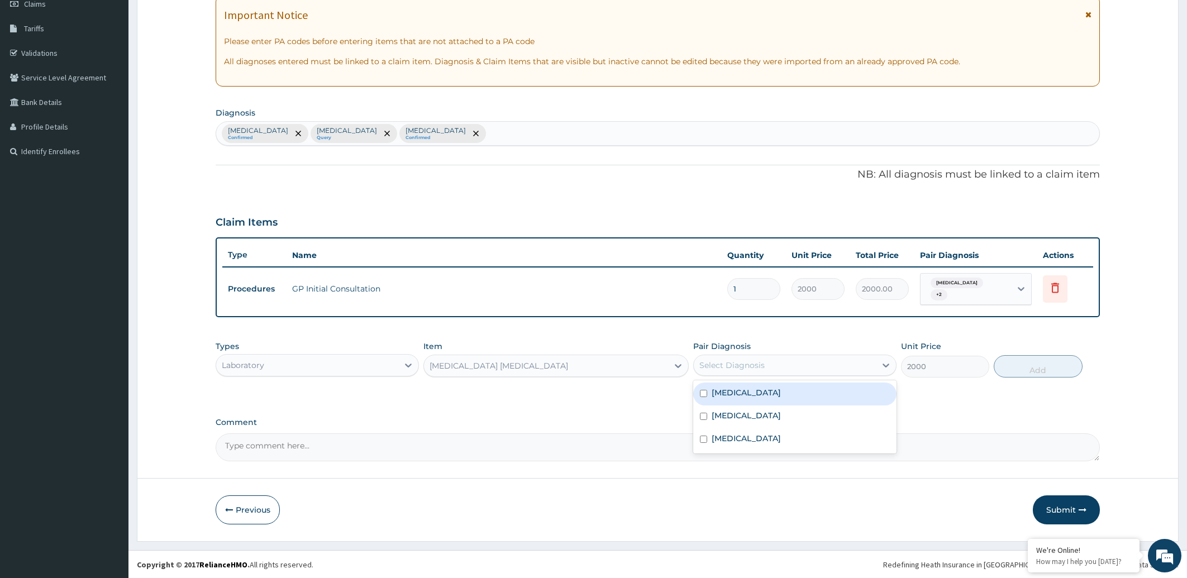
click at [770, 365] on div "Select Diagnosis" at bounding box center [785, 365] width 182 height 18
click at [772, 393] on label "Falciparum malaria" at bounding box center [746, 392] width 69 height 11
checkbox input "true"
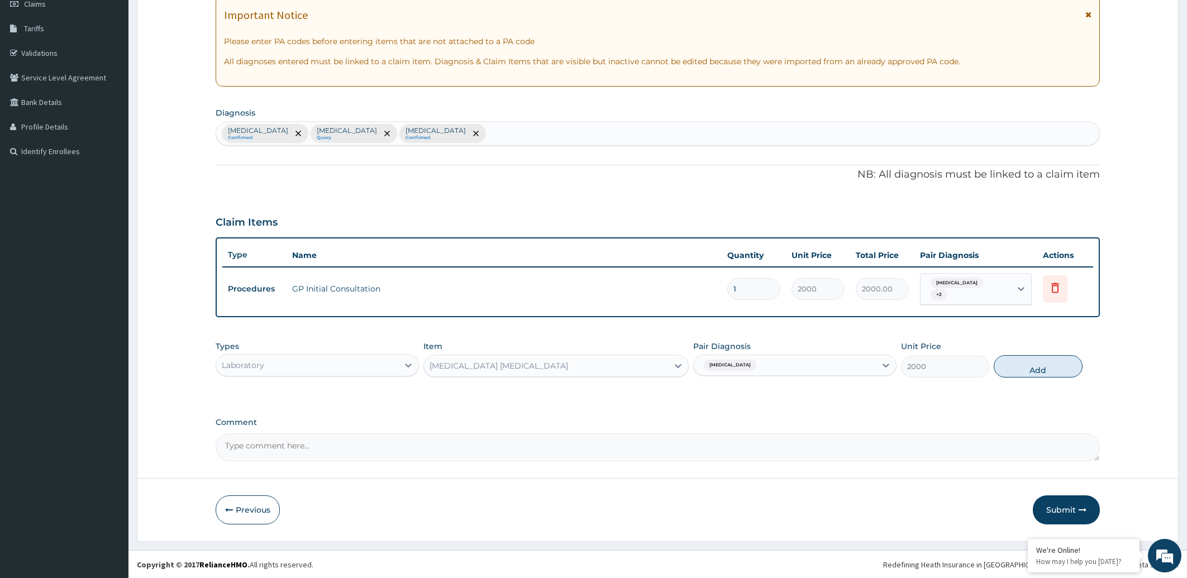
drag, startPoint x: 1052, startPoint y: 367, endPoint x: 1036, endPoint y: 371, distance: 16.1
click at [1050, 368] on button "Add" at bounding box center [1038, 366] width 88 height 22
type input "0"
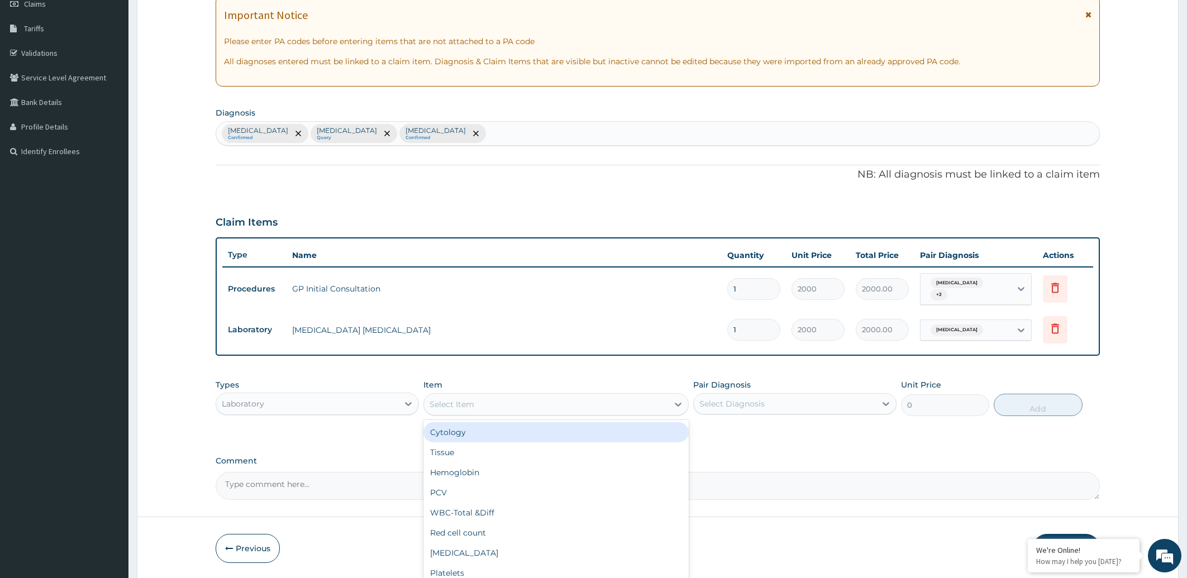
click at [470, 401] on div "Select Item" at bounding box center [452, 404] width 45 height 11
type input "FULL"
click at [488, 429] on div "FULL BLOOD COUNT" at bounding box center [556, 432] width 265 height 20
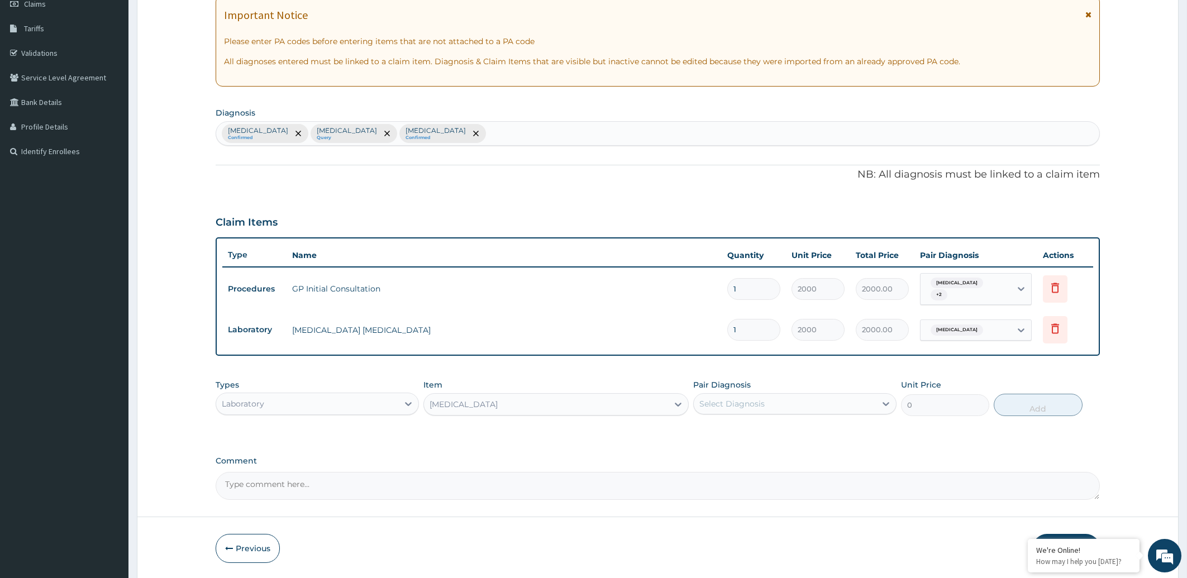
type input "5000"
click at [744, 406] on div "Select Diagnosis" at bounding box center [732, 403] width 65 height 11
click at [748, 459] on div "Sepsis" at bounding box center [794, 455] width 203 height 23
checkbox input "true"
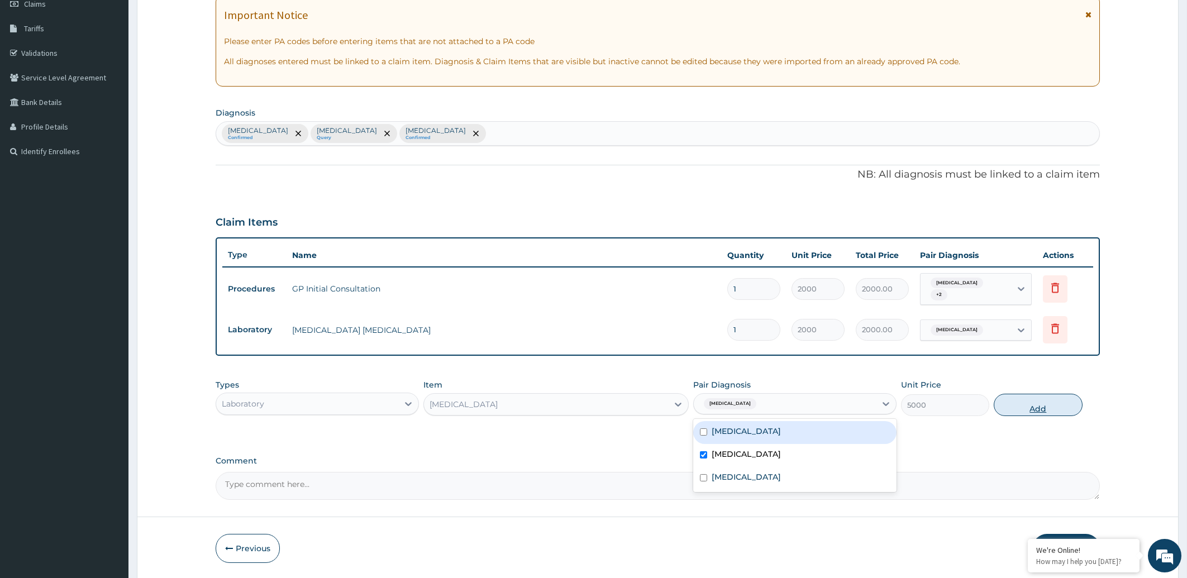
click at [1010, 408] on button "Add" at bounding box center [1038, 405] width 88 height 22
type input "0"
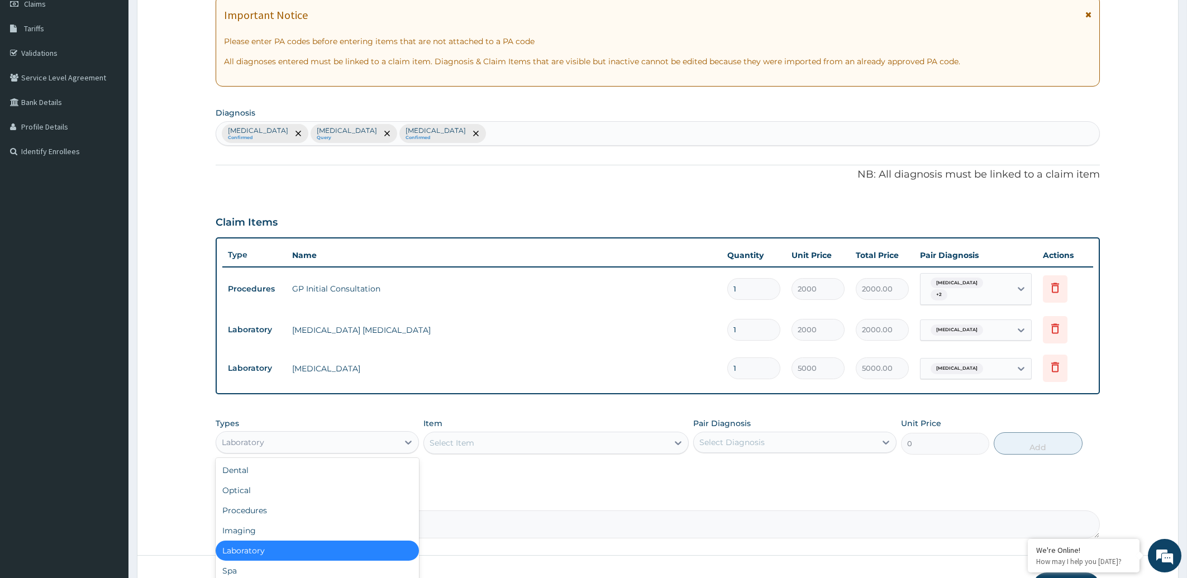
click at [351, 444] on div "Laboratory" at bounding box center [307, 443] width 182 height 18
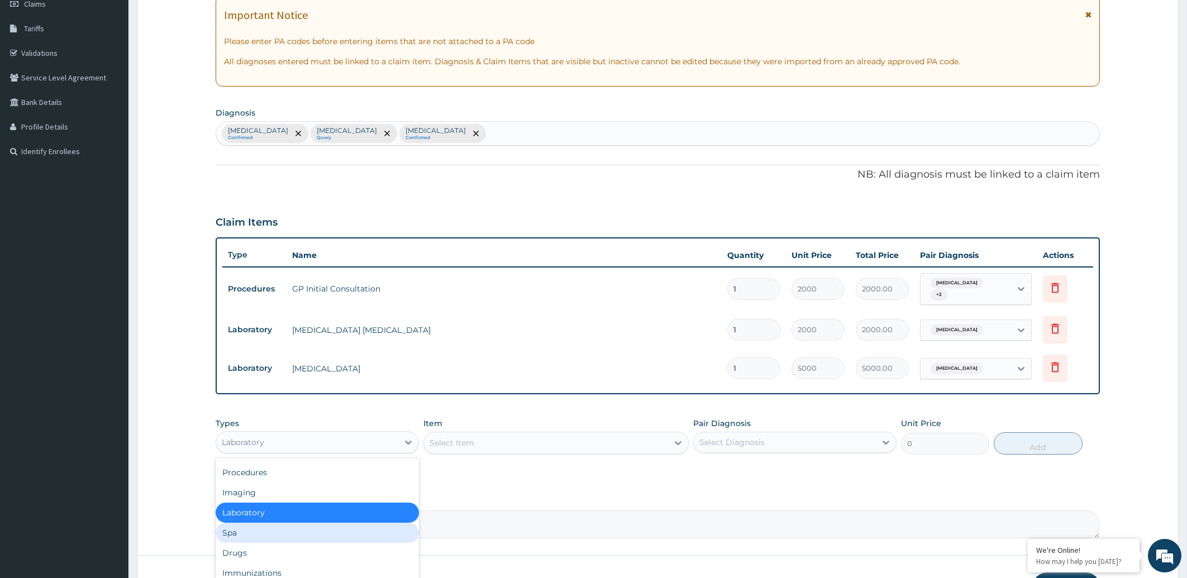
scroll to position [244, 0]
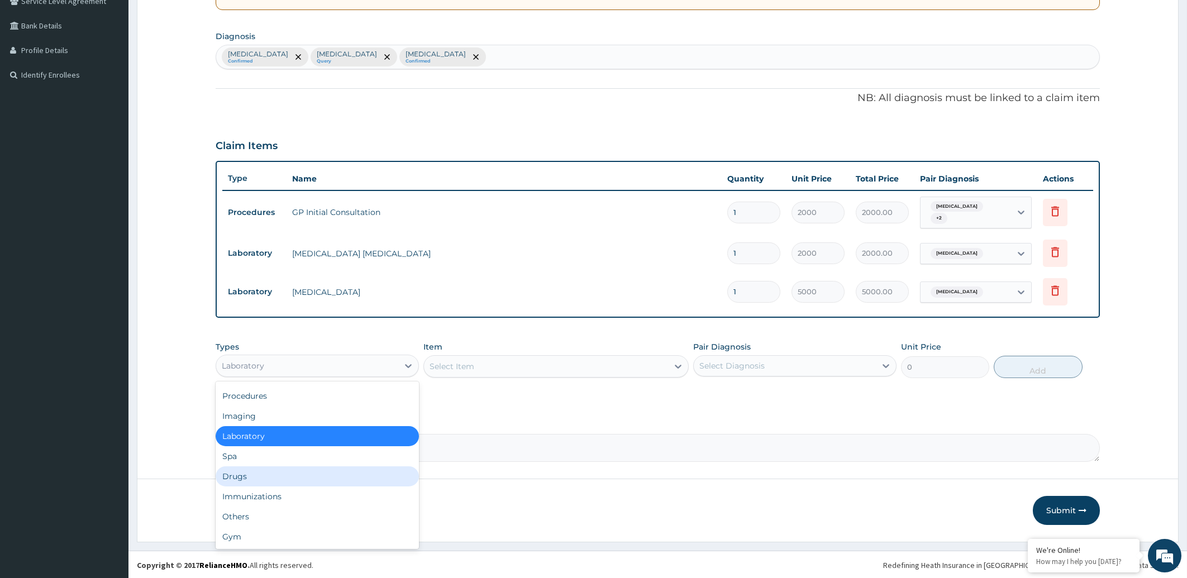
click at [255, 474] on div "Drugs" at bounding box center [317, 477] width 203 height 20
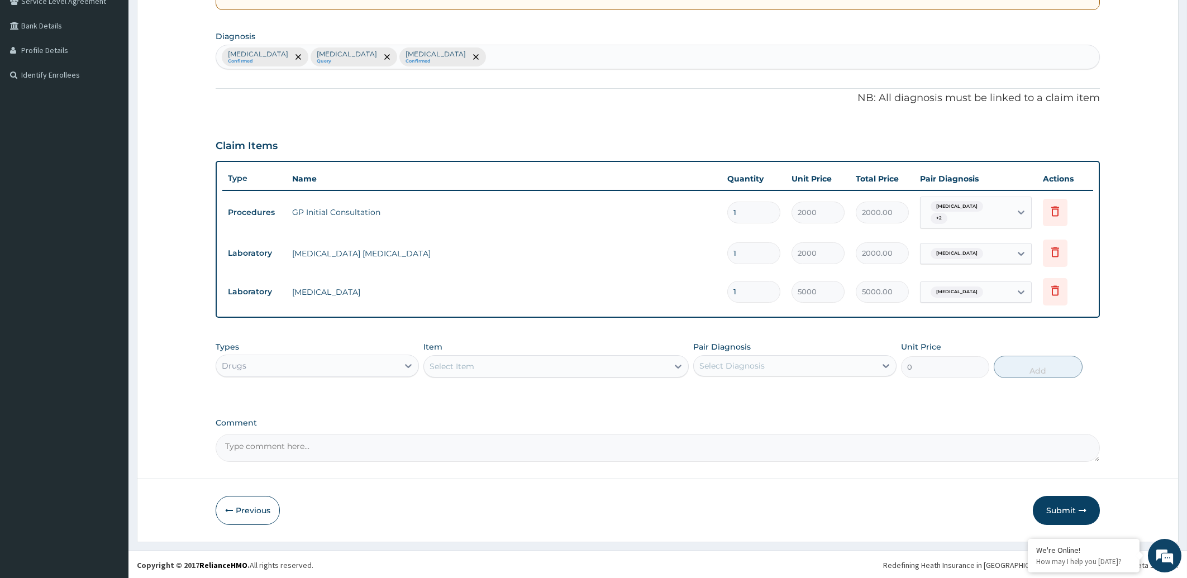
click at [447, 365] on div "Select Item" at bounding box center [452, 366] width 45 height 11
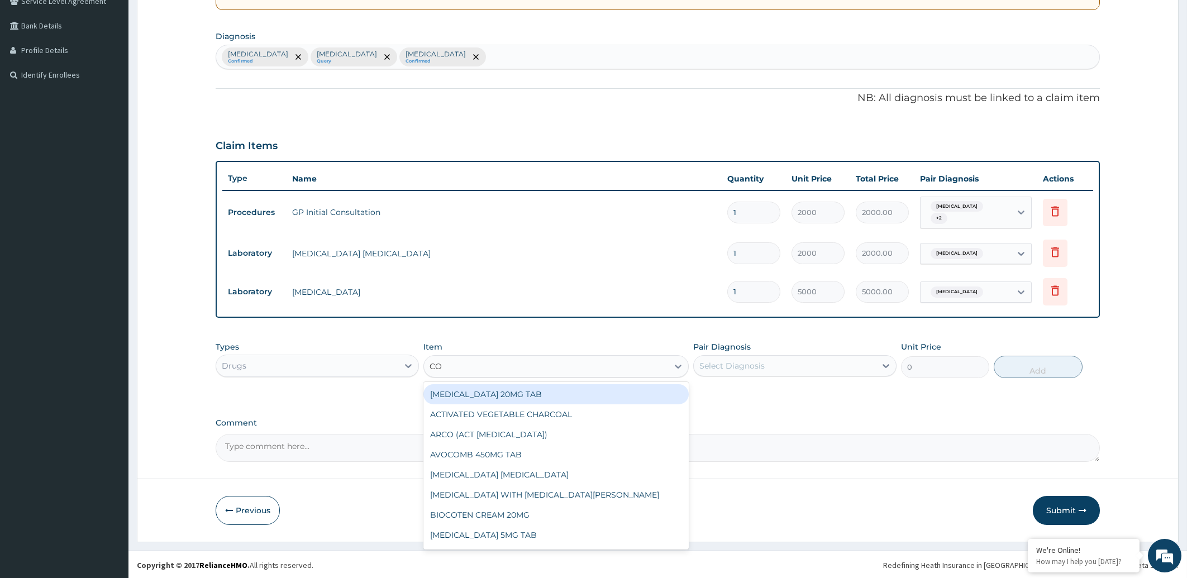
type input "COA"
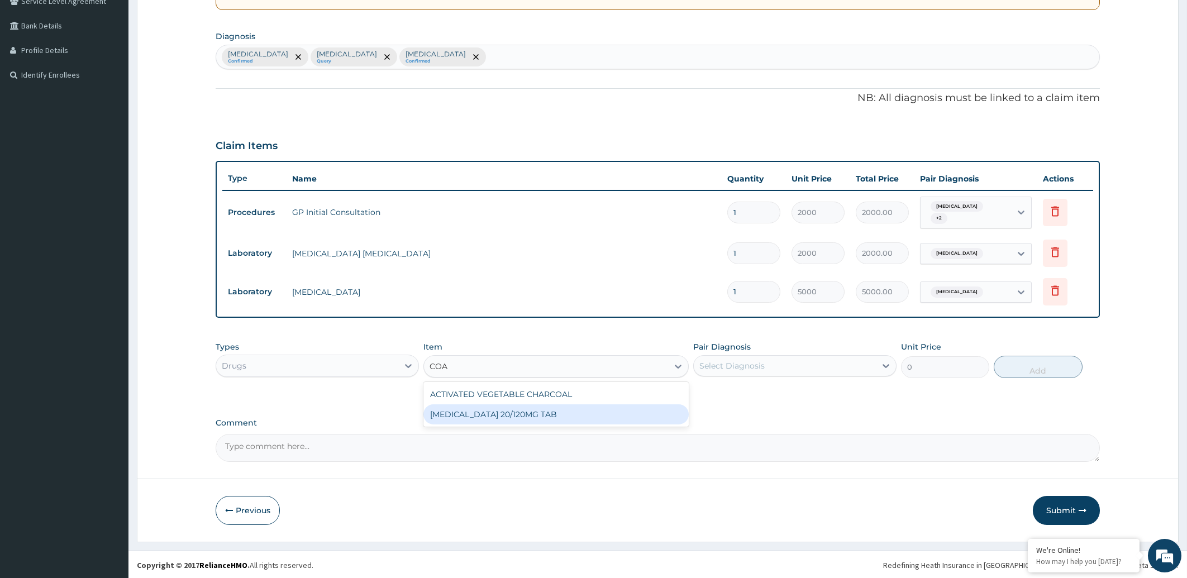
click at [458, 417] on div "COARTEM 20/120MG TAB" at bounding box center [556, 415] width 265 height 20
type input "1350"
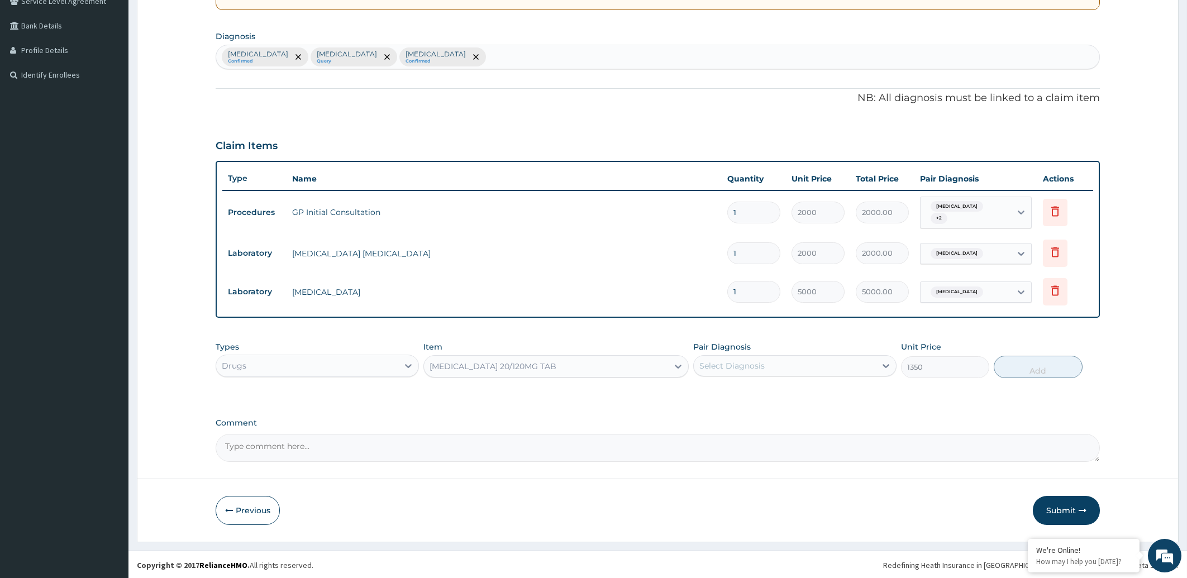
click at [743, 366] on div "Select Diagnosis" at bounding box center [732, 365] width 65 height 11
click at [743, 391] on label "Falciparum malaria" at bounding box center [746, 393] width 69 height 11
checkbox input "true"
click at [1047, 370] on button "Add" at bounding box center [1038, 367] width 88 height 22
type input "0"
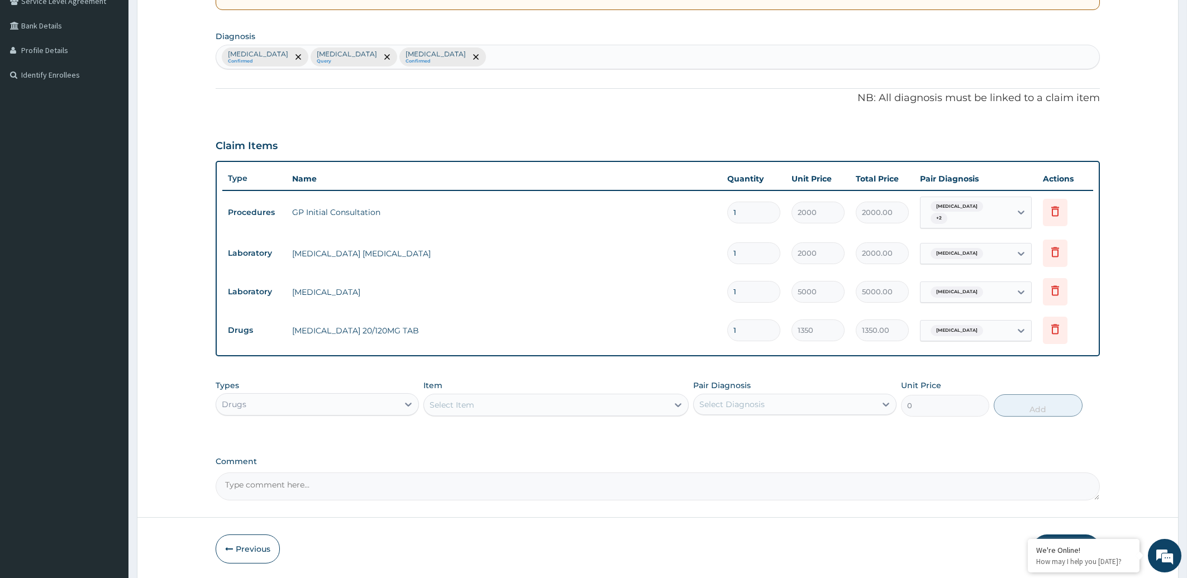
click at [499, 403] on div "Select Item" at bounding box center [546, 405] width 244 height 18
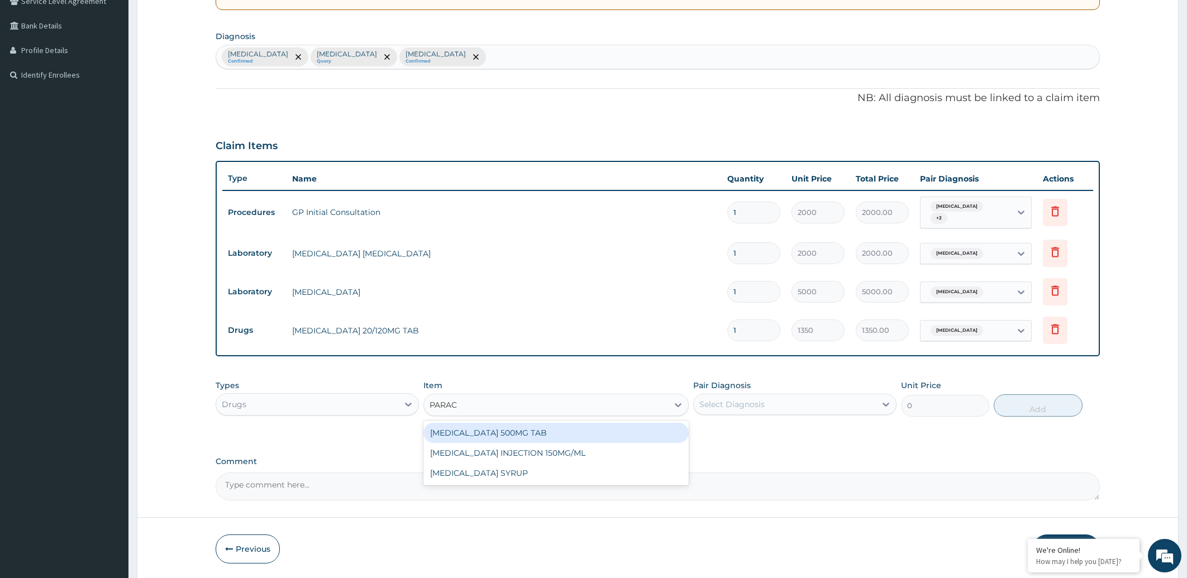
type input "PARACE"
click at [491, 430] on div "PARACETAMOL 500MG TAB" at bounding box center [556, 433] width 265 height 20
type input "10"
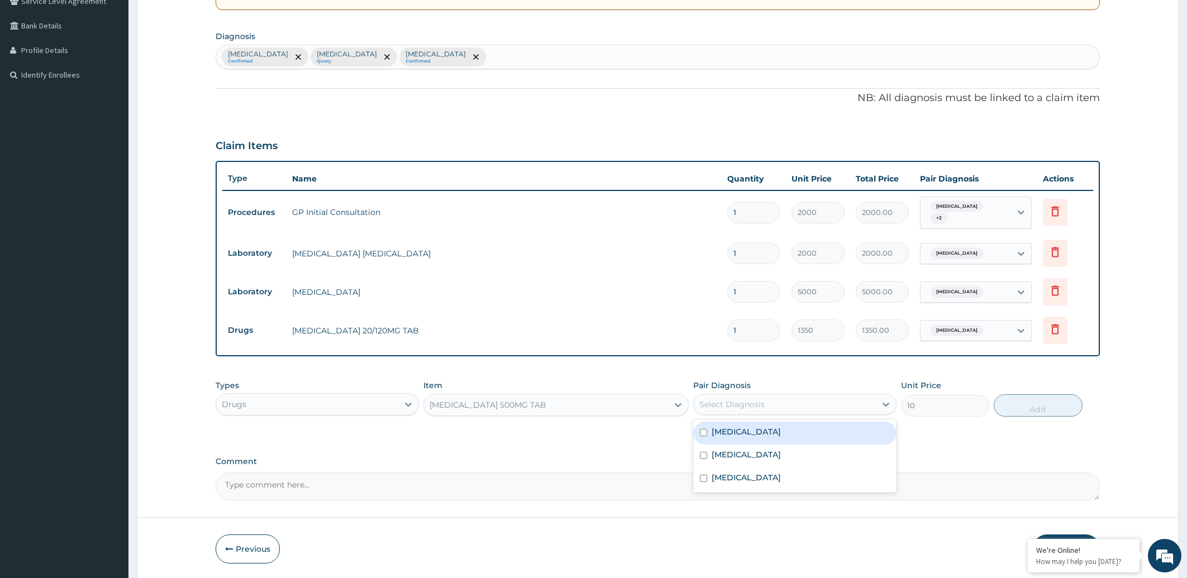
click at [773, 406] on div "Select Diagnosis" at bounding box center [785, 405] width 182 height 18
click at [766, 429] on label "Falciparum malaria" at bounding box center [746, 431] width 69 height 11
checkbox input "true"
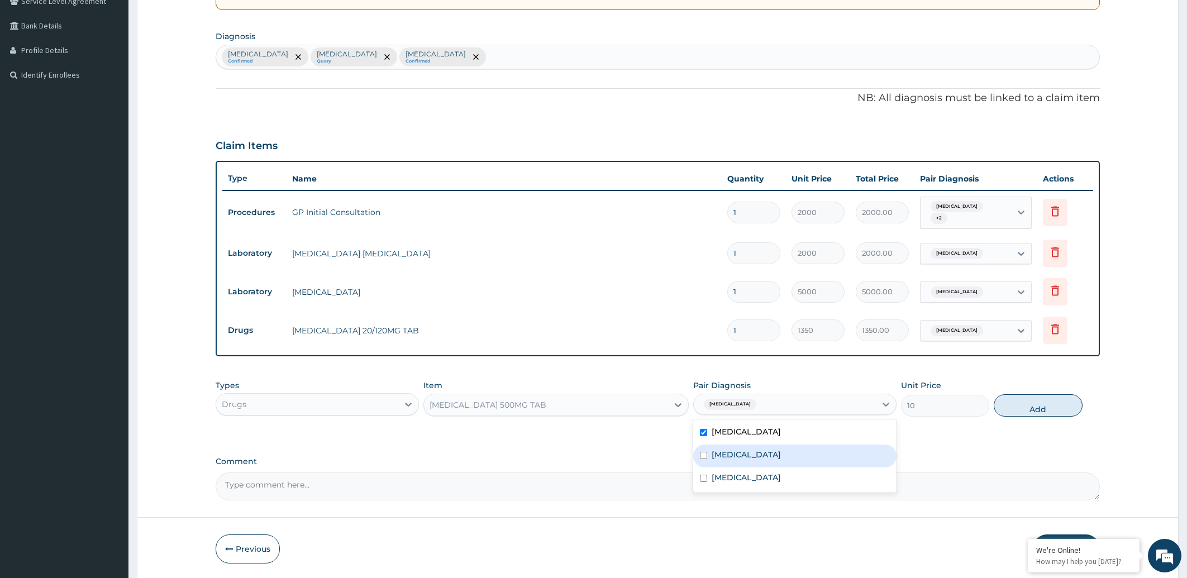
click at [754, 453] on div "Sepsis" at bounding box center [794, 456] width 203 height 23
checkbox input "true"
click at [760, 479] on label "Upper respiratory infection" at bounding box center [746, 477] width 69 height 11
checkbox input "true"
click at [1051, 406] on button "Add" at bounding box center [1038, 405] width 88 height 22
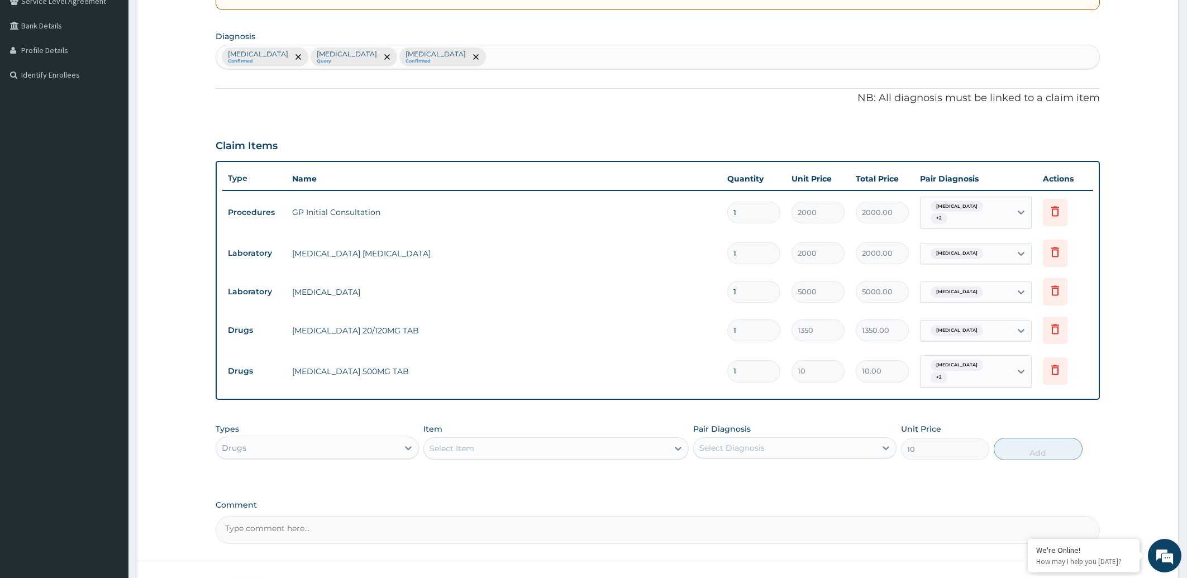
type input "0"
click at [748, 370] on input "1" at bounding box center [753, 371] width 53 height 22
type input "15"
type input "150.00"
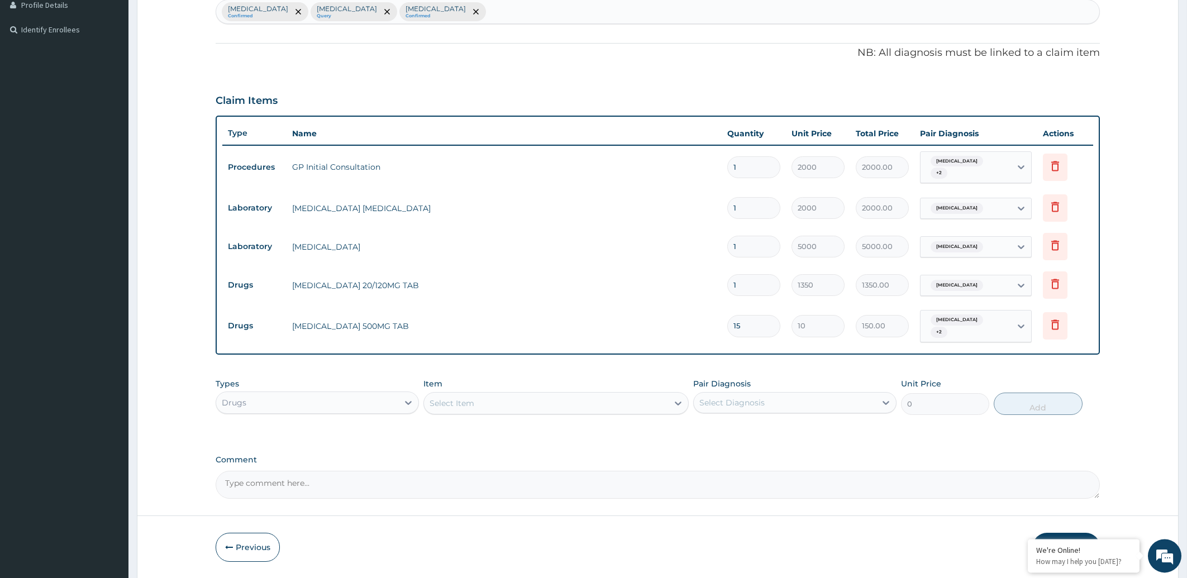
scroll to position [326, 0]
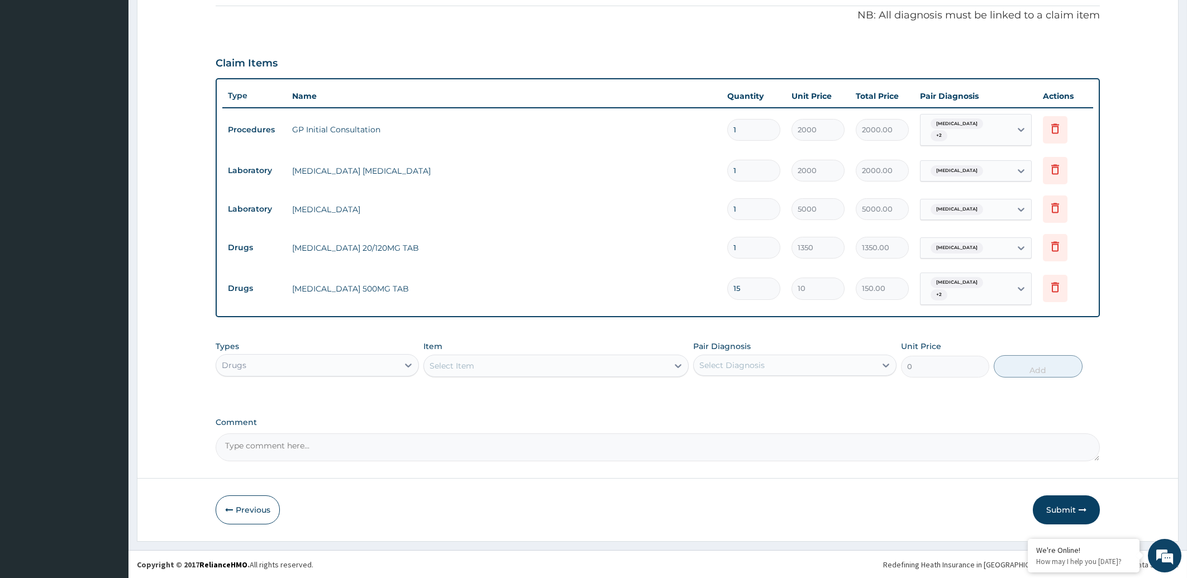
type input "15"
click at [467, 368] on div "Select Item" at bounding box center [452, 365] width 45 height 11
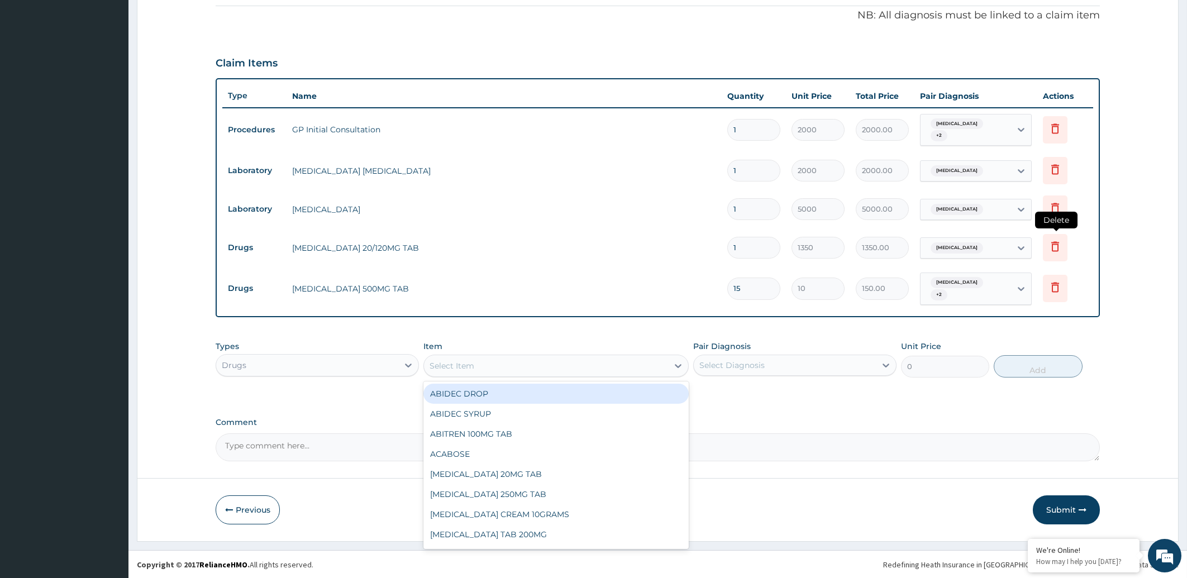
click at [1052, 246] on icon at bounding box center [1055, 246] width 13 height 13
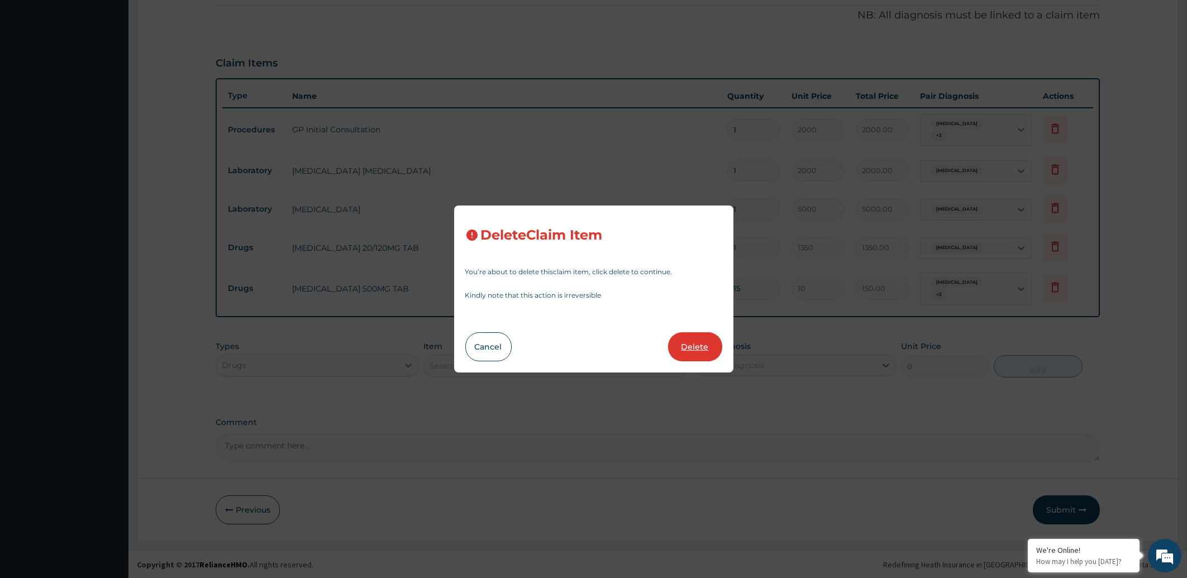
click at [690, 353] on button "Delete" at bounding box center [695, 346] width 54 height 29
type input "15"
type input "10"
type input "150.00"
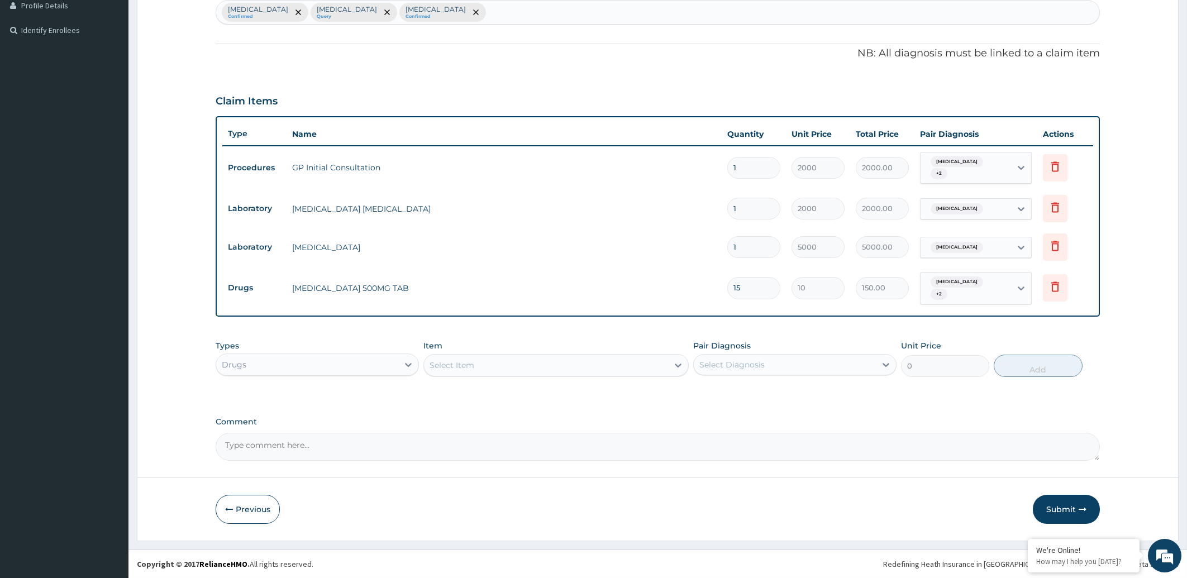
scroll to position [287, 0]
click at [1055, 288] on icon at bounding box center [1055, 287] width 13 height 13
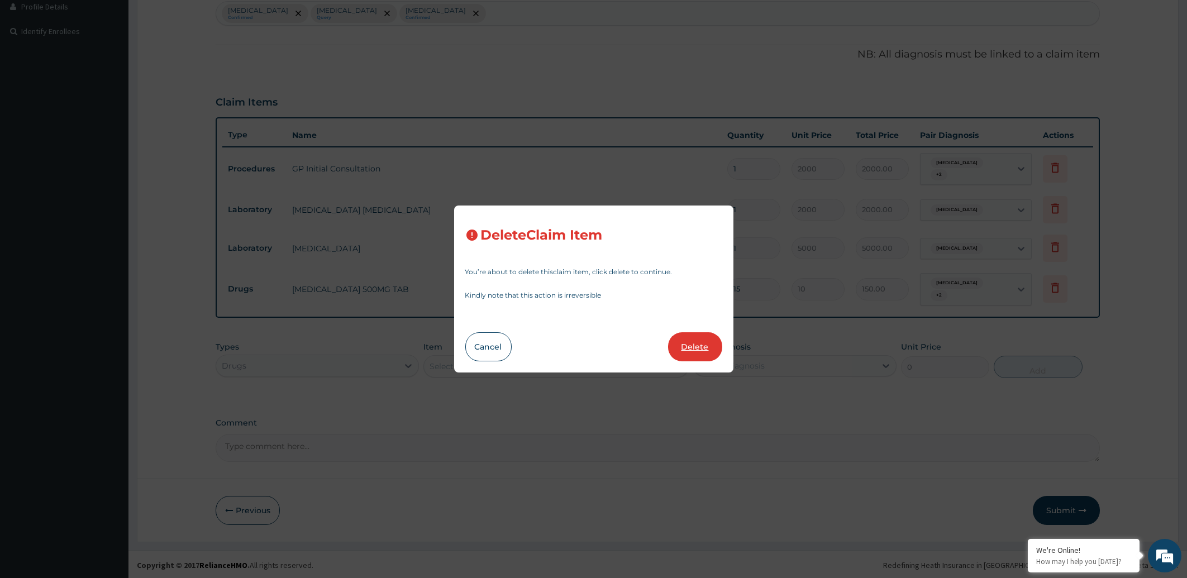
click at [708, 343] on button "Delete" at bounding box center [695, 346] width 54 height 29
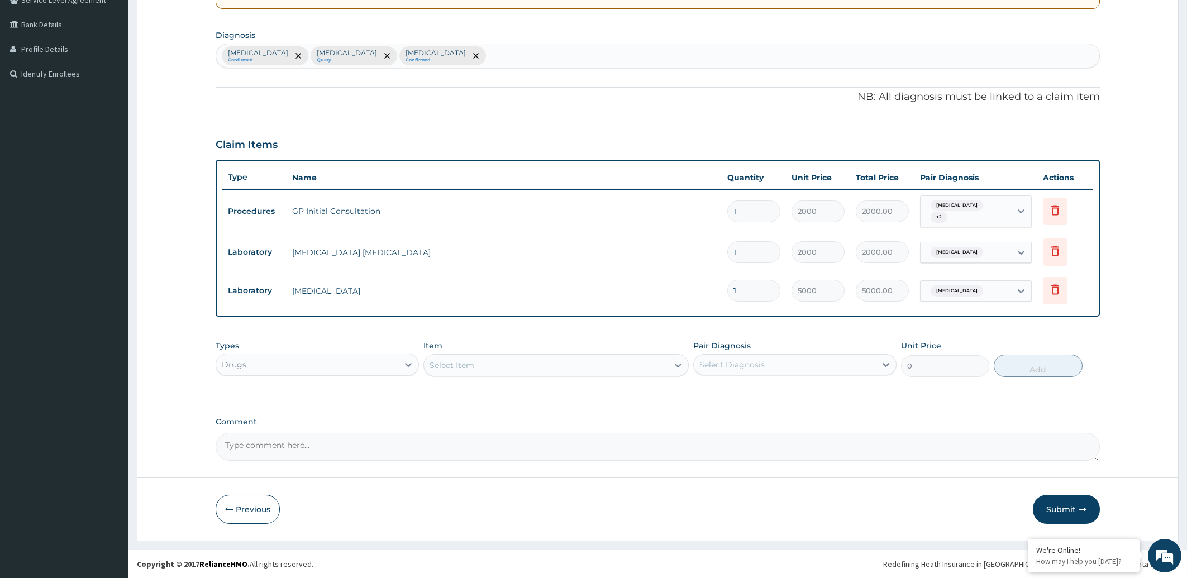
scroll to position [244, 0]
click at [490, 367] on div "Select Item" at bounding box center [546, 367] width 244 height 18
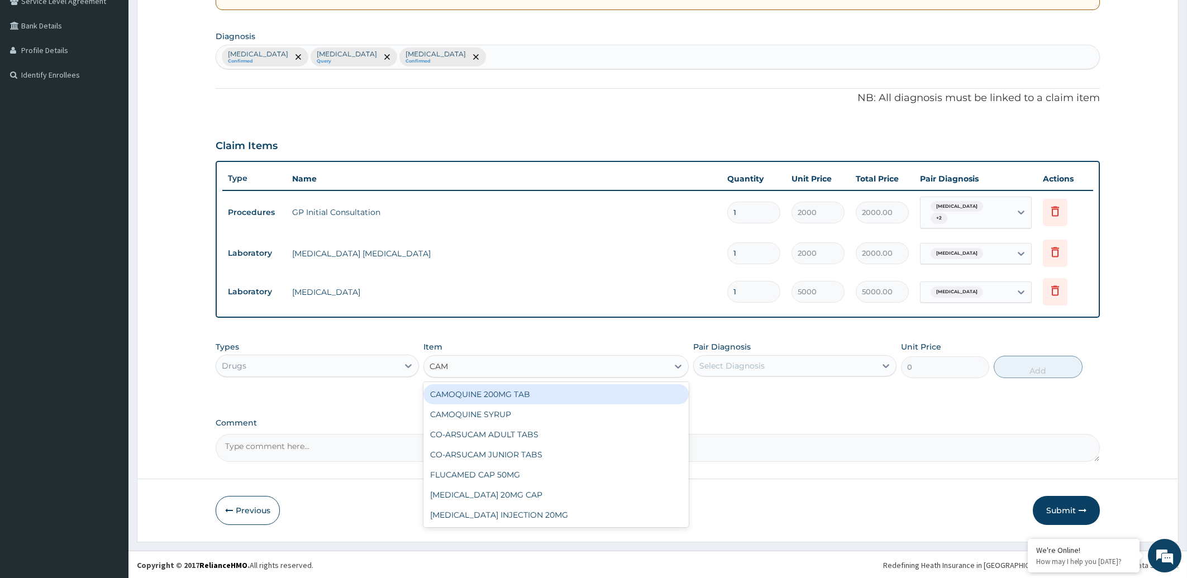
type input "CAMO"
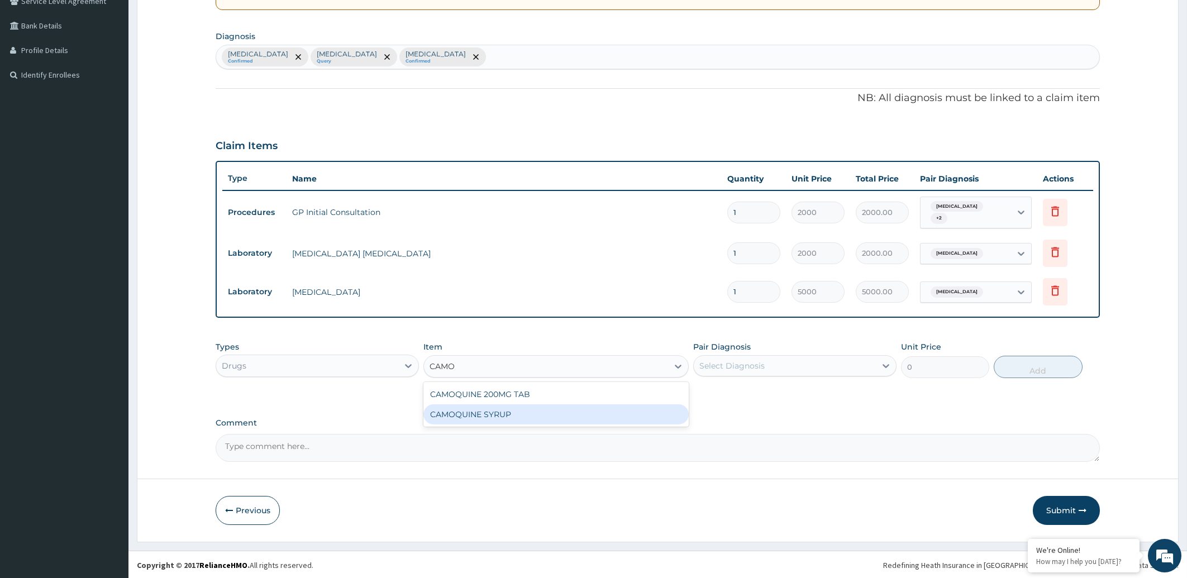
click at [547, 416] on div "CAMOQUINE SYRUP" at bounding box center [556, 415] width 265 height 20
type input "850"
click at [784, 366] on div "Select Diagnosis" at bounding box center [785, 366] width 182 height 18
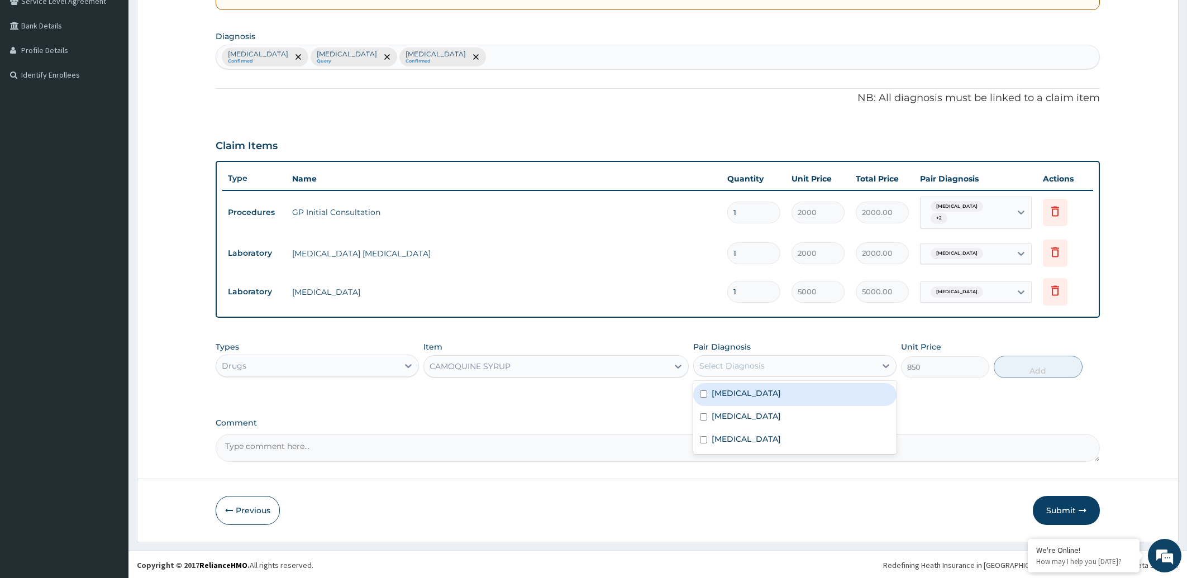
click at [763, 394] on label "Falciparum malaria" at bounding box center [746, 393] width 69 height 11
checkbox input "true"
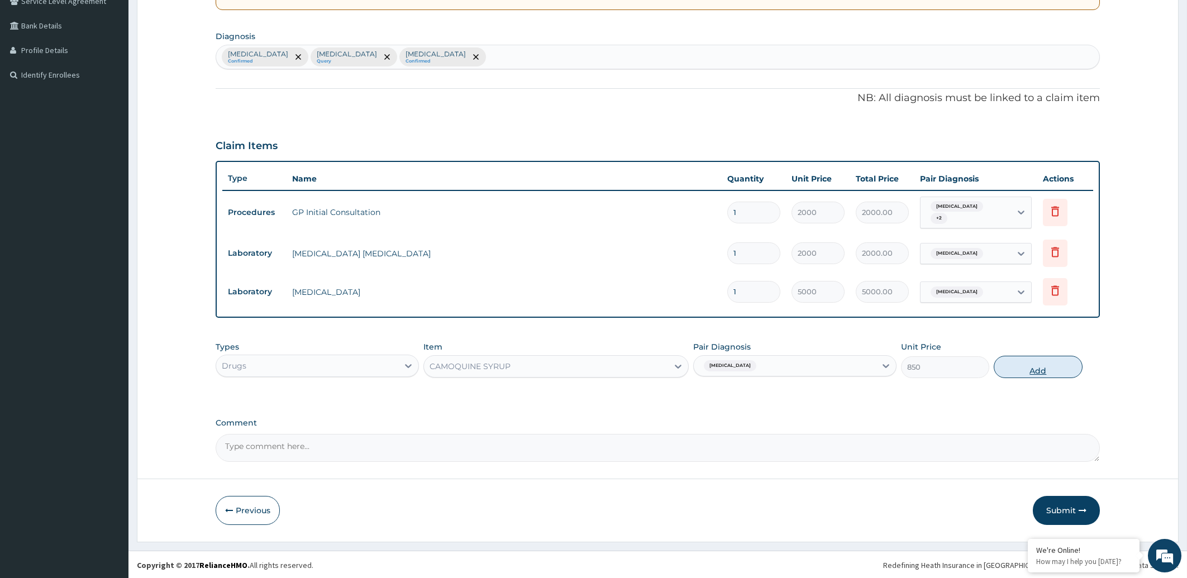
click at [1043, 368] on button "Add" at bounding box center [1038, 367] width 88 height 22
type input "0"
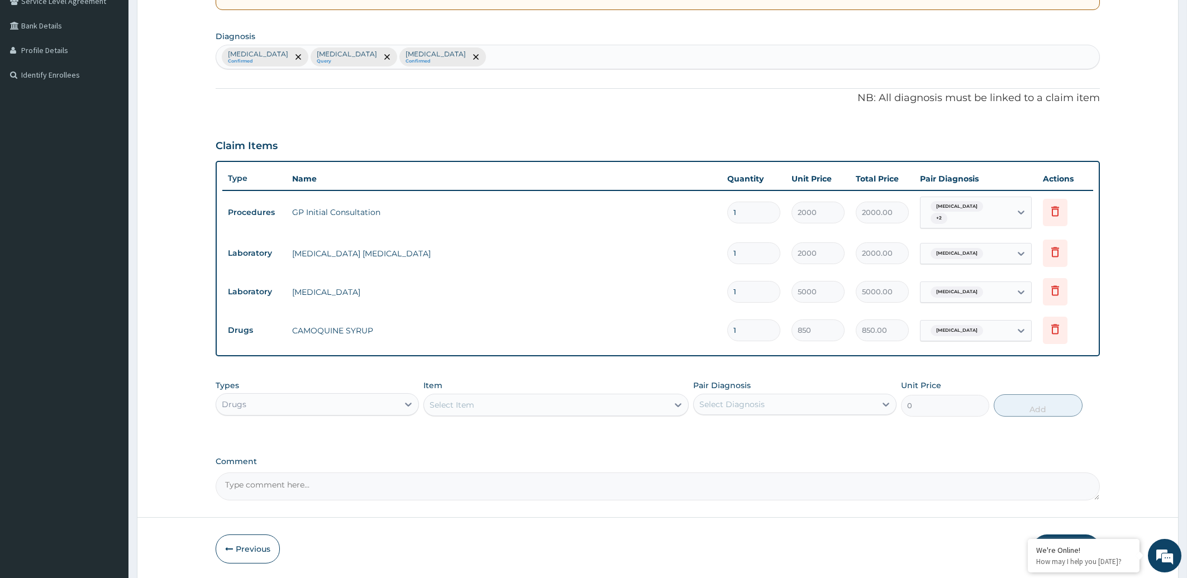
click at [560, 406] on div "Select Item" at bounding box center [546, 405] width 244 height 18
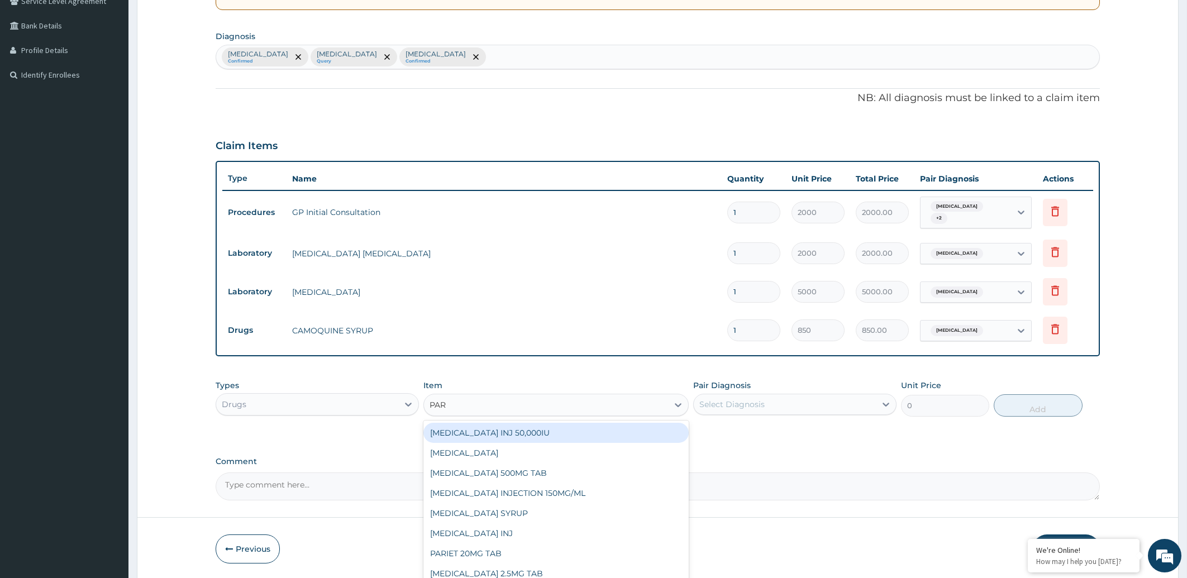
type input "PARA"
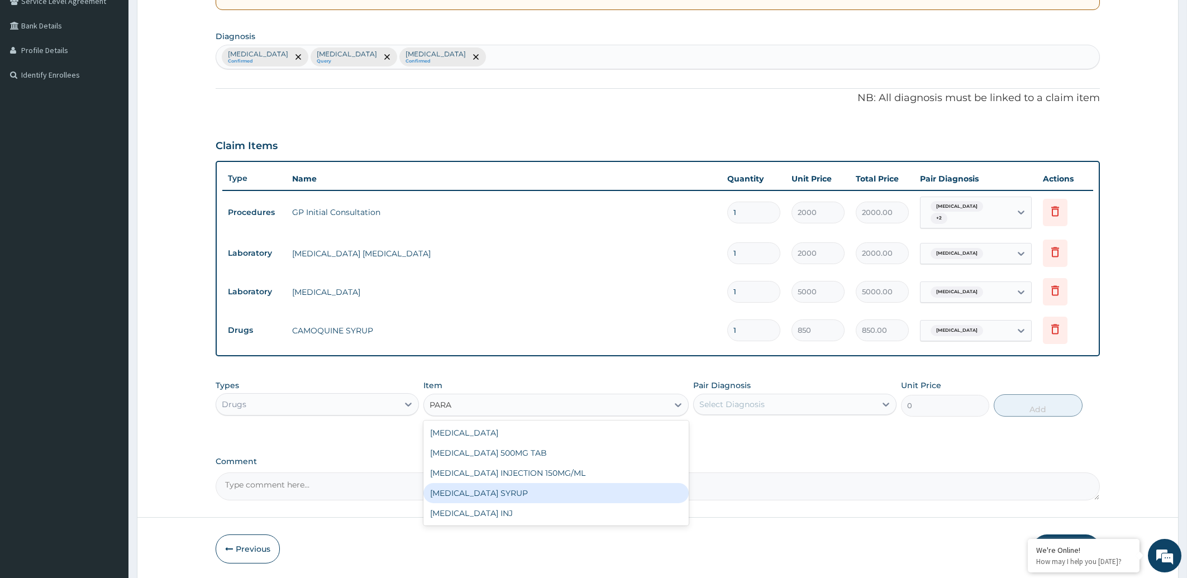
click at [522, 489] on div "PARACETAMOL SYRUP" at bounding box center [556, 493] width 265 height 20
type input "450"
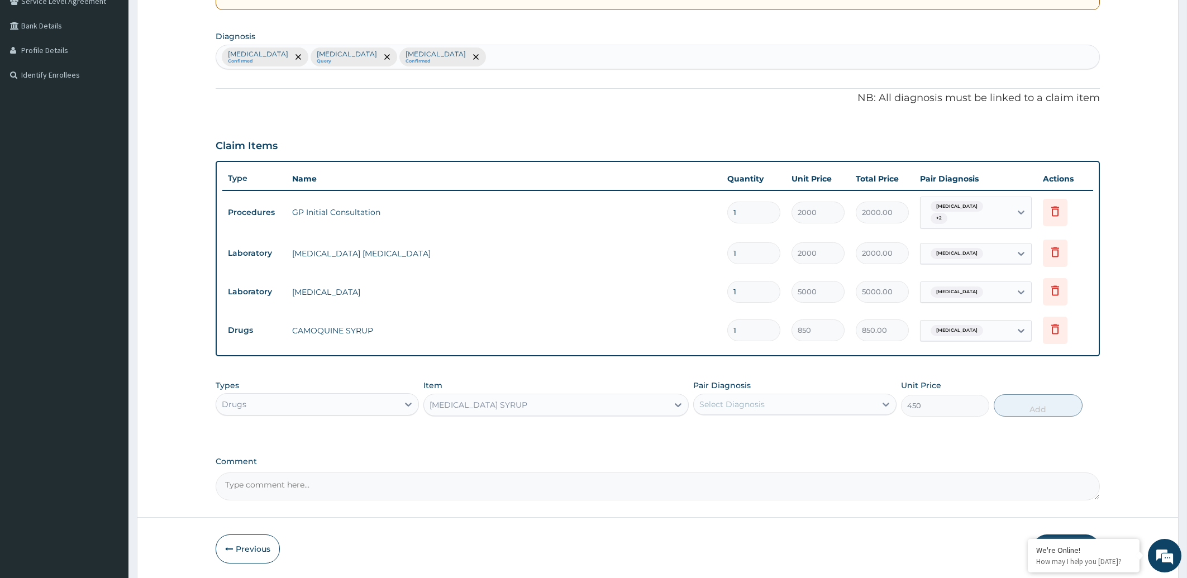
click at [477, 405] on div "PARACETAMOL SYRUP" at bounding box center [479, 404] width 98 height 11
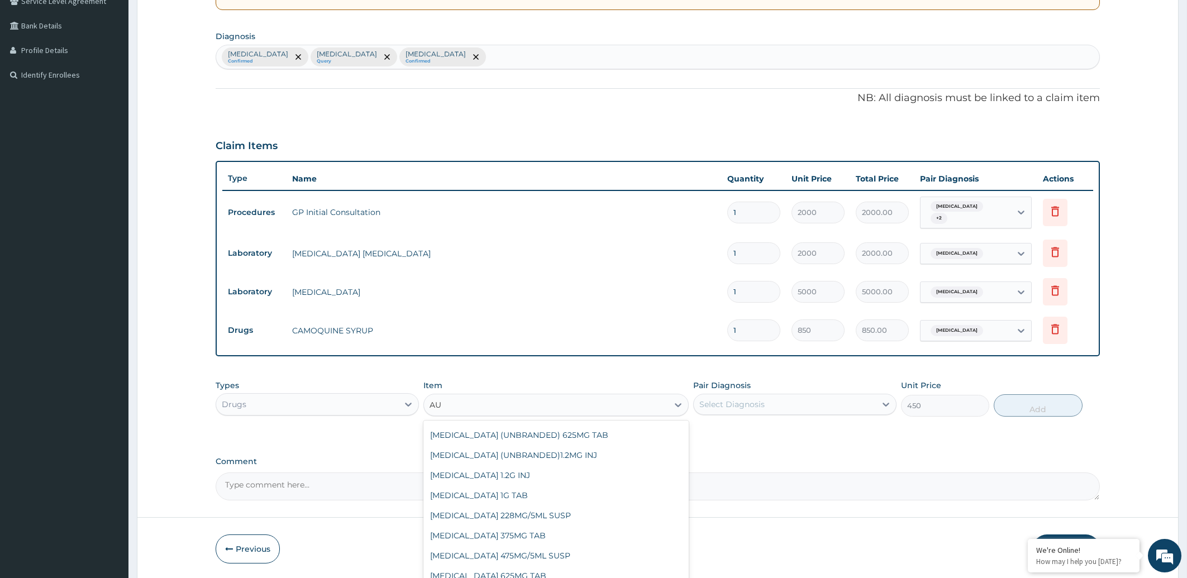
scroll to position [58, 0]
type input "AUGM"
click at [517, 455] on div "AUGMENTIN (UNBRANDED)1.2MG INJ" at bounding box center [556, 455] width 265 height 20
type input "1100"
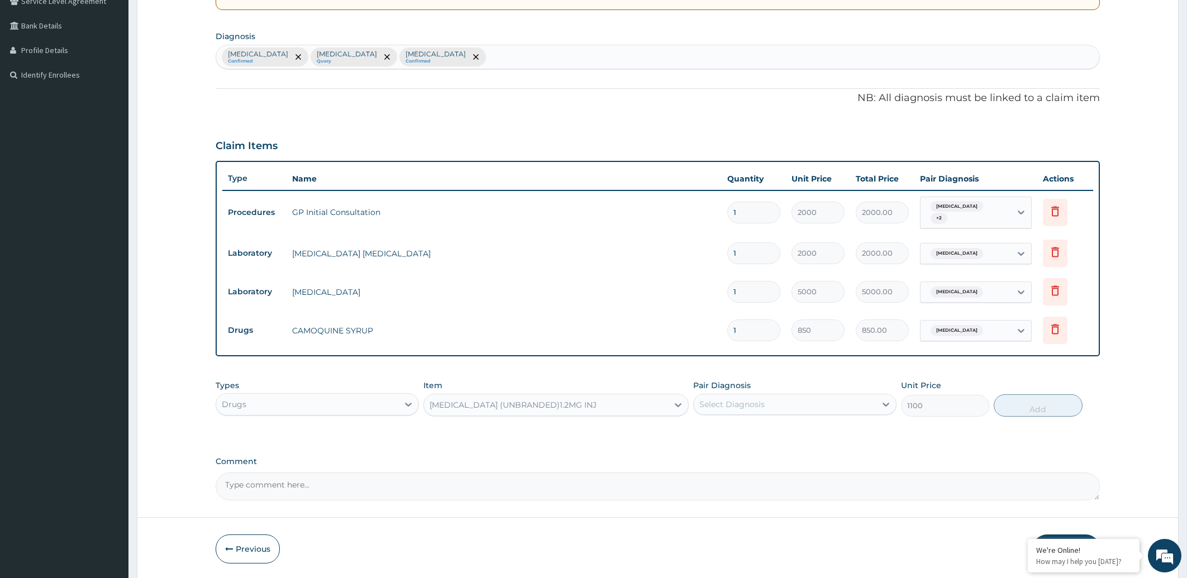
click at [733, 406] on div "Select Diagnosis" at bounding box center [732, 404] width 65 height 11
click at [728, 477] on label "Upper respiratory infection" at bounding box center [746, 477] width 69 height 11
checkbox input "true"
click at [1031, 402] on button "Add" at bounding box center [1038, 405] width 88 height 22
type input "0"
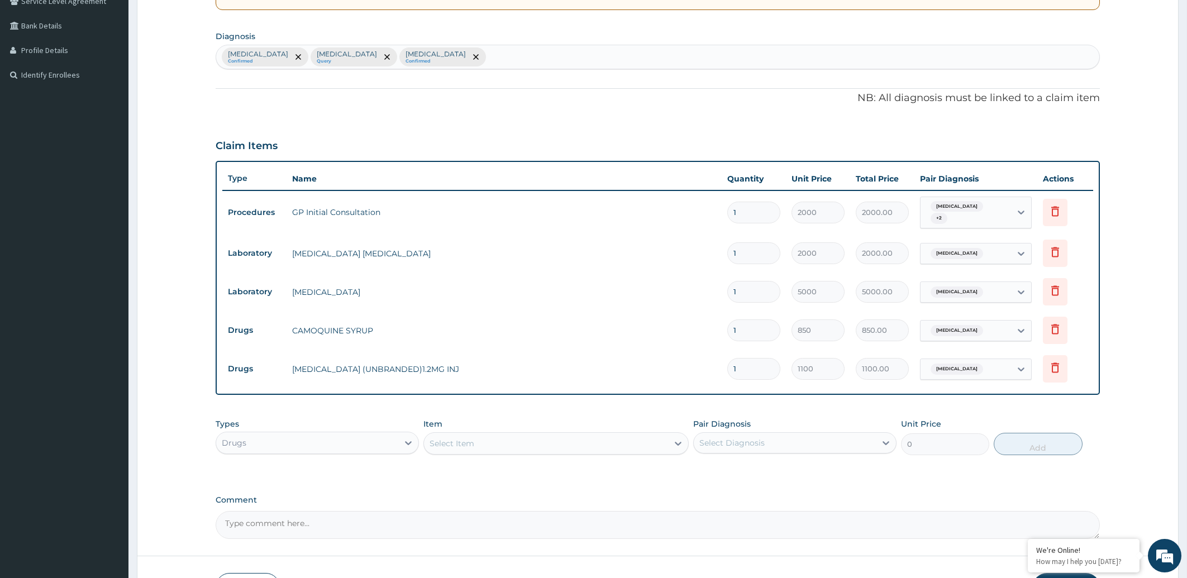
click at [528, 443] on div "Select Item" at bounding box center [546, 444] width 244 height 18
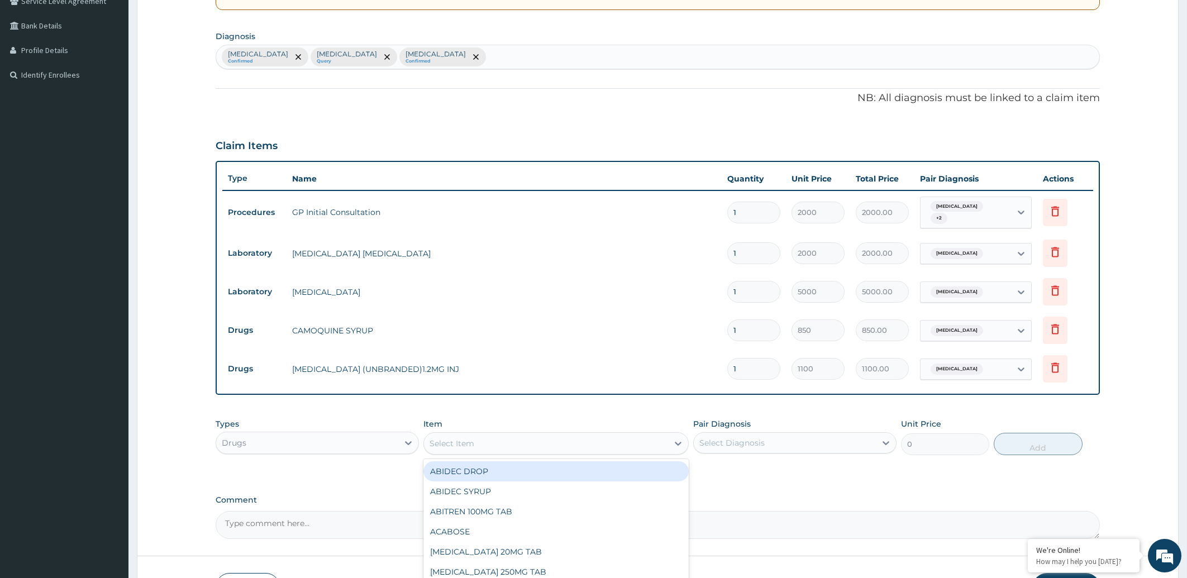
type input "T"
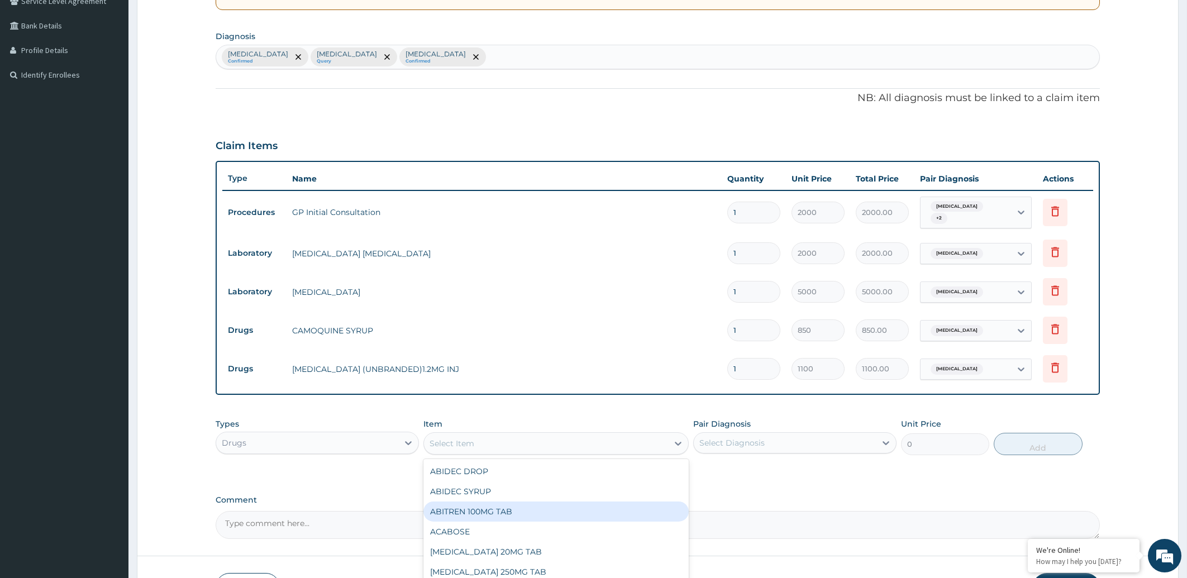
type input "X"
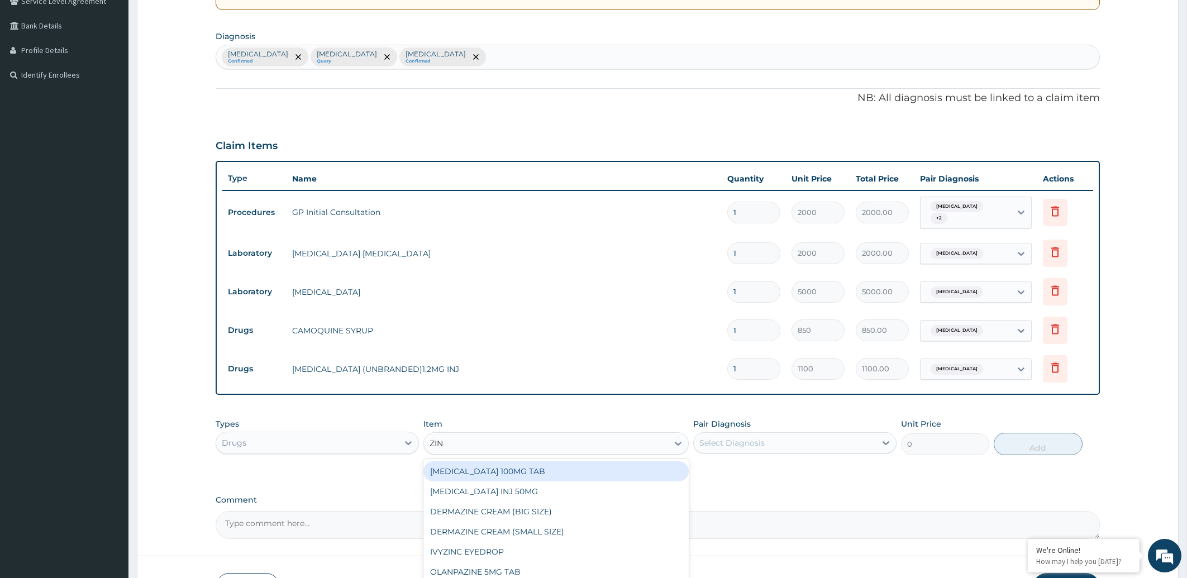
type input "ZINC"
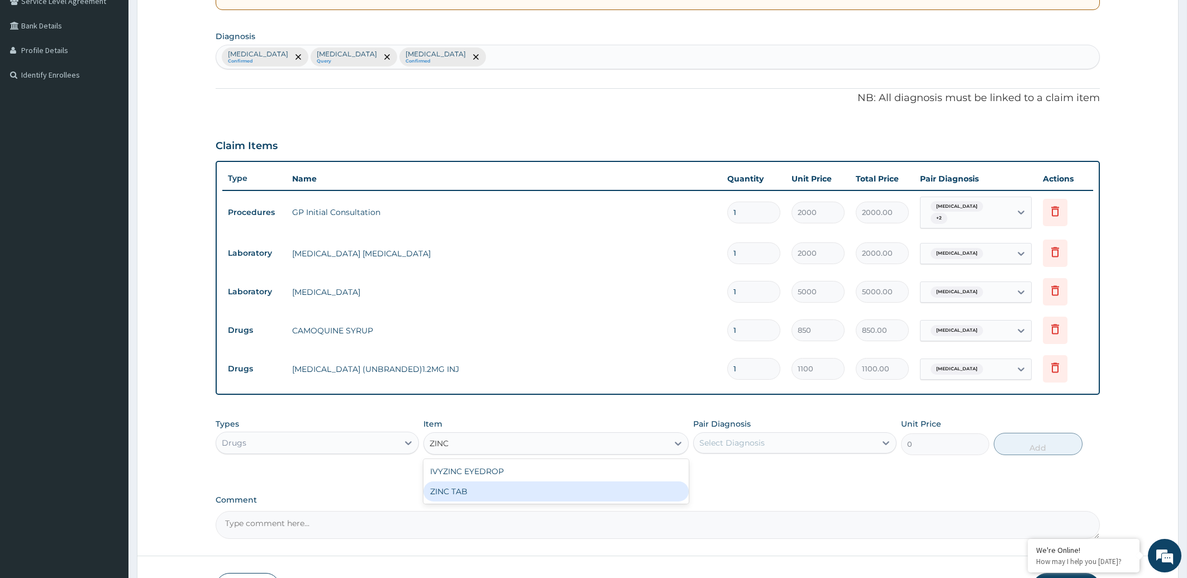
click at [488, 496] on div "ZINC TAB" at bounding box center [556, 492] width 265 height 20
type input "35"
click at [806, 443] on div "Select Diagnosis" at bounding box center [785, 443] width 182 height 18
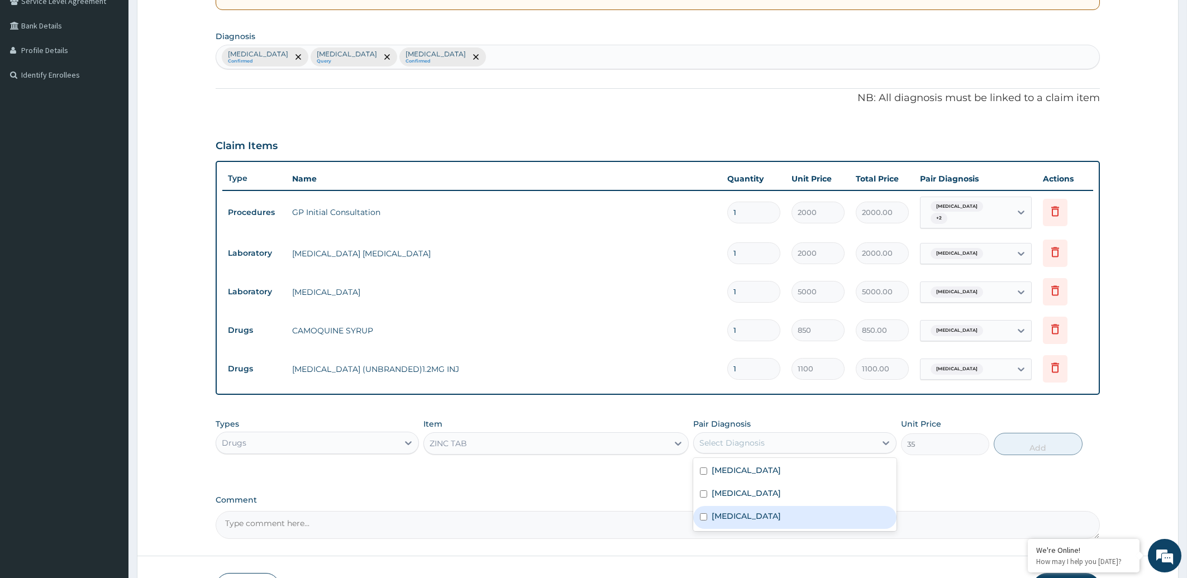
click at [765, 515] on label "Upper respiratory infection" at bounding box center [746, 516] width 69 height 11
checkbox input "true"
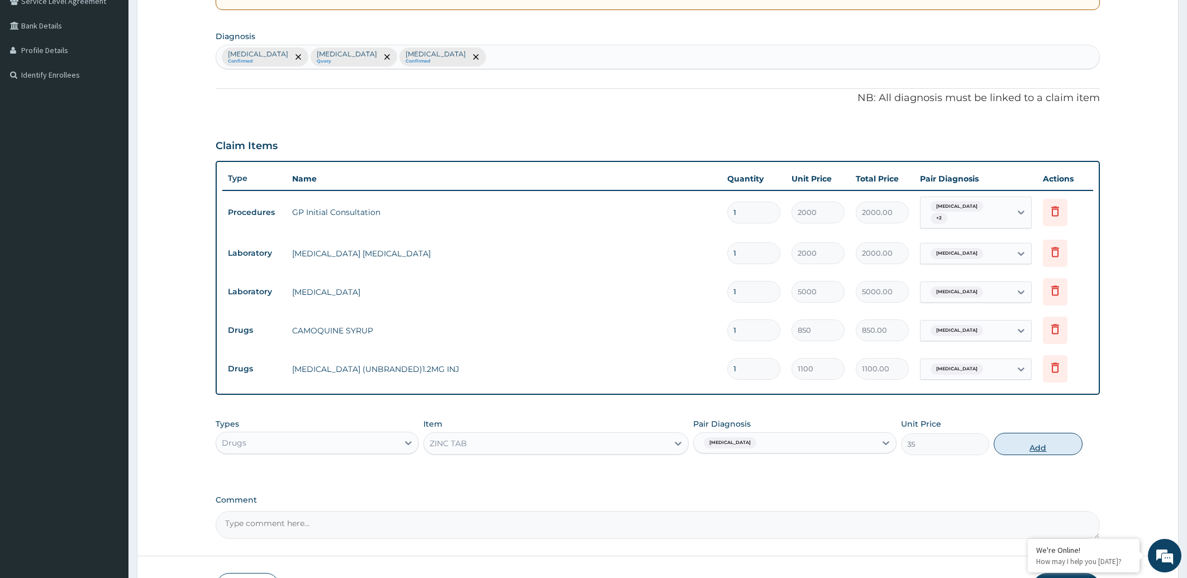
click at [1042, 446] on button "Add" at bounding box center [1038, 444] width 88 height 22
type input "0"
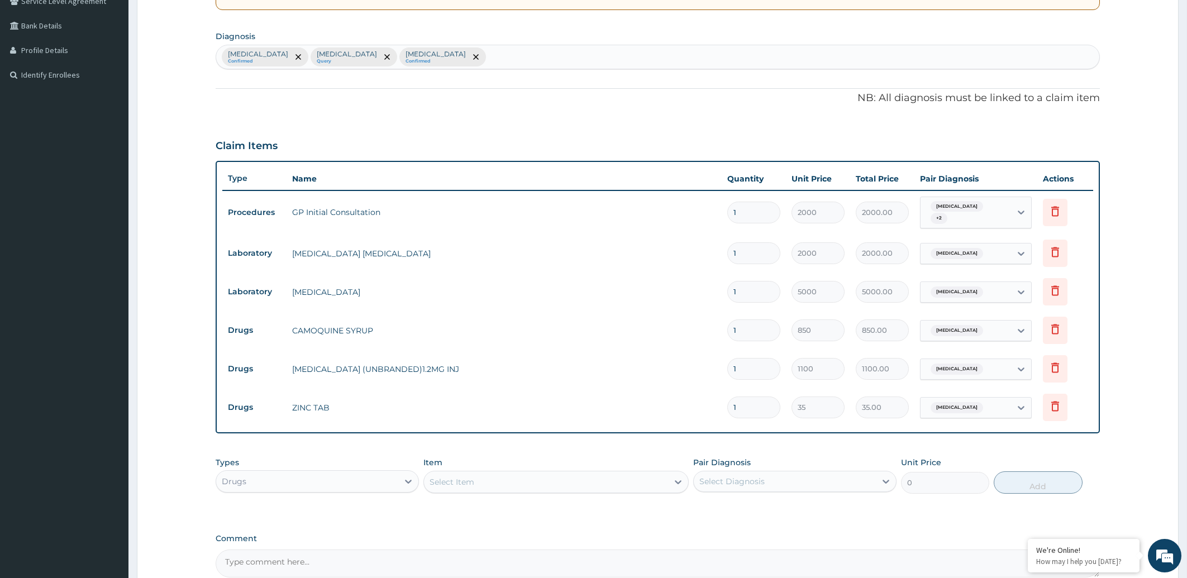
type input "10"
type input "350.00"
type input "10"
click at [1052, 368] on icon at bounding box center [1055, 367] width 13 height 13
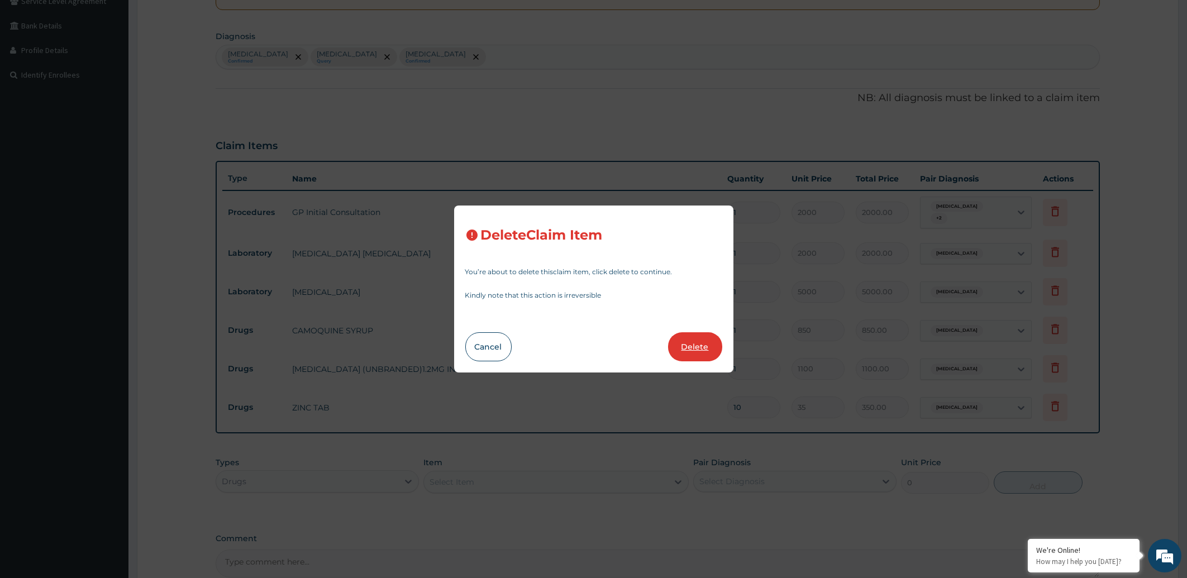
click at [688, 347] on button "Delete" at bounding box center [695, 346] width 54 height 29
type input "10"
type input "35"
type input "350.00"
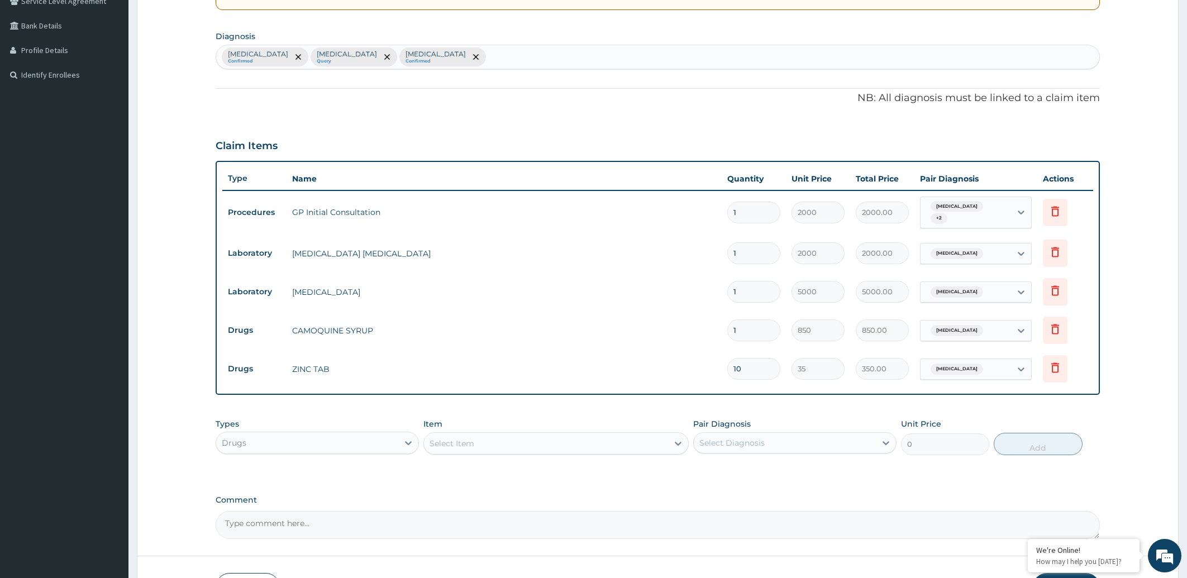
click at [473, 442] on div "Select Item" at bounding box center [452, 443] width 45 height 11
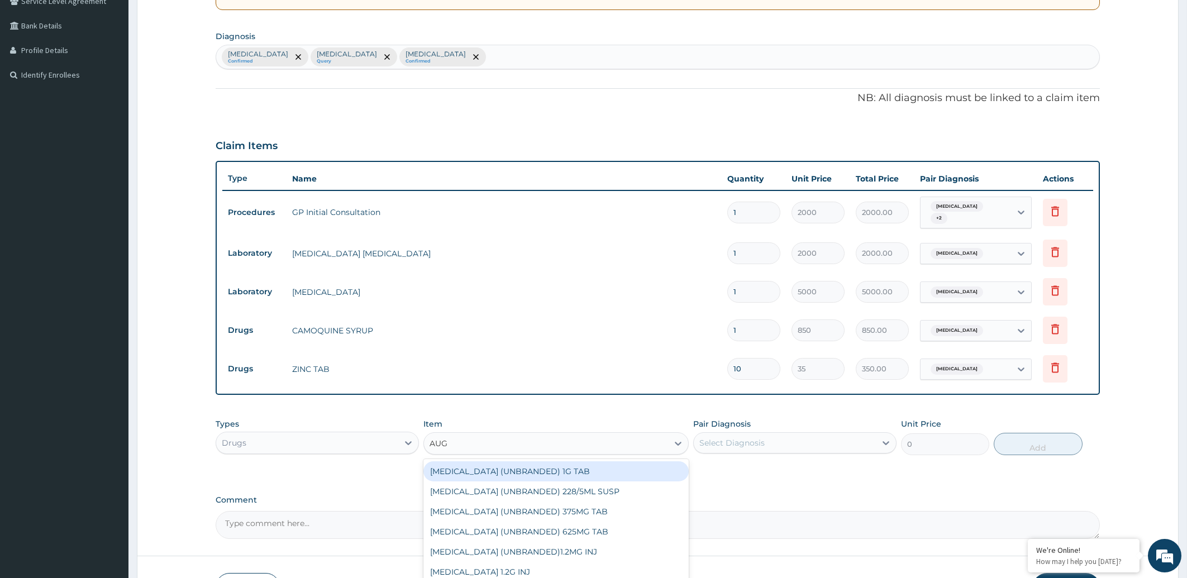
type input "AUGM"
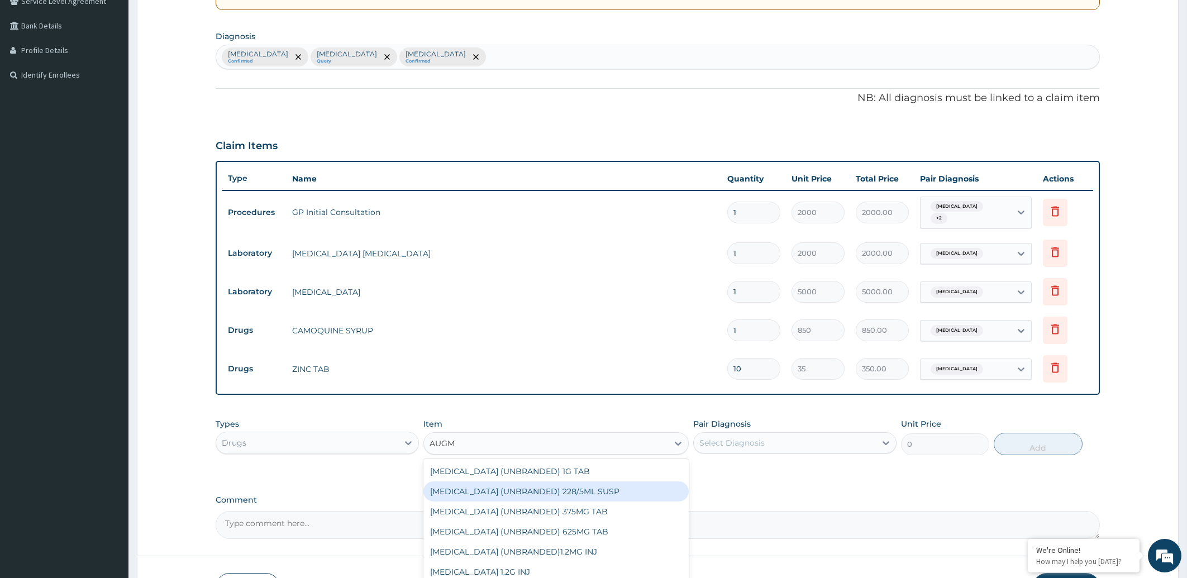
click at [515, 487] on div "AUGMENTIN (UNBRANDED) 228/5ML SUSP" at bounding box center [556, 492] width 265 height 20
type input "1270"
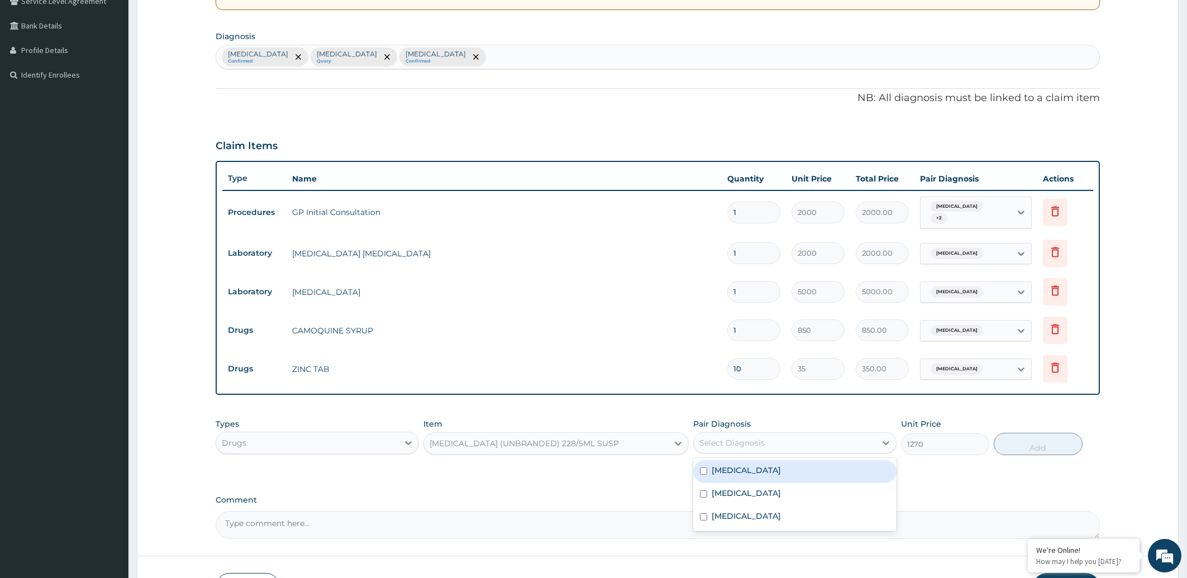
click at [784, 448] on div "Select Diagnosis" at bounding box center [785, 443] width 182 height 18
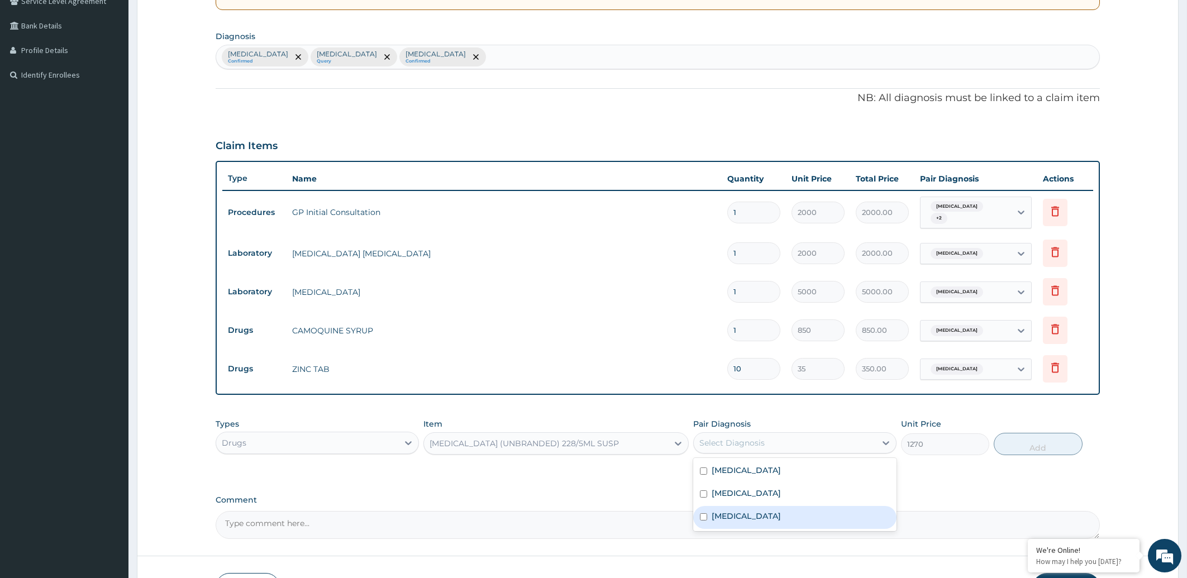
click at [742, 513] on label "Upper respiratory infection" at bounding box center [746, 516] width 69 height 11
checkbox input "true"
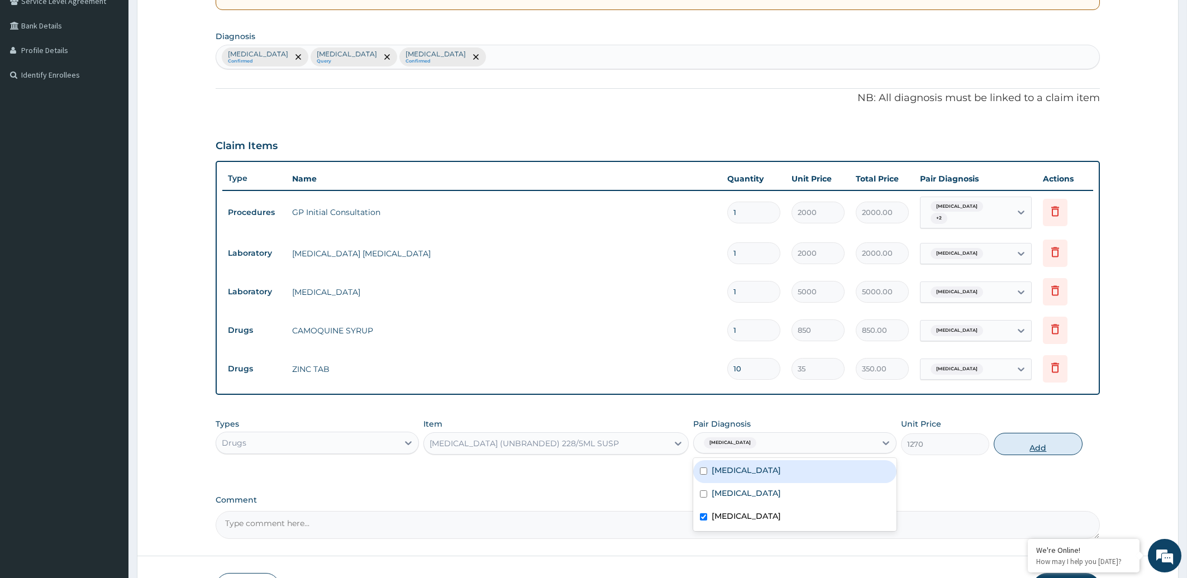
click at [1013, 441] on button "Add" at bounding box center [1038, 444] width 88 height 22
type input "0"
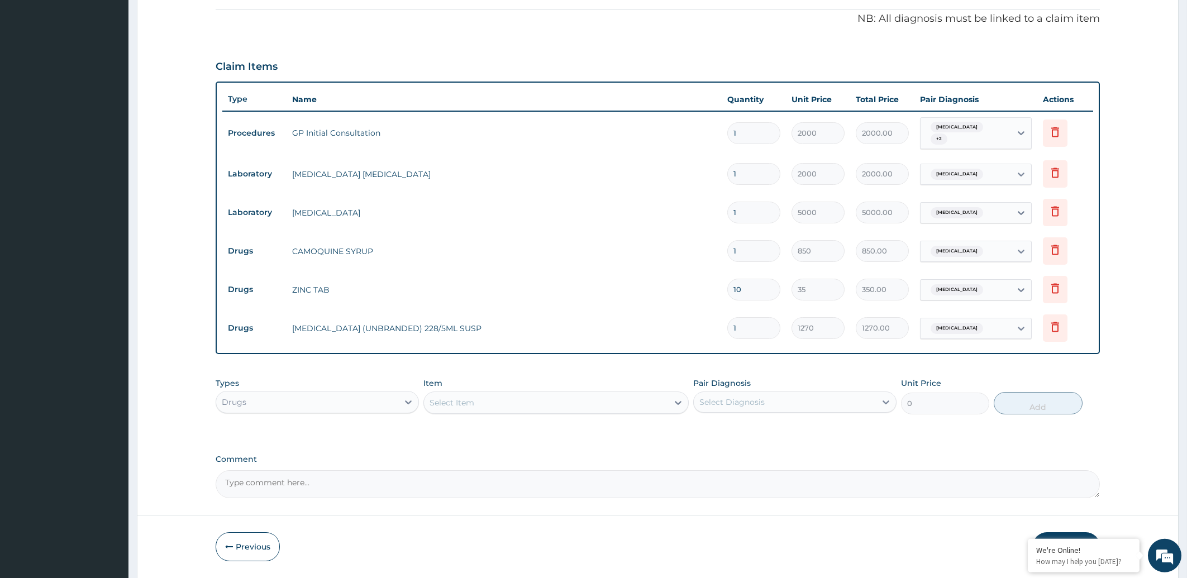
scroll to position [360, 0]
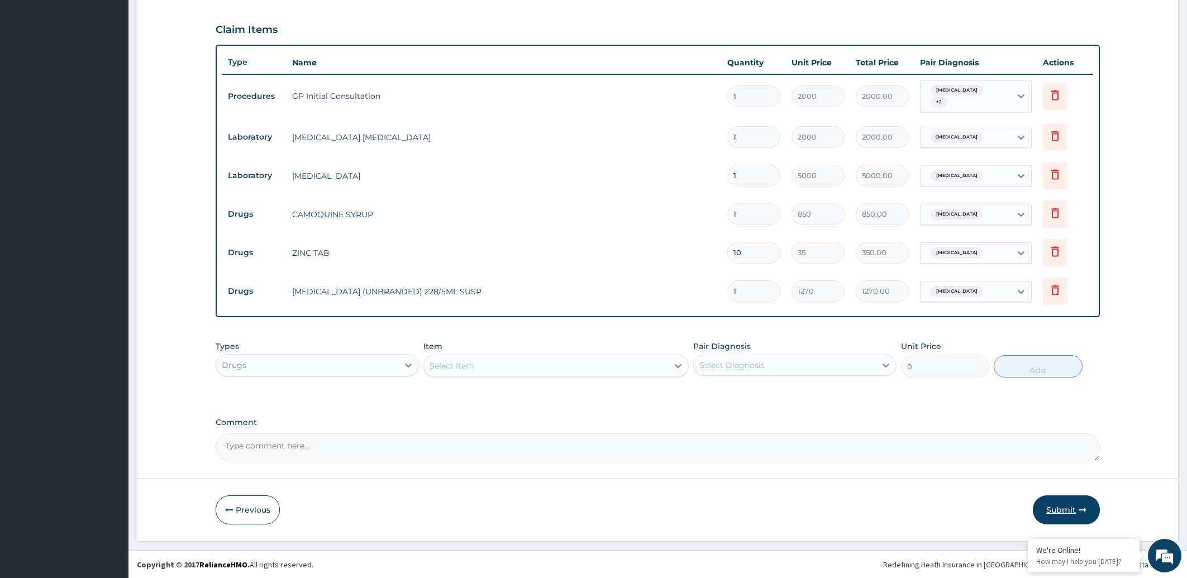
click at [1061, 508] on button "Submit" at bounding box center [1066, 510] width 67 height 29
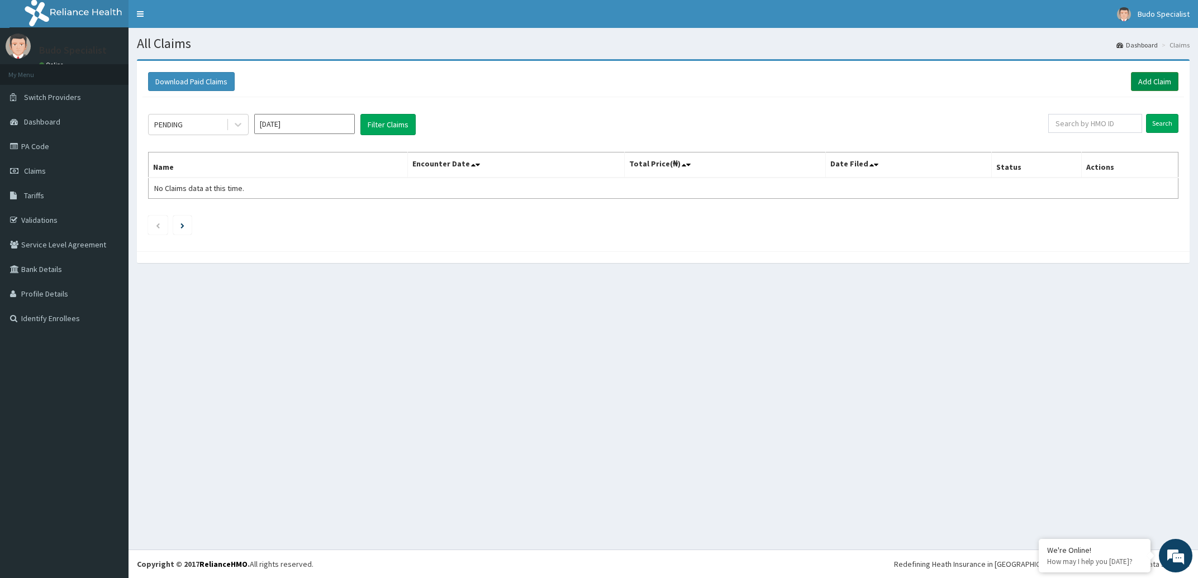
click at [1148, 82] on link "Add Claim" at bounding box center [1154, 81] width 47 height 19
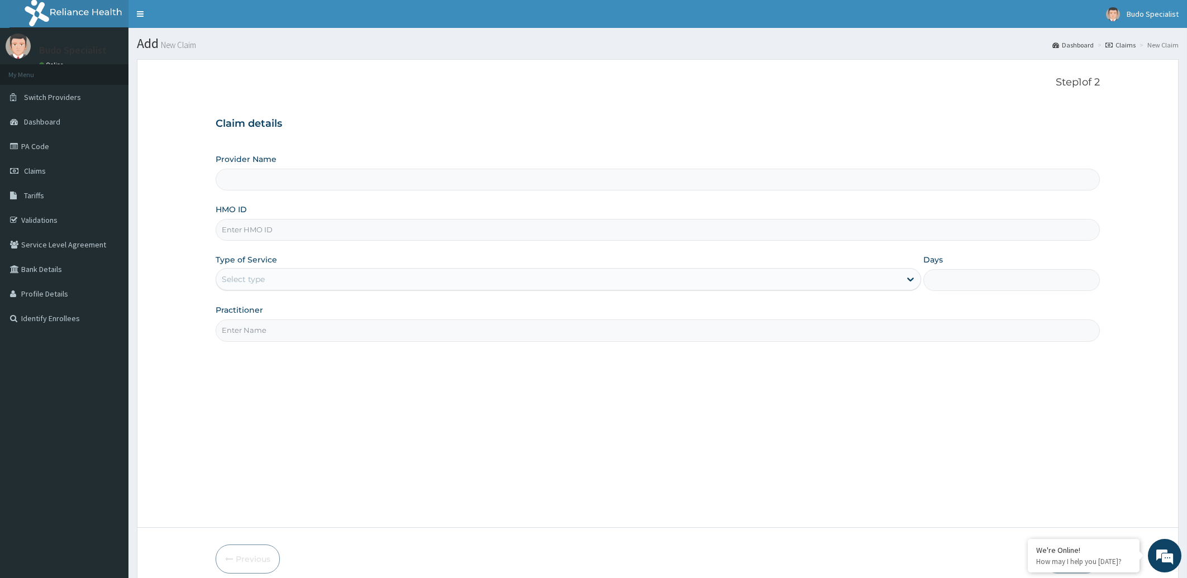
type input "Budo Specialist Hospital"
click at [247, 231] on input "HMO ID" at bounding box center [658, 230] width 885 height 22
type input "ACT/10023/B"
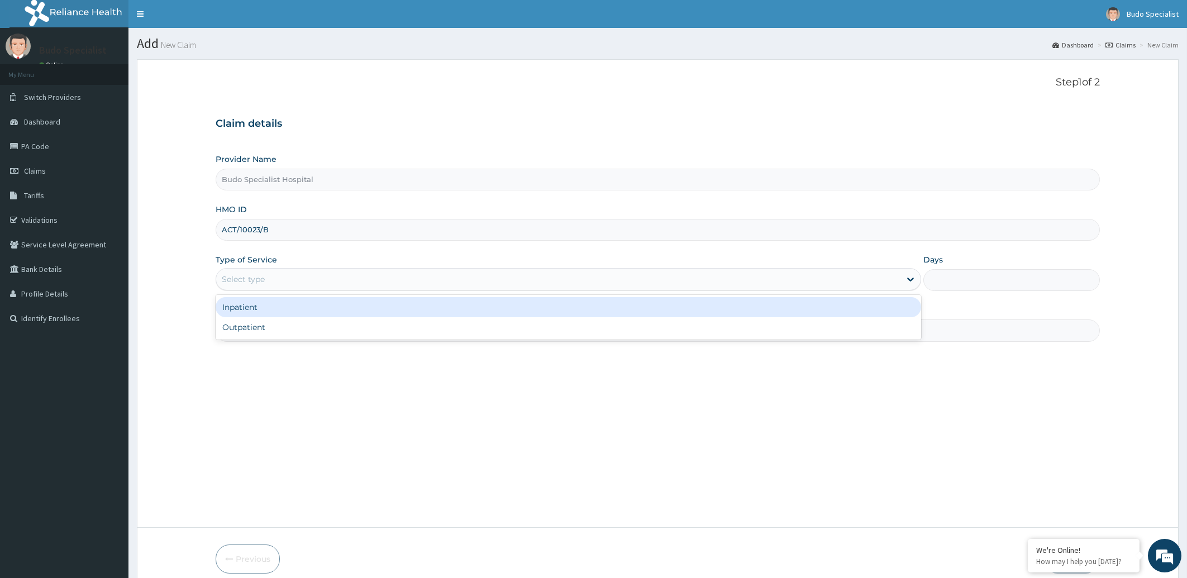
click at [261, 278] on div "Select type" at bounding box center [243, 279] width 43 height 11
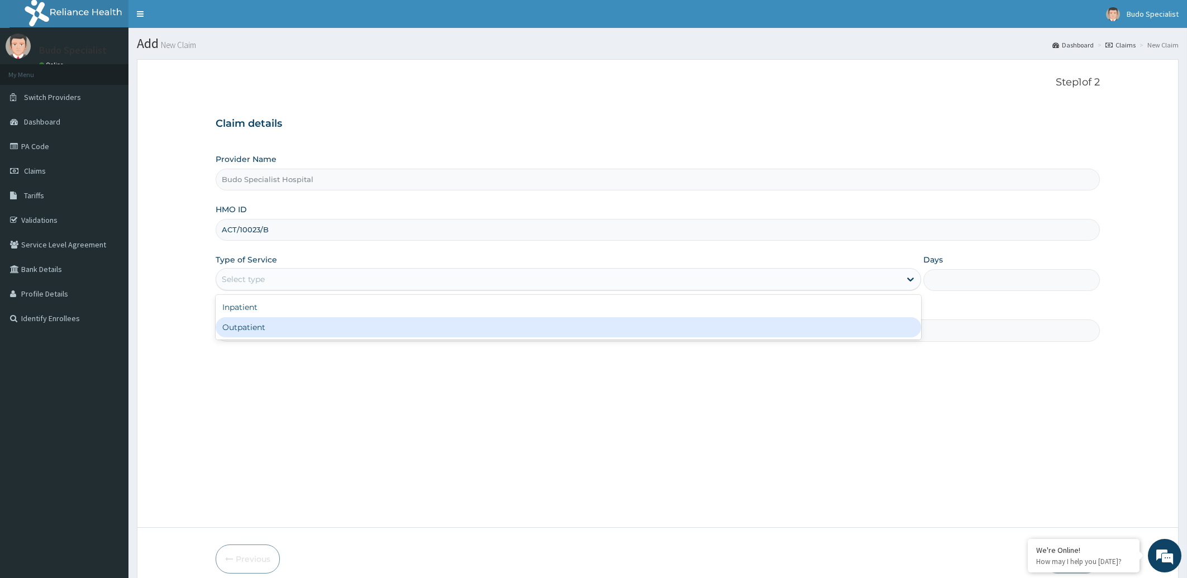
click at [254, 326] on div "Outpatient" at bounding box center [569, 327] width 706 height 20
type input "1"
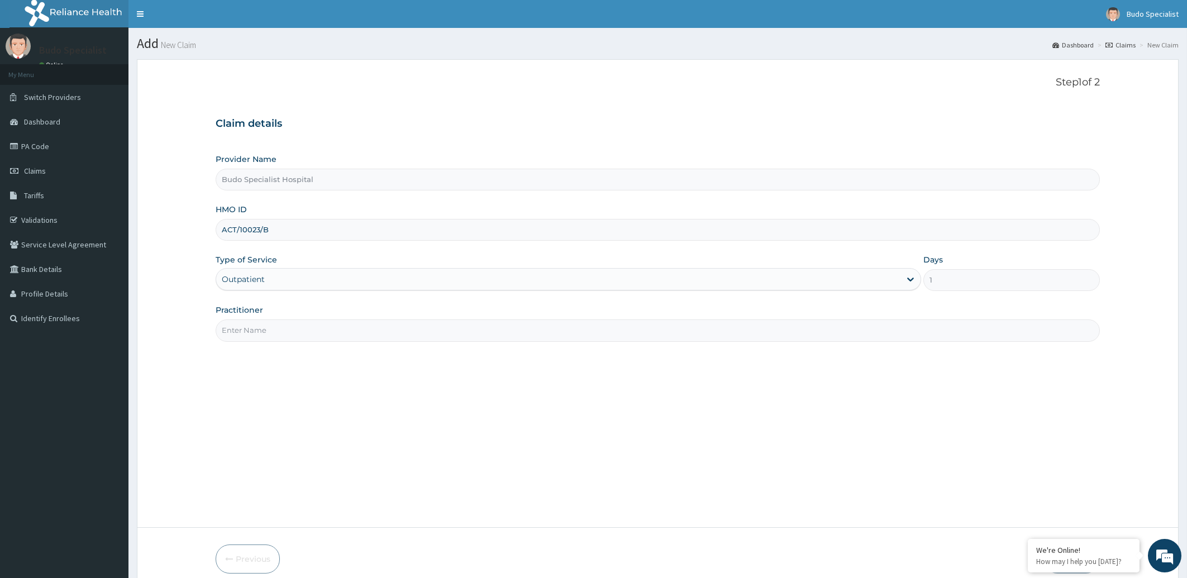
click at [273, 335] on input "Practitioner" at bounding box center [658, 331] width 885 height 22
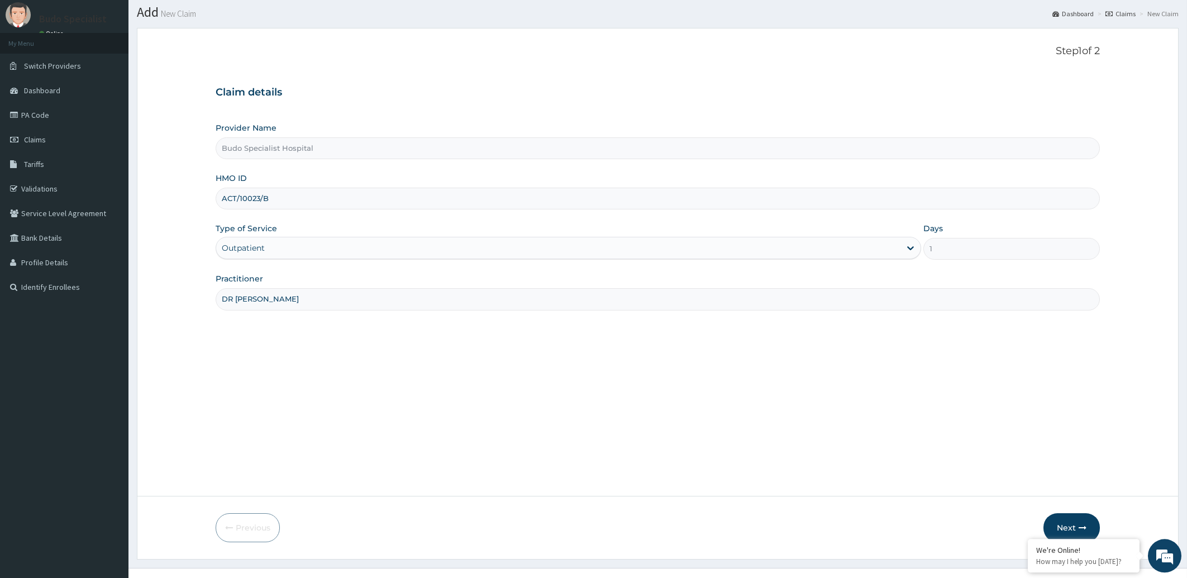
scroll to position [50, 0]
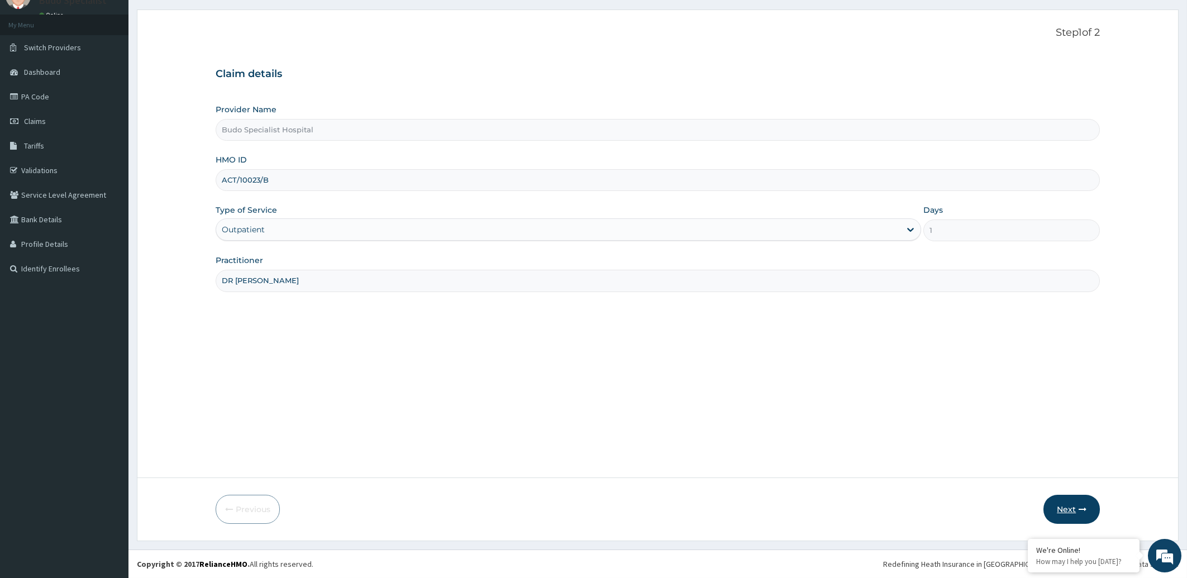
type input "DR [PERSON_NAME]"
click at [1069, 506] on button "Next" at bounding box center [1072, 509] width 56 height 29
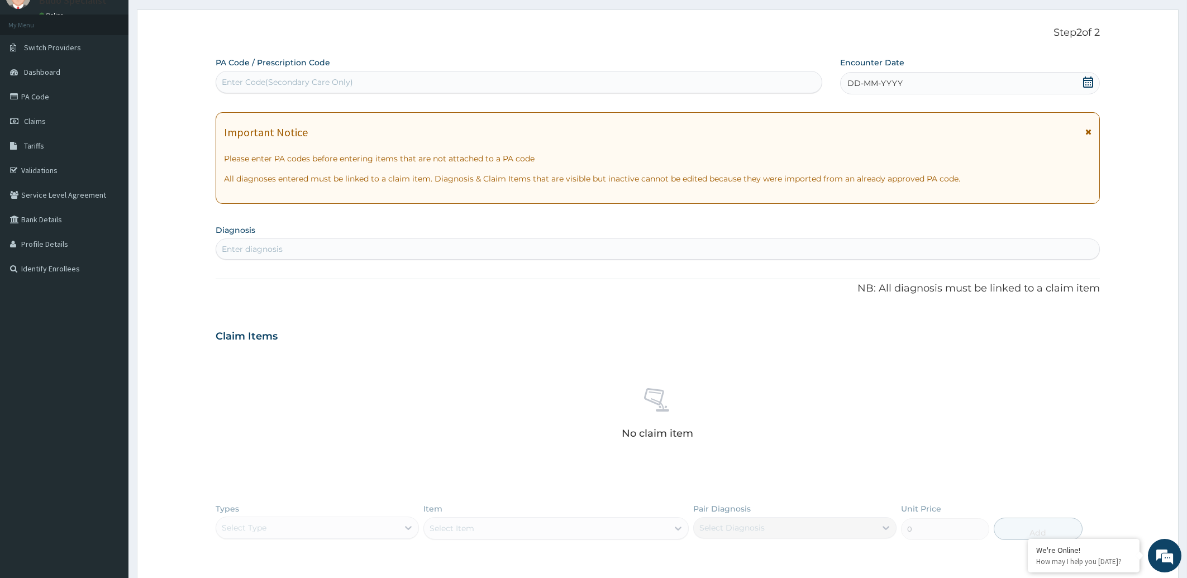
click at [870, 81] on span "DD-MM-YYYY" at bounding box center [875, 83] width 55 height 11
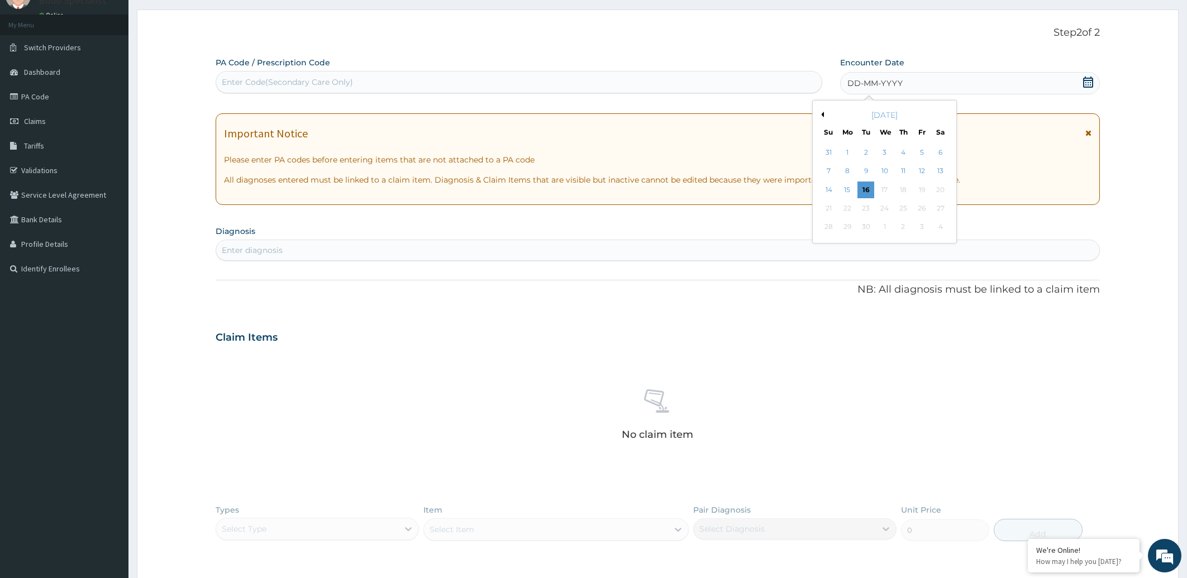
click at [820, 116] on button "Previous Month" at bounding box center [822, 115] width 6 height 6
click at [940, 173] on div "9" at bounding box center [940, 171] width 17 height 17
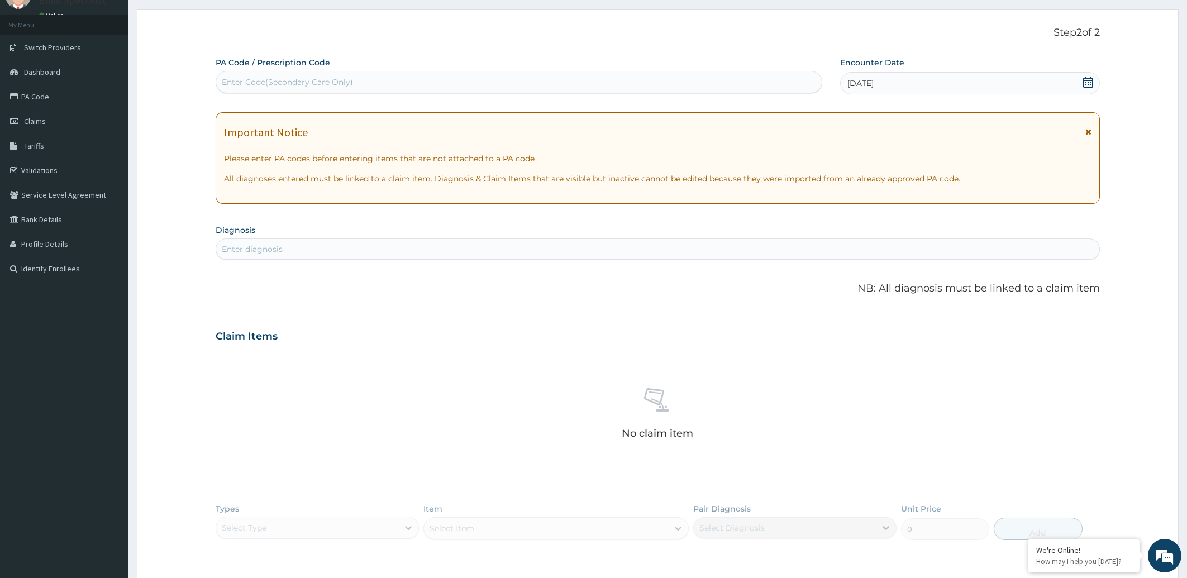
click at [255, 250] on div "Enter diagnosis" at bounding box center [252, 249] width 61 height 11
type input "UPPER RESPI"
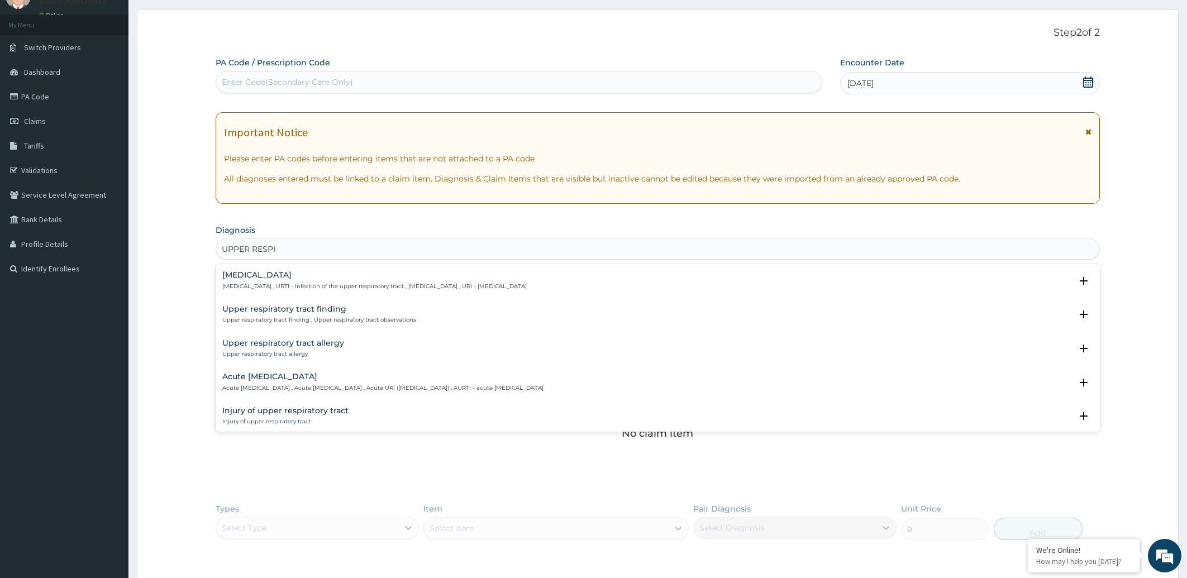
click at [271, 278] on h4 "Upper respiratory infection" at bounding box center [374, 275] width 304 height 8
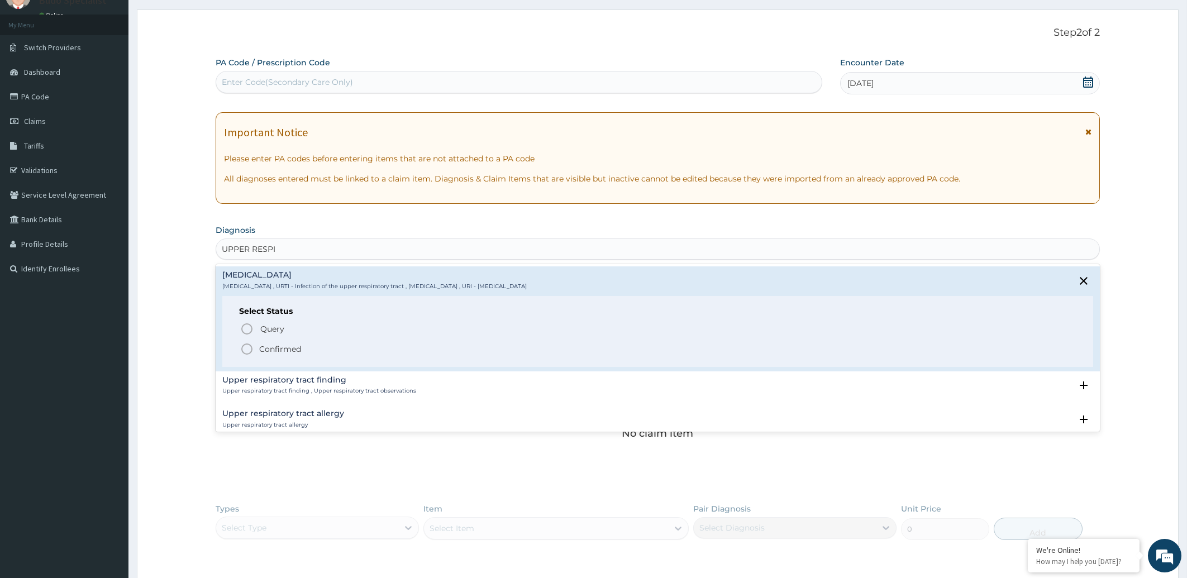
click at [247, 349] on icon "status option filled" at bounding box center [246, 348] width 13 height 13
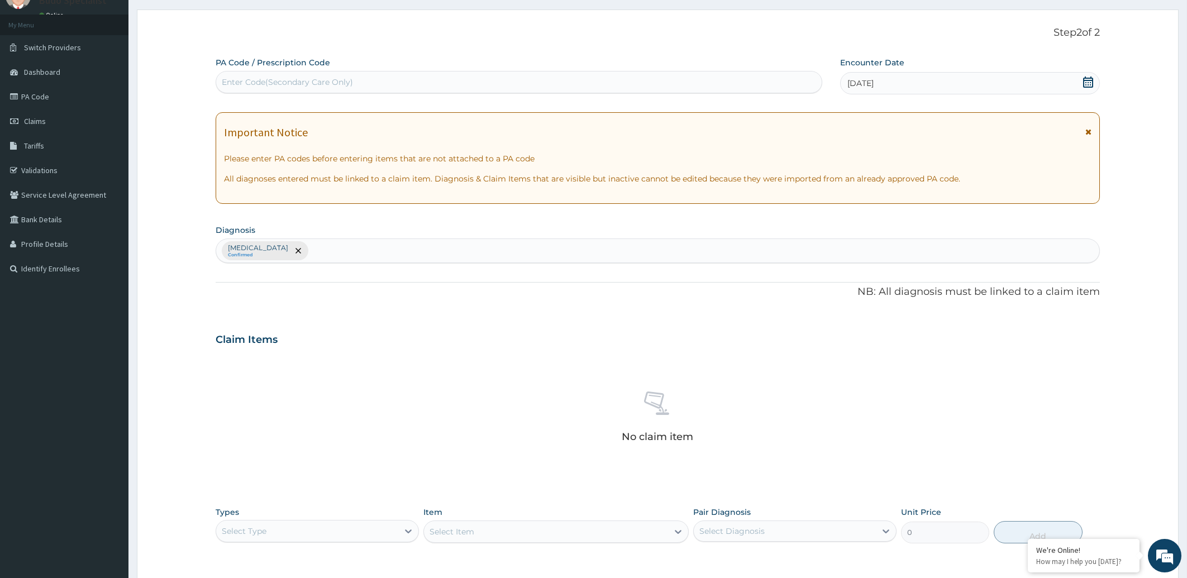
scroll to position [216, 0]
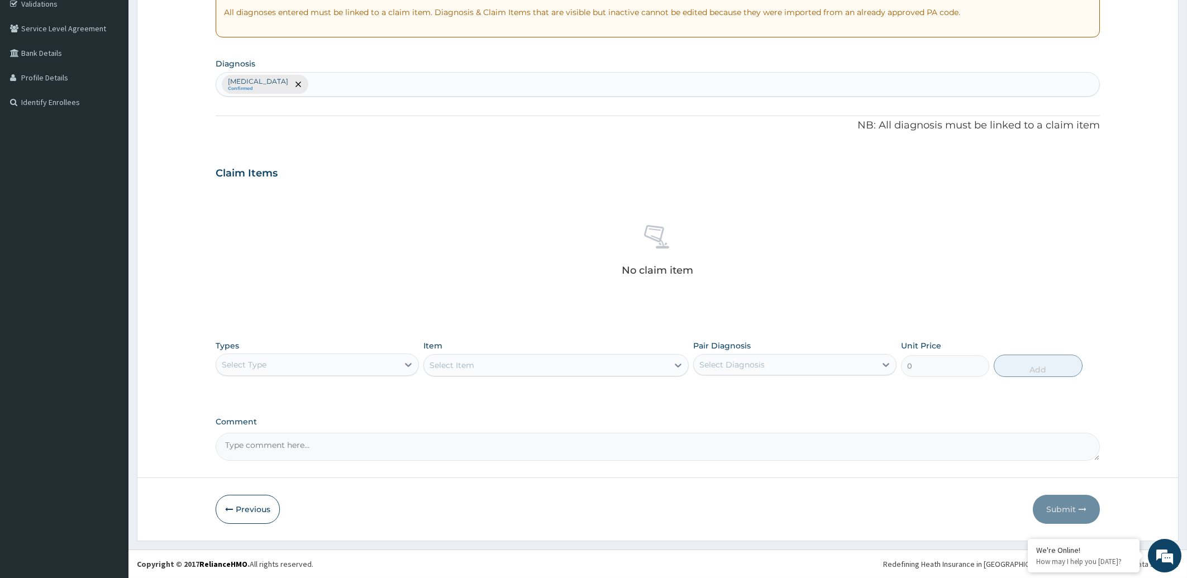
click at [279, 368] on div "Select Type" at bounding box center [307, 365] width 182 height 18
click at [265, 429] on div "Procedures" at bounding box center [317, 433] width 203 height 20
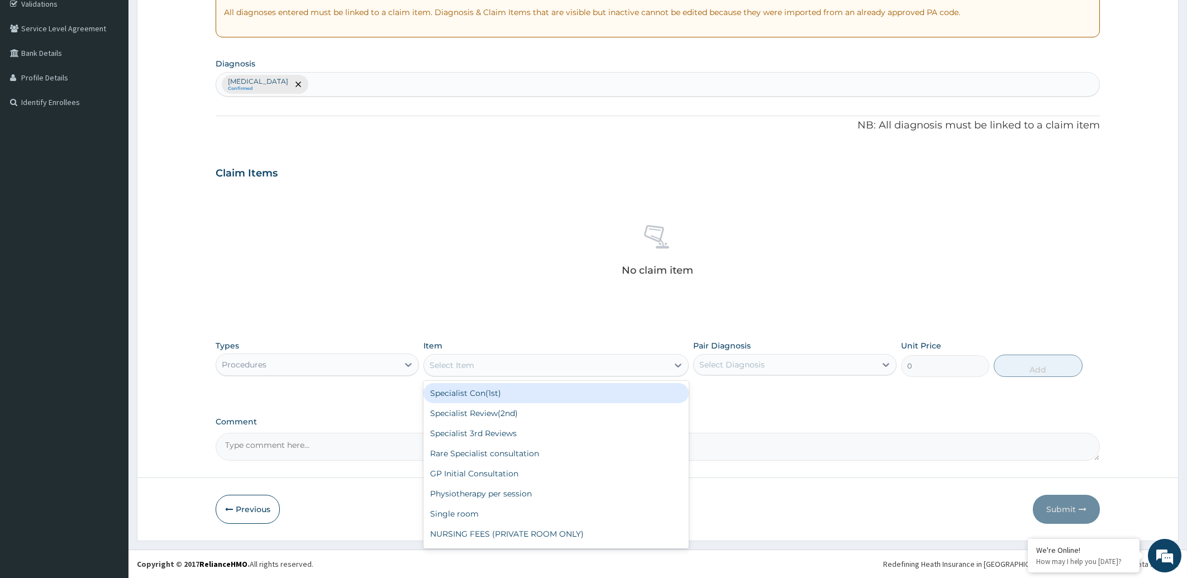
click at [503, 369] on div "Select Item" at bounding box center [546, 365] width 244 height 18
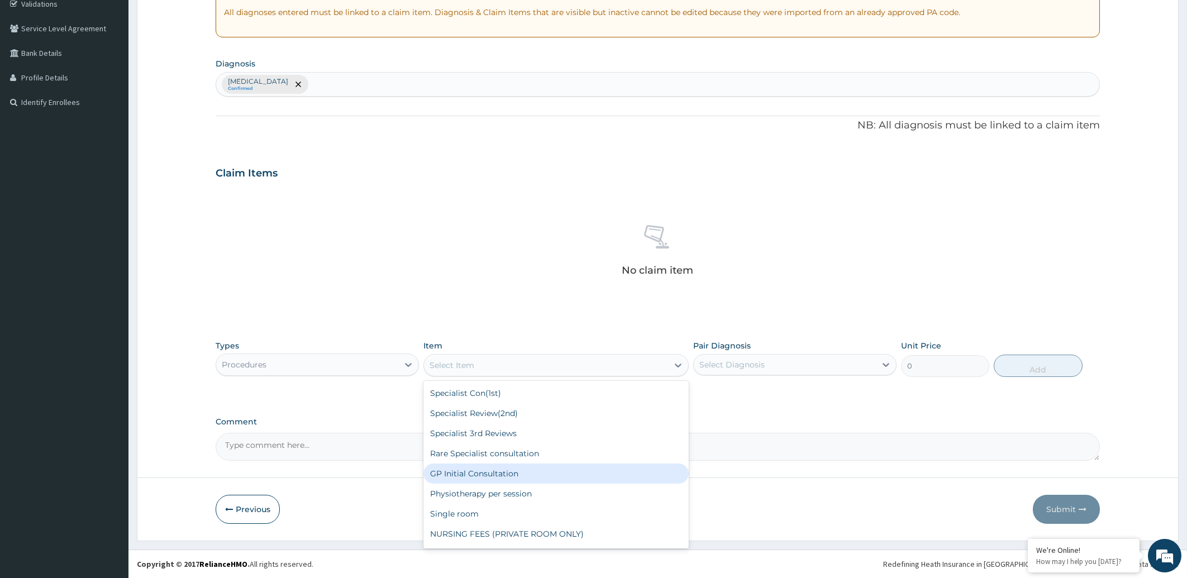
click at [481, 472] on div "GP Initial Consultation" at bounding box center [556, 474] width 265 height 20
type input "2000"
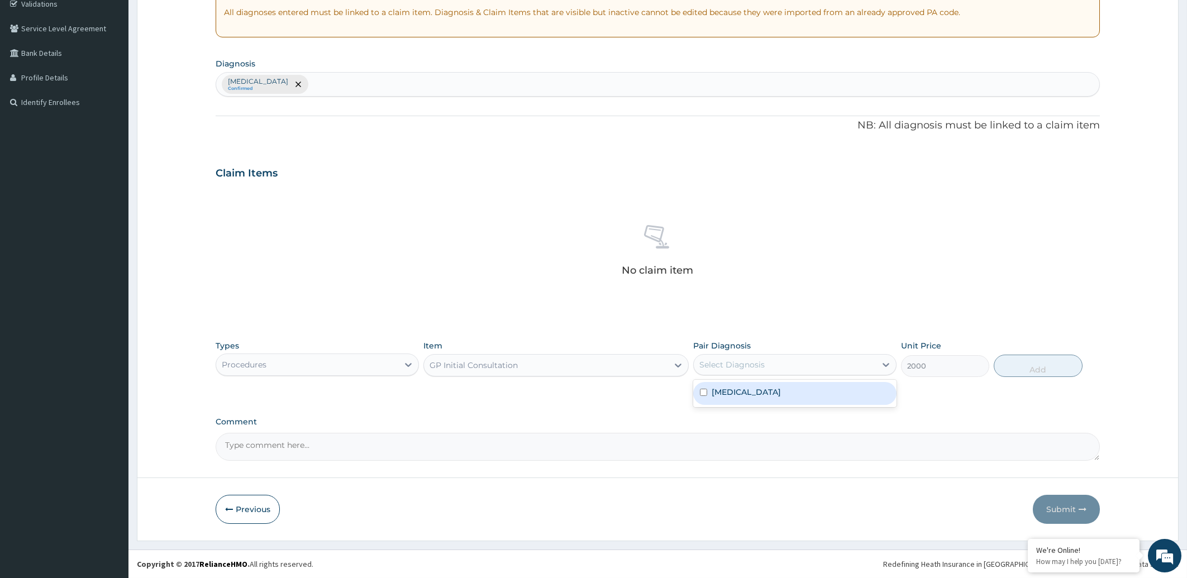
click at [779, 367] on div "Select Diagnosis" at bounding box center [785, 365] width 182 height 18
click at [769, 389] on label "Upper respiratory infection" at bounding box center [746, 392] width 69 height 11
checkbox input "true"
click at [1007, 365] on button "Add" at bounding box center [1038, 366] width 88 height 22
type input "0"
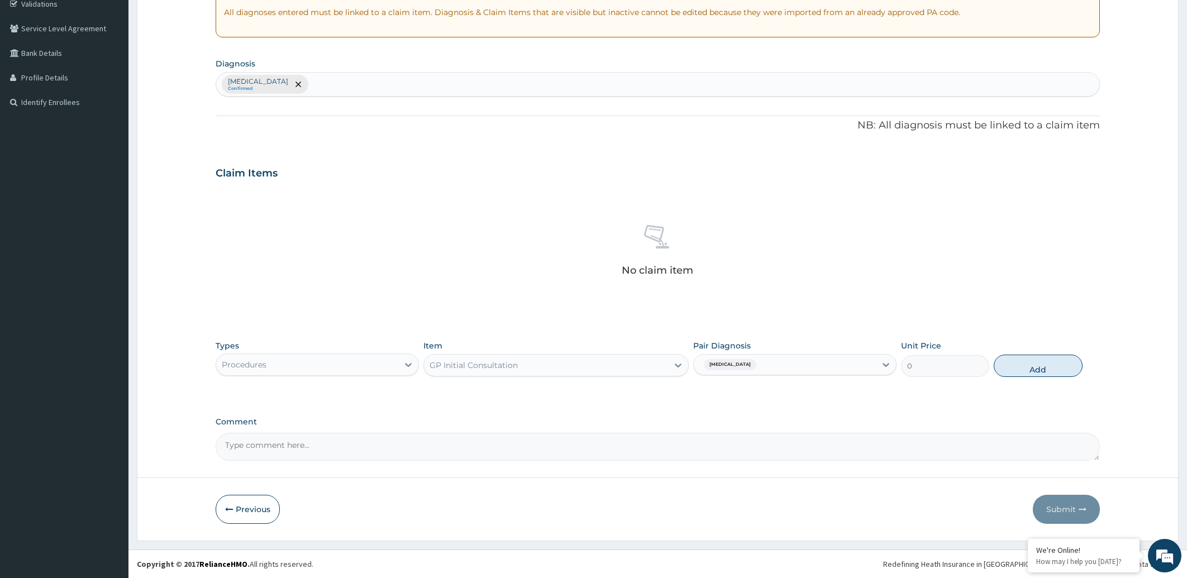
scroll to position [162, 0]
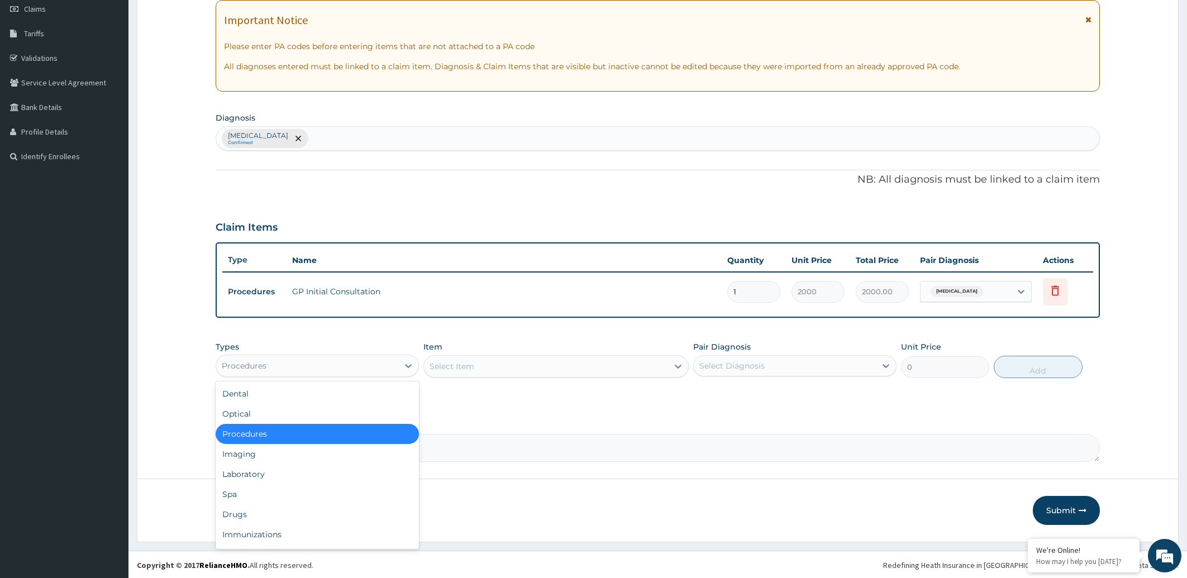
click at [326, 367] on div "Procedures" at bounding box center [307, 366] width 182 height 18
click at [274, 510] on div "Drugs" at bounding box center [317, 515] width 203 height 20
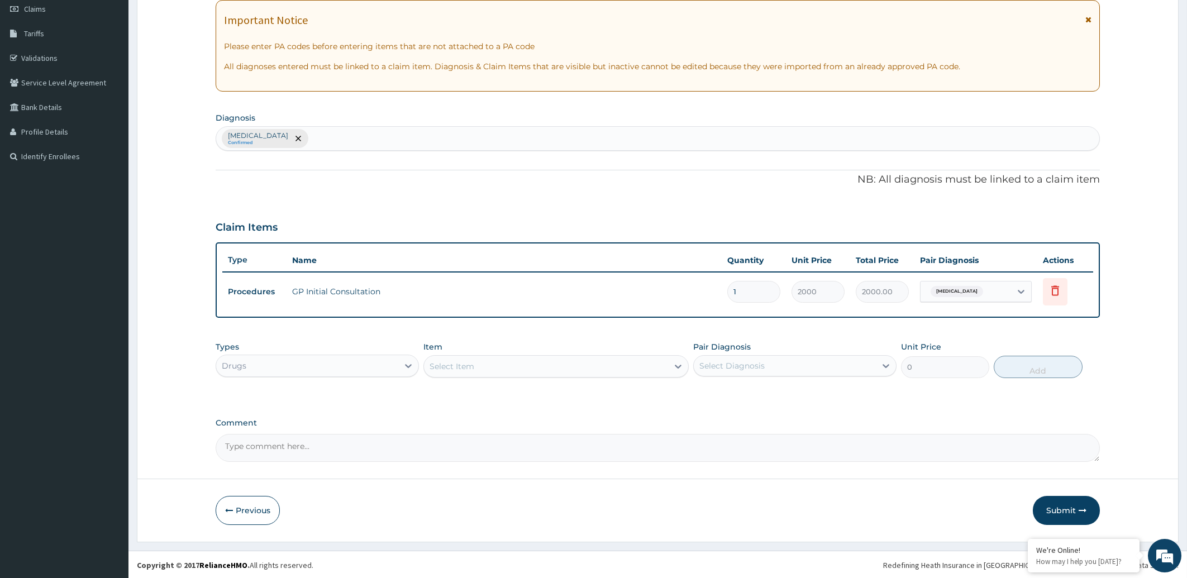
click at [562, 364] on div "Select Item" at bounding box center [546, 367] width 244 height 18
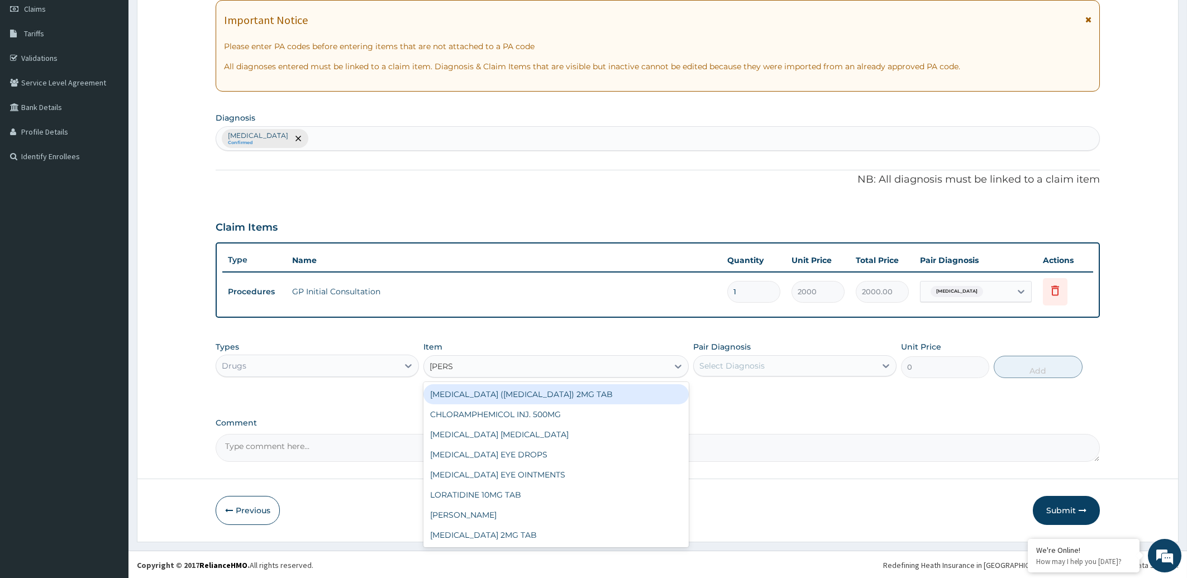
type input "LORAT"
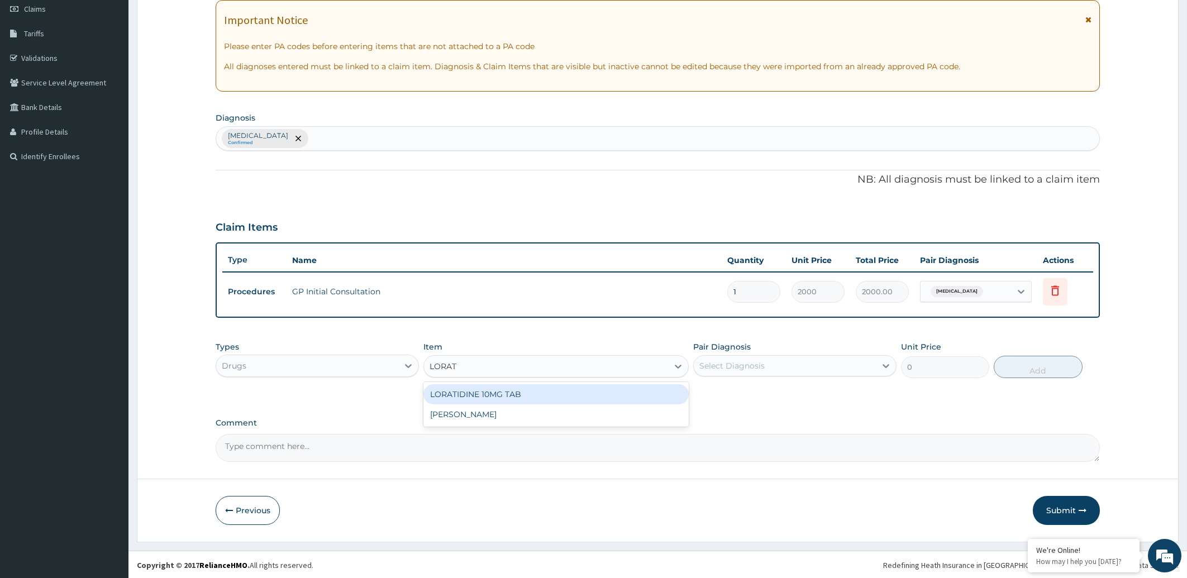
click at [522, 391] on div "LORATIDINE 10MG TAB" at bounding box center [556, 394] width 265 height 20
type input "1200"
click at [729, 360] on div "Select Diagnosis" at bounding box center [732, 365] width 65 height 11
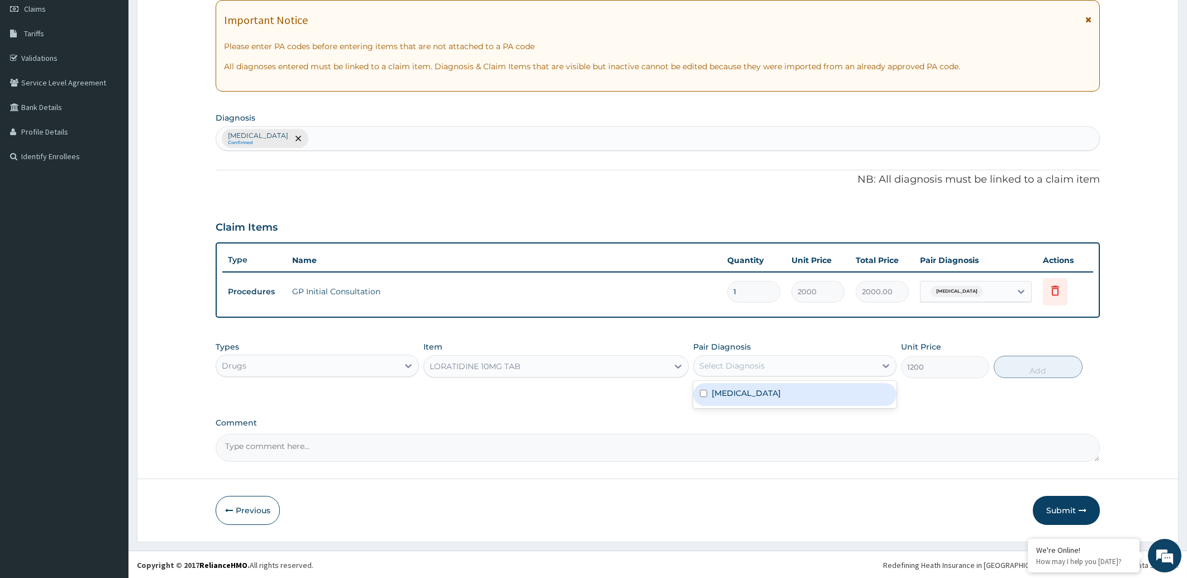
click at [733, 396] on label "[MEDICAL_DATA]" at bounding box center [746, 393] width 69 height 11
checkbox input "true"
click at [1051, 370] on button "Add" at bounding box center [1038, 367] width 88 height 22
type input "0"
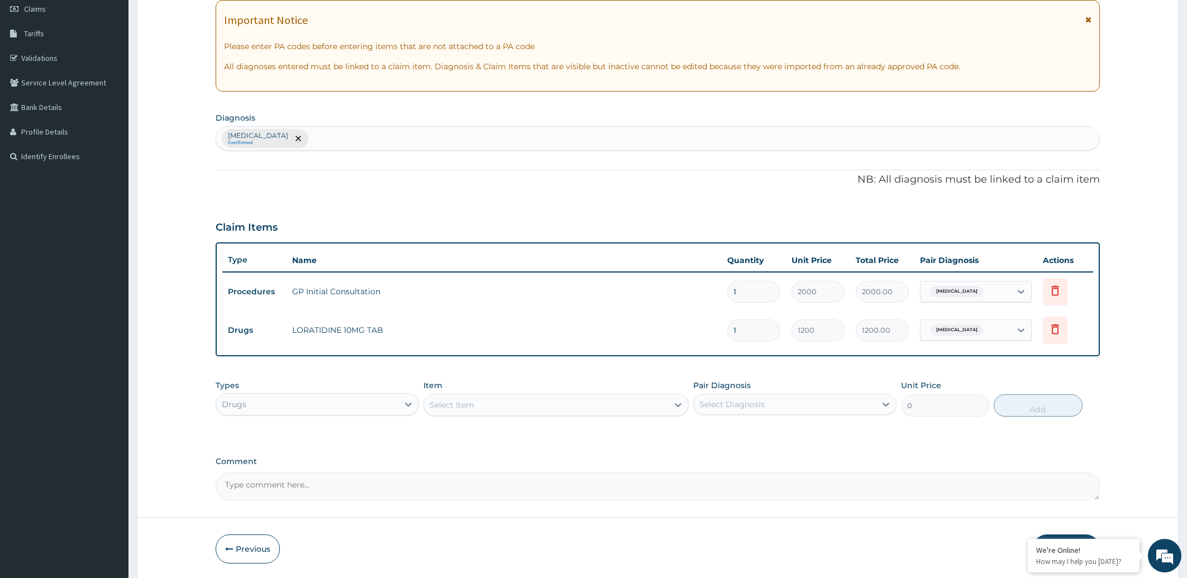
click at [739, 332] on input "1" at bounding box center [753, 331] width 53 height 22
type input "0.00"
type input "3"
type input "3600.00"
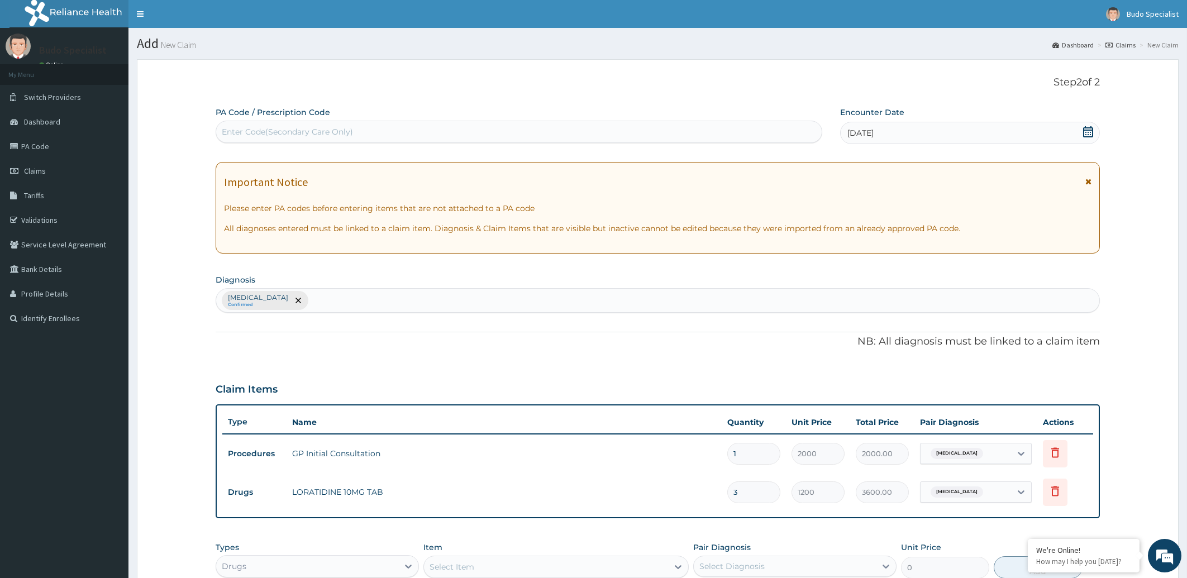
scroll to position [201, 0]
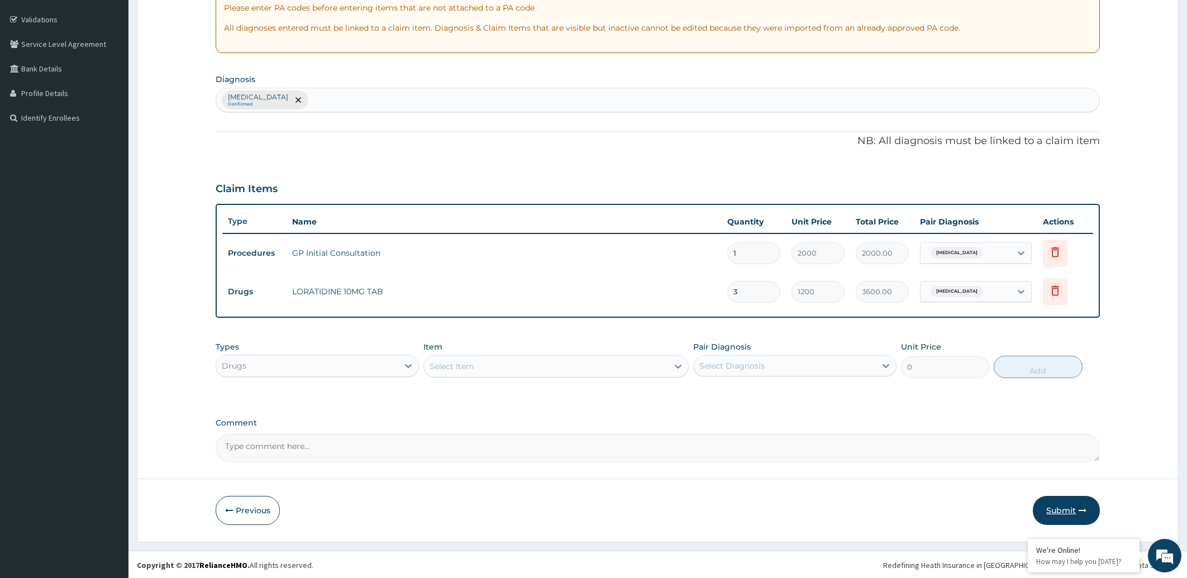
type input "3"
click at [1060, 508] on button "Submit" at bounding box center [1066, 510] width 67 height 29
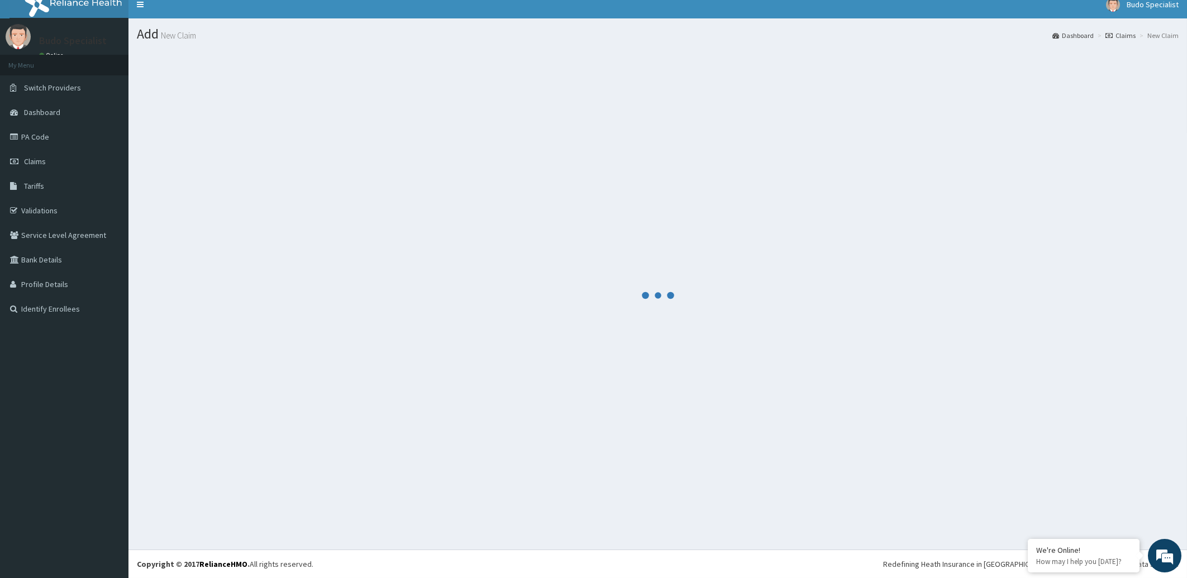
scroll to position [9, 0]
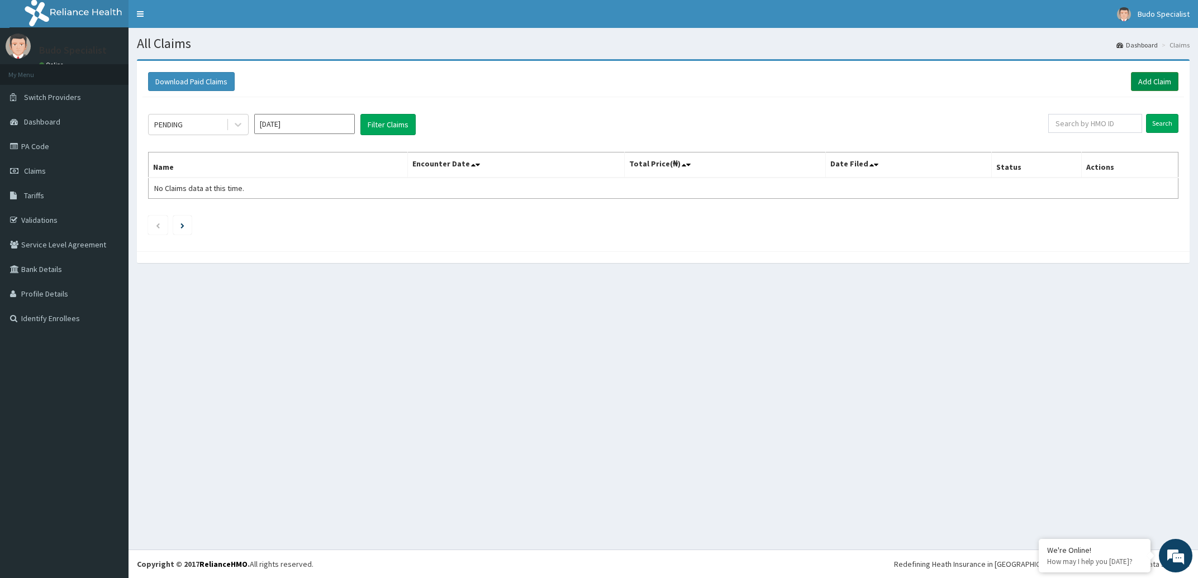
click at [1153, 82] on link "Add Claim" at bounding box center [1154, 81] width 47 height 19
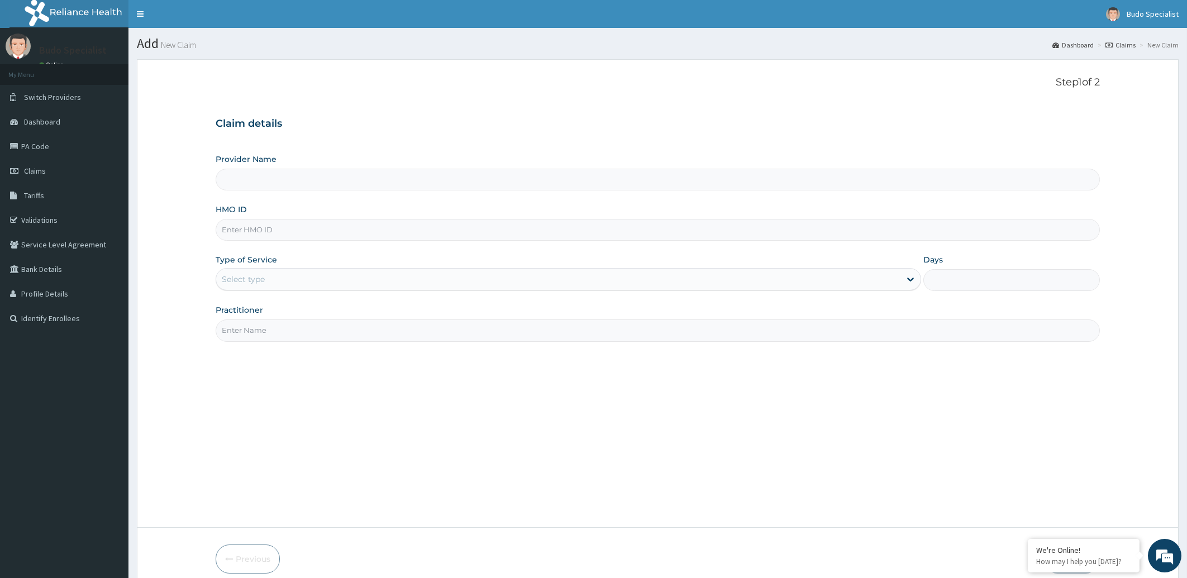
type input "Budo Specialist Hospital"
click at [250, 232] on input "HMO ID" at bounding box center [658, 230] width 885 height 22
click at [256, 231] on input "HMO ID" at bounding box center [658, 230] width 885 height 22
type input "CAL/10008/B"
click at [237, 281] on div "Select type" at bounding box center [243, 279] width 43 height 11
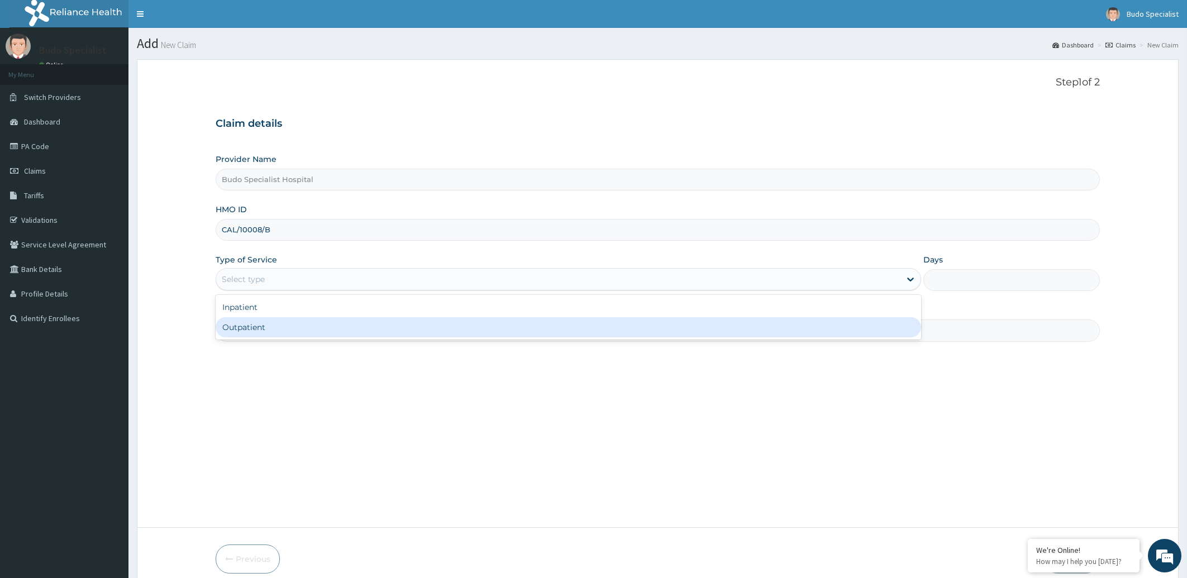
click at [252, 326] on div "Outpatient" at bounding box center [569, 327] width 706 height 20
type input "1"
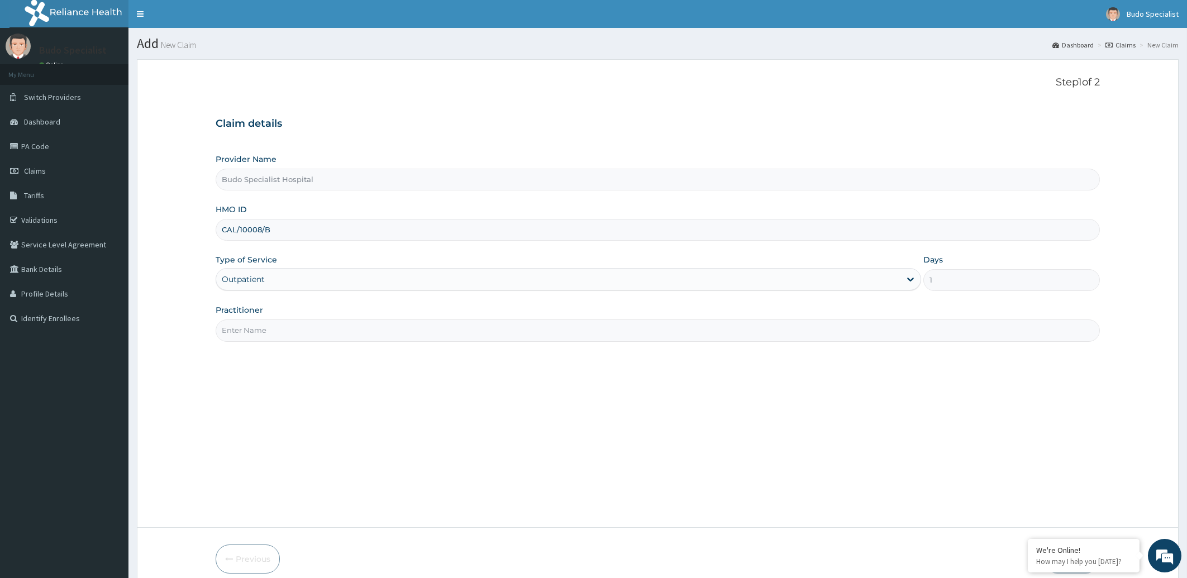
click at [261, 330] on input "Practitioner" at bounding box center [658, 331] width 885 height 22
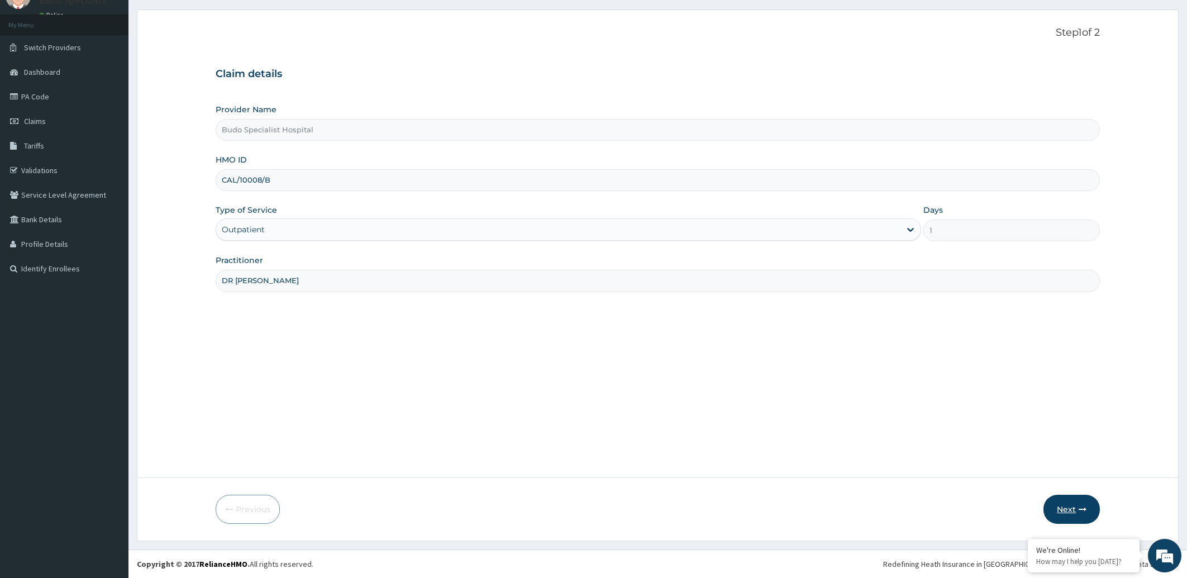
type input "DR [PERSON_NAME]"
click at [1071, 516] on button "Next" at bounding box center [1072, 509] width 56 height 29
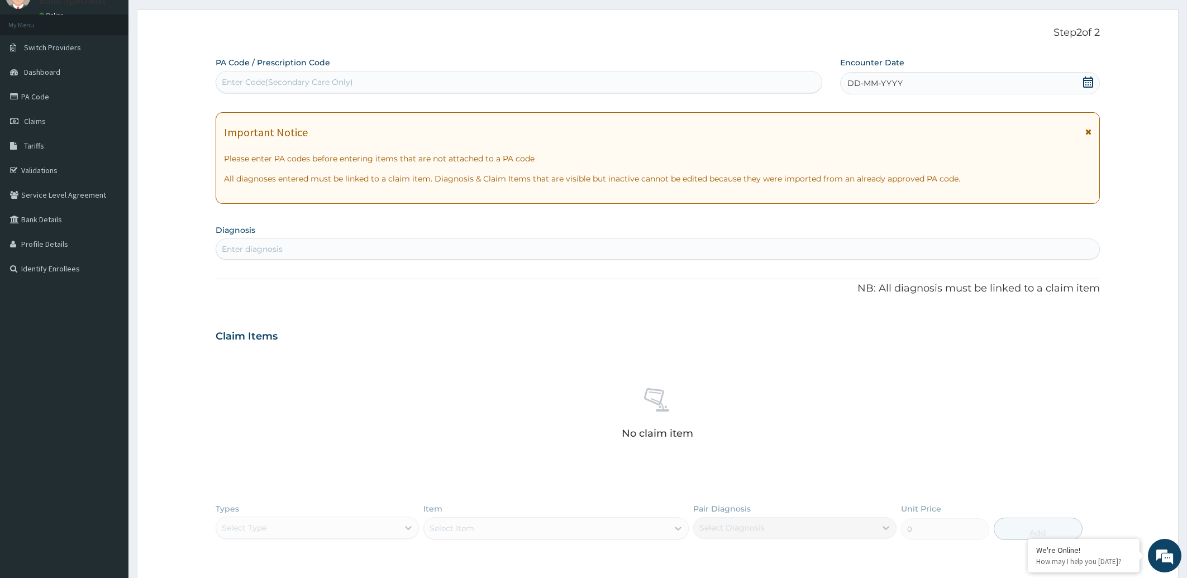
click at [916, 85] on div "DD-MM-YYYY" at bounding box center [970, 83] width 260 height 22
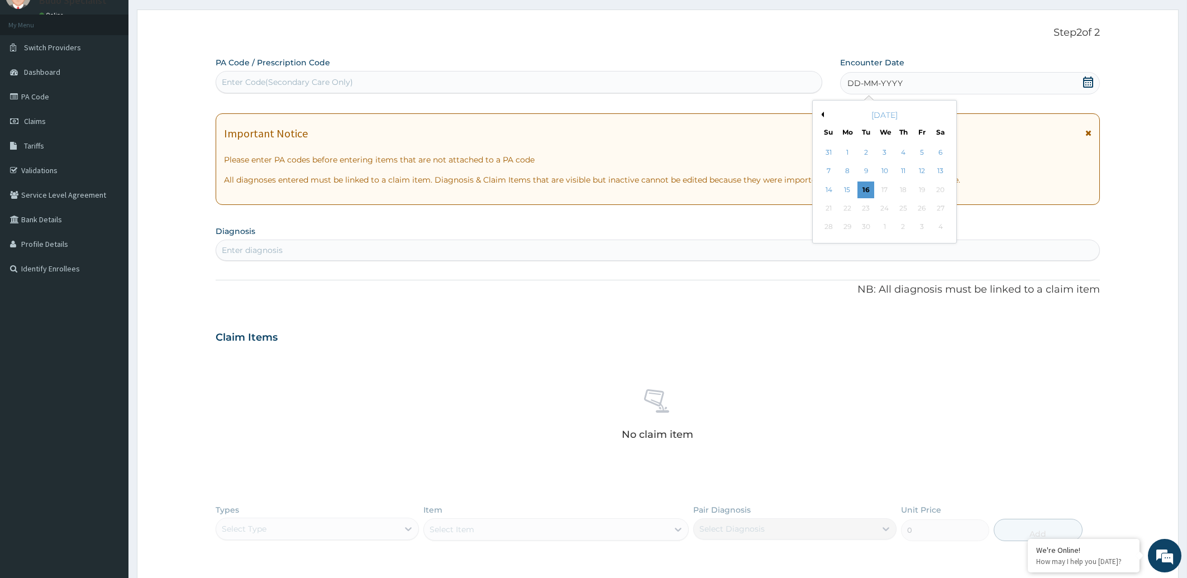
click at [821, 116] on button "Previous Month" at bounding box center [822, 115] width 6 height 6
click at [943, 172] on div "9" at bounding box center [940, 171] width 17 height 17
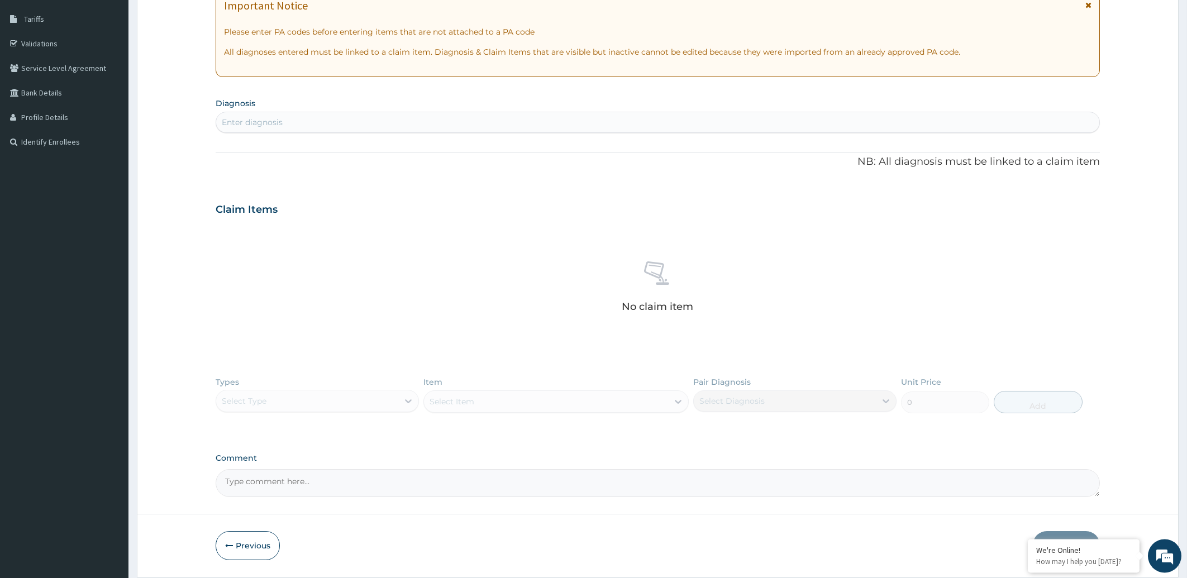
scroll to position [213, 0]
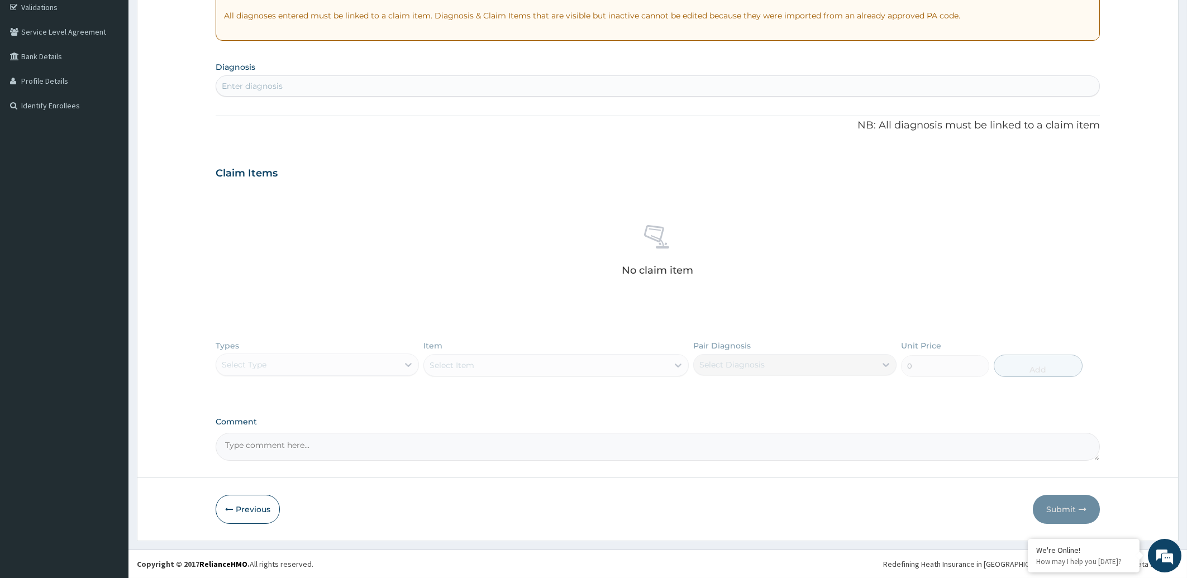
click at [296, 85] on div "Enter diagnosis" at bounding box center [658, 86] width 884 height 18
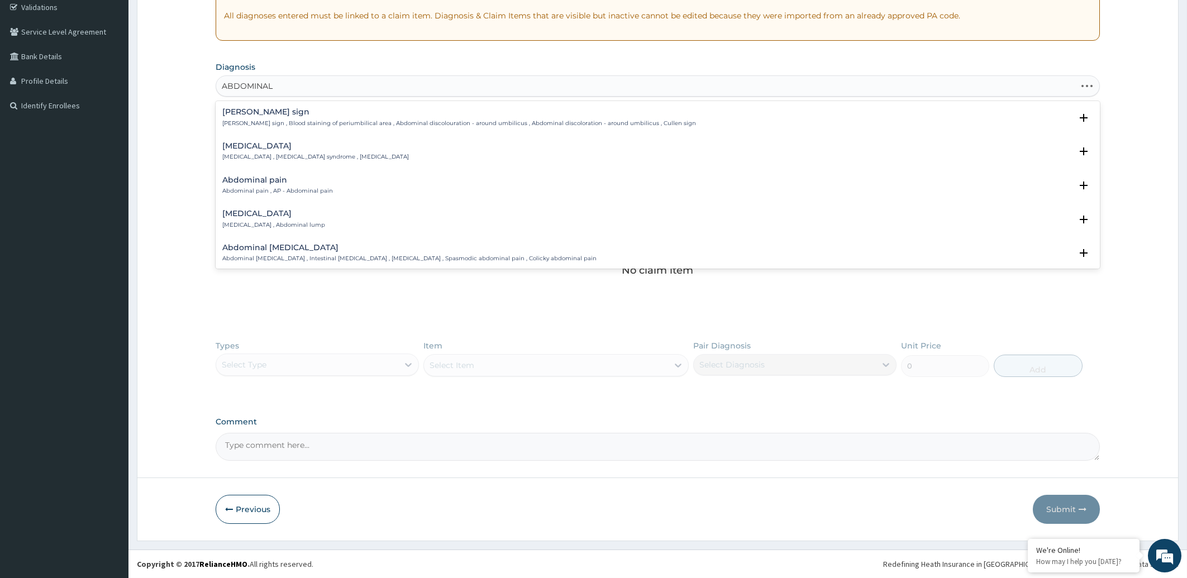
type input "ABDOMINAL P"
click at [287, 183] on h4 "Abdominal pain" at bounding box center [277, 180] width 111 height 8
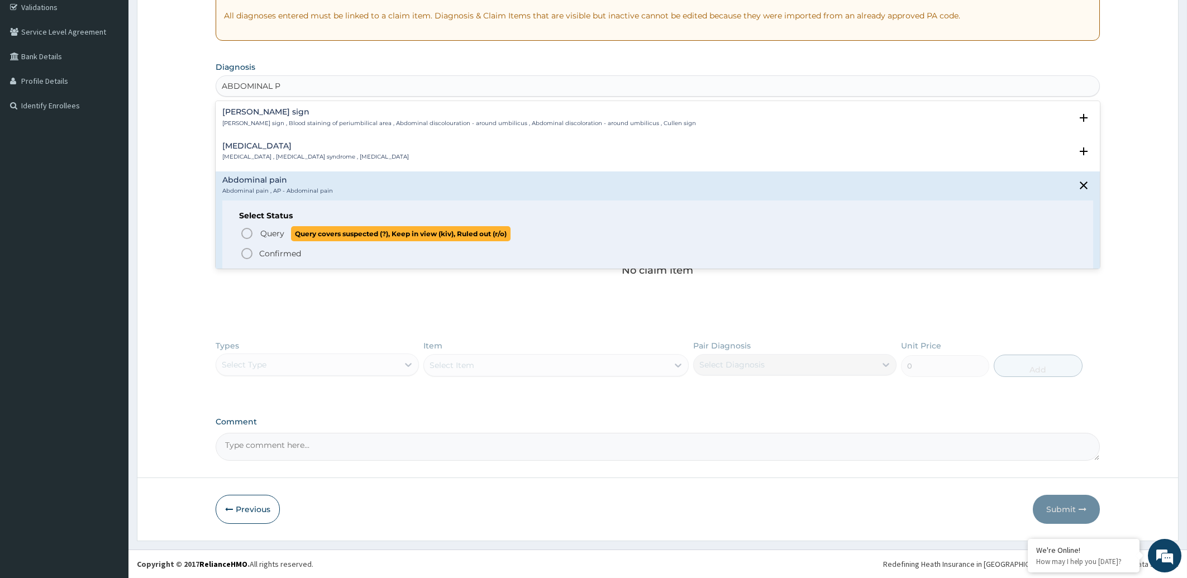
click at [248, 232] on icon "status option query" at bounding box center [246, 233] width 13 height 13
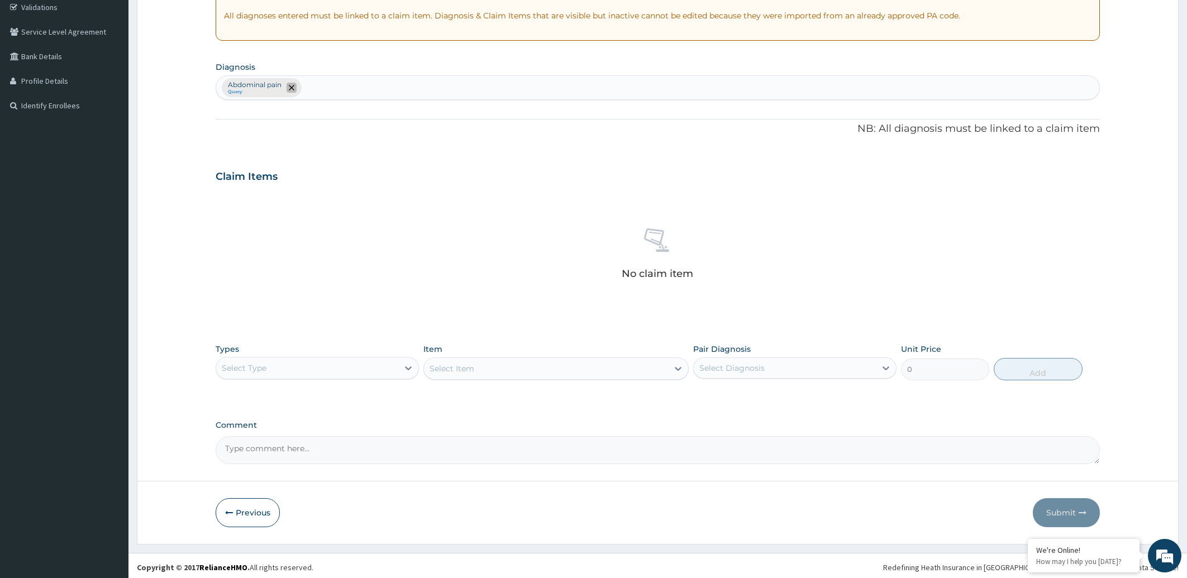
click at [292, 88] on icon "remove selection option" at bounding box center [292, 88] width 6 height 6
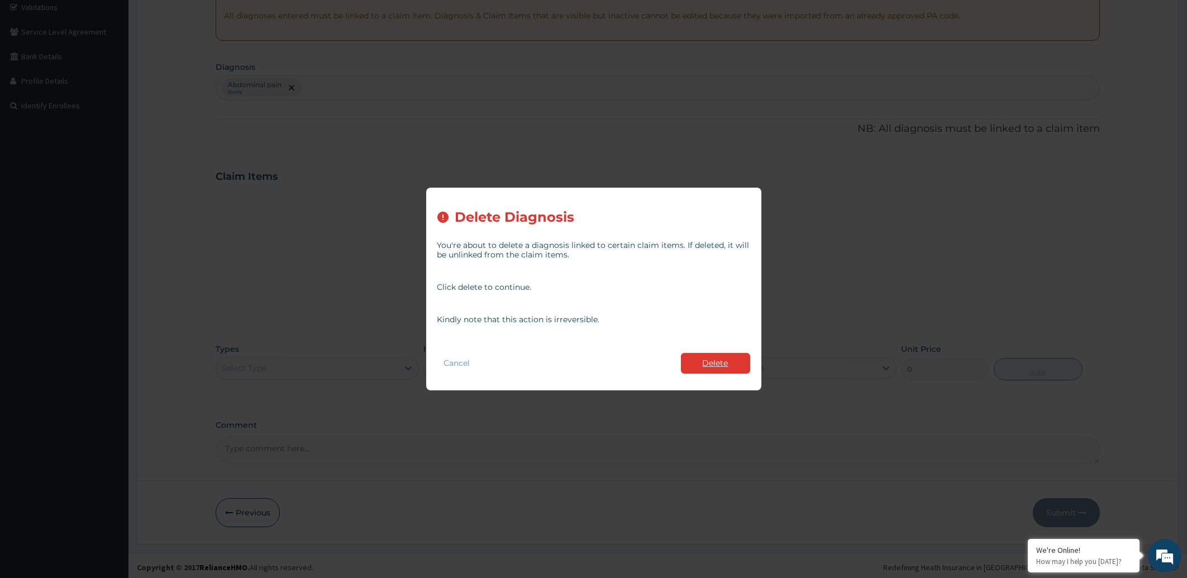
click at [712, 365] on button "Delete" at bounding box center [715, 363] width 69 height 21
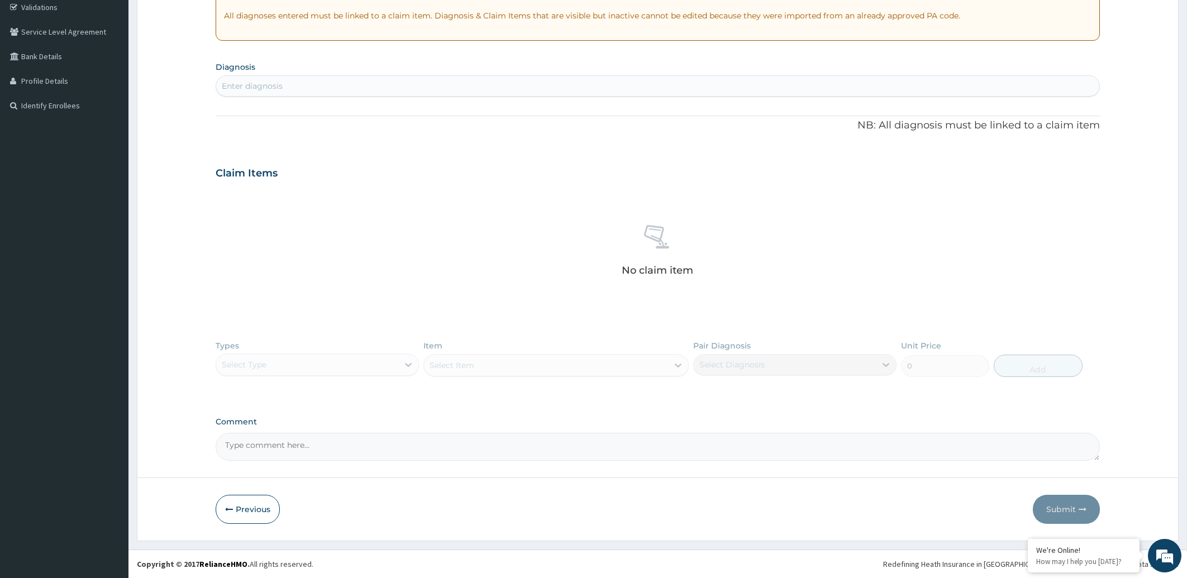
click at [269, 86] on div "Enter diagnosis" at bounding box center [252, 85] width 61 height 11
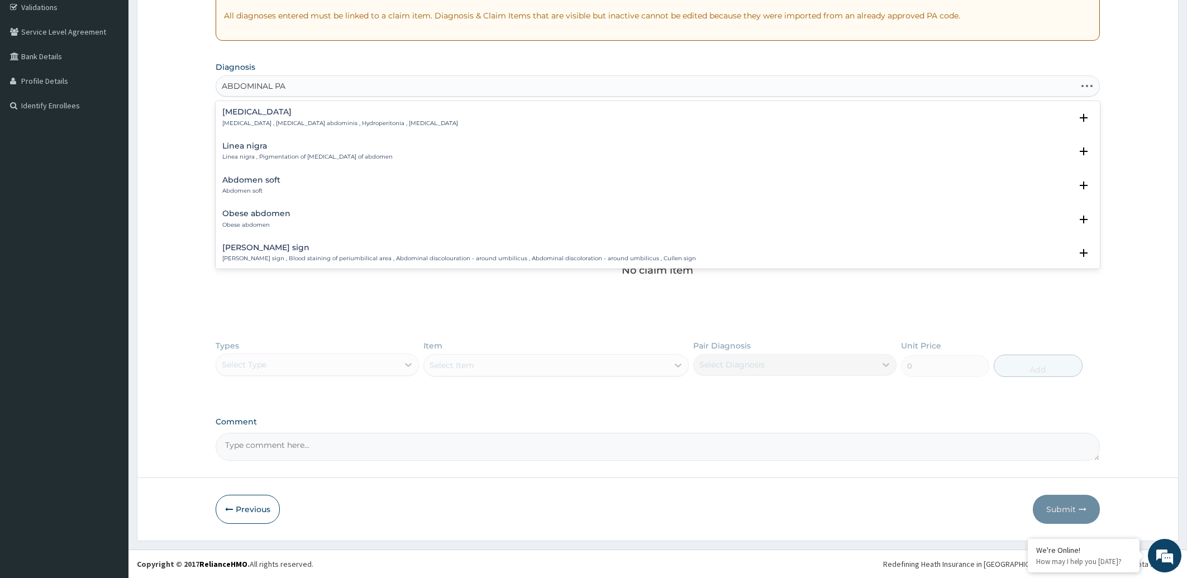
type input "[PERSON_NAME]"
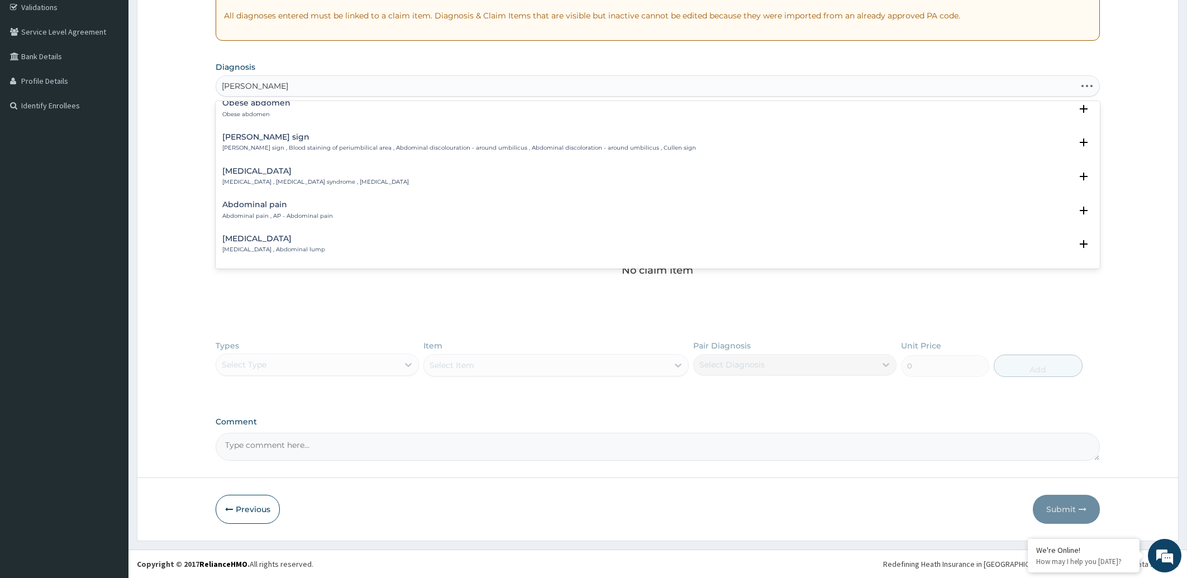
scroll to position [112, 0]
click at [291, 204] on h4 "Abdominal pain" at bounding box center [277, 203] width 111 height 8
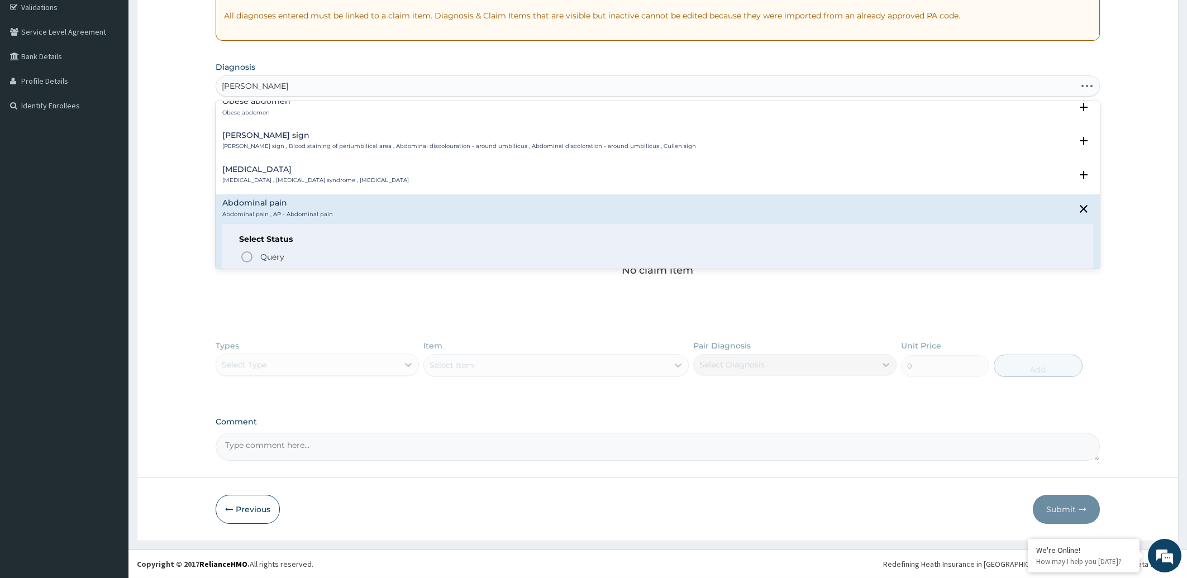
scroll to position [281, 0]
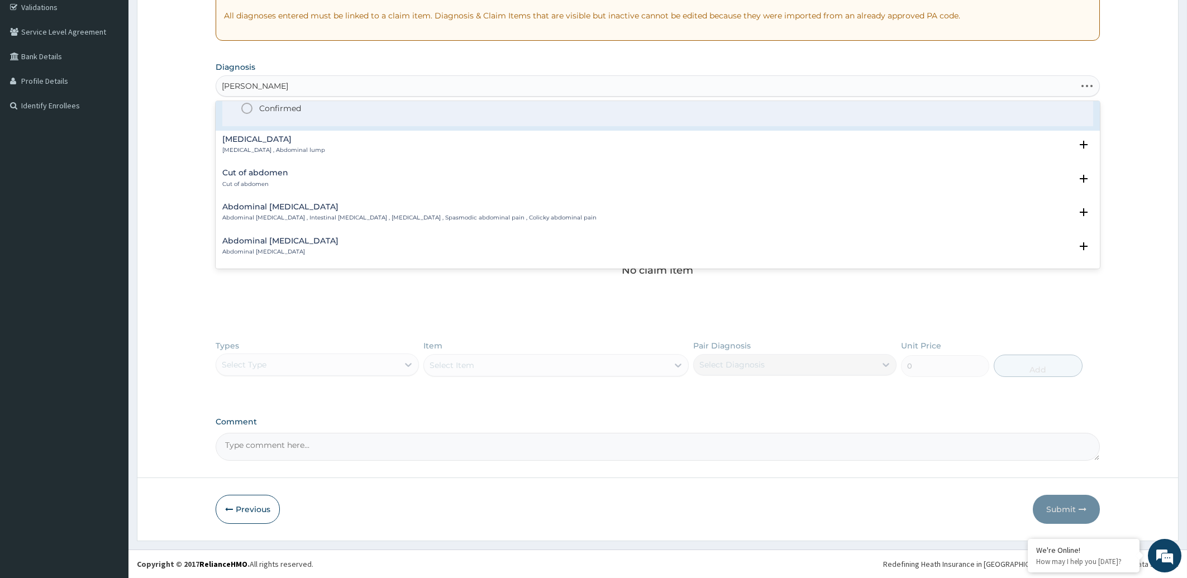
click at [247, 109] on icon "status option filled" at bounding box center [246, 108] width 13 height 13
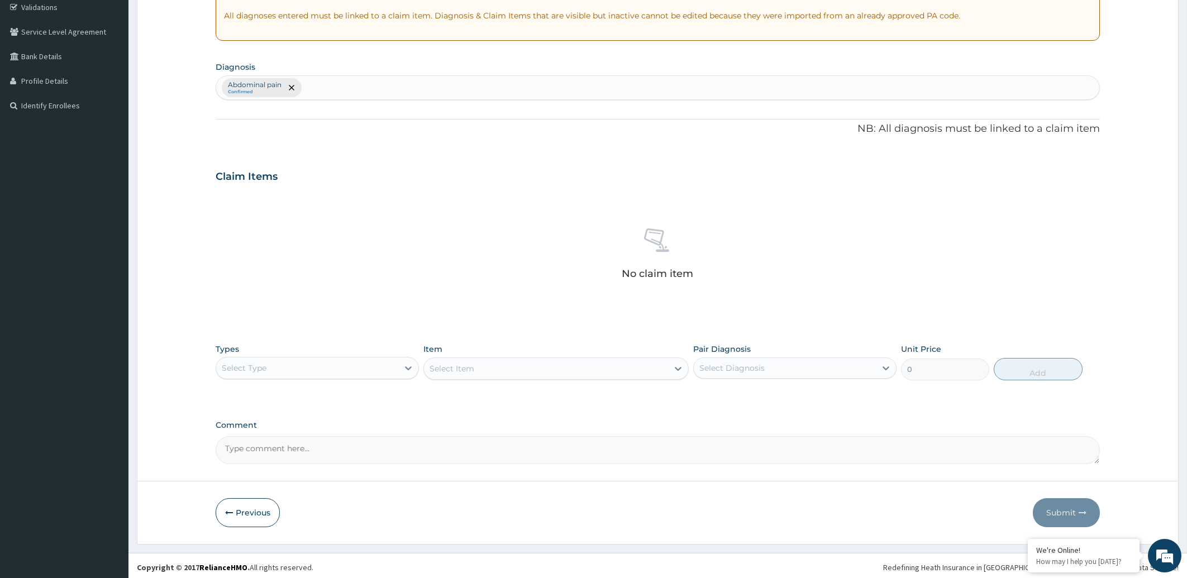
click at [319, 86] on div "Abdominal pain Confirmed" at bounding box center [658, 87] width 884 height 23
type input "[MEDICAL_DATA]"
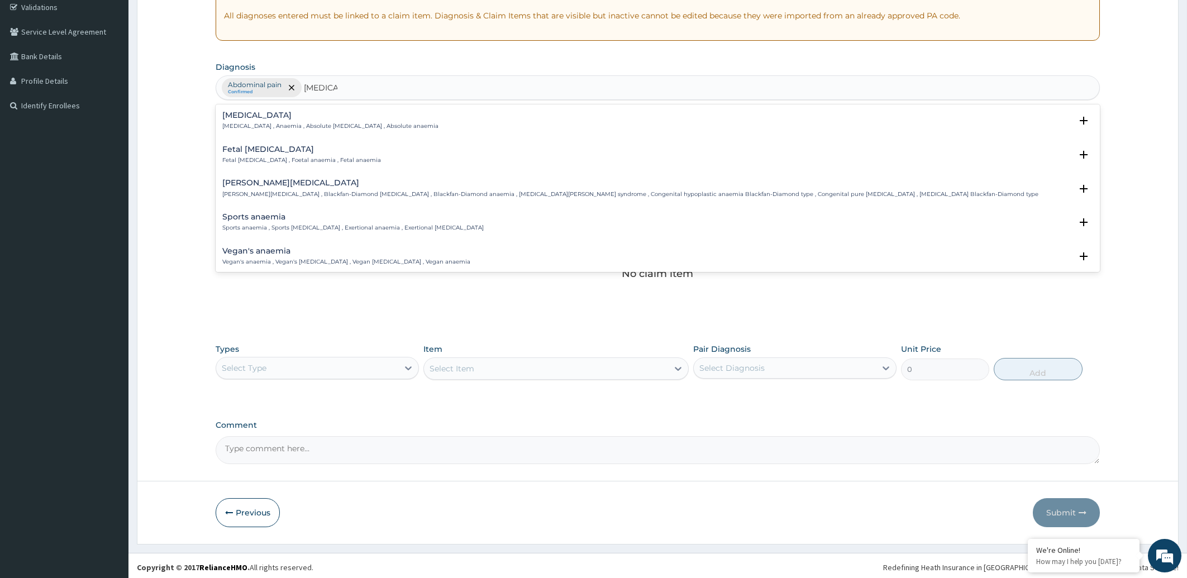
click at [281, 127] on p "[MEDICAL_DATA] , Anaemia , Absolute [MEDICAL_DATA] , Absolute anaemia" at bounding box center [330, 126] width 216 height 8
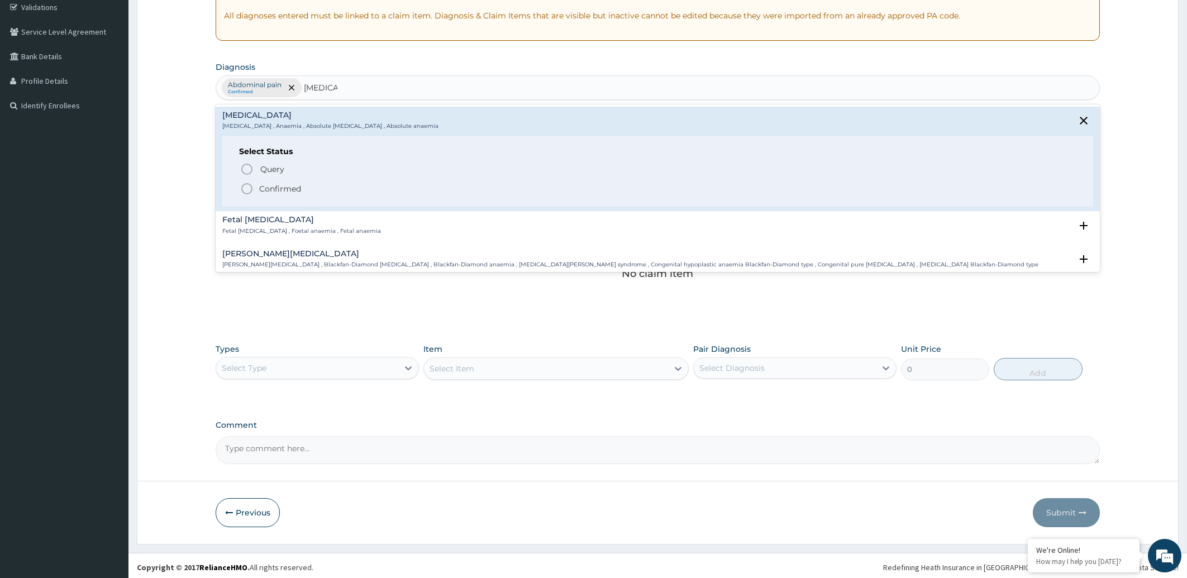
click at [248, 191] on icon "status option filled" at bounding box center [246, 188] width 13 height 13
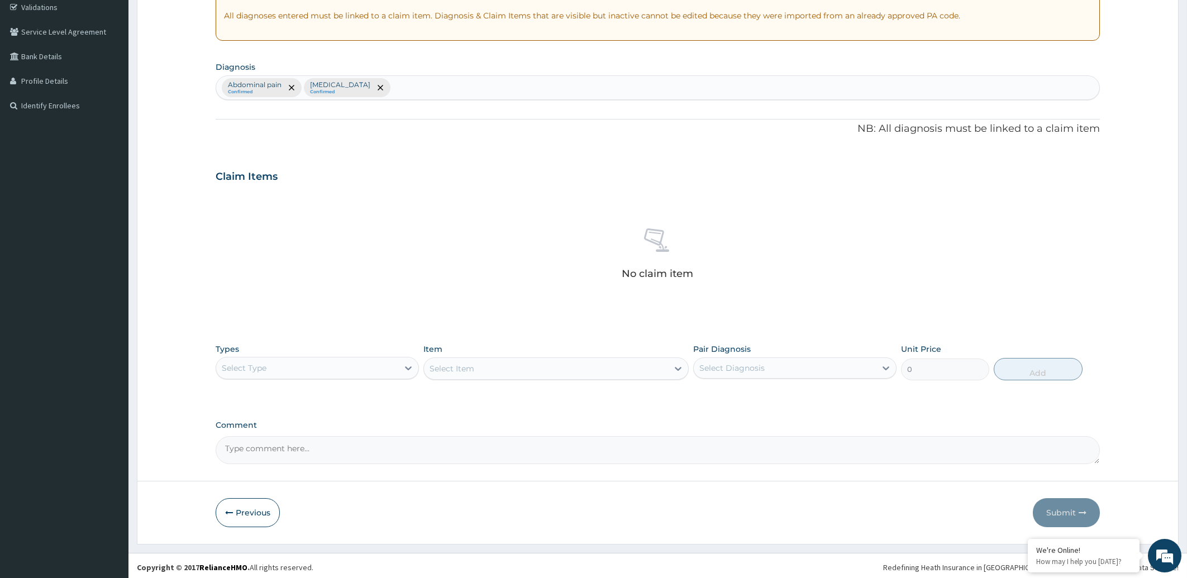
scroll to position [216, 0]
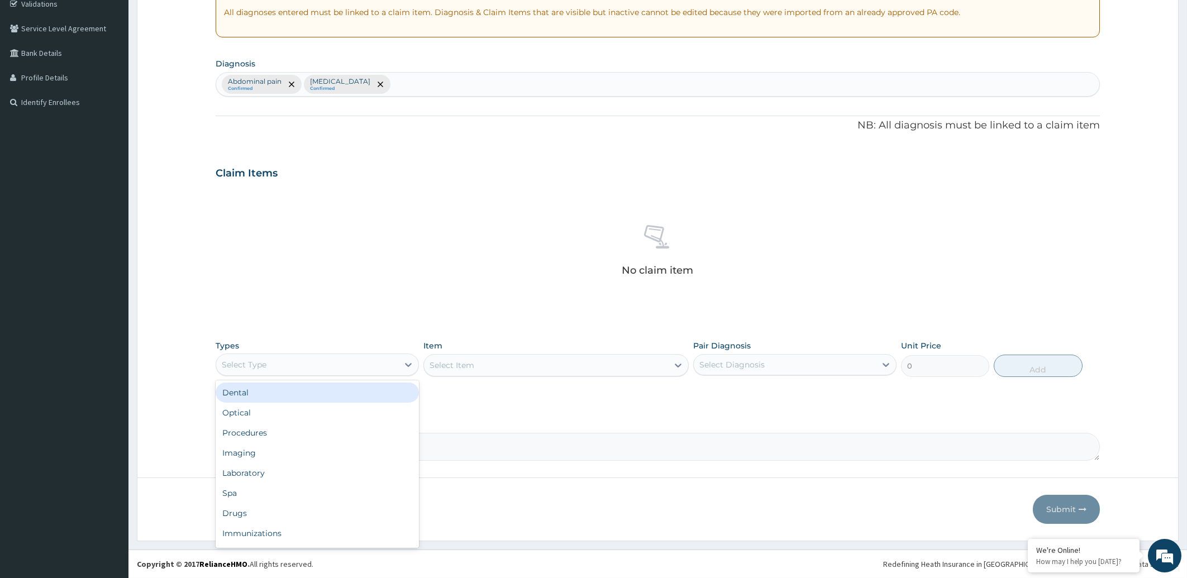
click at [334, 368] on div "Select Type" at bounding box center [307, 365] width 182 height 18
click at [309, 435] on div "Procedures" at bounding box center [317, 433] width 203 height 20
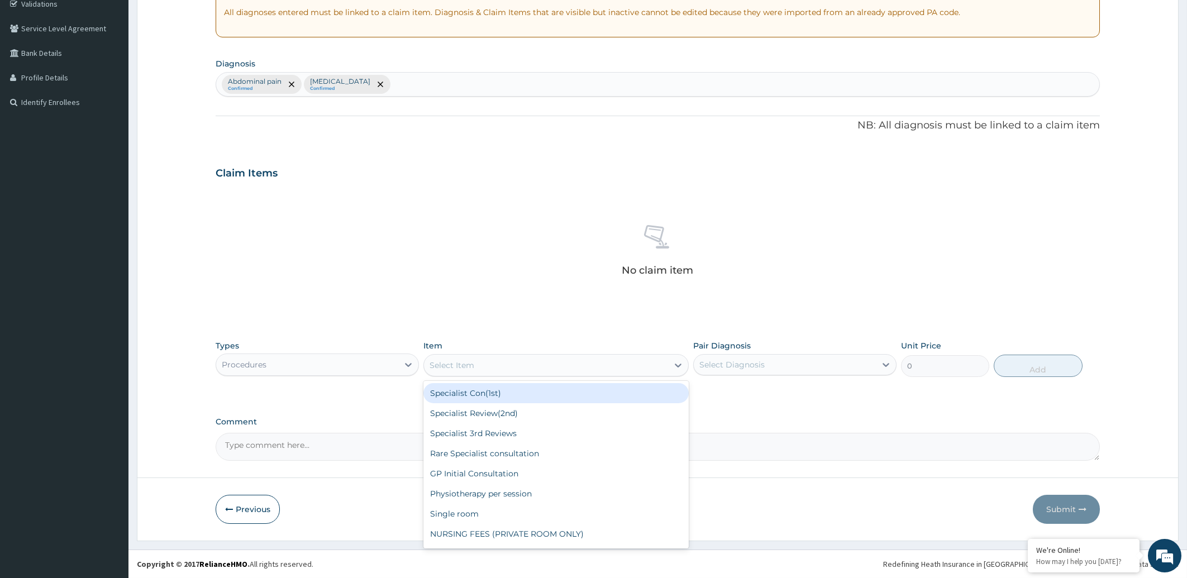
click at [524, 361] on div "Select Item" at bounding box center [546, 365] width 244 height 18
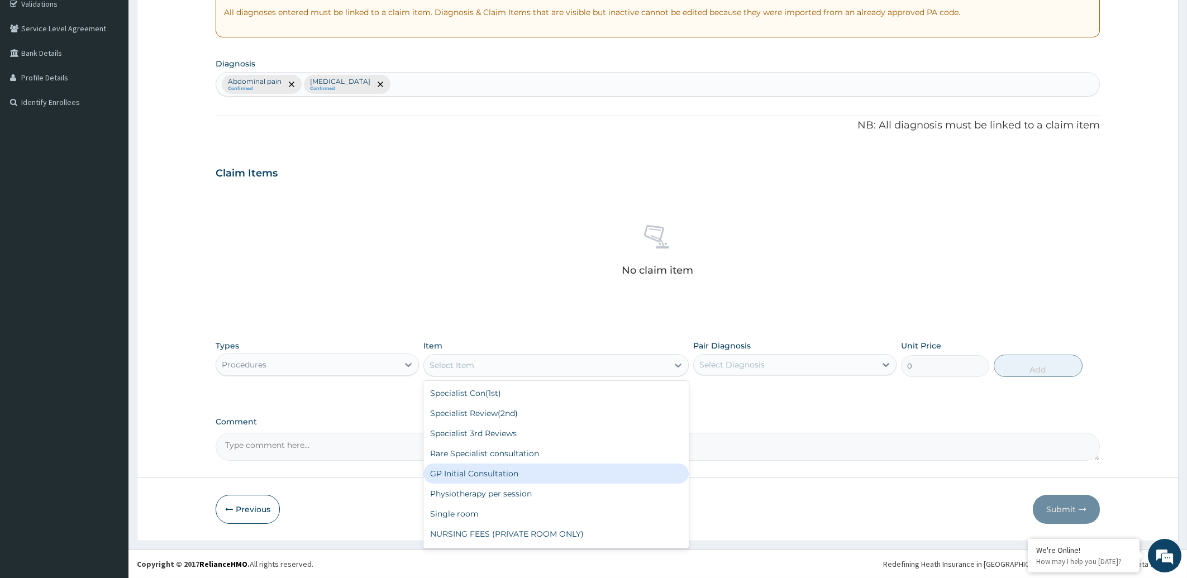
click at [510, 474] on div "GP Initial Consultation" at bounding box center [556, 474] width 265 height 20
type input "2000"
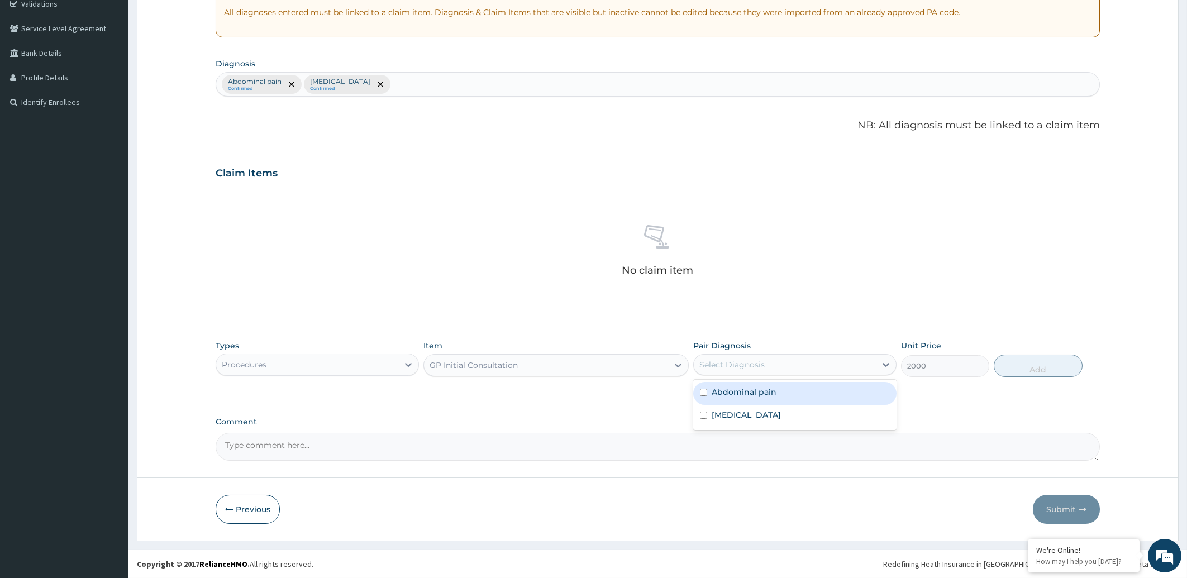
click at [803, 364] on div "Select Diagnosis" at bounding box center [785, 365] width 182 height 18
click at [769, 394] on label "Abdominal pain" at bounding box center [744, 392] width 65 height 11
checkbox input "true"
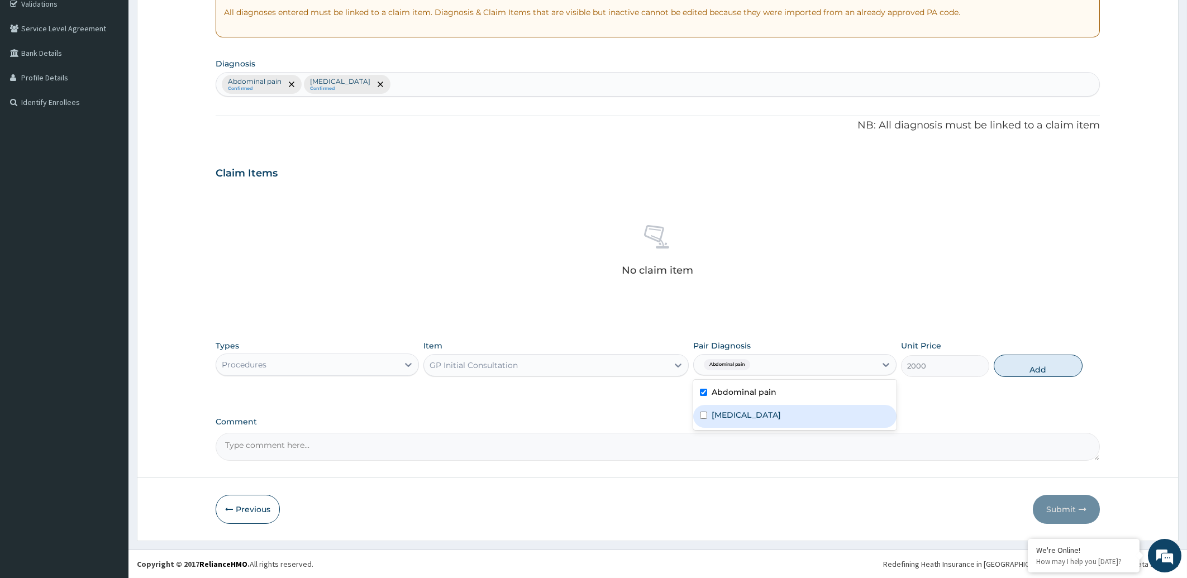
click at [755, 417] on div "[MEDICAL_DATA]" at bounding box center [794, 416] width 203 height 23
checkbox input "true"
click at [1043, 370] on button "Add" at bounding box center [1038, 366] width 88 height 22
type input "0"
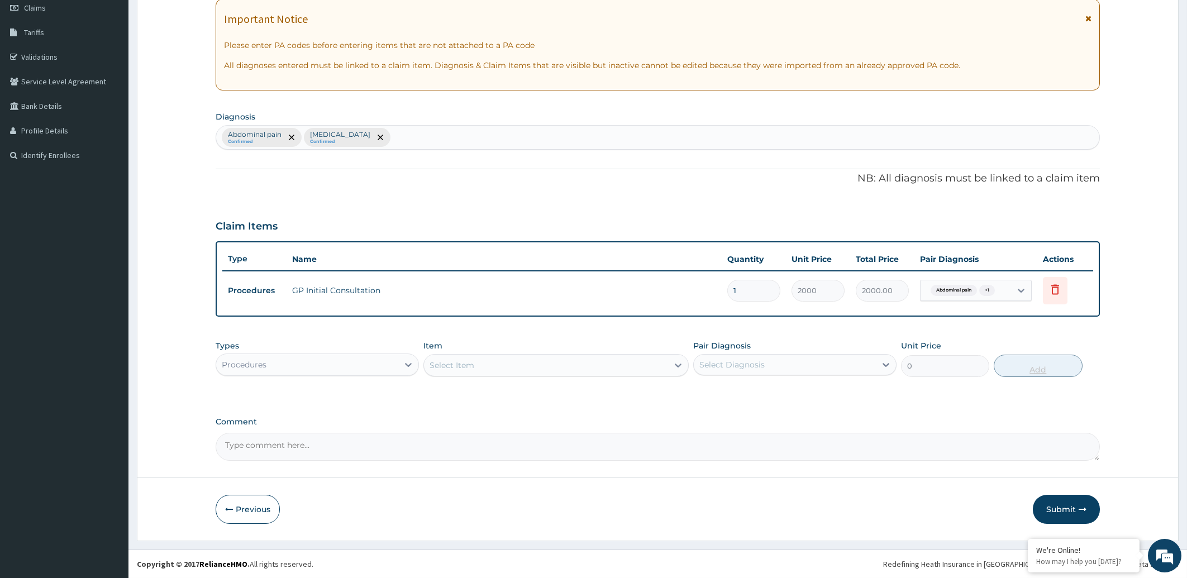
scroll to position [162, 0]
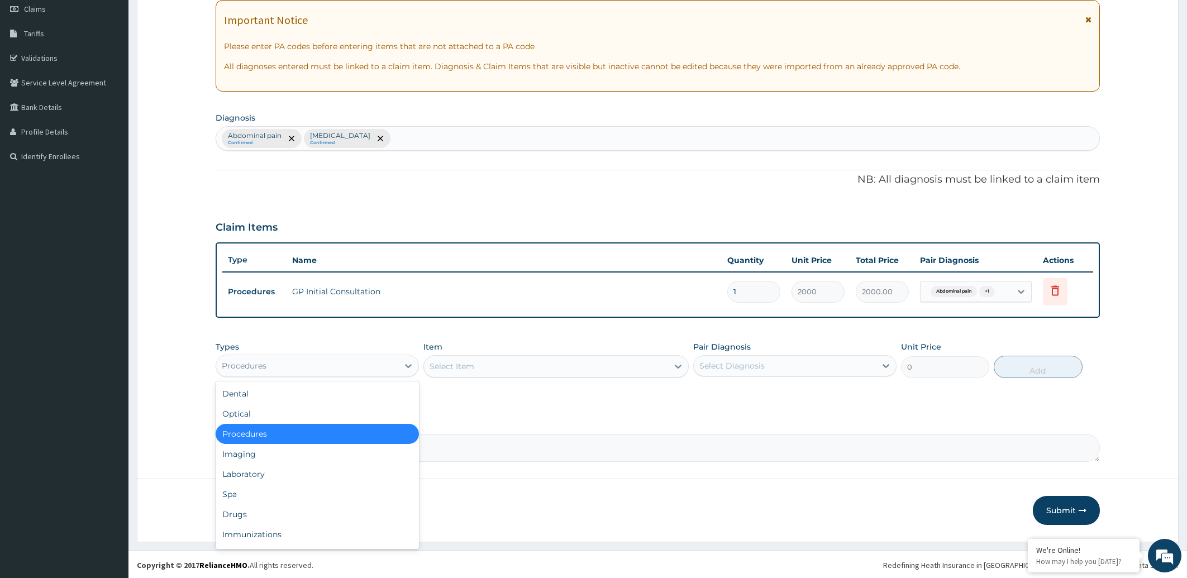
click at [315, 360] on div "Procedures" at bounding box center [307, 366] width 182 height 18
click at [236, 511] on div "Drugs" at bounding box center [317, 515] width 203 height 20
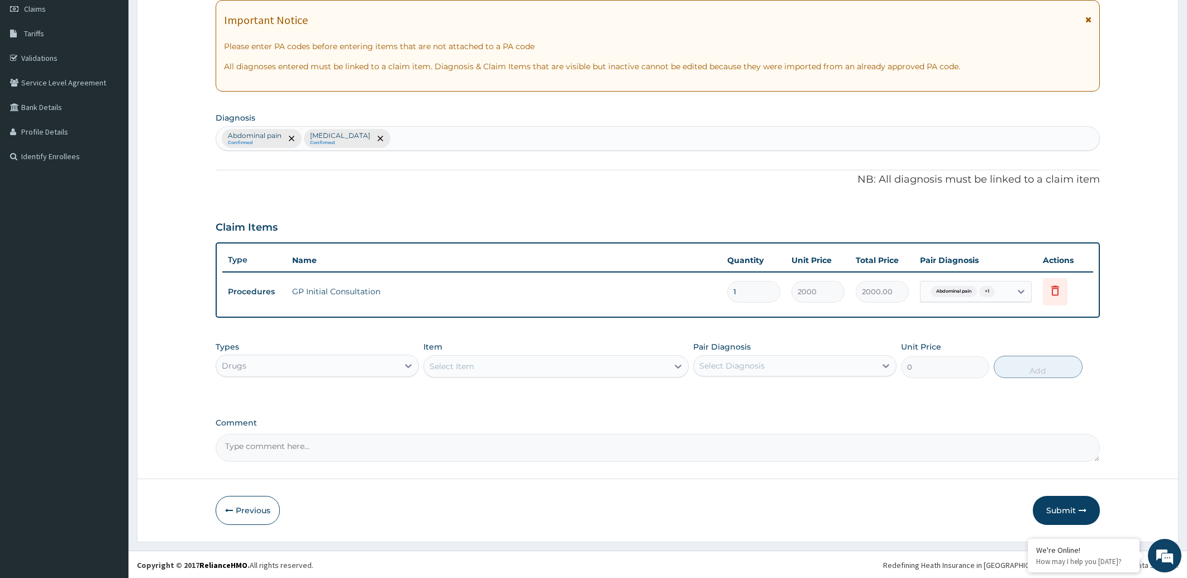
click at [479, 365] on div "Select Item" at bounding box center [546, 367] width 244 height 18
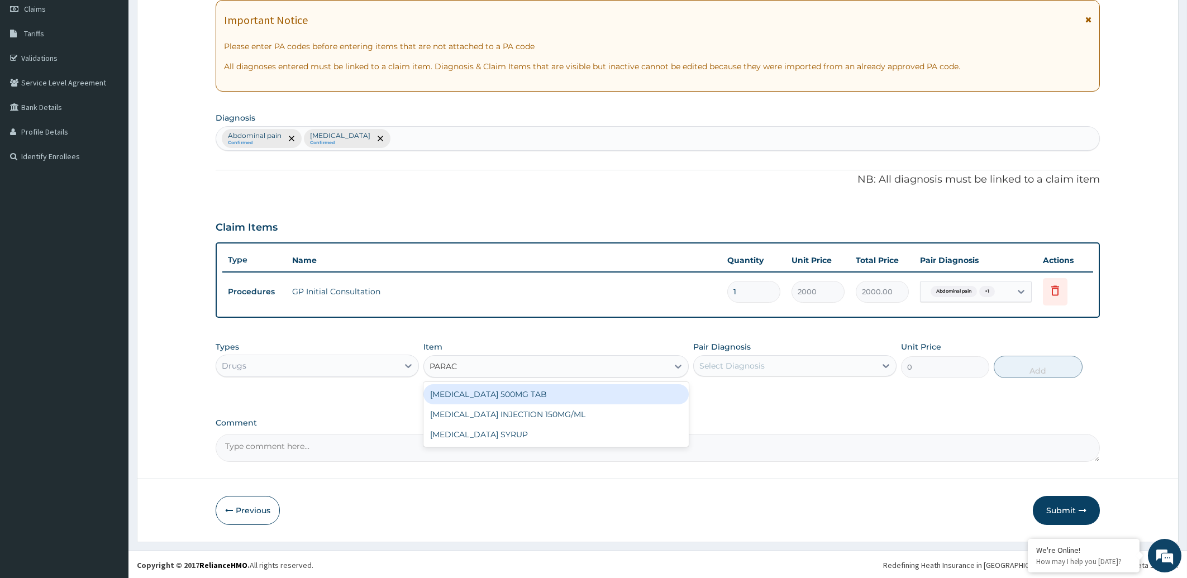
type input "PARACE"
click at [540, 391] on div "[MEDICAL_DATA] 500MG TAB" at bounding box center [556, 394] width 265 height 20
type input "10"
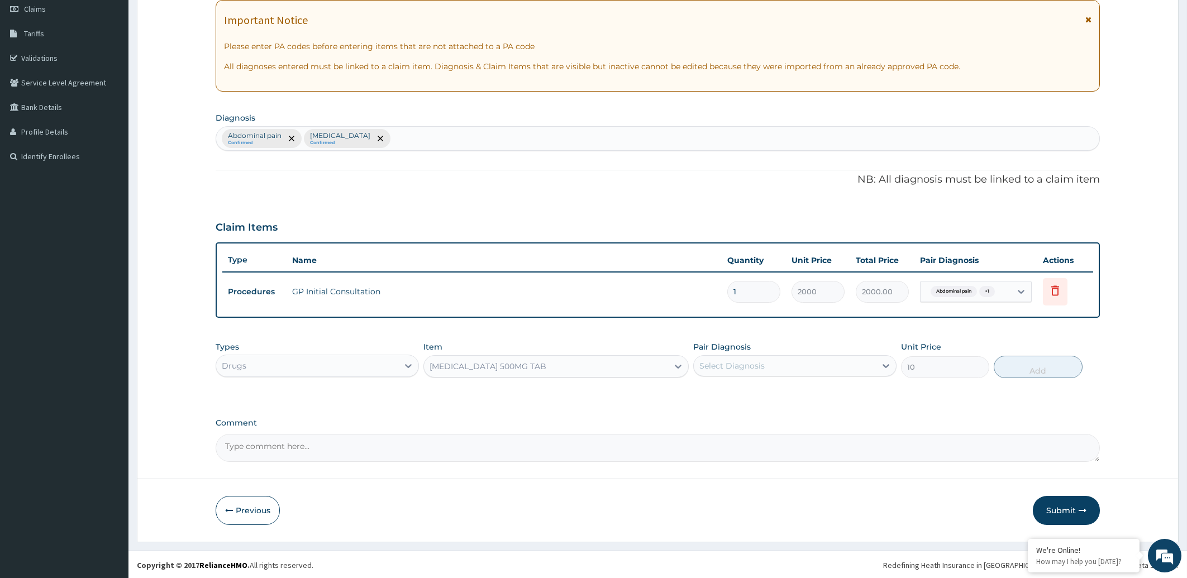
click at [748, 363] on div "Select Diagnosis" at bounding box center [732, 365] width 65 height 11
click at [743, 392] on label "Abdominal pain" at bounding box center [744, 393] width 65 height 11
checkbox input "true"
click at [726, 414] on label "[MEDICAL_DATA]" at bounding box center [746, 416] width 69 height 11
checkbox input "true"
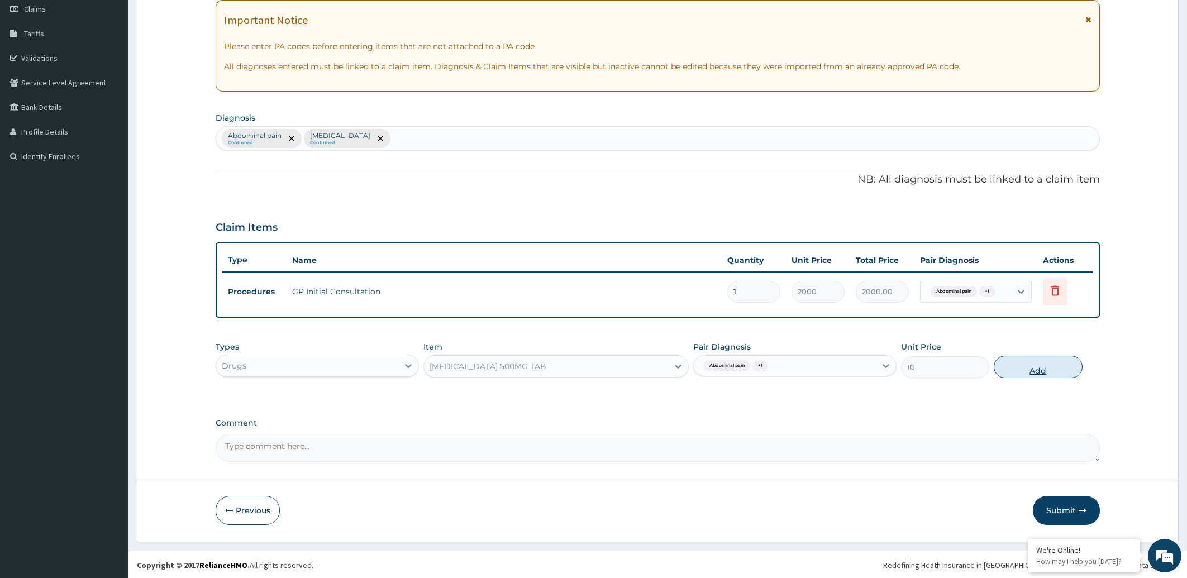
click at [1042, 370] on button "Add" at bounding box center [1038, 367] width 88 height 22
type input "0"
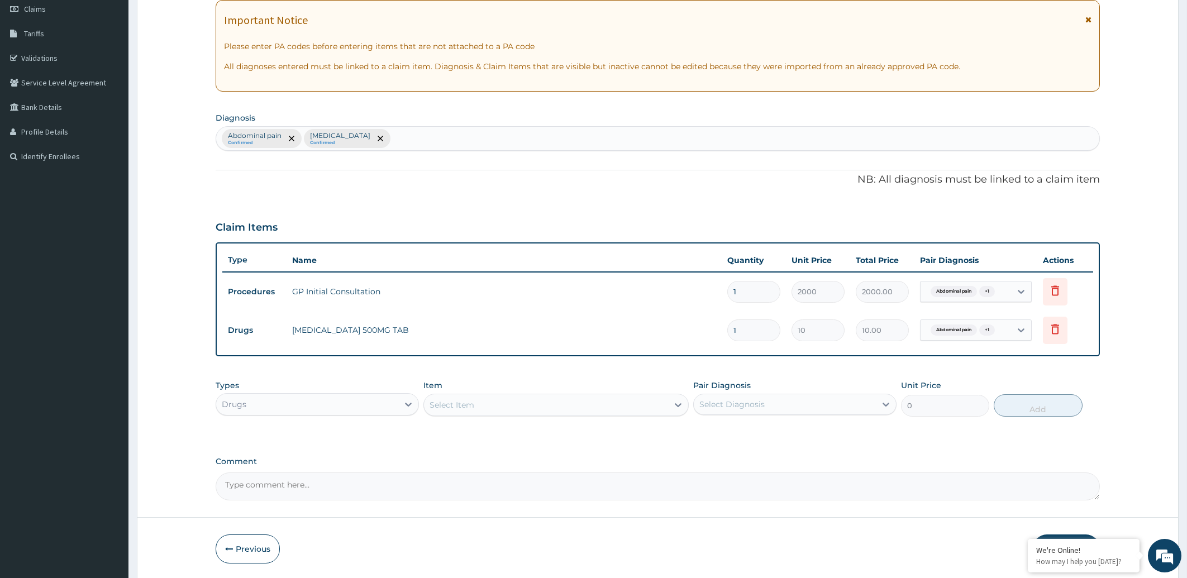
click at [756, 329] on input "1" at bounding box center [753, 331] width 53 height 22
type input "0.00"
type input "3"
type input "30.00"
type input "30"
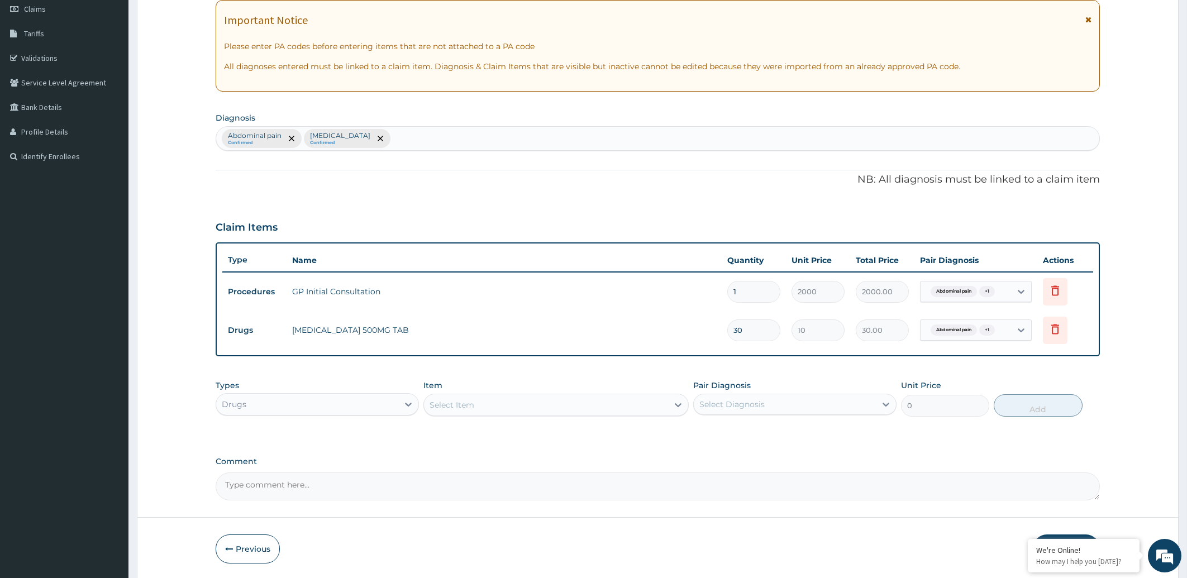
type input "300.00"
type input "30"
click at [484, 407] on div "Select Item" at bounding box center [546, 405] width 244 height 18
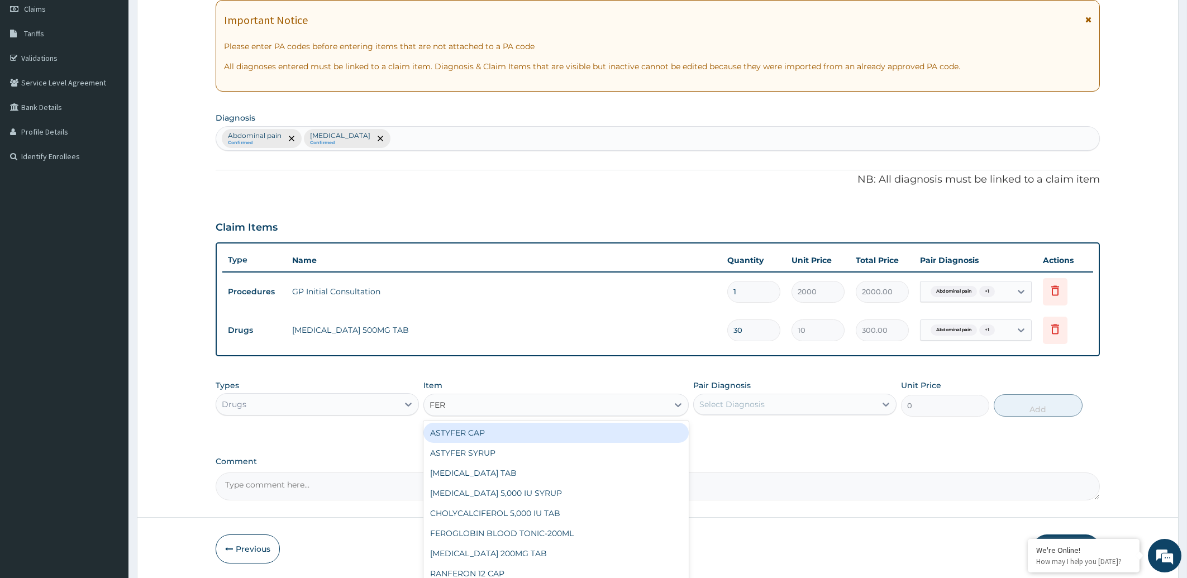
type input "FERR"
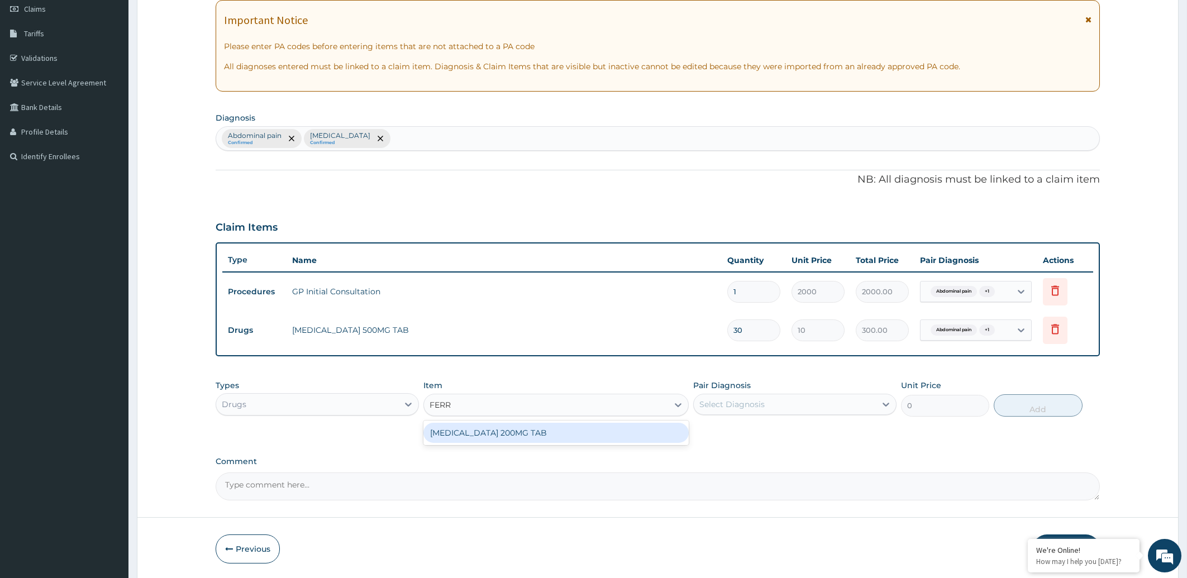
click at [499, 432] on div "[MEDICAL_DATA] 200MG TAB" at bounding box center [556, 433] width 265 height 20
type input "10"
click at [811, 400] on div "Select Diagnosis" at bounding box center [785, 405] width 182 height 18
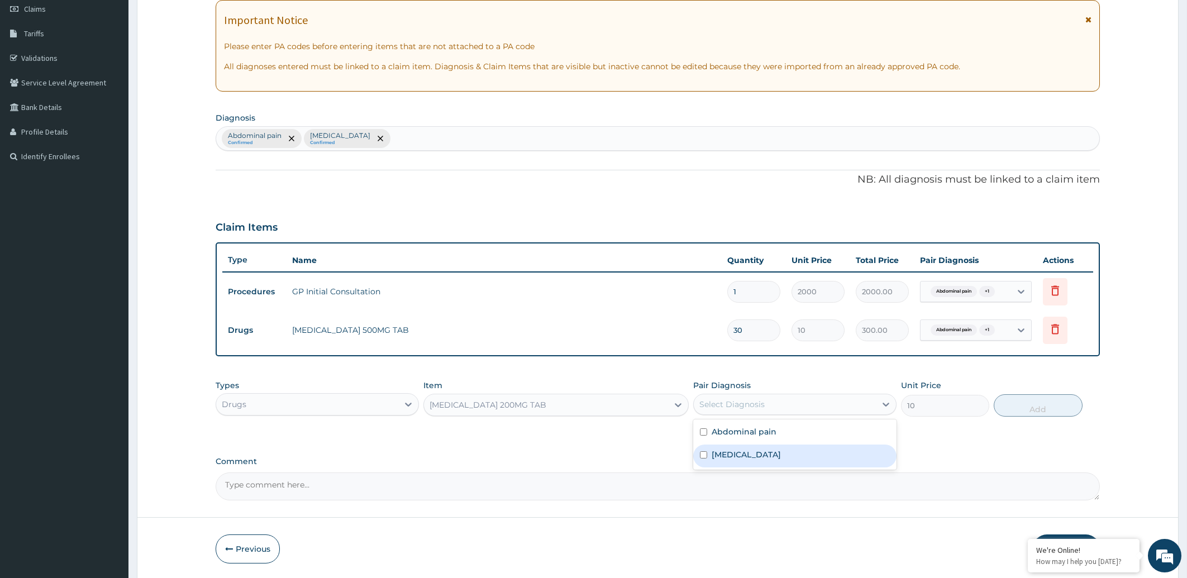
click at [755, 454] on div "[MEDICAL_DATA]" at bounding box center [794, 456] width 203 height 23
checkbox input "true"
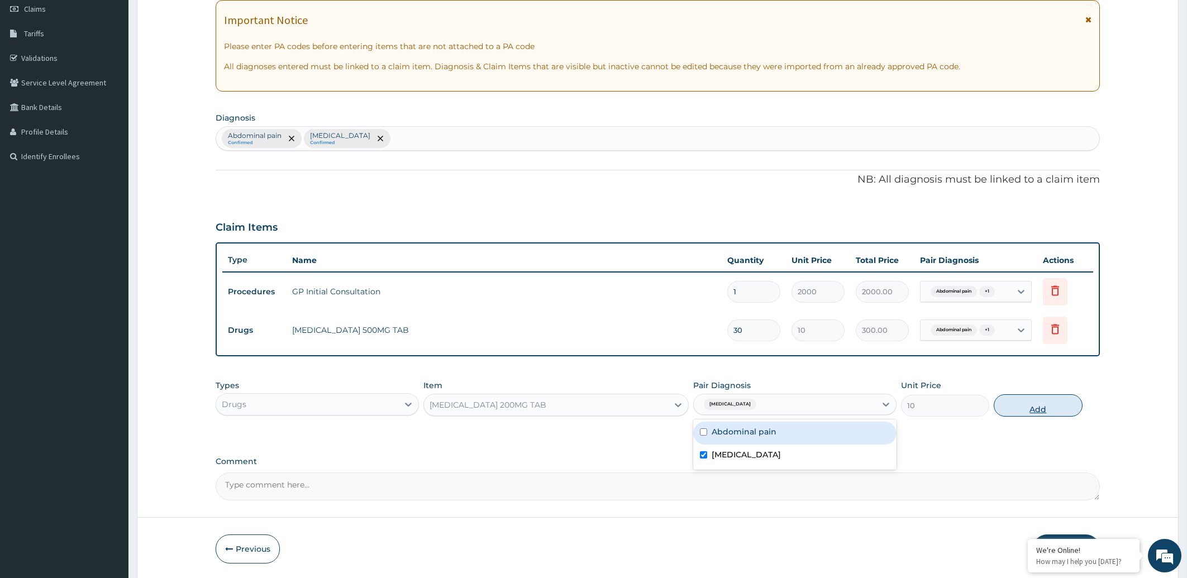
click at [1030, 410] on button "Add" at bounding box center [1038, 405] width 88 height 22
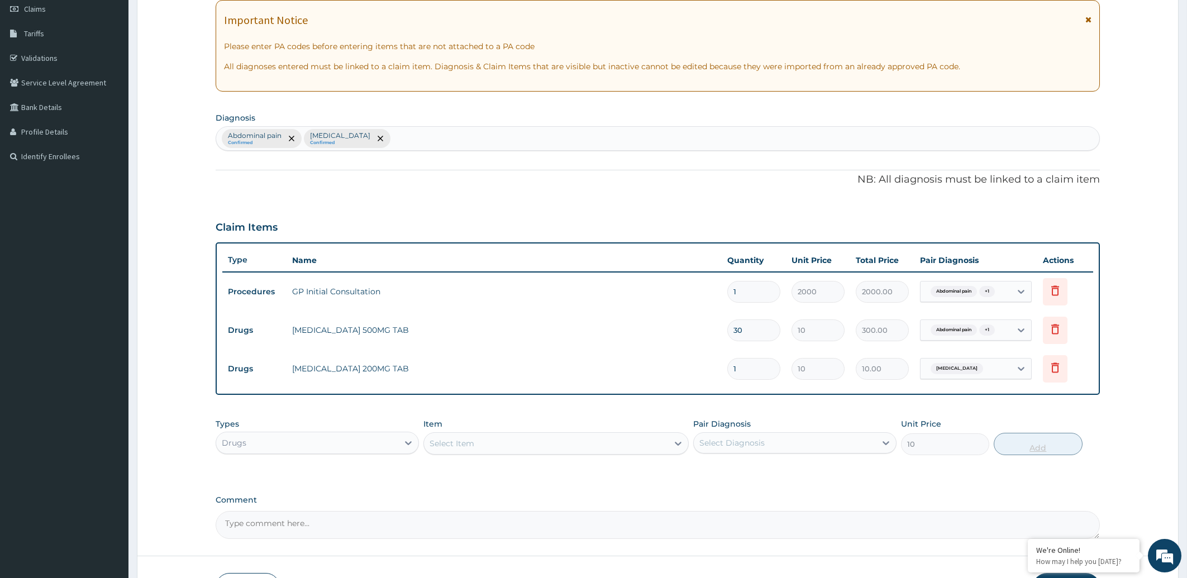
type input "0"
click at [968, 329] on span "Abdominal pain" at bounding box center [954, 330] width 46 height 11
click at [930, 382] on input "checkbox" at bounding box center [930, 380] width 7 height 7
checkbox input "false"
click at [1131, 317] on form "Step 2 of 2 PA Code / Prescription Code Enter Code(Secondary Care Only) Encount…" at bounding box center [658, 258] width 1042 height 722
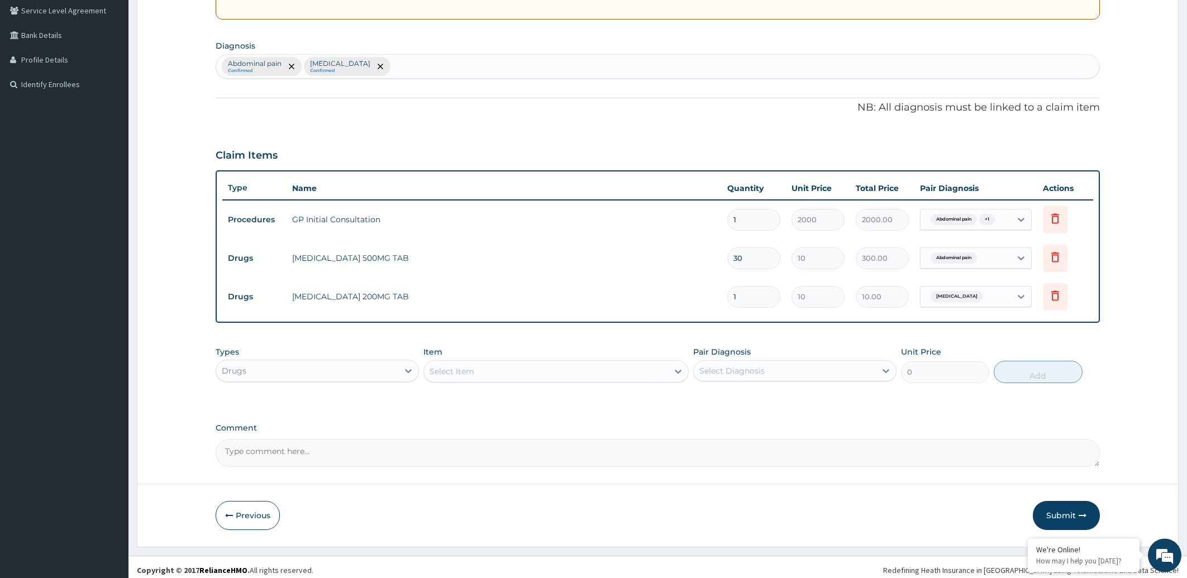
scroll to position [239, 0]
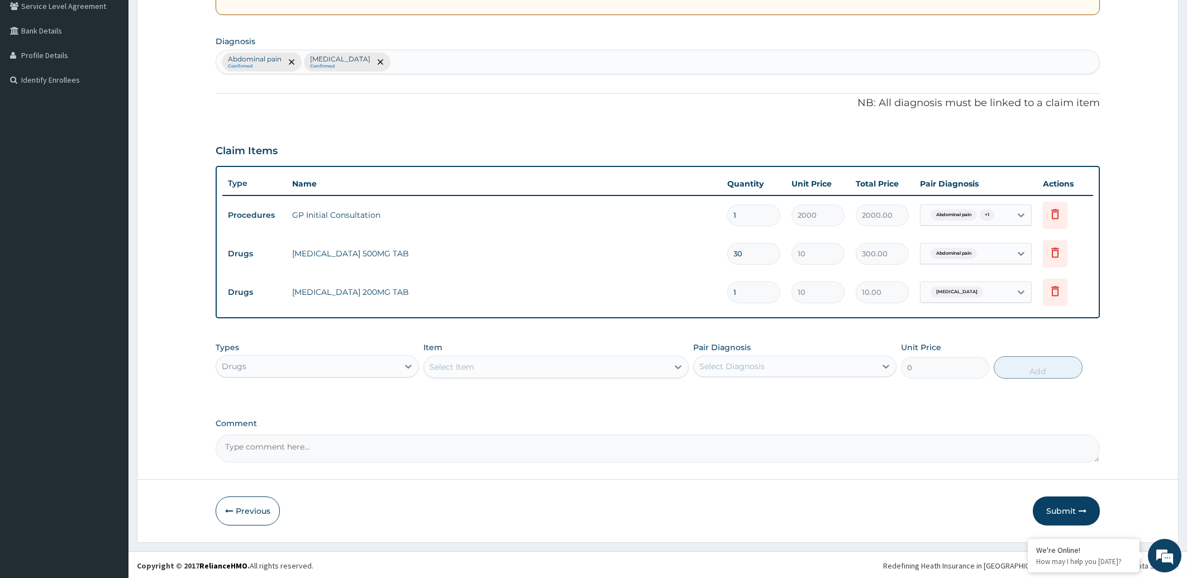
click at [748, 291] on input "1" at bounding box center [753, 293] width 53 height 22
type input "14"
type input "140.00"
type input "14"
click at [1069, 508] on button "Submit" at bounding box center [1066, 511] width 67 height 29
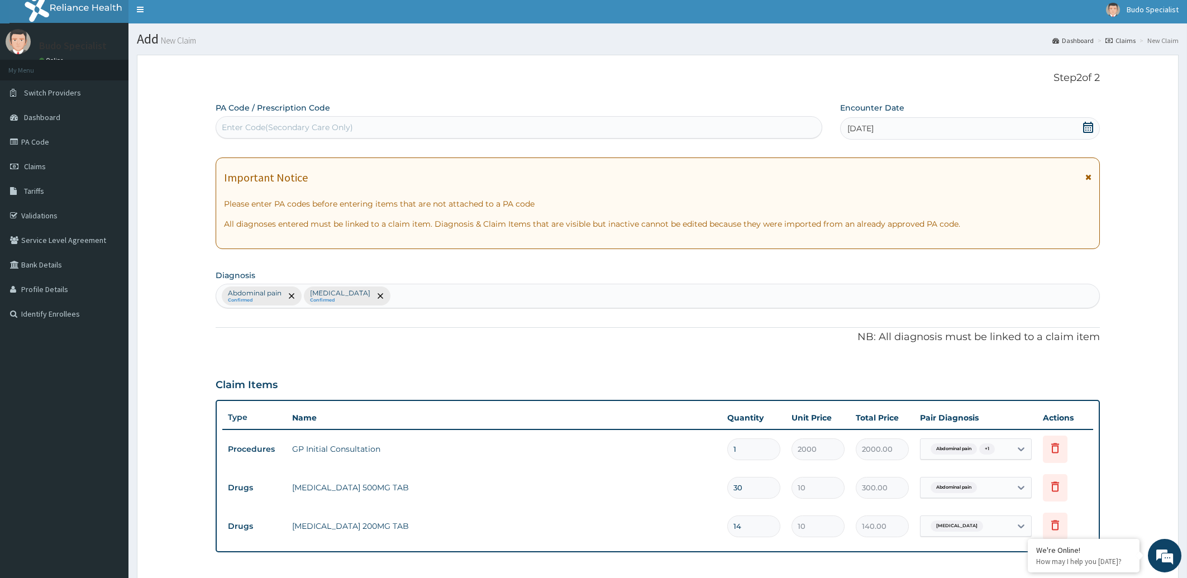
scroll to position [0, 0]
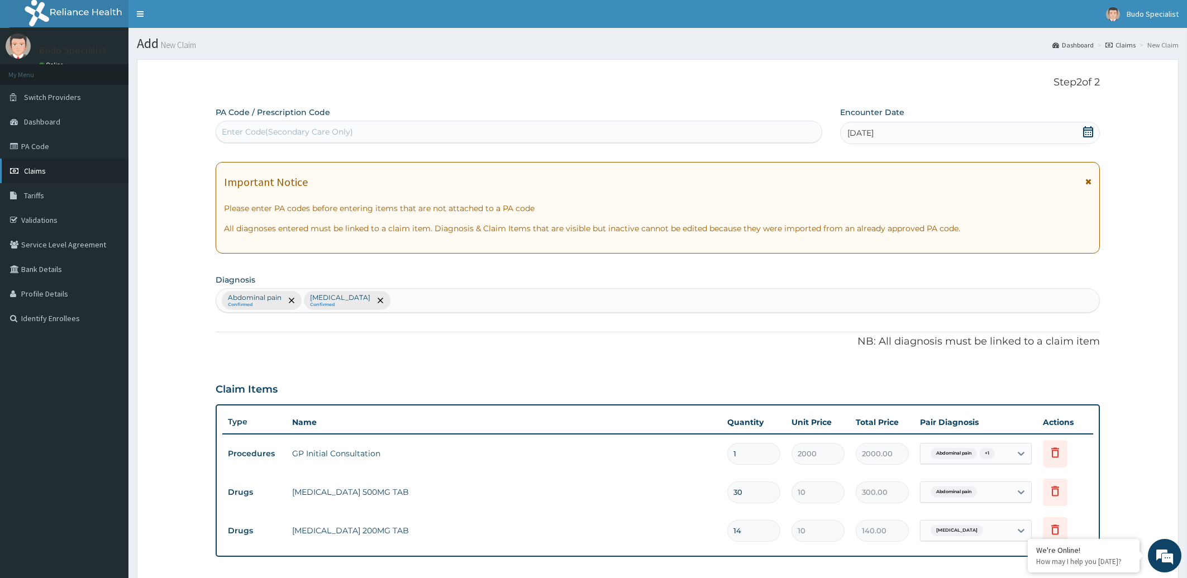
click at [37, 171] on span "Claims" at bounding box center [35, 171] width 22 height 10
click at [27, 171] on span "Claims" at bounding box center [35, 171] width 22 height 10
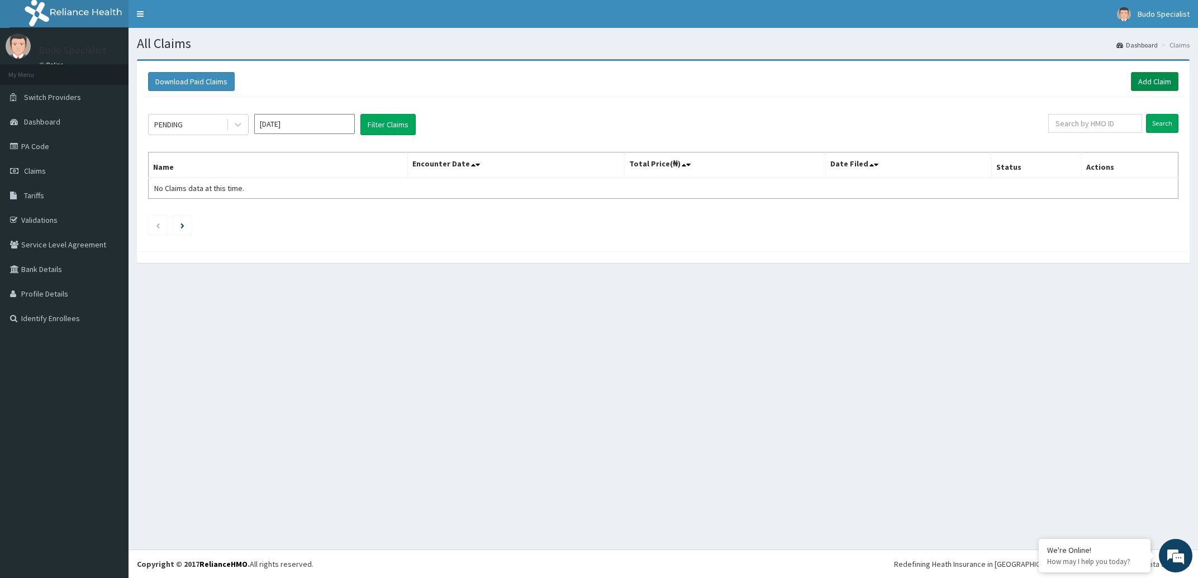
click at [1145, 77] on link "Add Claim" at bounding box center [1154, 81] width 47 height 19
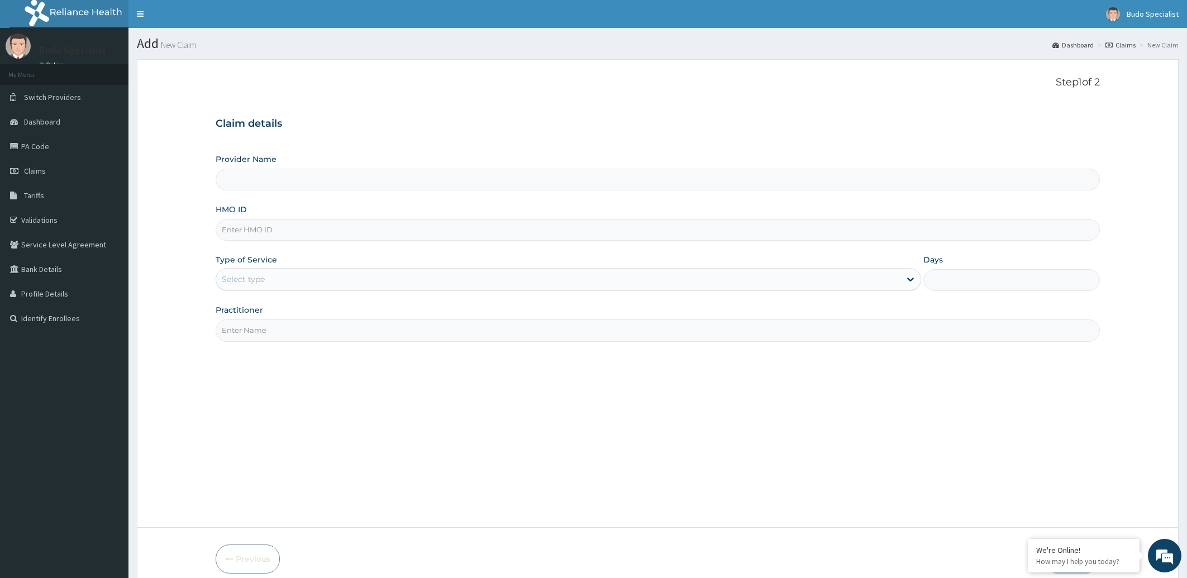
type input "Budo Specialist Hospital"
click at [253, 232] on input "HMO ID" at bounding box center [658, 230] width 885 height 22
click at [256, 230] on input "ITX/1" at bounding box center [658, 230] width 885 height 22
type input "I"
type input "ITX/10224/A"
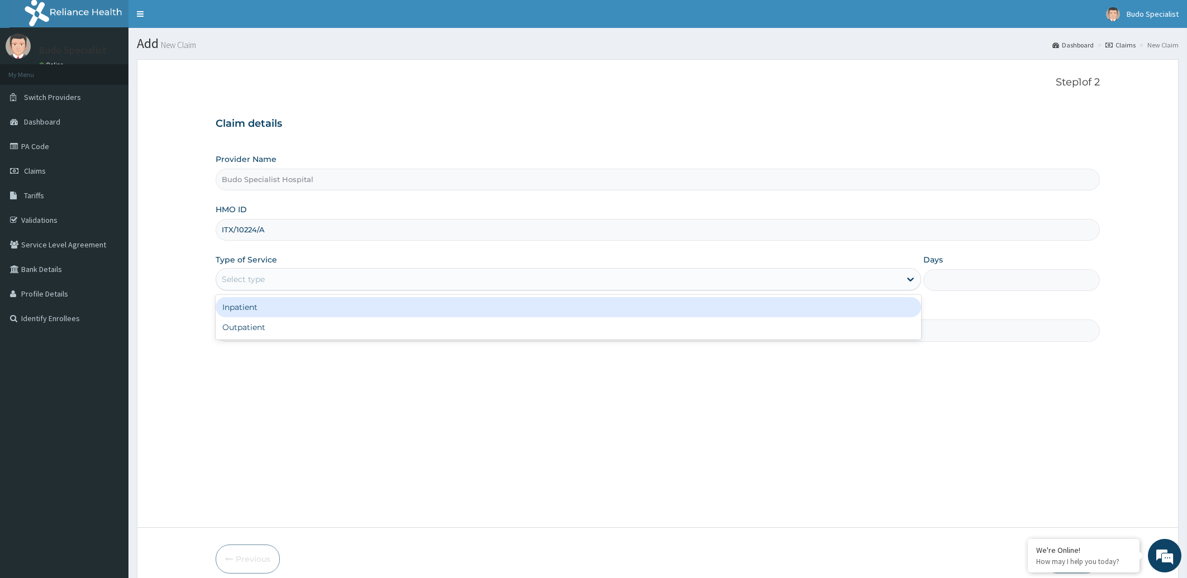
click at [272, 278] on div "Select type" at bounding box center [558, 279] width 685 height 18
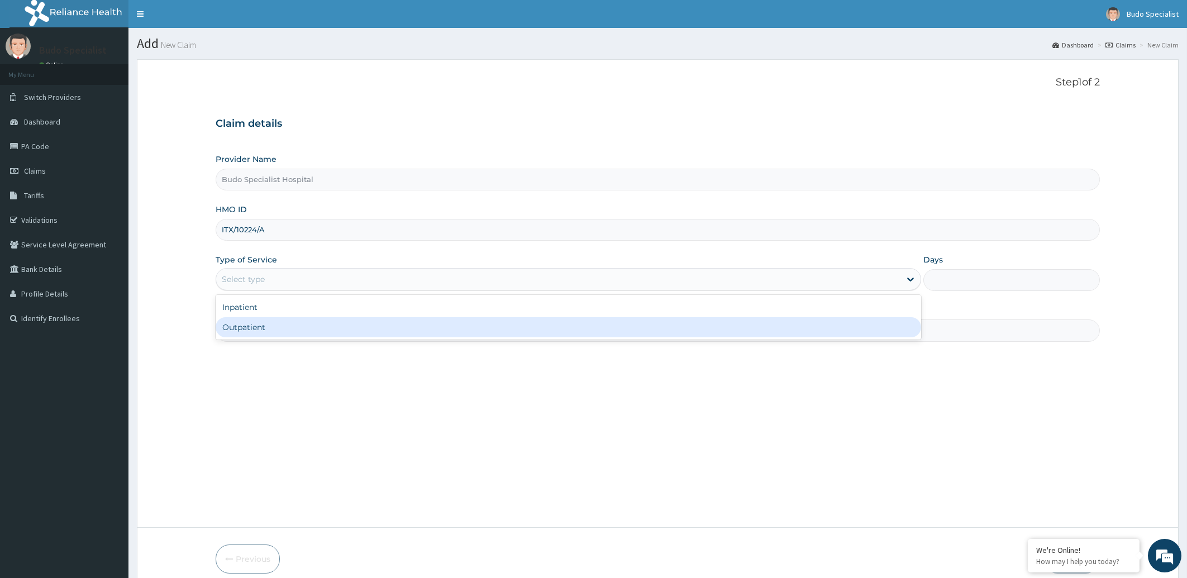
click at [273, 326] on div "Outpatient" at bounding box center [569, 327] width 706 height 20
type input "1"
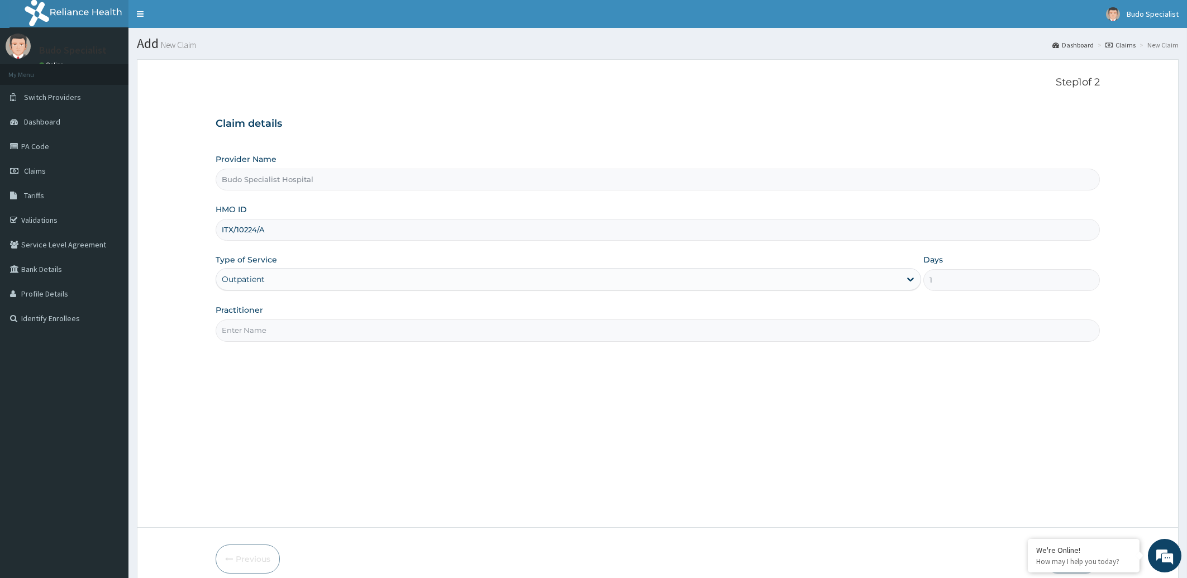
click at [253, 331] on input "Practitioner" at bounding box center [658, 331] width 885 height 22
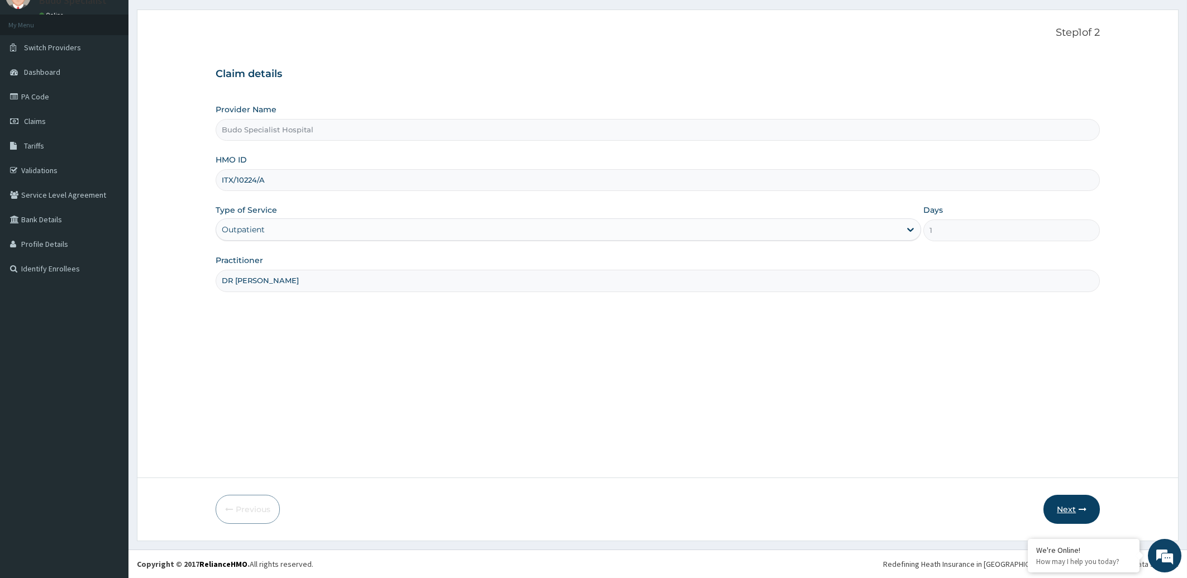
type input "DR [PERSON_NAME]"
click at [1057, 512] on button "Next" at bounding box center [1072, 509] width 56 height 29
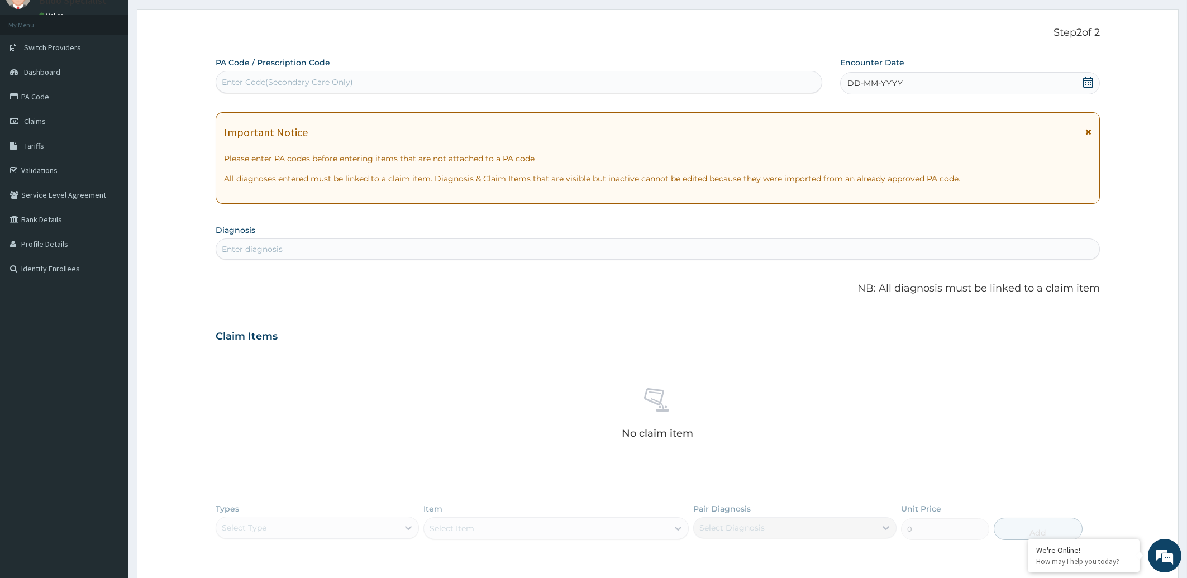
click at [892, 80] on span "DD-MM-YYYY" at bounding box center [875, 83] width 55 height 11
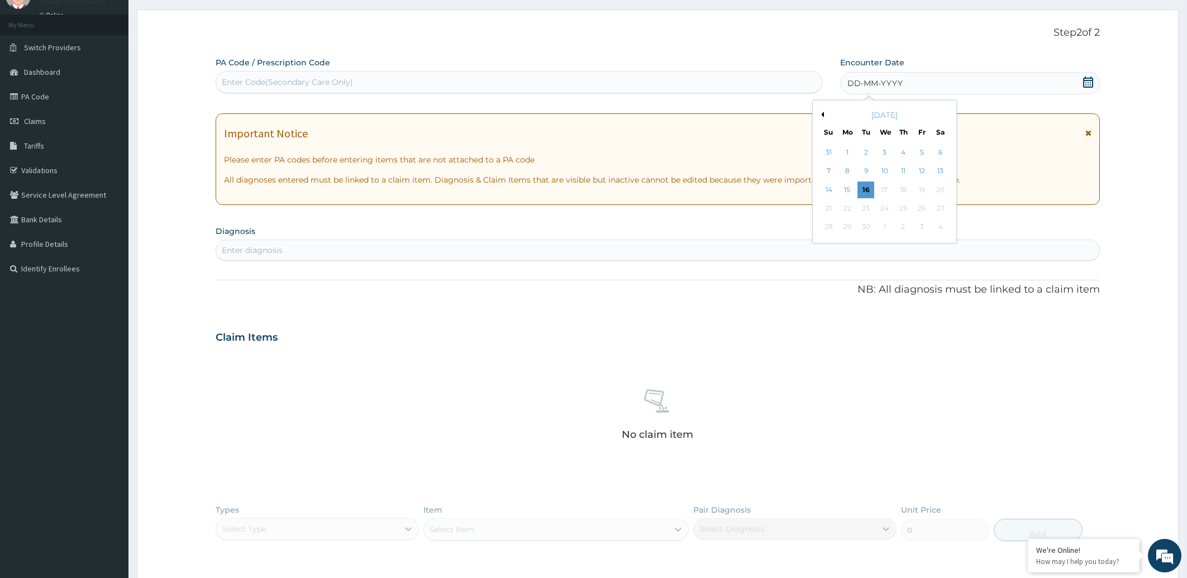
click at [824, 117] on button "Previous Month" at bounding box center [822, 115] width 6 height 6
click at [941, 173] on div "9" at bounding box center [940, 171] width 17 height 17
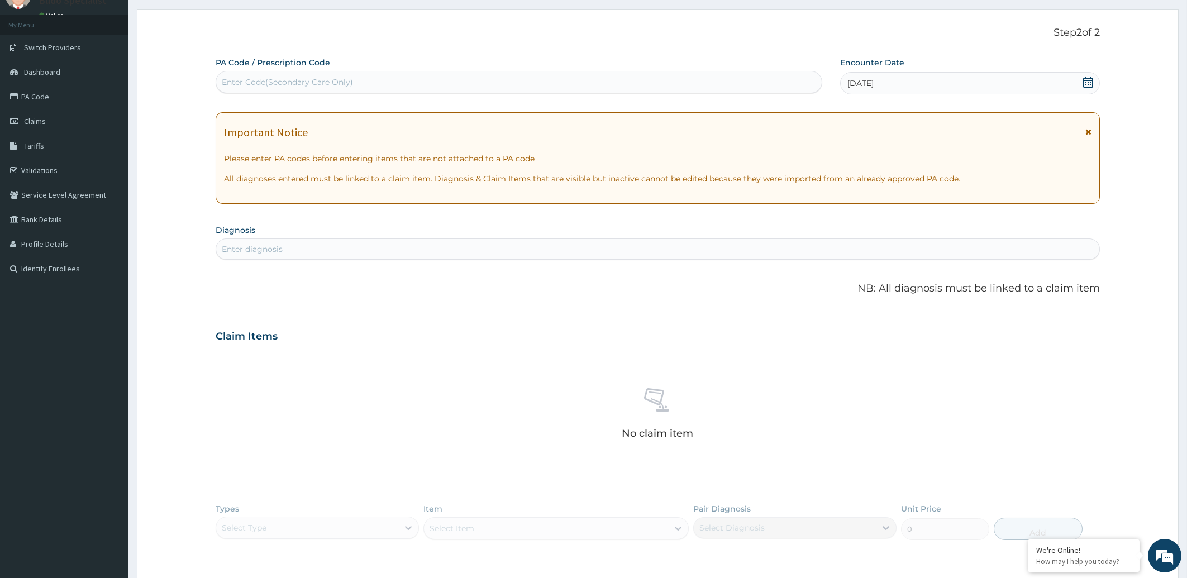
click at [270, 248] on div "Enter diagnosis" at bounding box center [252, 249] width 61 height 11
type input "UPPER RESPI"
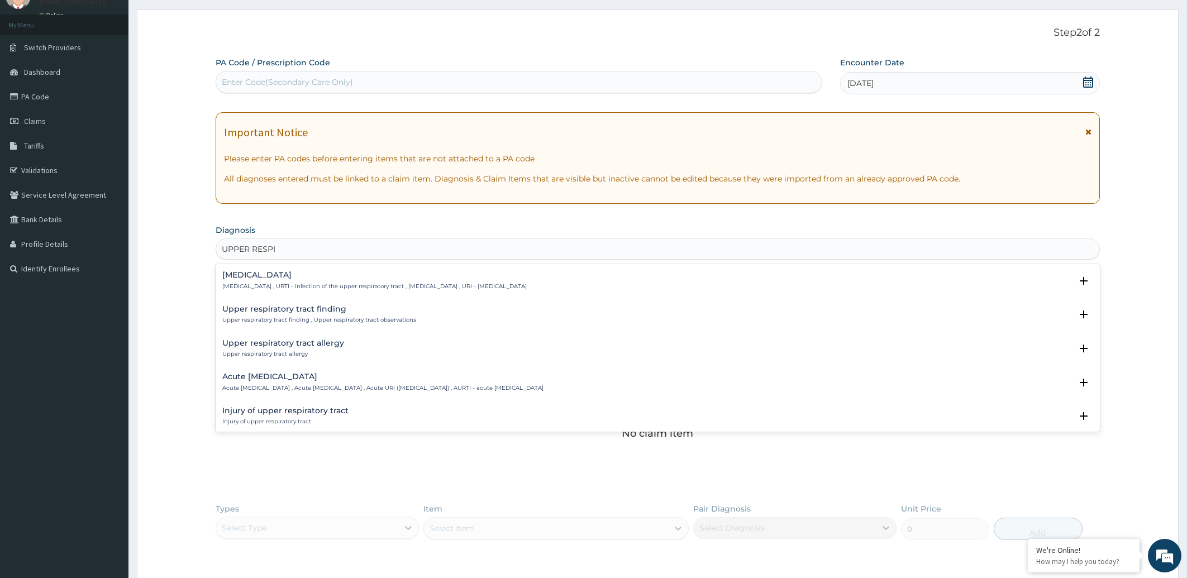
click at [308, 277] on h4 "[MEDICAL_DATA]" at bounding box center [374, 275] width 304 height 8
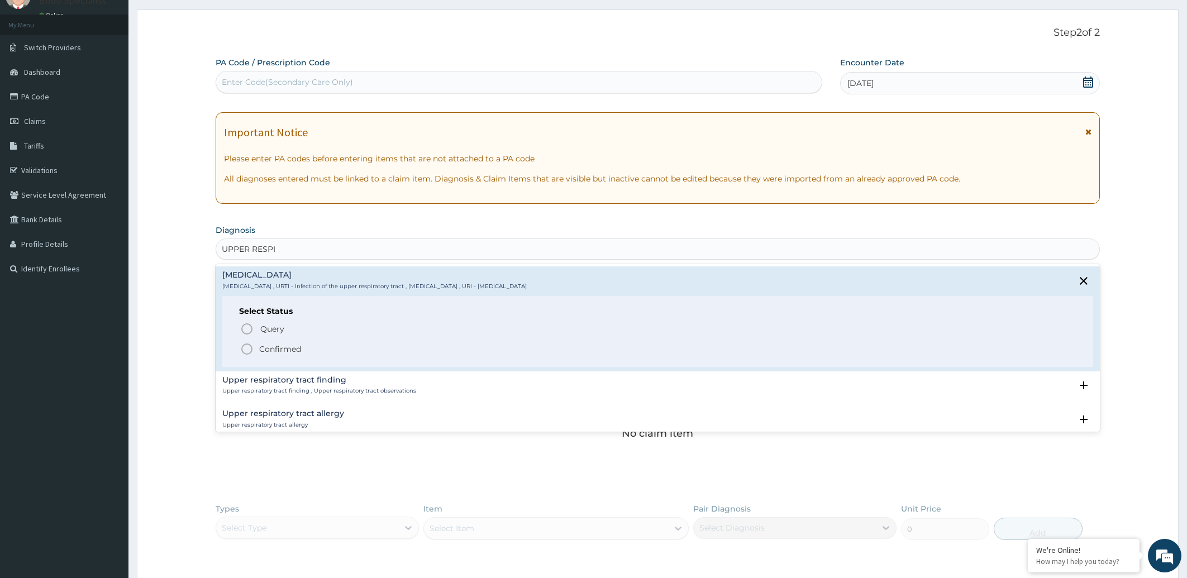
click at [249, 348] on icon "status option filled" at bounding box center [246, 348] width 13 height 13
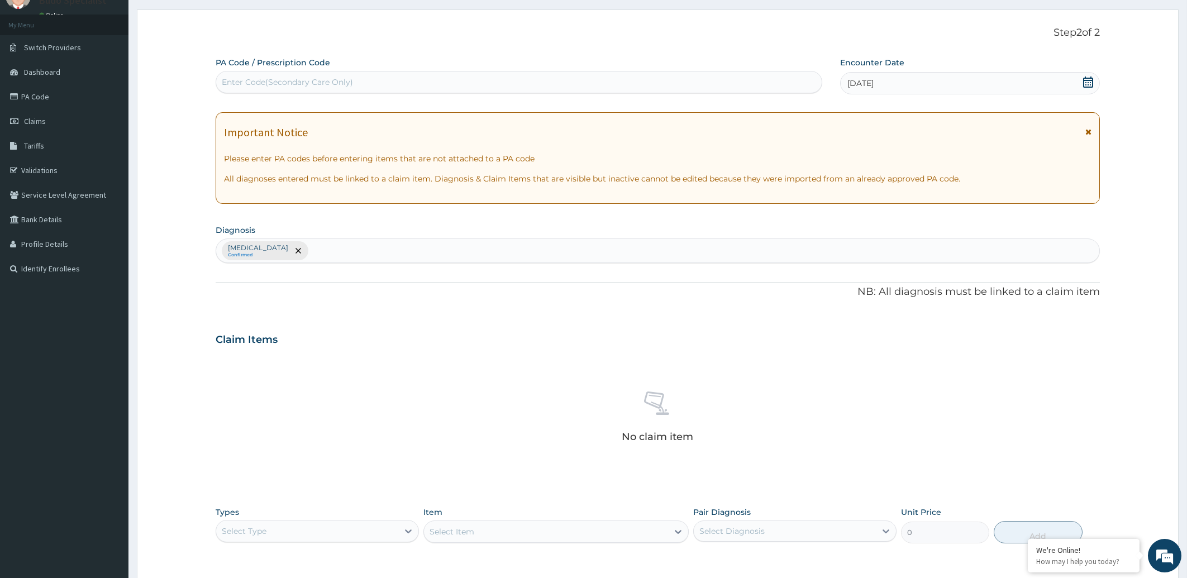
click at [351, 250] on div "[MEDICAL_DATA] Confirmed" at bounding box center [658, 250] width 884 height 23
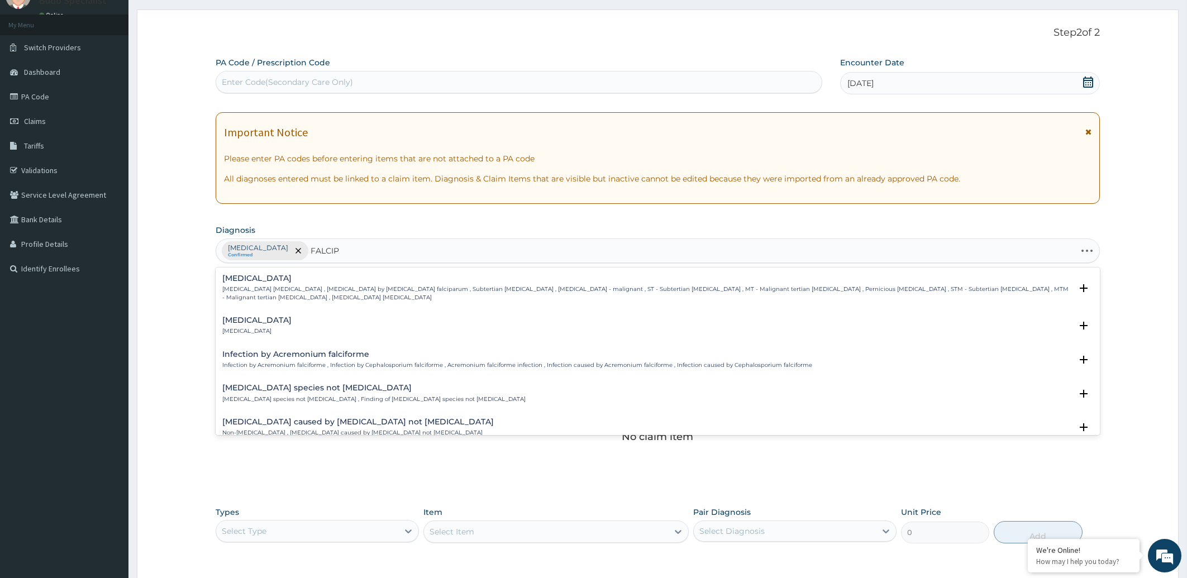
type input "FALCIPA"
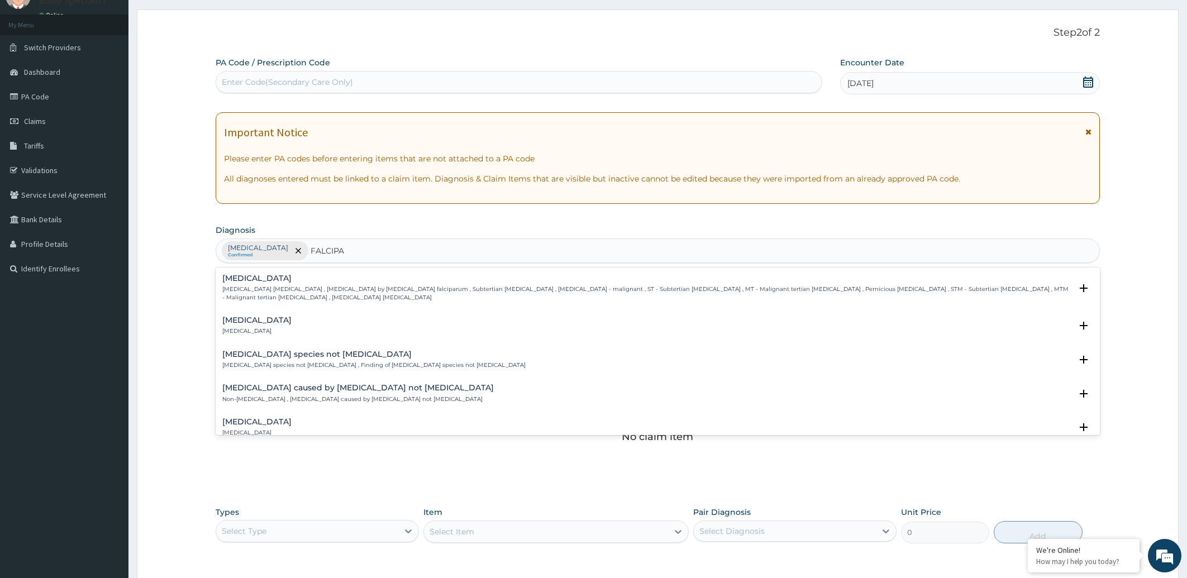
click at [310, 287] on p "[MEDICAL_DATA] [MEDICAL_DATA] , [MEDICAL_DATA] by [MEDICAL_DATA] falciparum , S…" at bounding box center [647, 294] width 850 height 16
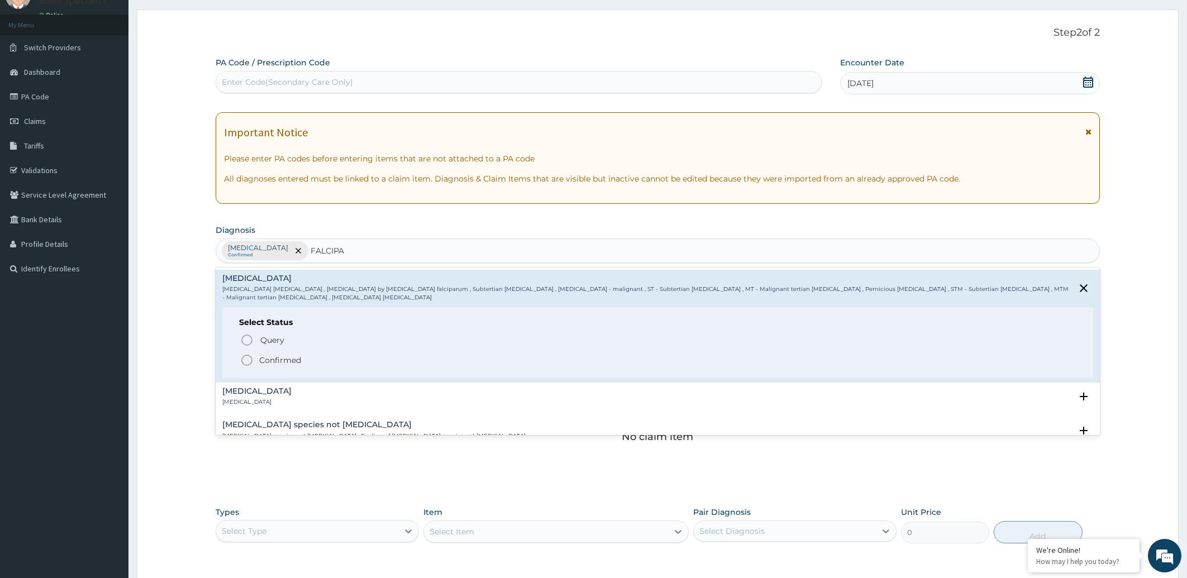
click at [246, 359] on icon "status option filled" at bounding box center [246, 360] width 13 height 13
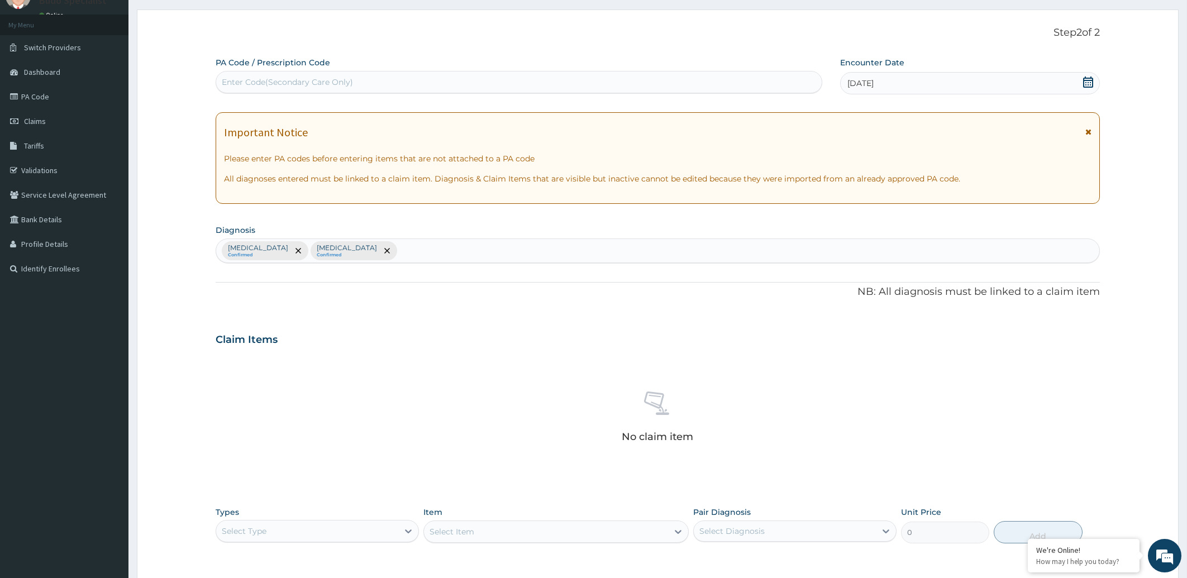
click at [439, 250] on div "[MEDICAL_DATA] Confirmed [MEDICAL_DATA] Confirmed" at bounding box center [658, 250] width 884 height 23
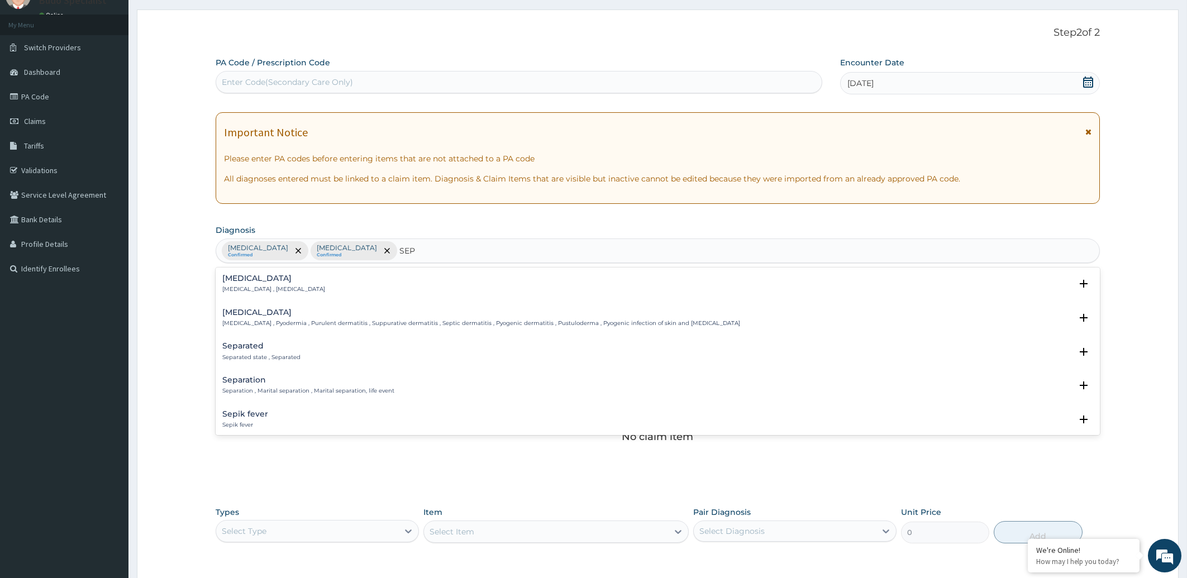
type input "SEPS"
click at [308, 291] on div "[MEDICAL_DATA] [MEDICAL_DATA] , [MEDICAL_DATA]" at bounding box center [658, 284] width 872 height 20
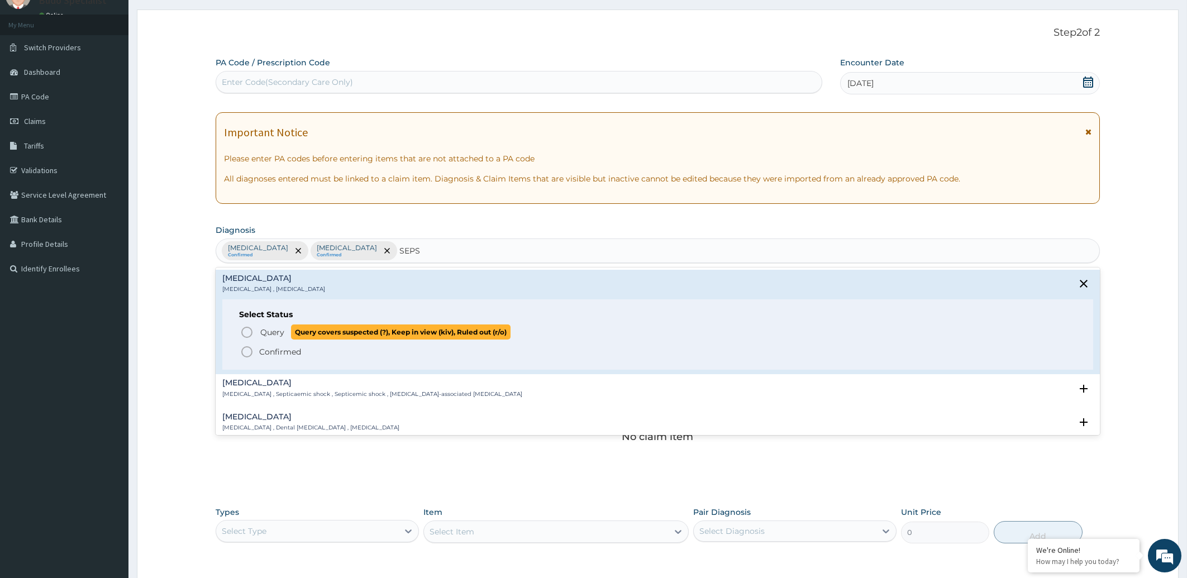
click at [245, 331] on icon "status option query" at bounding box center [246, 332] width 13 height 13
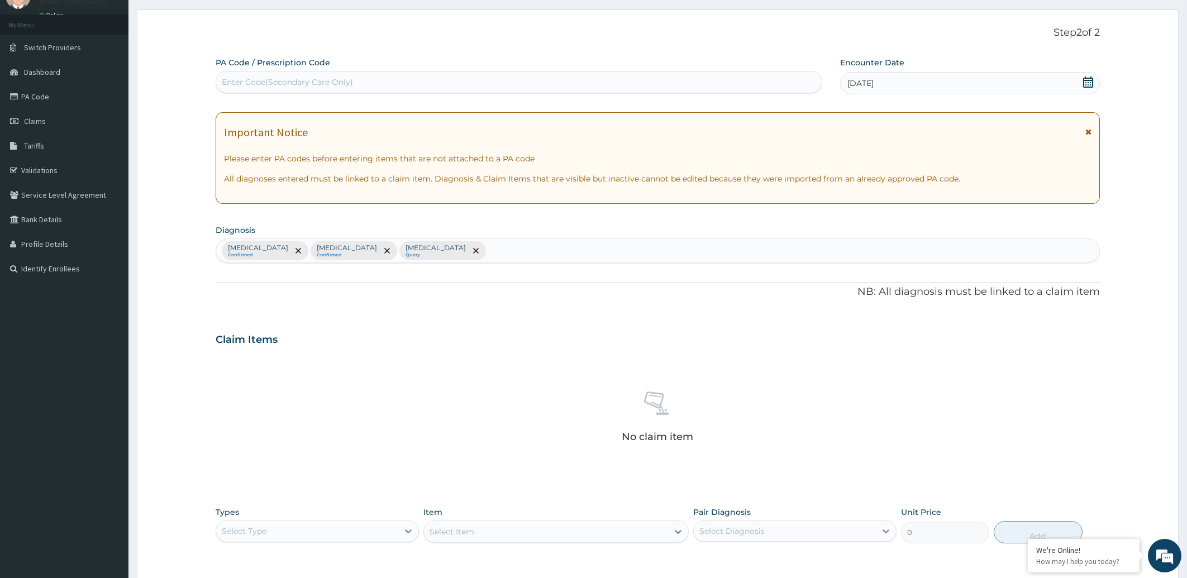
scroll to position [216, 0]
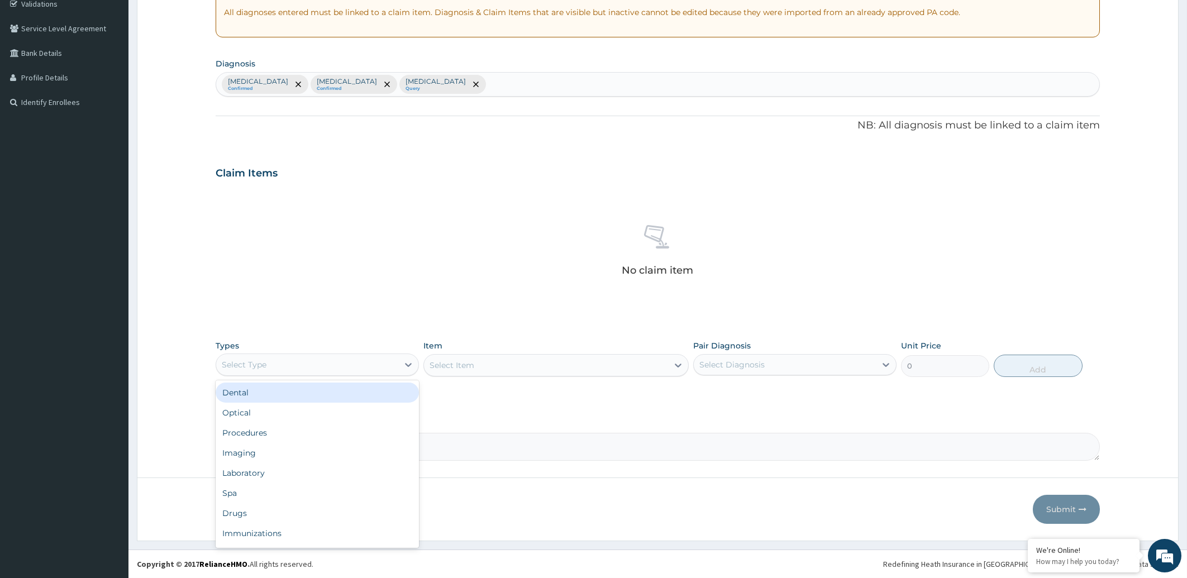
click at [253, 369] on div "Select Type" at bounding box center [244, 364] width 45 height 11
click at [310, 432] on div "Procedures" at bounding box center [317, 433] width 203 height 20
click at [563, 364] on div "Select Item" at bounding box center [556, 365] width 265 height 22
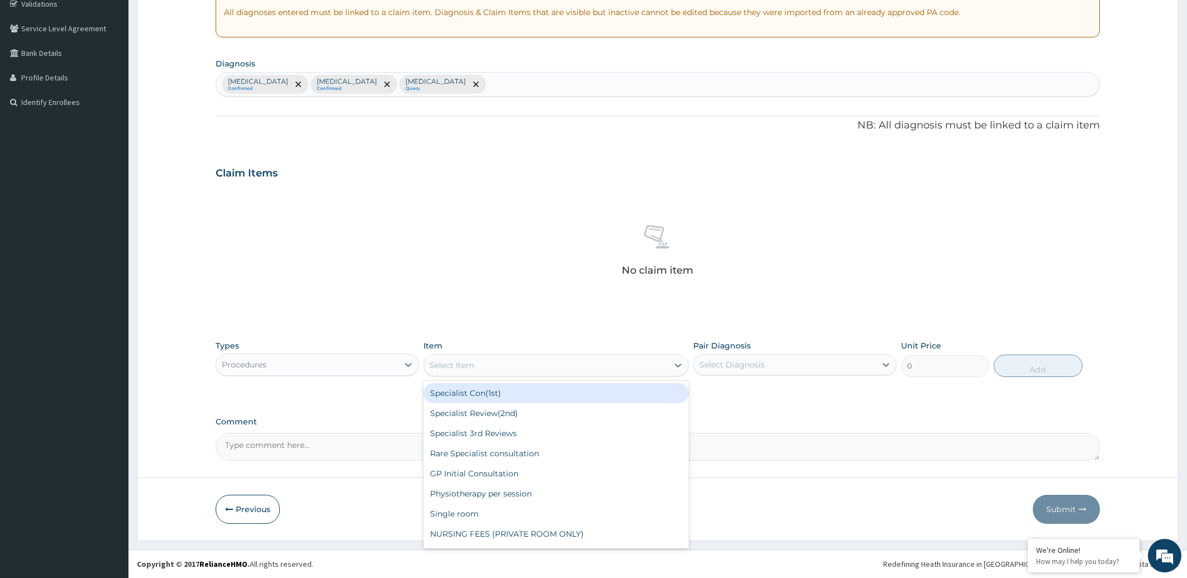
click at [563, 364] on div "Select Item" at bounding box center [546, 365] width 244 height 18
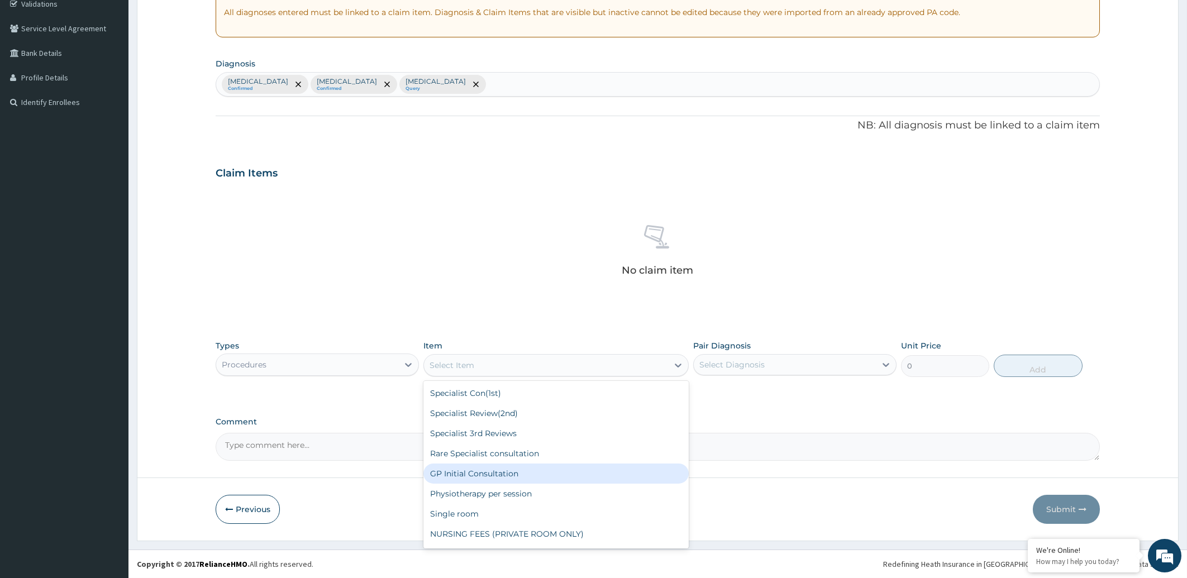
click at [496, 477] on div "GP Initial Consultation" at bounding box center [556, 474] width 265 height 20
type input "2000"
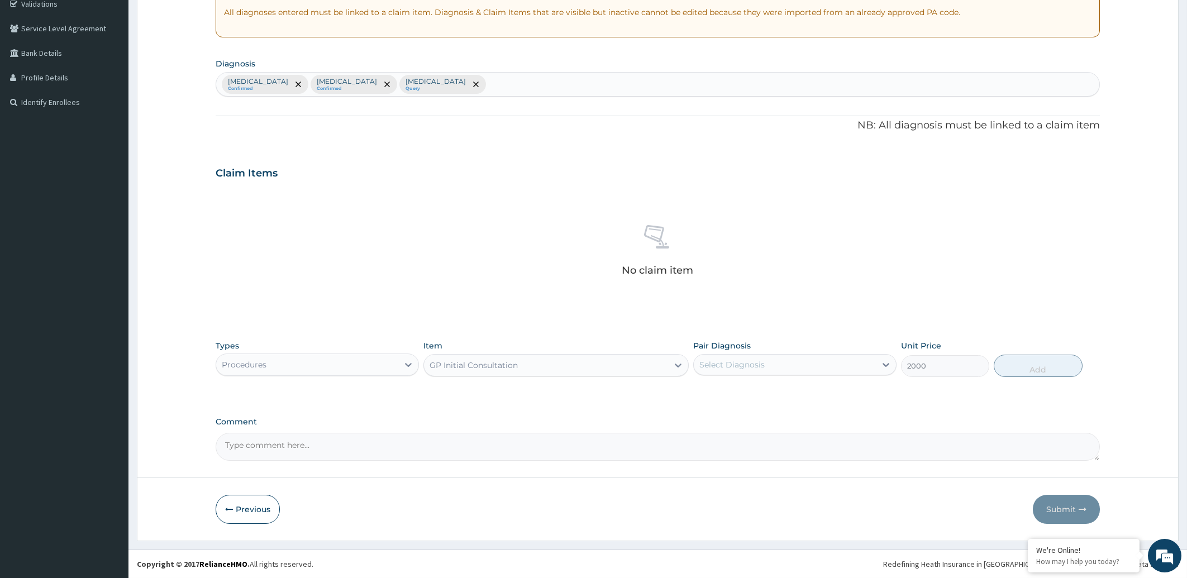
click at [796, 364] on div "Select Diagnosis" at bounding box center [785, 365] width 182 height 18
click at [781, 393] on label "[MEDICAL_DATA]" at bounding box center [746, 392] width 69 height 11
checkbox input "true"
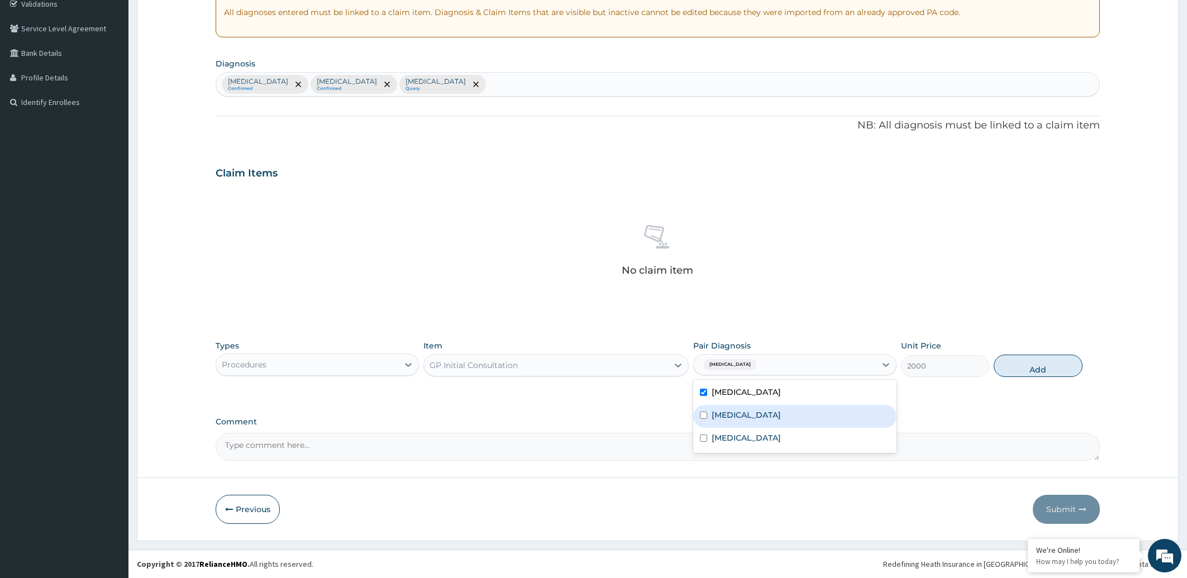
click at [781, 412] on label "[MEDICAL_DATA]" at bounding box center [746, 415] width 69 height 11
checkbox input "true"
click at [779, 430] on div "[MEDICAL_DATA]" at bounding box center [794, 439] width 203 height 23
checkbox input "true"
click at [1021, 370] on button "Add" at bounding box center [1038, 366] width 88 height 22
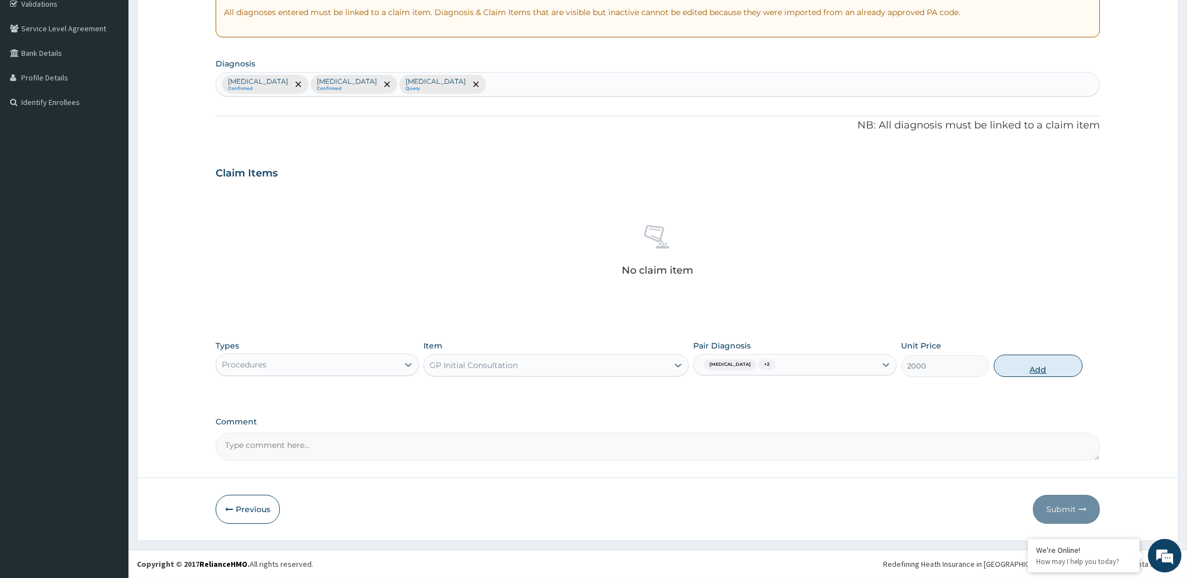
type input "0"
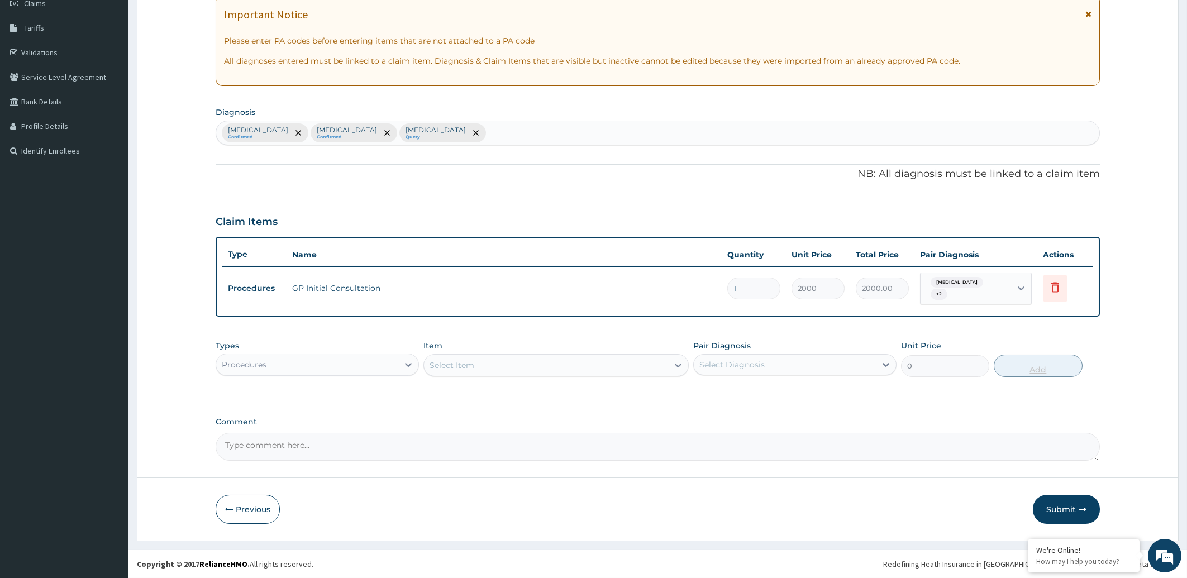
scroll to position [167, 0]
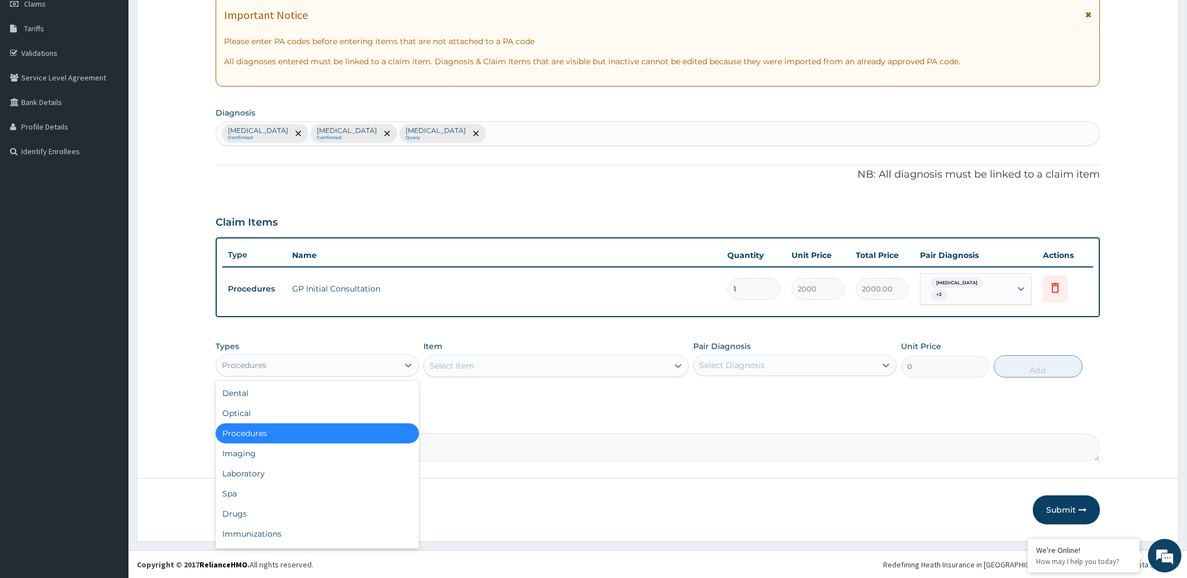
click at [240, 366] on div "Procedures" at bounding box center [244, 365] width 45 height 11
click at [237, 475] on div "Laboratory" at bounding box center [317, 474] width 203 height 20
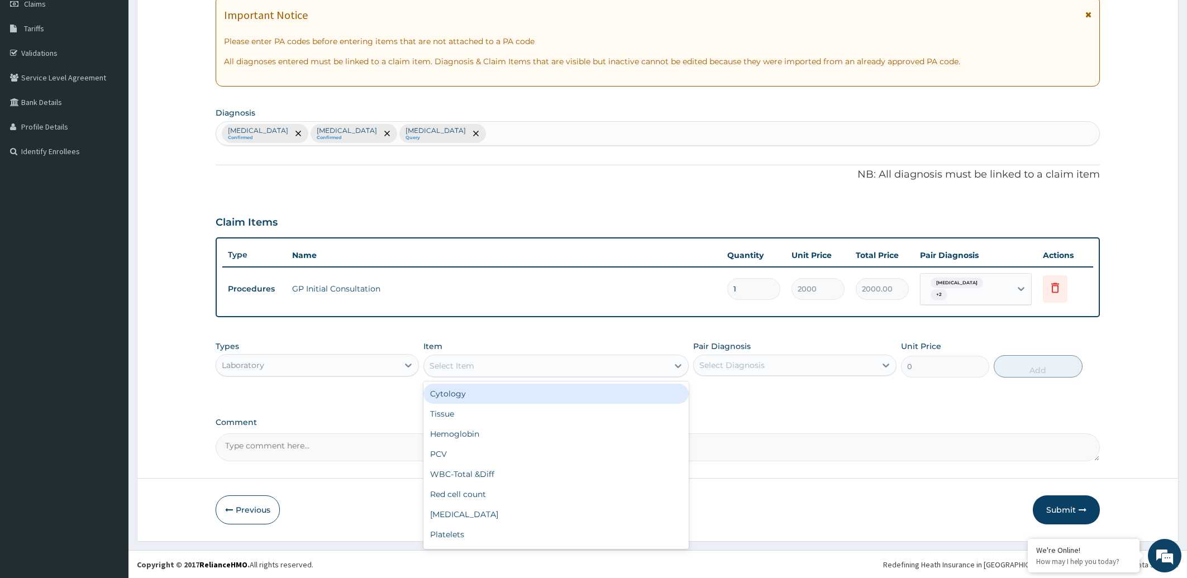
click at [527, 361] on div "Select Item" at bounding box center [546, 366] width 244 height 18
type input "FULL"
click at [610, 392] on div "FULL BLOOD COUNT" at bounding box center [556, 394] width 265 height 20
type input "5000"
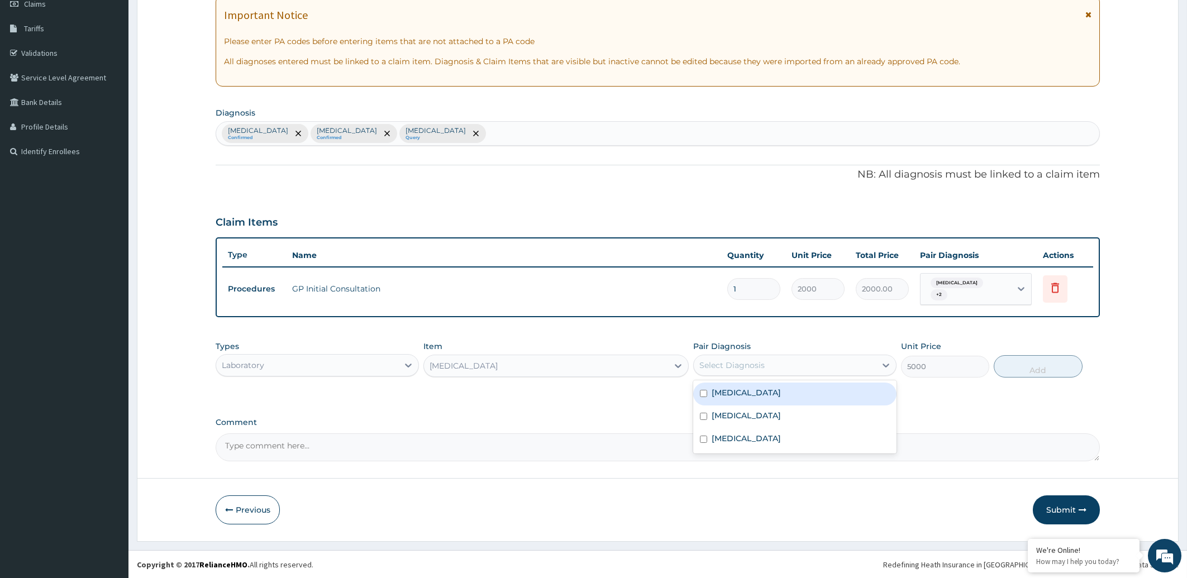
click at [797, 364] on div "Select Diagnosis" at bounding box center [785, 365] width 182 height 18
click at [768, 438] on div "Sepsis" at bounding box center [794, 440] width 203 height 23
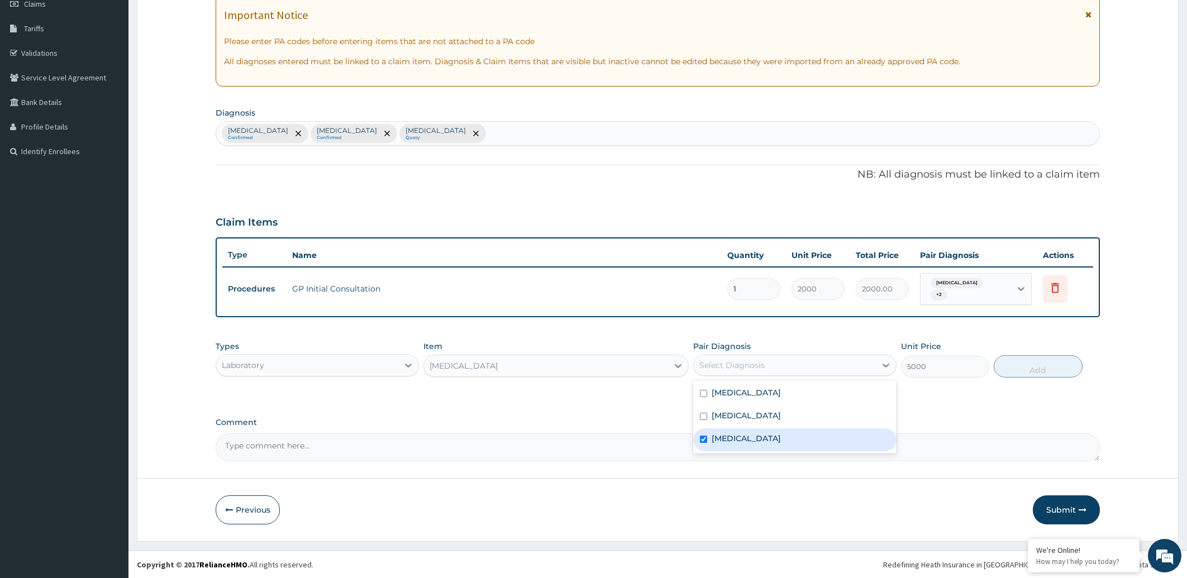
checkbox input "true"
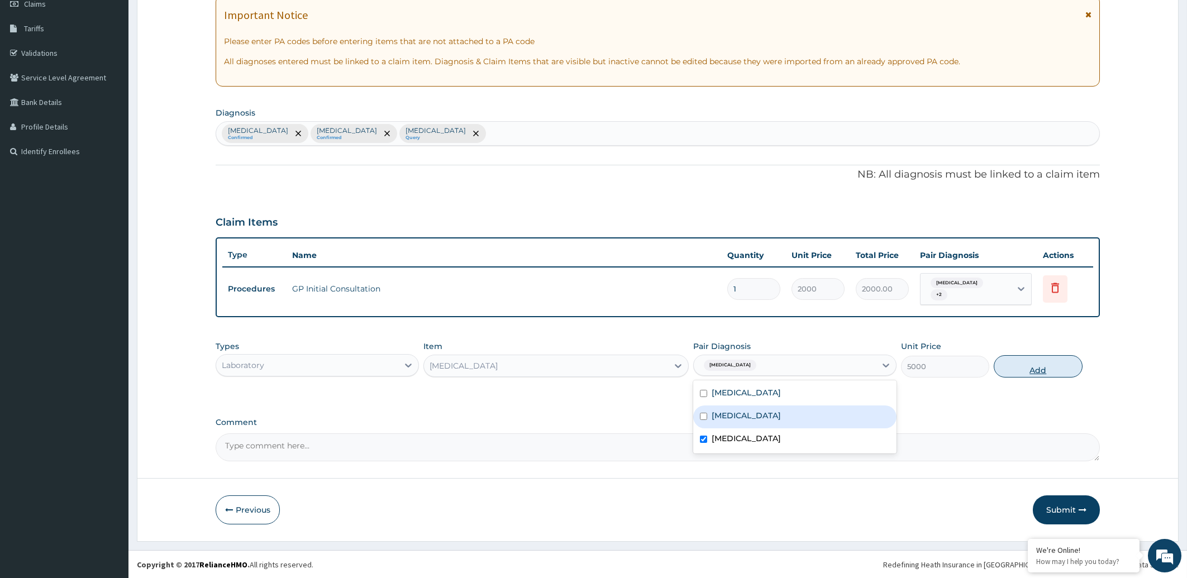
click at [1015, 360] on button "Add" at bounding box center [1038, 366] width 88 height 22
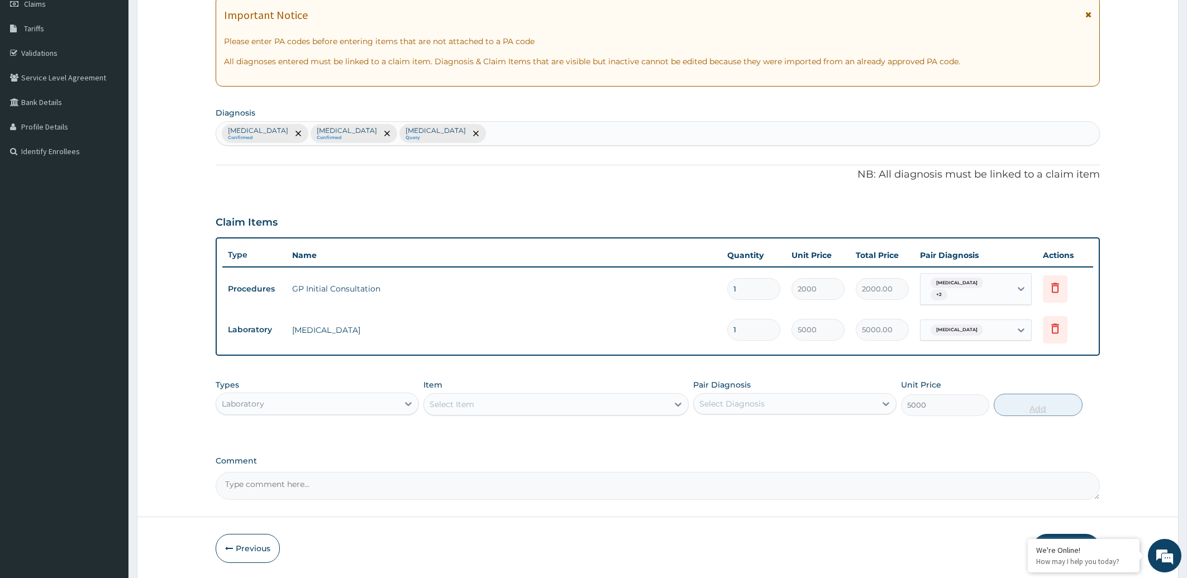
type input "0"
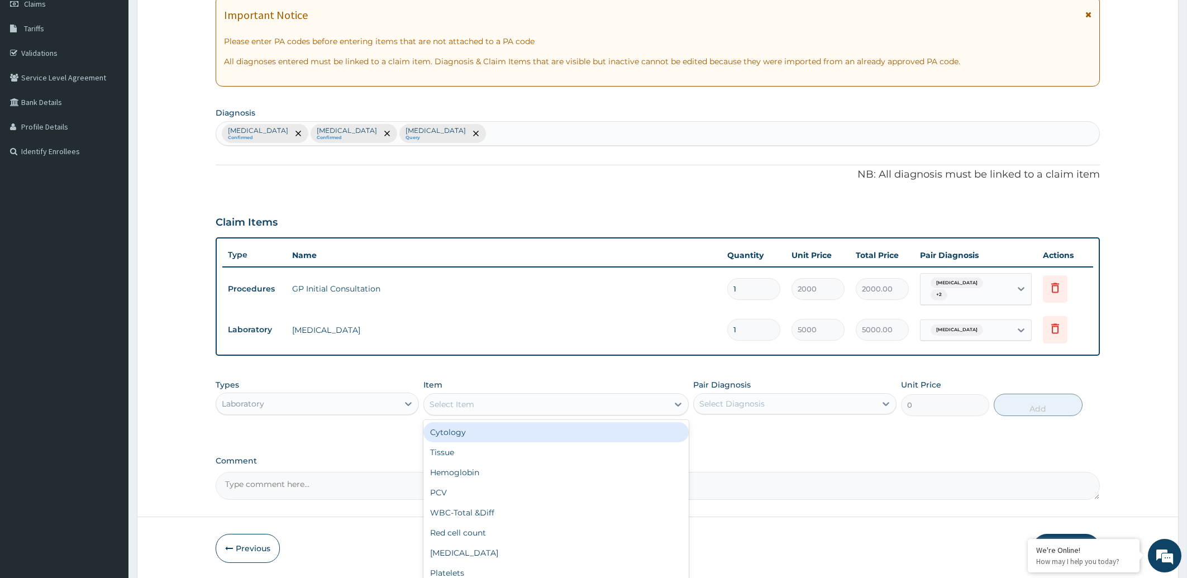
click at [451, 410] on div "Select Item" at bounding box center [546, 405] width 244 height 18
type input "MAL"
click at [481, 432] on div "[MEDICAL_DATA] [MEDICAL_DATA]" at bounding box center [556, 432] width 265 height 20
type input "2000"
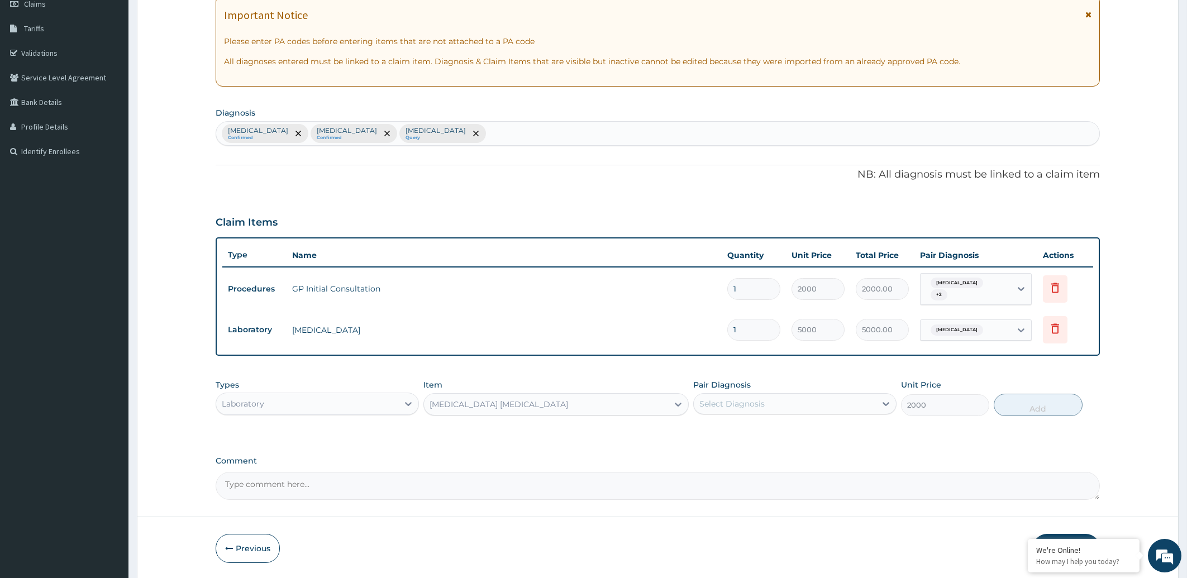
click at [801, 405] on div "Select Diagnosis" at bounding box center [785, 404] width 182 height 18
click at [759, 454] on label "[MEDICAL_DATA]" at bounding box center [746, 454] width 69 height 11
checkbox input "true"
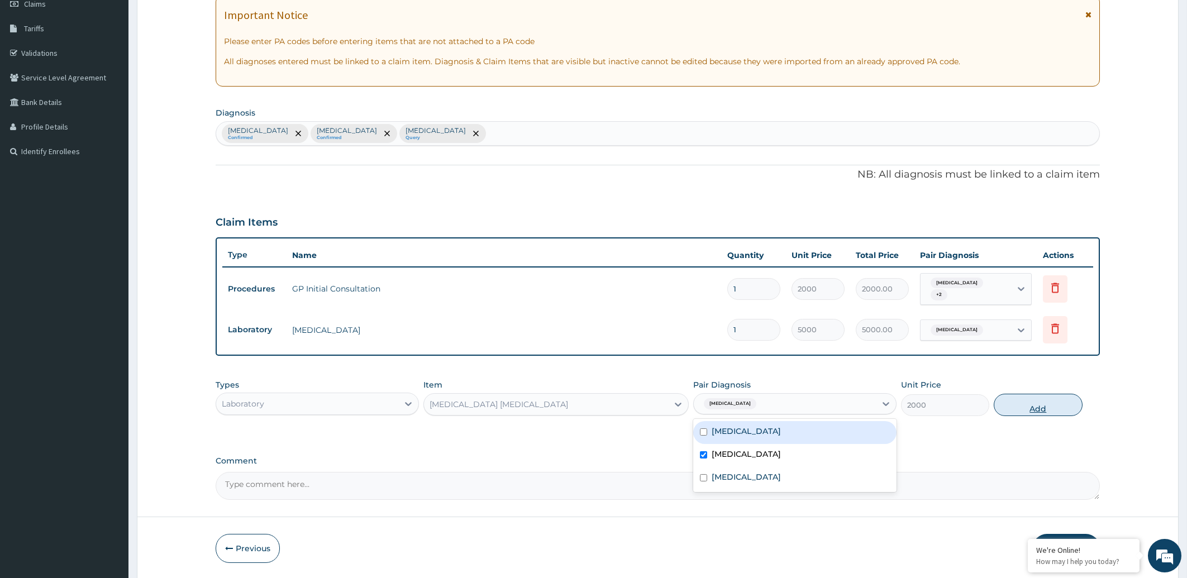
click at [1035, 407] on button "Add" at bounding box center [1038, 405] width 88 height 22
type input "0"
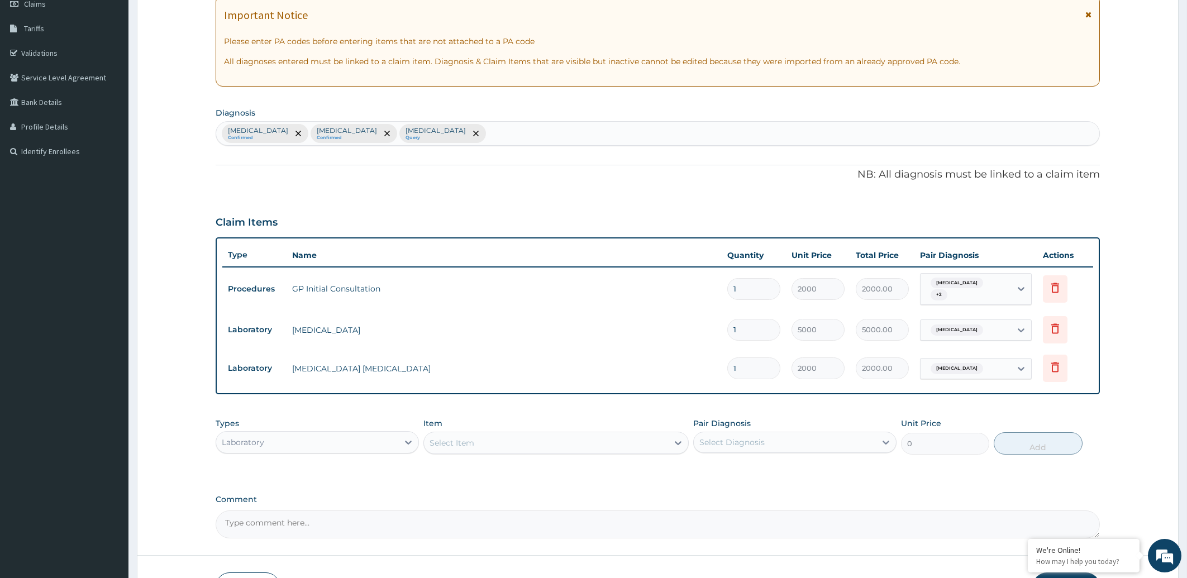
scroll to position [244, 0]
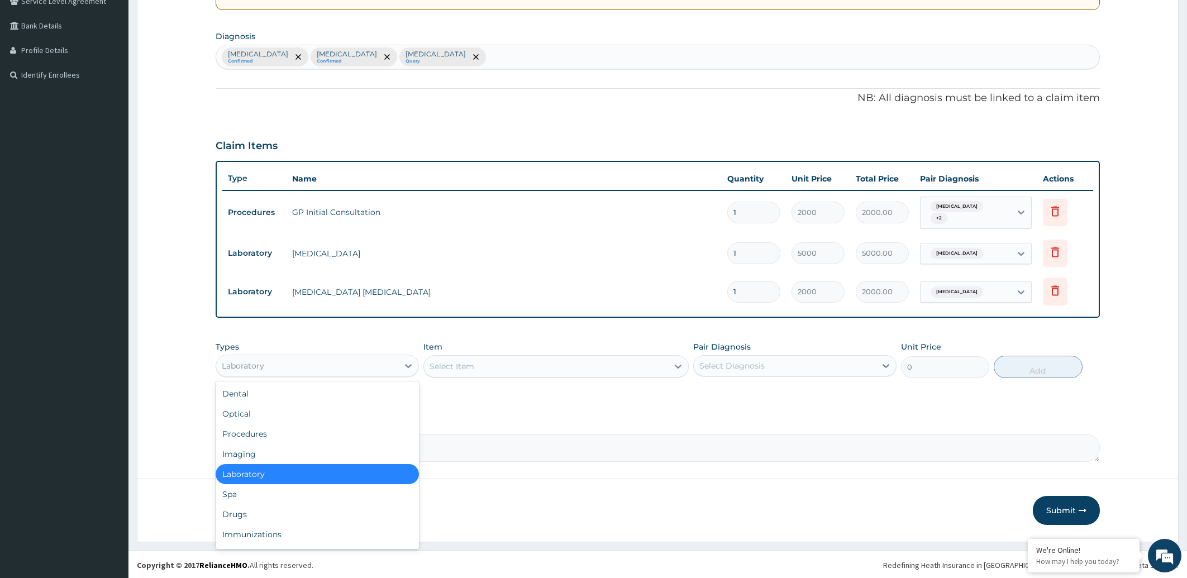
click at [311, 364] on div "Laboratory" at bounding box center [307, 366] width 182 height 18
click at [256, 513] on div "Drugs" at bounding box center [317, 515] width 203 height 20
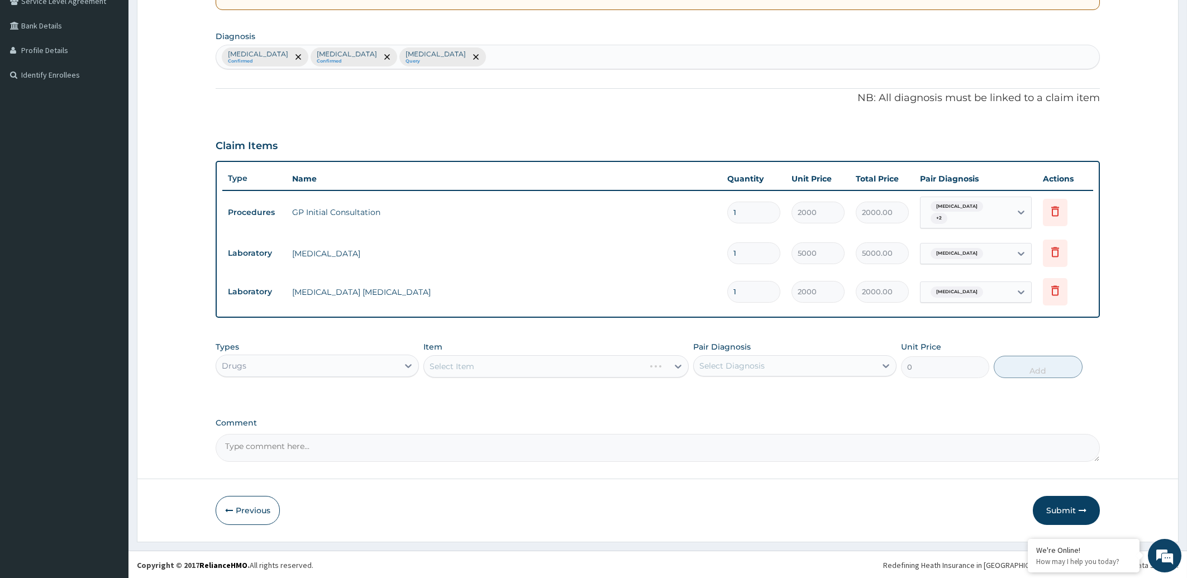
click at [440, 365] on div "Select Item" at bounding box center [556, 366] width 265 height 22
click at [525, 364] on div "Select Item" at bounding box center [546, 367] width 244 height 18
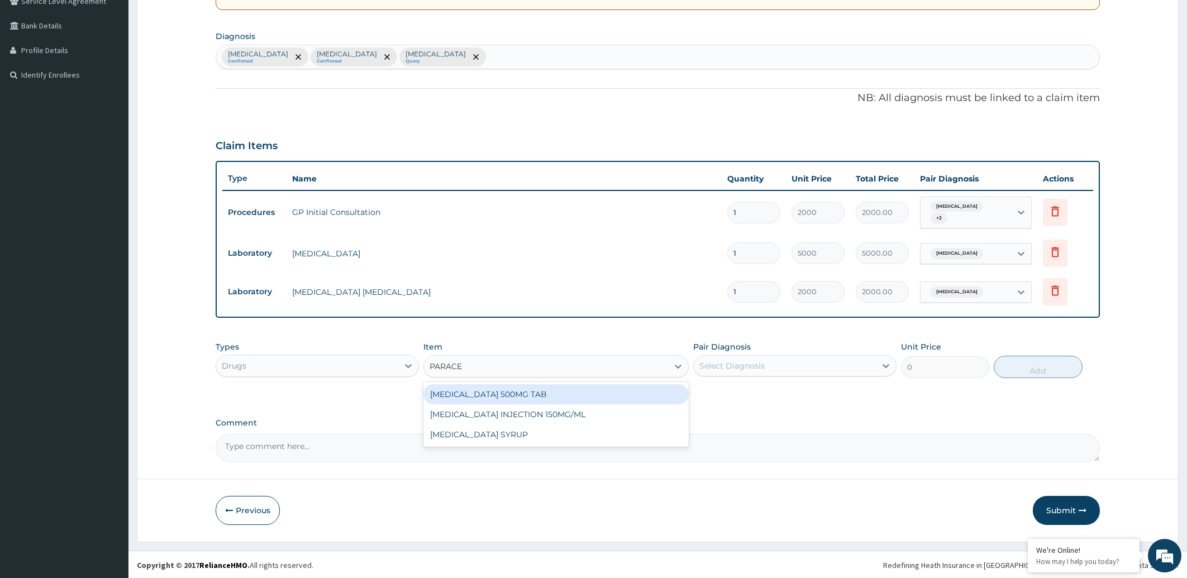
type input "PARACET"
click at [481, 391] on div "[MEDICAL_DATA] 500MG TAB" at bounding box center [556, 394] width 265 height 20
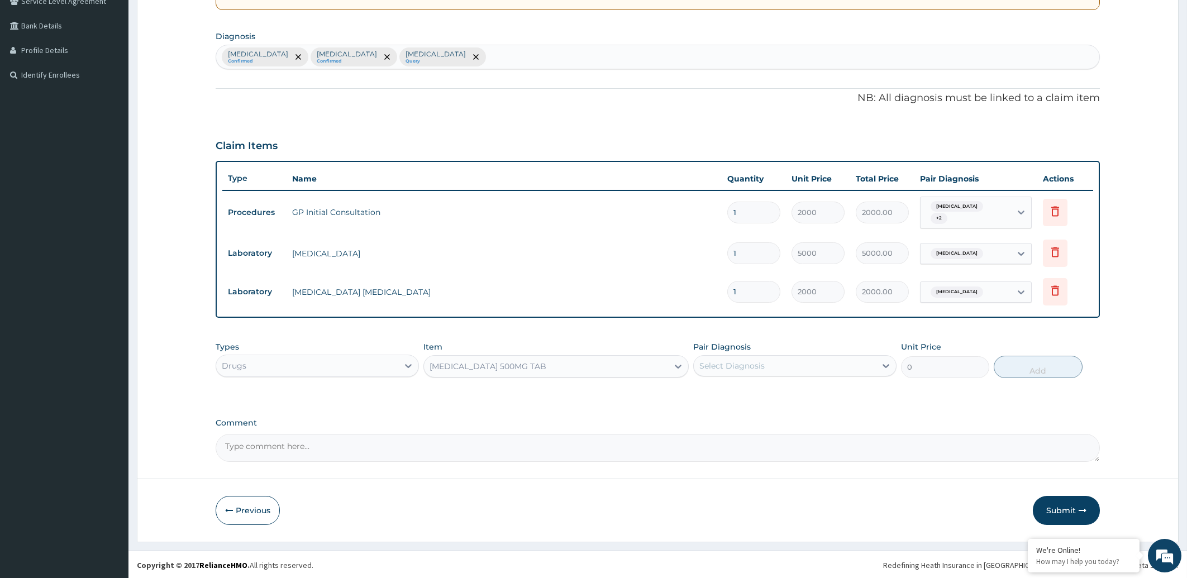
type input "10"
click at [767, 368] on div "Select Diagnosis" at bounding box center [785, 366] width 182 height 18
click at [748, 391] on label "[MEDICAL_DATA]" at bounding box center [746, 393] width 69 height 11
checkbox input "true"
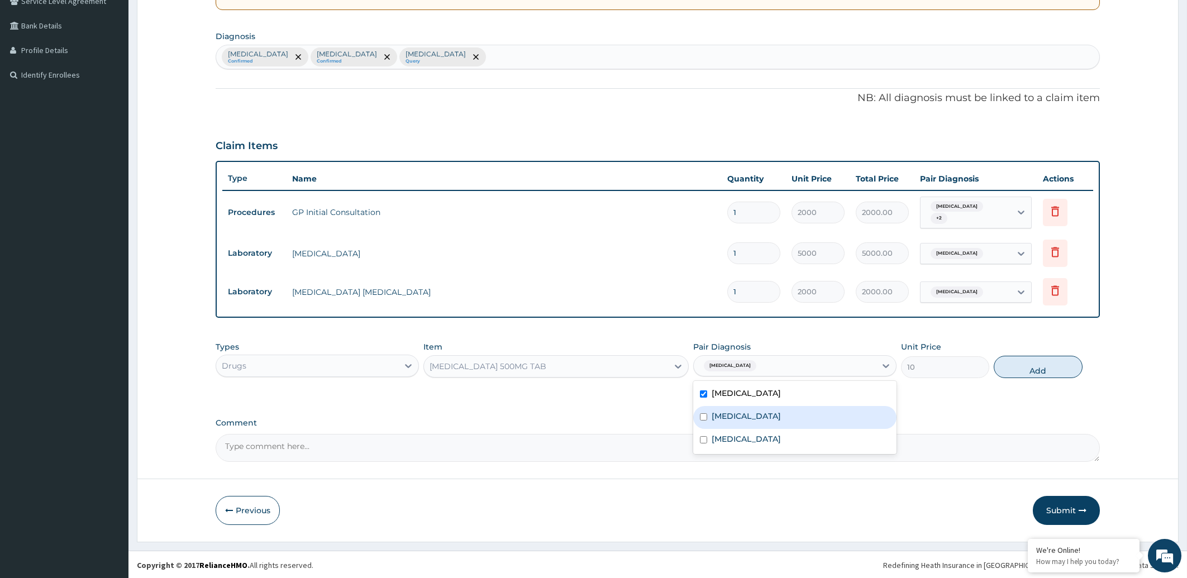
drag, startPoint x: 755, startPoint y: 413, endPoint x: 755, endPoint y: 426, distance: 12.9
click at [755, 416] on label "[MEDICAL_DATA]" at bounding box center [746, 416] width 69 height 11
checkbox input "true"
click at [751, 437] on div "[MEDICAL_DATA]" at bounding box center [794, 440] width 203 height 23
checkbox input "true"
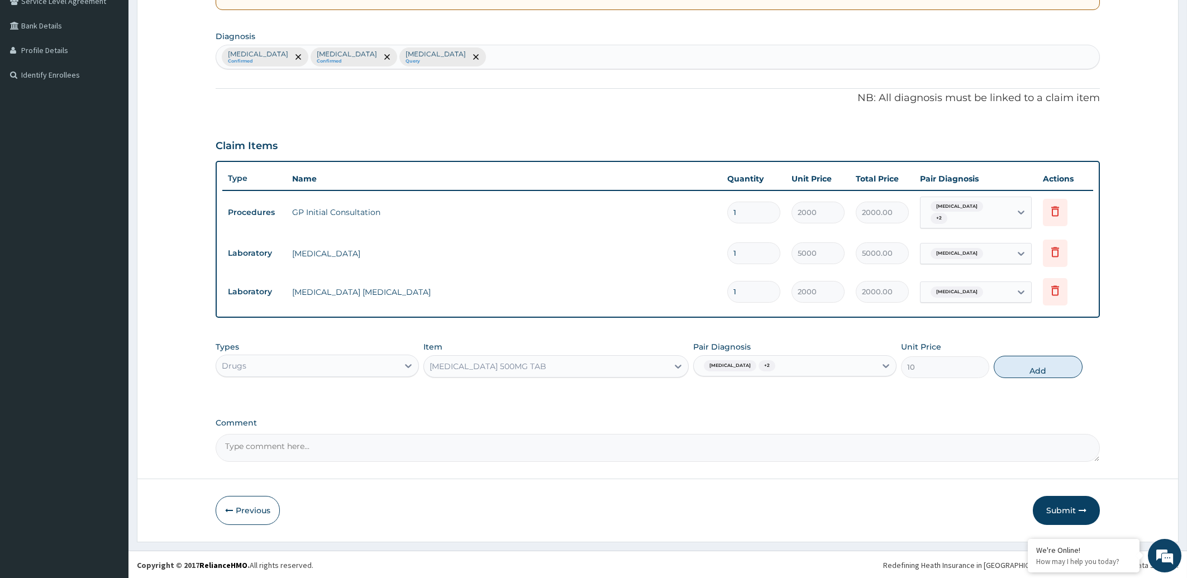
drag, startPoint x: 1058, startPoint y: 364, endPoint x: 1015, endPoint y: 369, distance: 43.3
click at [1055, 367] on button "Add" at bounding box center [1038, 367] width 88 height 22
type input "0"
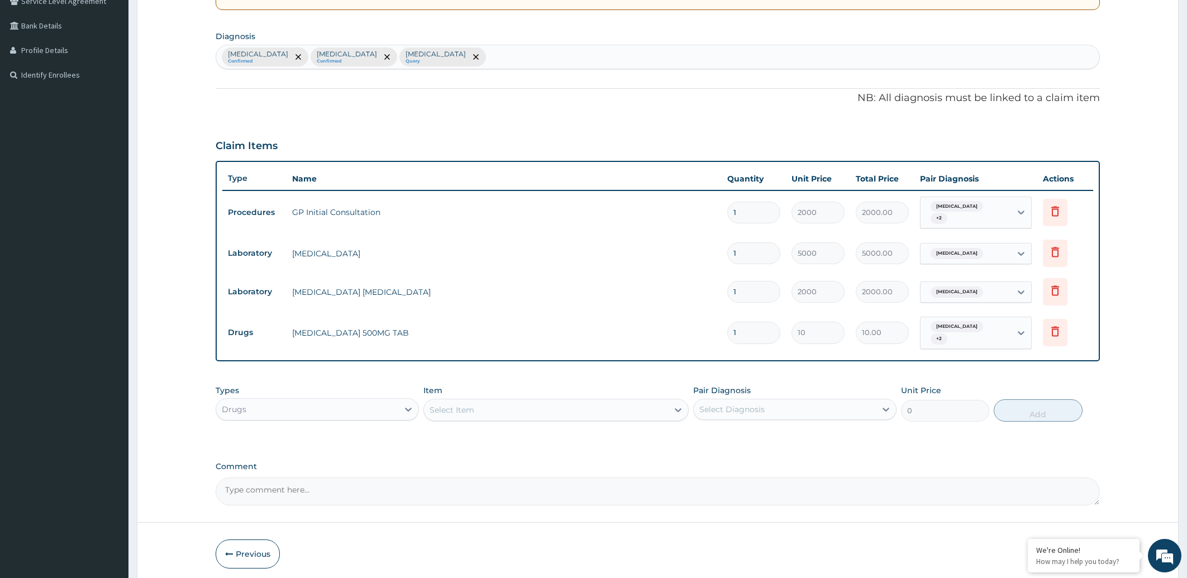
click at [750, 330] on input "1" at bounding box center [753, 333] width 53 height 22
type input "0.00"
type input "3"
type input "30.00"
type input "30"
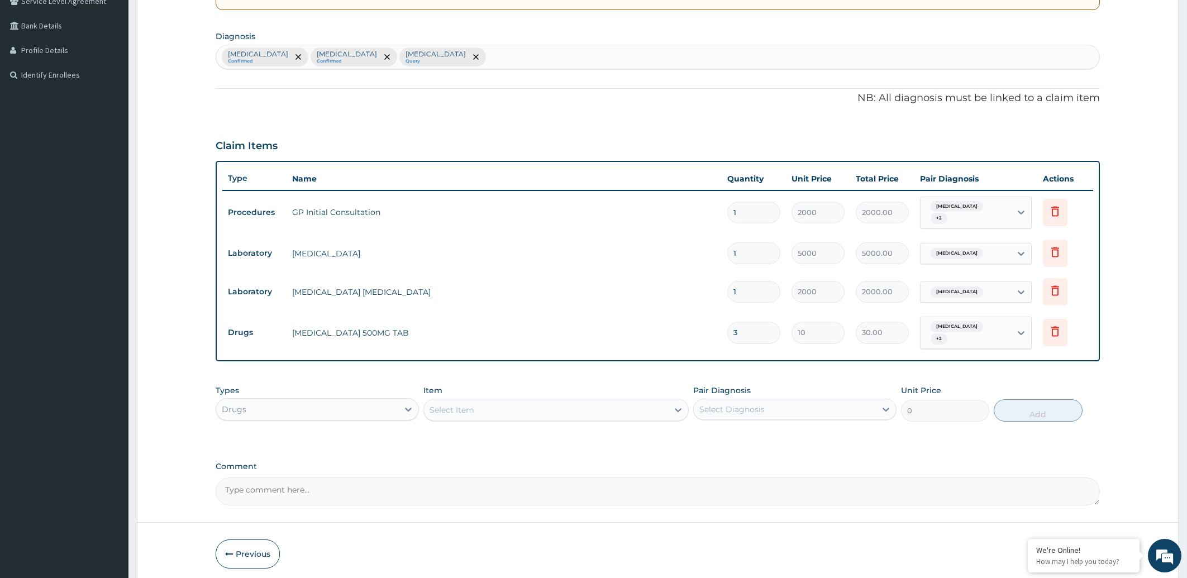
type input "300.00"
type input "30"
click at [483, 413] on div "Select Item" at bounding box center [546, 410] width 244 height 18
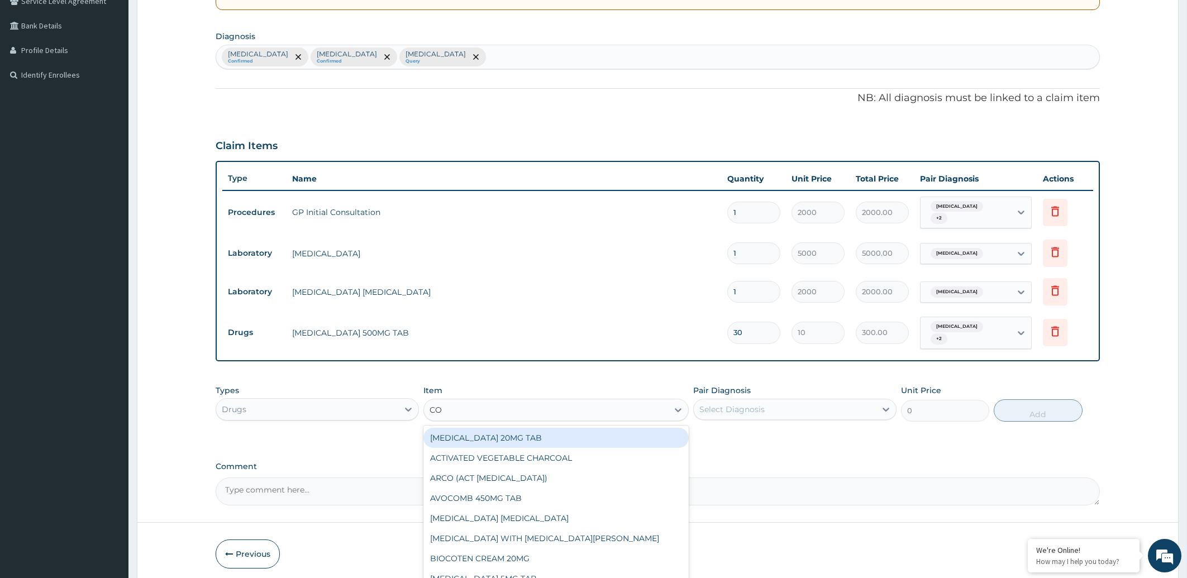
type input "COA"
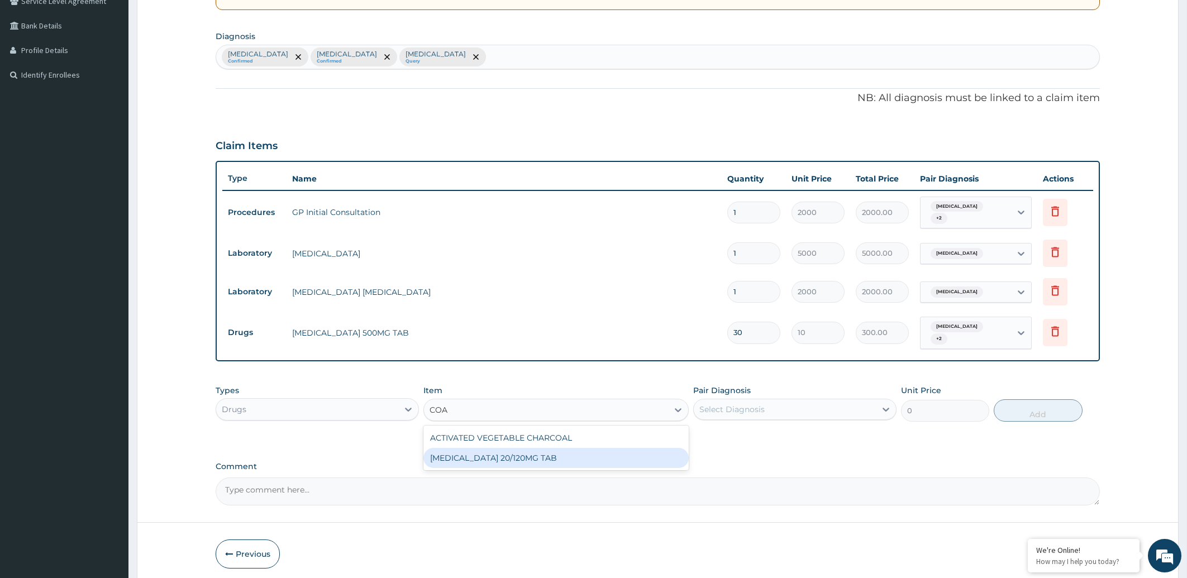
click at [511, 458] on div "[MEDICAL_DATA] 20/120MG TAB" at bounding box center [556, 458] width 265 height 20
type input "1350"
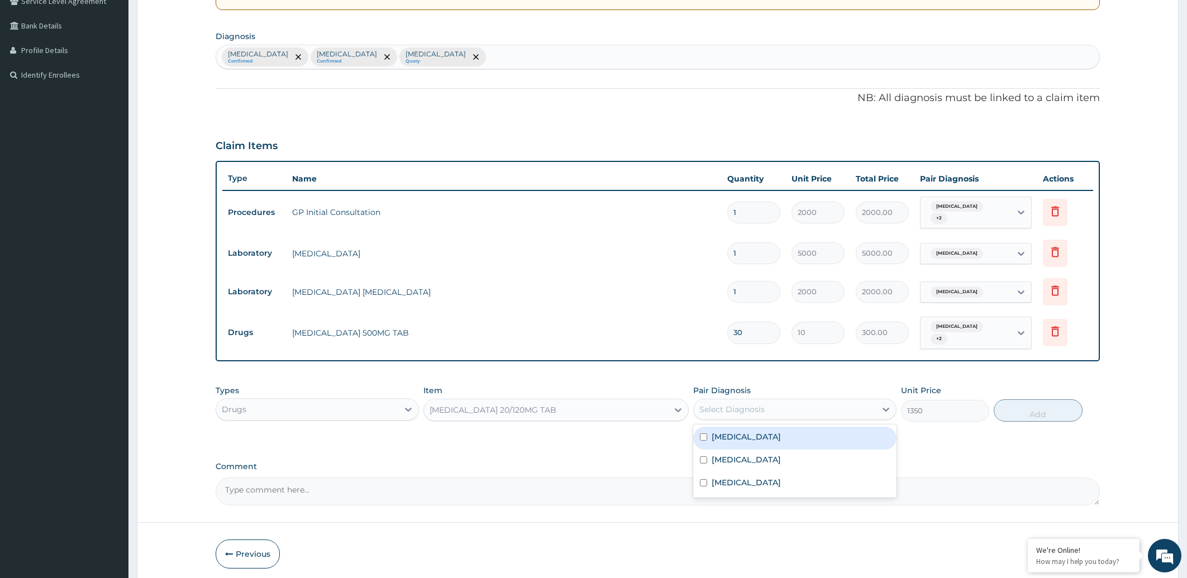
click at [765, 408] on div "Select Diagnosis" at bounding box center [785, 410] width 182 height 18
click at [737, 456] on label "[MEDICAL_DATA]" at bounding box center [746, 459] width 69 height 11
checkbox input "true"
click at [1048, 413] on button "Add" at bounding box center [1038, 410] width 88 height 22
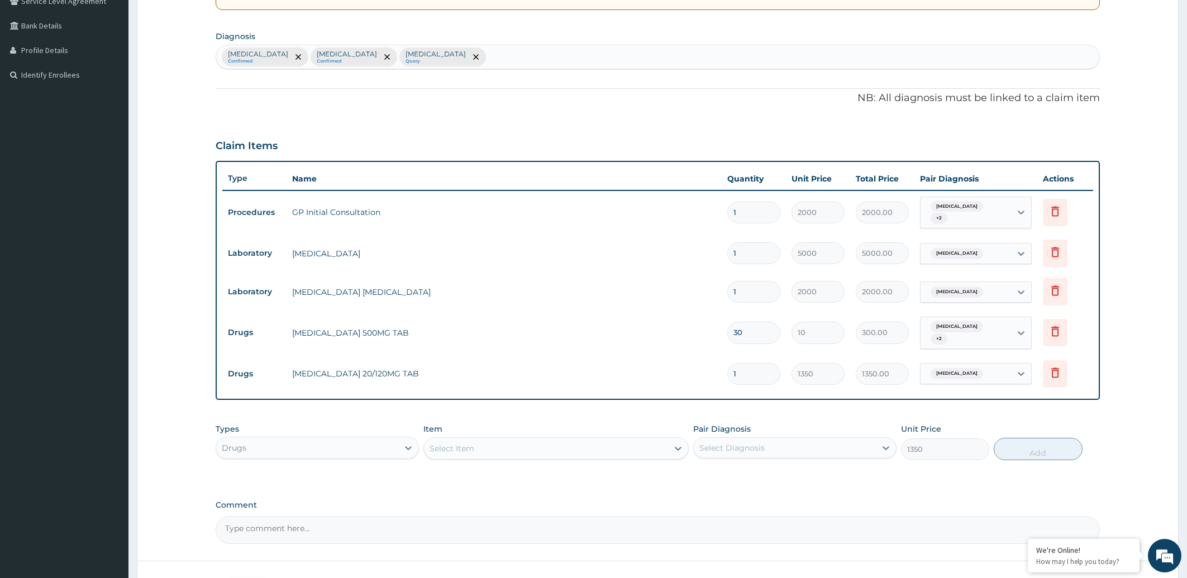
type input "0"
click at [478, 450] on div "Select Item" at bounding box center [546, 449] width 244 height 18
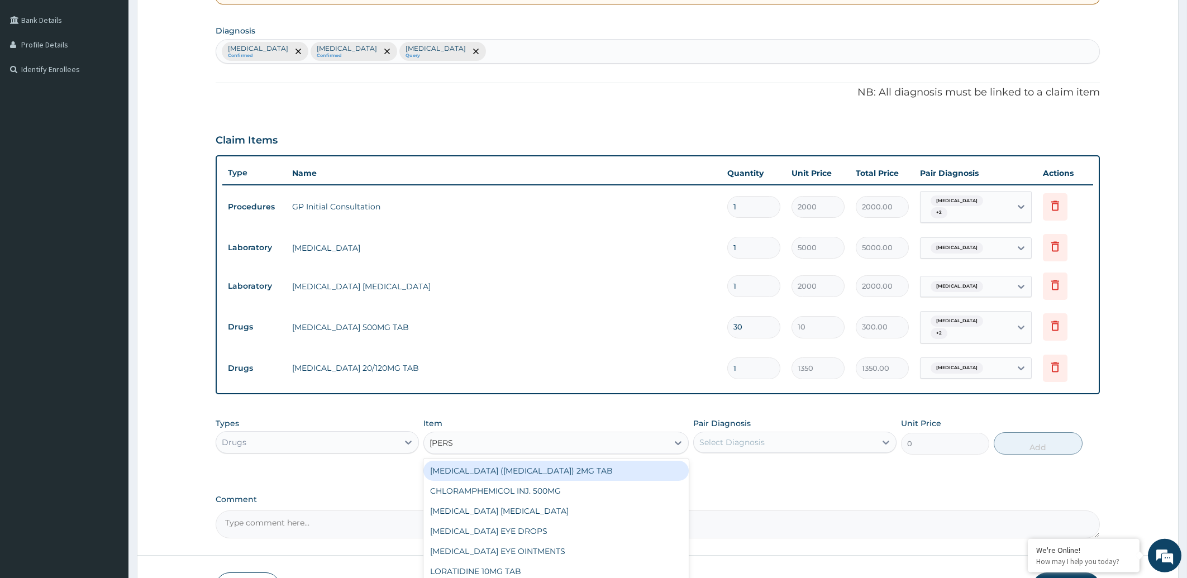
scroll to position [326, 0]
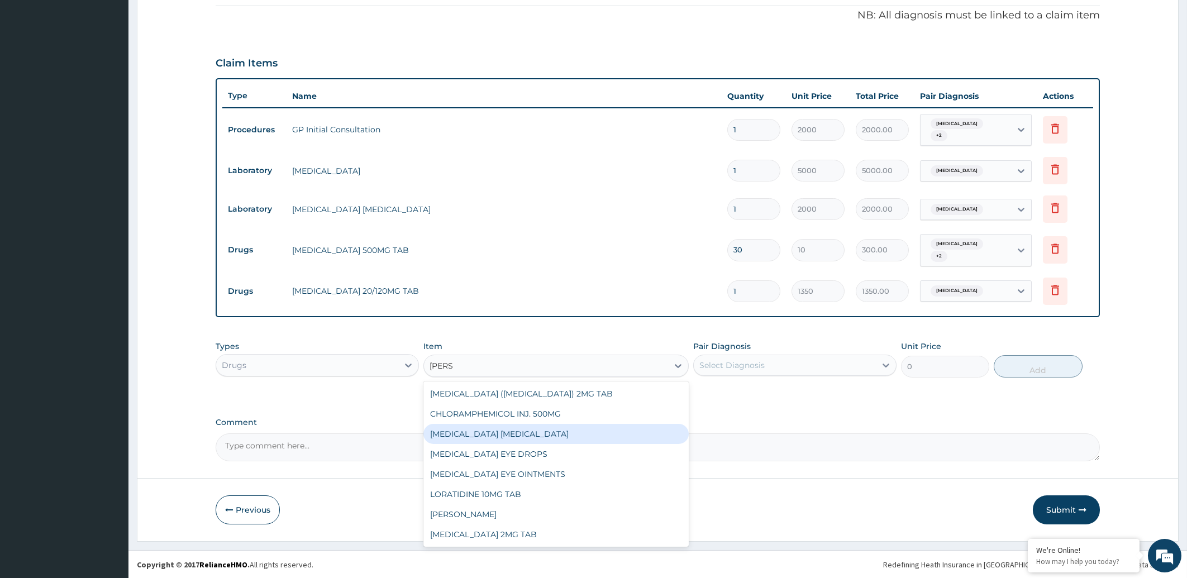
type input "LORAT"
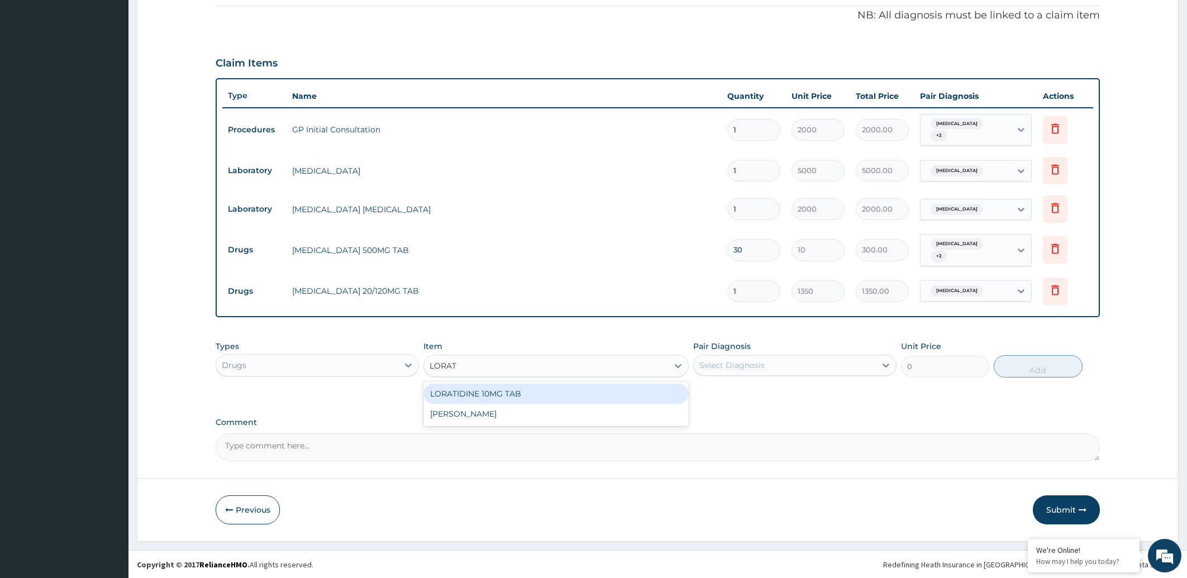
click at [503, 392] on div "LORATIDINE 10MG TAB" at bounding box center [556, 394] width 265 height 20
type input "1200"
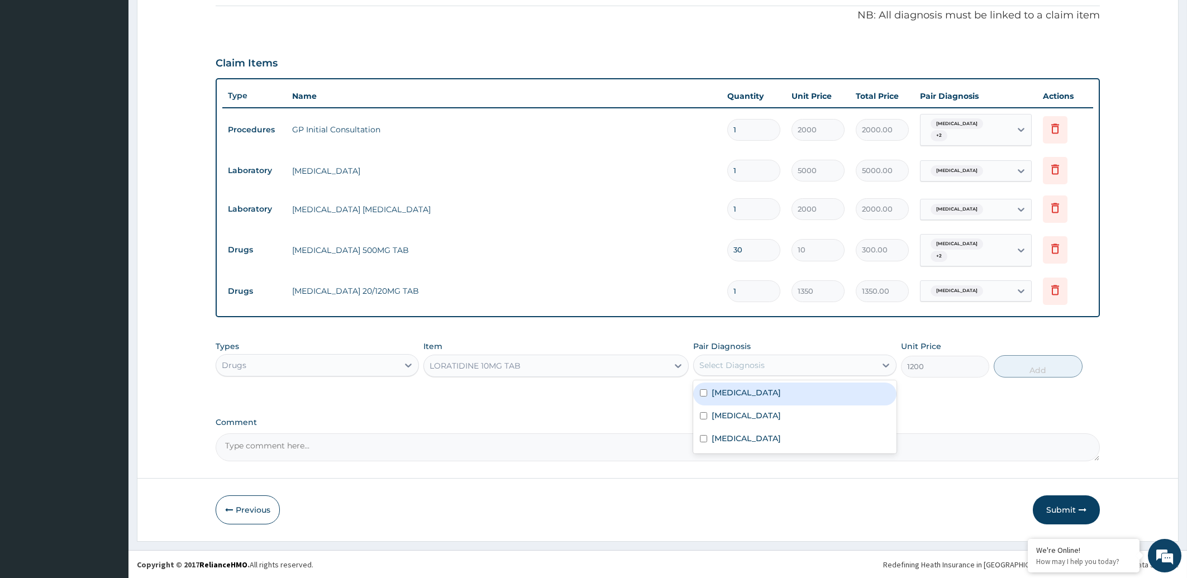
click at [754, 364] on div "Select Diagnosis" at bounding box center [732, 365] width 65 height 11
click at [755, 390] on label "[MEDICAL_DATA]" at bounding box center [746, 392] width 69 height 11
checkbox input "true"
click at [1036, 364] on button "Add" at bounding box center [1038, 366] width 88 height 22
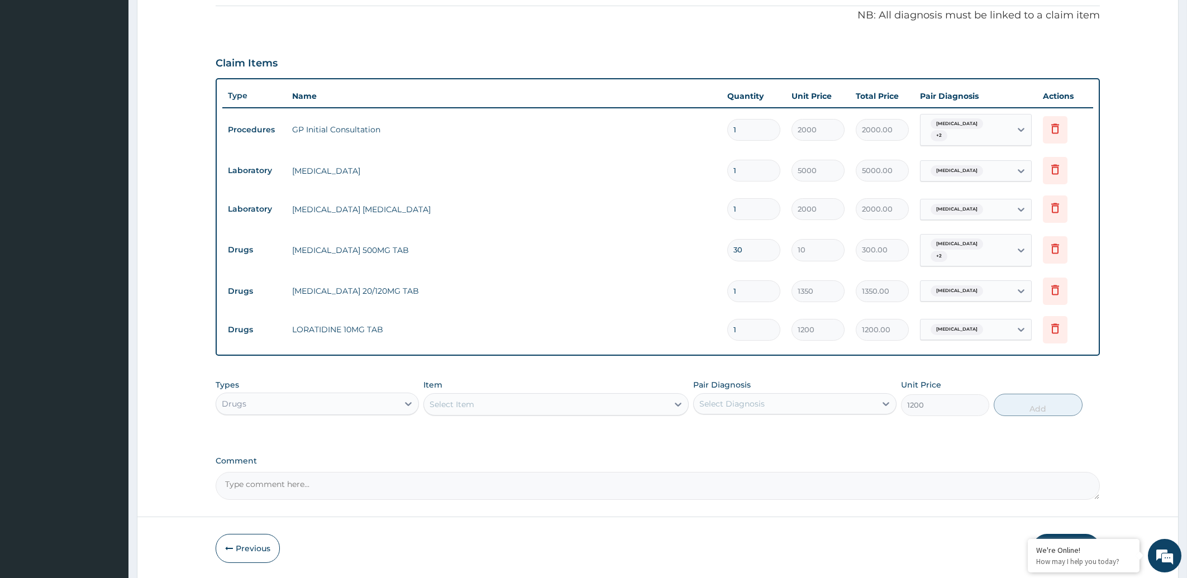
type input "0"
click at [744, 330] on input "1" at bounding box center [753, 330] width 53 height 22
type input "0.00"
type input "3"
type input "3600.00"
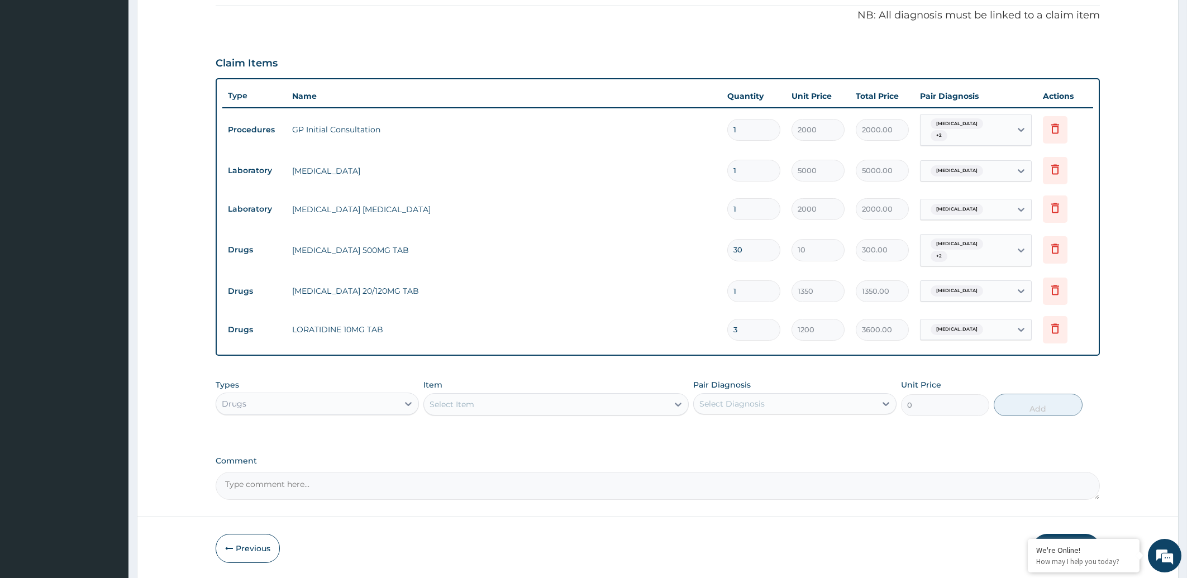
scroll to position [364, 0]
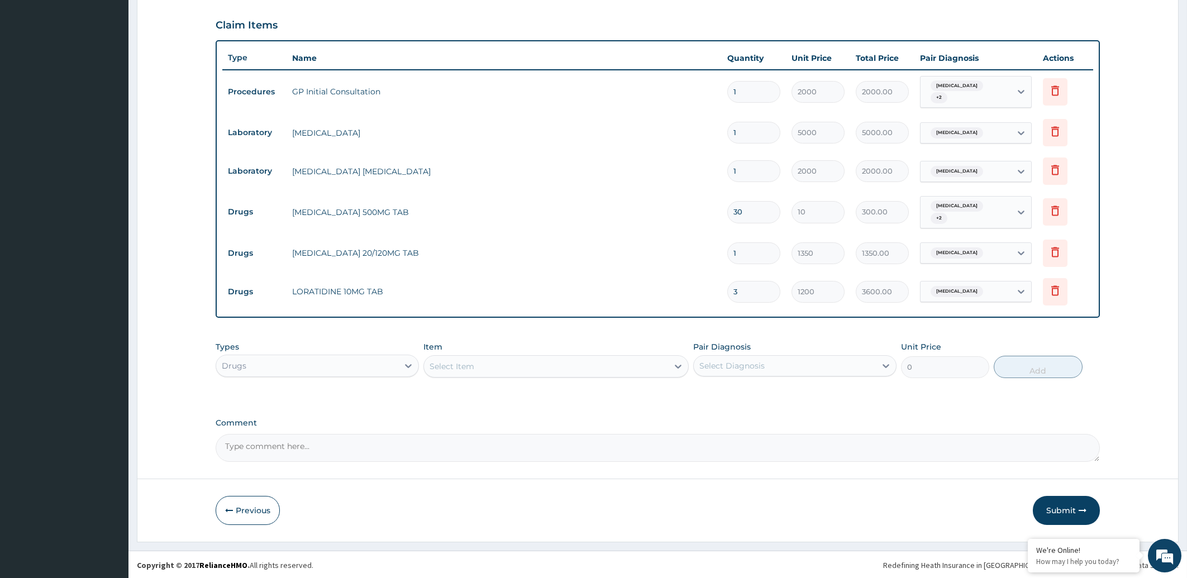
click at [752, 295] on input "3" at bounding box center [753, 292] width 53 height 22
type input "0.00"
type input "1"
type input "1200.00"
click at [534, 365] on div "Select Item" at bounding box center [546, 367] width 244 height 18
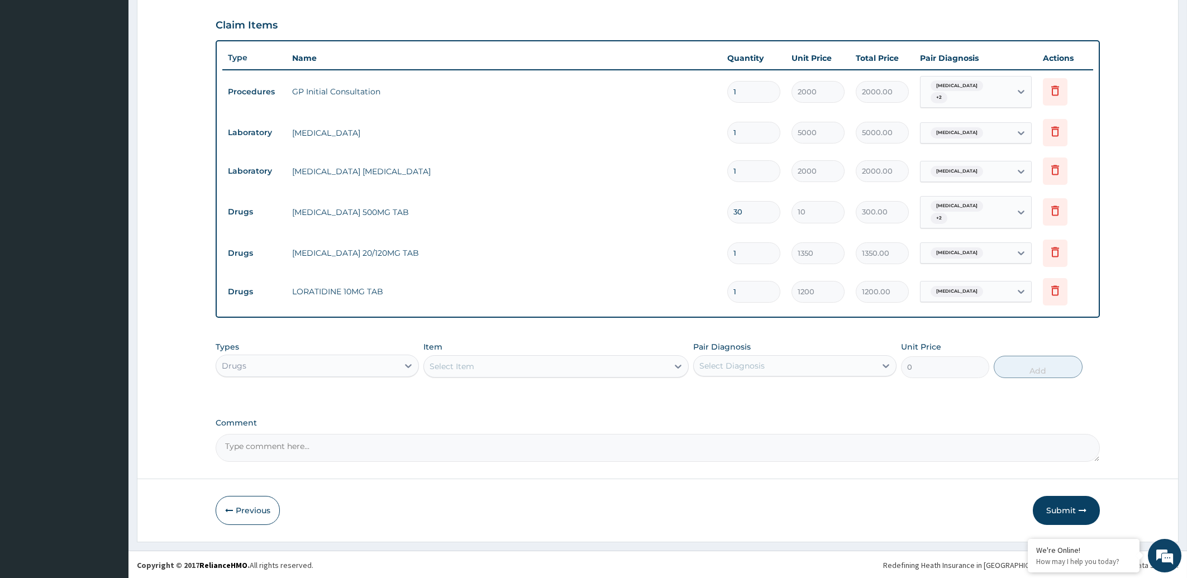
click at [573, 341] on div "Item Select Item" at bounding box center [556, 359] width 265 height 37
click at [1057, 508] on button "Submit" at bounding box center [1066, 510] width 67 height 29
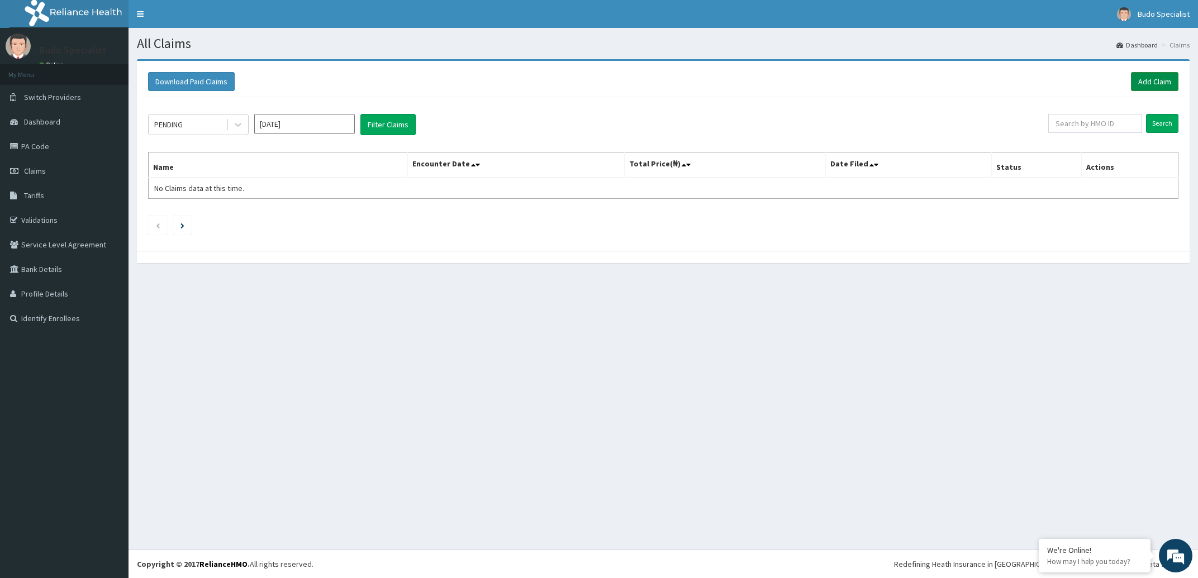
click at [1157, 78] on link "Add Claim" at bounding box center [1154, 81] width 47 height 19
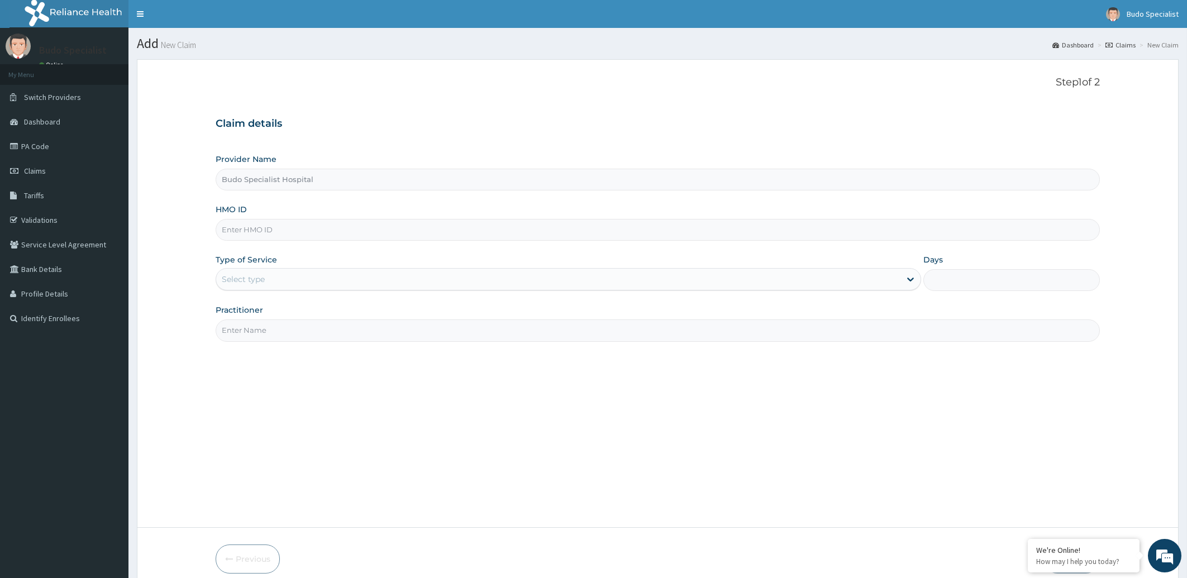
type input "Budo Specialist Hospital"
click at [292, 232] on input "HMO ID" at bounding box center [658, 230] width 885 height 22
type input "VAC/10024/F"
click at [254, 278] on div "Select type" at bounding box center [243, 279] width 43 height 11
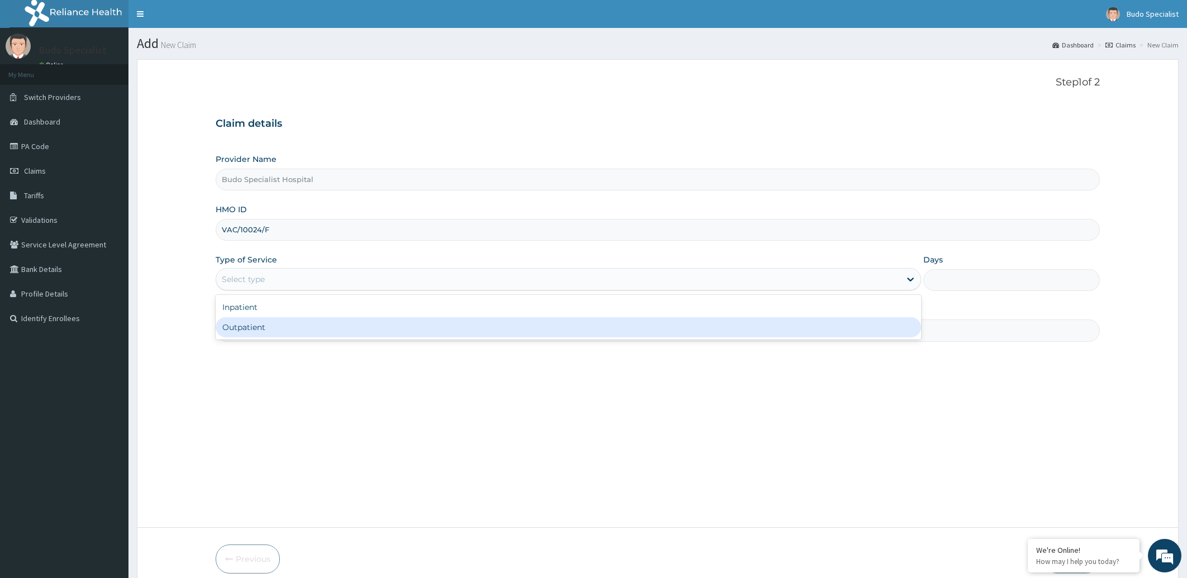
click at [257, 324] on div "Outpatient" at bounding box center [569, 327] width 706 height 20
type input "1"
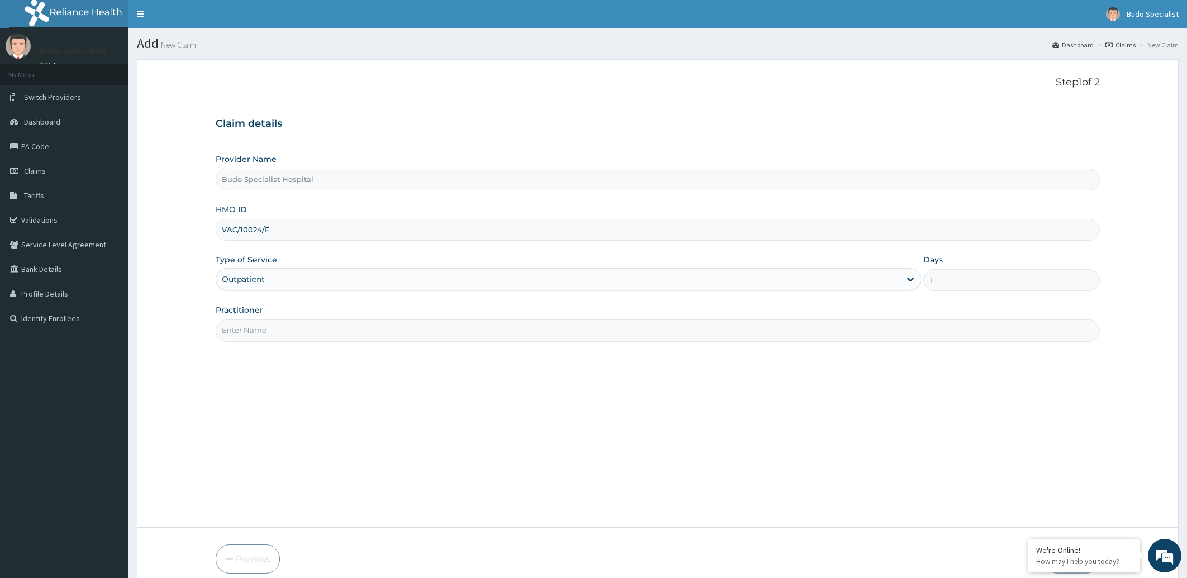
click at [281, 332] on input "Practitioner" at bounding box center [658, 331] width 885 height 22
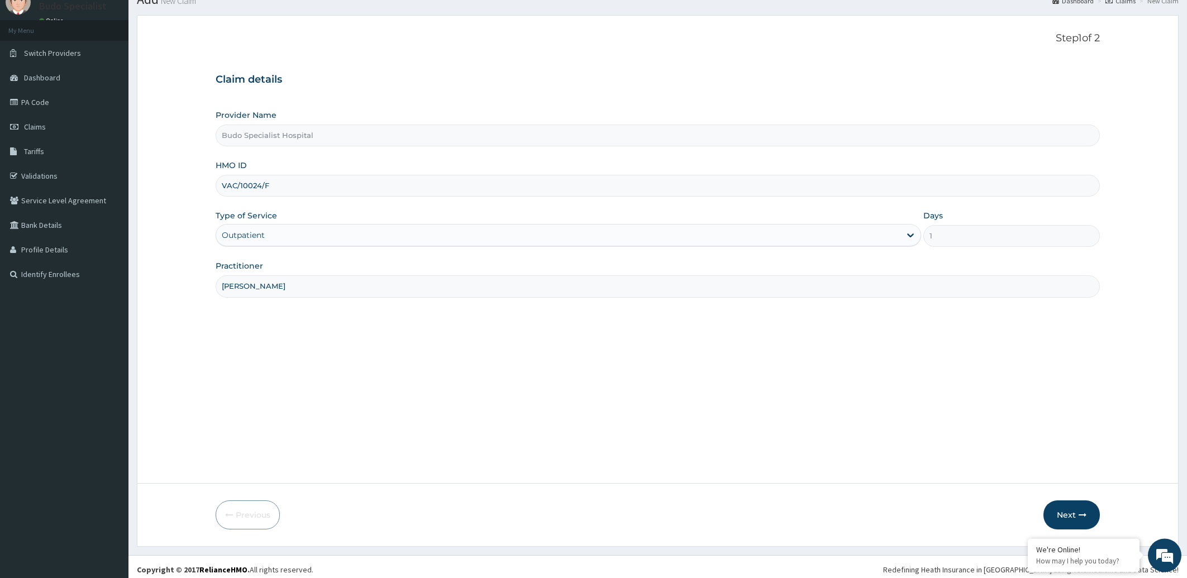
scroll to position [50, 0]
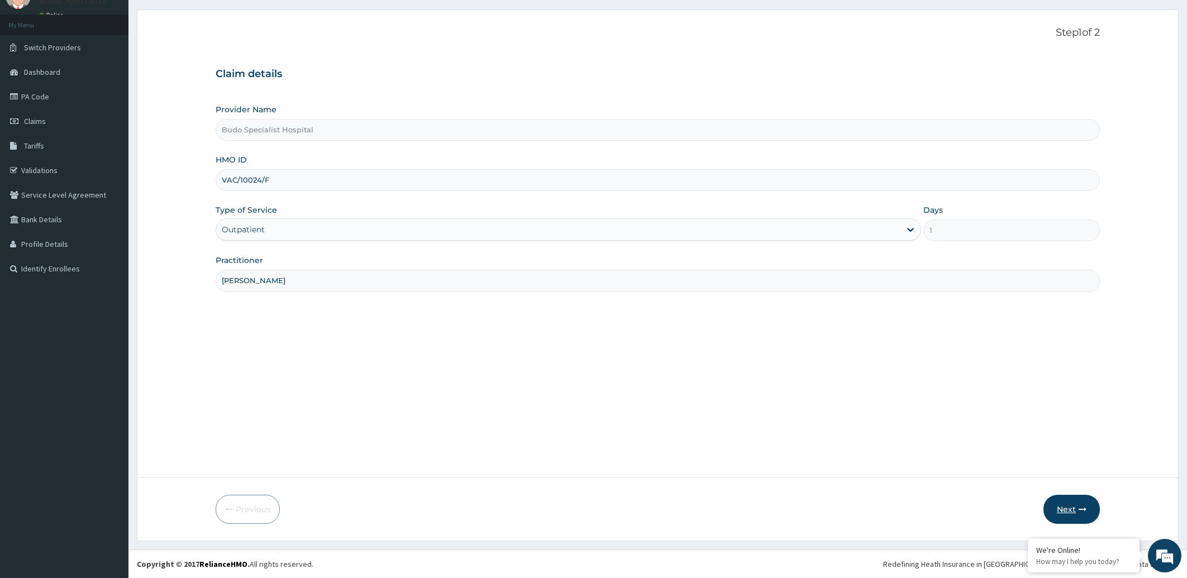
type input "[PERSON_NAME]"
click at [1073, 506] on button "Next" at bounding box center [1072, 509] width 56 height 29
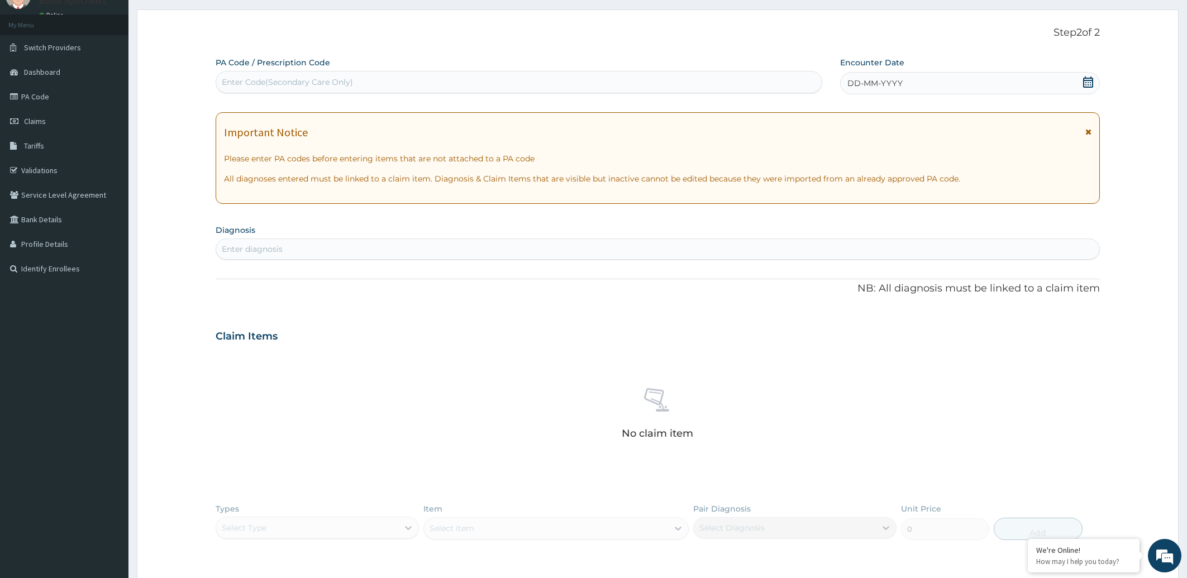
click at [883, 82] on span "DD-MM-YYYY" at bounding box center [875, 83] width 55 height 11
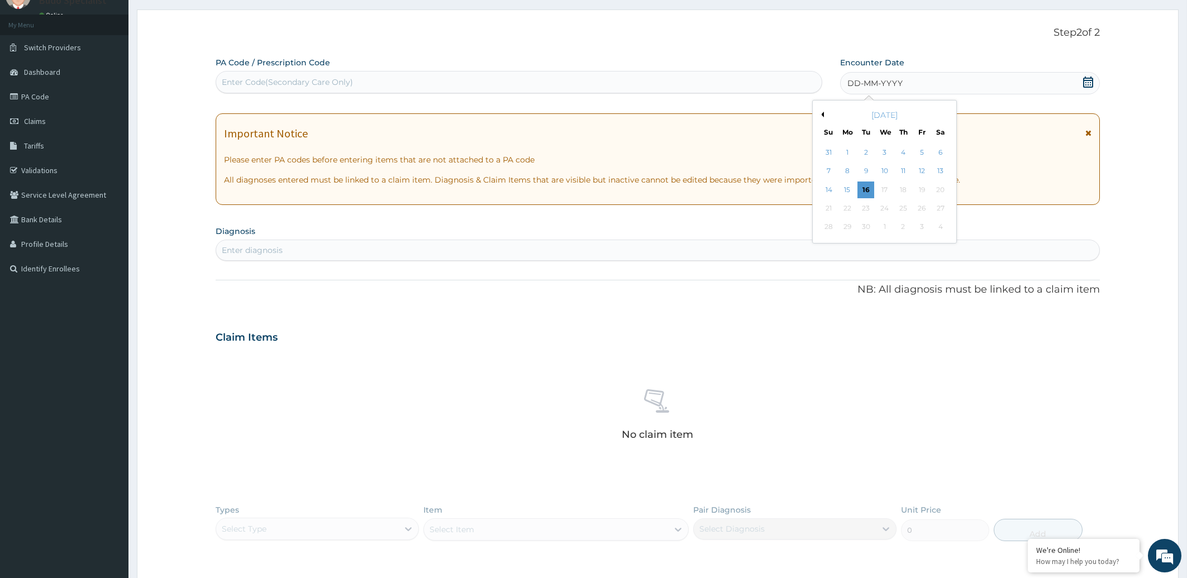
click at [821, 115] on button "Previous Month" at bounding box center [822, 115] width 6 height 6
click at [827, 188] on div "10" at bounding box center [828, 190] width 17 height 17
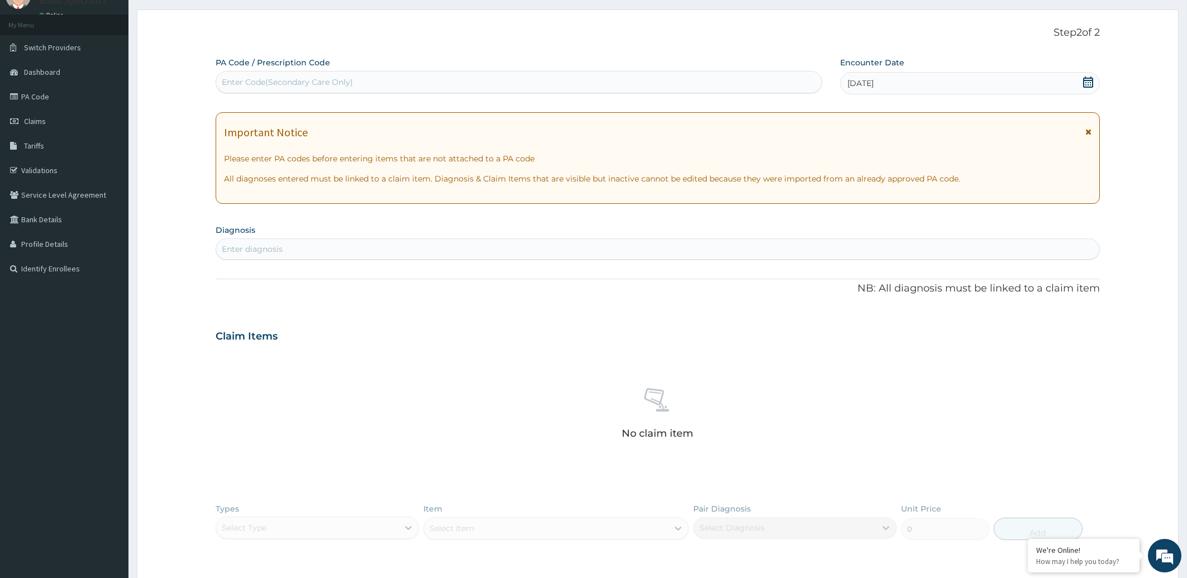
click at [277, 250] on div "Enter diagnosis" at bounding box center [252, 249] width 61 height 11
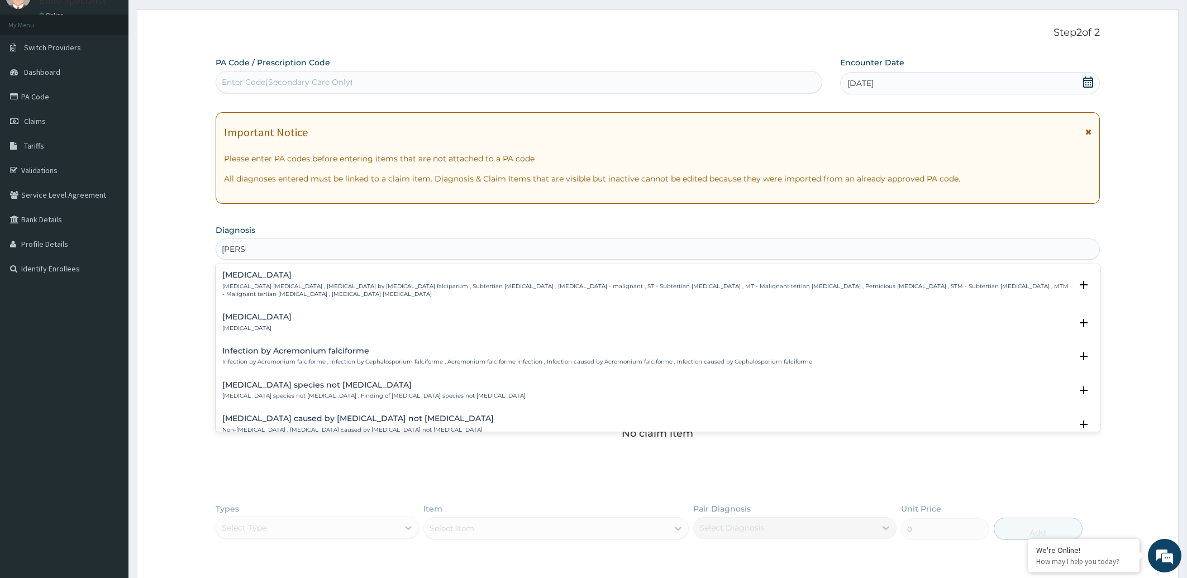
type input "FALCIP"
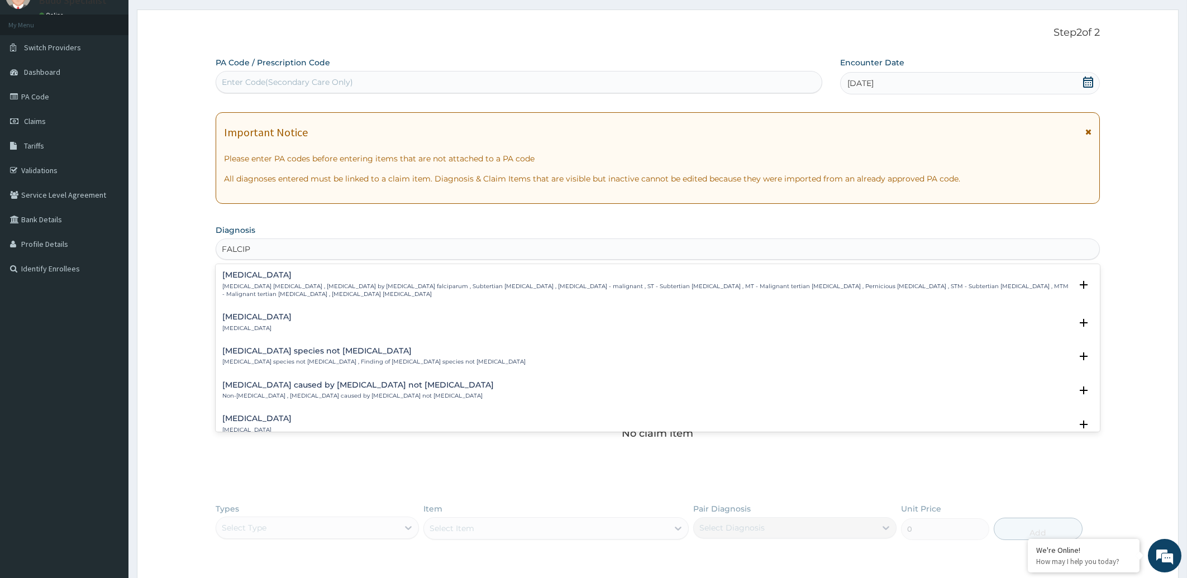
click at [266, 274] on h4 "[MEDICAL_DATA]" at bounding box center [647, 275] width 850 height 8
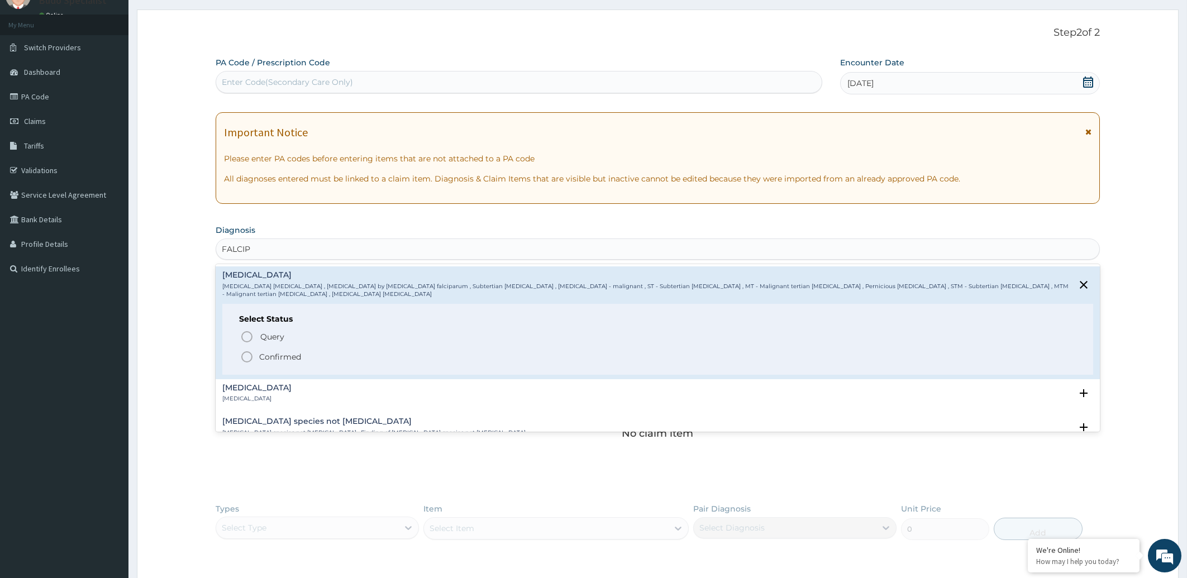
drag, startPoint x: 248, startPoint y: 354, endPoint x: 250, endPoint y: 343, distance: 11.5
click at [248, 354] on icon "status option filled" at bounding box center [246, 356] width 13 height 13
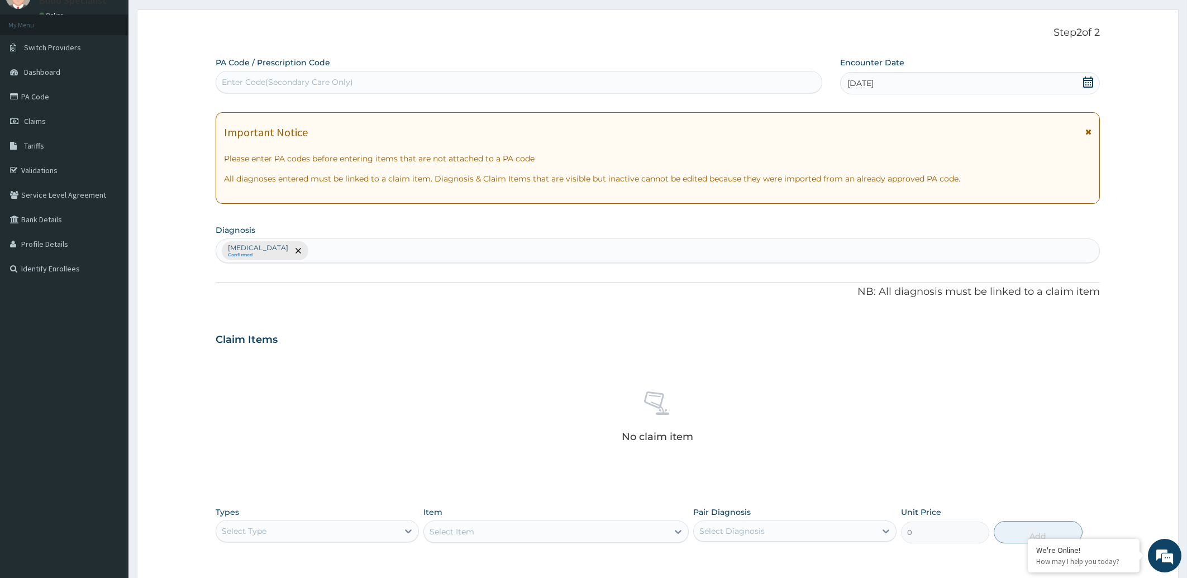
click at [326, 252] on div "[MEDICAL_DATA] Confirmed" at bounding box center [658, 250] width 884 height 23
type input "SEPS"
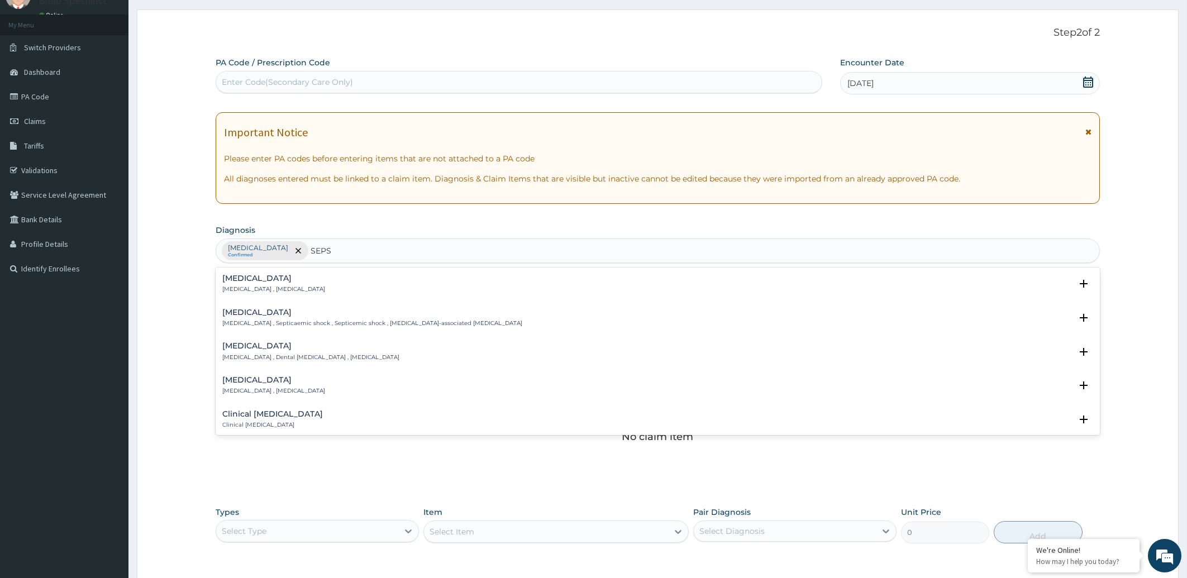
click at [261, 281] on h4 "[MEDICAL_DATA]" at bounding box center [273, 278] width 103 height 8
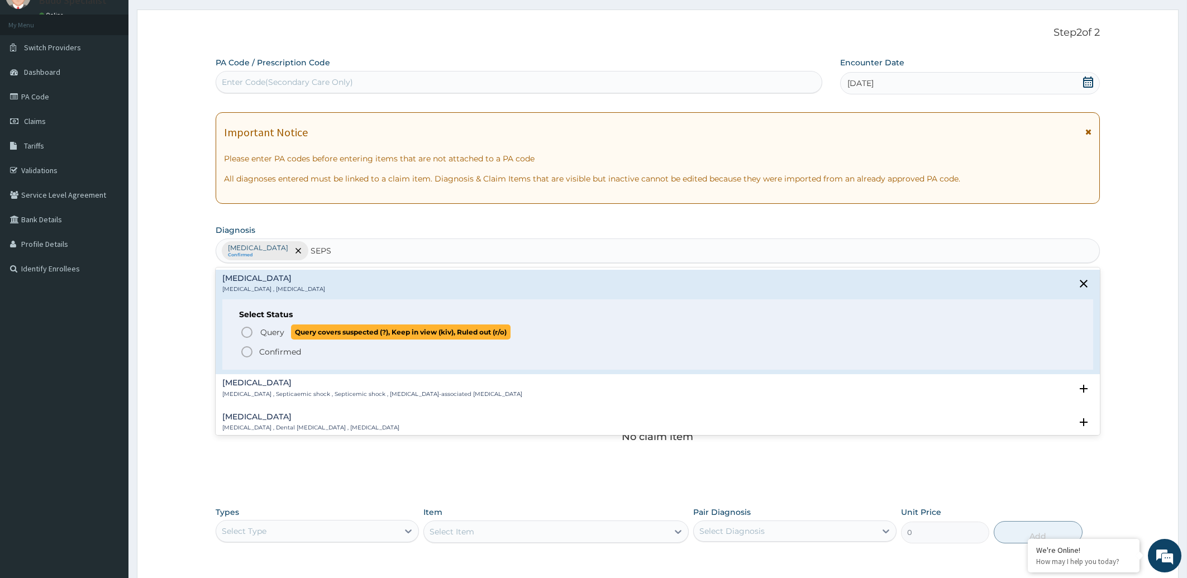
click at [252, 330] on icon "status option query" at bounding box center [246, 332] width 13 height 13
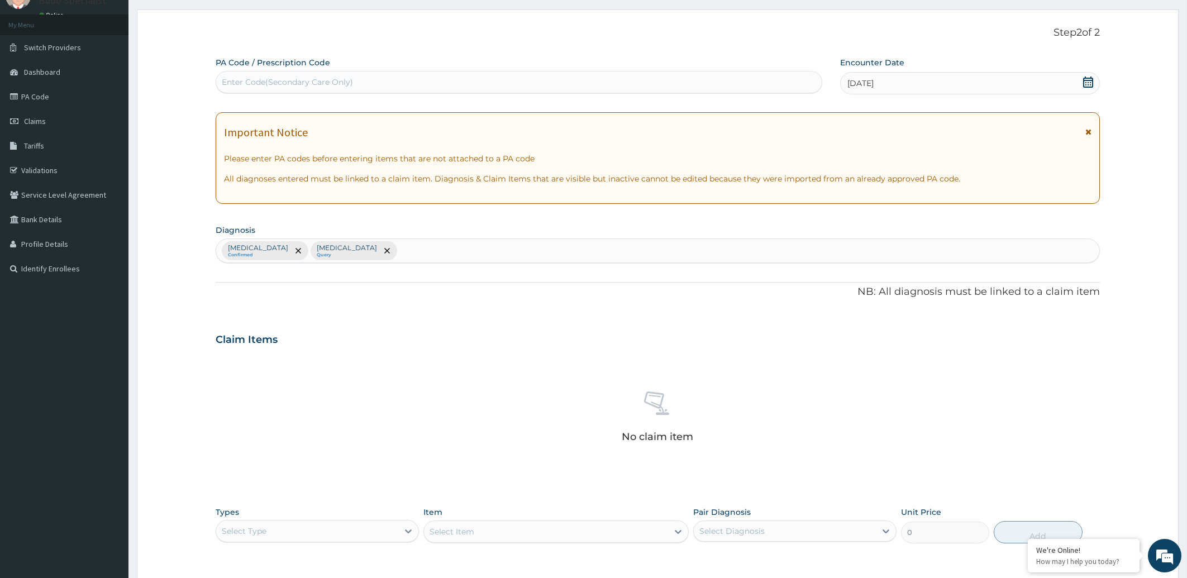
click at [393, 248] on div "[MEDICAL_DATA] Confirmed [MEDICAL_DATA] Query" at bounding box center [658, 250] width 884 height 23
click at [386, 252] on div "[MEDICAL_DATA] Confirmed [MEDICAL_DATA] Query" at bounding box center [658, 250] width 884 height 23
type input "U"
type input "P"
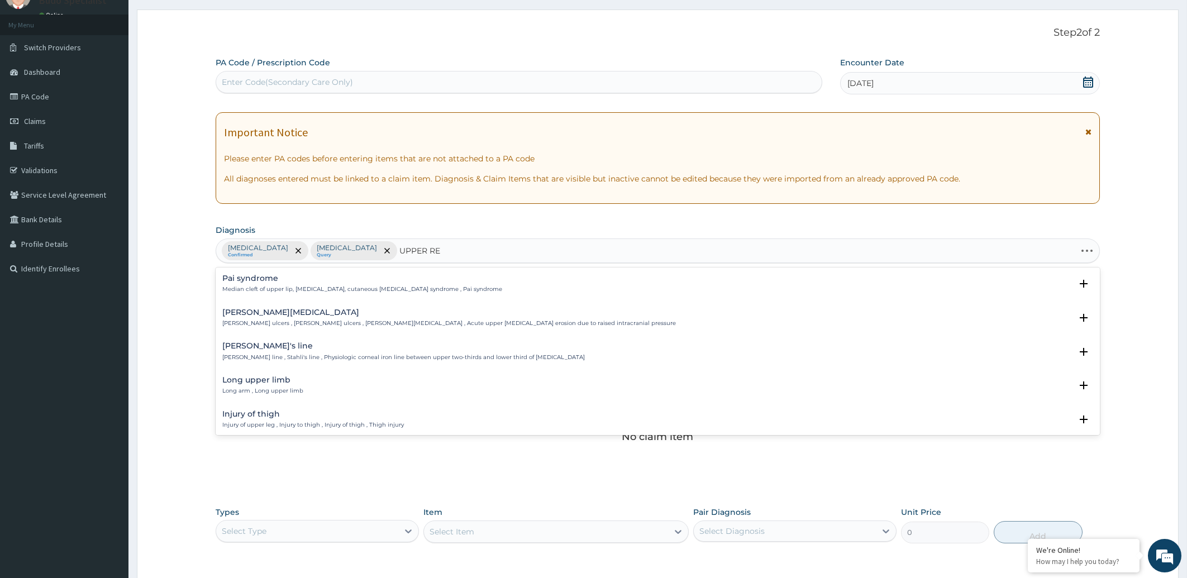
type input "UPPER RES"
click at [326, 289] on p "[MEDICAL_DATA] , URTI - Infection of the upper respiratory tract , [MEDICAL_DAT…" at bounding box center [374, 290] width 304 height 8
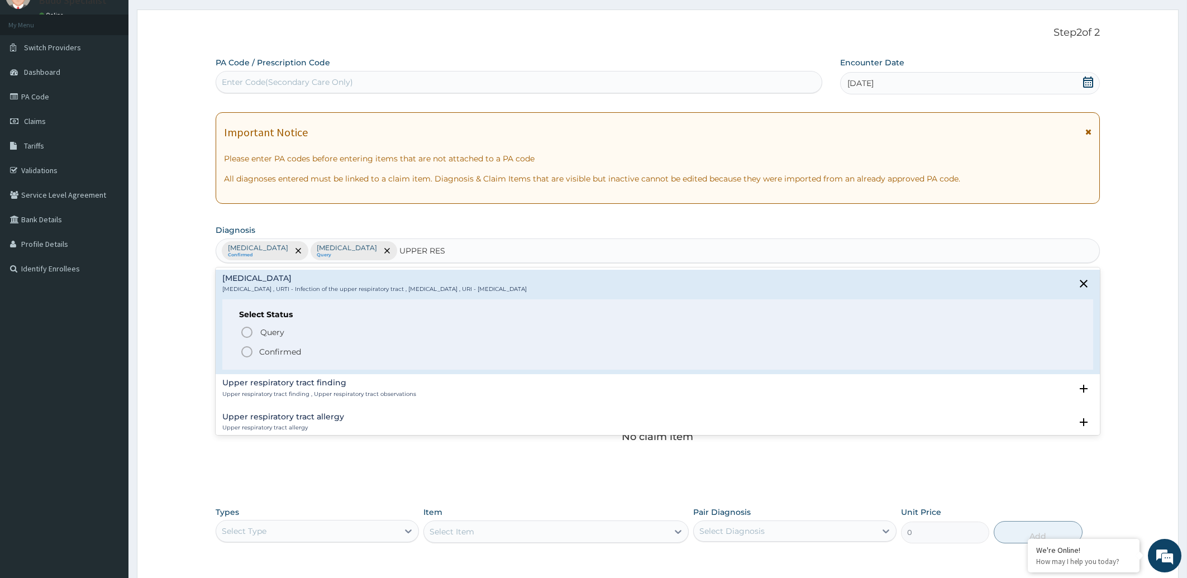
click at [245, 349] on icon "status option filled" at bounding box center [246, 351] width 13 height 13
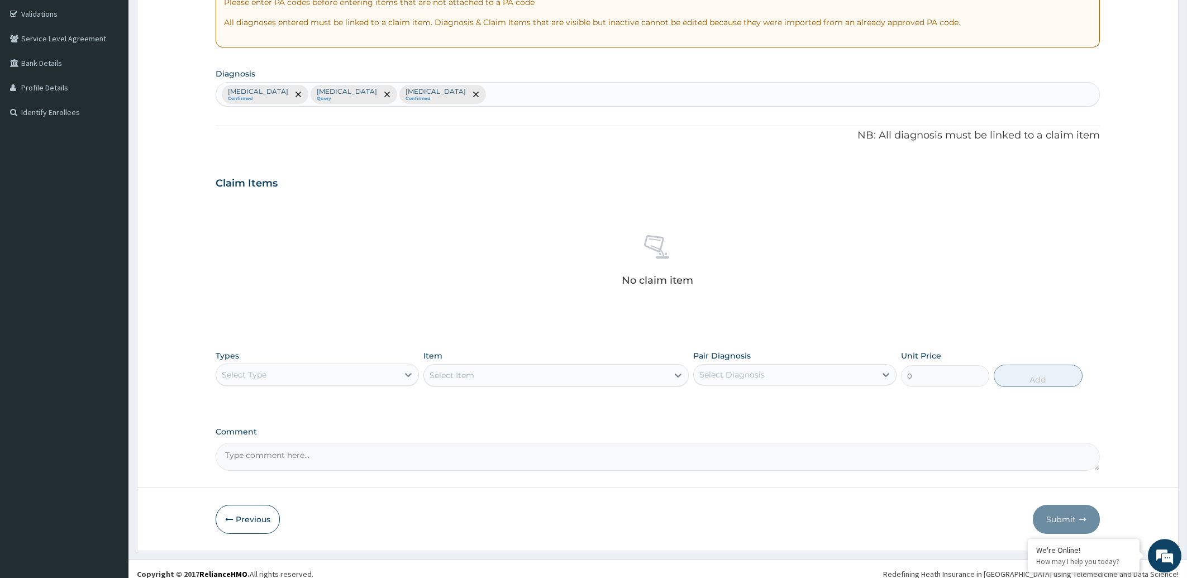
scroll to position [216, 0]
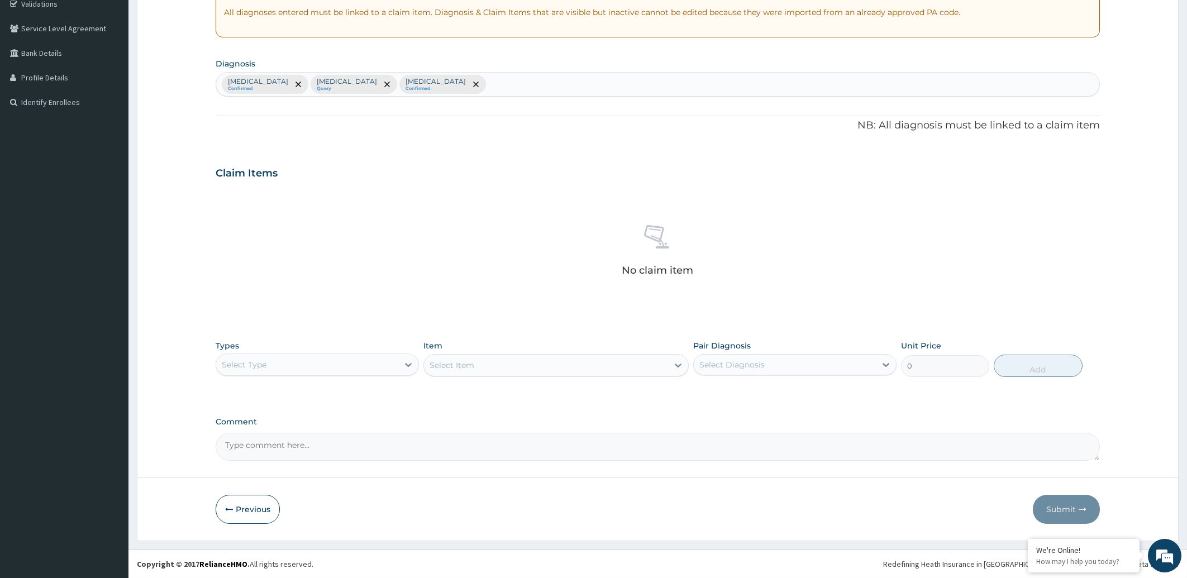
click at [330, 367] on div "Select Type" at bounding box center [307, 365] width 182 height 18
click at [301, 431] on div "Procedures" at bounding box center [317, 433] width 203 height 20
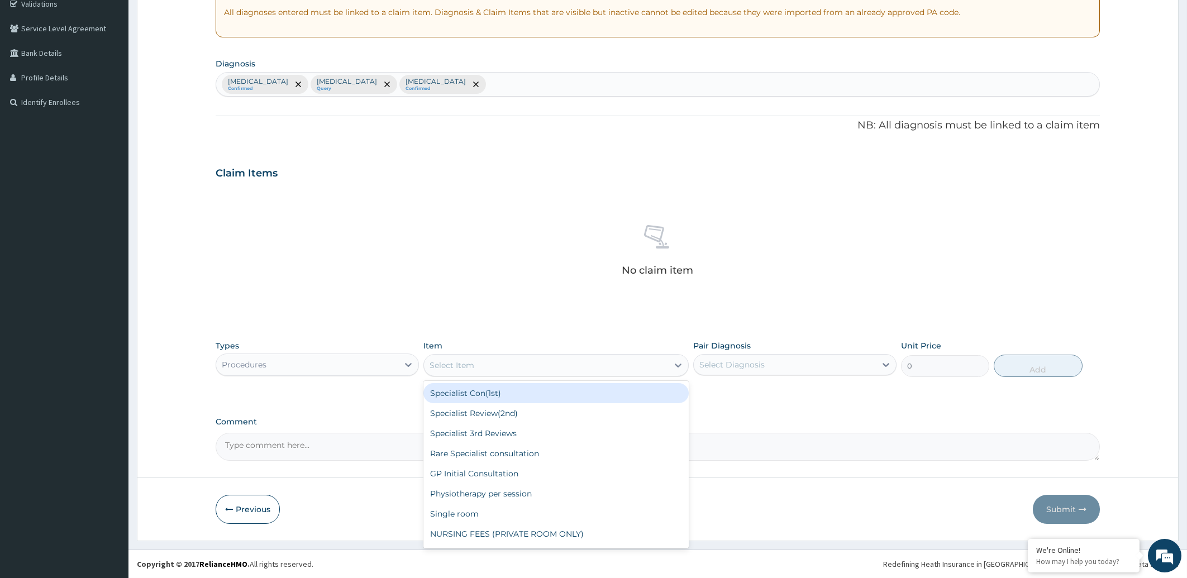
click at [533, 365] on div "Select Item" at bounding box center [546, 365] width 244 height 18
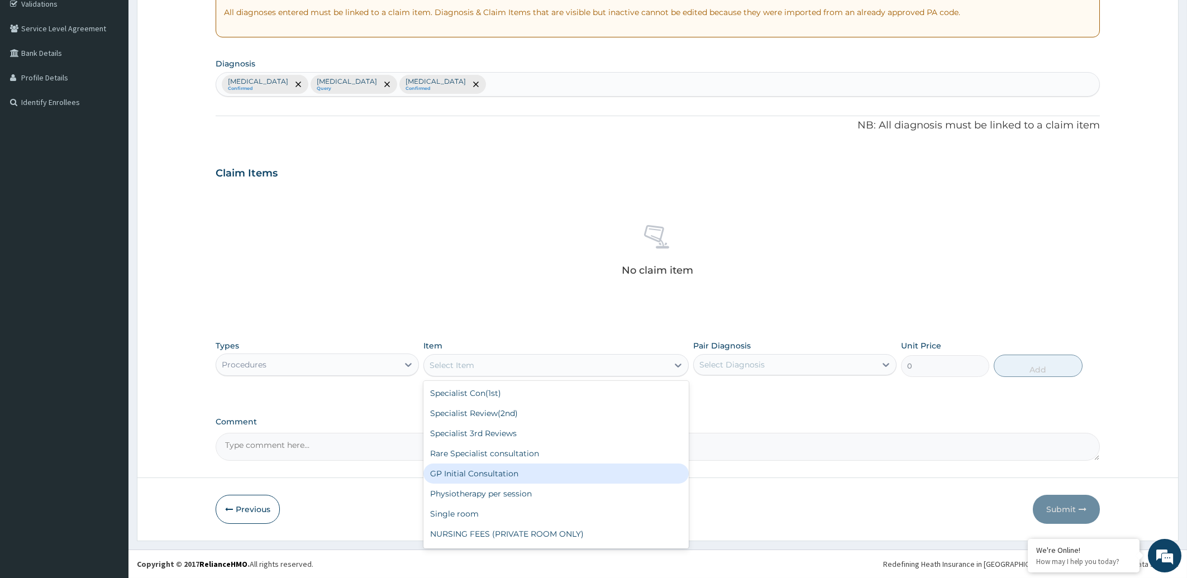
click at [491, 475] on div "GP Initial Consultation" at bounding box center [556, 474] width 265 height 20
type input "2000"
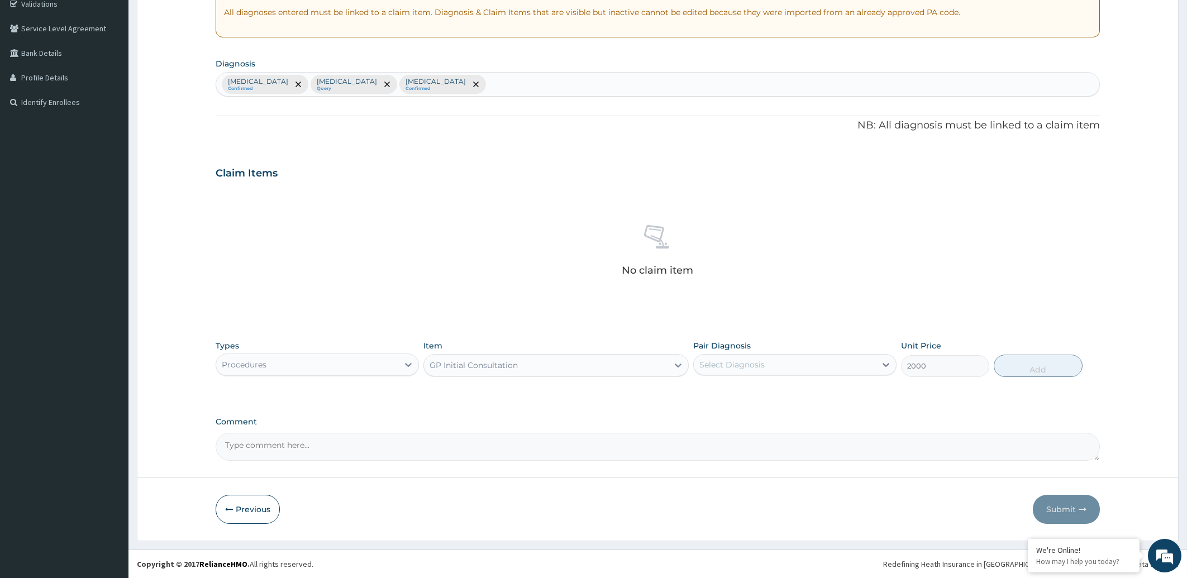
click at [775, 368] on div "Select Diagnosis" at bounding box center [785, 365] width 182 height 18
click at [767, 395] on label "[MEDICAL_DATA]" at bounding box center [746, 392] width 69 height 11
checkbox input "true"
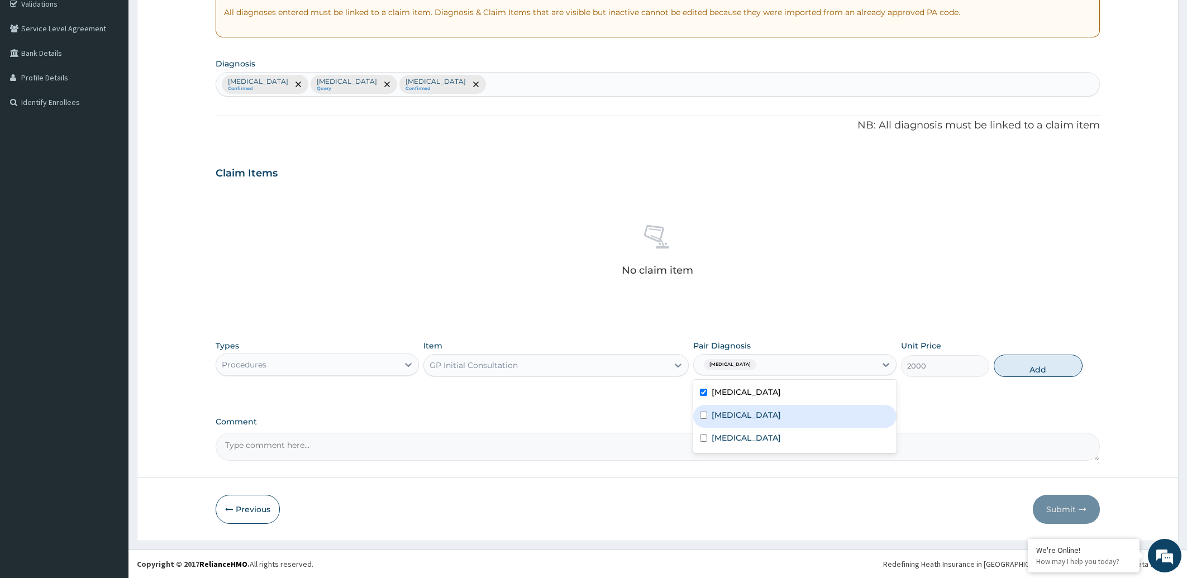
click at [760, 408] on div "[MEDICAL_DATA]" at bounding box center [794, 416] width 203 height 23
checkbox input "true"
click at [758, 433] on label "[MEDICAL_DATA]" at bounding box center [746, 437] width 69 height 11
checkbox input "true"
drag, startPoint x: 1043, startPoint y: 372, endPoint x: 1032, endPoint y: 374, distance: 11.4
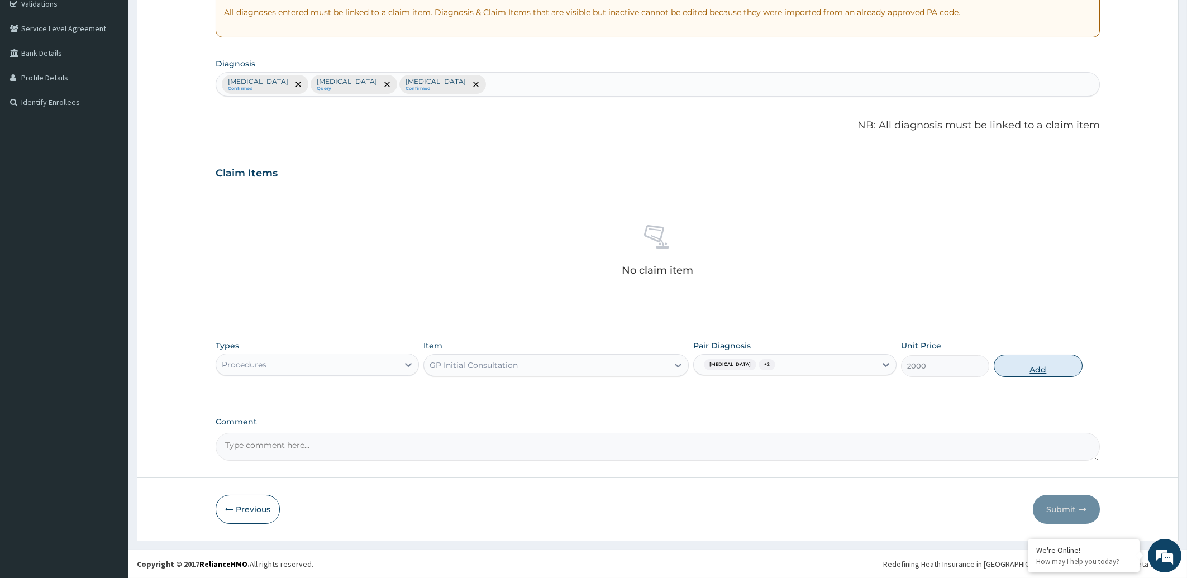
click at [1043, 372] on button "Add" at bounding box center [1038, 366] width 88 height 22
type input "0"
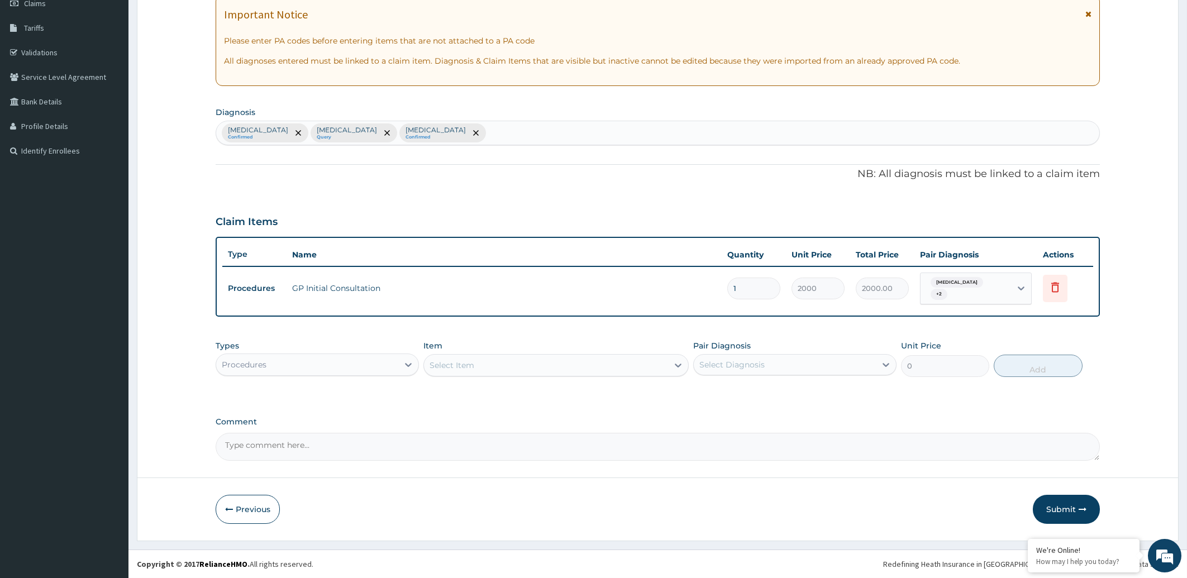
scroll to position [167, 0]
click at [290, 364] on div "Procedures" at bounding box center [307, 365] width 182 height 18
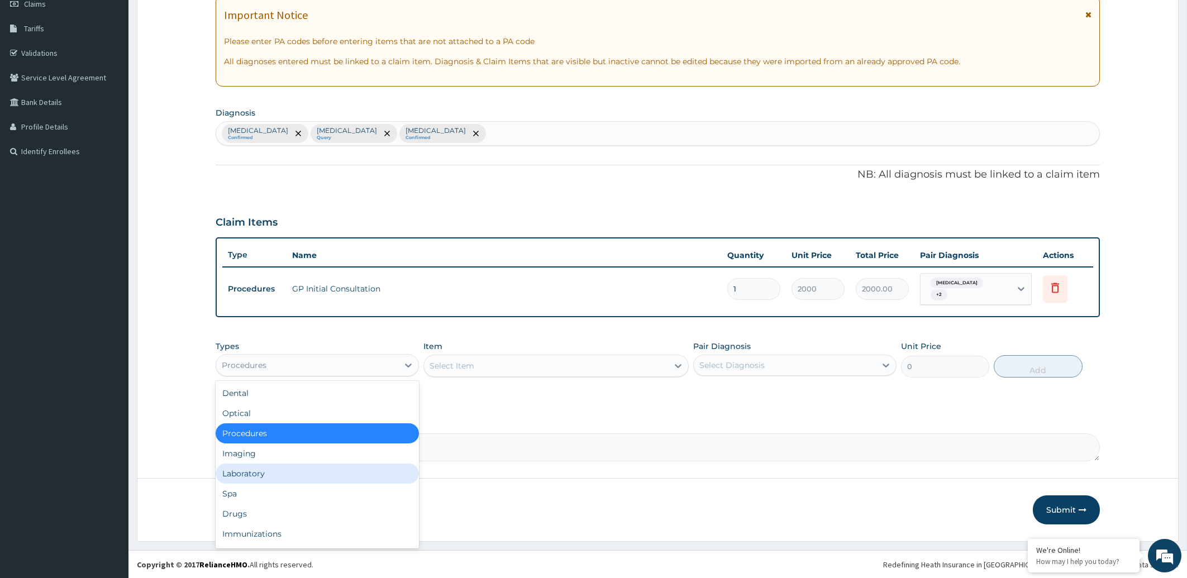
click at [242, 468] on div "Laboratory" at bounding box center [317, 474] width 203 height 20
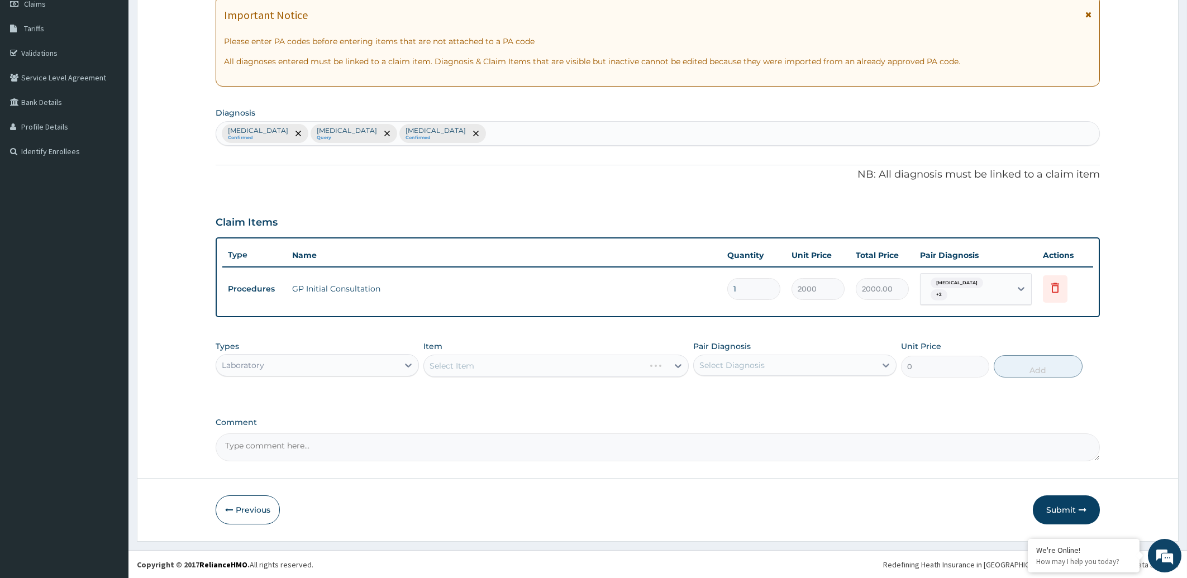
click at [460, 368] on div "Select Item" at bounding box center [556, 366] width 265 height 22
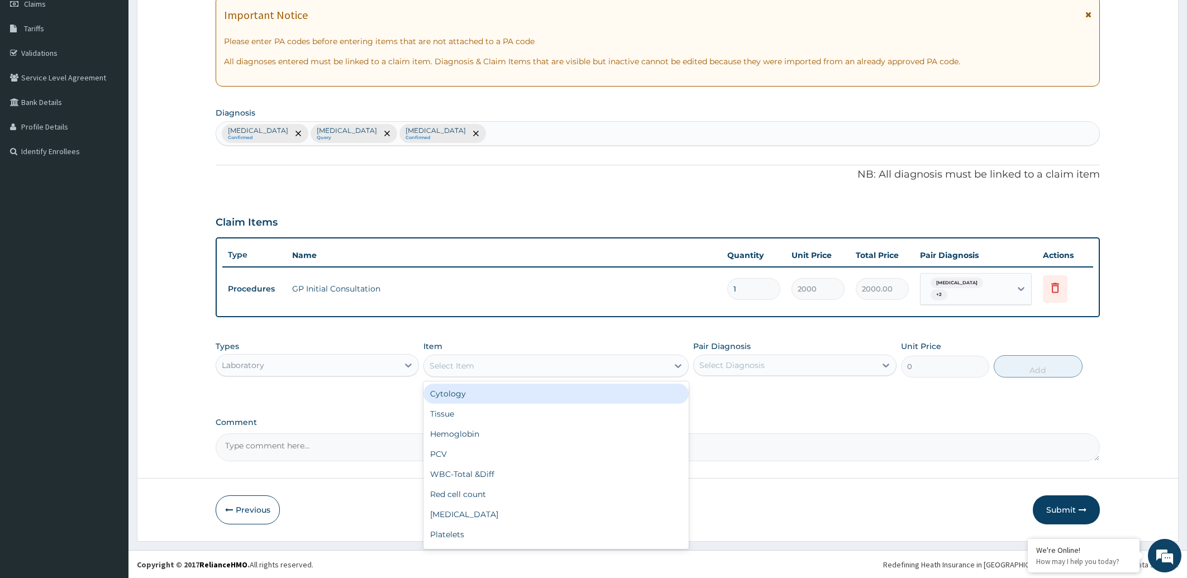
click at [460, 366] on div "Select Item" at bounding box center [452, 365] width 45 height 11
type input "FULL"
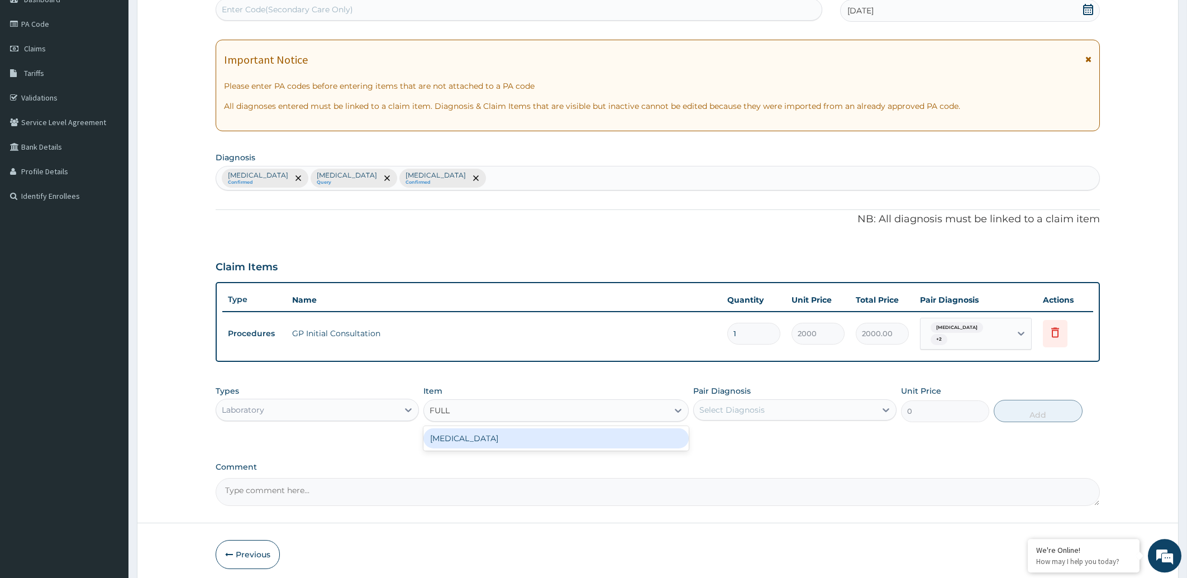
scroll to position [107, 0]
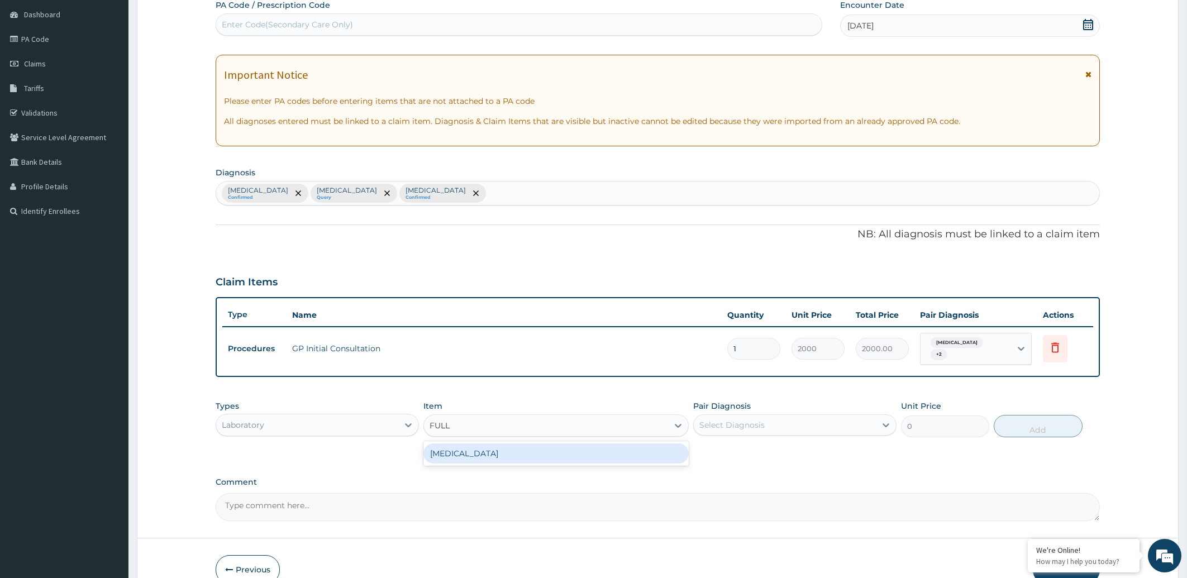
click at [480, 455] on div "[MEDICAL_DATA]" at bounding box center [556, 454] width 265 height 20
type input "5000"
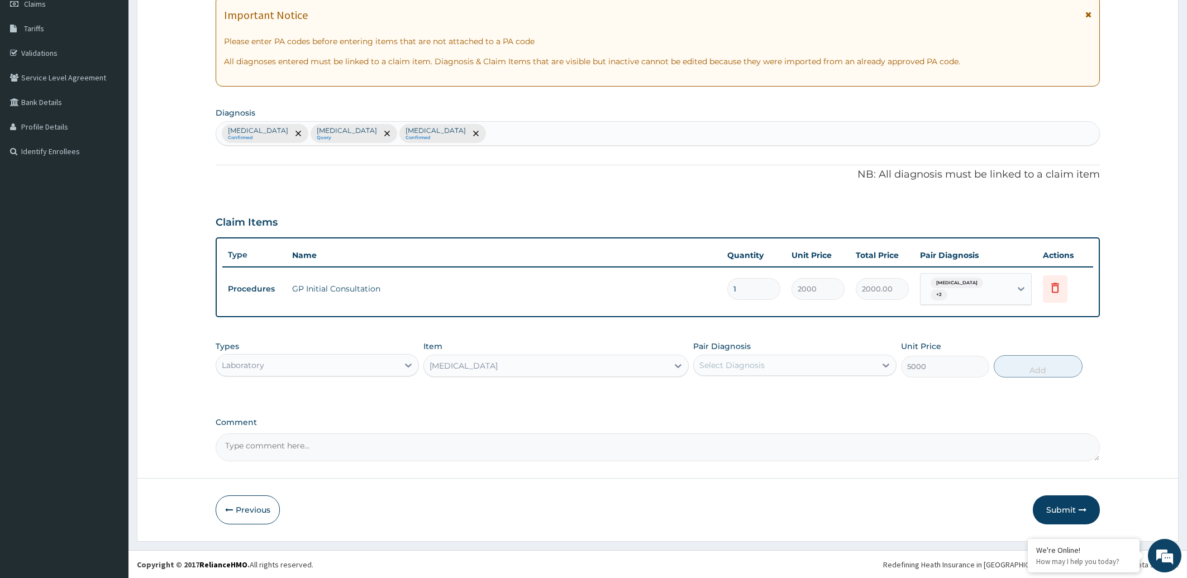
click at [764, 364] on div "Select Diagnosis" at bounding box center [785, 365] width 182 height 18
click at [738, 418] on div "[MEDICAL_DATA]" at bounding box center [794, 417] width 203 height 23
checkbox input "true"
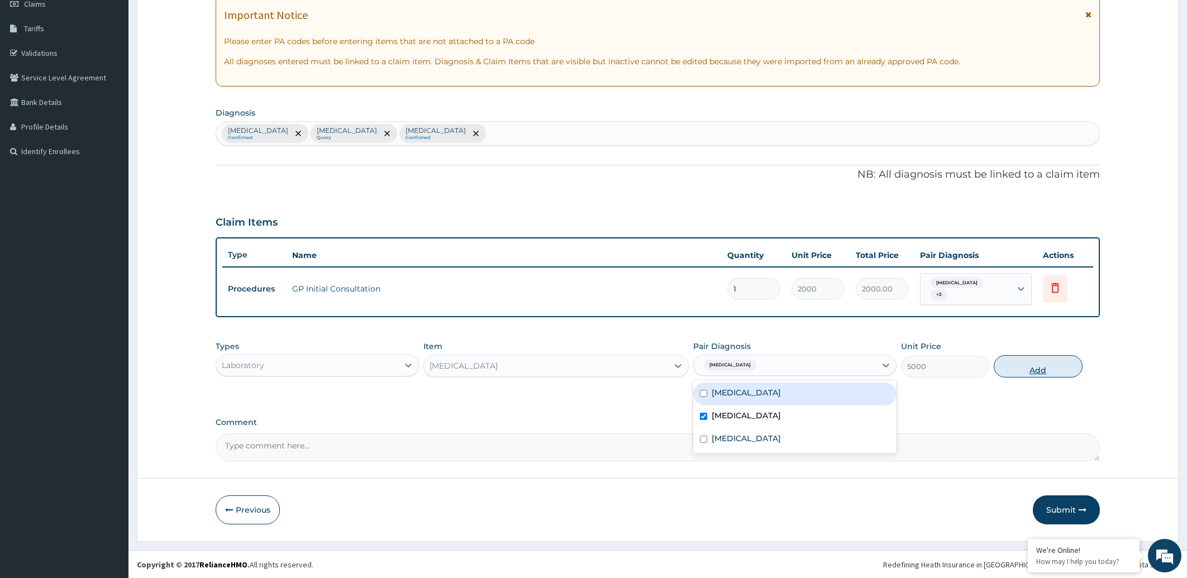
click at [1044, 366] on button "Add" at bounding box center [1038, 366] width 88 height 22
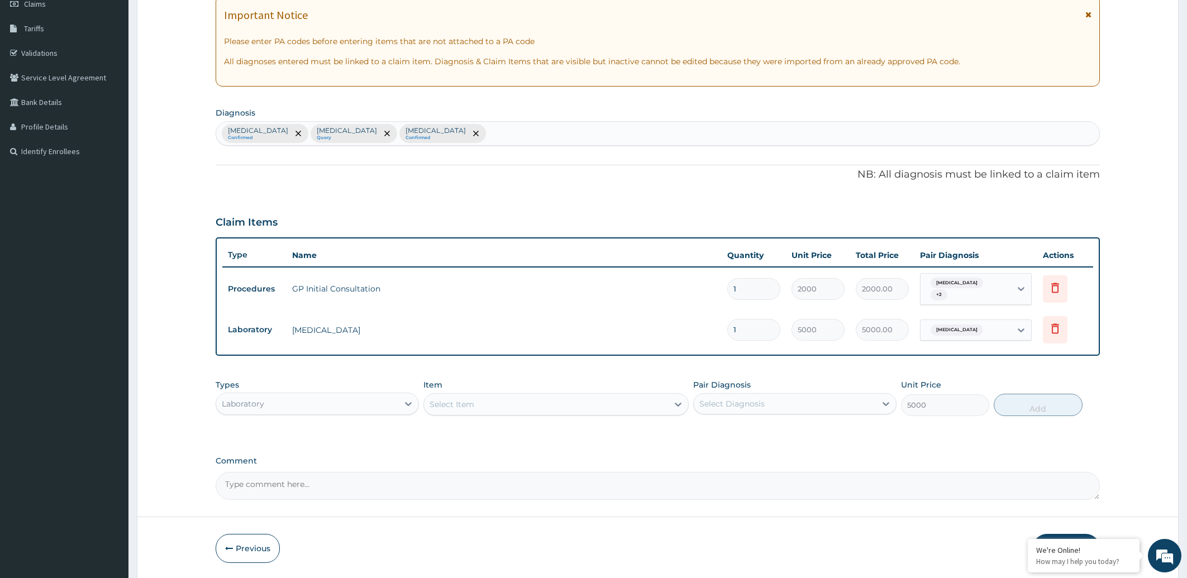
type input "0"
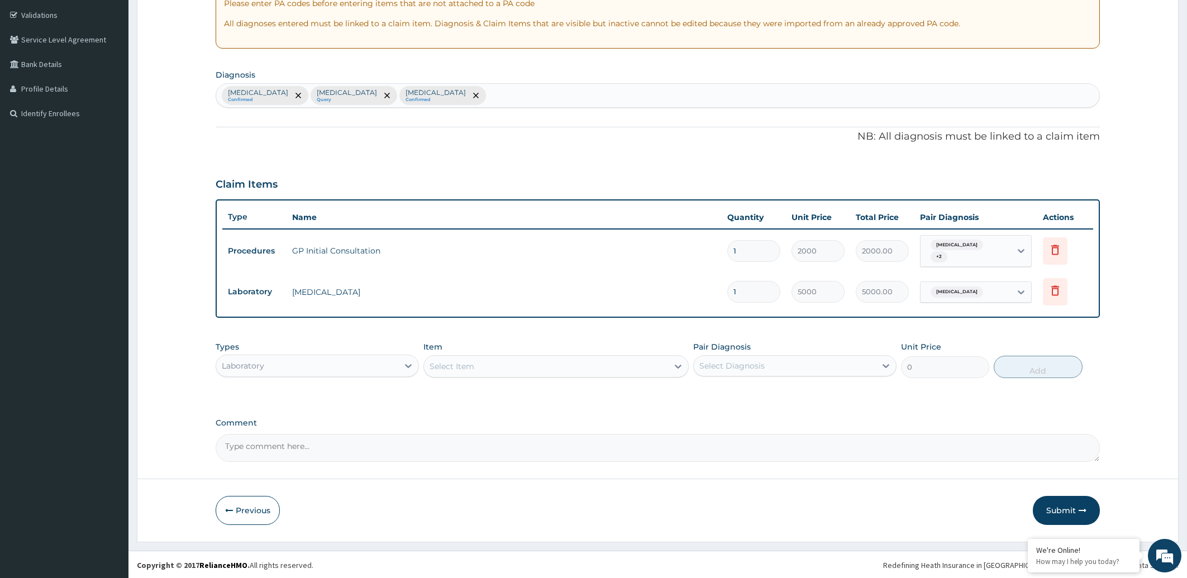
click at [453, 365] on div "Select Item" at bounding box center [452, 366] width 45 height 11
type input "MALA"
click at [577, 391] on div "[MEDICAL_DATA] [MEDICAL_DATA]" at bounding box center [556, 394] width 265 height 20
type input "2000"
click at [792, 361] on div "Select Diagnosis" at bounding box center [785, 366] width 182 height 18
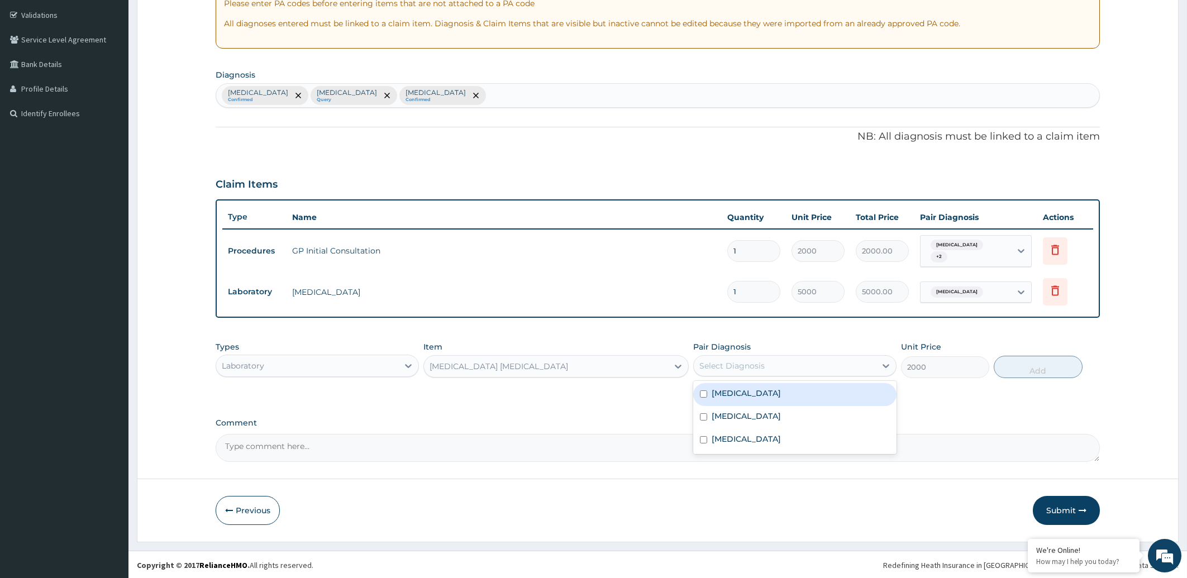
click at [779, 394] on label "[MEDICAL_DATA]" at bounding box center [746, 393] width 69 height 11
checkbox input "true"
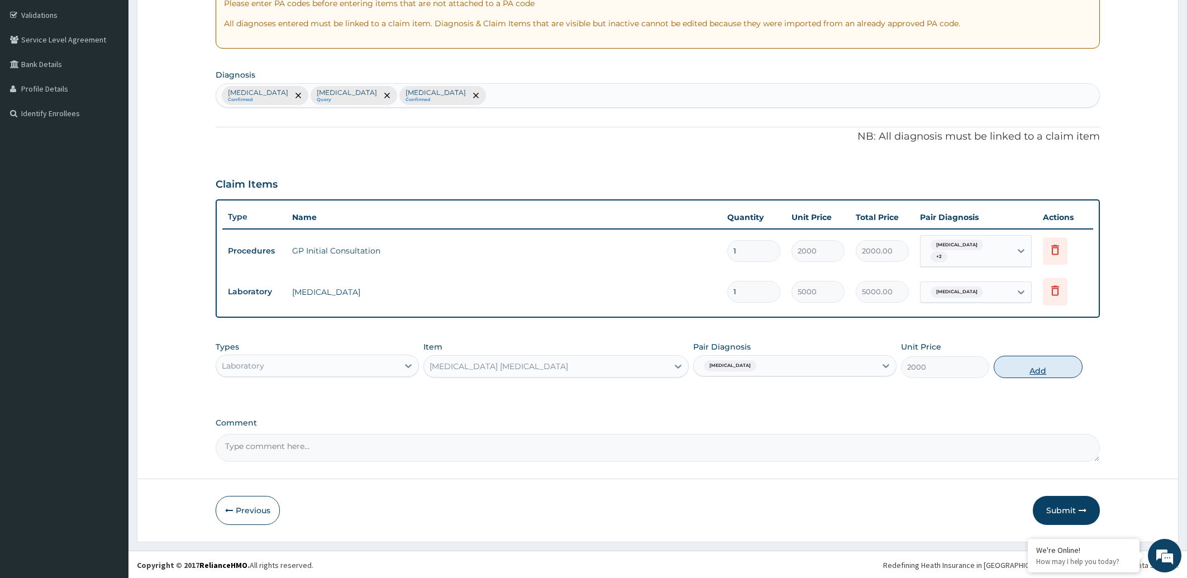
click at [1046, 370] on button "Add" at bounding box center [1038, 367] width 88 height 22
type input "0"
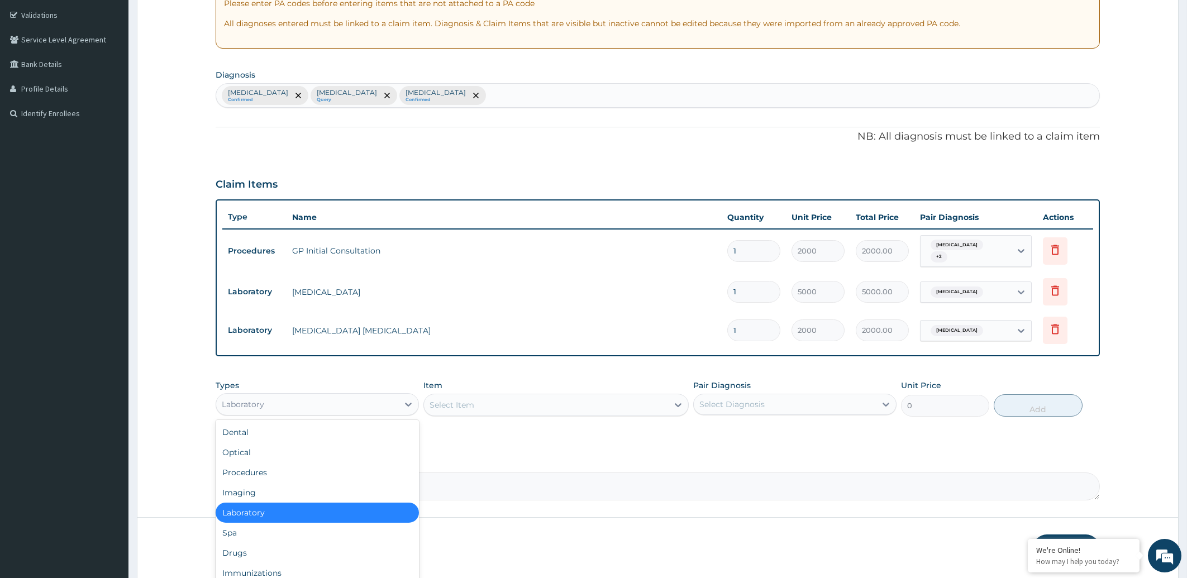
click at [261, 399] on div "Laboratory" at bounding box center [243, 404] width 42 height 11
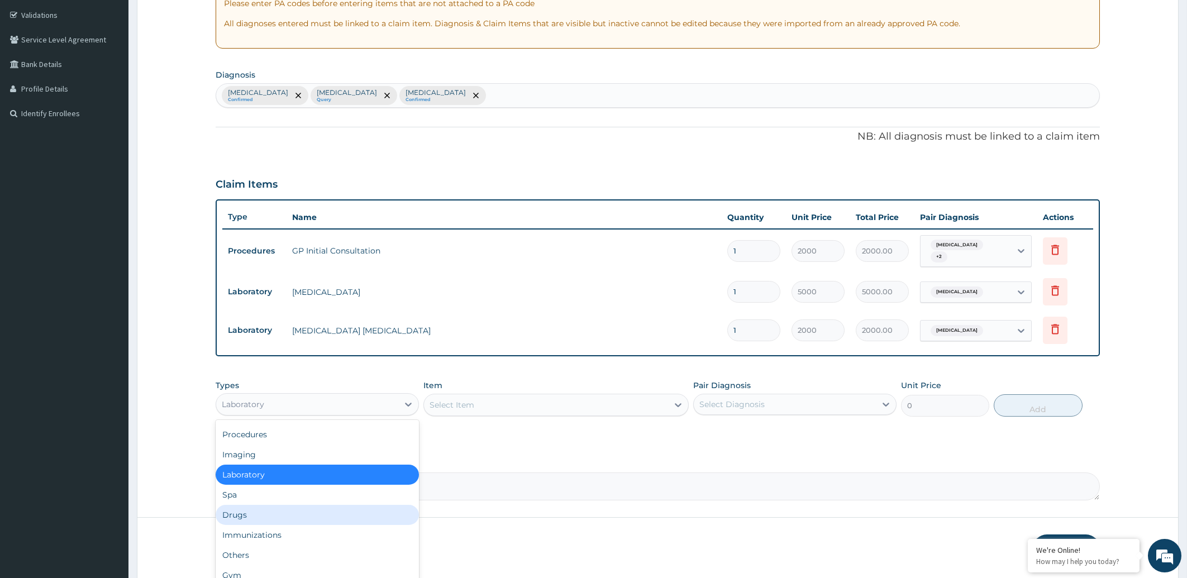
click at [256, 516] on div "Drugs" at bounding box center [317, 515] width 203 height 20
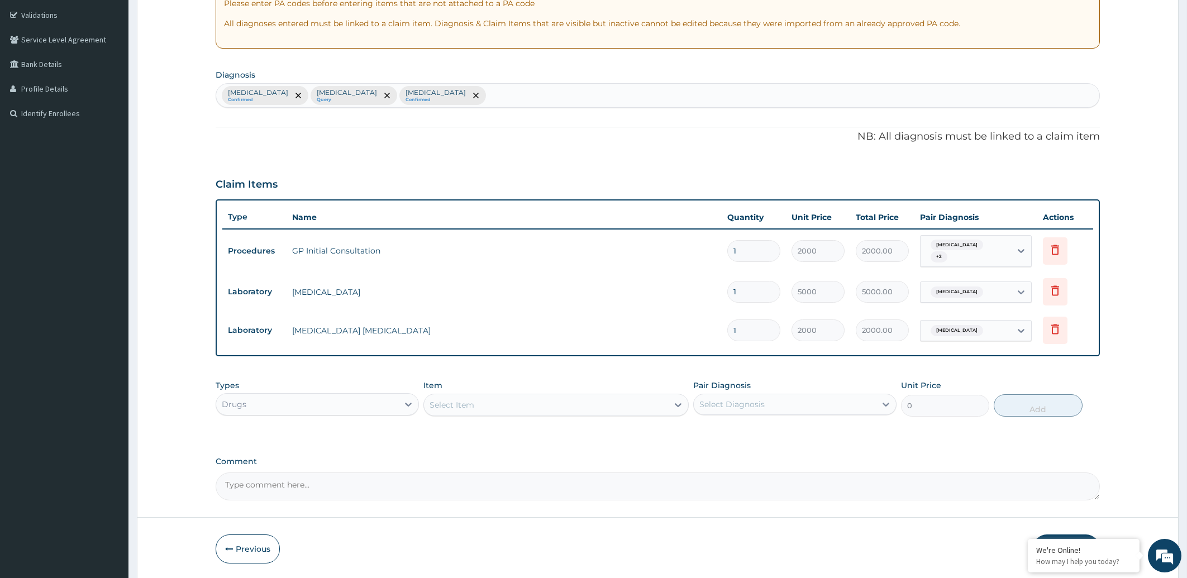
click at [515, 405] on div "Select Item" at bounding box center [546, 405] width 244 height 18
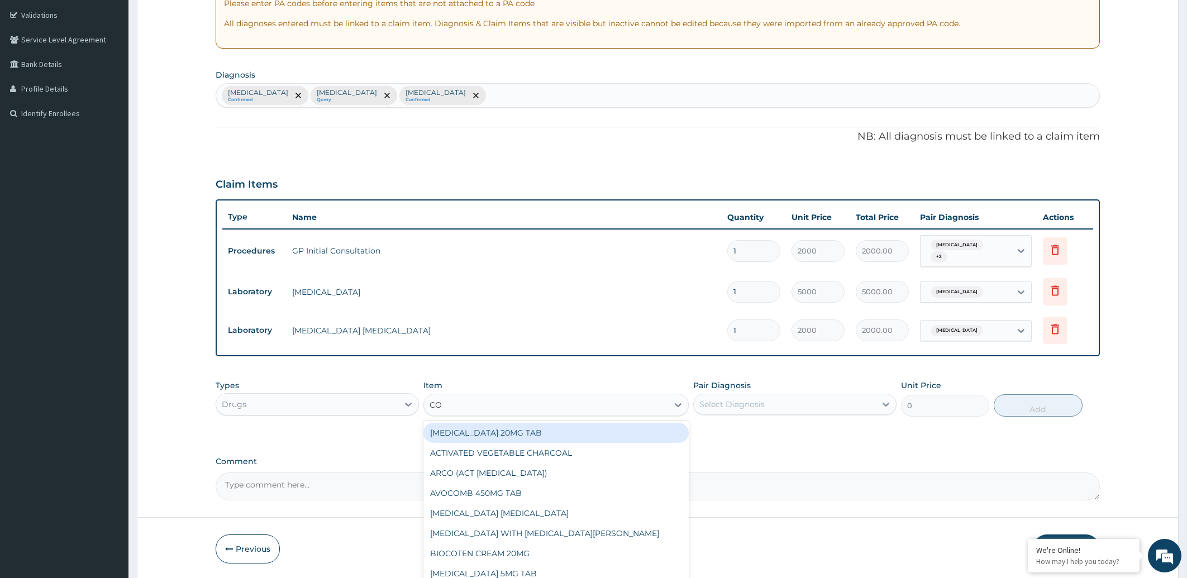
type input "COA"
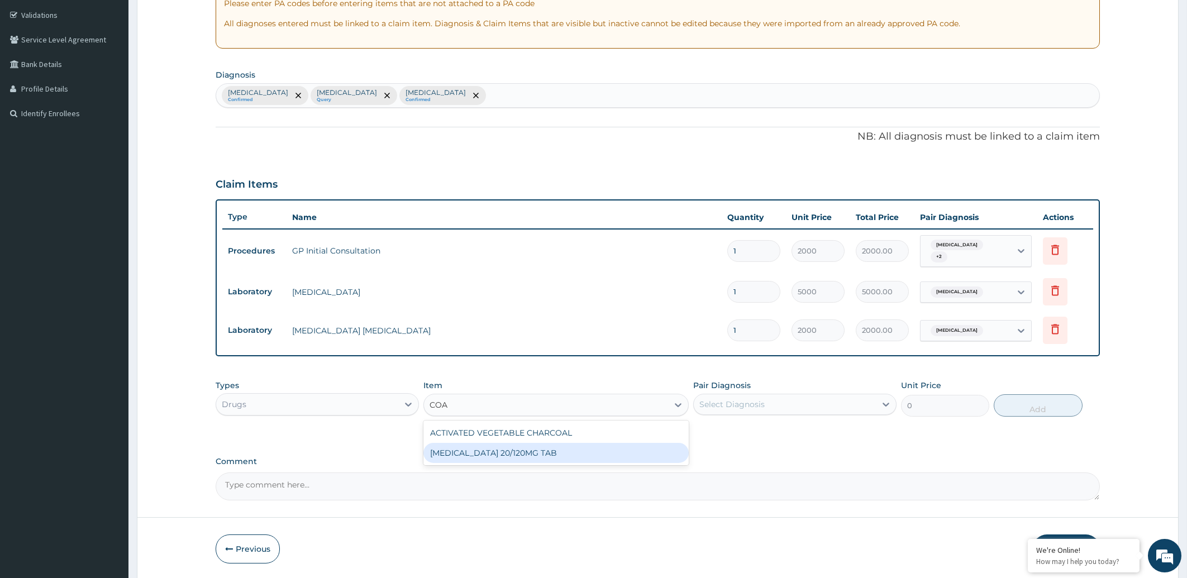
click at [492, 453] on div "[MEDICAL_DATA] 20/120MG TAB" at bounding box center [556, 453] width 265 height 20
type input "1350"
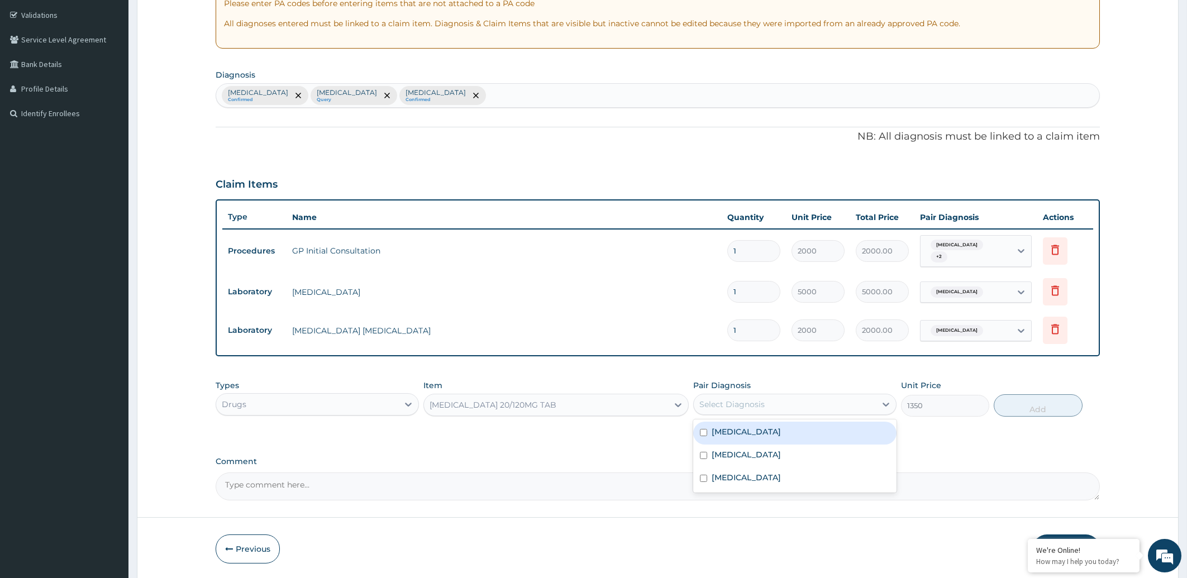
click at [795, 403] on div "Select Diagnosis" at bounding box center [785, 405] width 182 height 18
click at [781, 433] on label "[MEDICAL_DATA]" at bounding box center [746, 431] width 69 height 11
checkbox input "true"
click at [1017, 407] on button "Add" at bounding box center [1038, 405] width 88 height 22
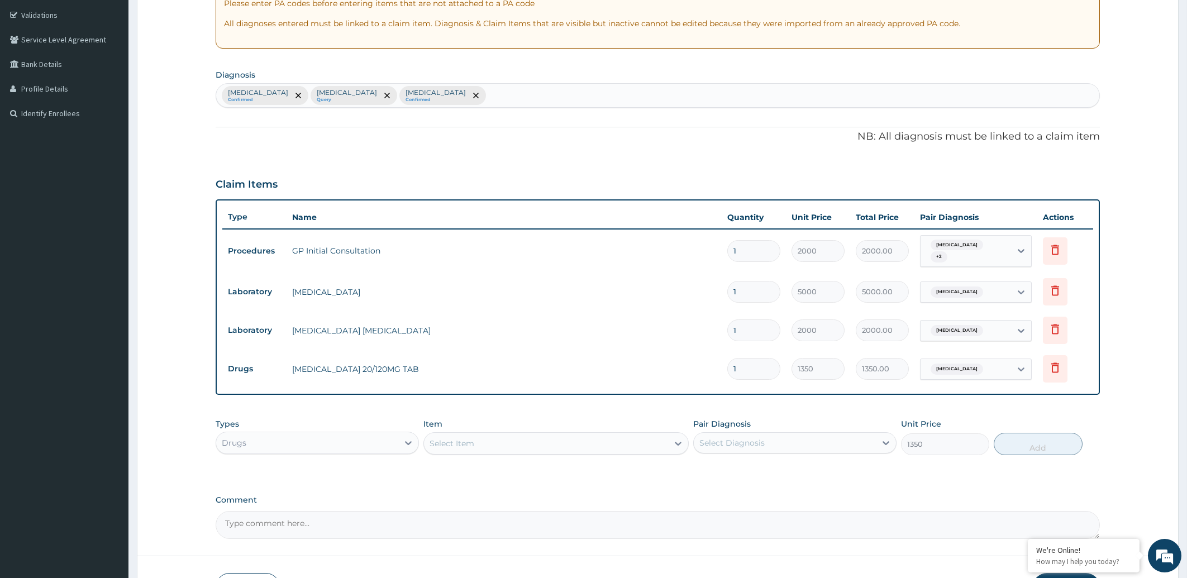
type input "0"
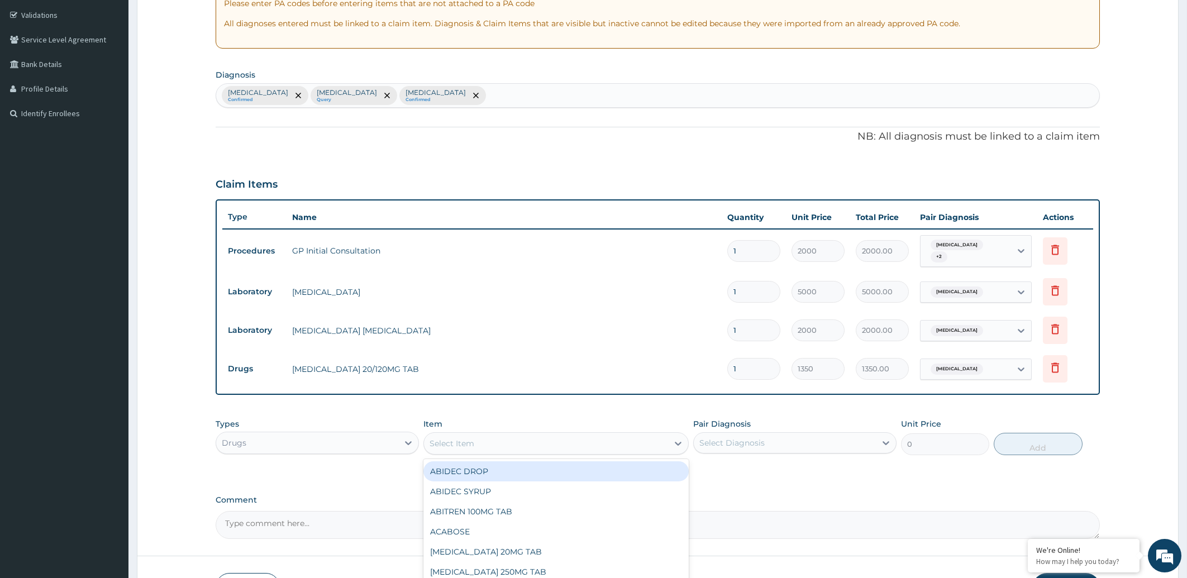
click at [480, 439] on div "Select Item" at bounding box center [546, 444] width 244 height 18
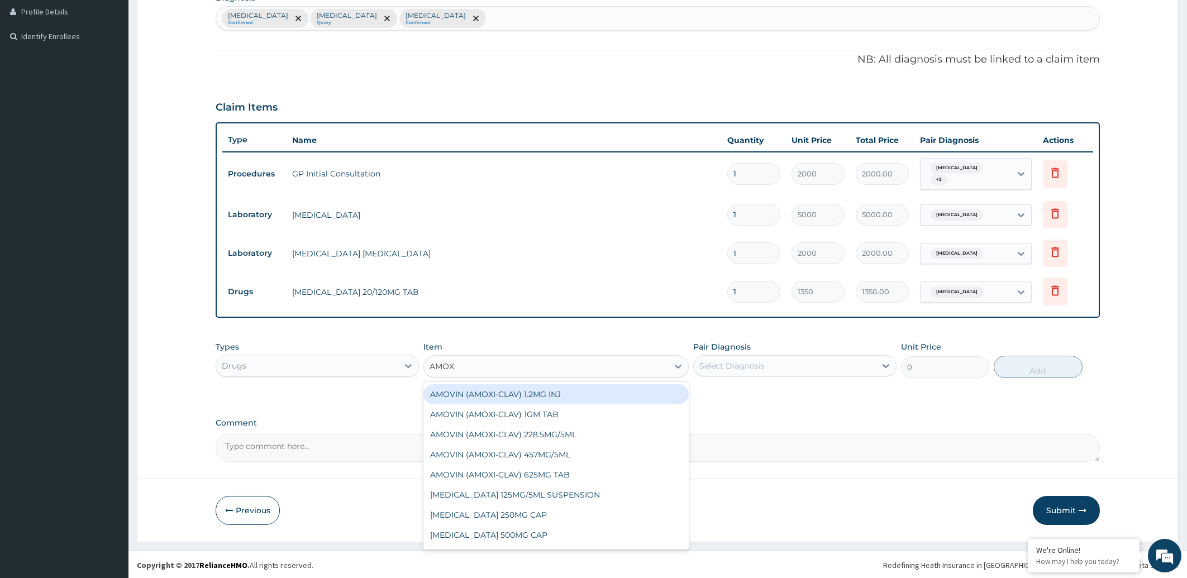
type input "AMOXY"
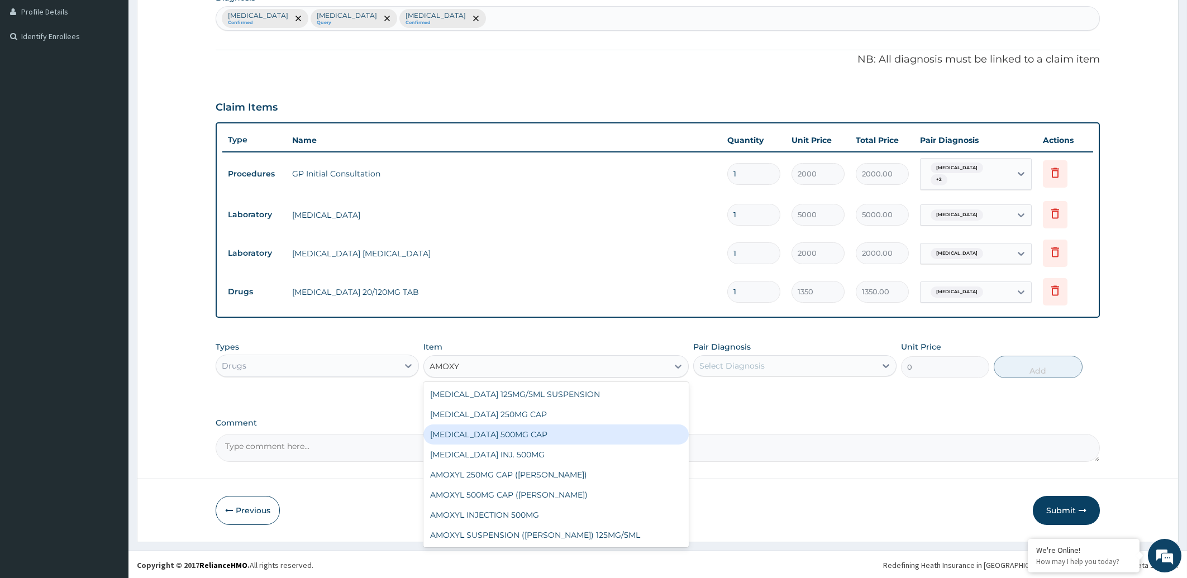
click at [461, 436] on div "AMOXYCILLIN 500MG CAP" at bounding box center [556, 435] width 265 height 20
type input "40"
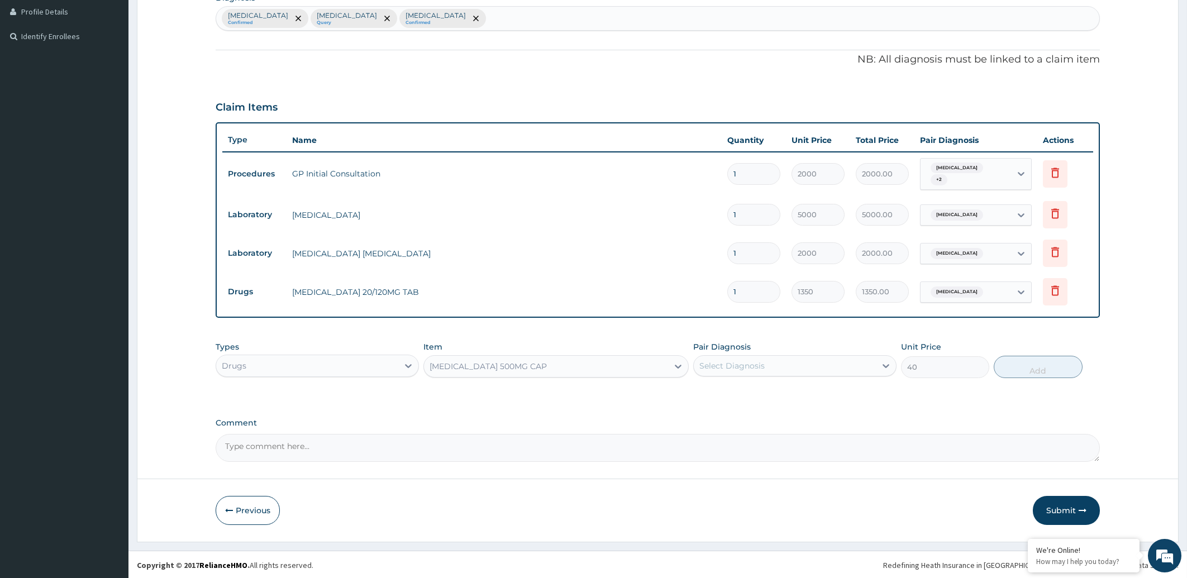
click at [768, 367] on div "Select Diagnosis" at bounding box center [785, 366] width 182 height 18
click at [724, 437] on label "Upper respiratory infection" at bounding box center [746, 439] width 69 height 11
checkbox input "true"
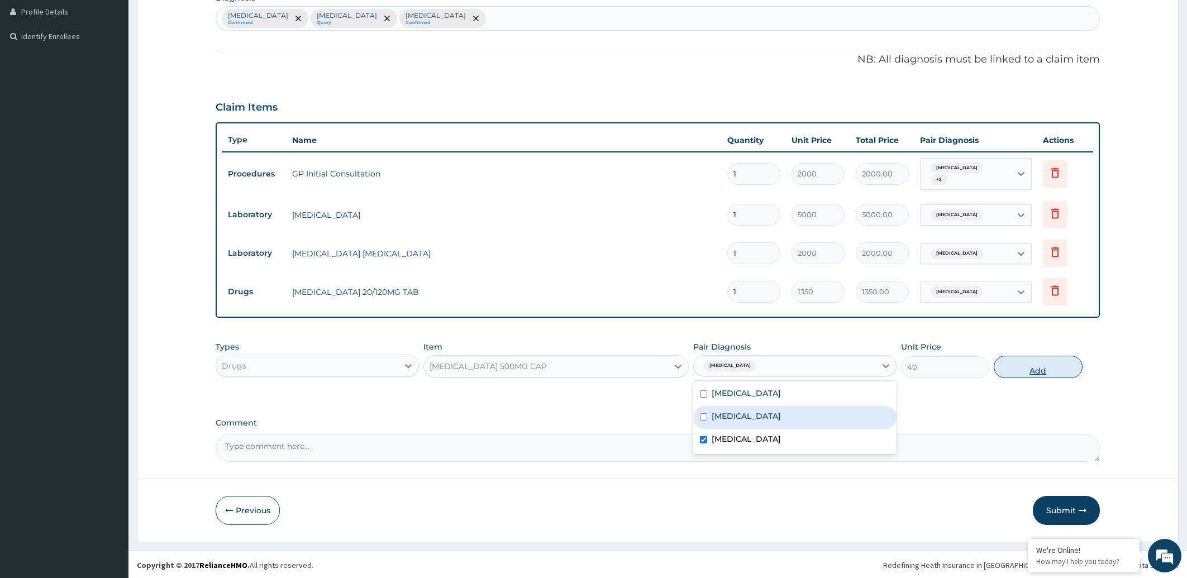
click at [1016, 369] on button "Add" at bounding box center [1038, 367] width 88 height 22
type input "0"
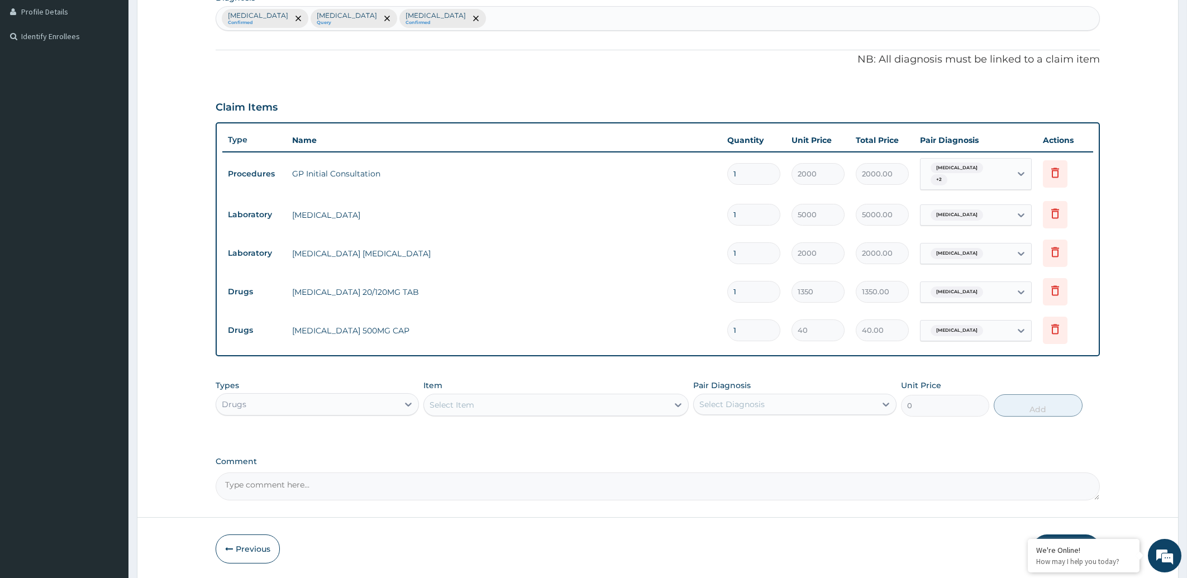
click at [753, 327] on input "1" at bounding box center [753, 331] width 53 height 22
type input "14"
type input "560.00"
type input "14"
click at [475, 406] on div "Select Item" at bounding box center [546, 405] width 244 height 18
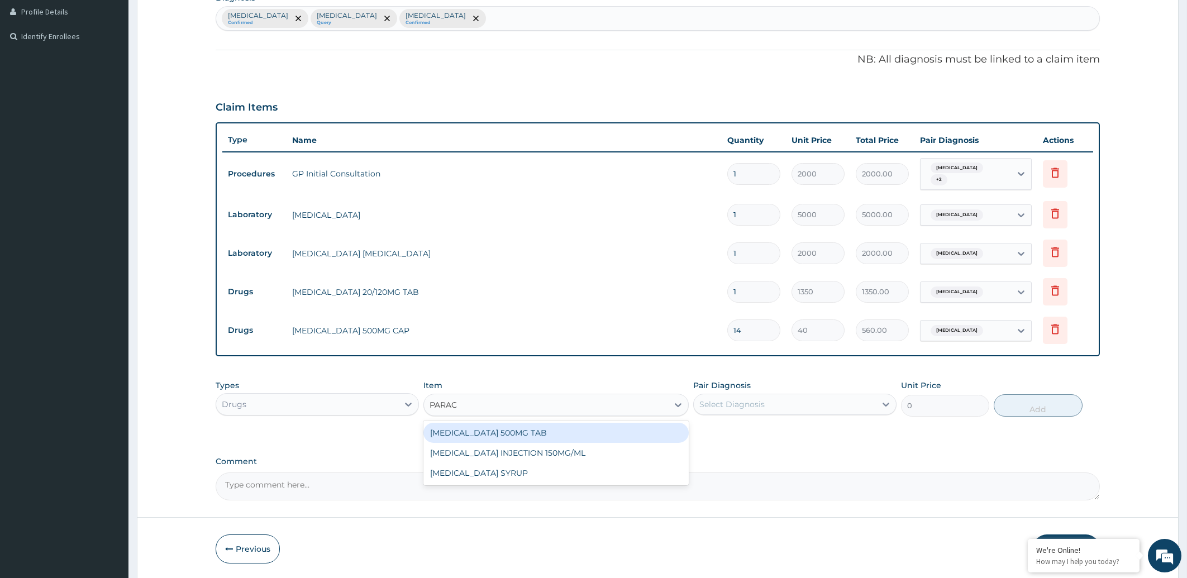
type input "PARACE"
click at [478, 429] on div "[MEDICAL_DATA] 500MG TAB" at bounding box center [556, 433] width 265 height 20
type input "10"
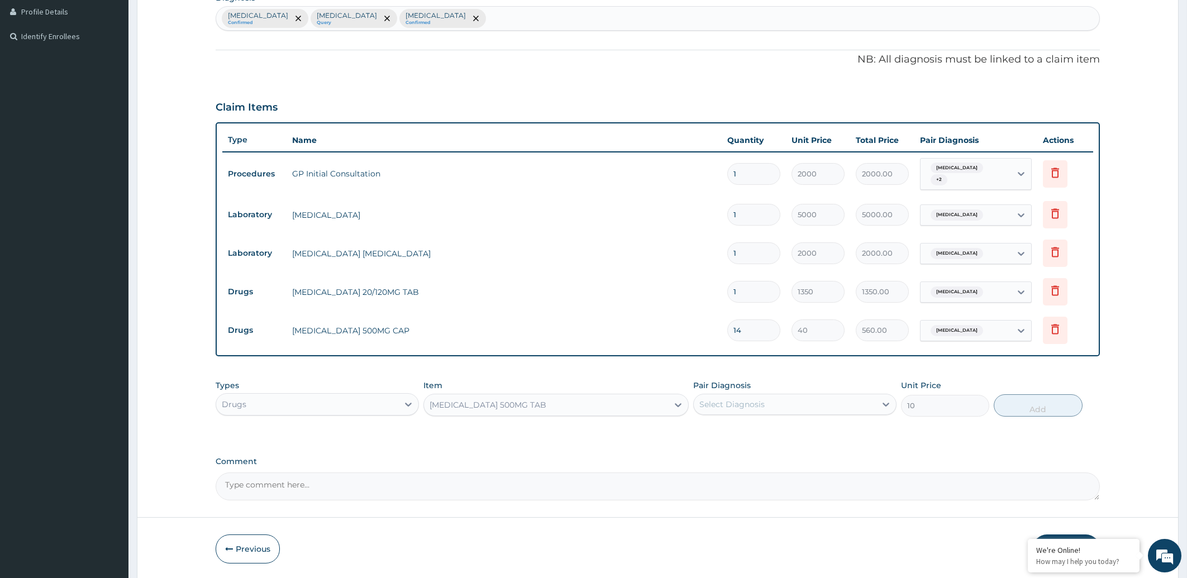
click at [762, 403] on div "Select Diagnosis" at bounding box center [732, 404] width 65 height 11
drag, startPoint x: 761, startPoint y: 429, endPoint x: 759, endPoint y: 438, distance: 9.6
click at [760, 429] on label "Falciparum malaria" at bounding box center [746, 431] width 69 height 11
checkbox input "true"
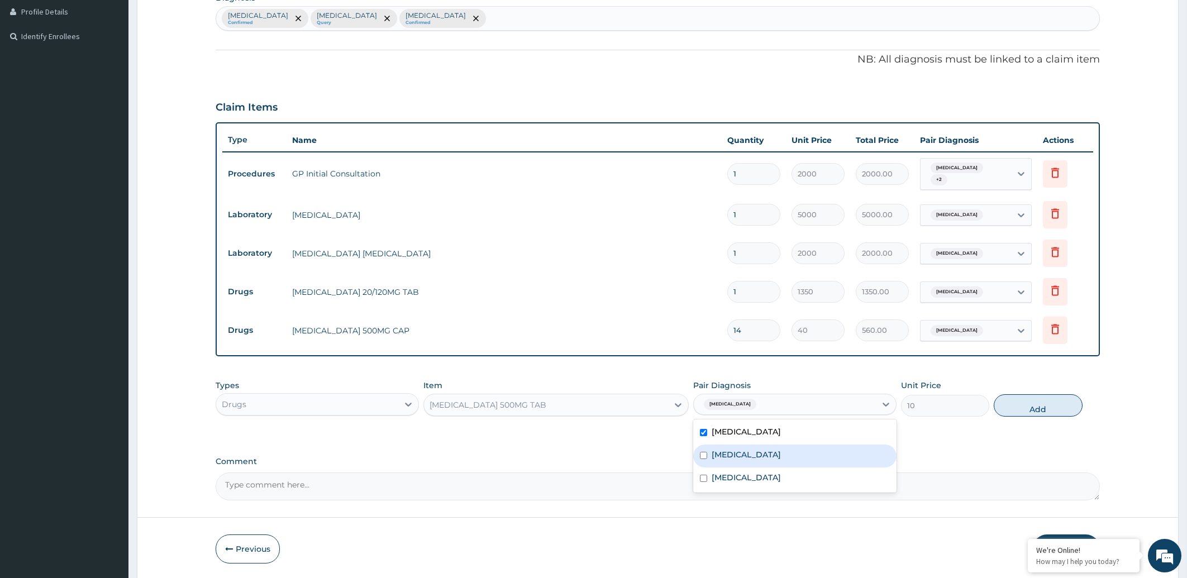
click at [759, 450] on div "Sepsis" at bounding box center [794, 456] width 203 height 23
click at [763, 466] on div "Sepsis" at bounding box center [794, 456] width 203 height 23
click at [755, 449] on div "Sepsis" at bounding box center [794, 456] width 203 height 23
checkbox input "true"
click at [745, 475] on label "Upper respiratory infection" at bounding box center [746, 477] width 69 height 11
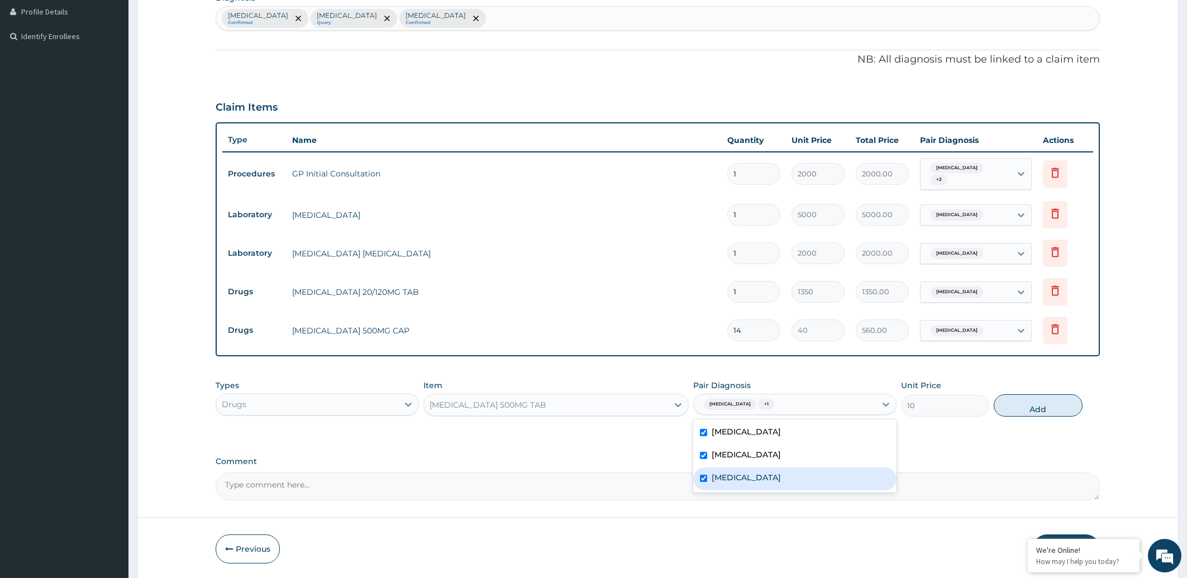
checkbox input "true"
click at [1039, 402] on button "Add" at bounding box center [1038, 405] width 88 height 22
type input "0"
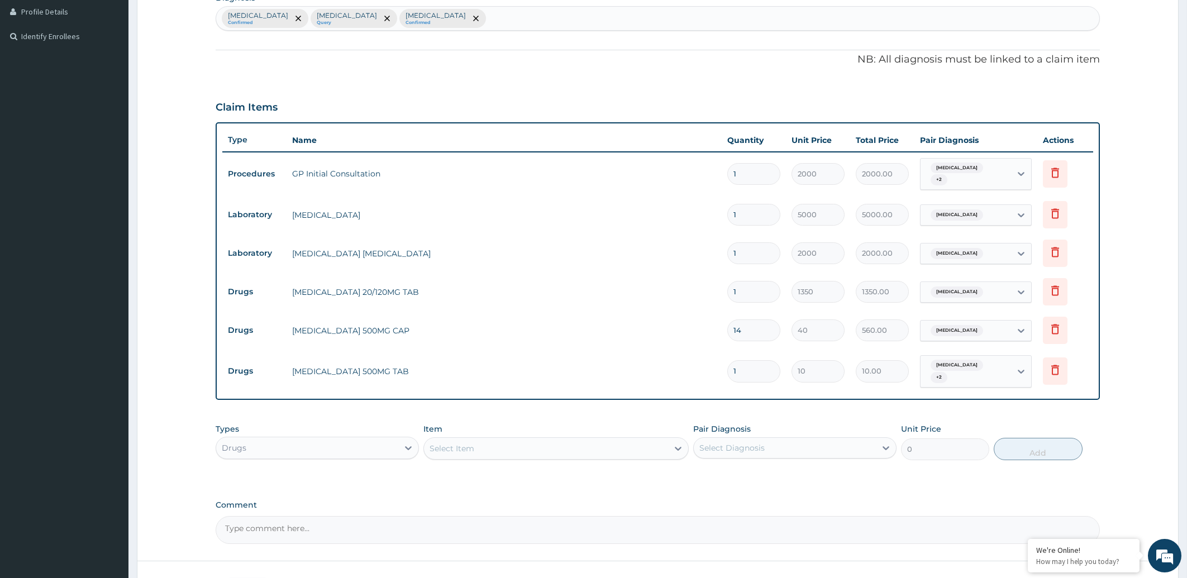
click at [750, 370] on input "1" at bounding box center [753, 371] width 53 height 22
type input "0.00"
type input "3"
type input "30.00"
type input "30"
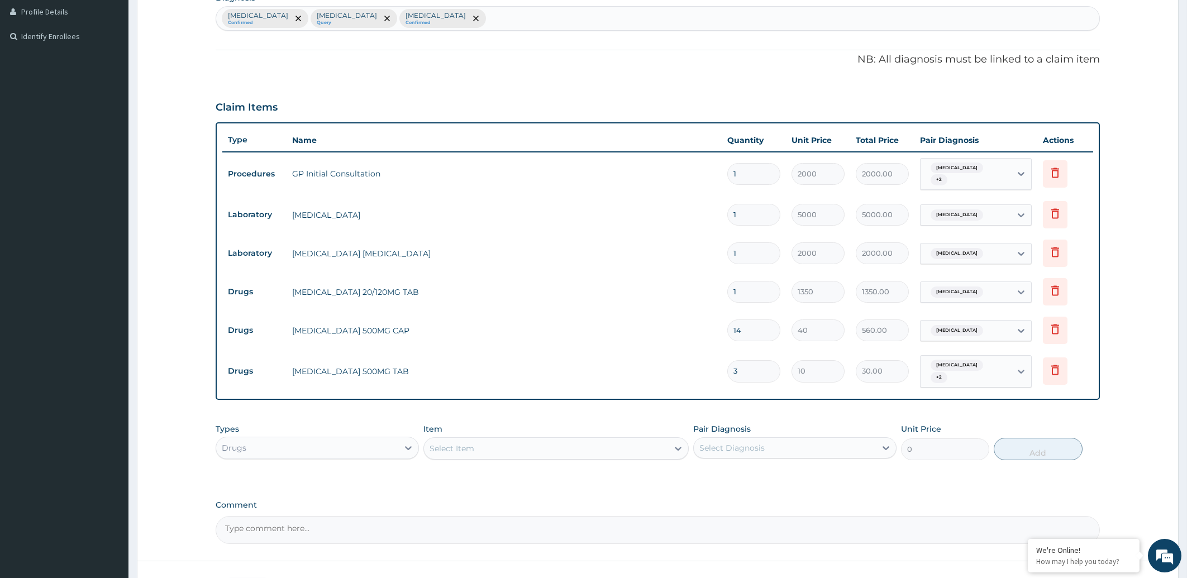
type input "300.00"
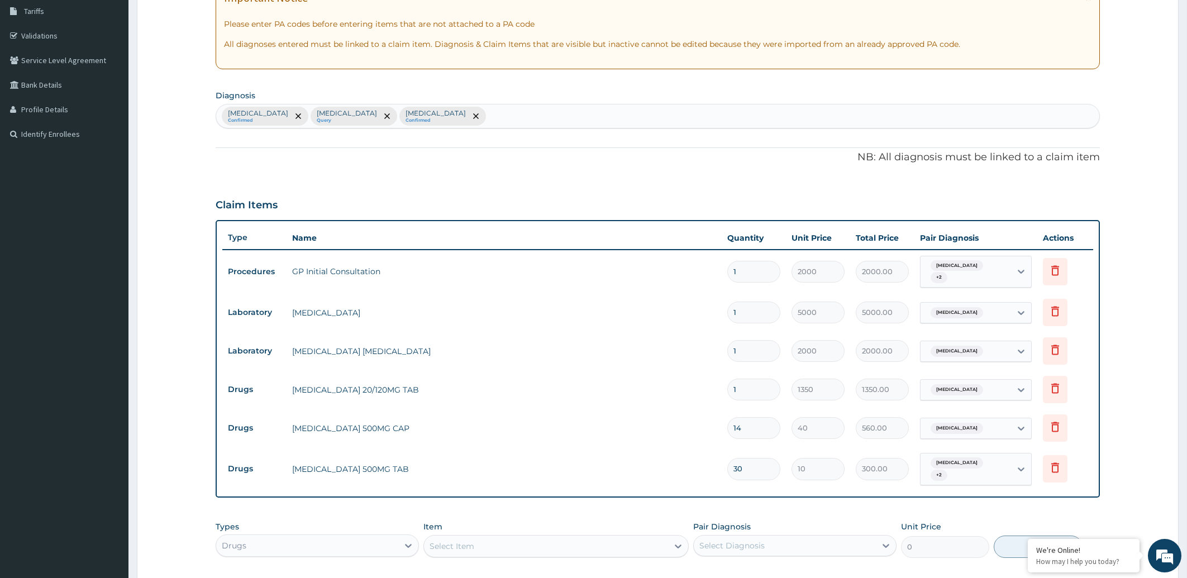
scroll to position [364, 0]
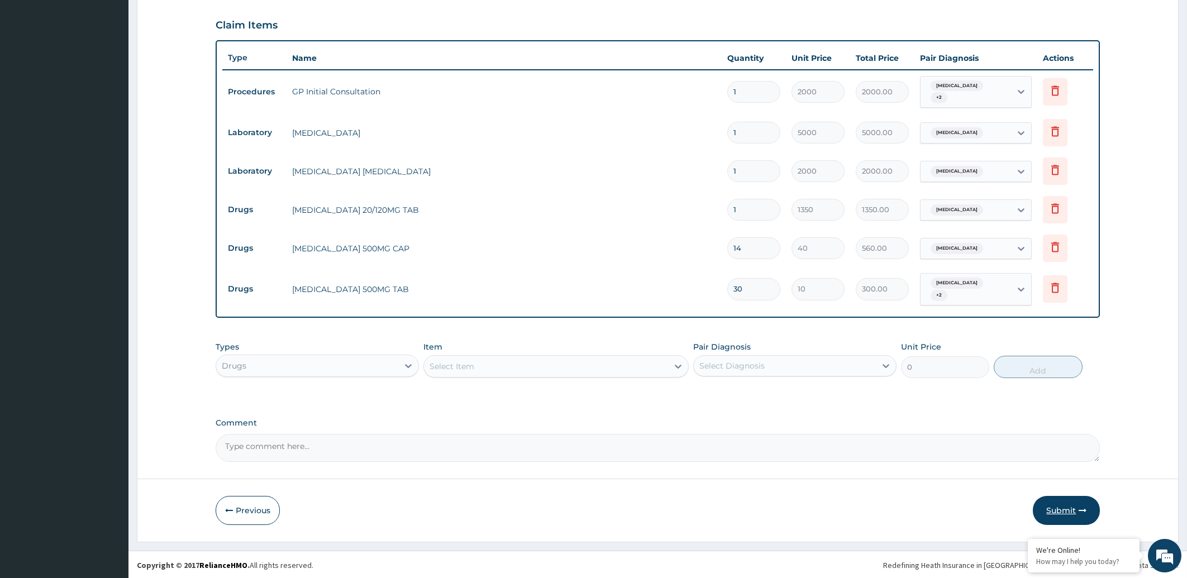
type input "30"
click at [1063, 509] on button "Submit" at bounding box center [1066, 510] width 67 height 29
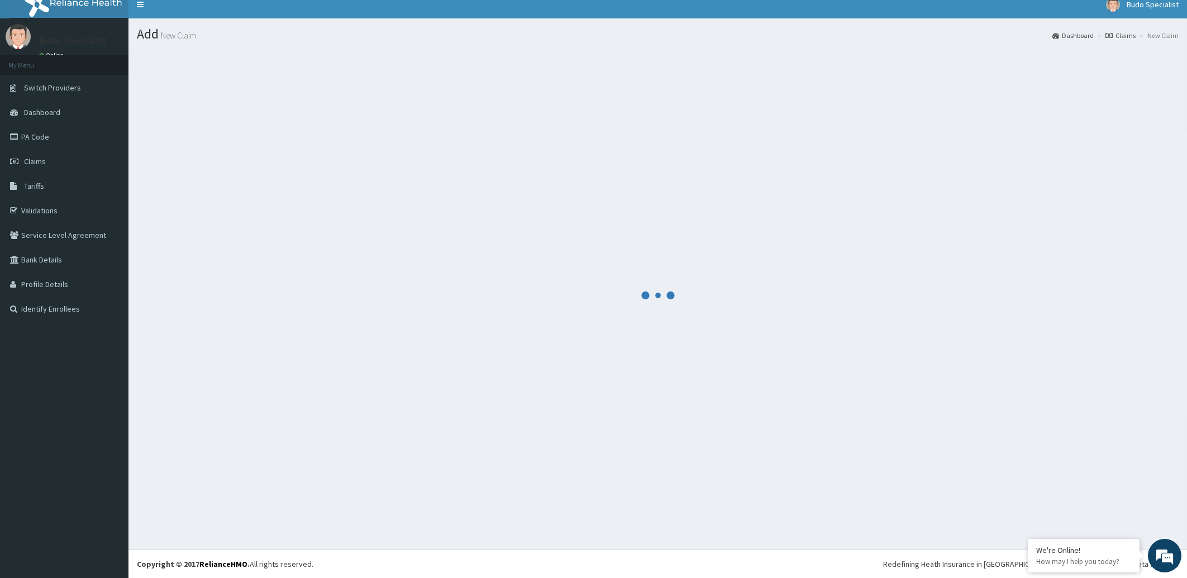
scroll to position [9, 0]
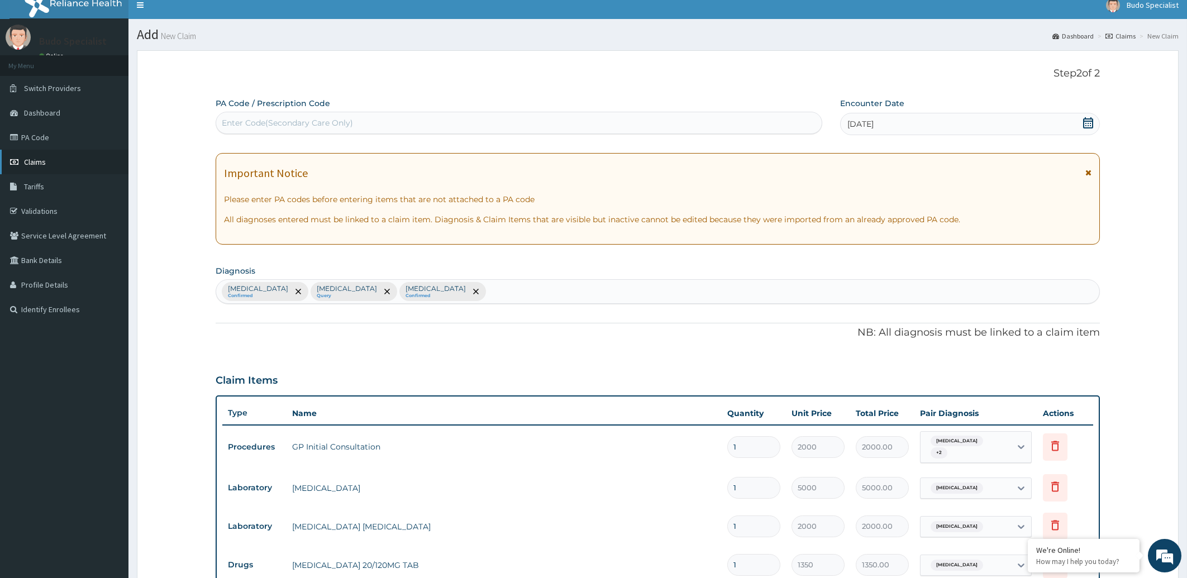
click at [32, 164] on span "Claims" at bounding box center [35, 162] width 22 height 10
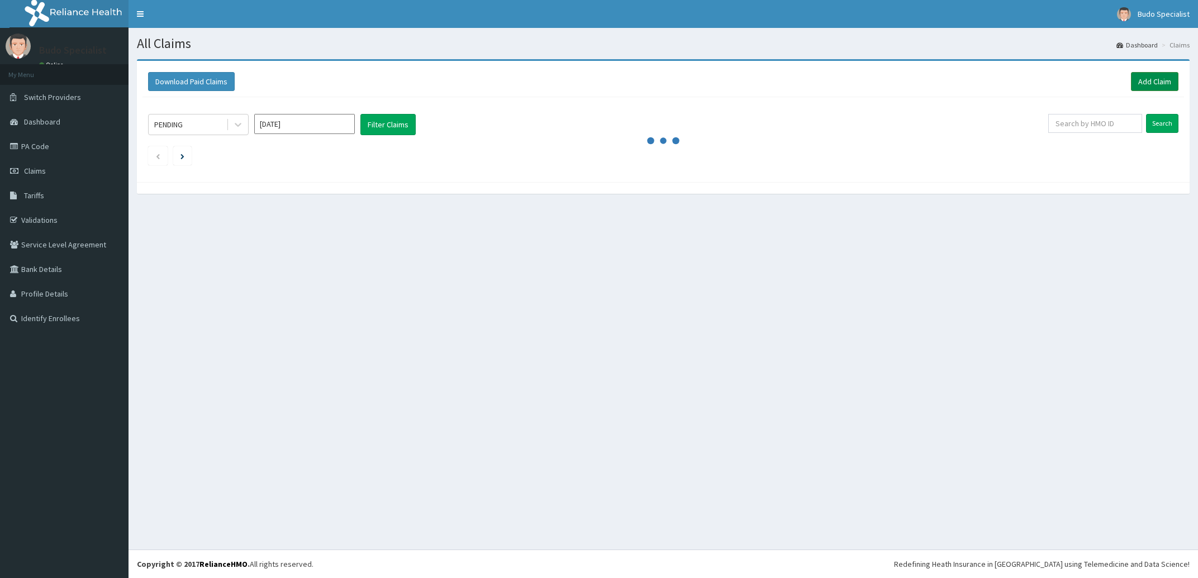
click at [1159, 82] on link "Add Claim" at bounding box center [1154, 81] width 47 height 19
click at [29, 146] on link "PA Code" at bounding box center [64, 146] width 129 height 25
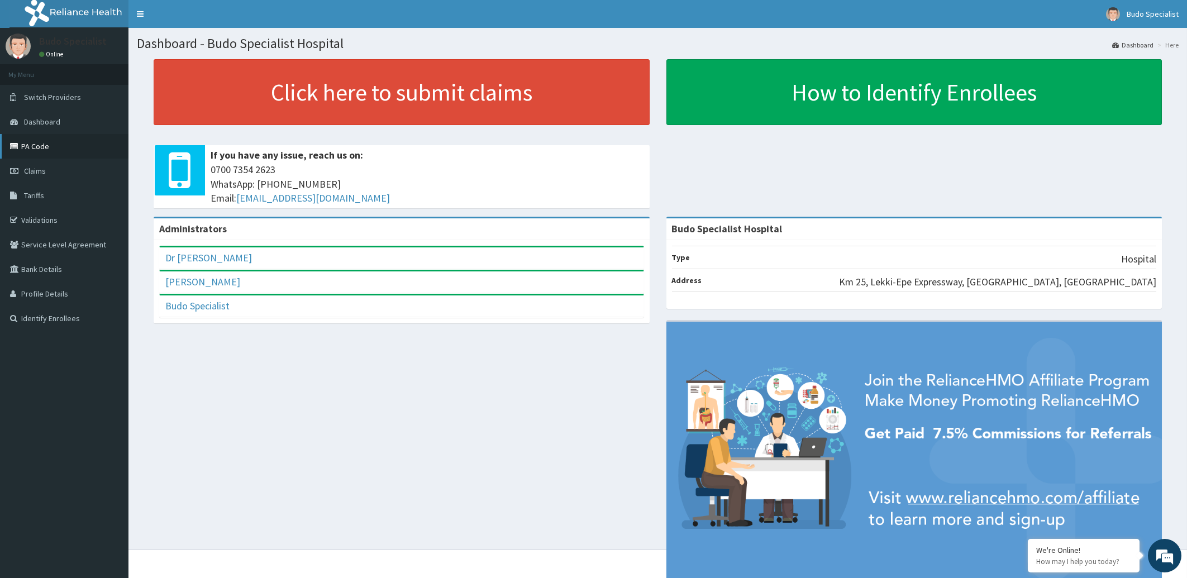
click at [33, 146] on link "PA Code" at bounding box center [64, 146] width 129 height 25
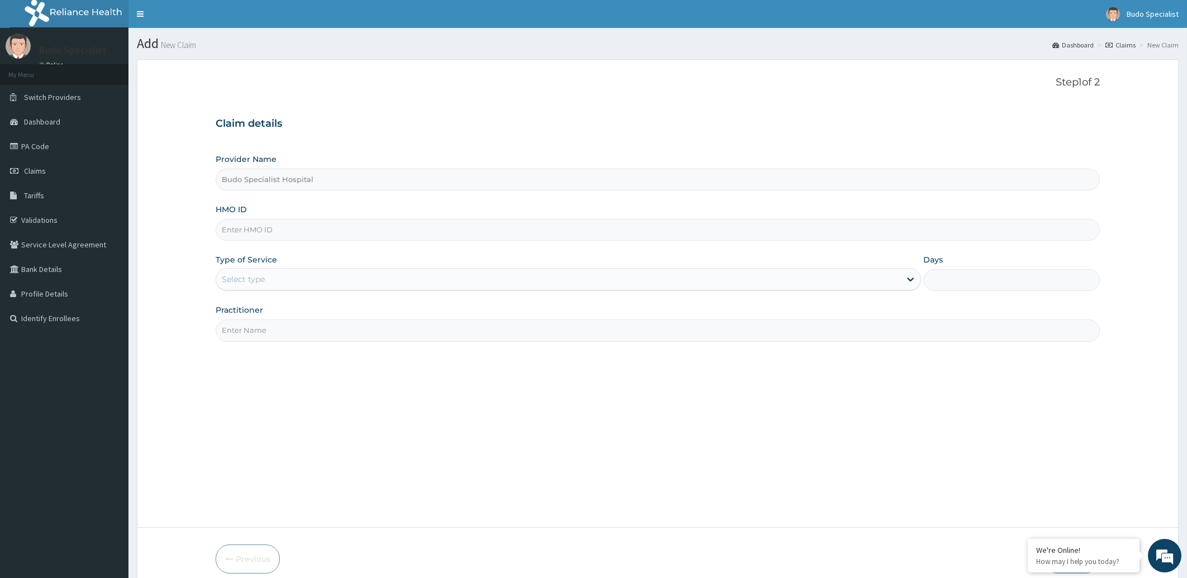
click at [276, 229] on input "HMO ID" at bounding box center [658, 230] width 885 height 22
type input "VAC/10024/B"
click at [288, 277] on div "Select type" at bounding box center [558, 279] width 685 height 18
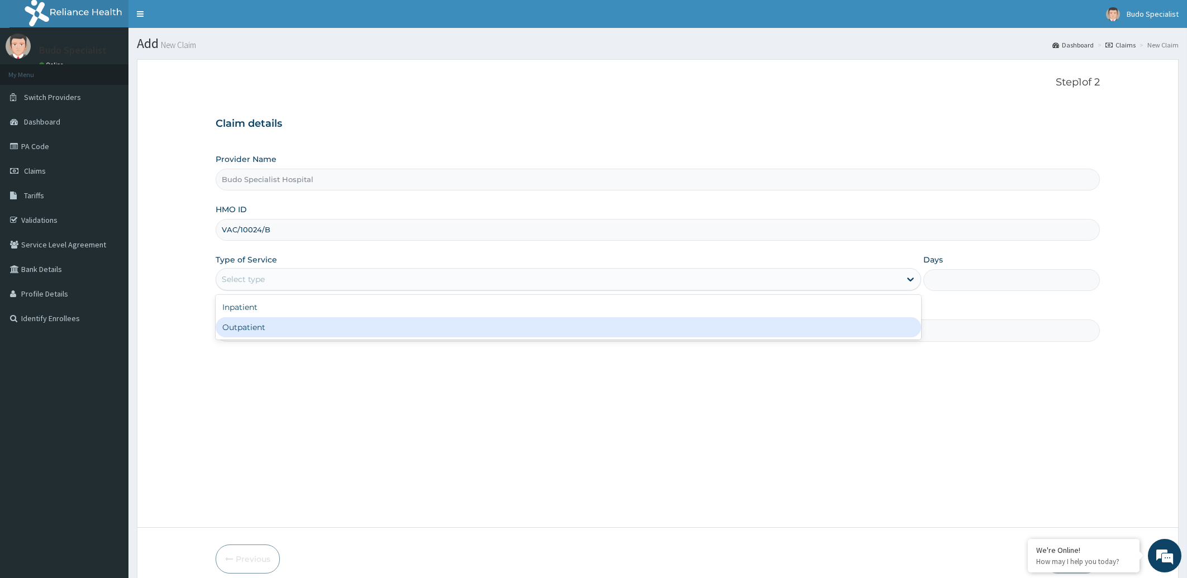
click at [279, 330] on div "Outpatient" at bounding box center [569, 327] width 706 height 20
type input "1"
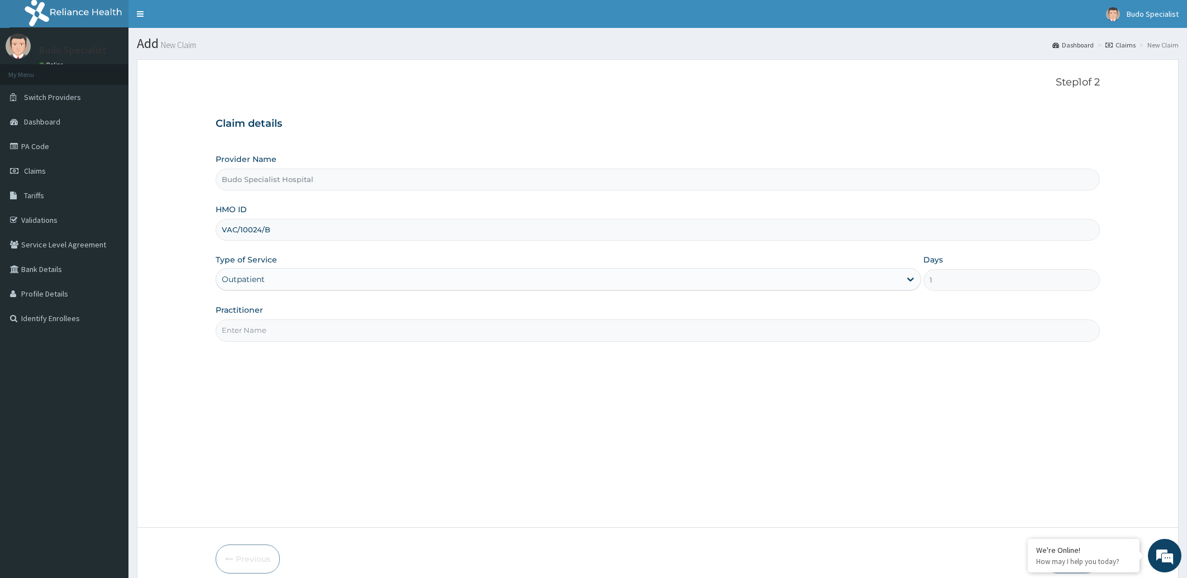
click at [261, 331] on input "Practitioner" at bounding box center [658, 331] width 885 height 22
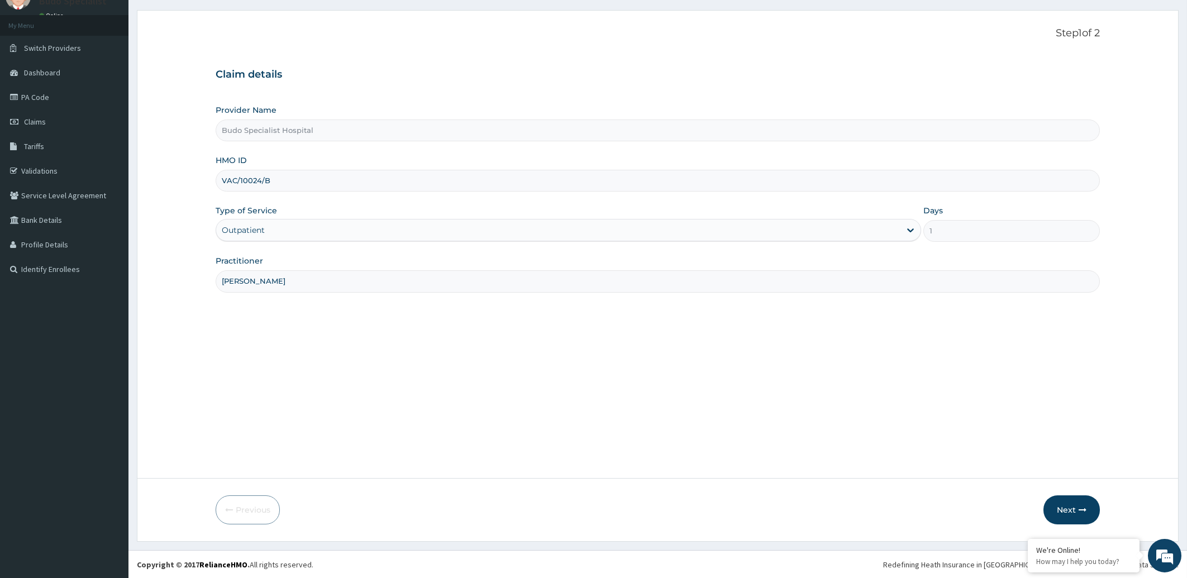
scroll to position [50, 0]
type input "[PERSON_NAME]"
click at [1059, 512] on button "Next" at bounding box center [1072, 509] width 56 height 29
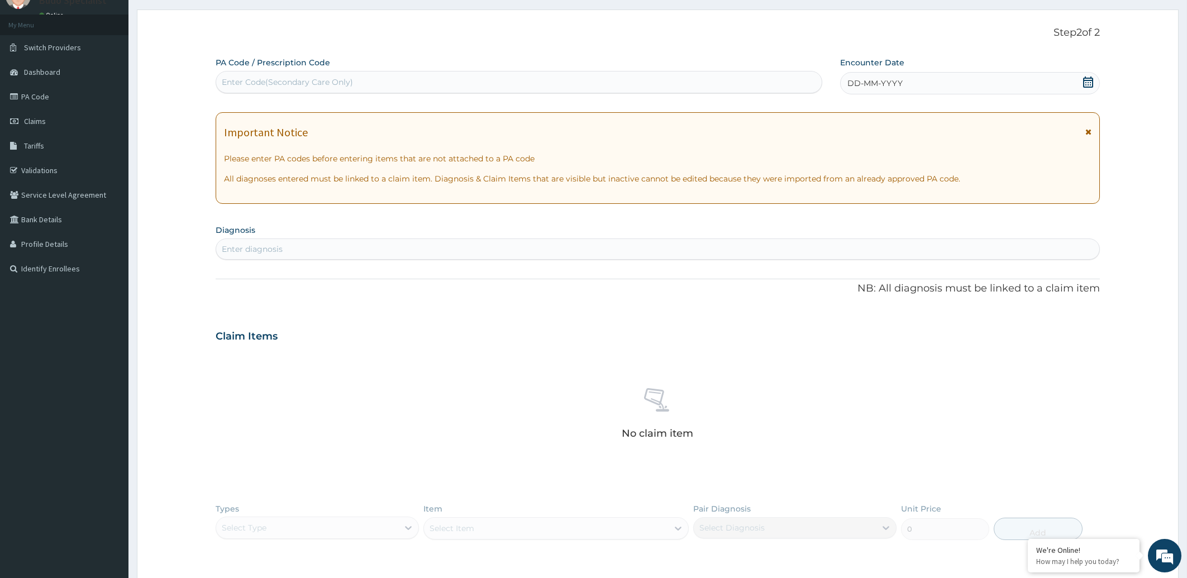
click at [405, 80] on div "Enter Code(Secondary Care Only)" at bounding box center [519, 82] width 606 height 18
type input "PA/0E4823"
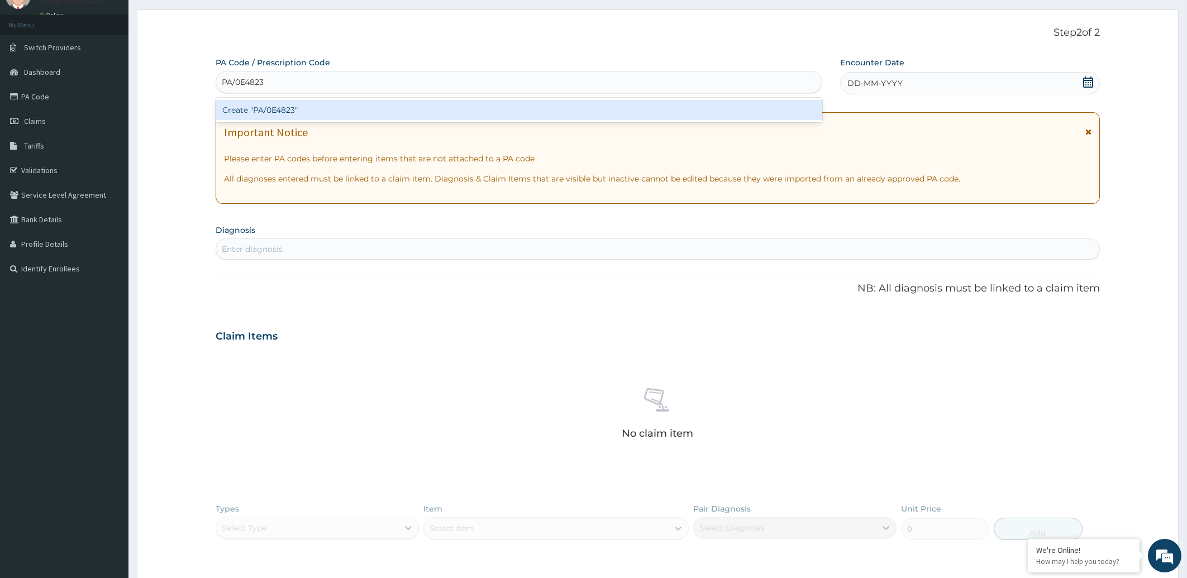
click at [407, 107] on div "Create "PA/0E4823"" at bounding box center [519, 110] width 607 height 20
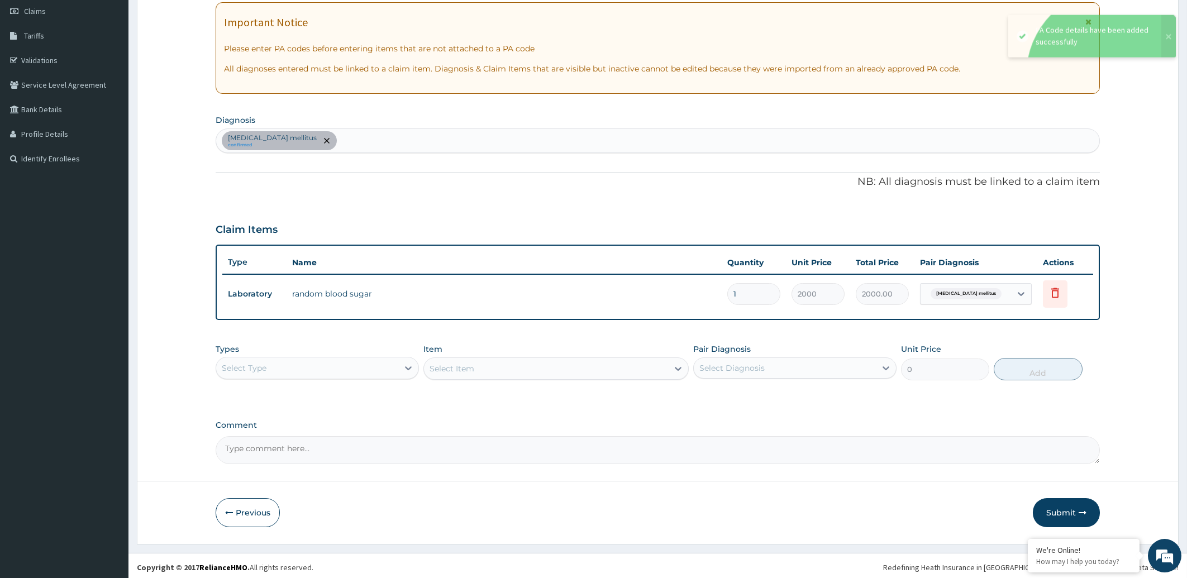
scroll to position [162, 0]
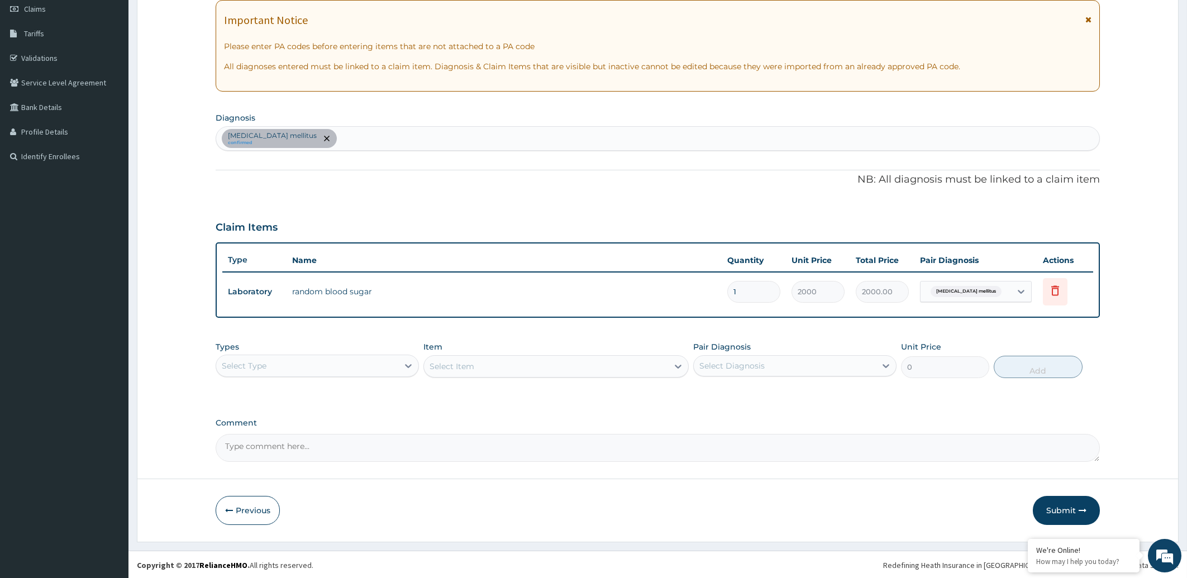
click at [334, 137] on div "[MEDICAL_DATA] mellitus confirmed" at bounding box center [658, 138] width 884 height 23
type input "[MEDICAL_DATA] P"
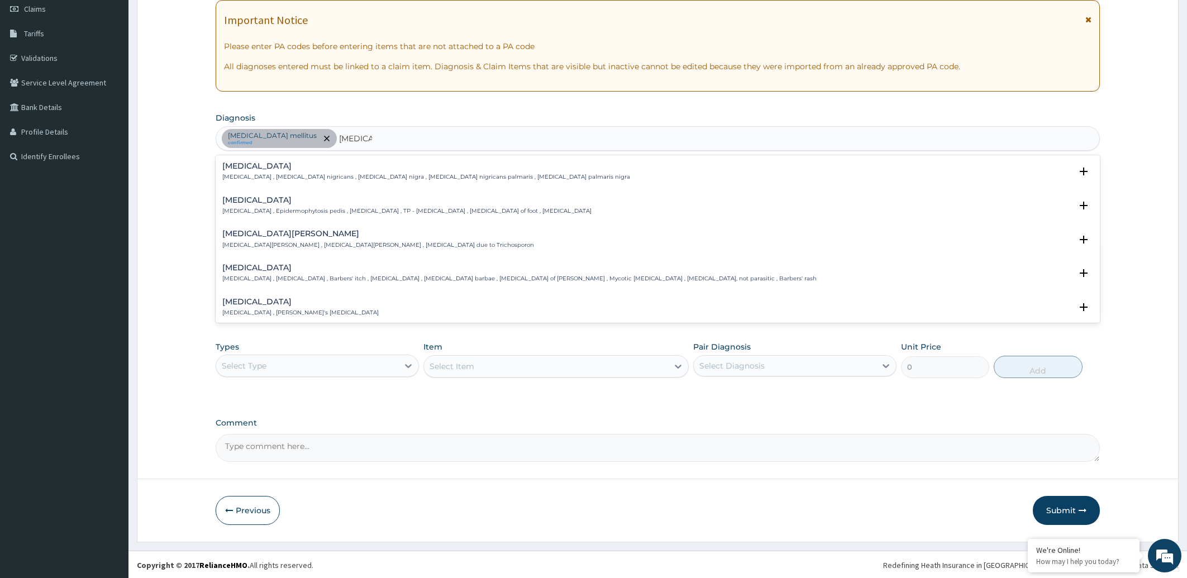
click at [282, 207] on div "[MEDICAL_DATA] [MEDICAL_DATA] , Epidermophytosis pedis , [MEDICAL_DATA] , TP - …" at bounding box center [406, 206] width 369 height 20
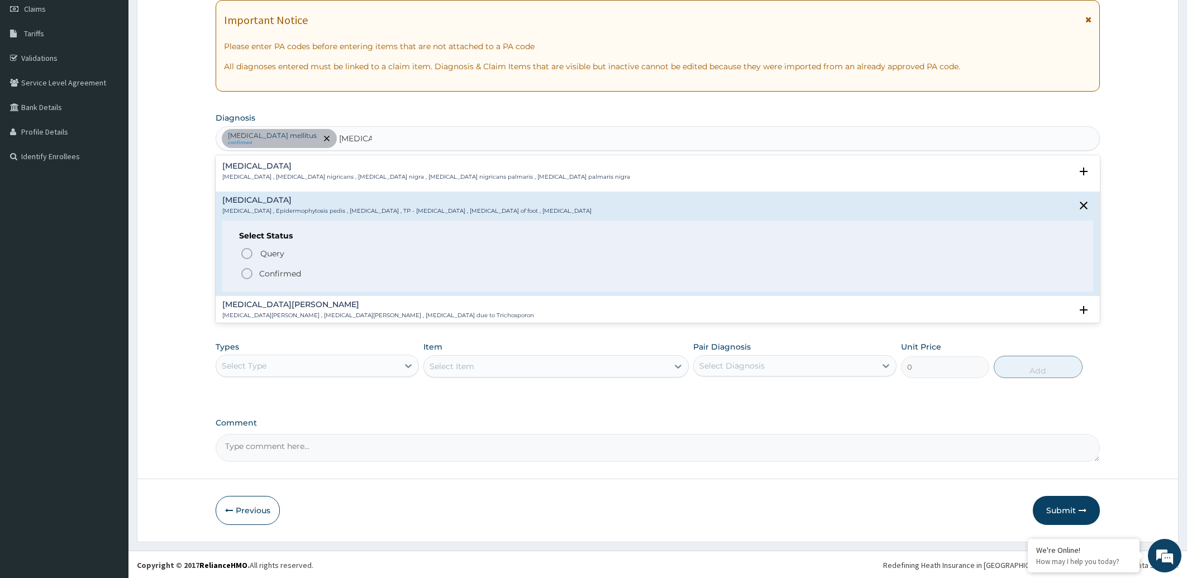
click at [246, 273] on icon "status option filled" at bounding box center [246, 273] width 13 height 13
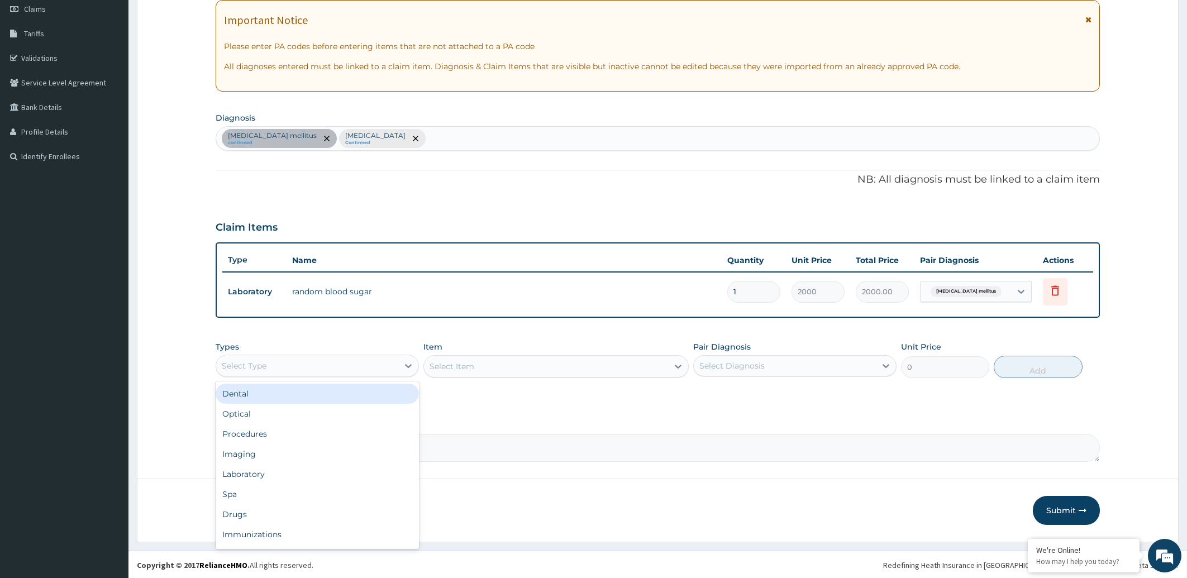
click at [345, 367] on div "Select Type" at bounding box center [307, 366] width 182 height 18
drag, startPoint x: 326, startPoint y: 427, endPoint x: 469, endPoint y: 410, distance: 143.5
click at [327, 424] on div "Procedures" at bounding box center [317, 434] width 203 height 20
click at [544, 367] on div "Select Item" at bounding box center [546, 367] width 244 height 18
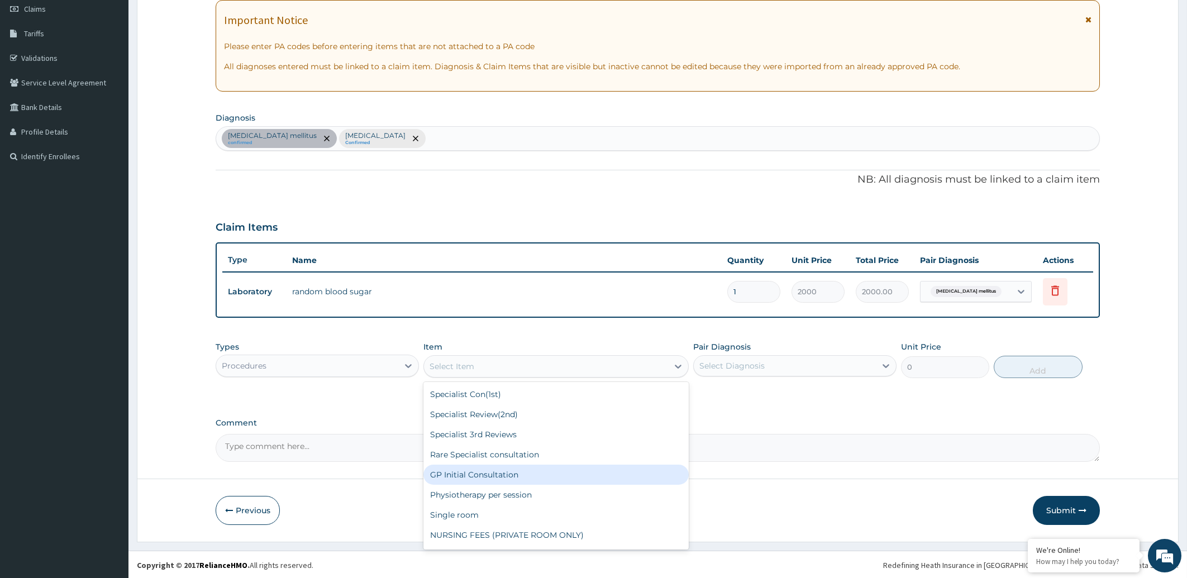
click at [496, 472] on div "GP Initial Consultation" at bounding box center [556, 475] width 265 height 20
type input "2000"
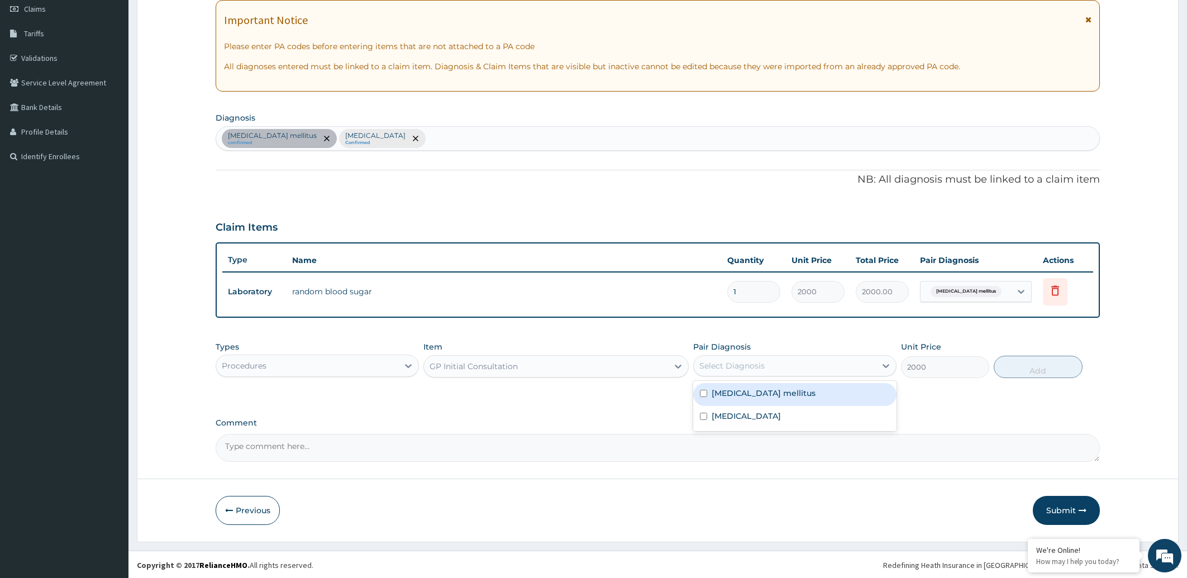
click at [776, 362] on div "Select Diagnosis" at bounding box center [785, 366] width 182 height 18
click at [764, 364] on div "Select Diagnosis" at bounding box center [732, 365] width 65 height 11
click at [759, 392] on label "Diabetes mellitus" at bounding box center [764, 393] width 104 height 11
checkbox input "true"
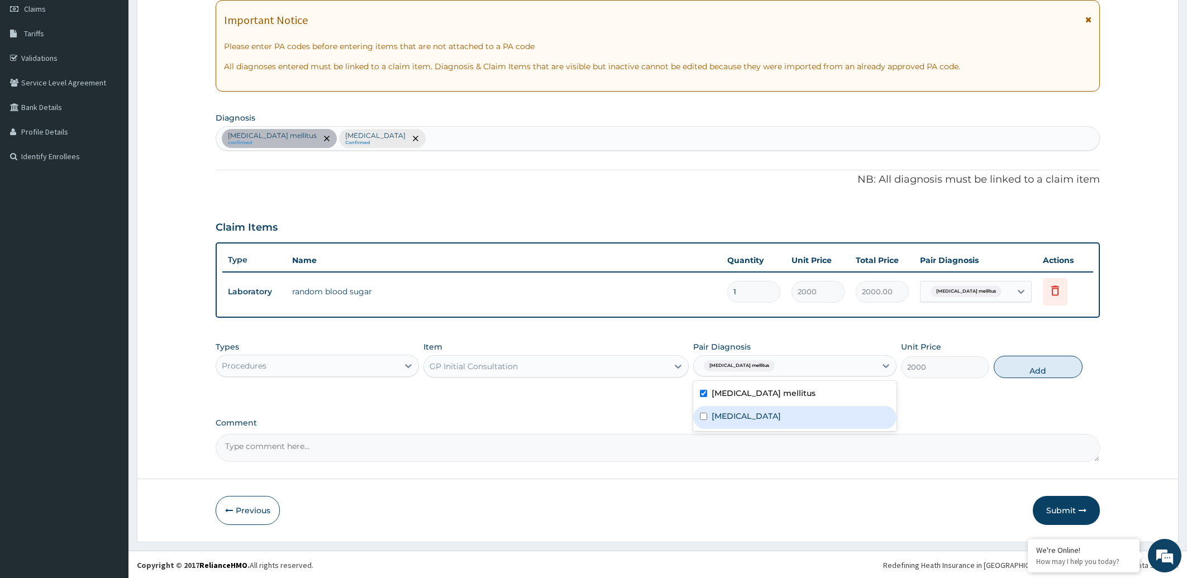
click at [754, 415] on label "Tinea pedis" at bounding box center [746, 416] width 69 height 11
checkbox input "true"
click at [1010, 362] on button "Add" at bounding box center [1038, 367] width 88 height 22
type input "0"
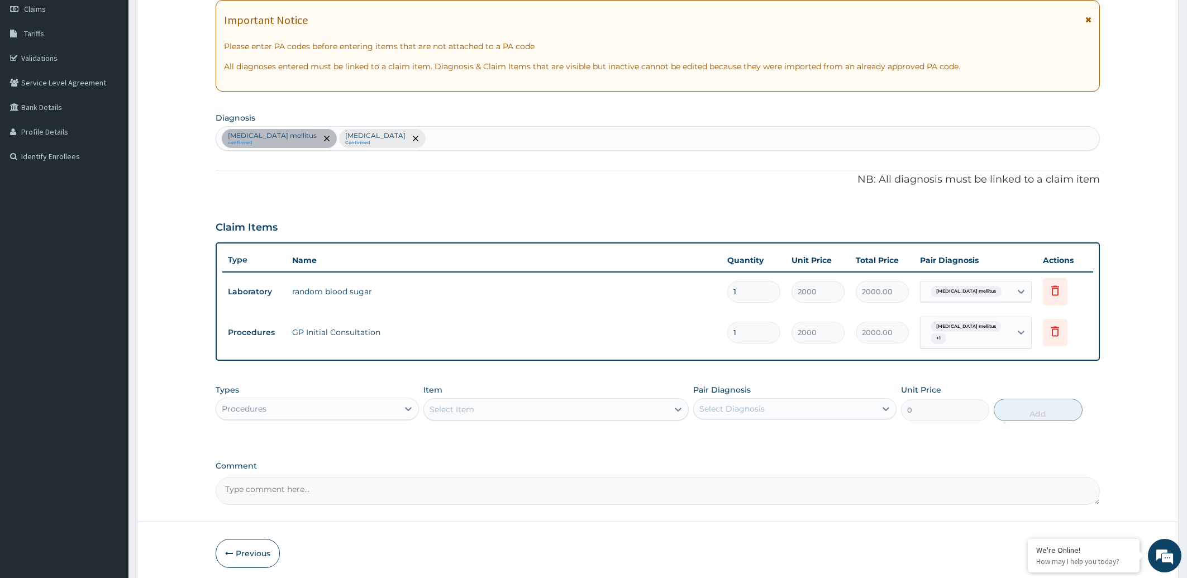
scroll to position [201, 0]
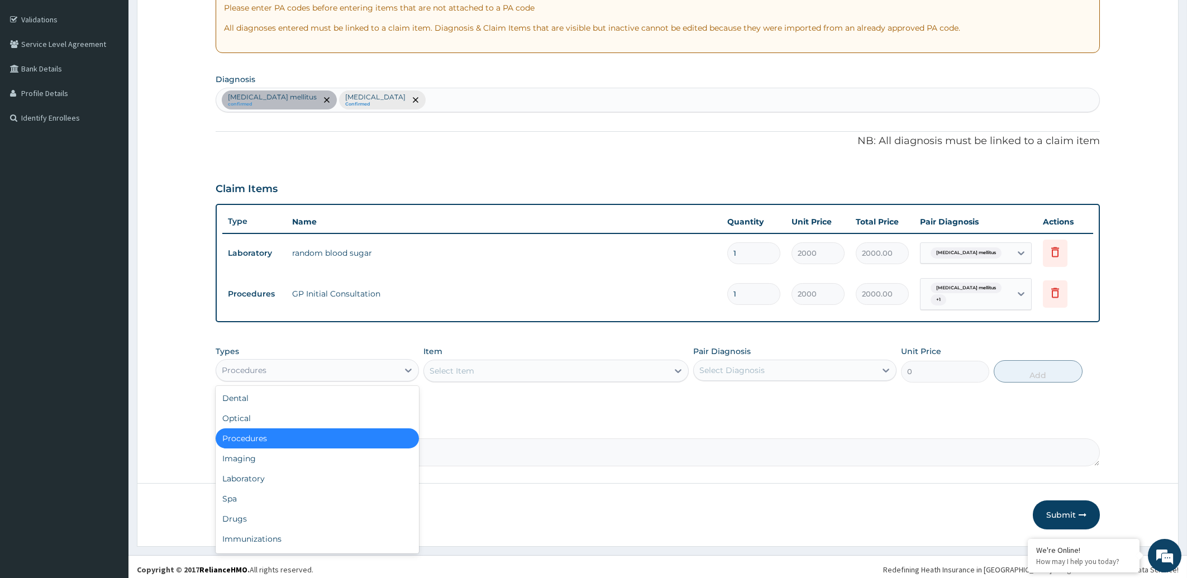
click at [284, 365] on div "Procedures" at bounding box center [307, 370] width 182 height 18
click at [248, 469] on div "Laboratory" at bounding box center [317, 479] width 203 height 20
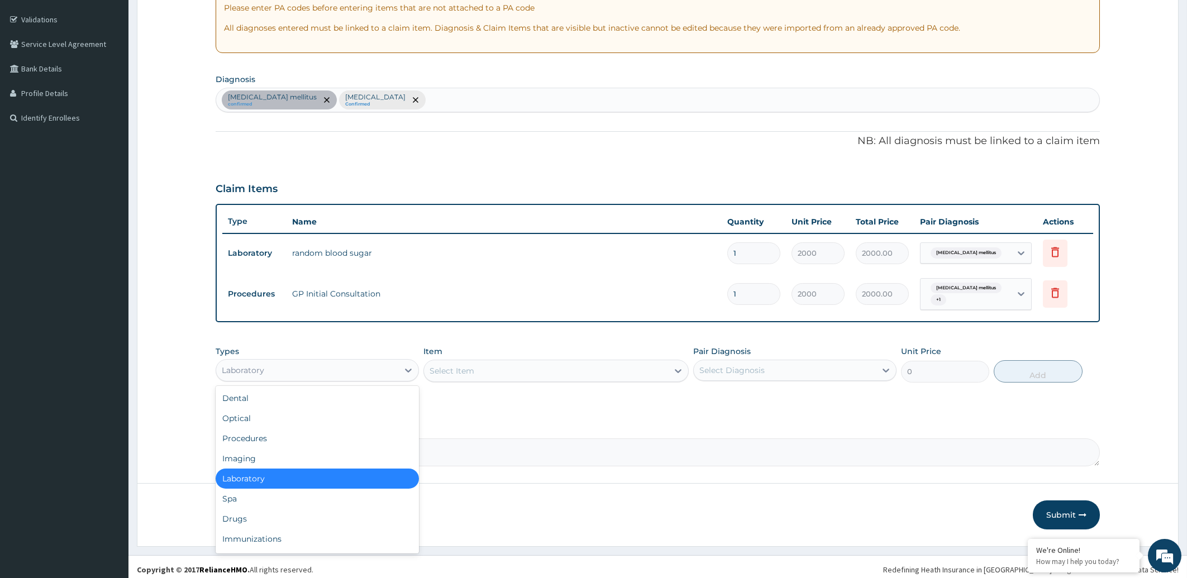
click at [266, 362] on div "Laboratory" at bounding box center [307, 370] width 182 height 18
click at [247, 513] on div "Drugs" at bounding box center [317, 519] width 203 height 20
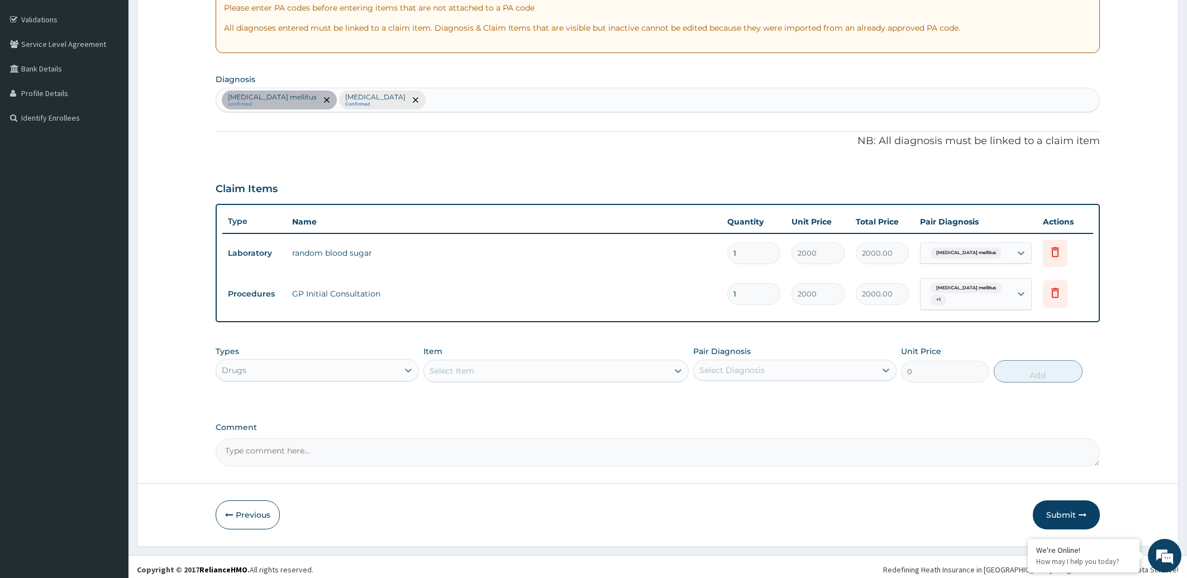
click at [492, 368] on div "Select Item" at bounding box center [546, 371] width 244 height 18
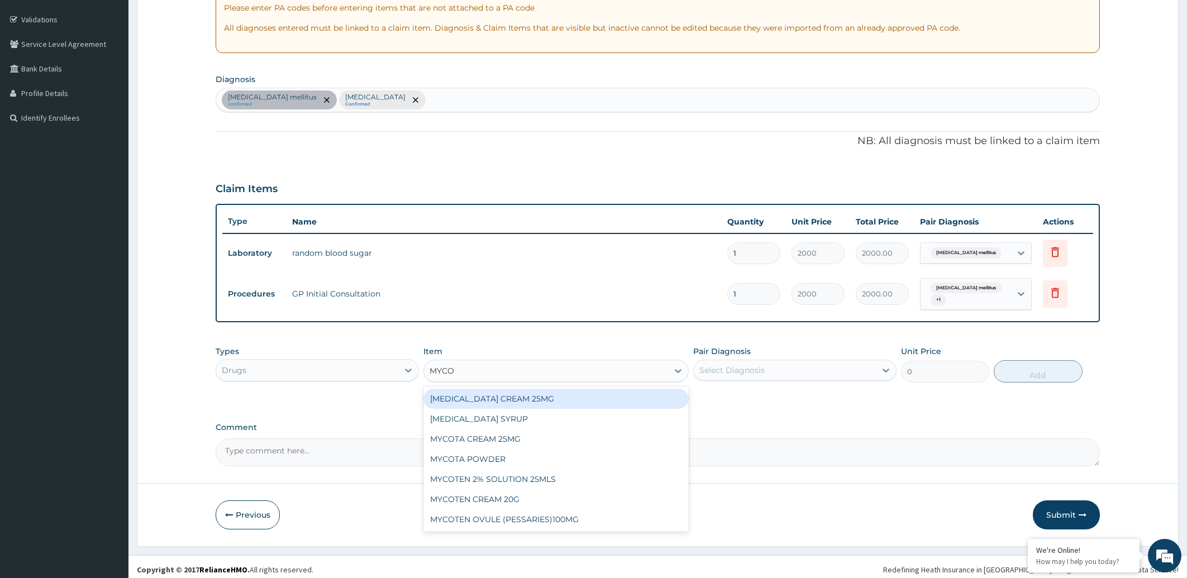
type input "MYCOT"
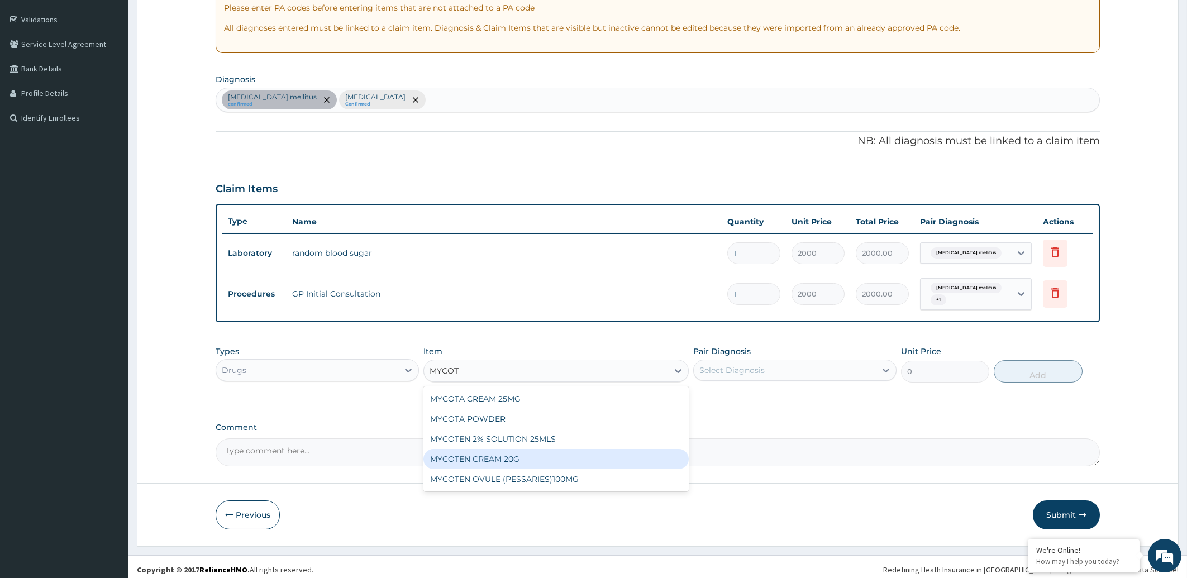
click at [496, 453] on div "MYCOTEN CREAM 20G" at bounding box center [556, 459] width 265 height 20
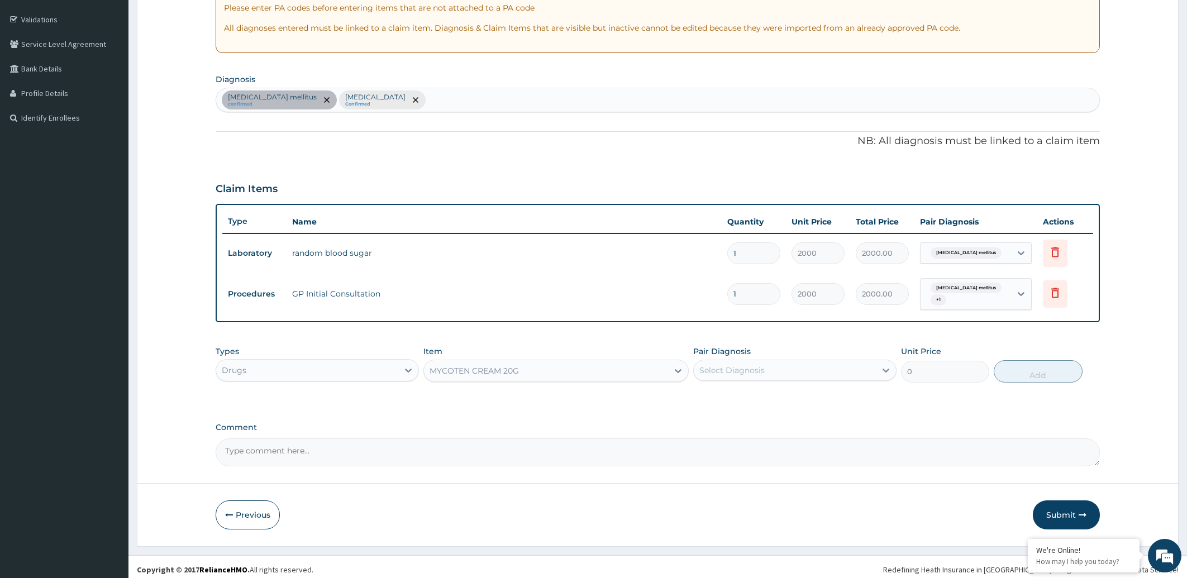
type input "550"
click at [794, 366] on div "Select Diagnosis" at bounding box center [785, 370] width 182 height 18
click at [702, 418] on input "checkbox" at bounding box center [703, 421] width 7 height 7
checkbox input "true"
click at [1020, 365] on button "Add" at bounding box center [1038, 371] width 88 height 22
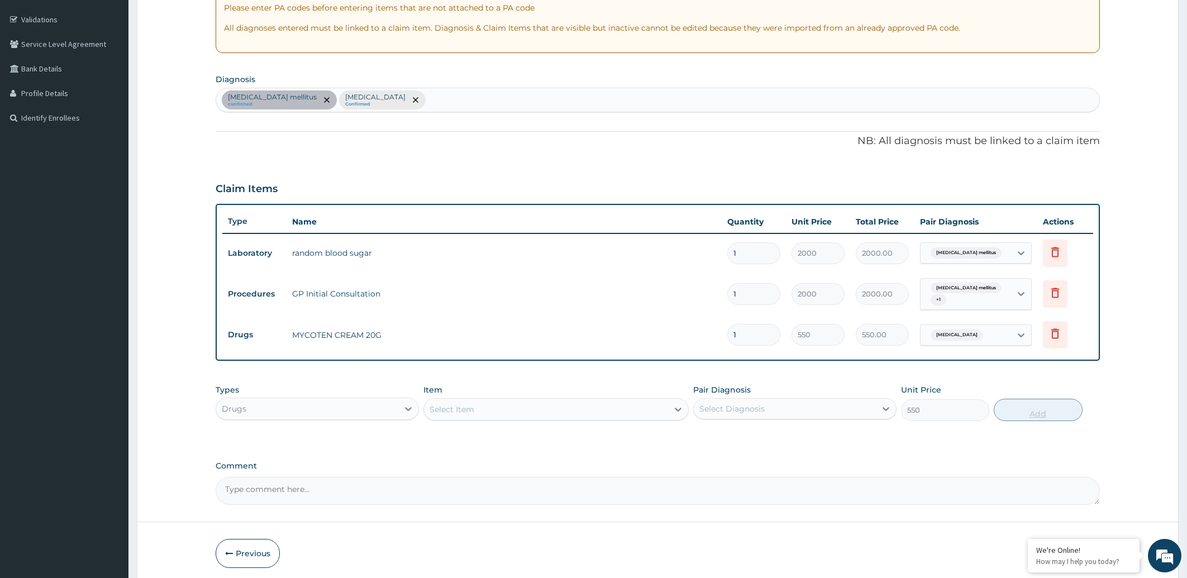
type input "0"
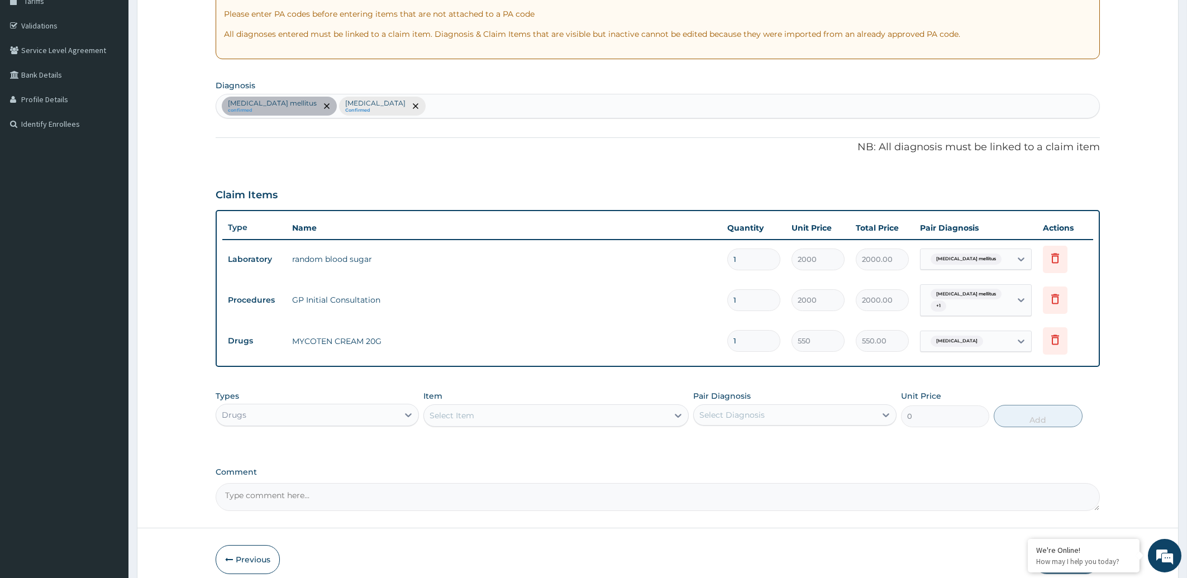
scroll to position [239, 0]
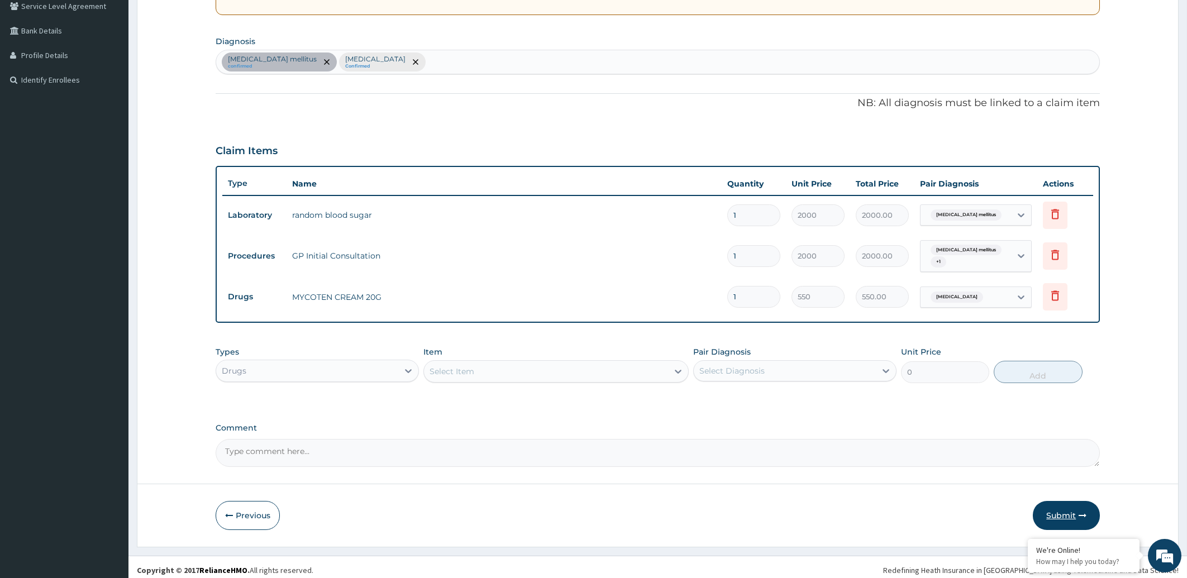
click at [1061, 508] on button "Submit" at bounding box center [1066, 515] width 67 height 29
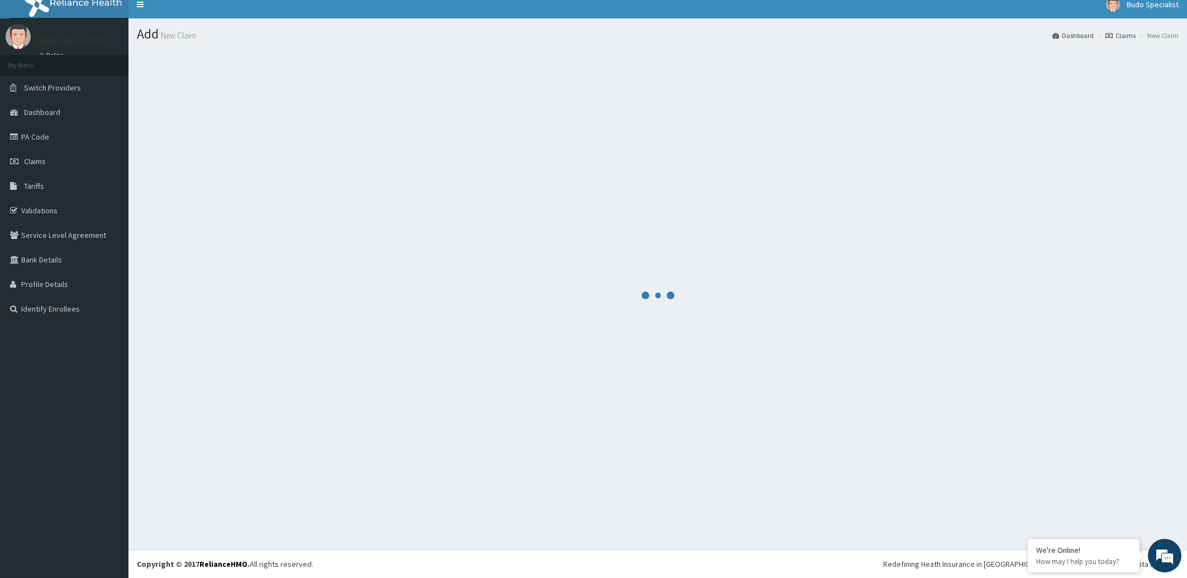
scroll to position [9, 0]
